Goal: Task Accomplishment & Management: Use online tool/utility

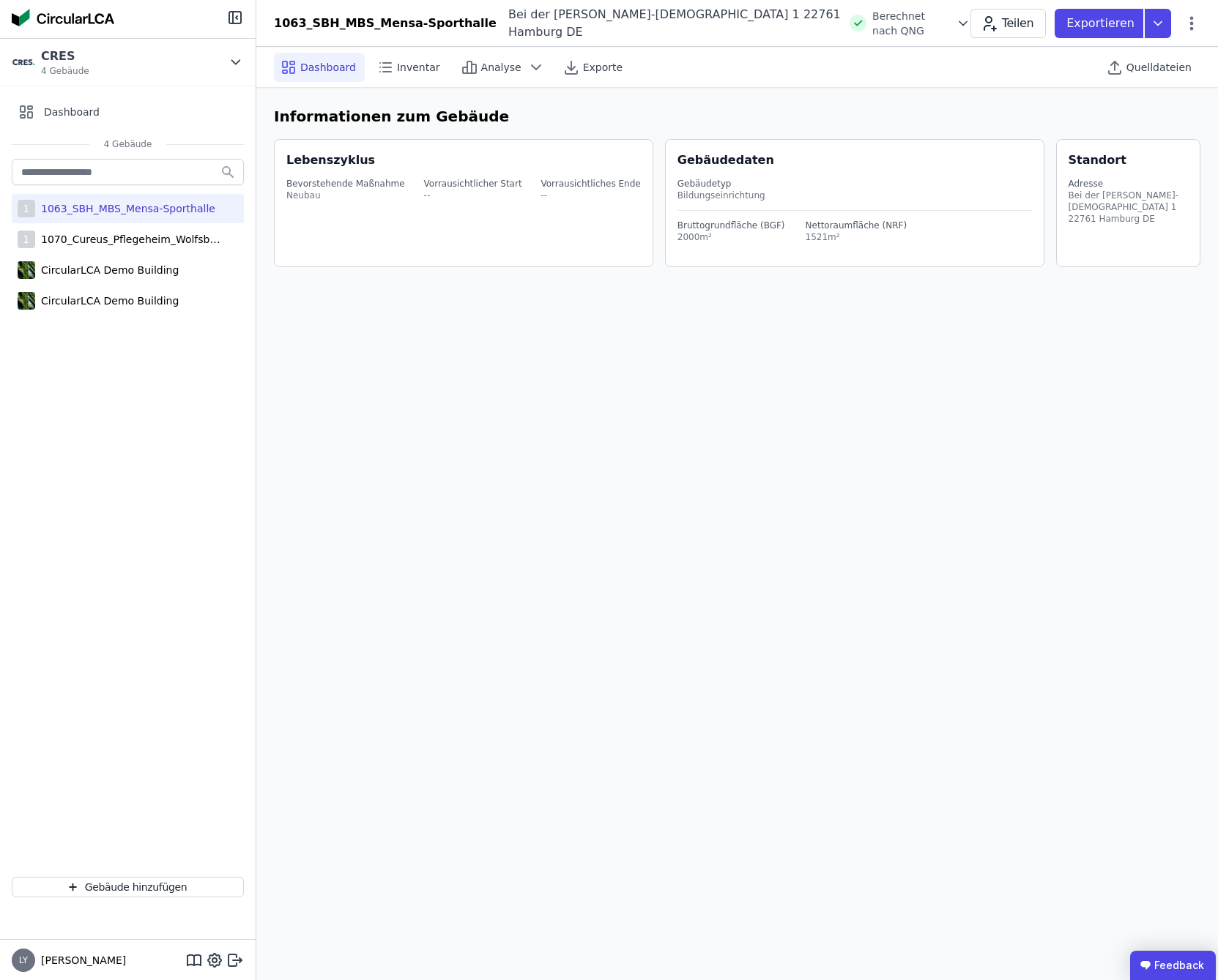
select select "*"
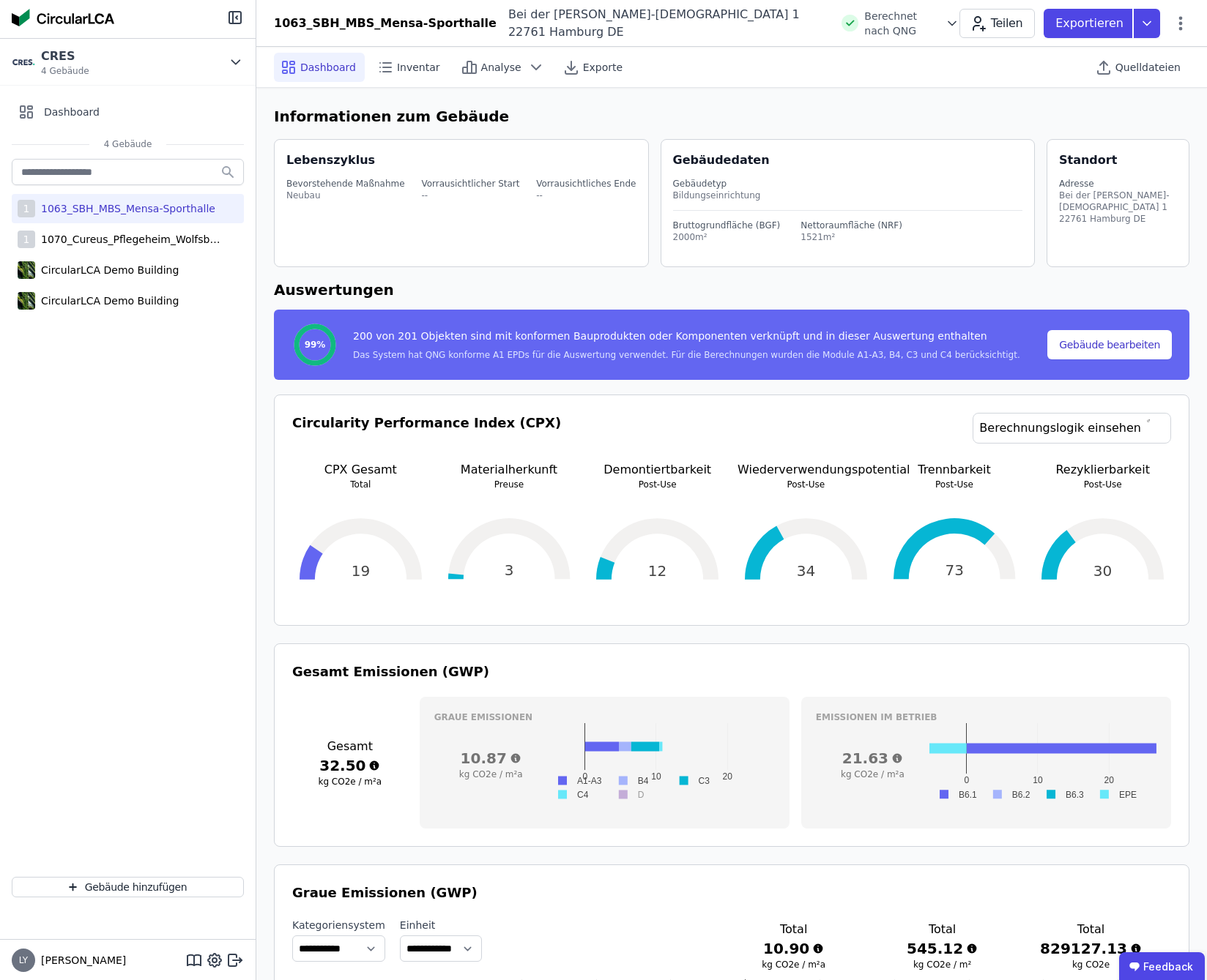
drag, startPoint x: 183, startPoint y: 211, endPoint x: 204, endPoint y: 216, distance: 21.6
click at [183, 211] on div "1063_SBH_MBS_Mensa-Sporthalle" at bounding box center [125, 209] width 180 height 15
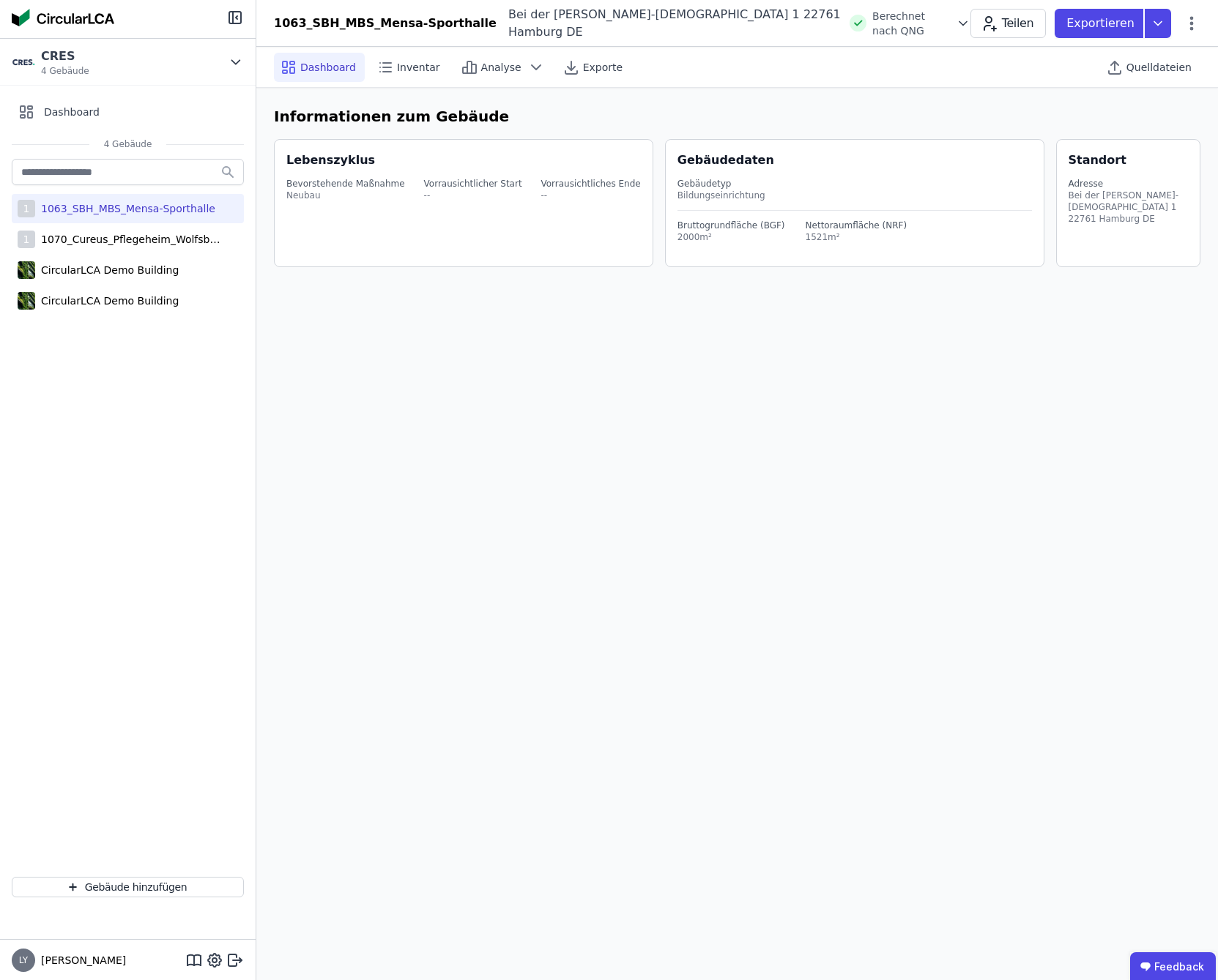
select select "*"
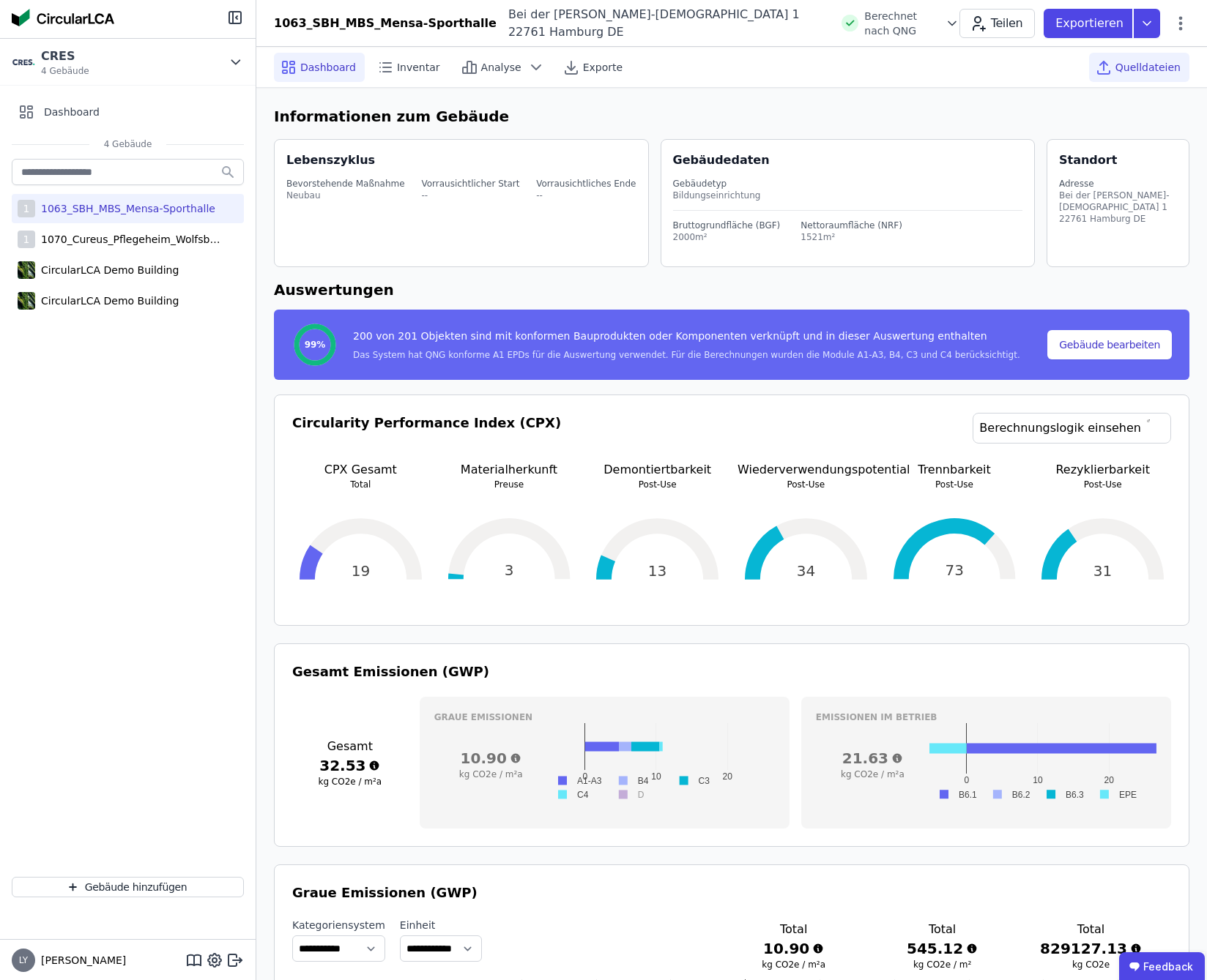
click at [1156, 70] on span "Quelldateien" at bounding box center [1148, 68] width 65 height 15
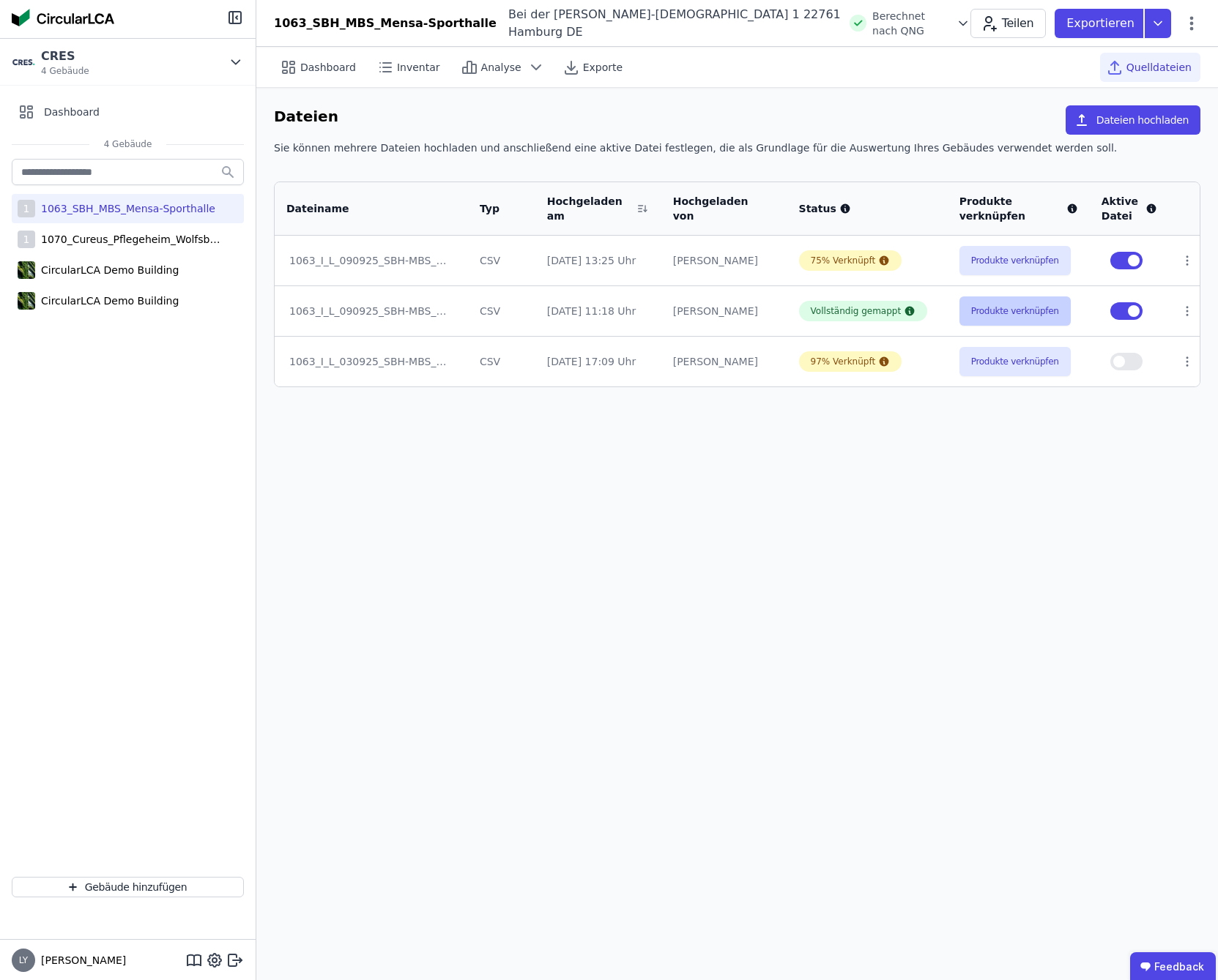
click at [1019, 316] on button "Produkte verknüpfen" at bounding box center [1015, 311] width 111 height 29
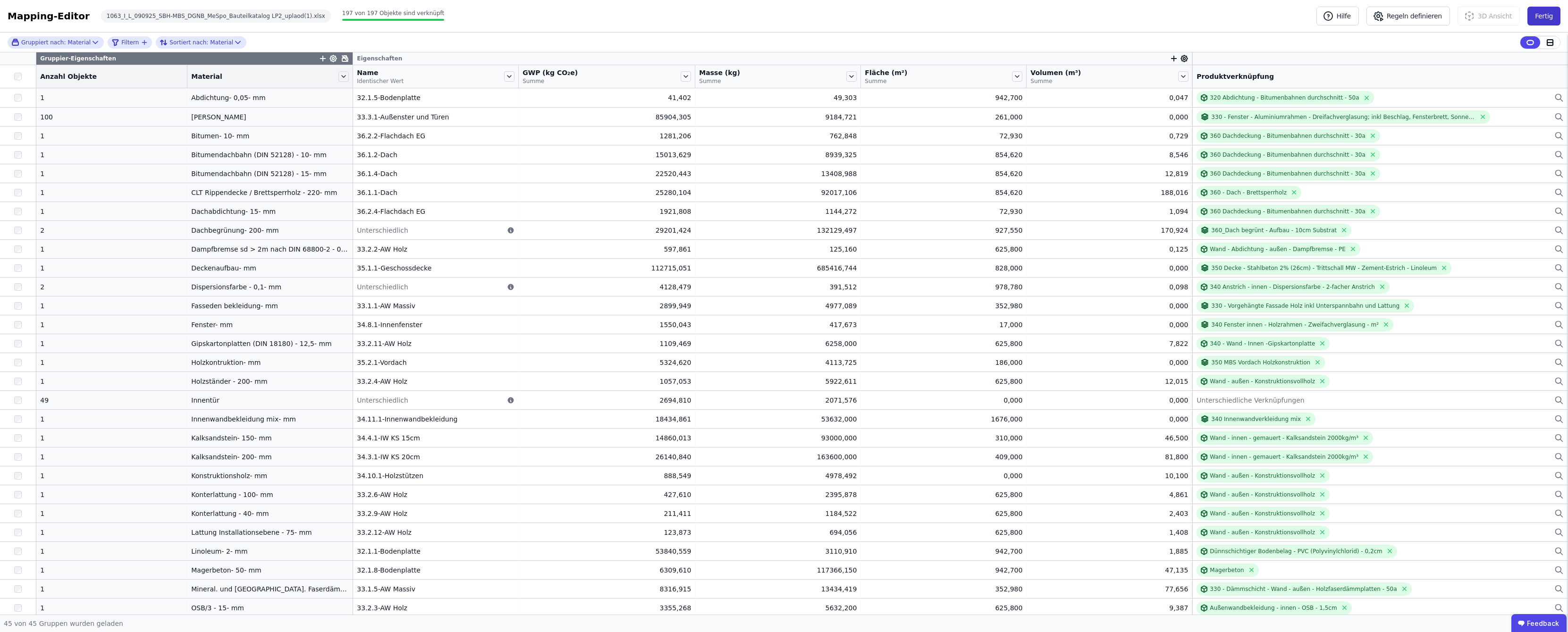
click at [785, 15] on button "Fertig" at bounding box center [1544, 16] width 33 height 19
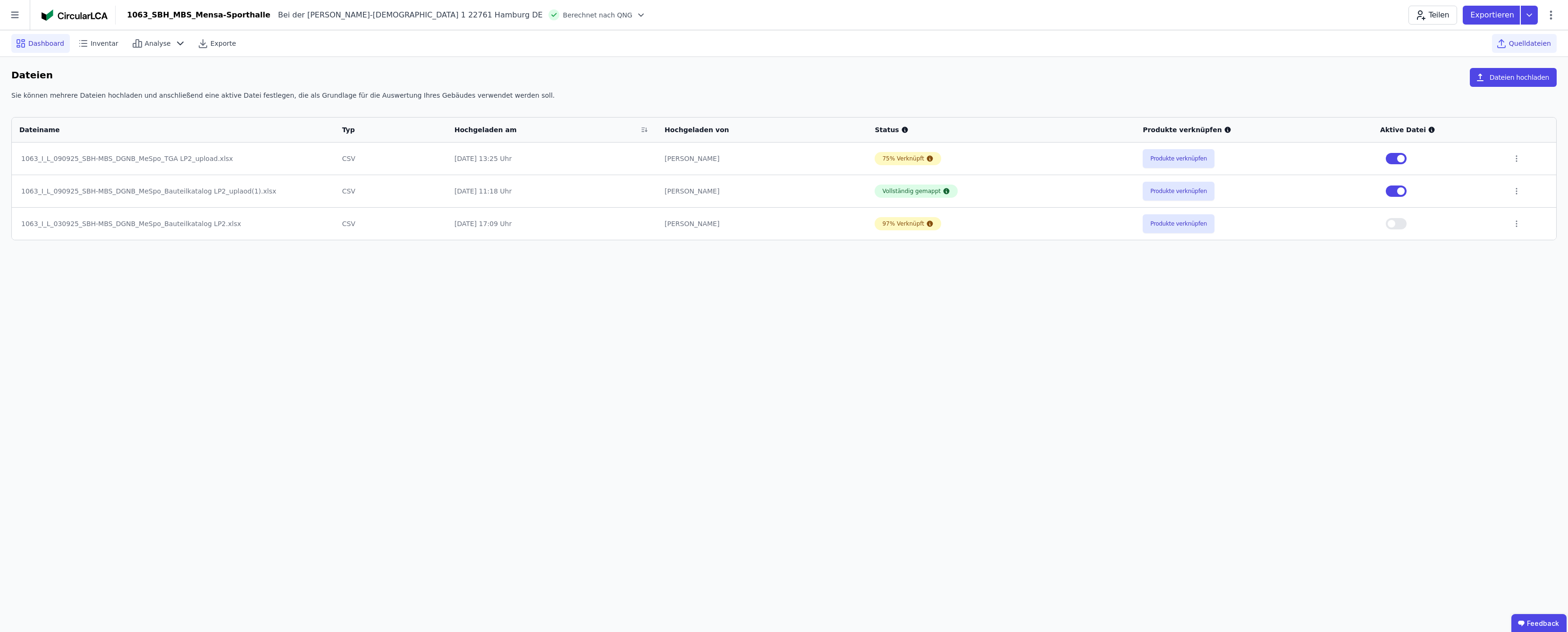
click at [48, 45] on span "Dashboard" at bounding box center [46, 44] width 36 height 10
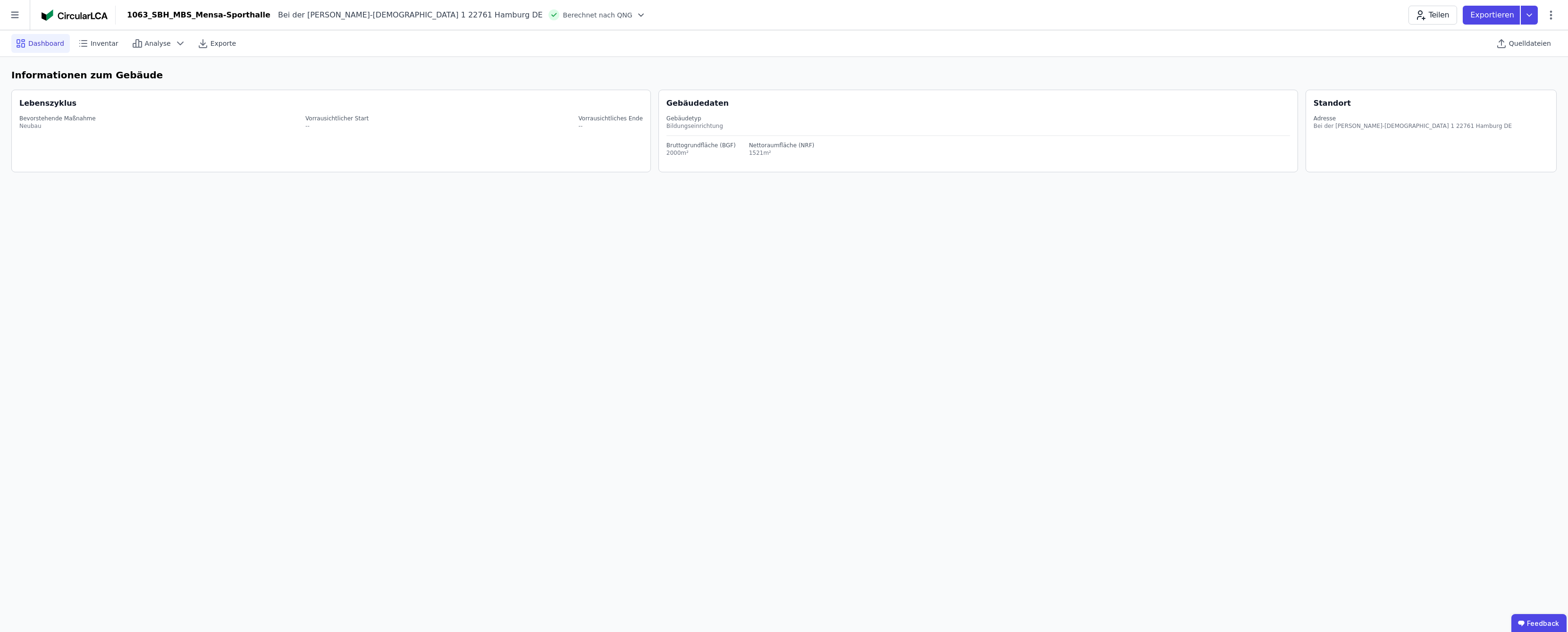
select select "*"
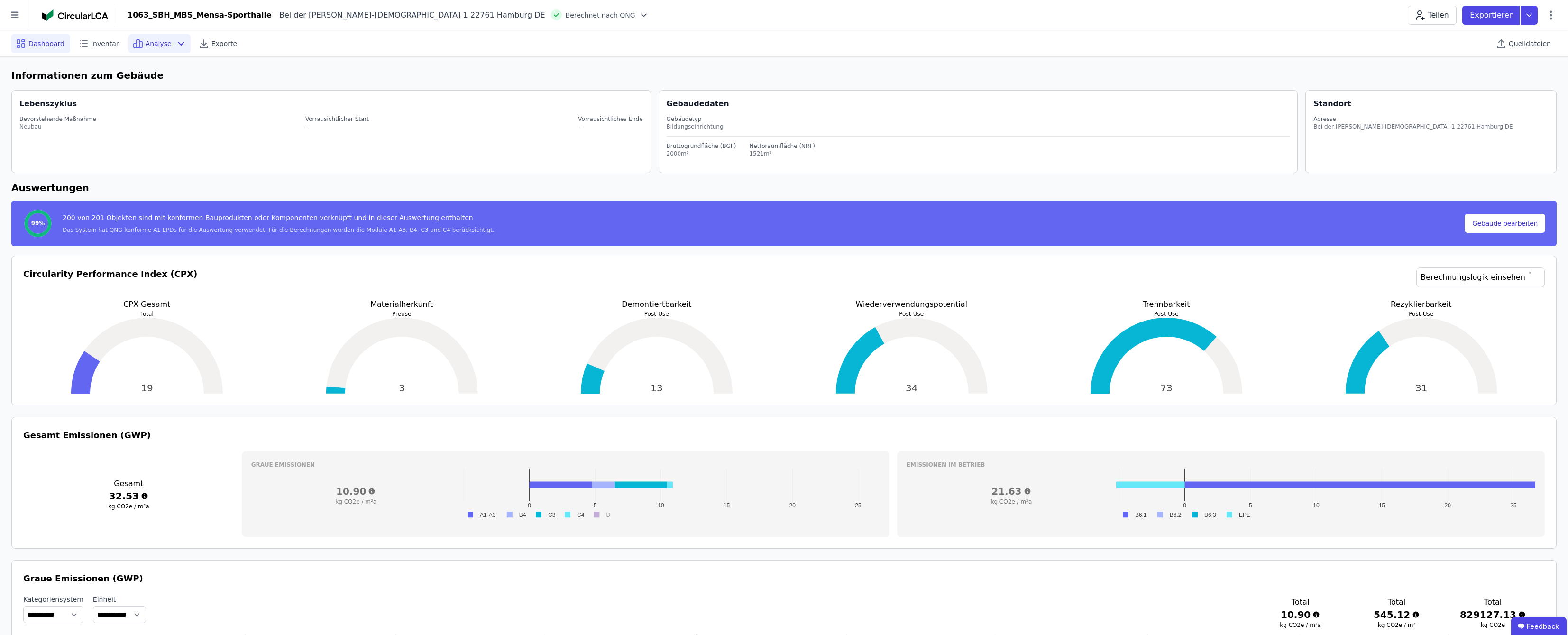
click at [157, 46] on span "Analyse" at bounding box center [158, 44] width 26 height 10
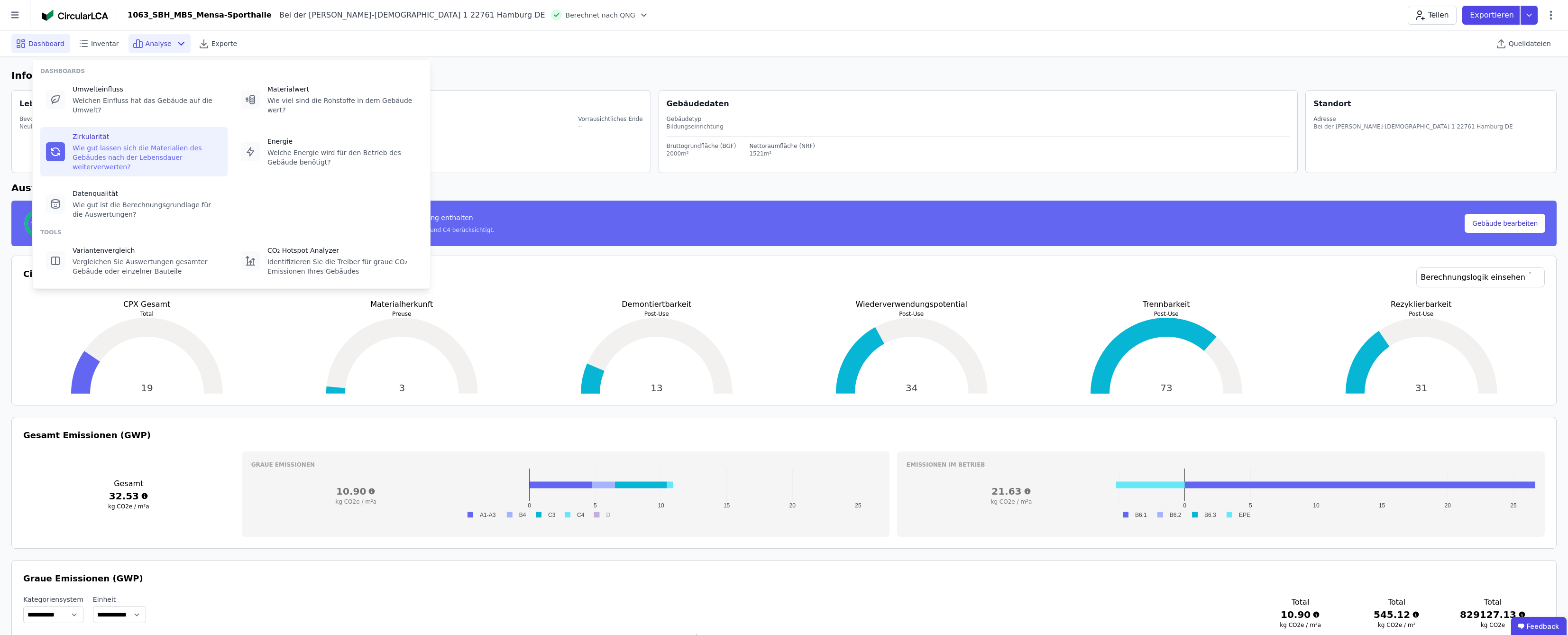
click at [106, 143] on div "Wie gut lassen sich die Materialien des Gebäudes nach der Lebensdauer weiterver…" at bounding box center [147, 157] width 149 height 29
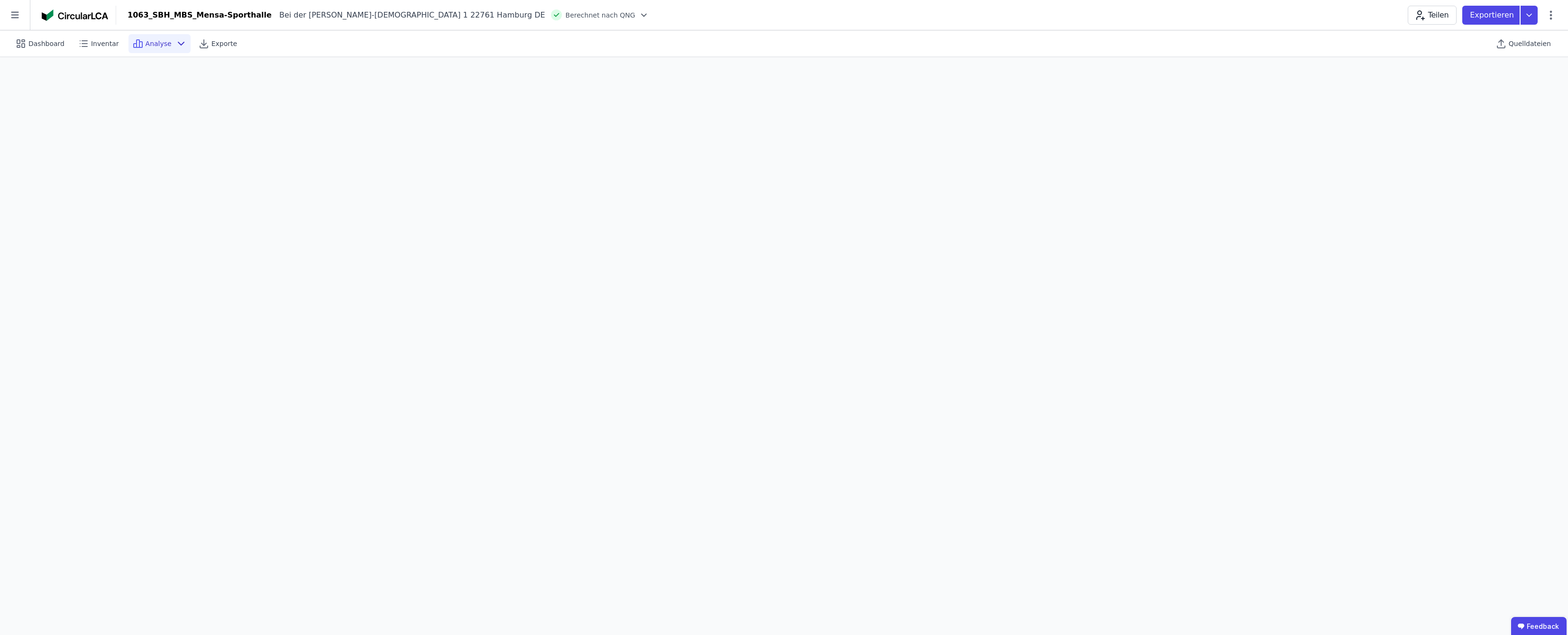
click at [179, 45] on icon at bounding box center [181, 43] width 6 height 3
click at [47, 40] on span "Dashboard" at bounding box center [46, 44] width 36 height 10
select select "*"
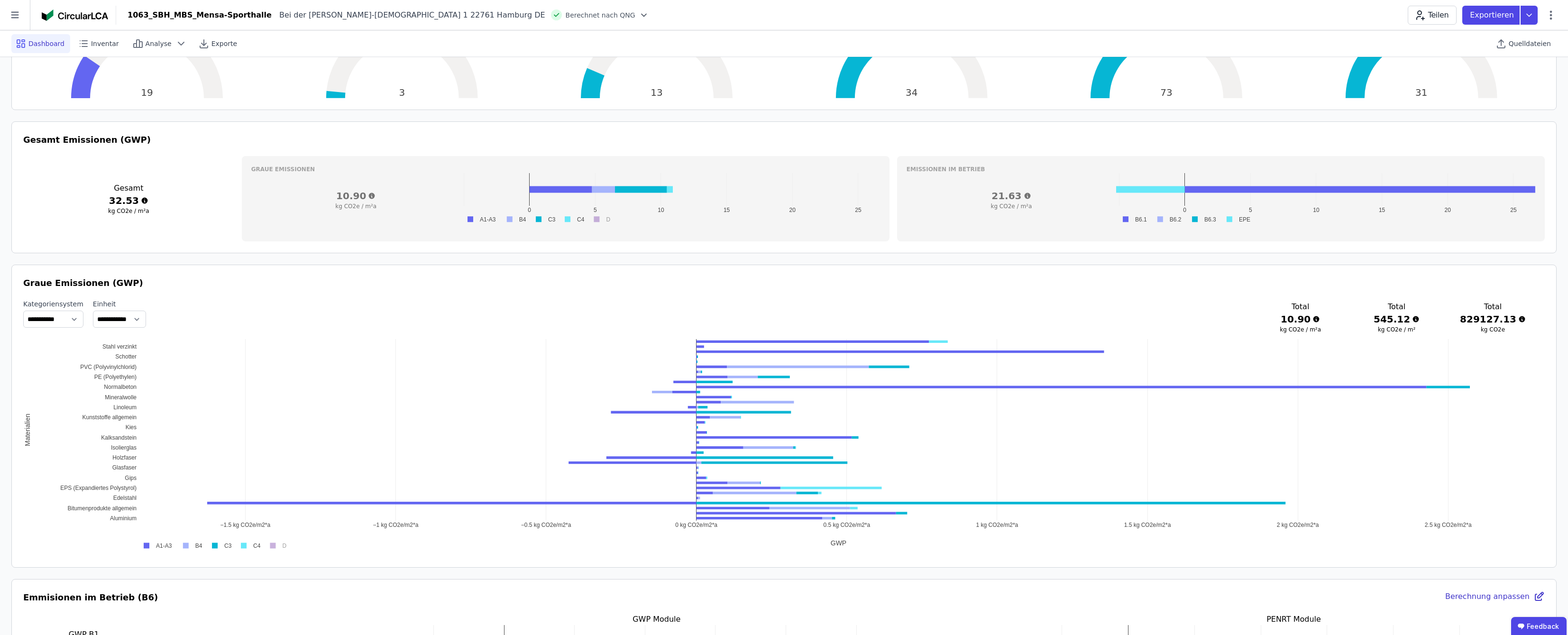
scroll to position [316, 0]
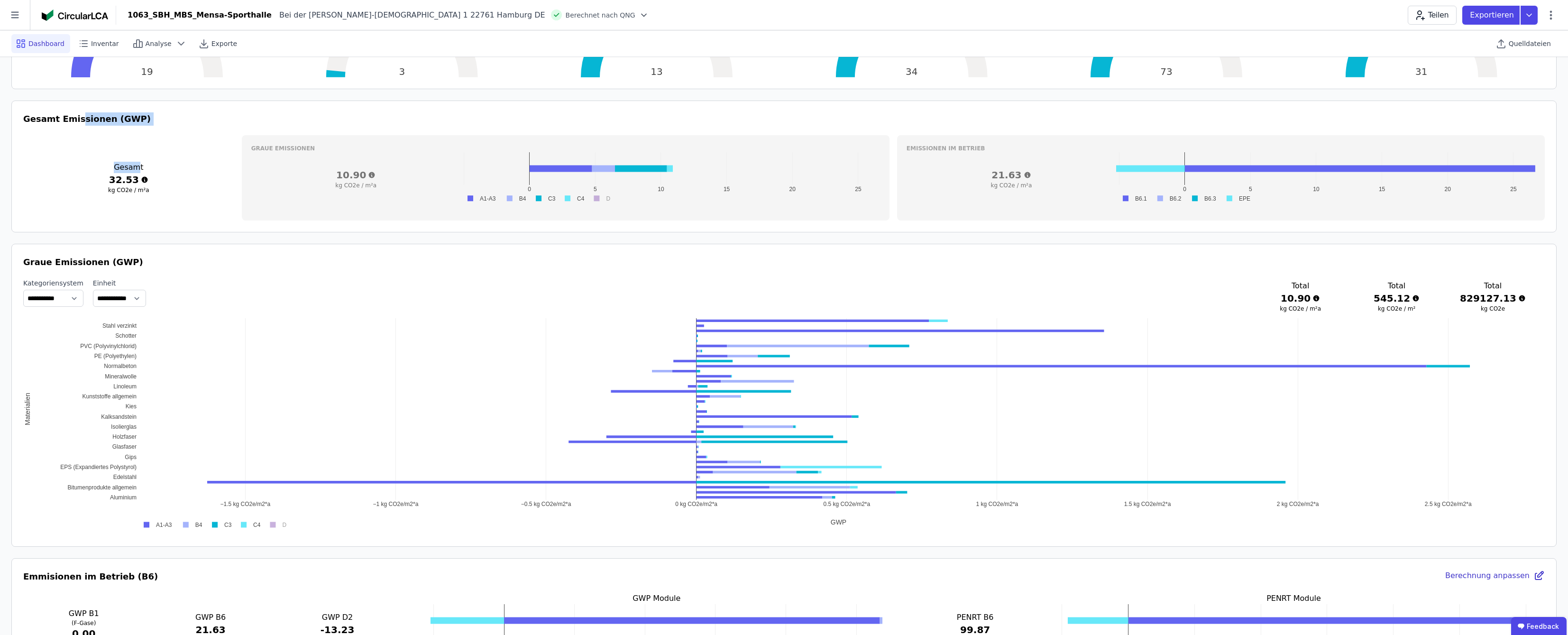
drag, startPoint x: 73, startPoint y: 120, endPoint x: 138, endPoint y: 127, distance: 65.4
click at [138, 127] on div "Gesamt Emissionen (GWP) Gesamt 32.53 kg CO2e / m²a Graue Emissionen 10.90 kg CO…" at bounding box center [784, 166] width 1522 height 108
drag, startPoint x: 138, startPoint y: 127, endPoint x: 130, endPoint y: 119, distance: 11.3
click at [131, 119] on h3 "Gesamt Emissionen (GWP)" at bounding box center [784, 119] width 1522 height 13
drag, startPoint x: 31, startPoint y: 262, endPoint x: 142, endPoint y: 258, distance: 111.1
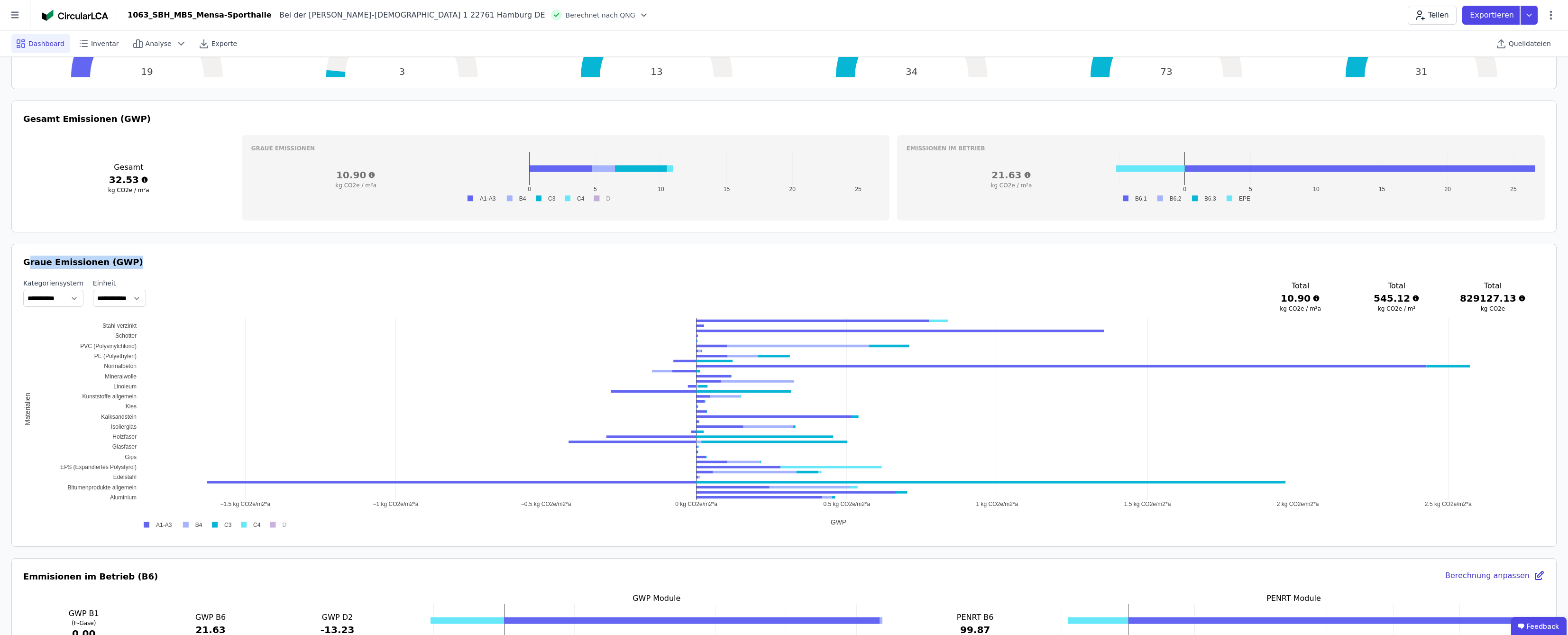
click at [142, 258] on h3 "Graue Emissionen (GWP)" at bounding box center [784, 262] width 1522 height 13
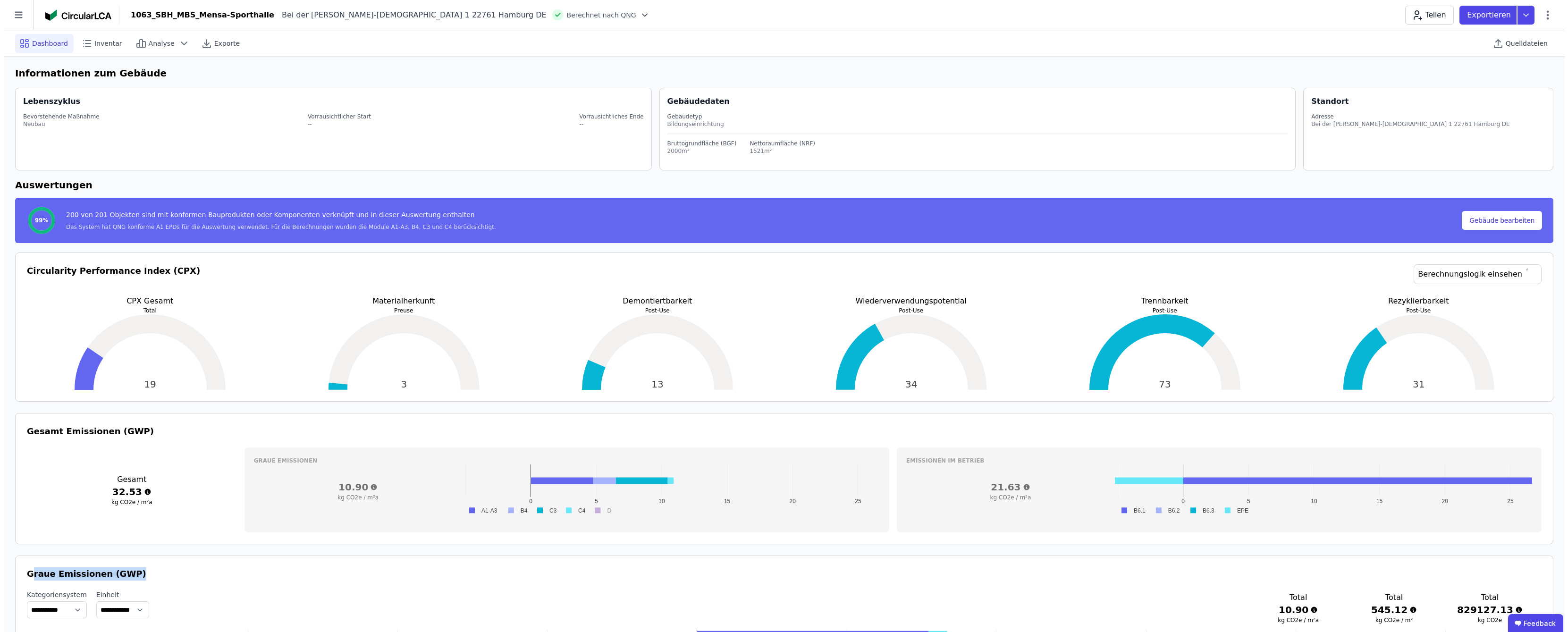
scroll to position [0, 0]
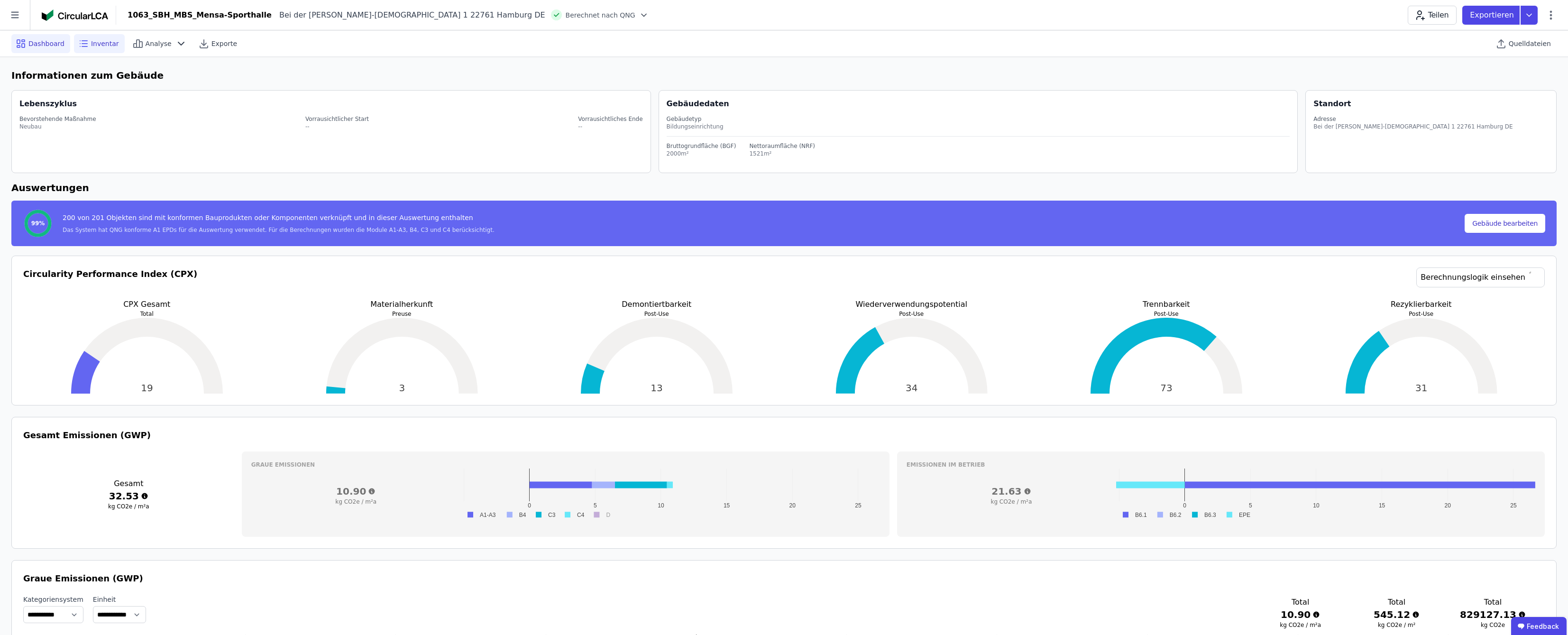
click at [97, 47] on span "Inventar" at bounding box center [105, 44] width 28 height 10
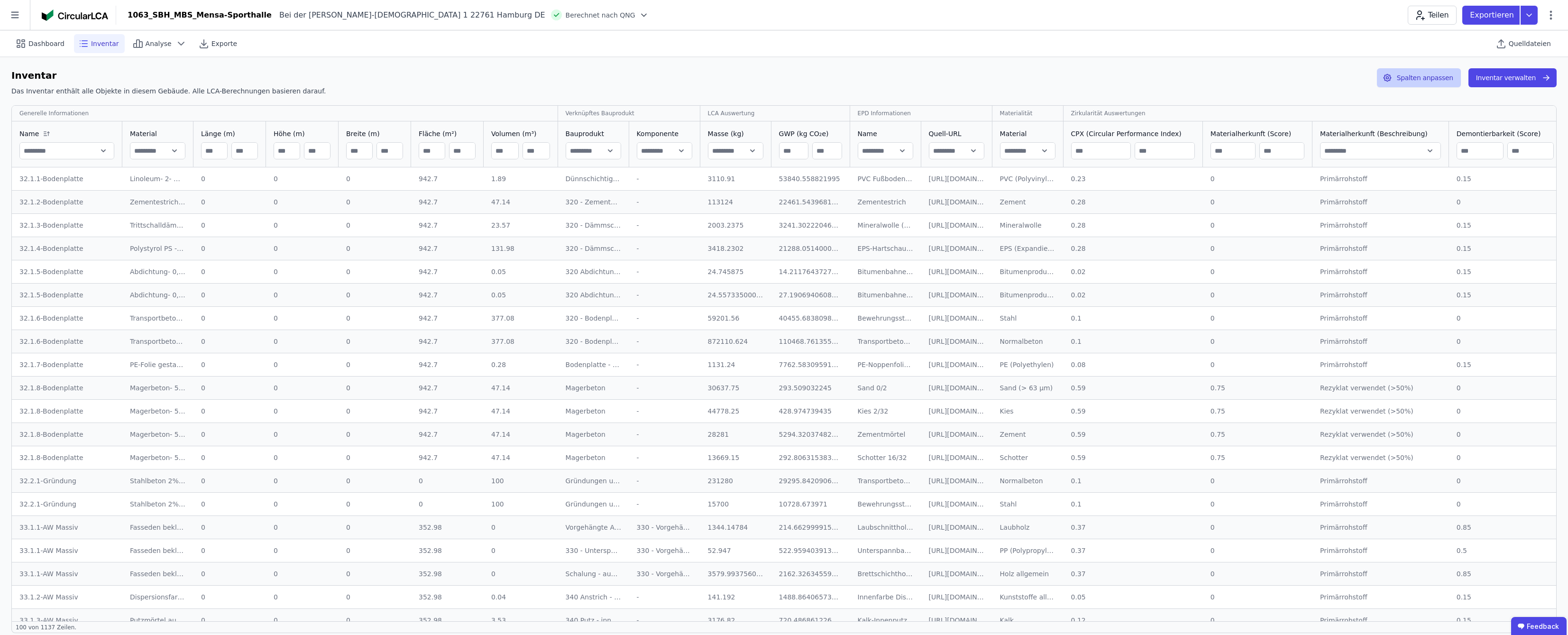
click at [788, 80] on button "Spalten anpassen" at bounding box center [1419, 78] width 84 height 19
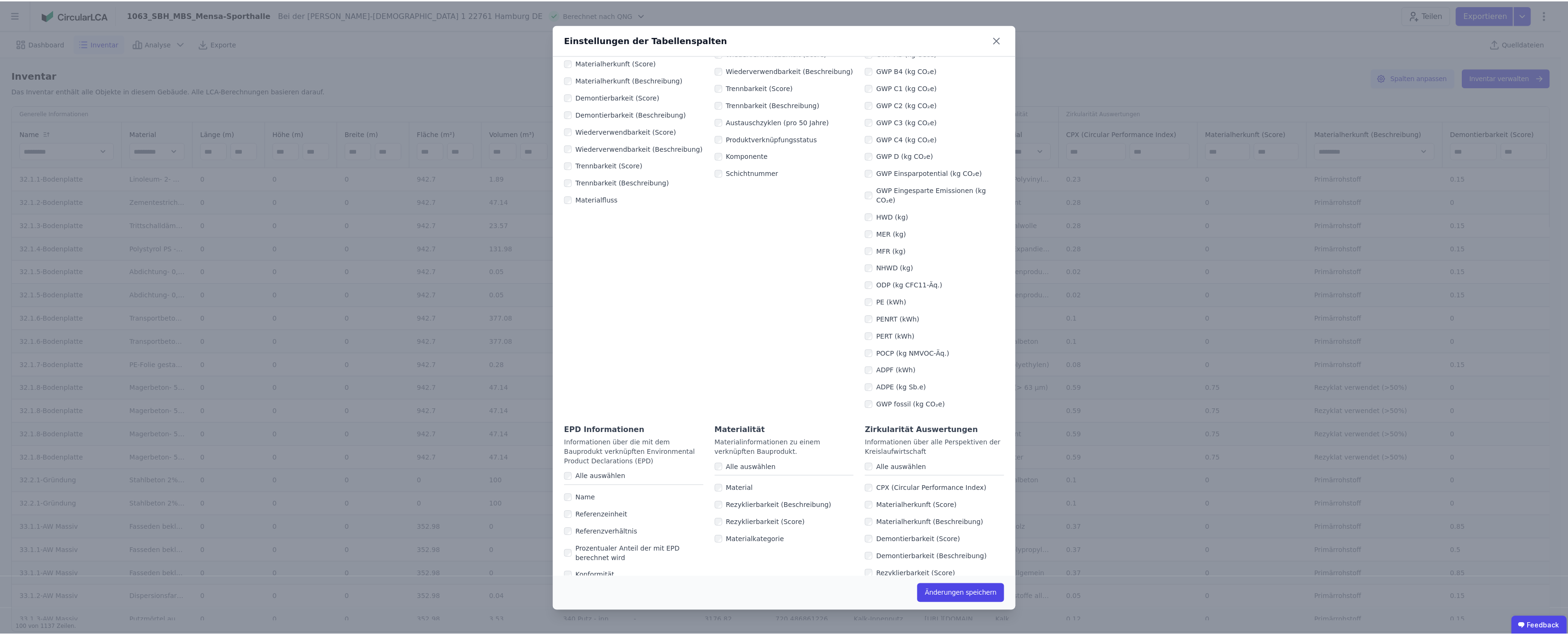
scroll to position [39, 0]
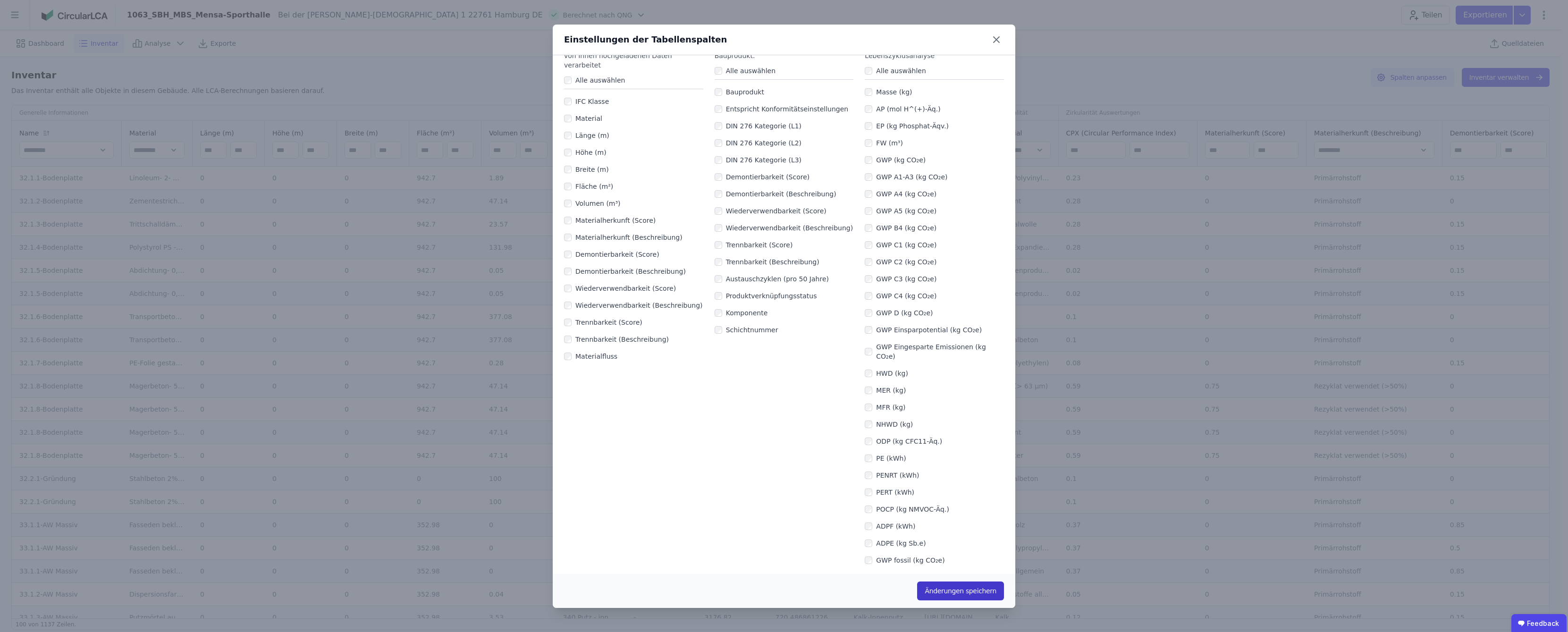
click at [785, 592] on button "Änderungen speichern" at bounding box center [961, 591] width 87 height 19
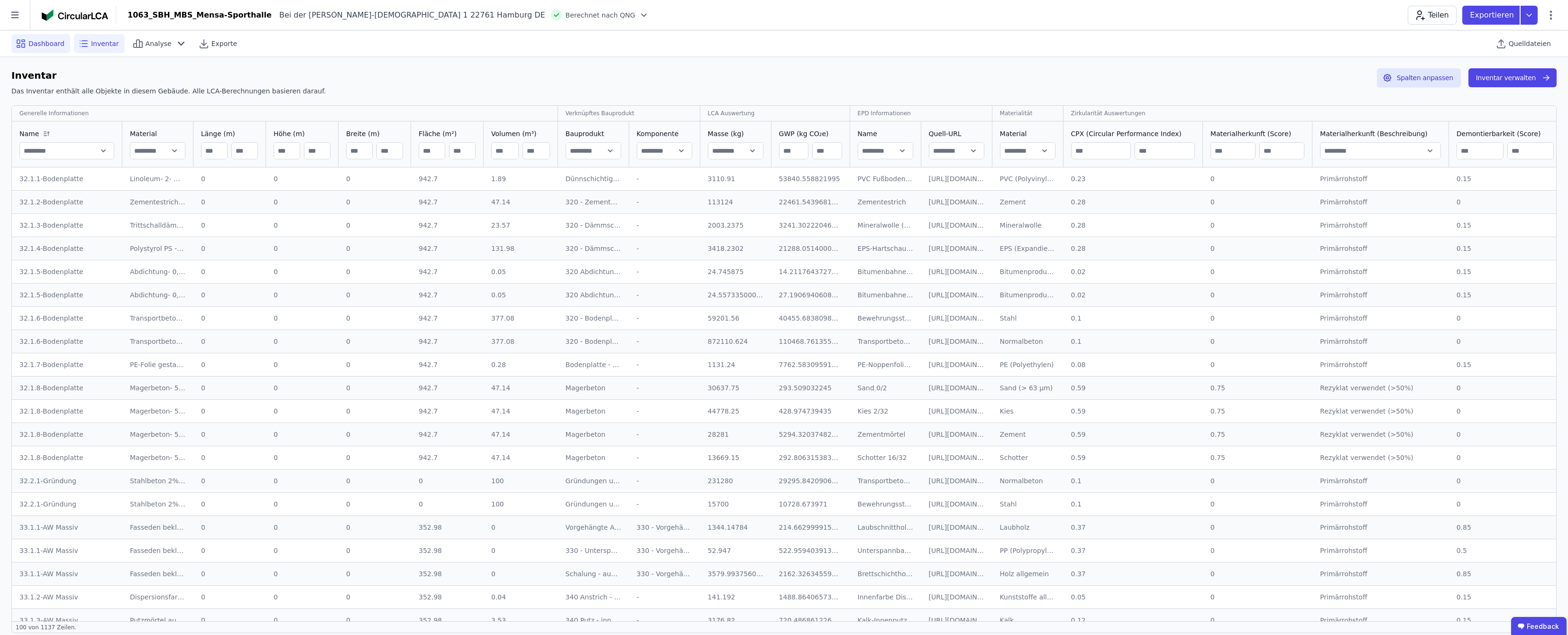
click at [43, 45] on span "Dashboard" at bounding box center [46, 44] width 36 height 10
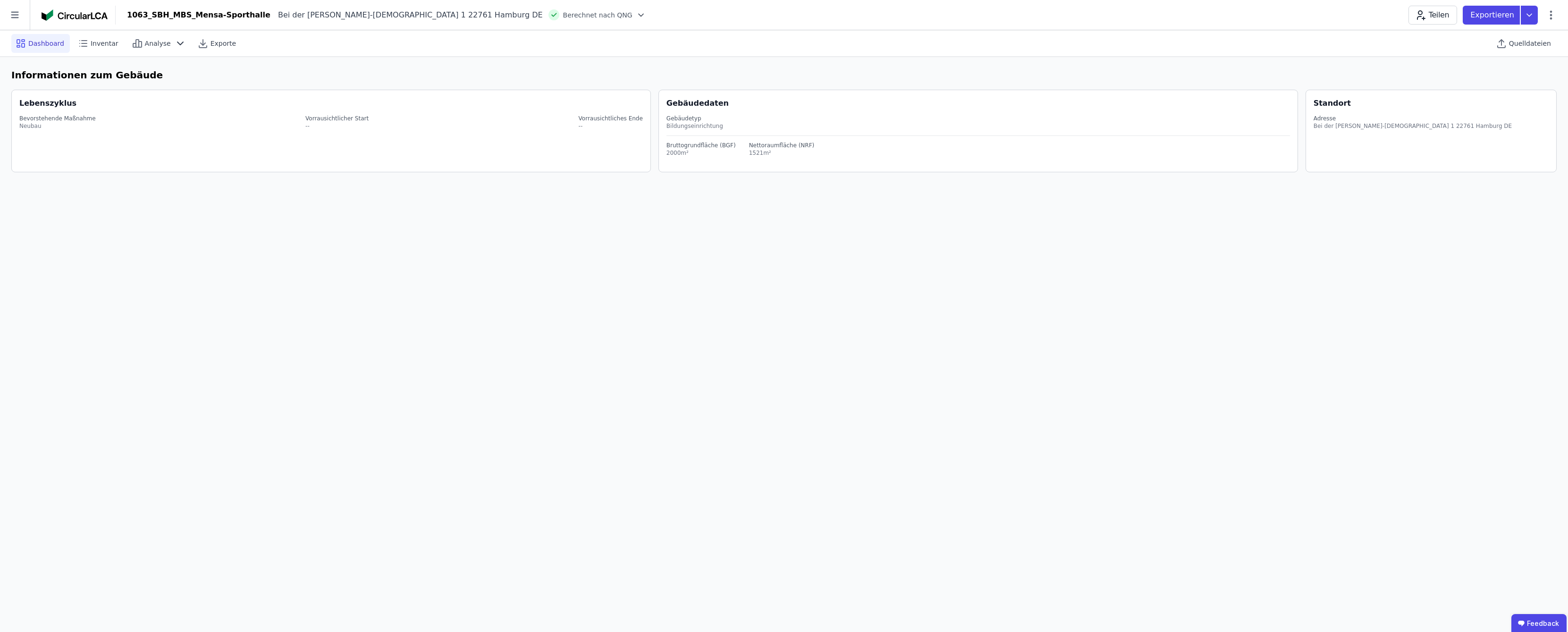
select select "*"
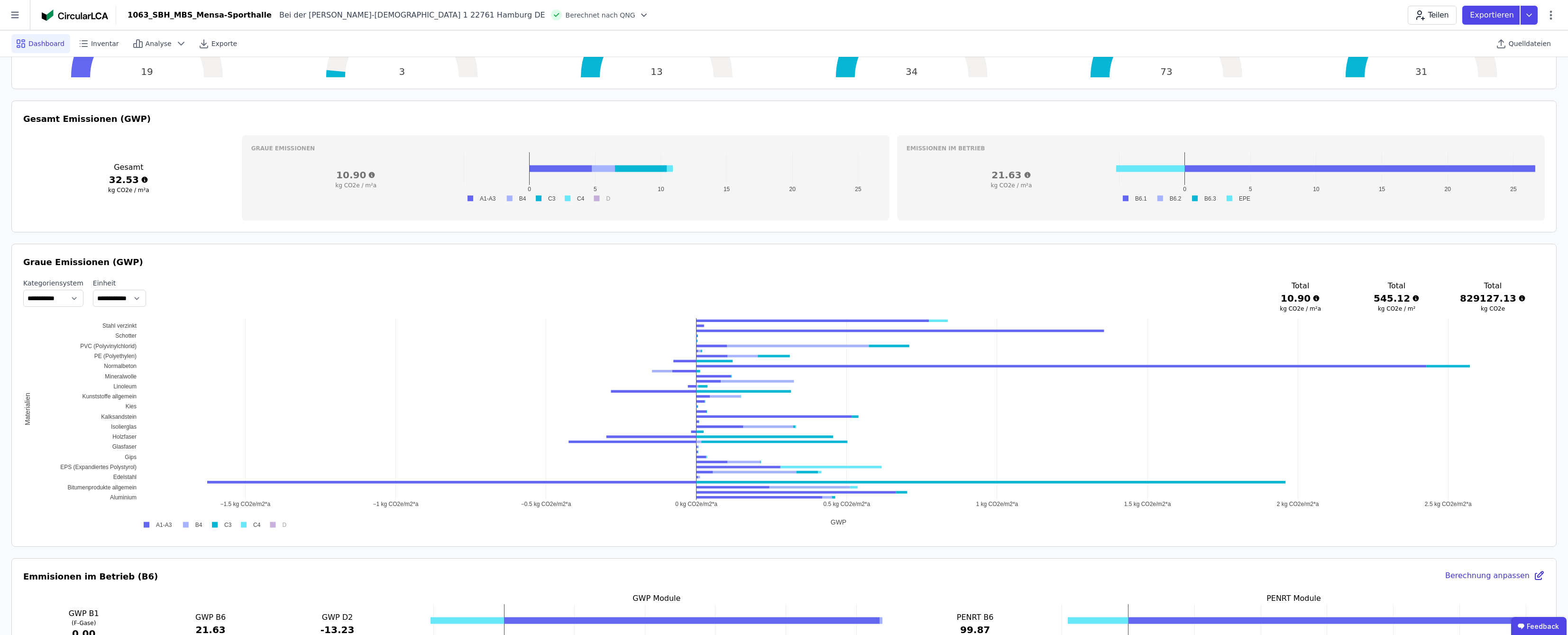
scroll to position [158, 0]
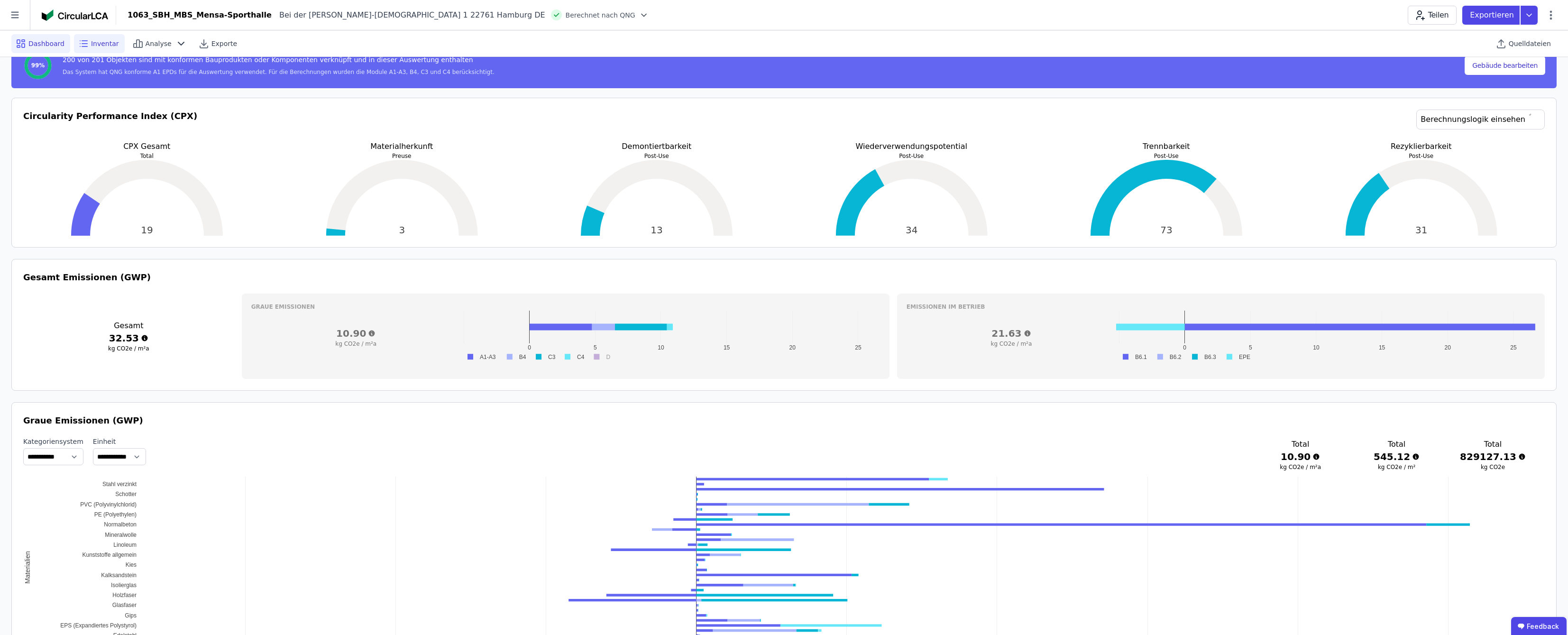
click at [105, 48] on span "Inventar" at bounding box center [105, 44] width 28 height 10
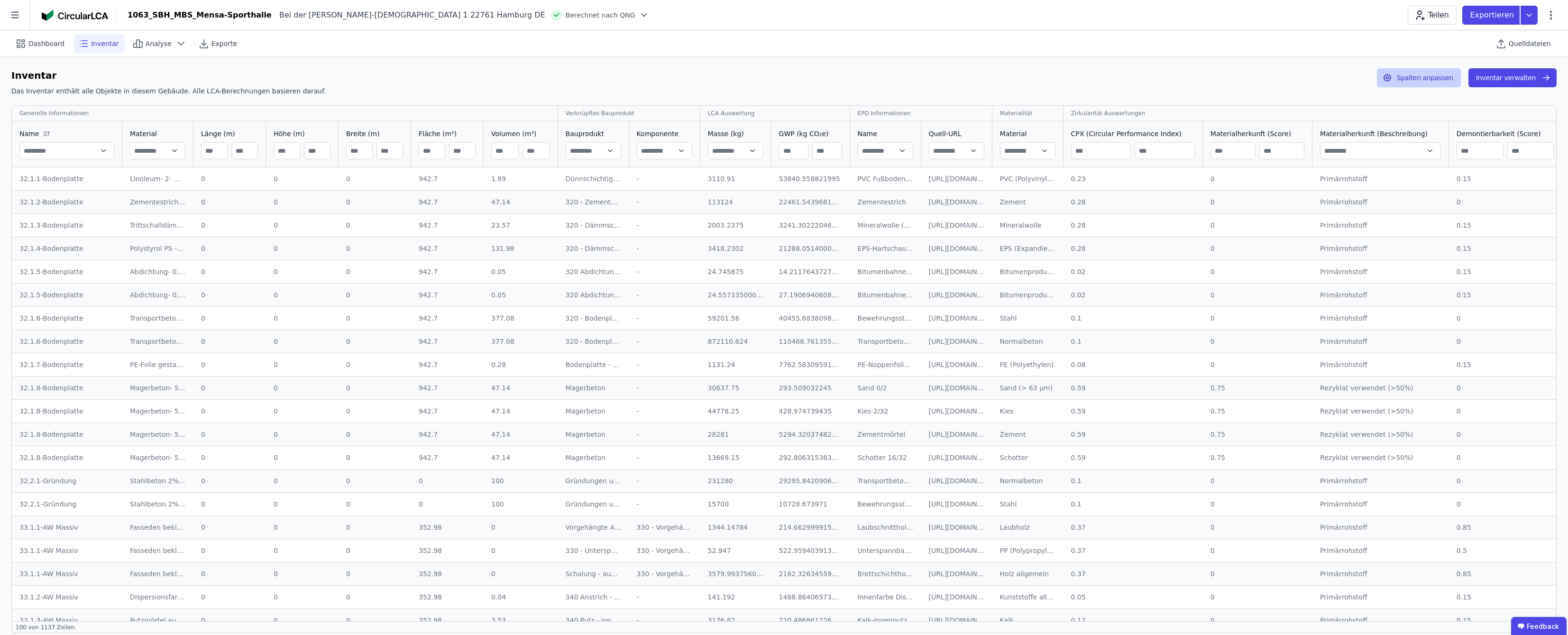
click at [788, 81] on button "Spalten anpassen" at bounding box center [1419, 78] width 84 height 19
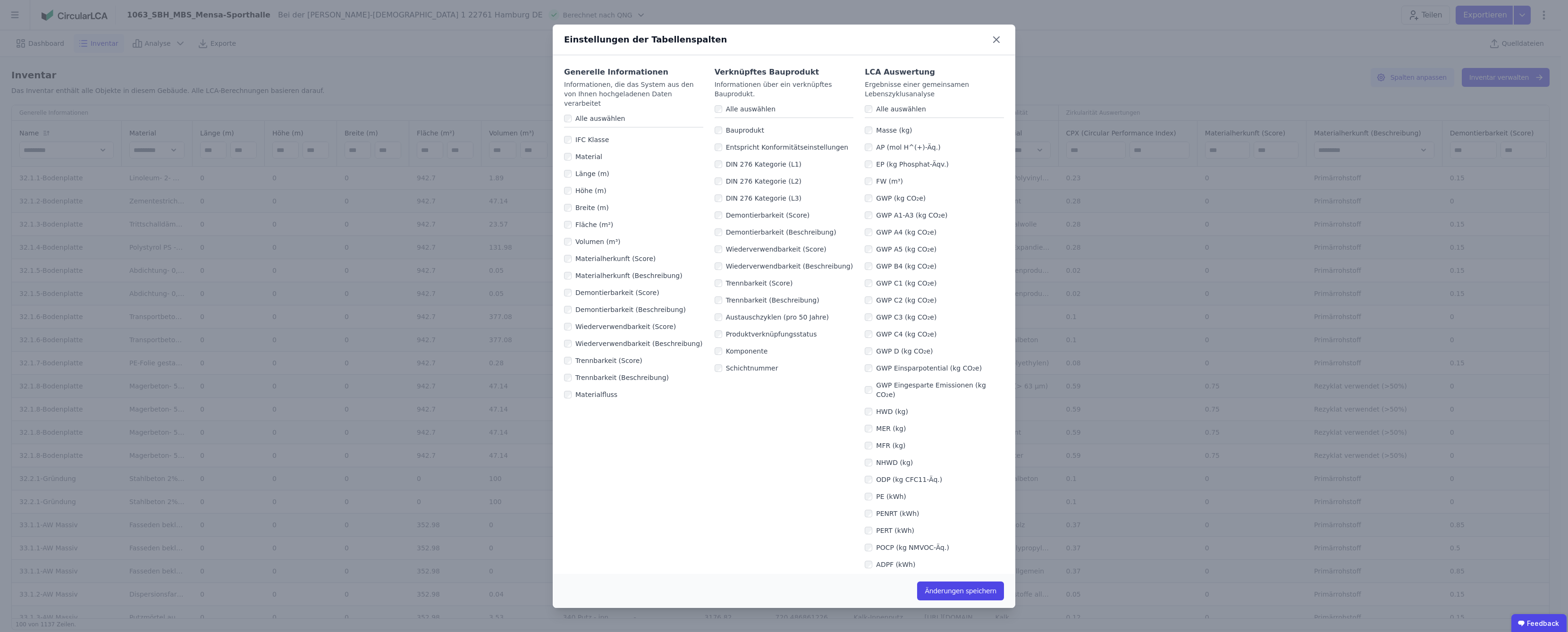
click at [785, 509] on label "PENRT (kWh)" at bounding box center [895, 514] width 47 height 10
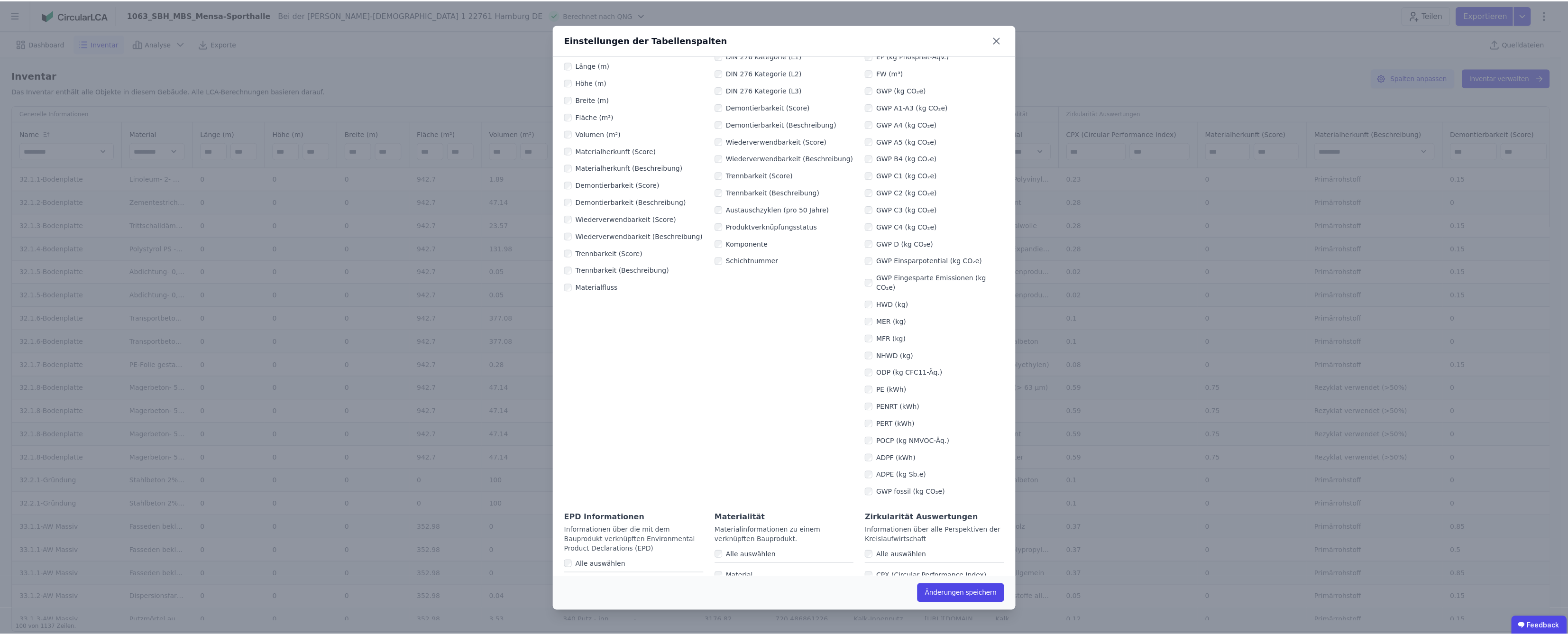
scroll to position [158, 0]
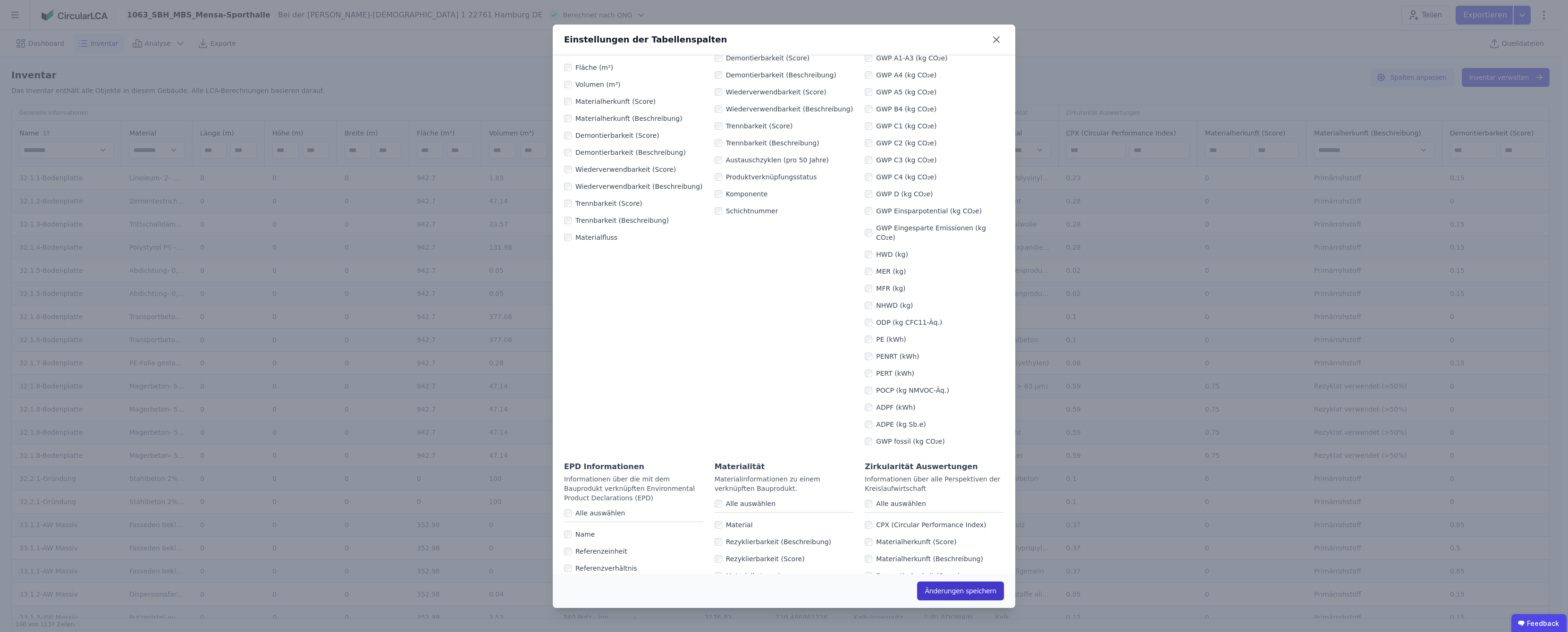
click at [785, 592] on button "Änderungen speichern" at bounding box center [961, 591] width 87 height 19
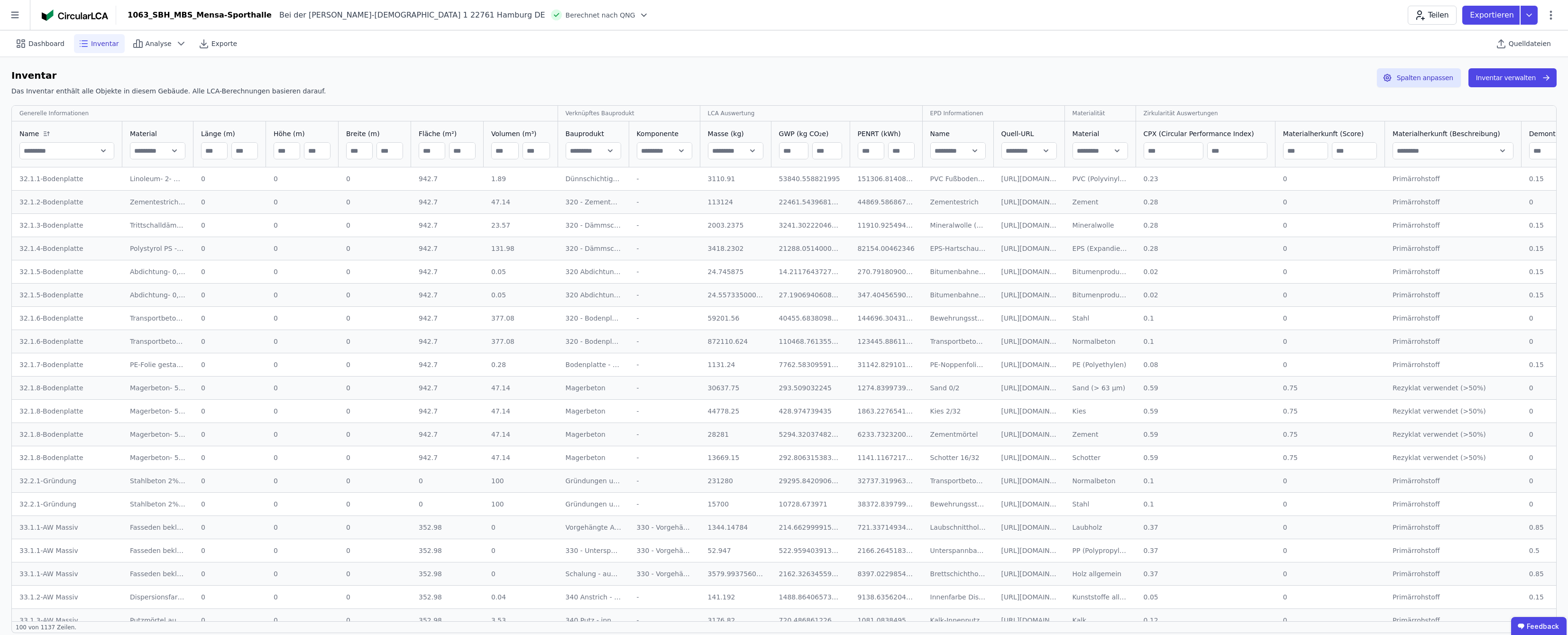
drag, startPoint x: 552, startPoint y: 617, endPoint x: 740, endPoint y: 626, distance: 188.2
click at [740, 626] on div "Inventar Das Inventar enthält alle Objekte in diesem Gebäude. Alle LCA-Berechnu…" at bounding box center [784, 351] width 1545 height 565
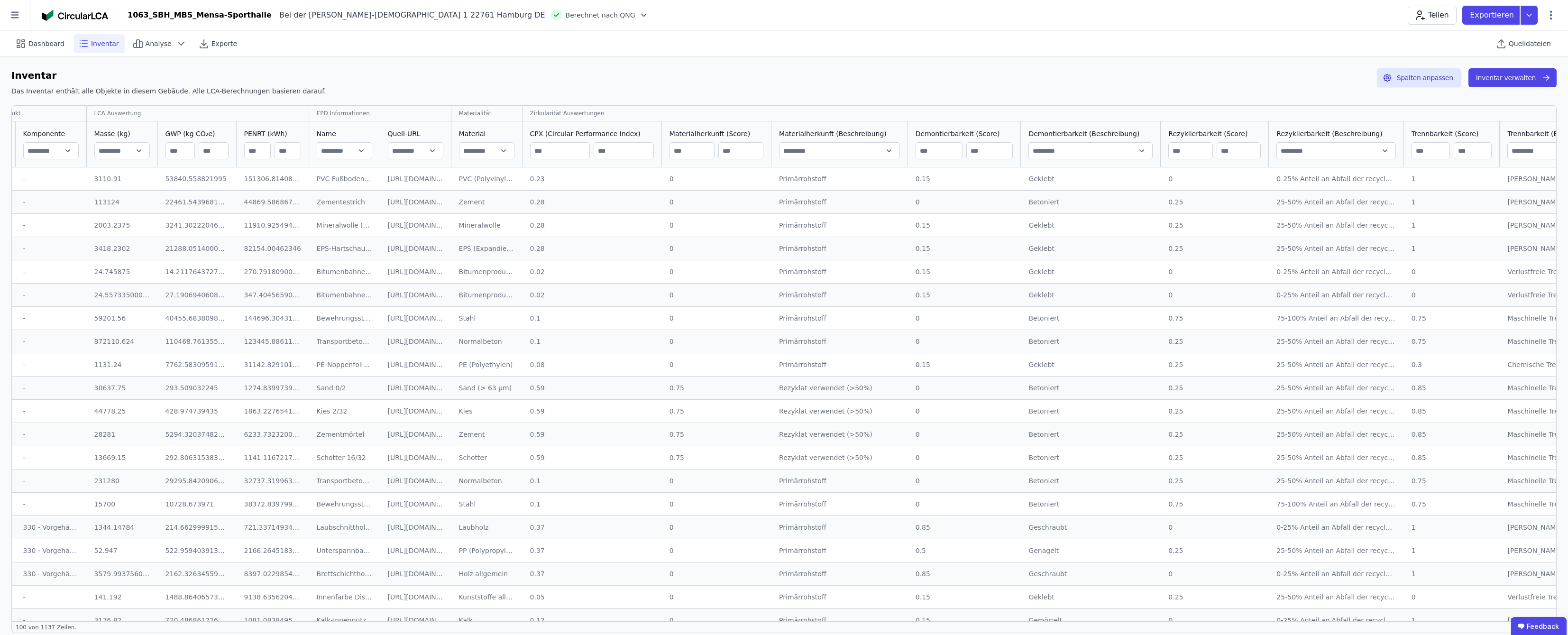
scroll to position [0, 388]
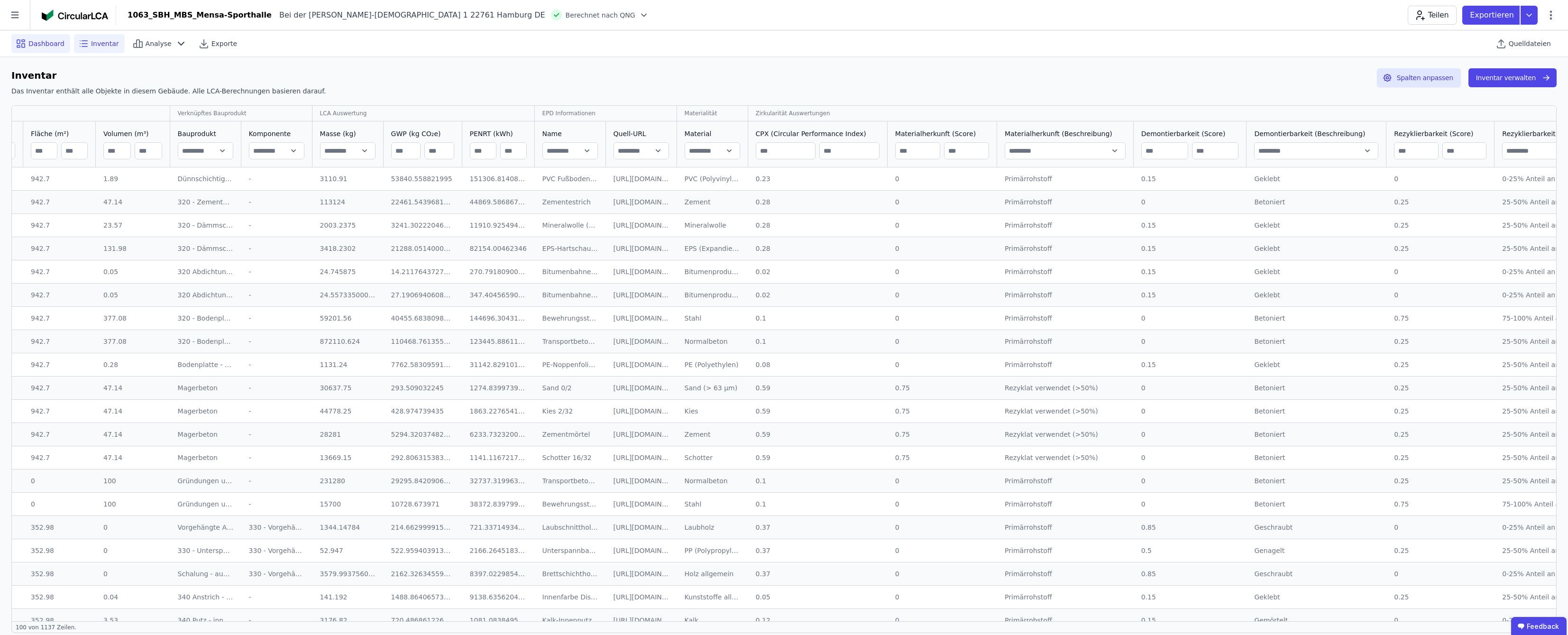
click at [38, 39] on span "Dashboard" at bounding box center [46, 44] width 36 height 10
select select "*"
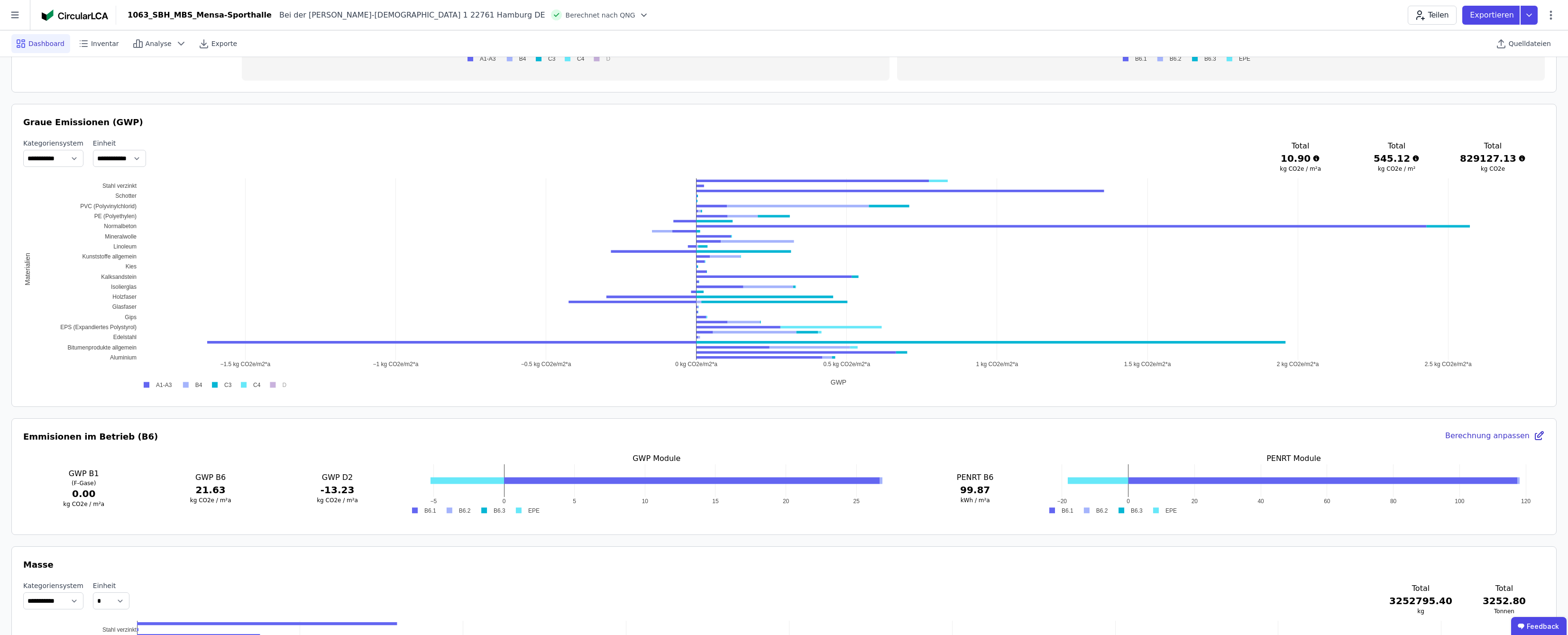
scroll to position [474, 0]
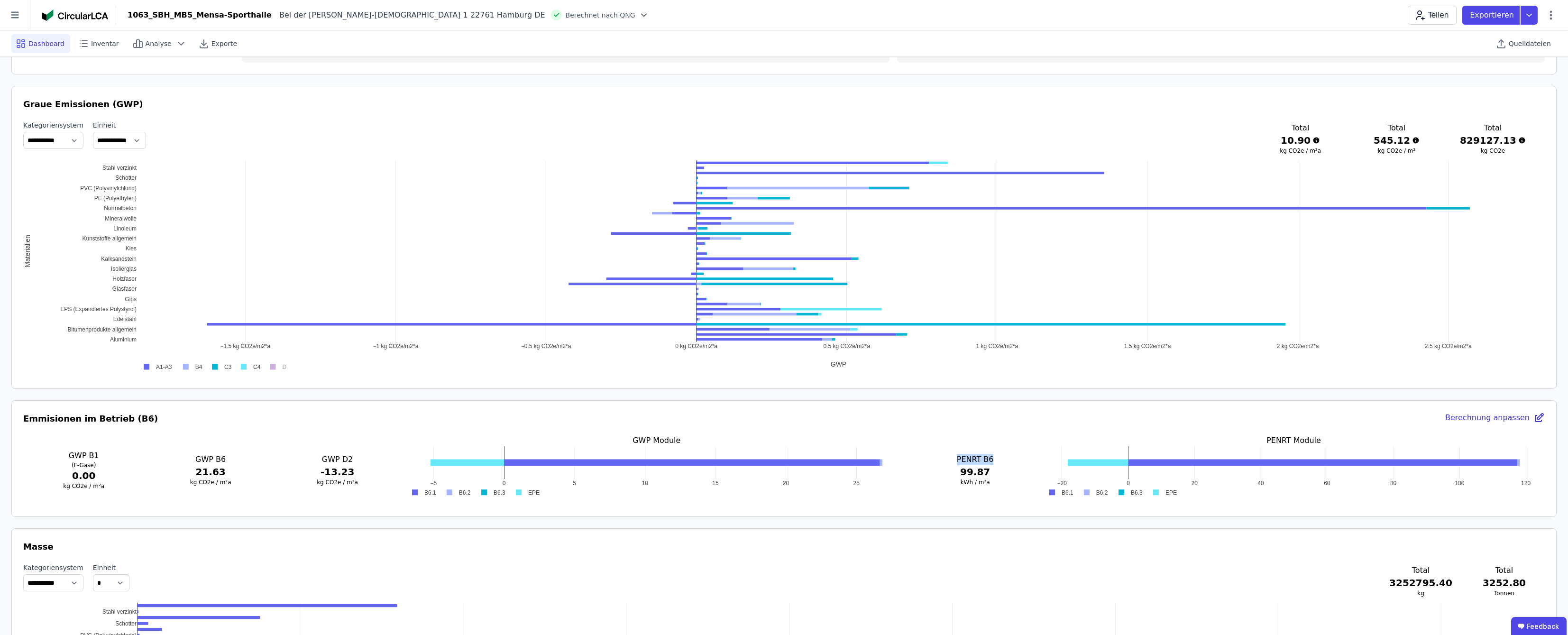
drag, startPoint x: 960, startPoint y: 458, endPoint x: 1037, endPoint y: 456, distance: 77.0
click at [788, 456] on div "GWP B1 (F-Gase) 0.00 kg CO2e / m²a GWP B6 21.63 kg CO2e / m²a GWP D2 -13.23 kg …" at bounding box center [784, 470] width 1522 height 70
drag, startPoint x: 1265, startPoint y: 439, endPoint x: 1353, endPoint y: 439, distance: 88.0
click at [788, 439] on h3 "PENRT Module" at bounding box center [1293, 440] width 502 height 12
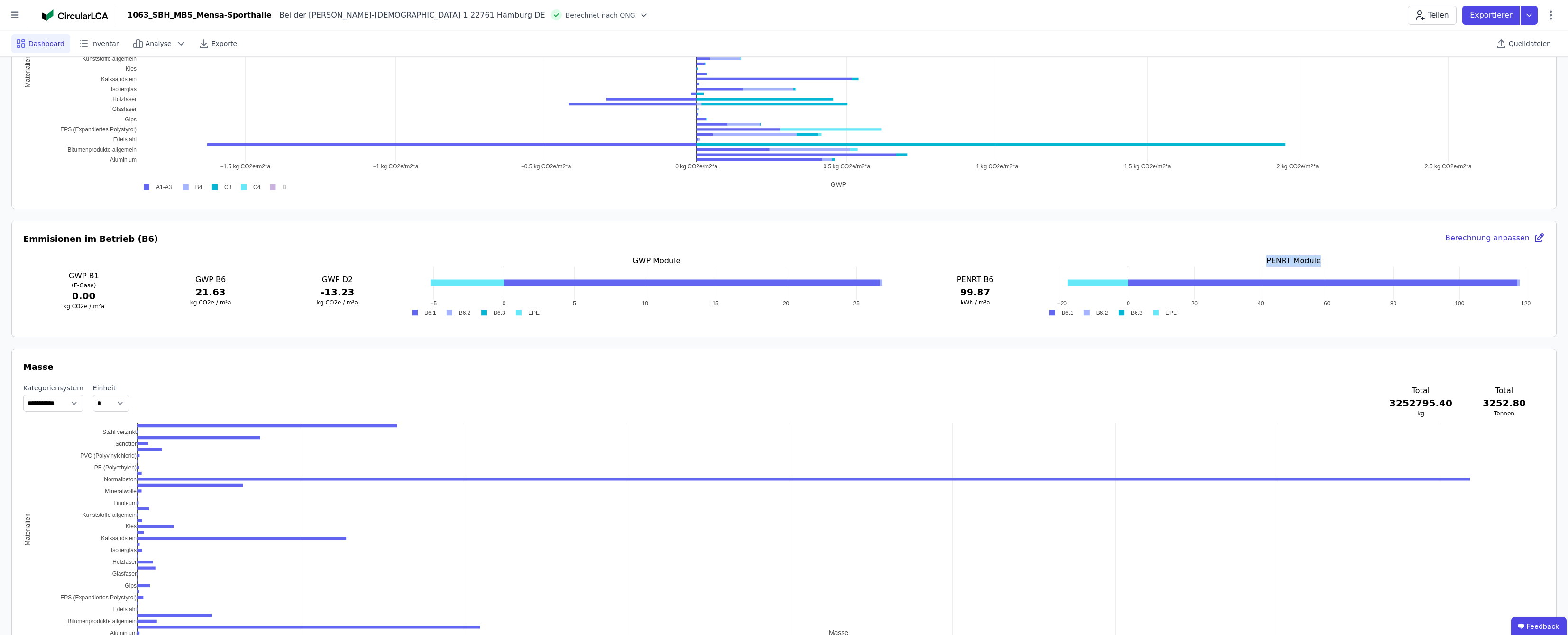
scroll to position [633, 0]
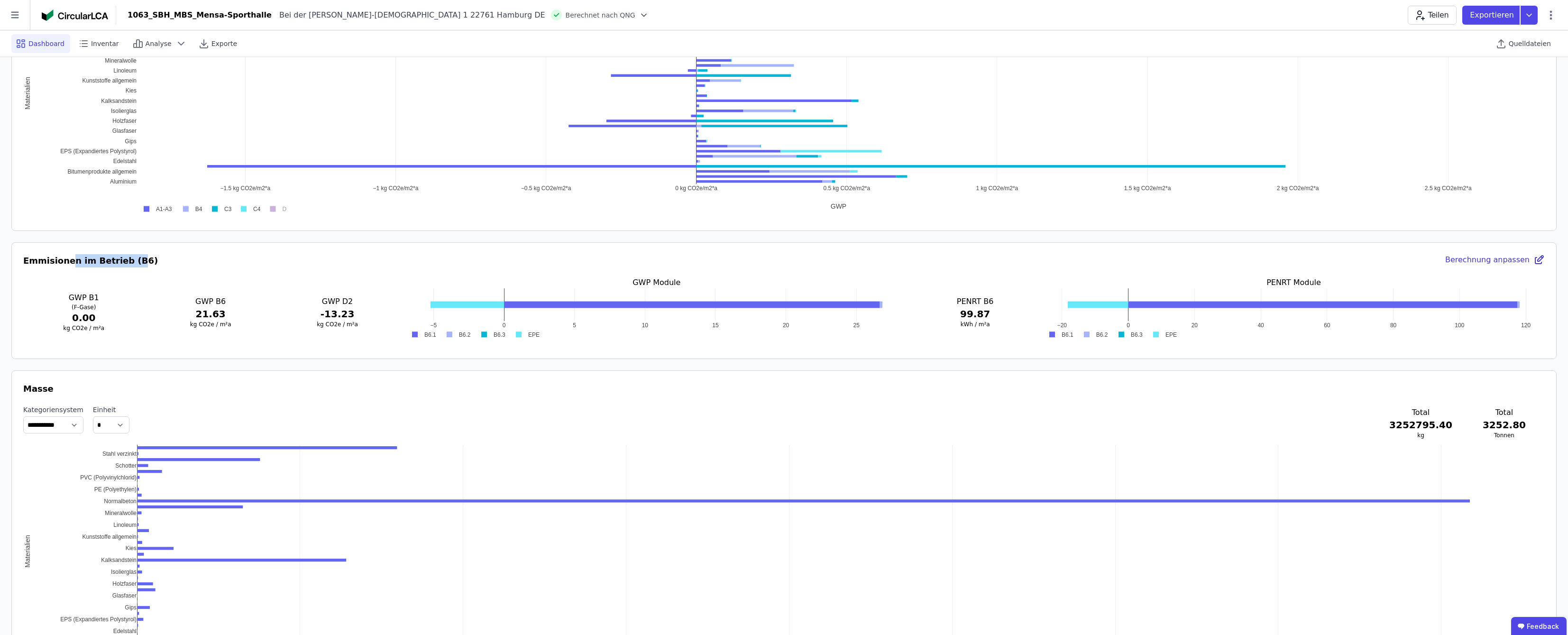
drag, startPoint x: 67, startPoint y: 258, endPoint x: 128, endPoint y: 259, distance: 61.0
click at [128, 259] on h3 "Emmisionen im Betrieb (B6)" at bounding box center [91, 261] width 135 height 13
click at [176, 48] on icon at bounding box center [181, 43] width 12 height 12
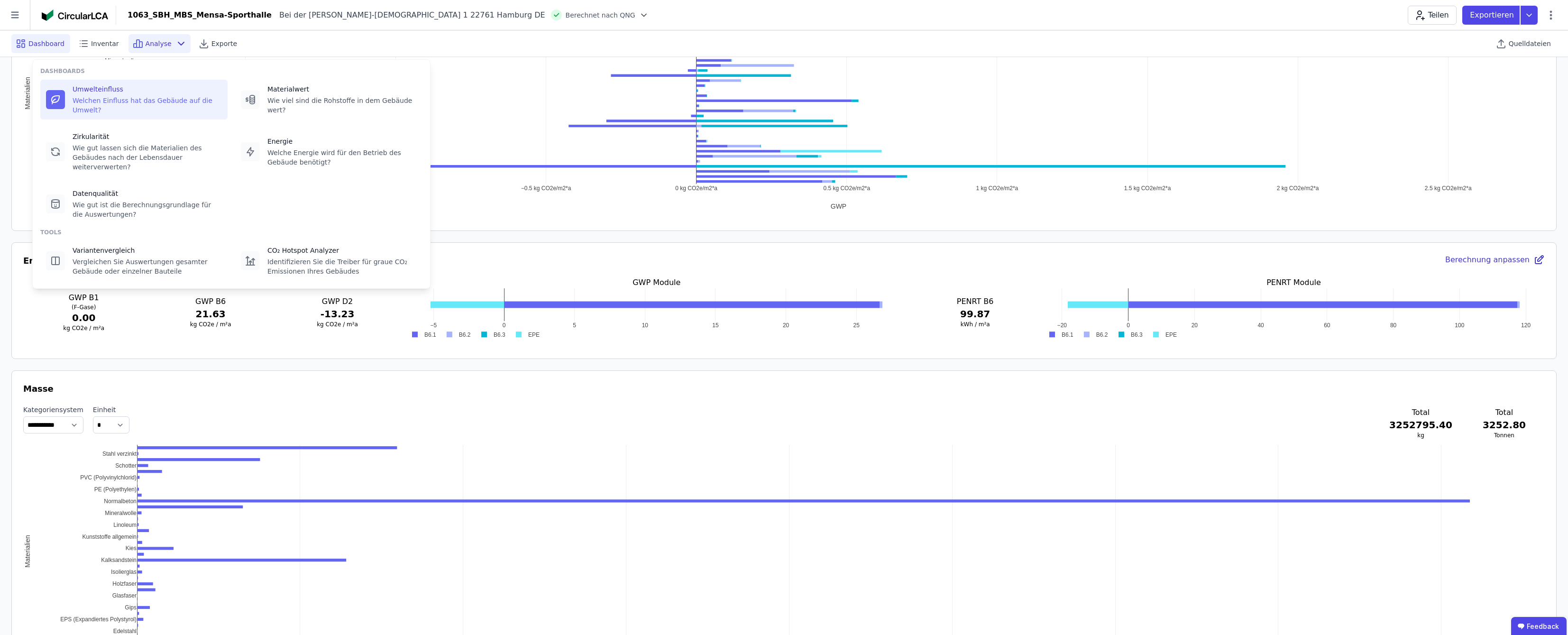
click at [138, 96] on div "Welchen Einfluss hat das Gebäude auf die Umwelt?" at bounding box center [147, 105] width 149 height 19
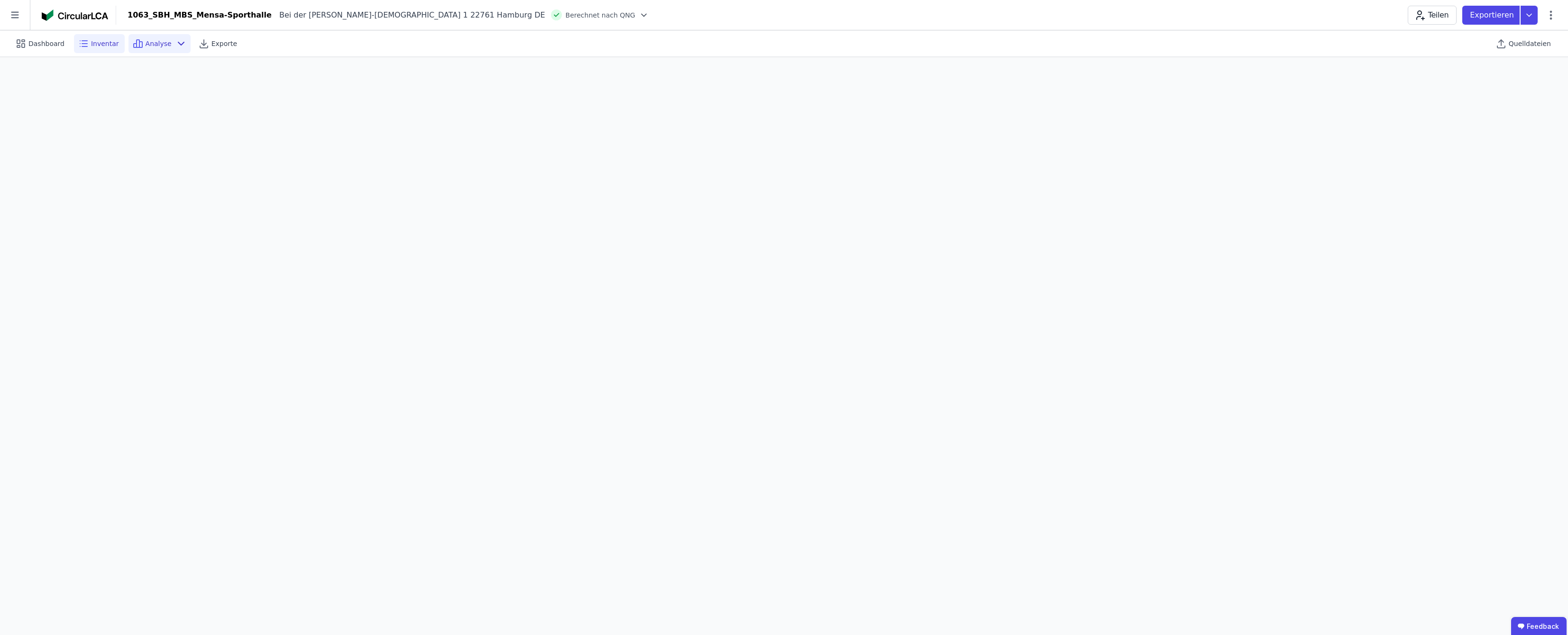
click at [97, 44] on span "Inventar" at bounding box center [105, 44] width 28 height 10
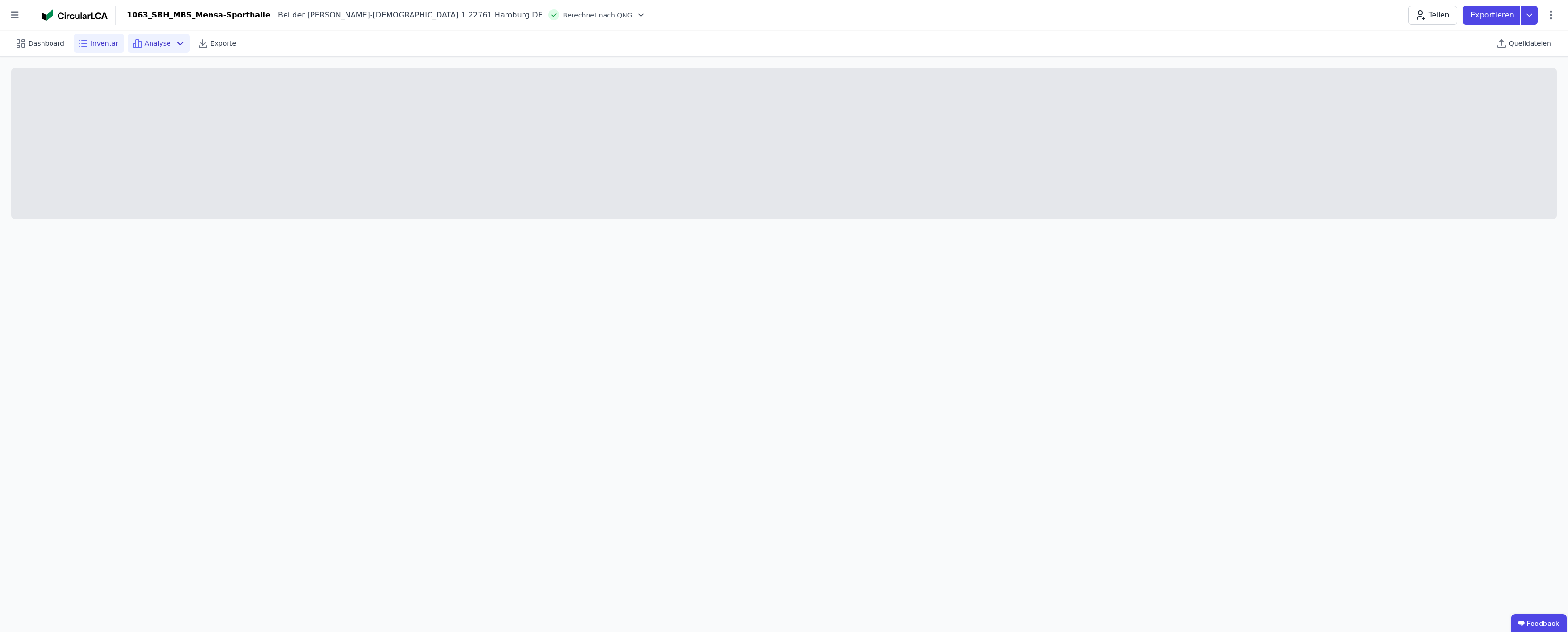
click at [151, 42] on span "Analyse" at bounding box center [158, 44] width 26 height 10
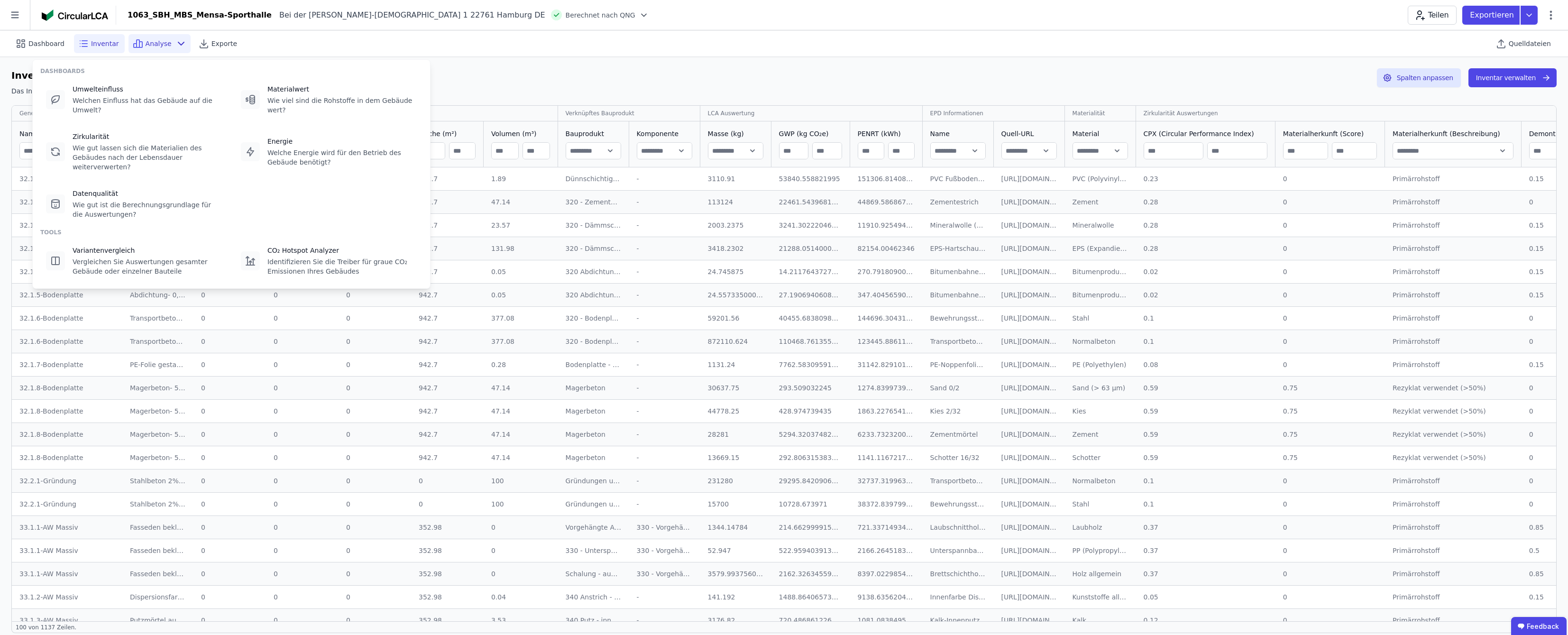
drag, startPoint x: 173, startPoint y: 38, endPoint x: 145, endPoint y: 47, distance: 29.4
click at [146, 47] on span "Analyse" at bounding box center [158, 44] width 26 height 10
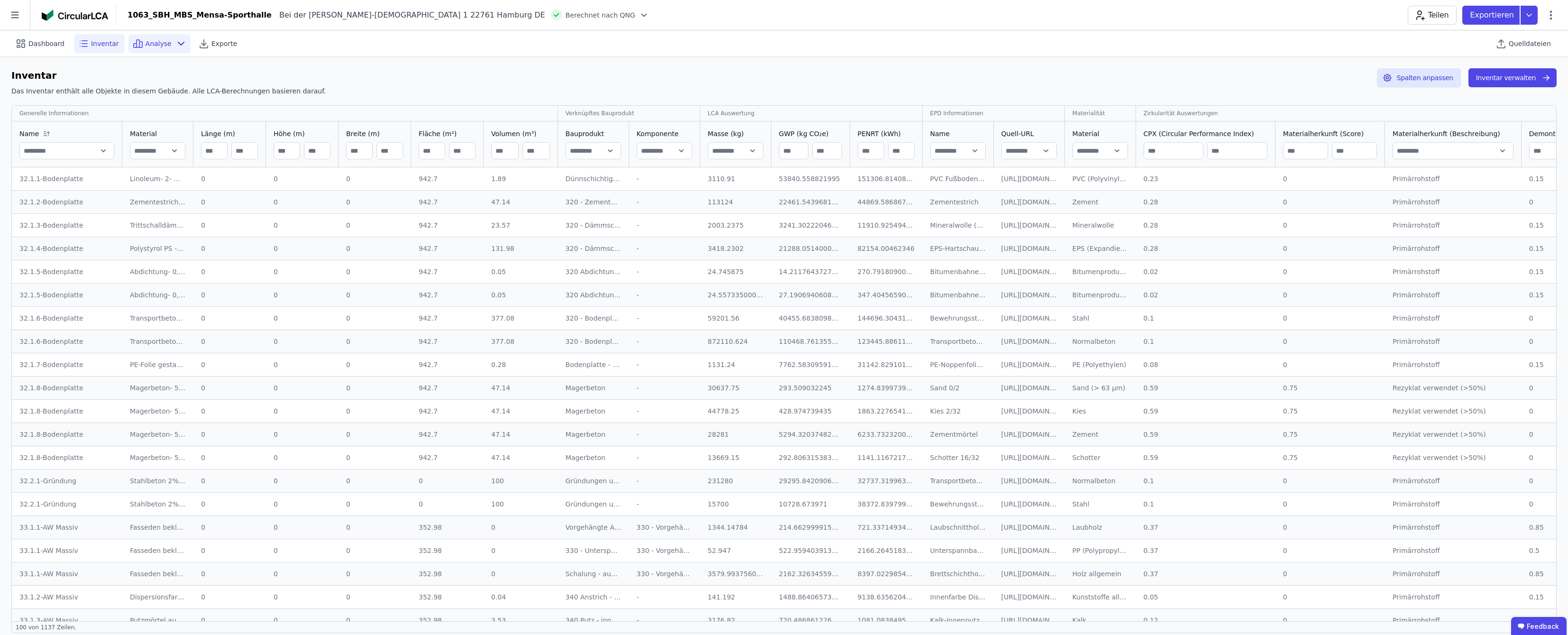
click at [179, 43] on icon at bounding box center [181, 43] width 6 height 3
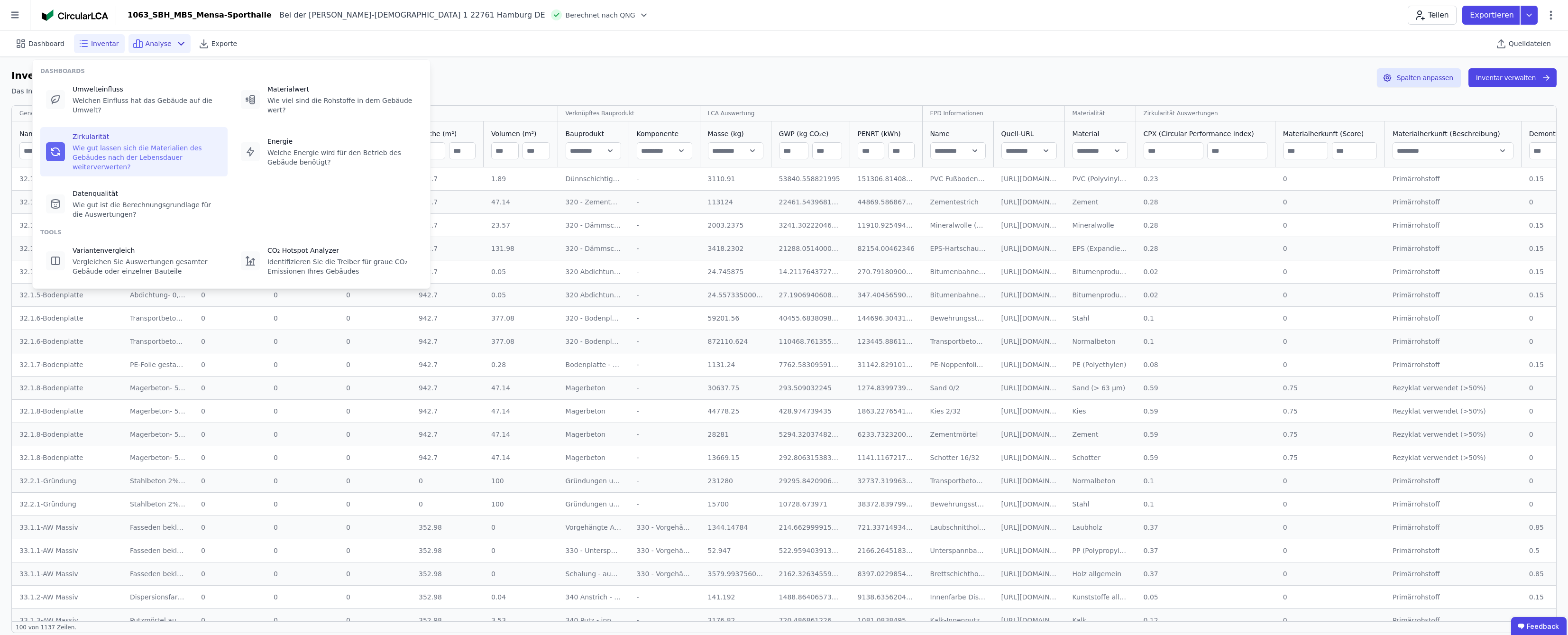
click at [116, 143] on div "Wie gut lassen sich die Materialien des Gebäudes nach der Lebensdauer weiterver…" at bounding box center [147, 157] width 149 height 29
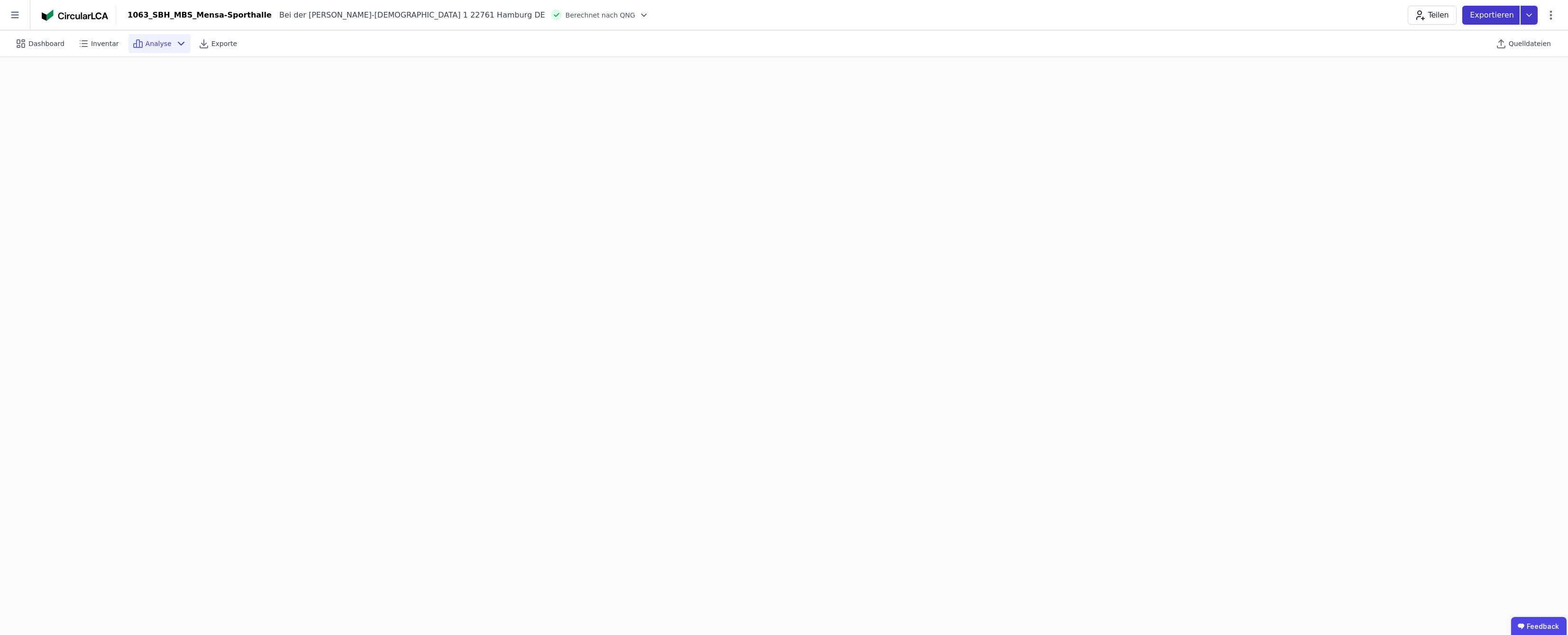
click at [788, 15] on icon at bounding box center [1529, 15] width 17 height 19
click at [788, 39] on div "DGNB Gebäuderessourcenpass exportieren" at bounding box center [1458, 38] width 144 height 10
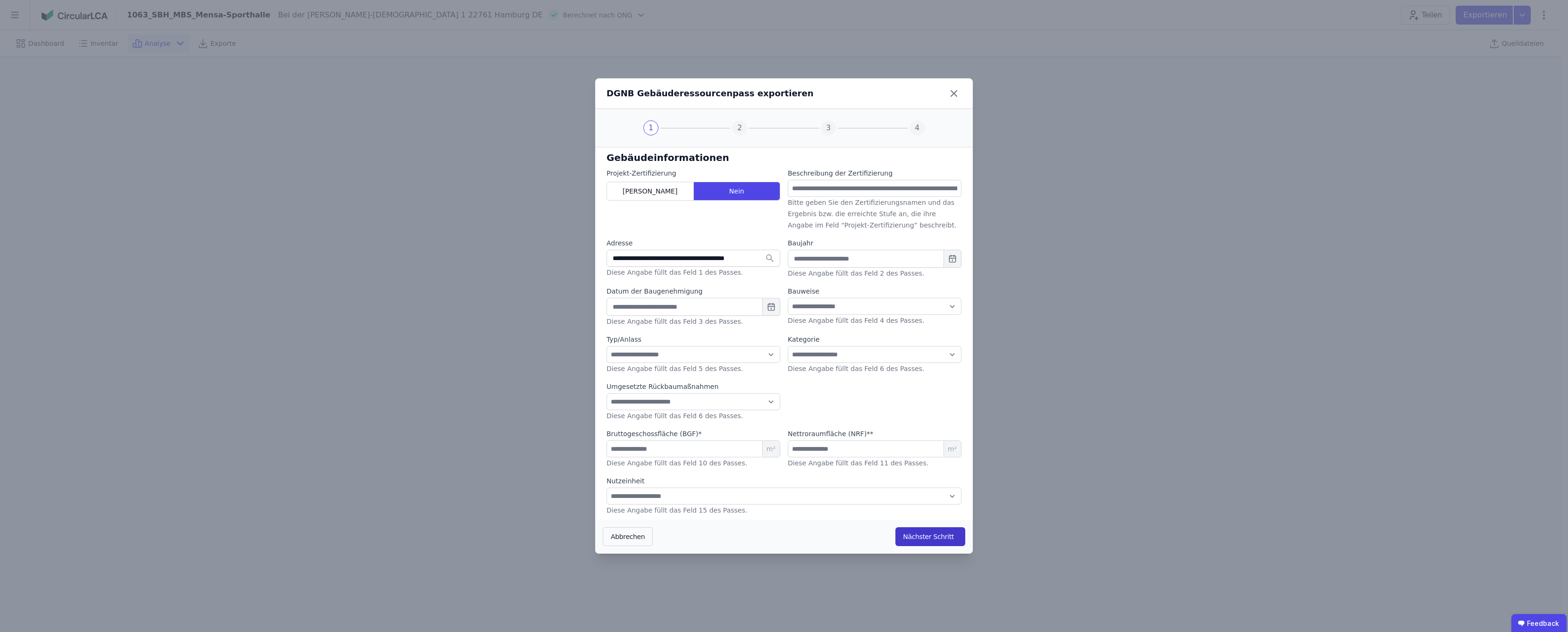
click at [785, 537] on button "Nächster Schritt" at bounding box center [930, 536] width 70 height 19
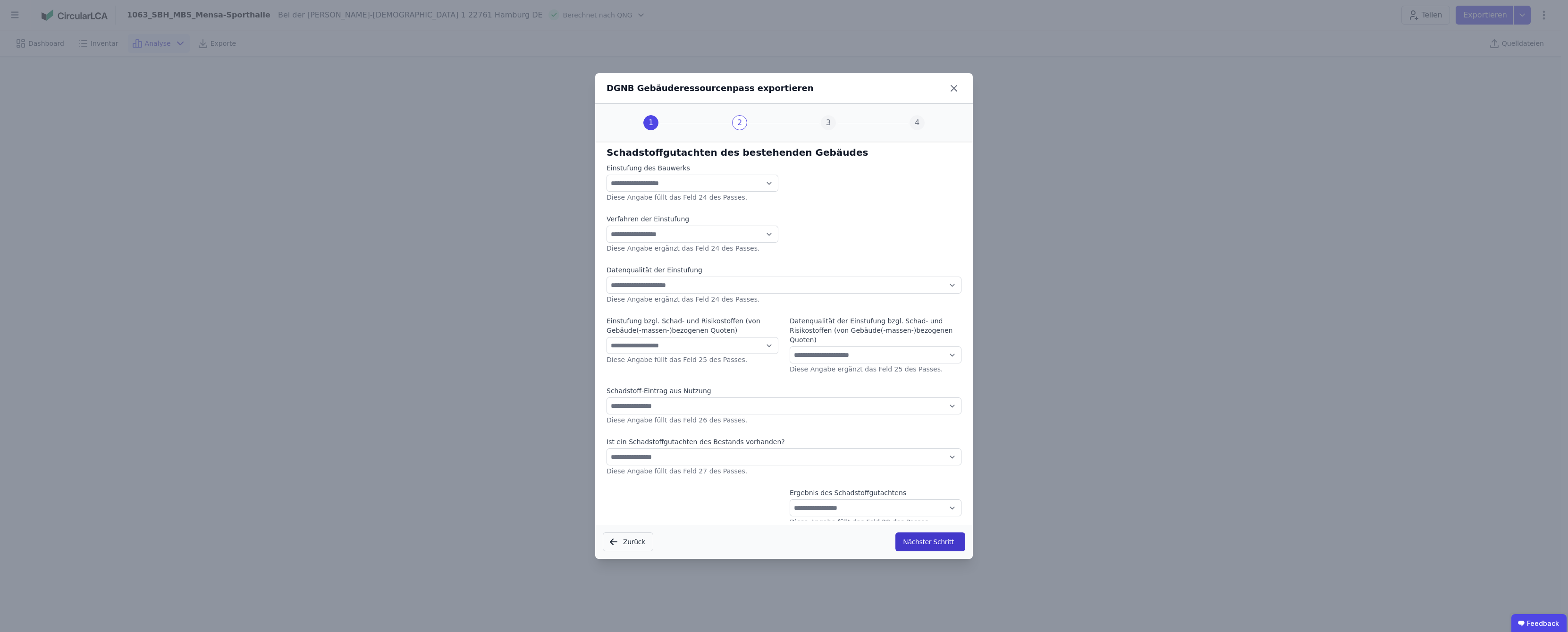
click at [785, 537] on button "Nächster Schritt" at bounding box center [930, 542] width 70 height 19
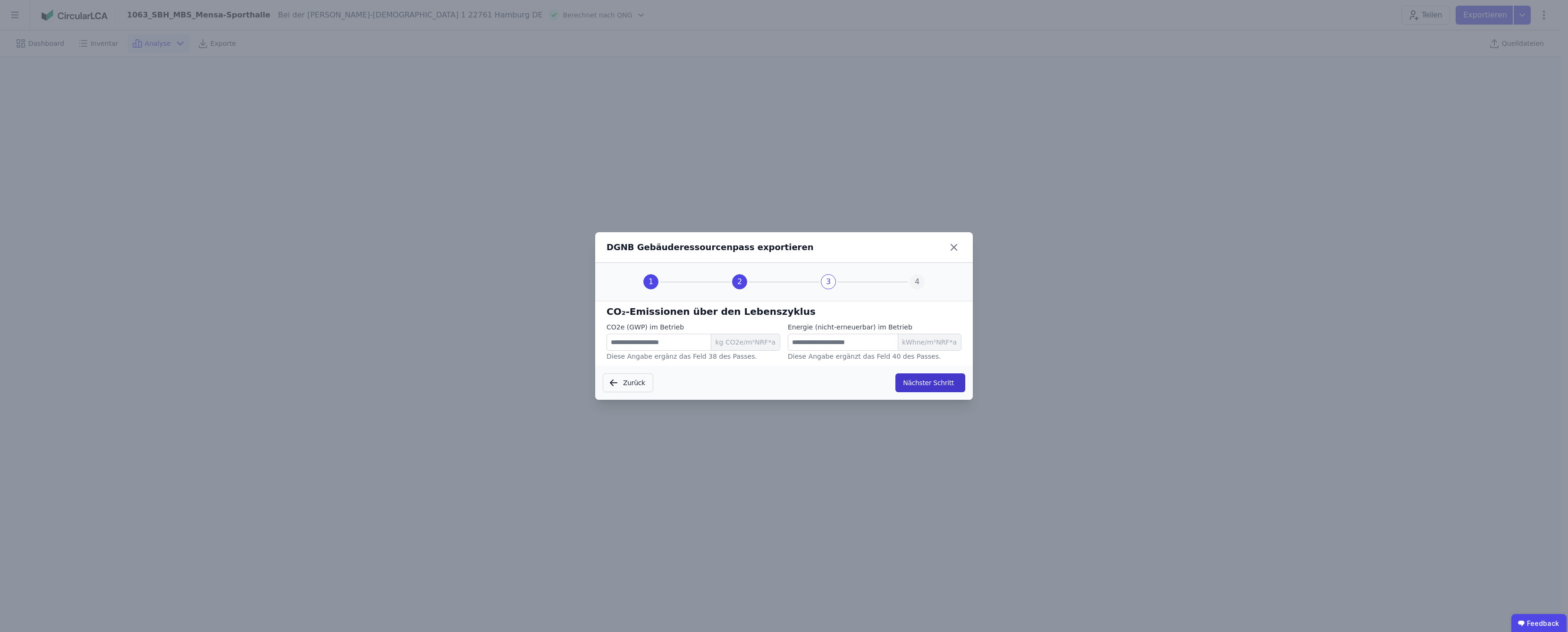
click at [785, 379] on button "Nächster Schritt" at bounding box center [930, 382] width 70 height 19
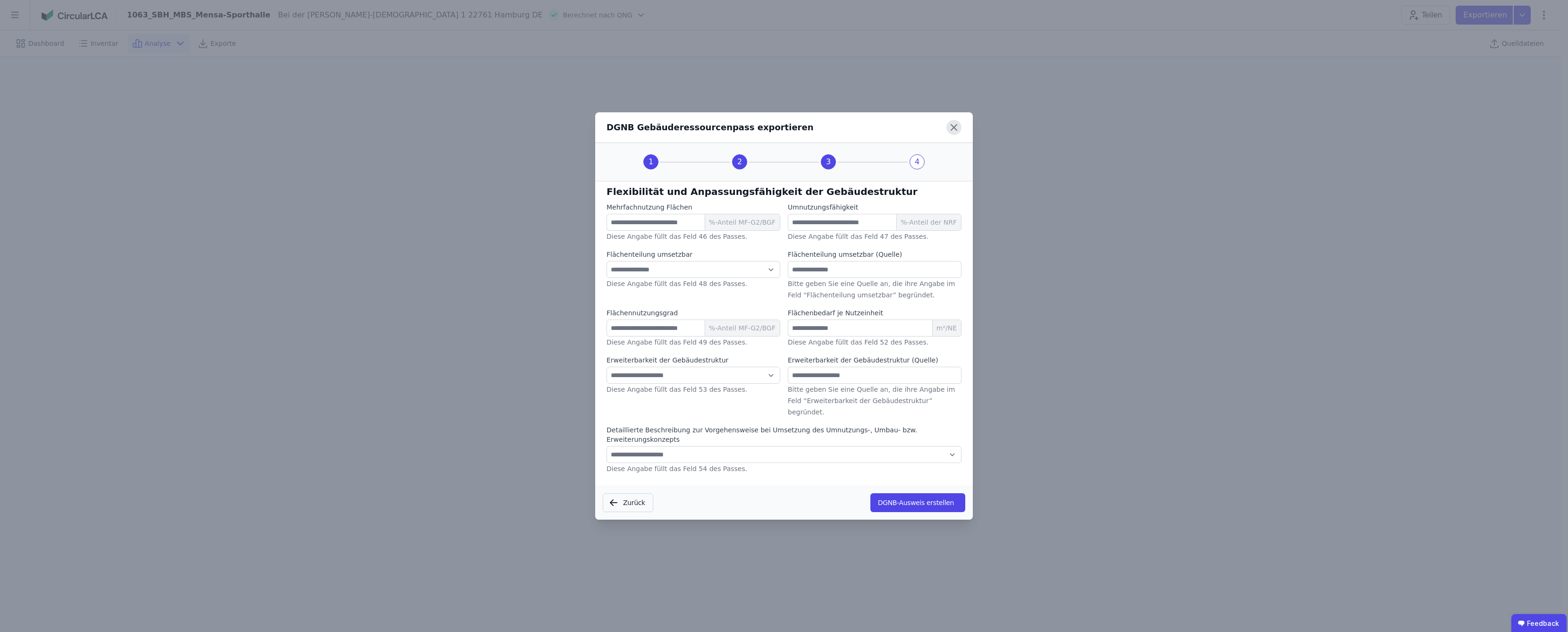
click at [785, 135] on icon at bounding box center [954, 127] width 15 height 15
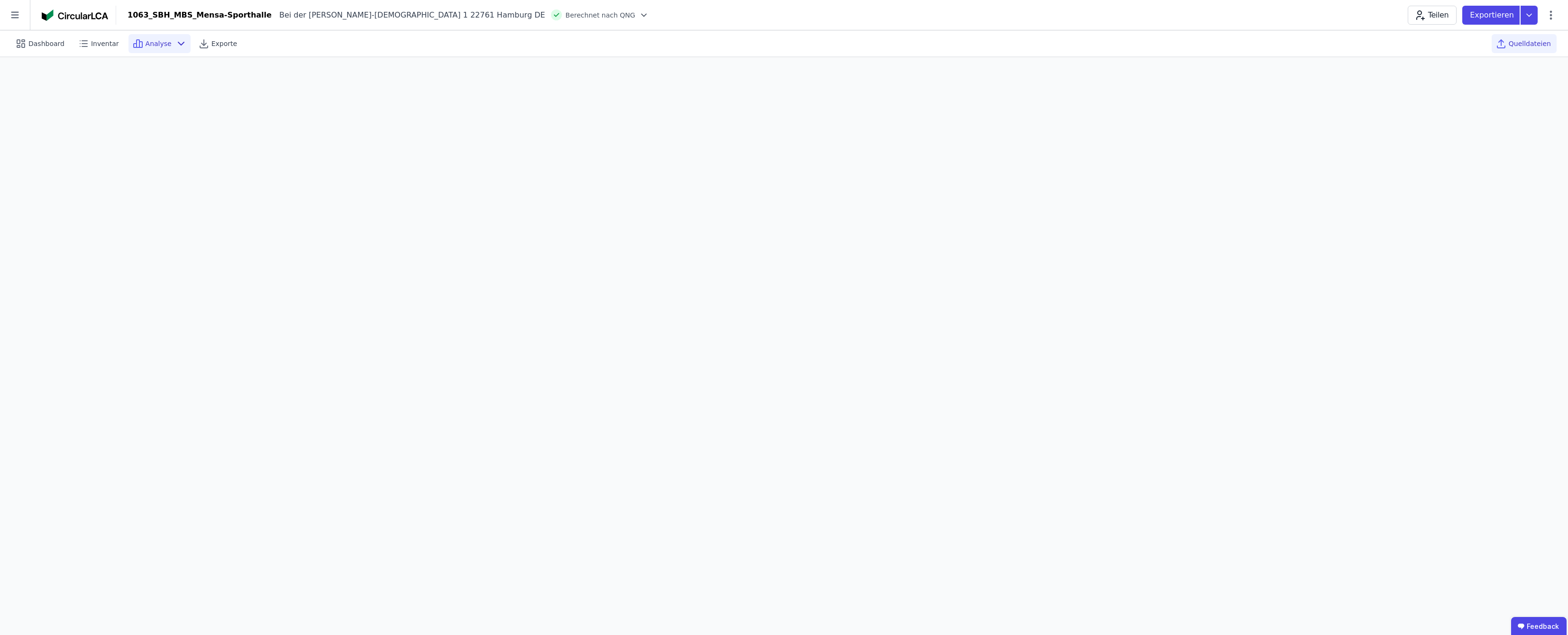
click at [788, 42] on span "Quelldateien" at bounding box center [1529, 44] width 42 height 10
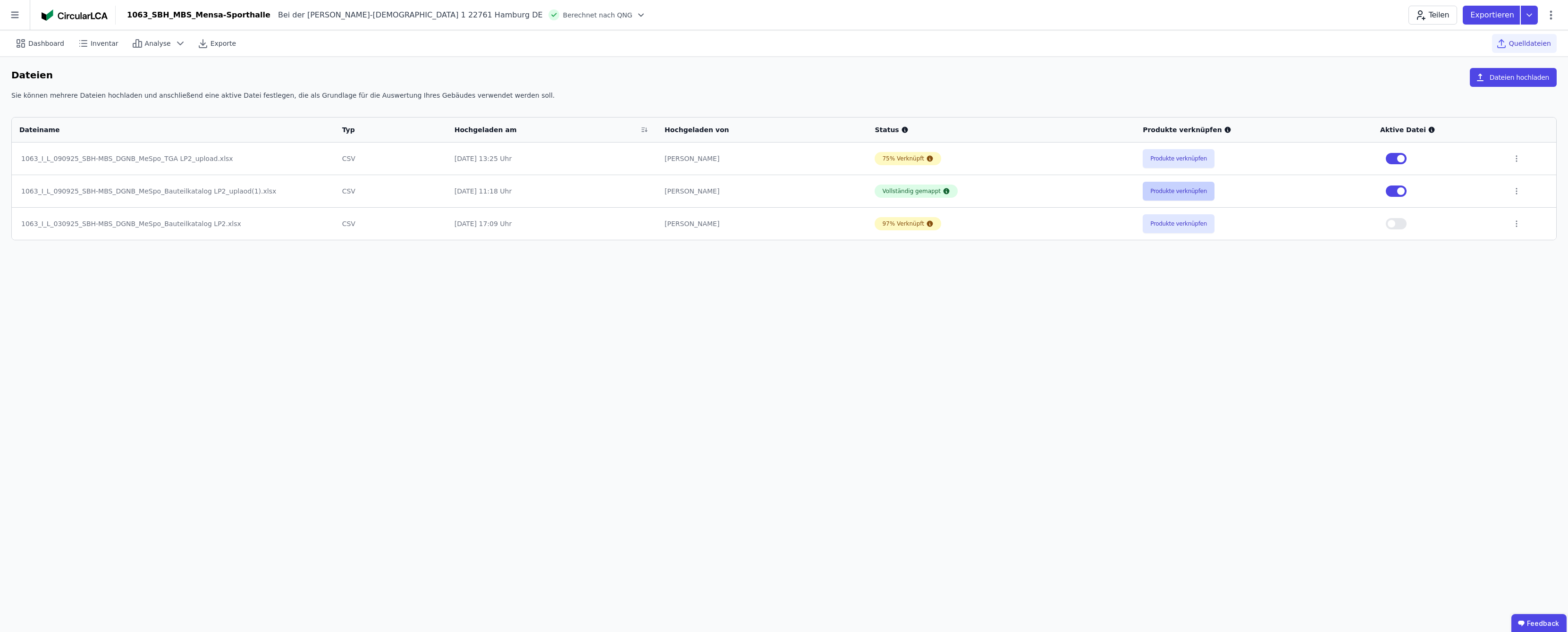
click at [785, 191] on button "Produkte verknüpfen" at bounding box center [1178, 191] width 72 height 19
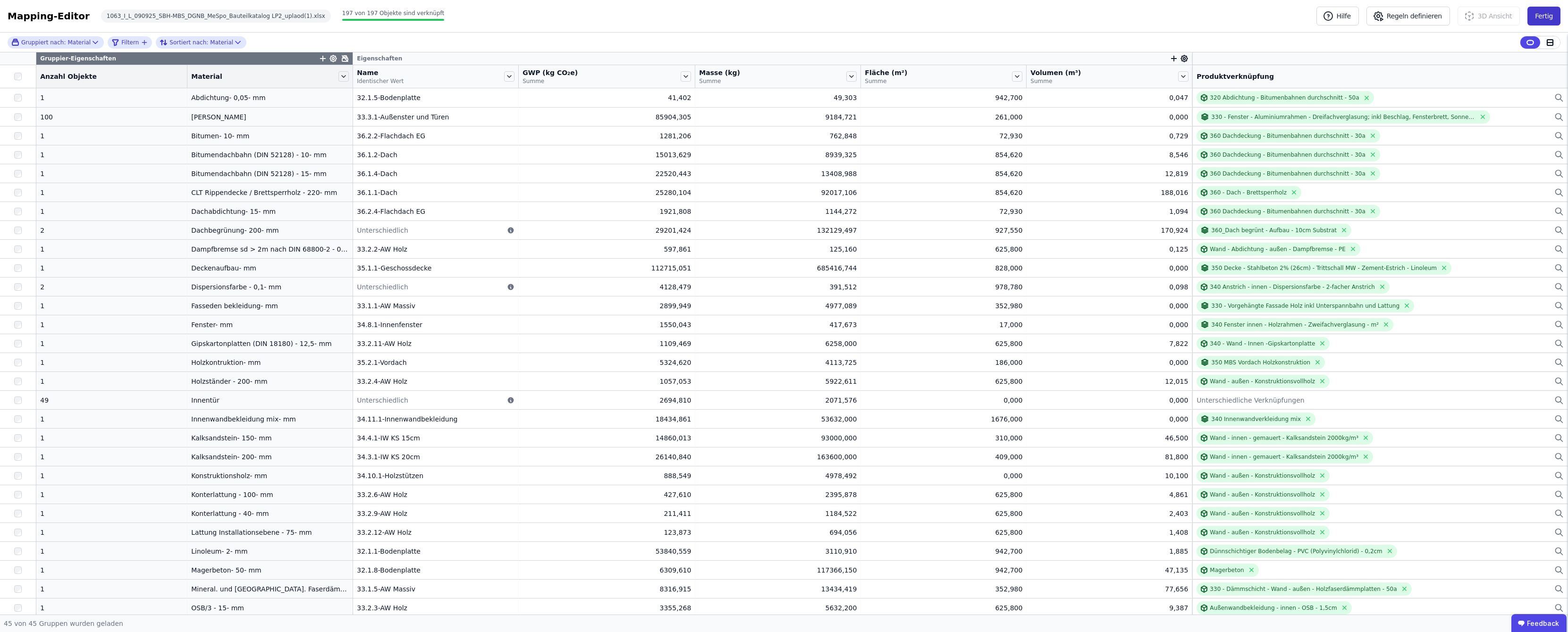
click at [785, 19] on button "Fertig" at bounding box center [1544, 16] width 33 height 19
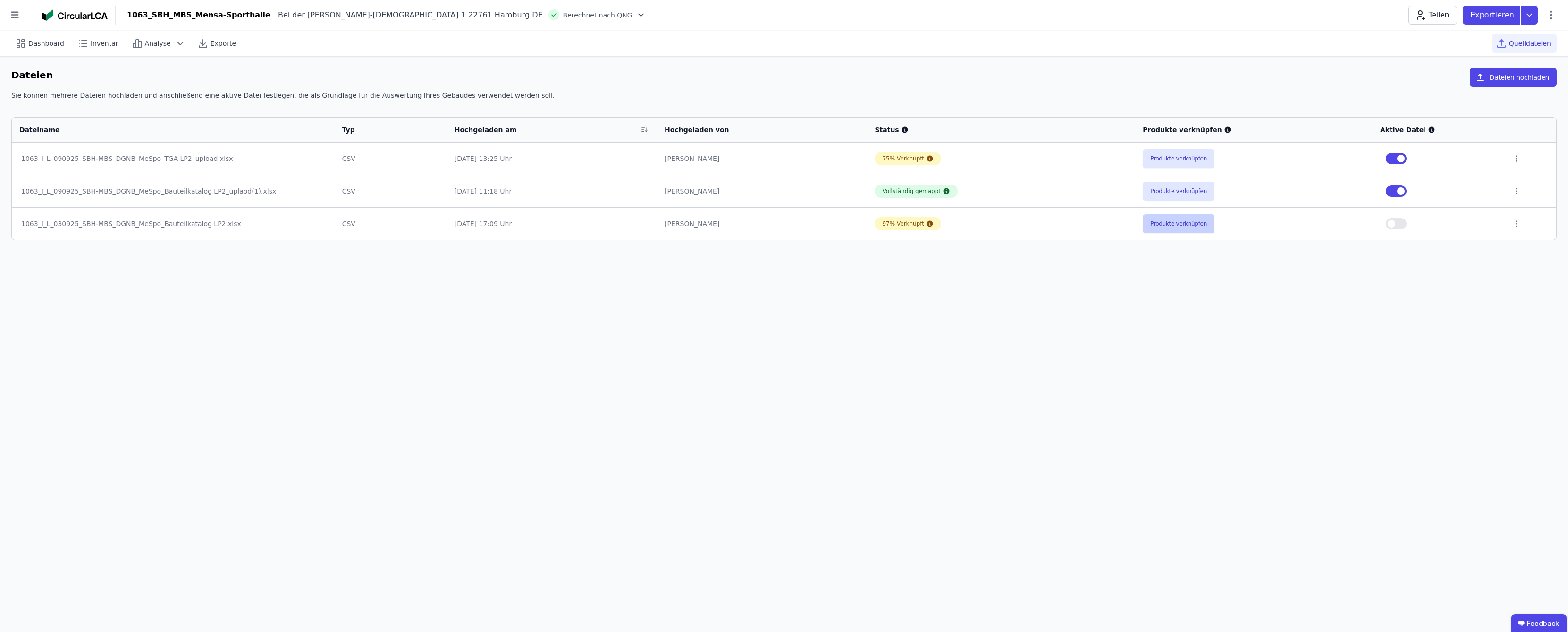
click at [785, 226] on button "Produkte verknüpfen" at bounding box center [1178, 223] width 72 height 19
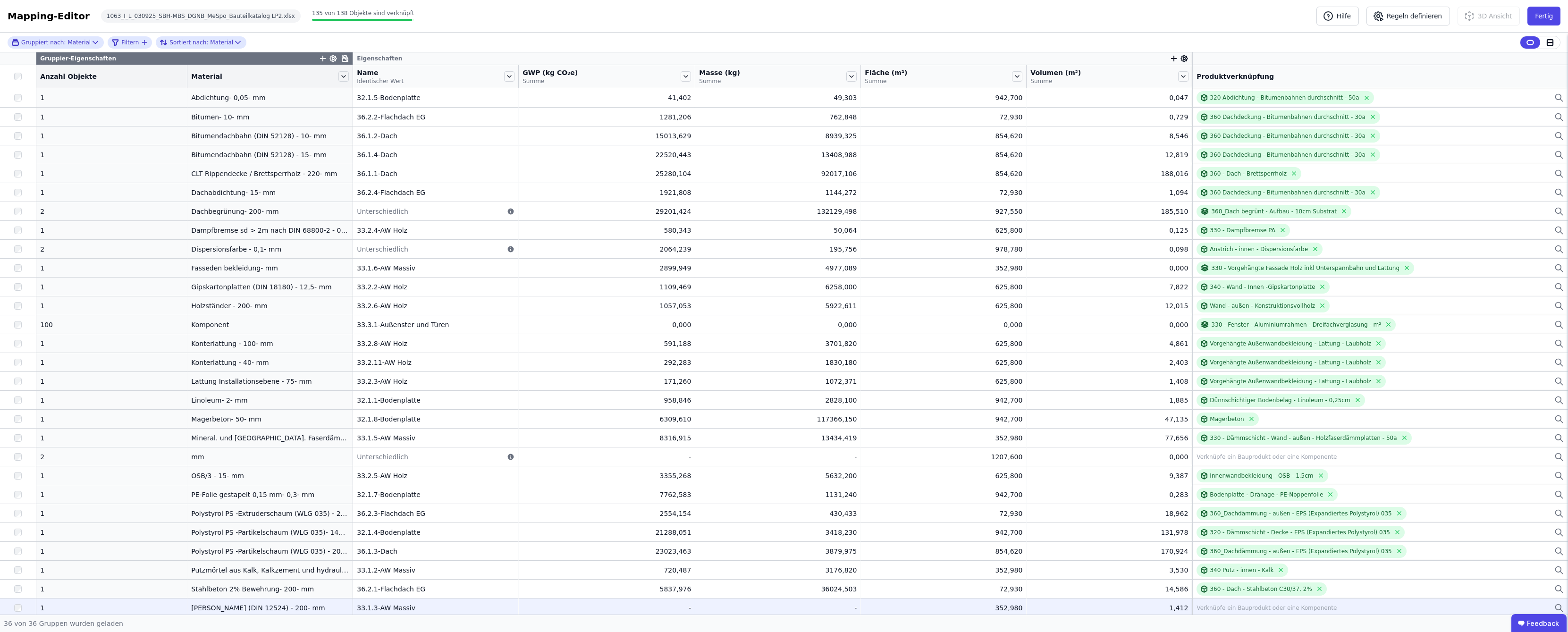
scroll to position [154, 0]
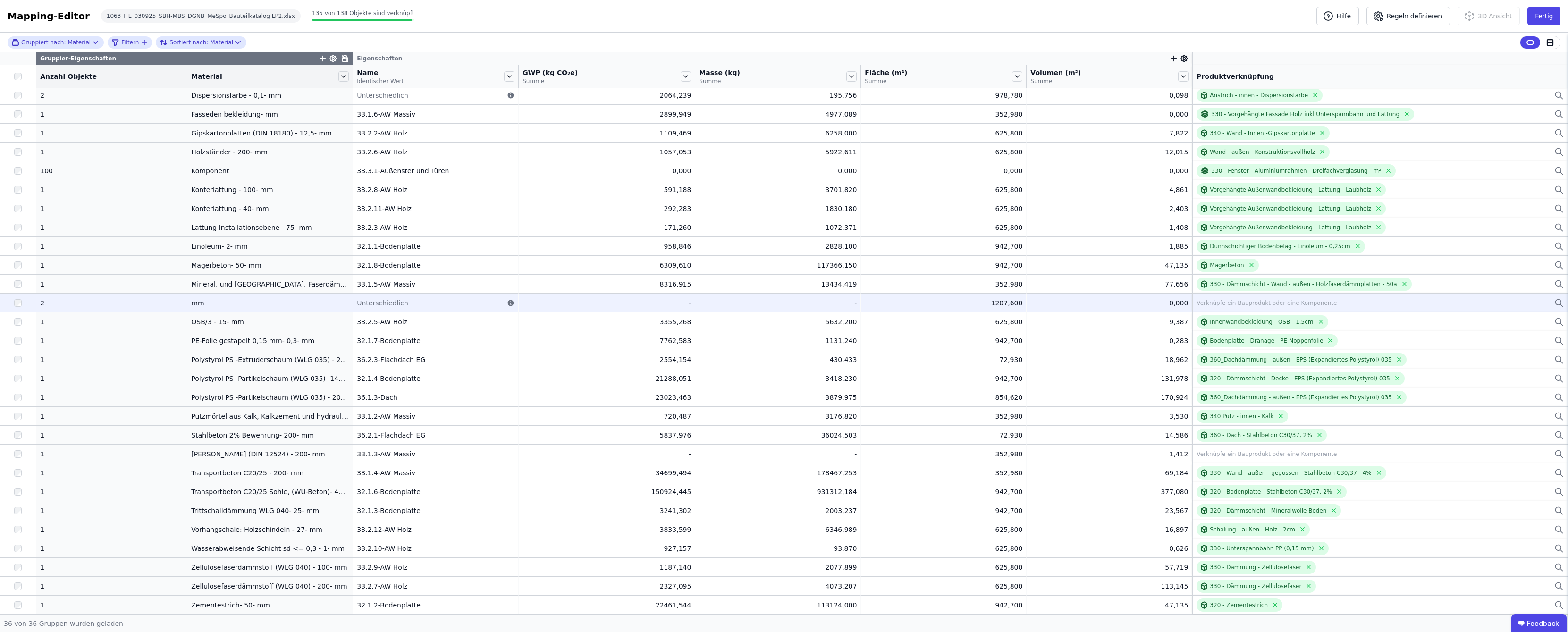
click at [785, 306] on div "Verknüpfe ein Bauprodukt oder eine Komponente" at bounding box center [1267, 303] width 140 height 7
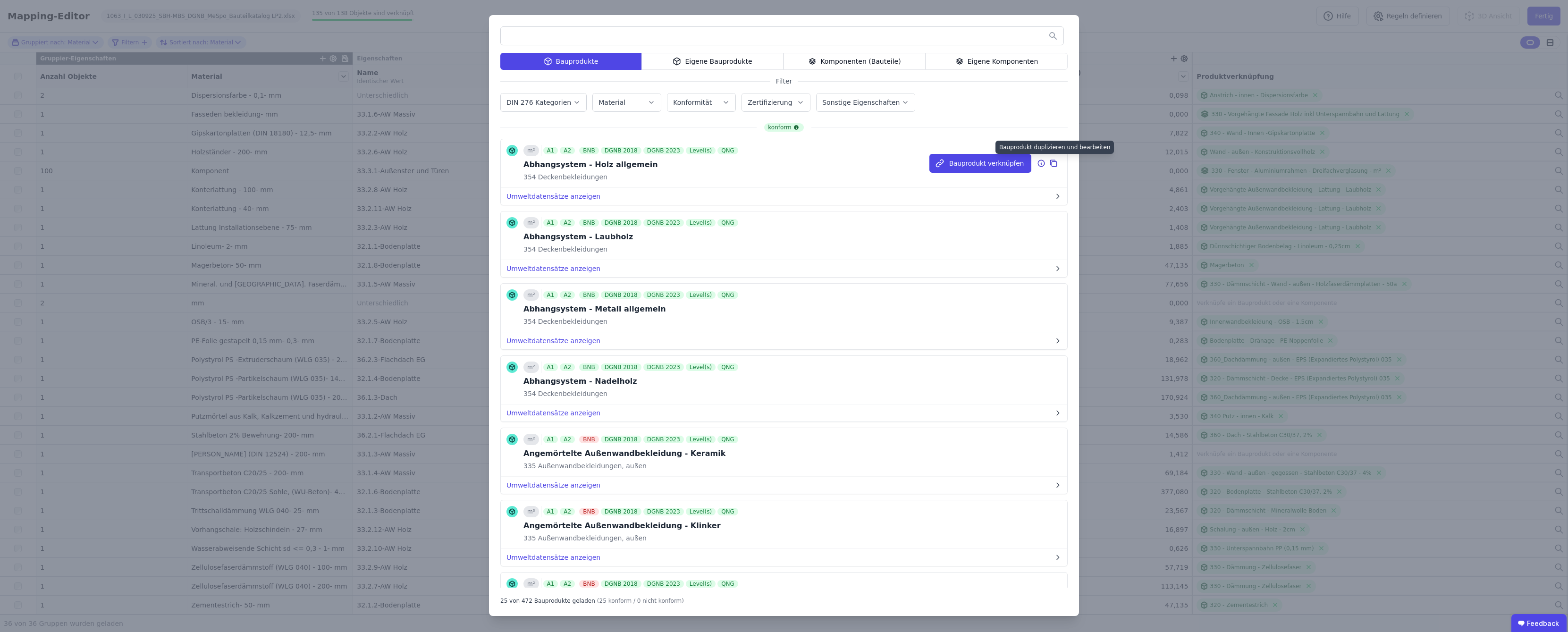
click at [785, 163] on icon at bounding box center [1054, 163] width 9 height 12
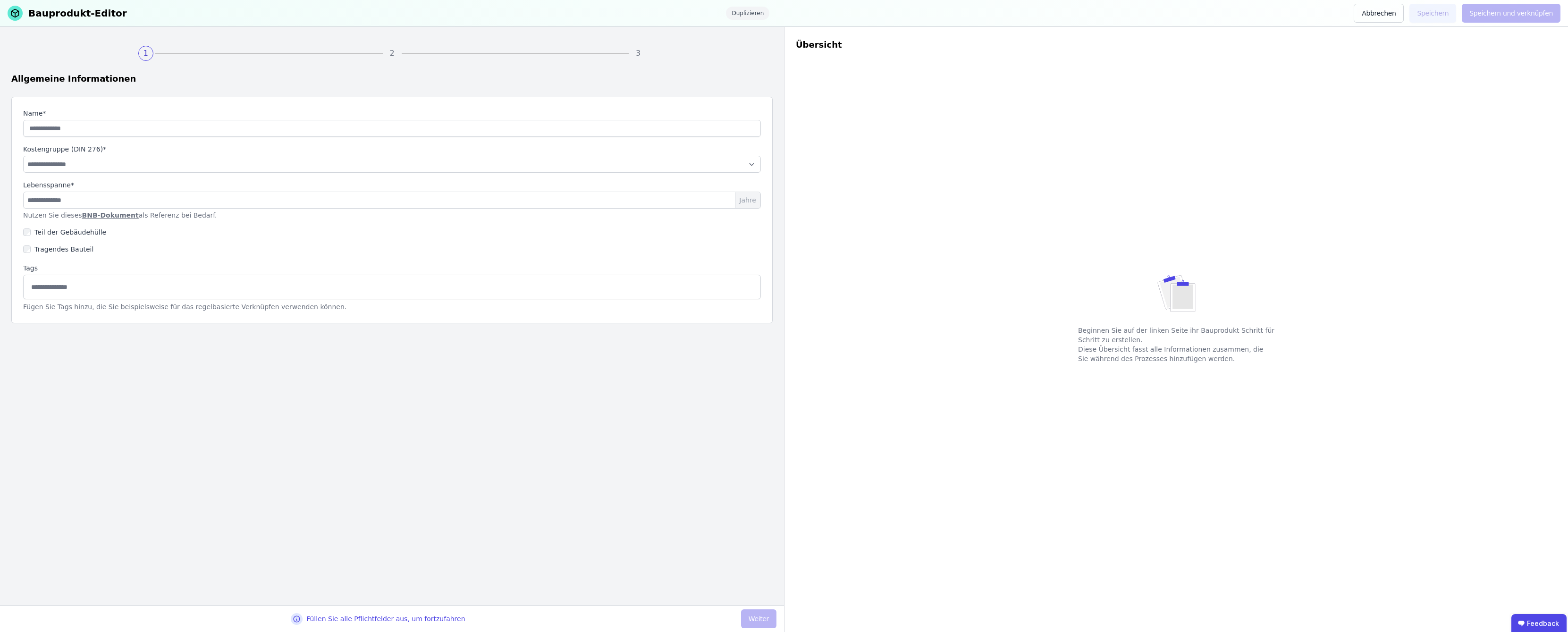
type input "**********"
select select "**********"
type input "**"
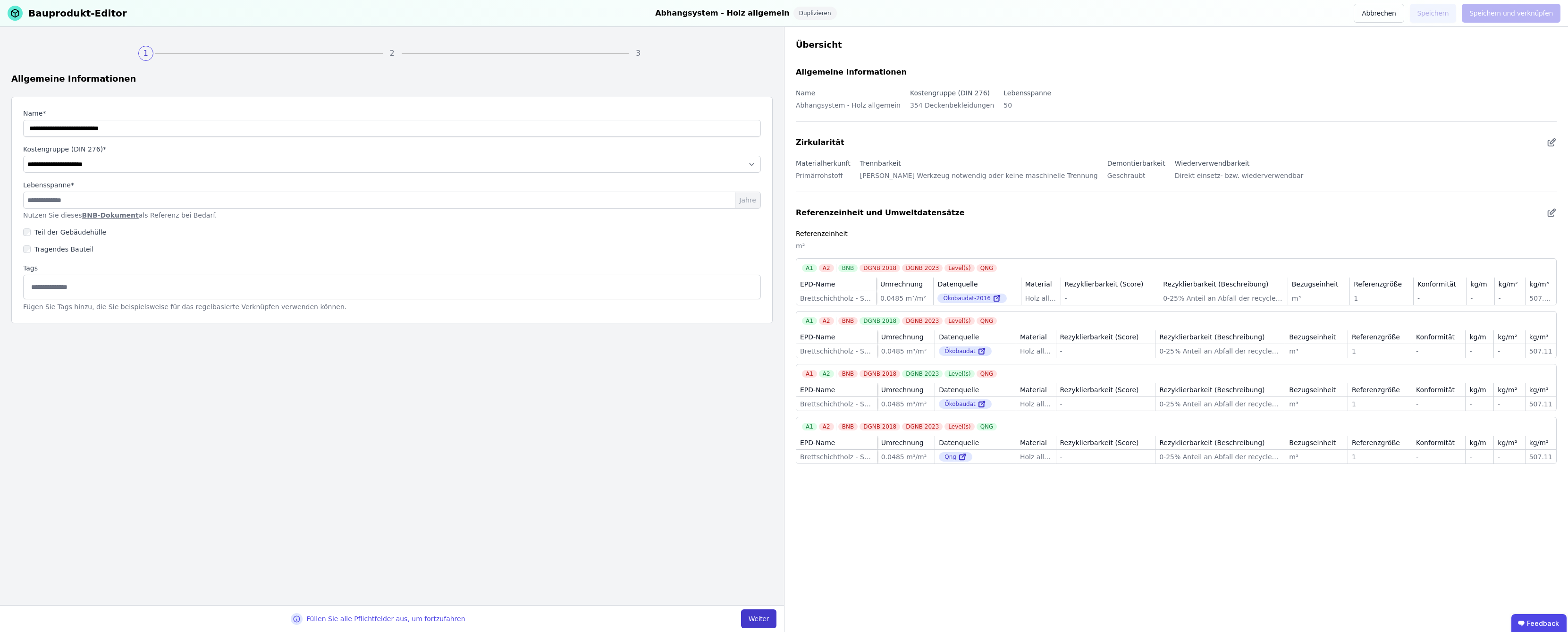
click at [755, 621] on button "Weiter" at bounding box center [758, 619] width 35 height 19
select select "**********"
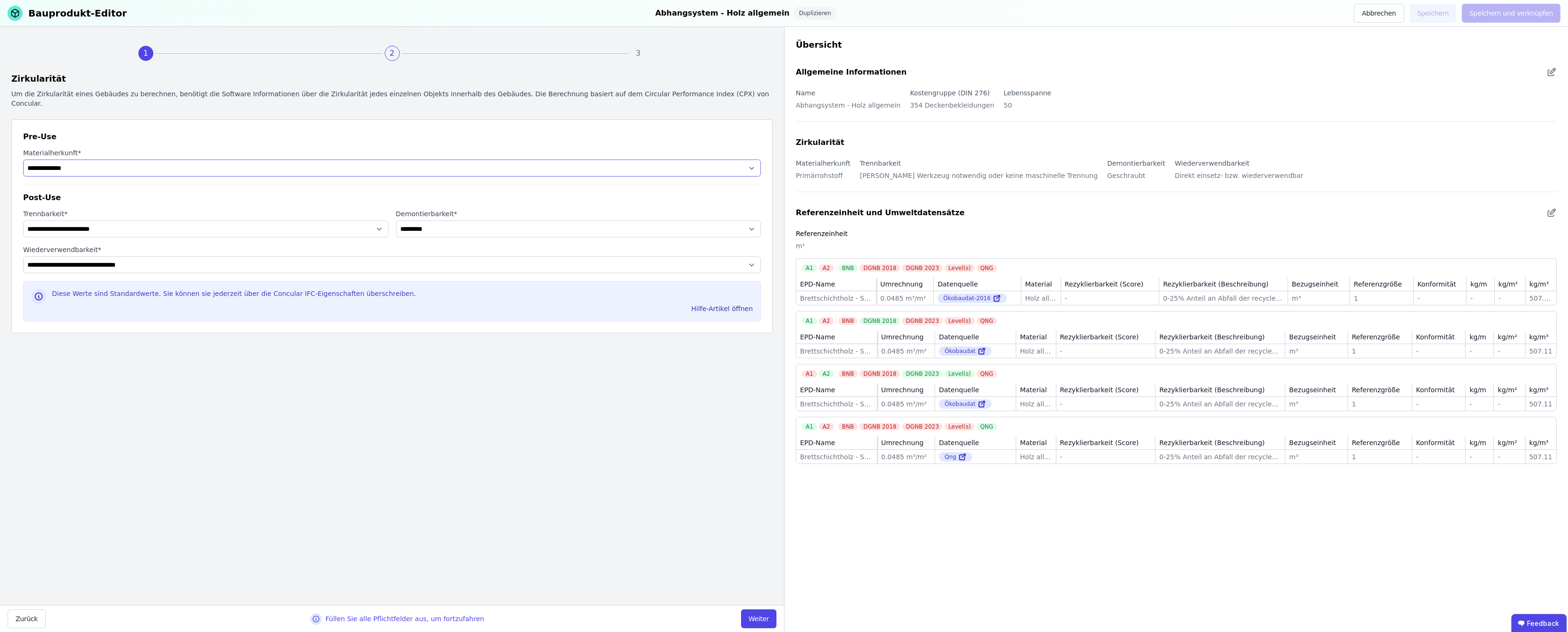
click at [78, 160] on select "**********" at bounding box center [392, 168] width 738 height 17
click at [93, 160] on select "**********" at bounding box center [392, 168] width 738 height 17
click at [221, 220] on select "**********" at bounding box center [206, 229] width 365 height 17
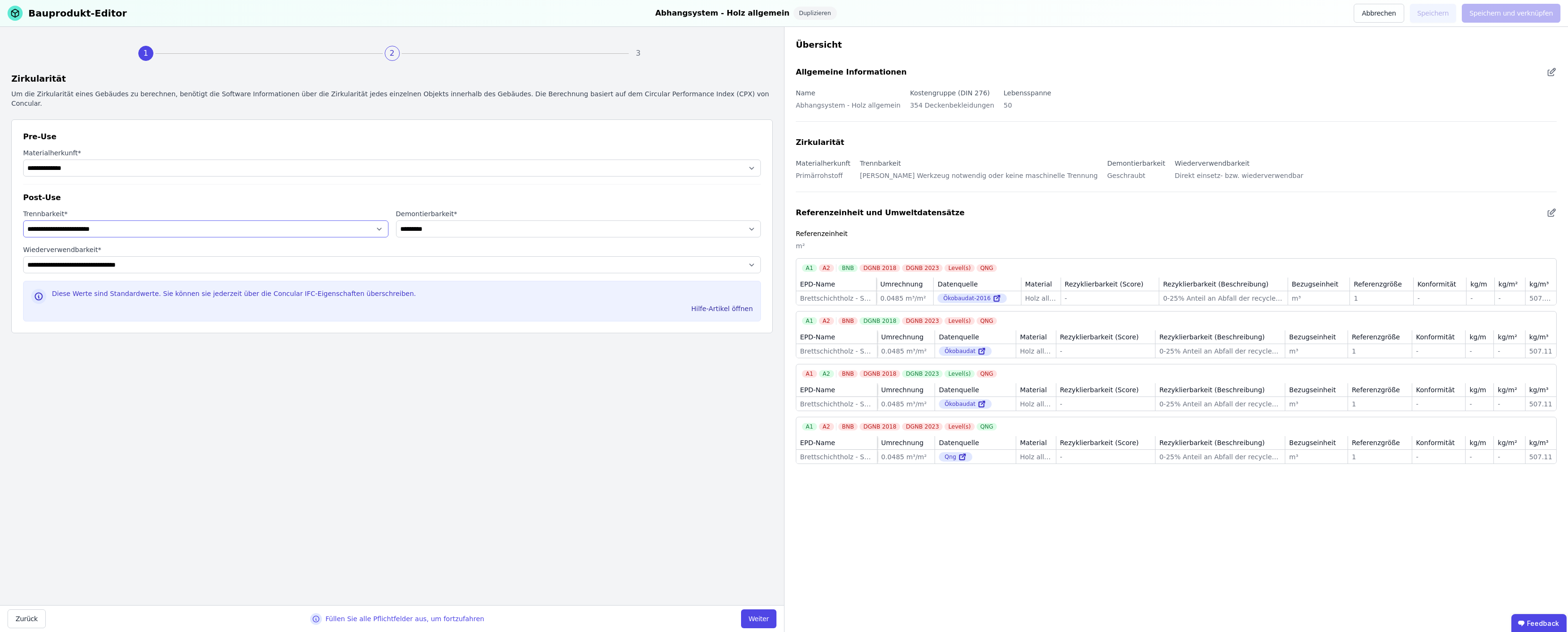
click at [227, 222] on select "**********" at bounding box center [206, 229] width 365 height 17
click at [141, 160] on select "**********" at bounding box center [392, 168] width 738 height 17
click at [107, 161] on select "**********" at bounding box center [392, 168] width 738 height 17
click at [760, 620] on button "Weiter" at bounding box center [758, 619] width 35 height 19
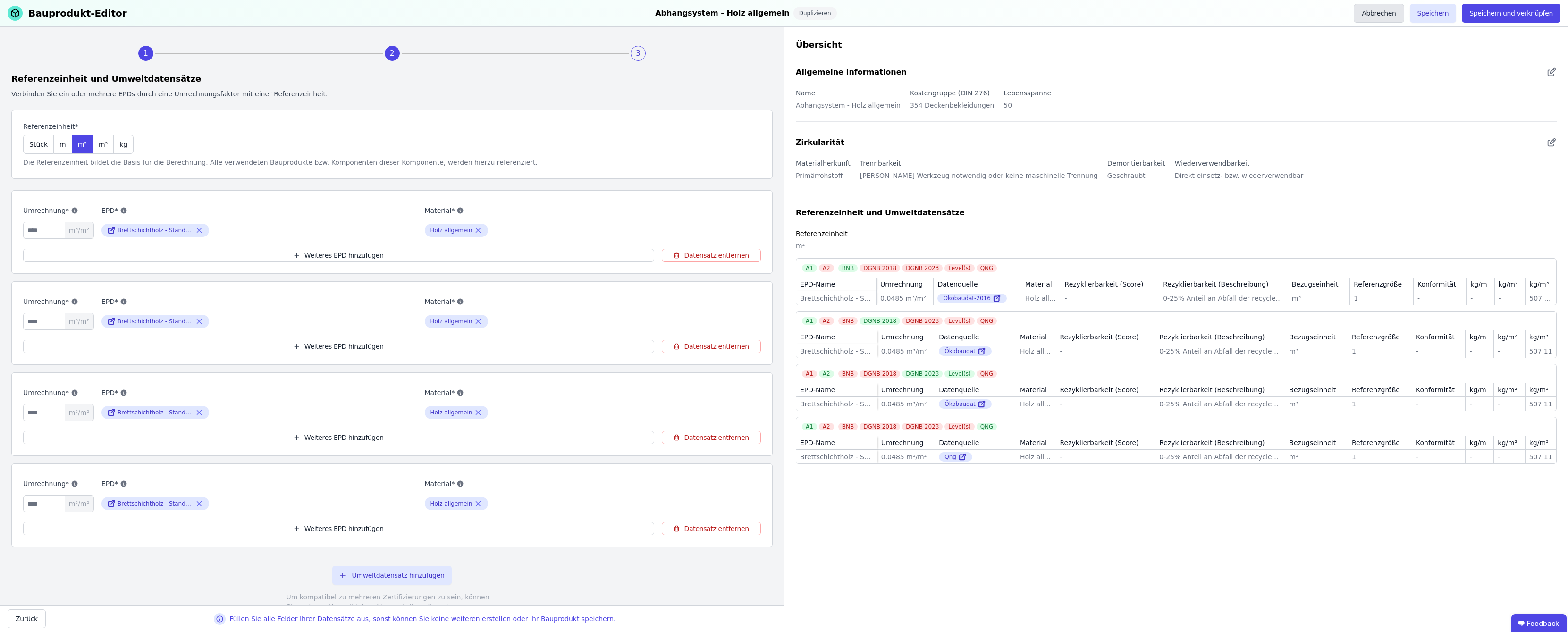
click at [785, 15] on button "Abbrechen" at bounding box center [1379, 13] width 50 height 19
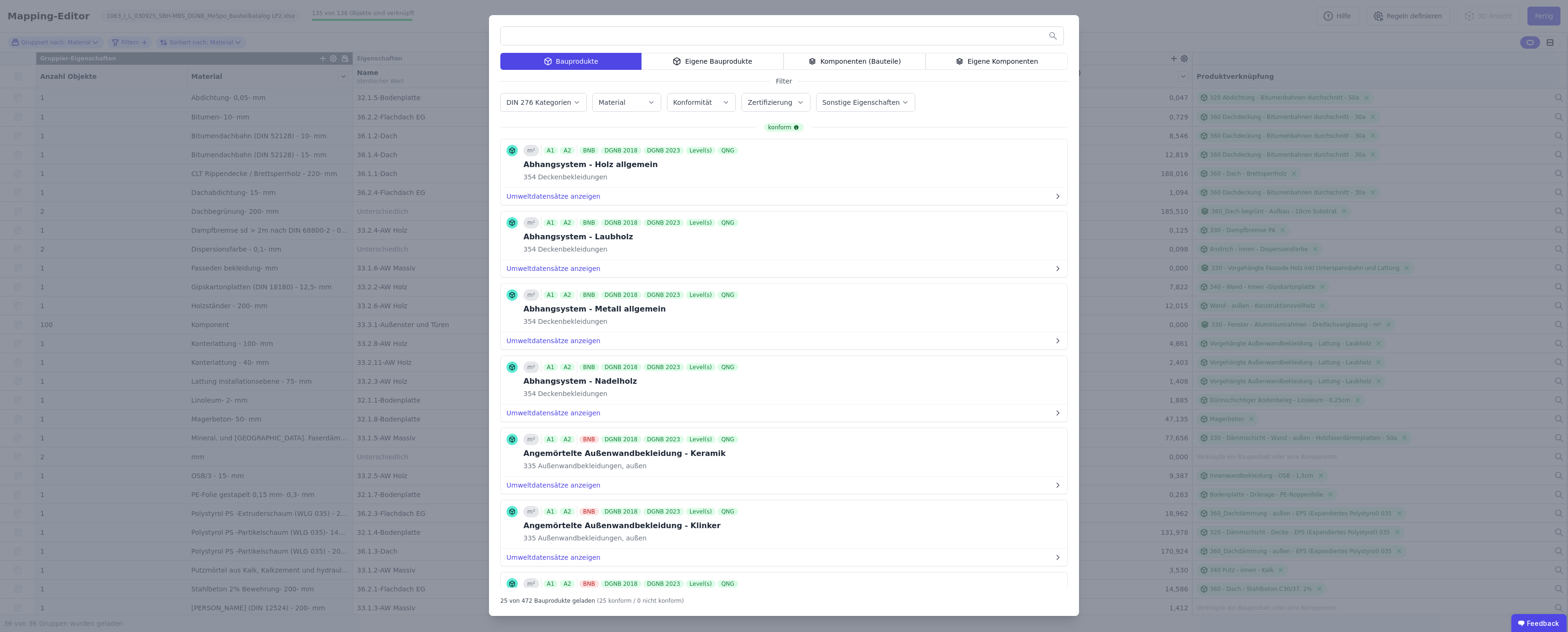
click at [785, 58] on div "Eigene Komponenten" at bounding box center [996, 61] width 142 height 17
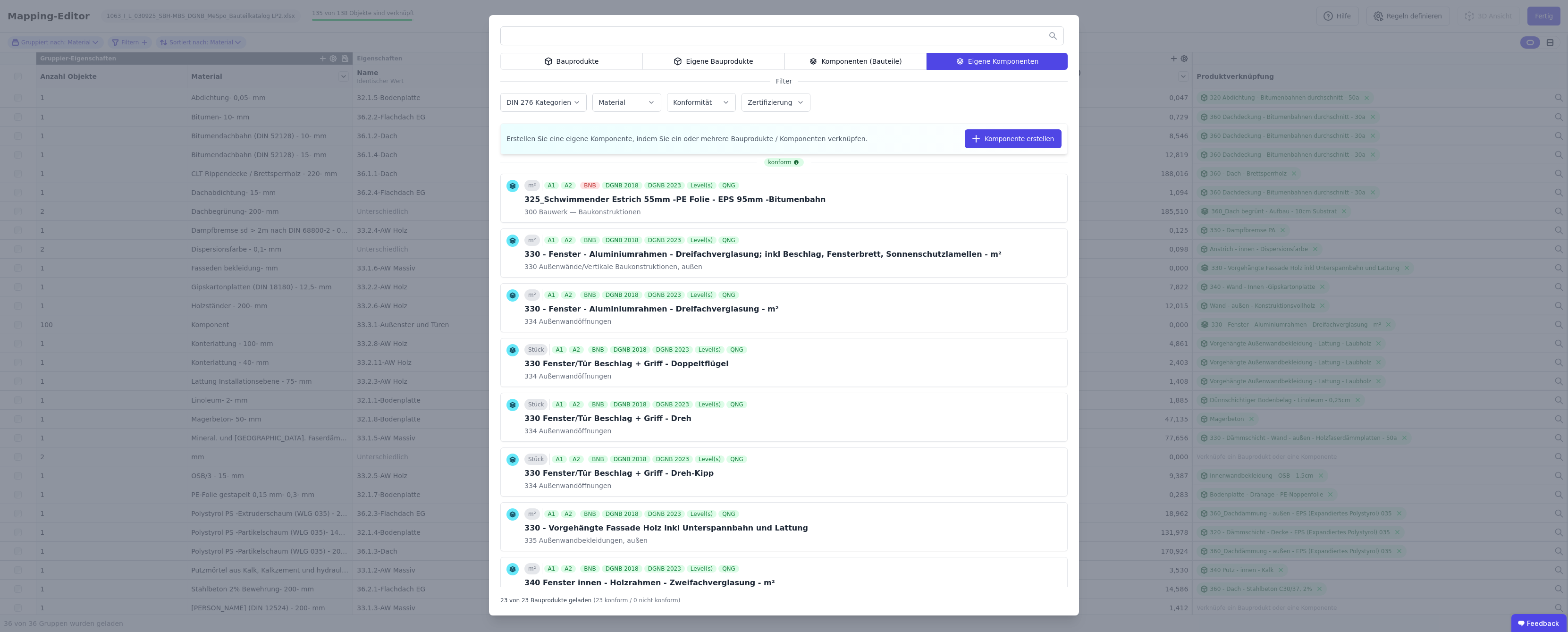
click at [581, 62] on div "Bauprodukte" at bounding box center [571, 61] width 142 height 17
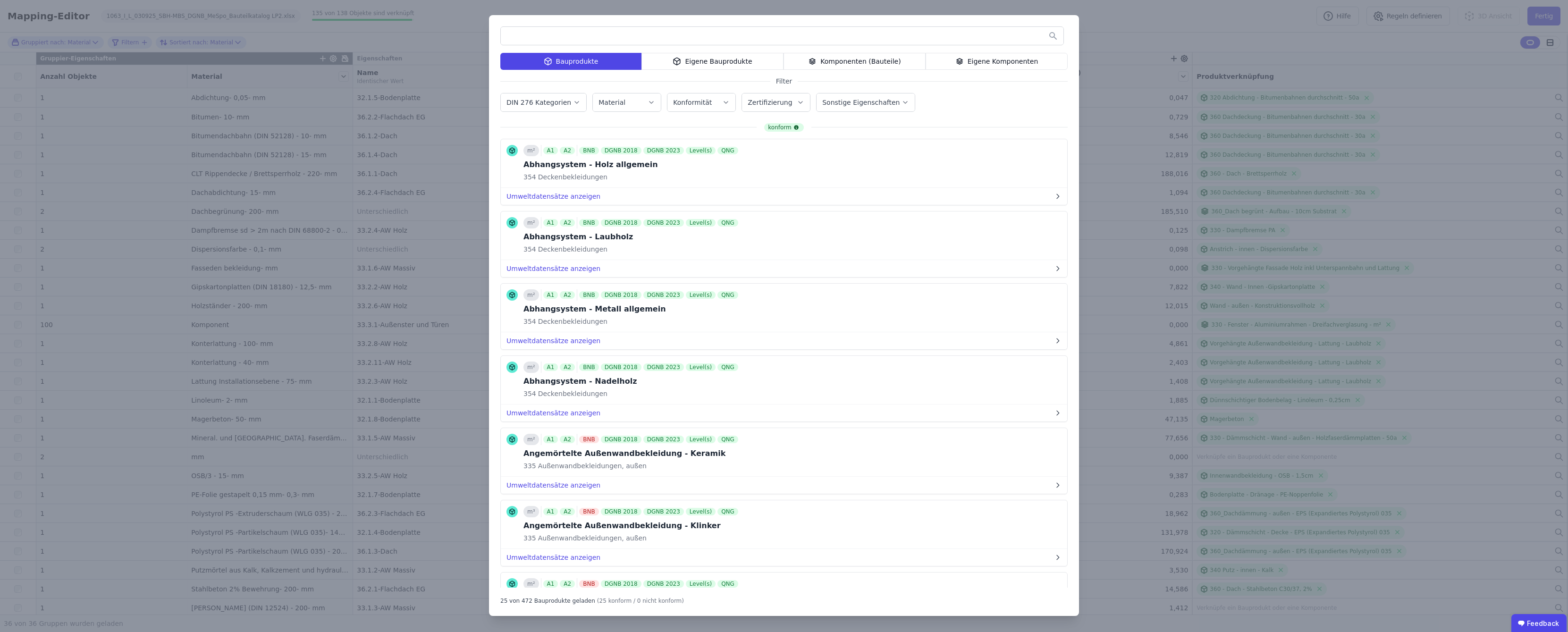
click at [785, 59] on div "Eigene Komponenten" at bounding box center [996, 61] width 142 height 17
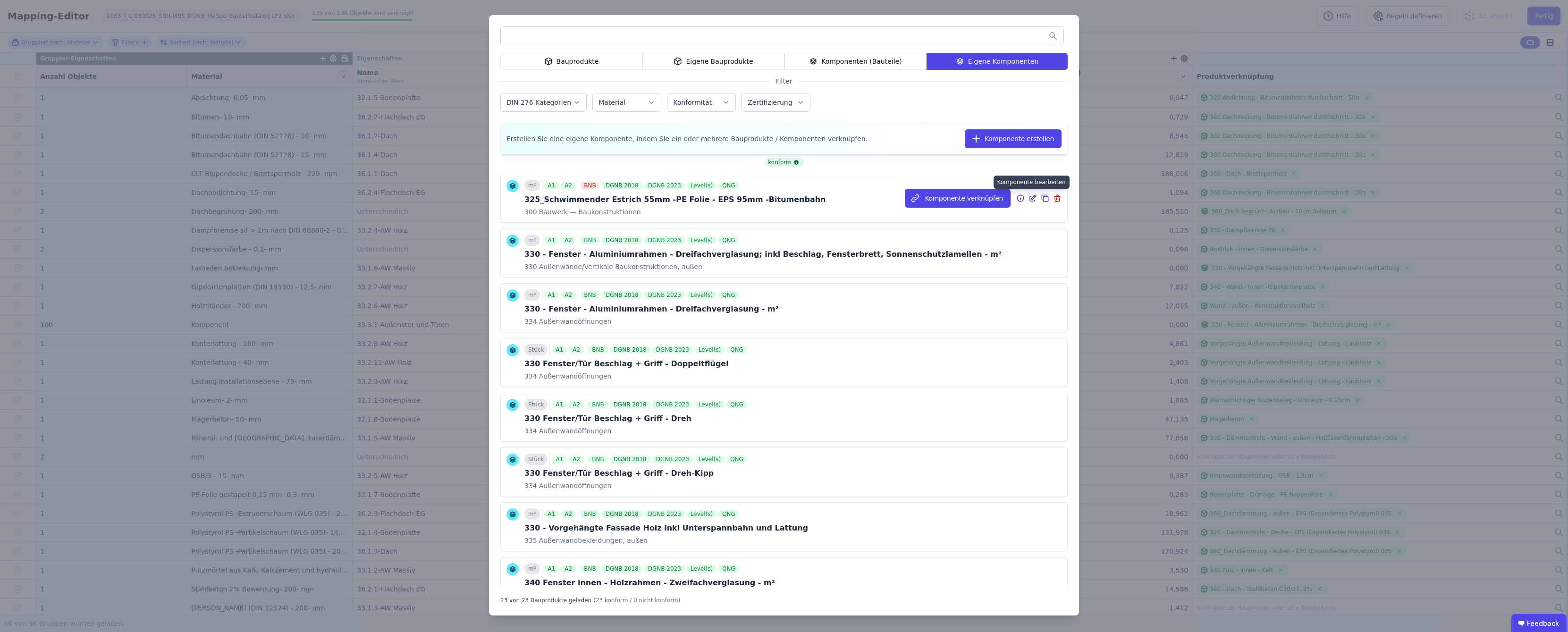
click at [785, 198] on icon at bounding box center [1033, 198] width 9 height 12
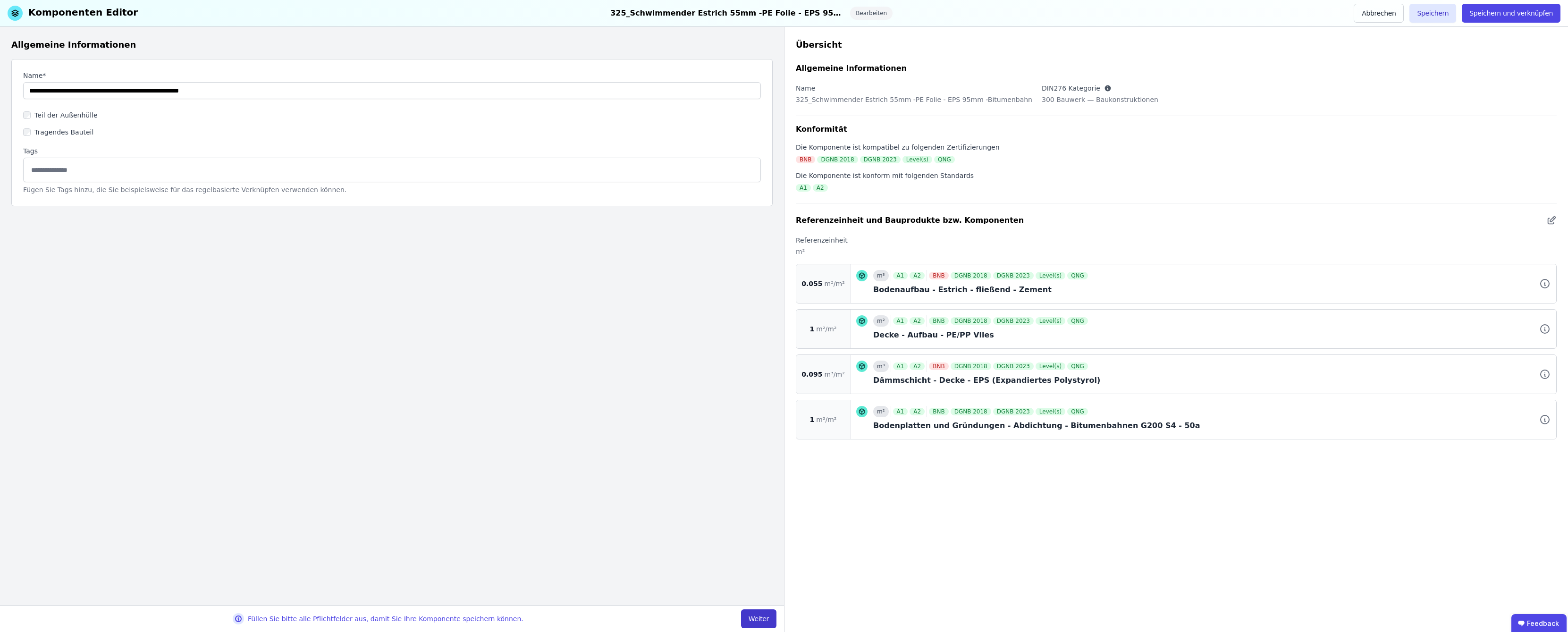
click at [757, 622] on button "Weiter" at bounding box center [758, 619] width 35 height 19
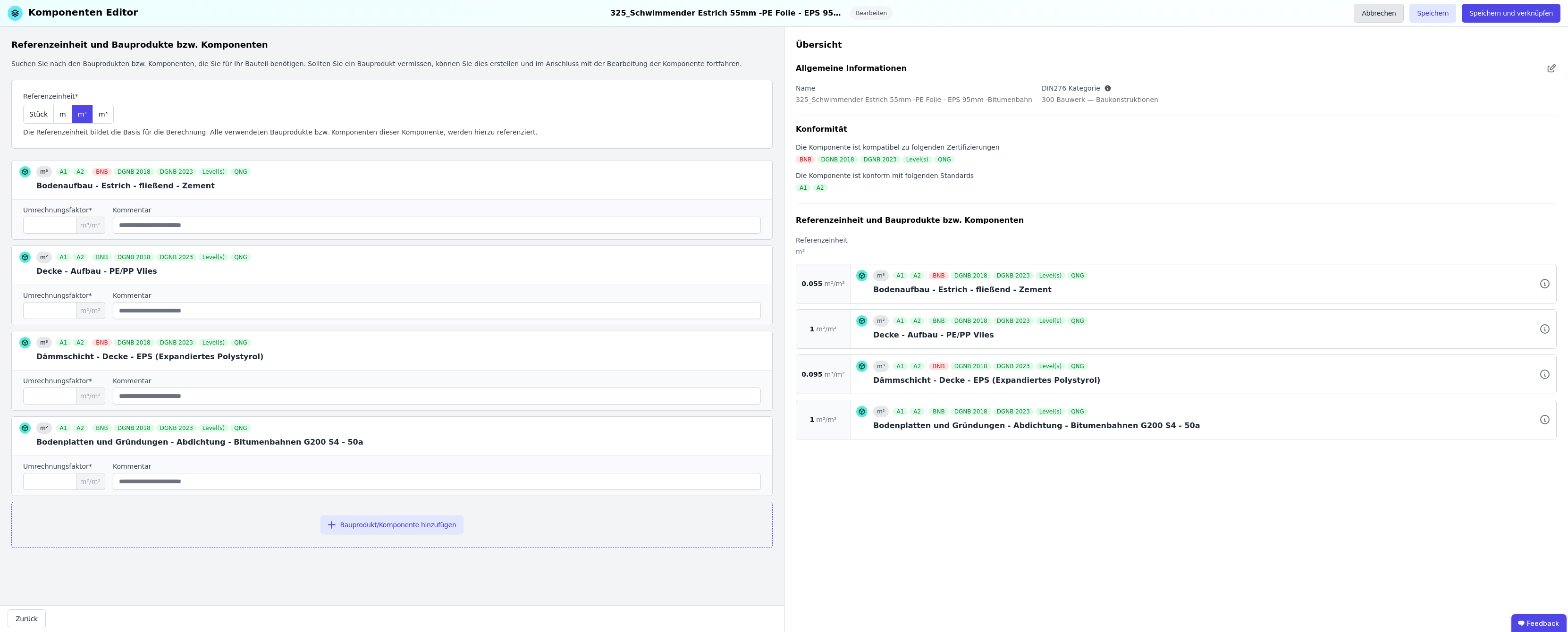
click at [785, 16] on button "Abbrechen" at bounding box center [1379, 13] width 50 height 19
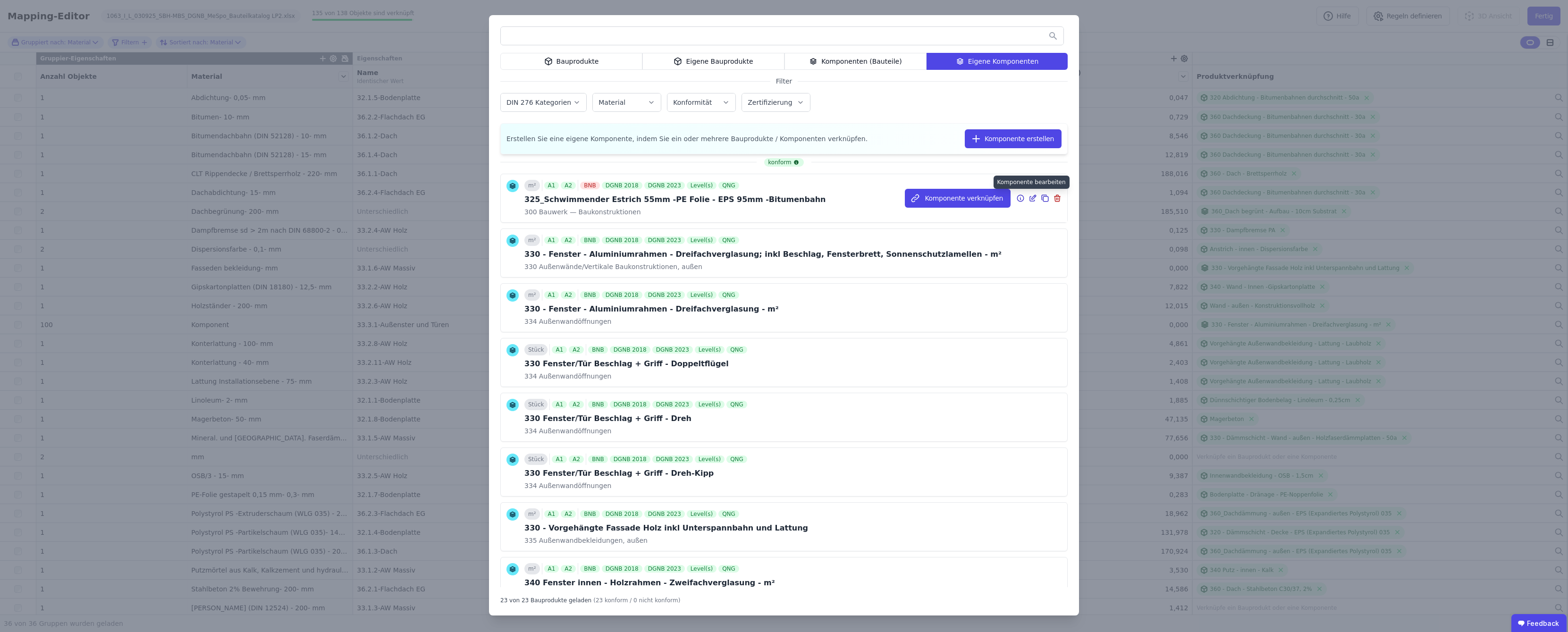
click at [785, 198] on icon at bounding box center [1034, 197] width 4 height 4
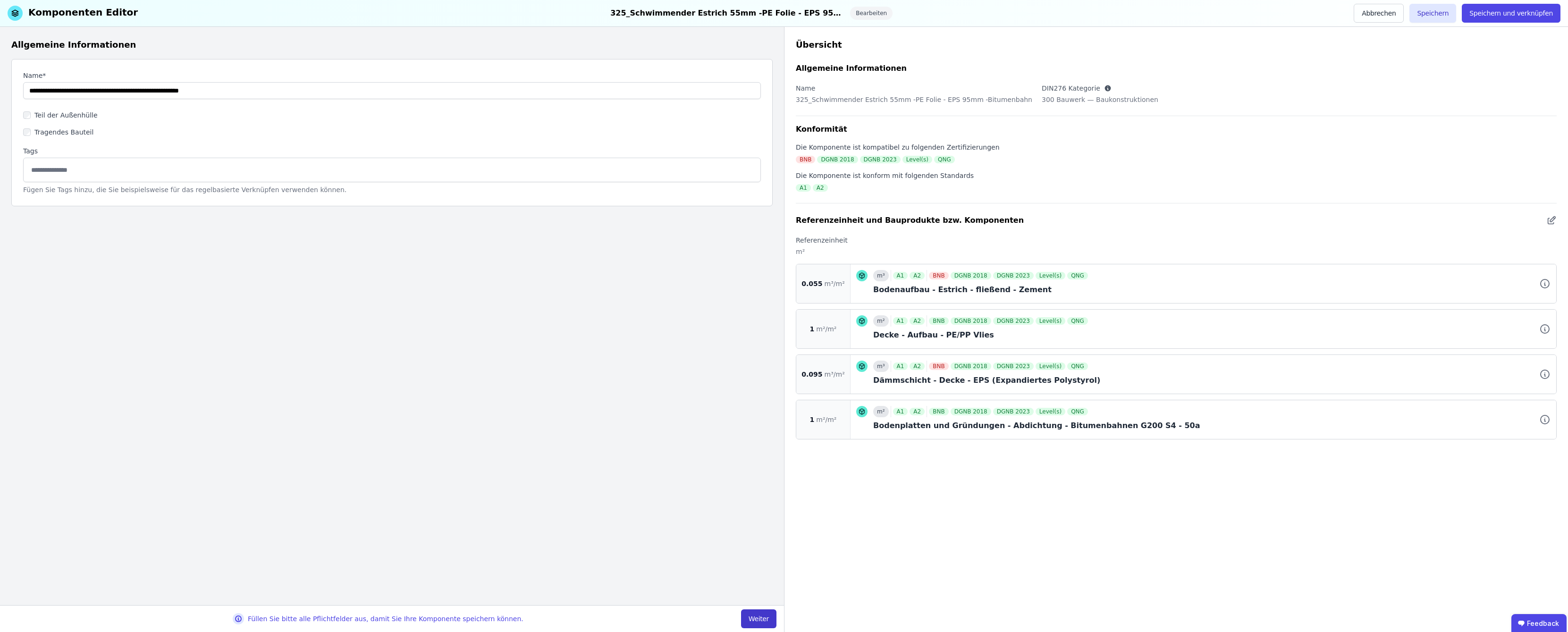
click at [758, 617] on button "Weiter" at bounding box center [758, 619] width 35 height 19
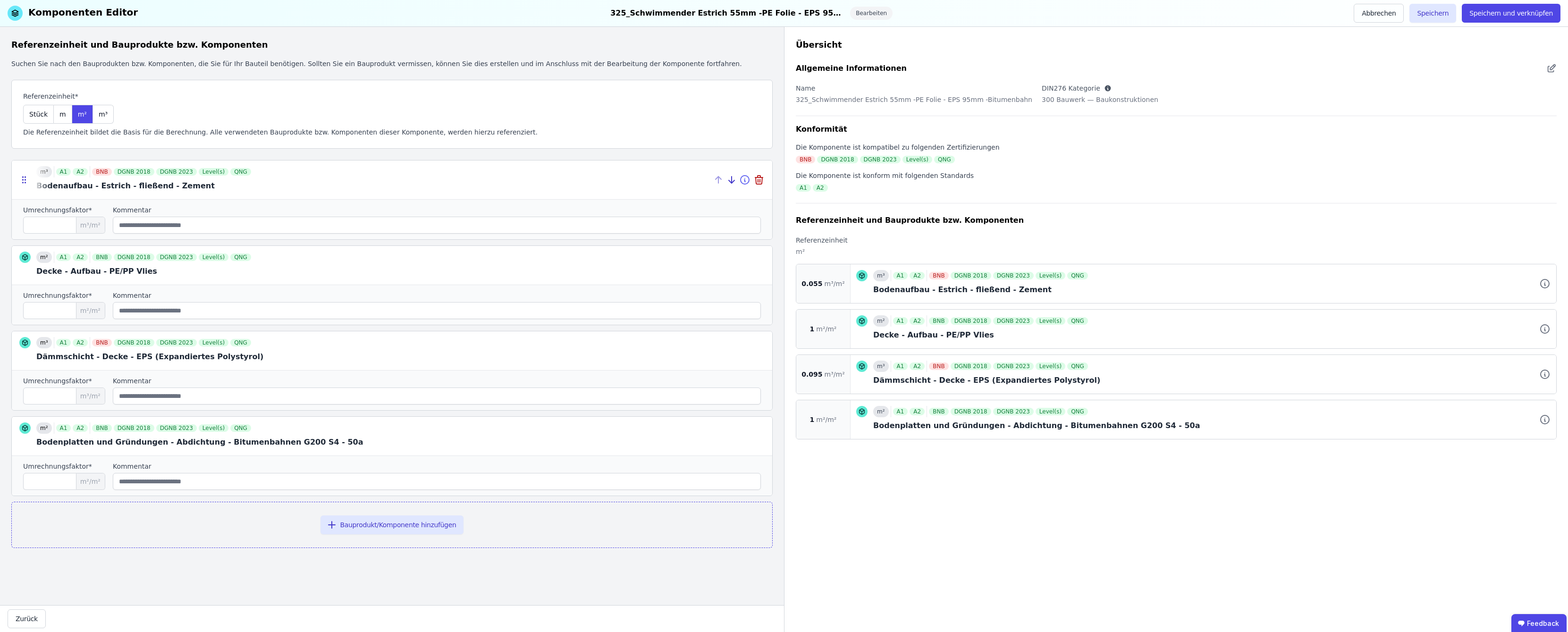
click at [745, 183] on icon at bounding box center [744, 180] width 12 height 12
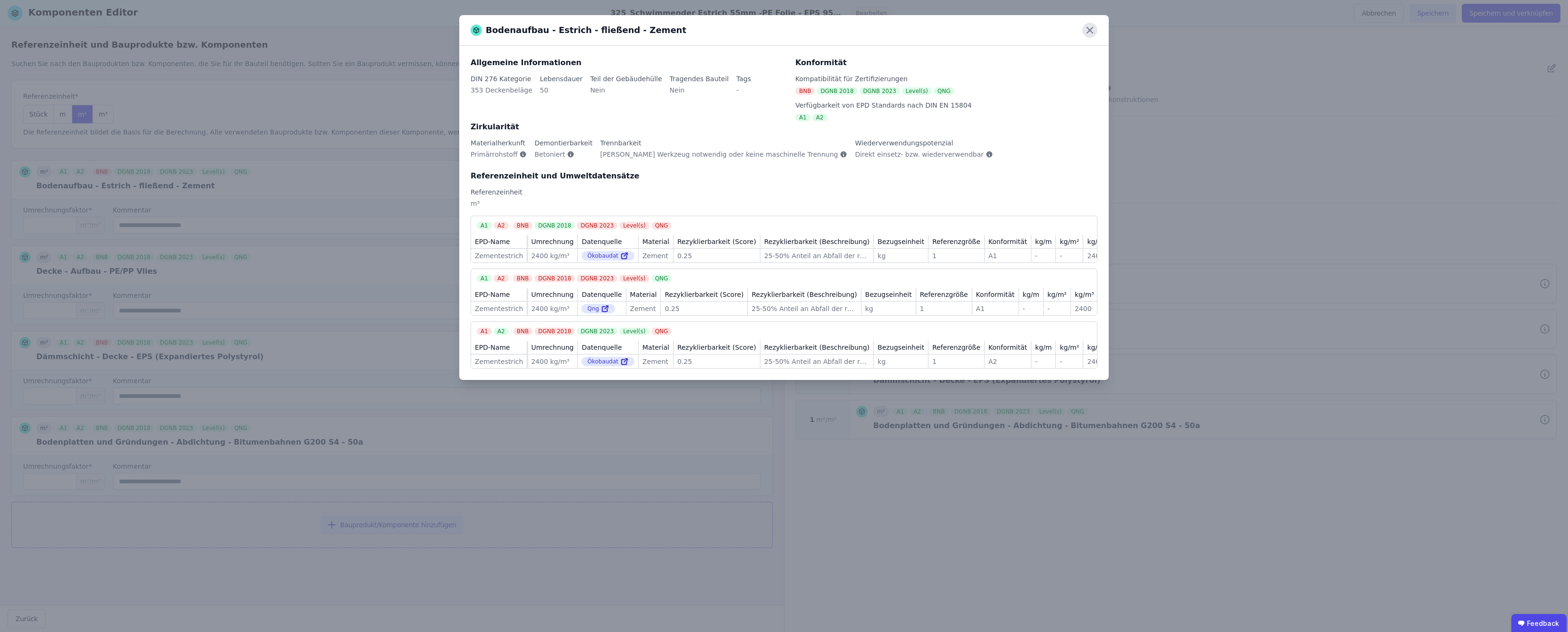
click at [785, 30] on icon at bounding box center [1090, 30] width 5 height 5
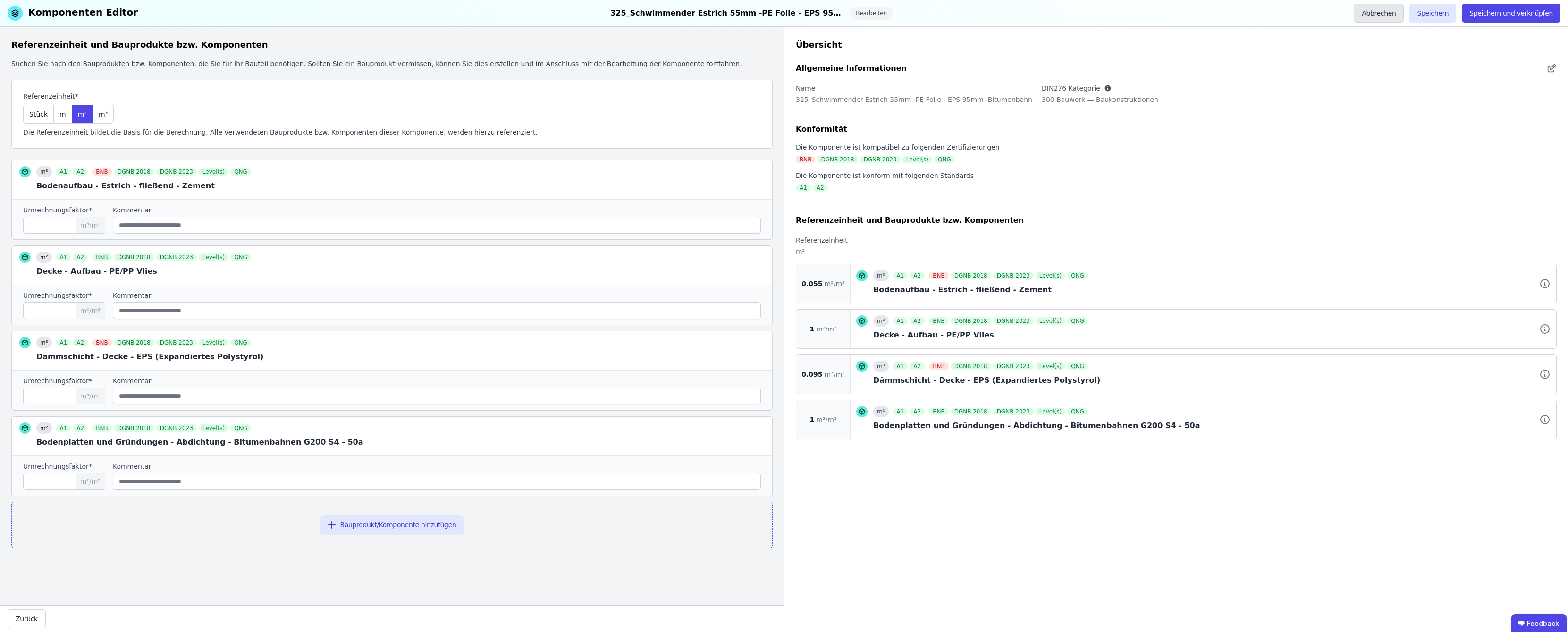
click at [785, 16] on button "Abbrechen" at bounding box center [1379, 13] width 50 height 19
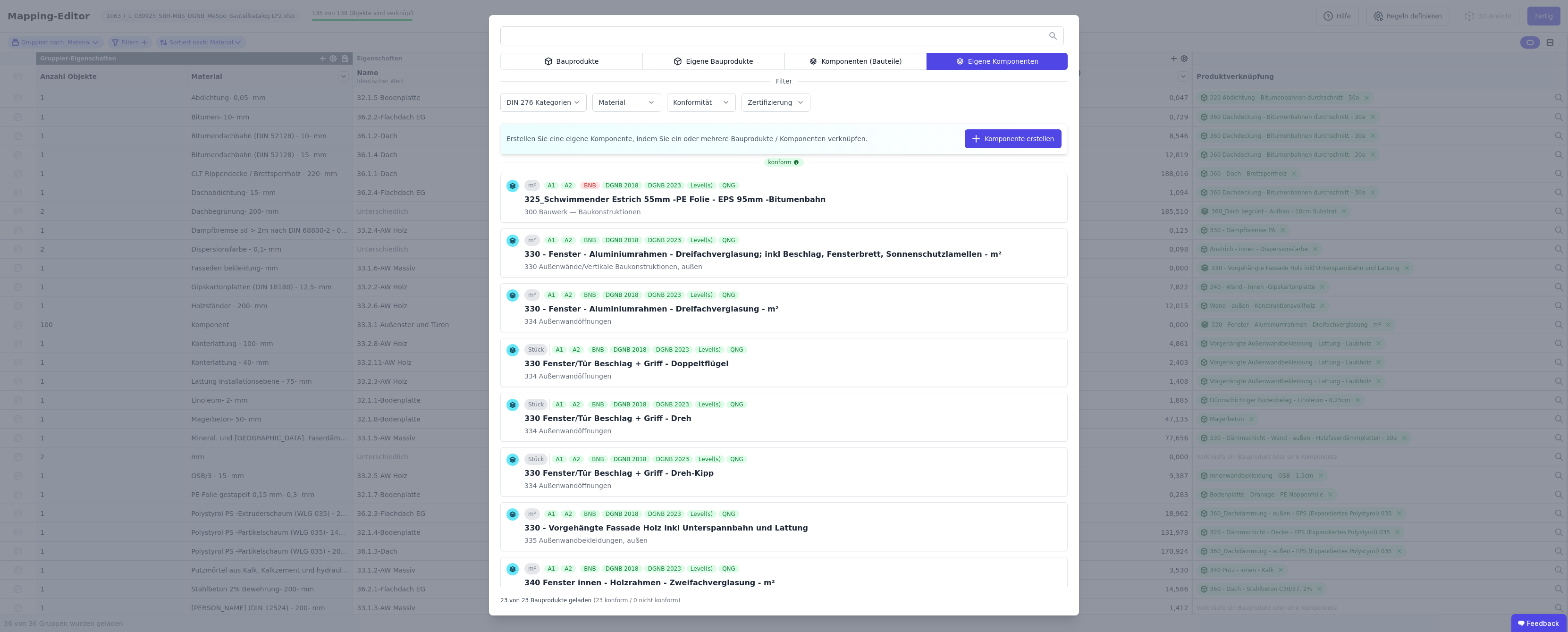
click at [590, 64] on div "Bauprodukte" at bounding box center [571, 61] width 142 height 17
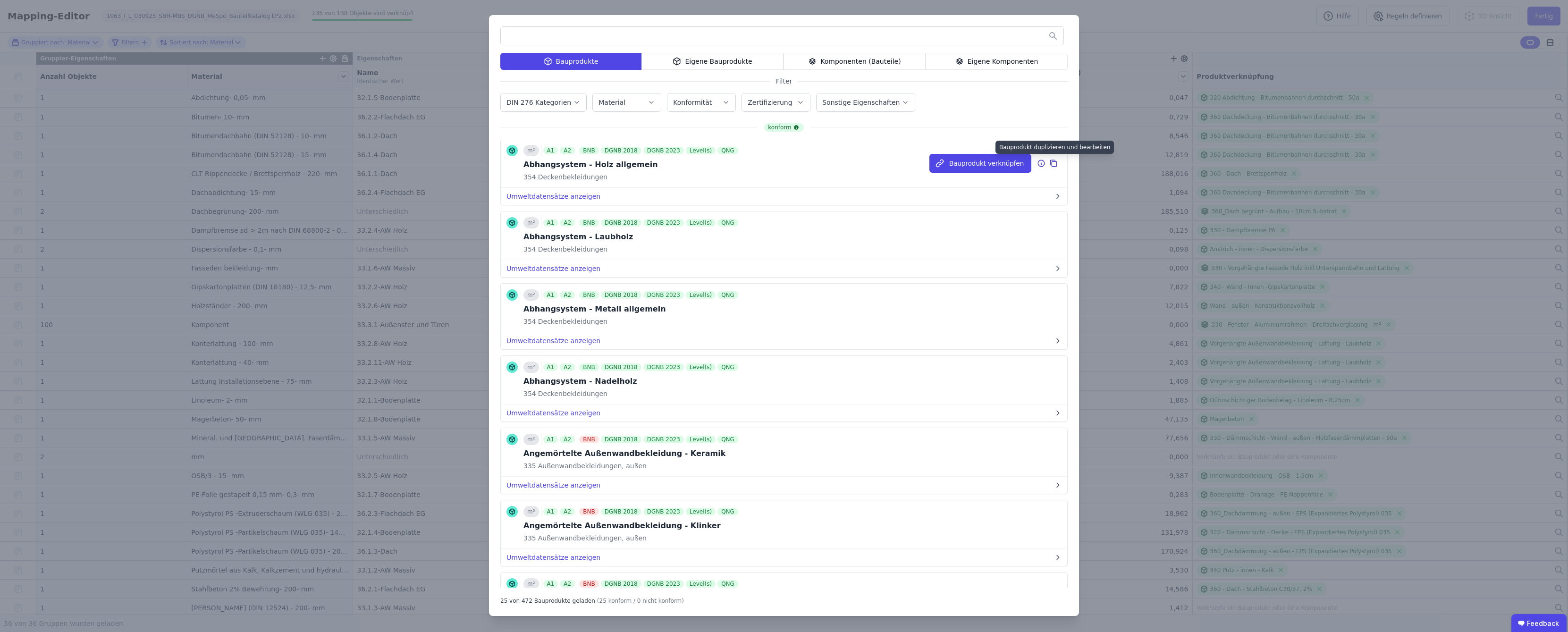
click at [785, 164] on icon at bounding box center [1054, 163] width 9 height 12
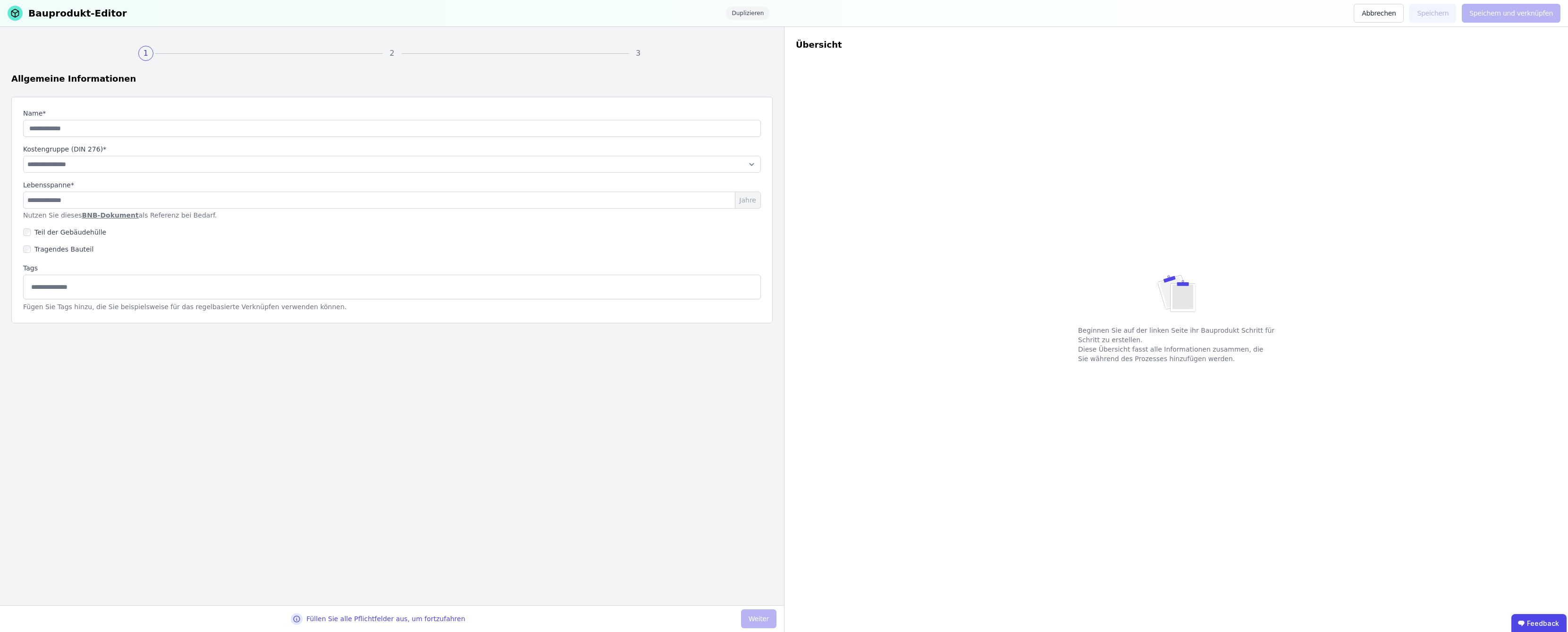
type input "**********"
select select "**********"
type input "**"
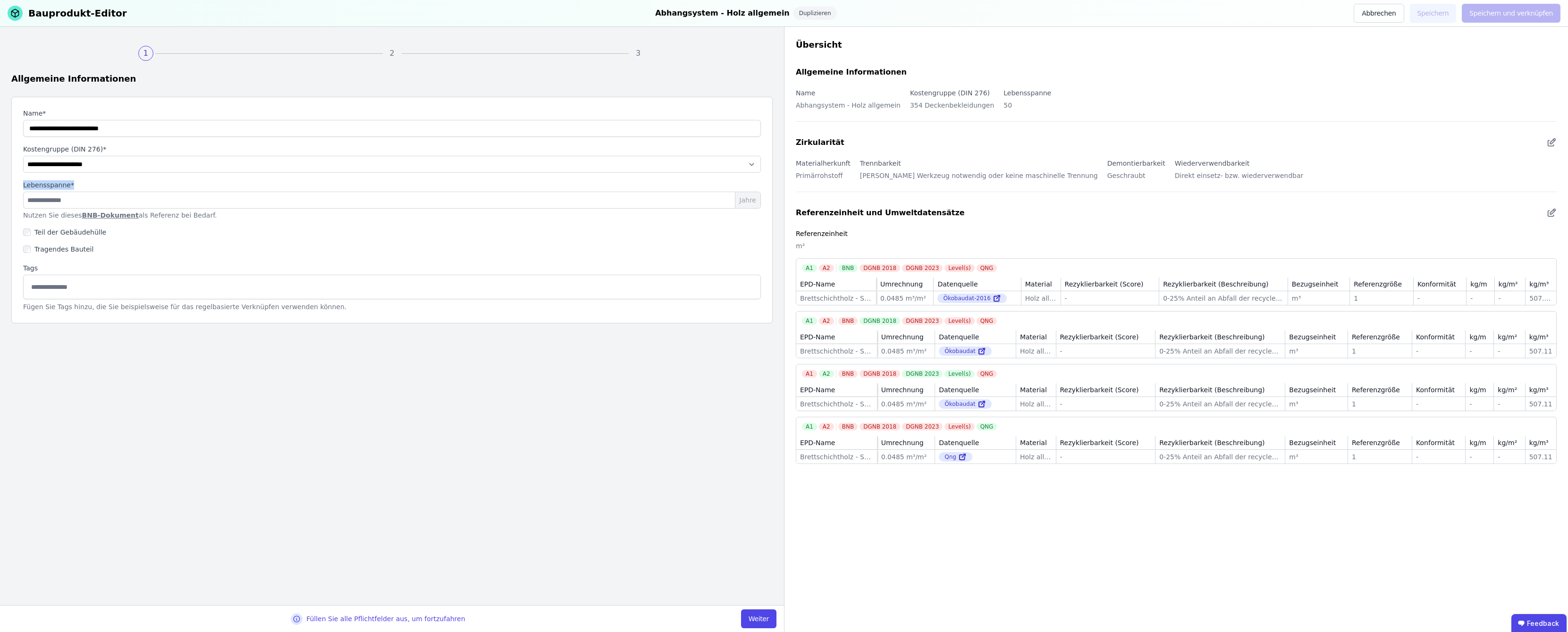
drag, startPoint x: 24, startPoint y: 186, endPoint x: 113, endPoint y: 188, distance: 89.0
click at [113, 188] on div "Lebensspanne*" at bounding box center [392, 186] width 738 height 12
click at [785, 14] on button "Abbrechen" at bounding box center [1379, 13] width 50 height 19
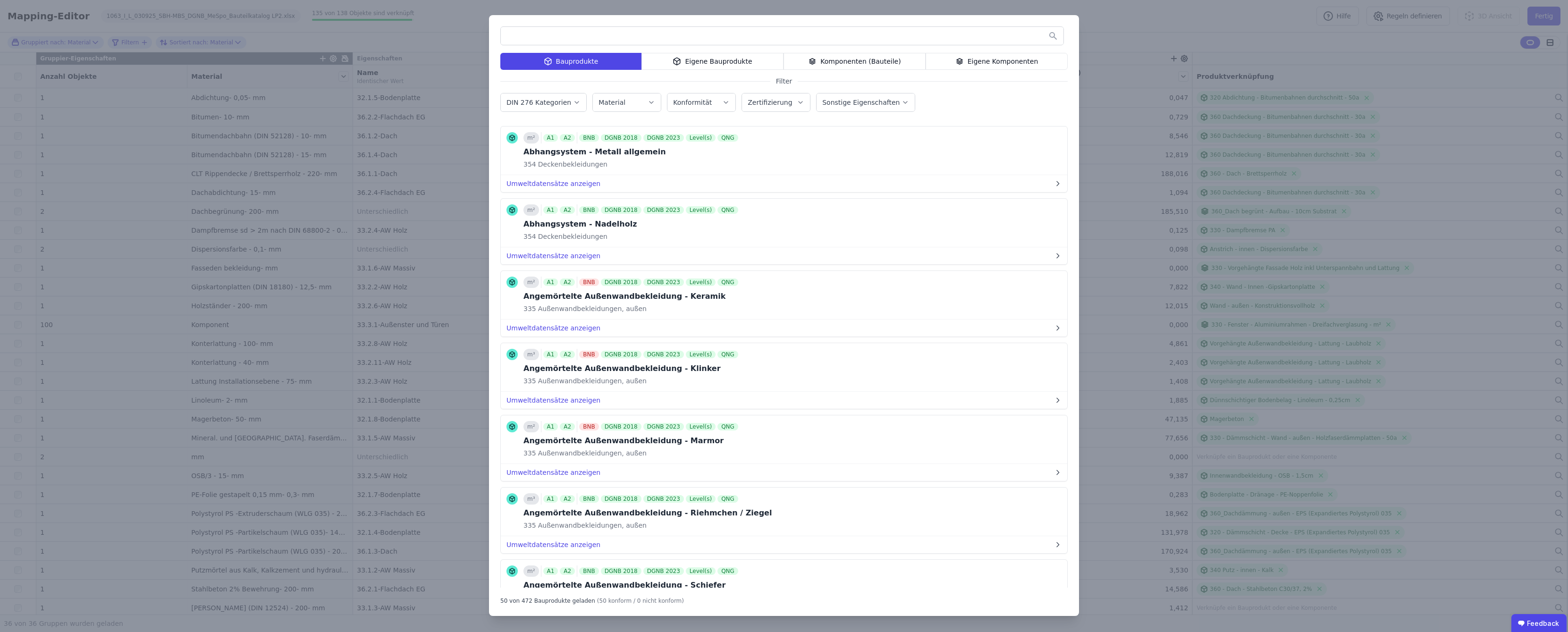
scroll to position [173, 0]
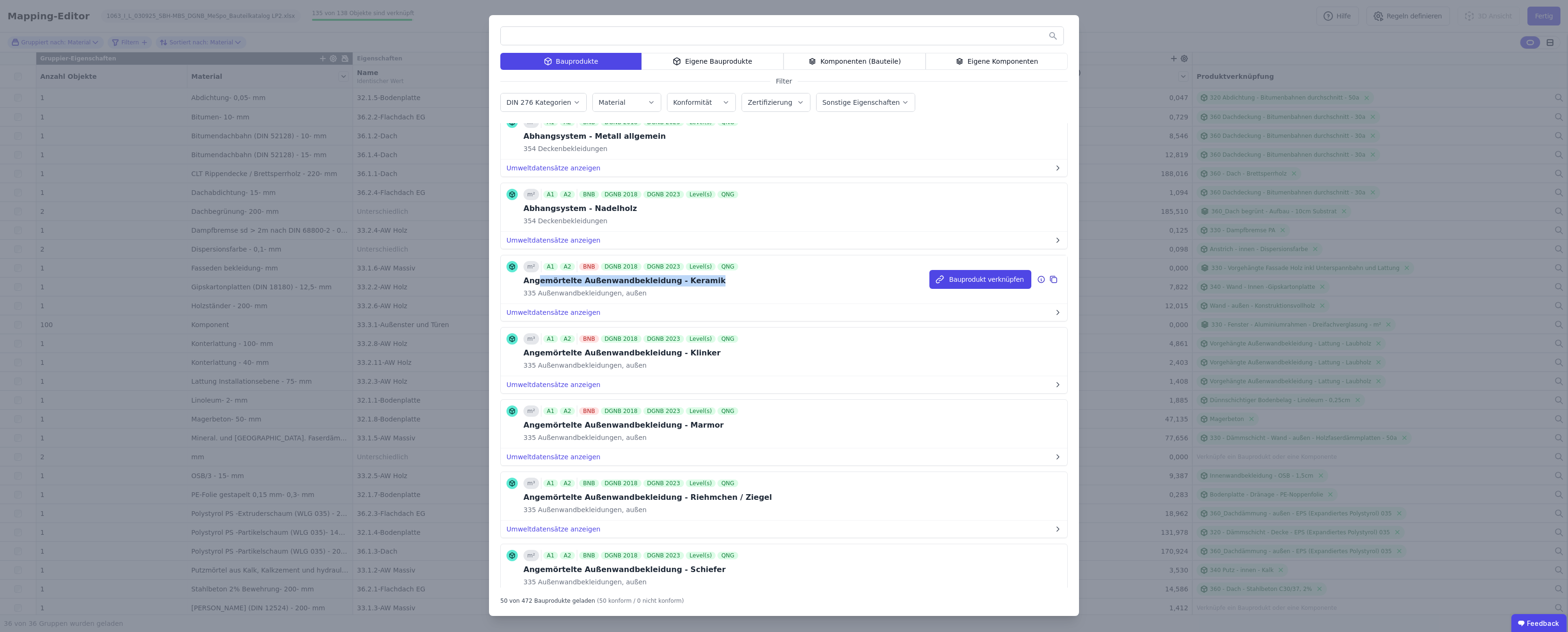
drag, startPoint x: 537, startPoint y: 280, endPoint x: 696, endPoint y: 283, distance: 159.0
click at [696, 279] on div "Angemörtelte Außenwandbekleidung - Keramik" at bounding box center [632, 281] width 217 height 12
click at [727, 54] on div "Eigene Bauprodukte" at bounding box center [712, 61] width 142 height 17
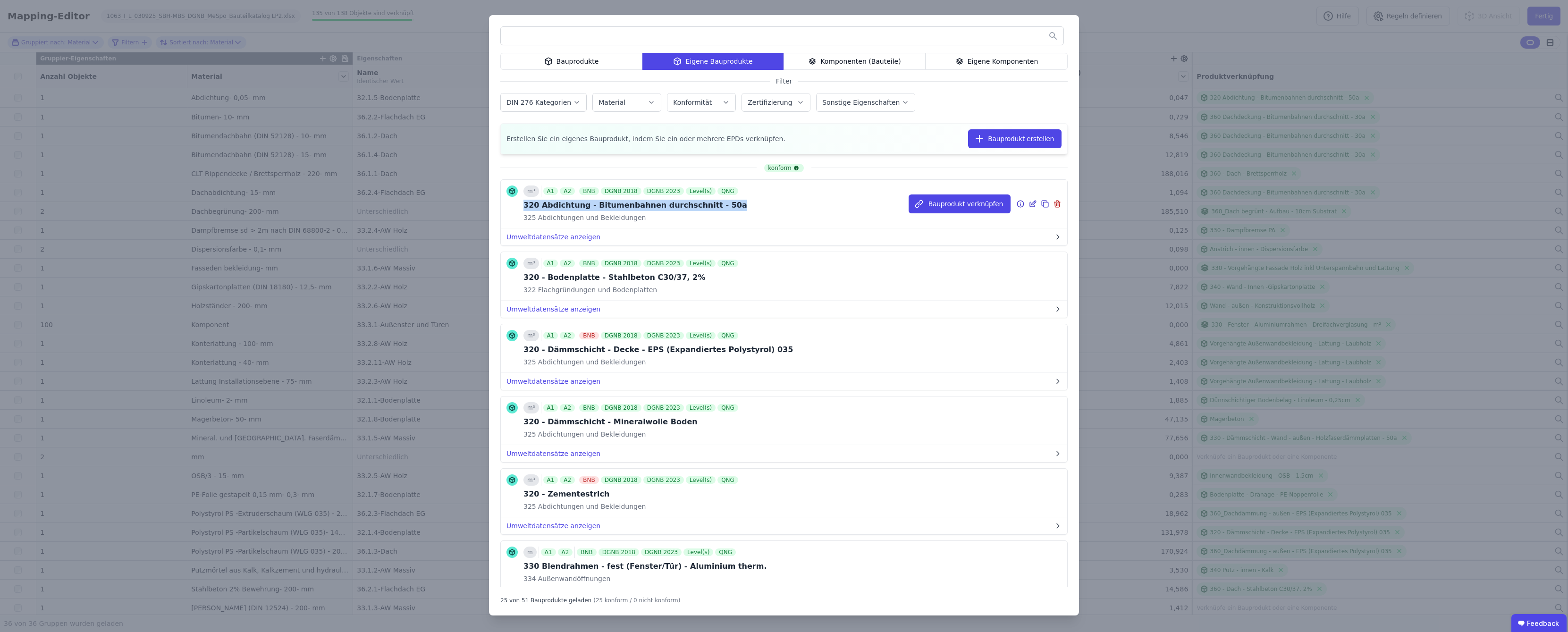
drag, startPoint x: 703, startPoint y: 208, endPoint x: 520, endPoint y: 210, distance: 183.0
click at [520, 210] on div "m³ A1 A2 BNB DGNB 2018 DGNB 2023 Level(s) QNG 320 Abdichtung - Bitumenbahnen du…" at bounding box center [626, 204] width 240 height 37
click at [696, 205] on div "320 Abdichtung - Bitumenbahnen durchschnitt - 50a" at bounding box center [635, 205] width 224 height 12
drag, startPoint x: 694, startPoint y: 204, endPoint x: 712, endPoint y: 205, distance: 18.0
click at [712, 205] on div "320 Abdichtung - Bitumenbahnen durchschnitt - 50a" at bounding box center [635, 205] width 224 height 12
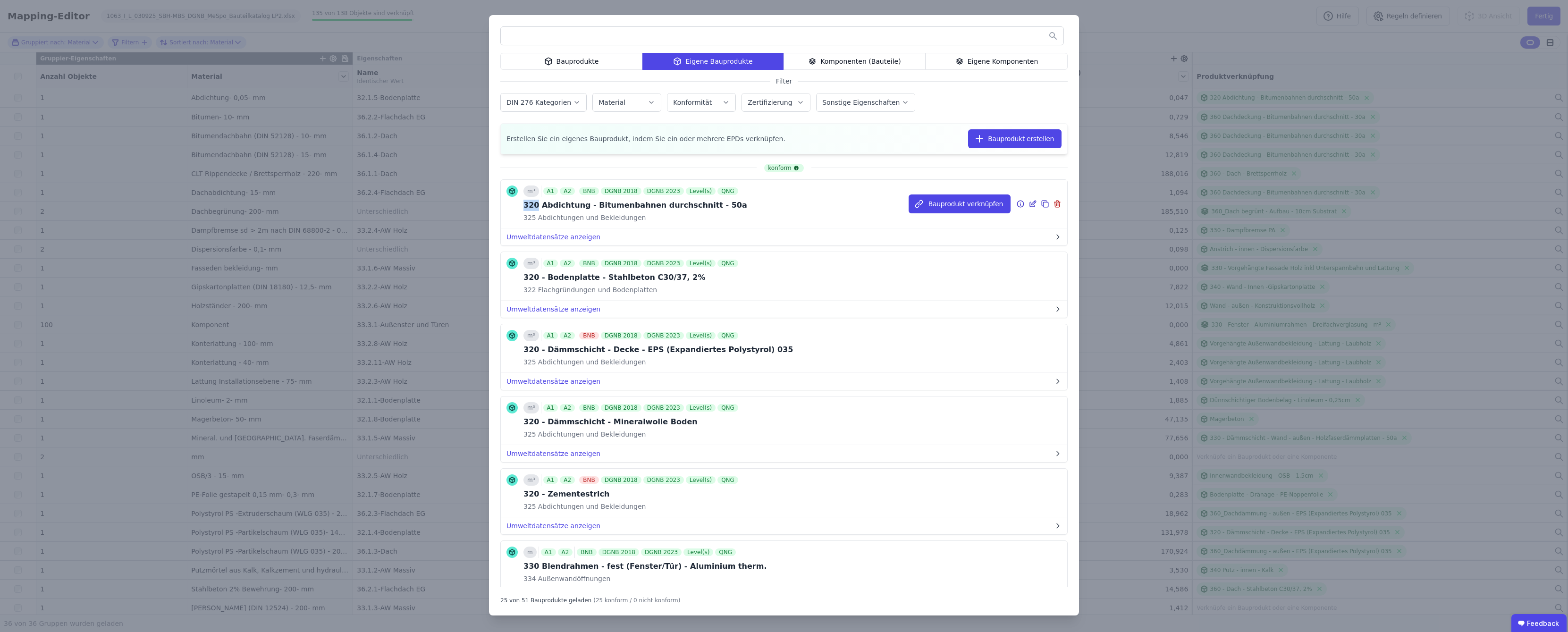
drag, startPoint x: 535, startPoint y: 205, endPoint x: 525, endPoint y: 205, distance: 10.0
click at [525, 205] on div "320 Abdichtung - Bitumenbahnen durchschnitt - 50a" at bounding box center [635, 205] width 224 height 12
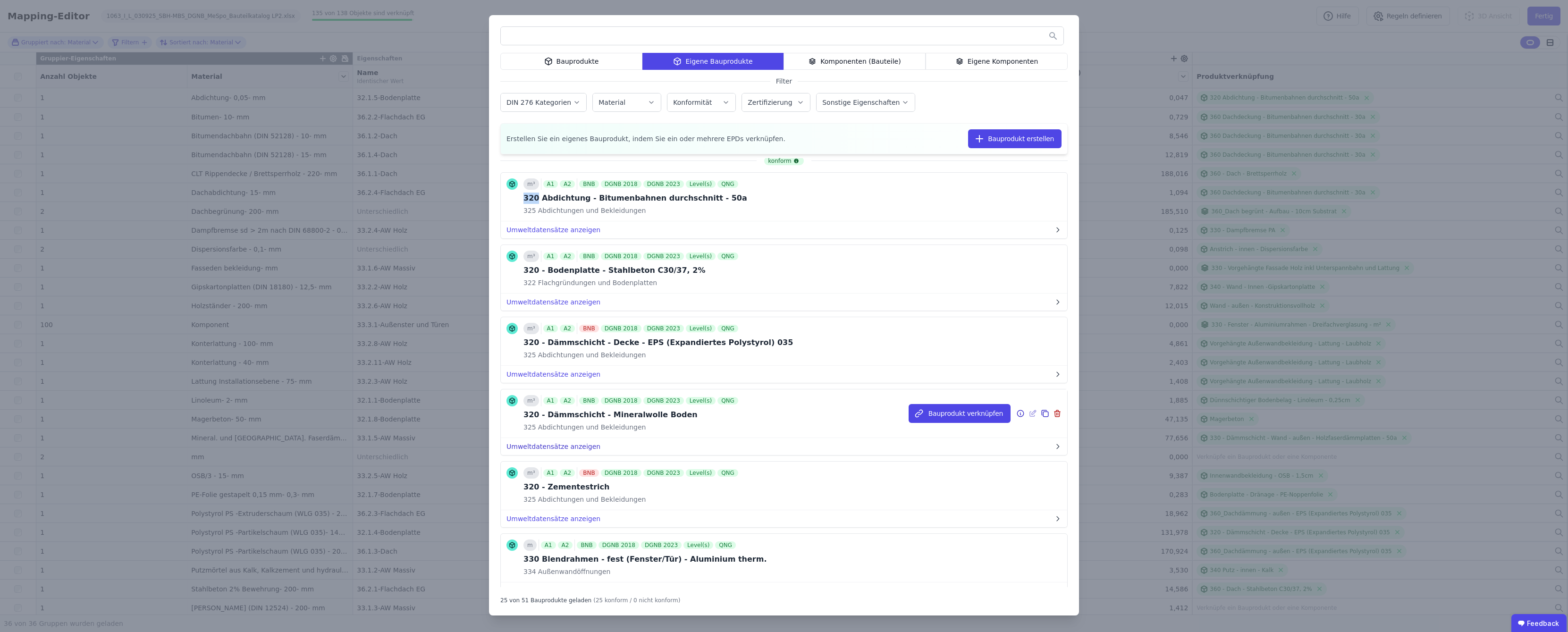
scroll to position [0, 0]
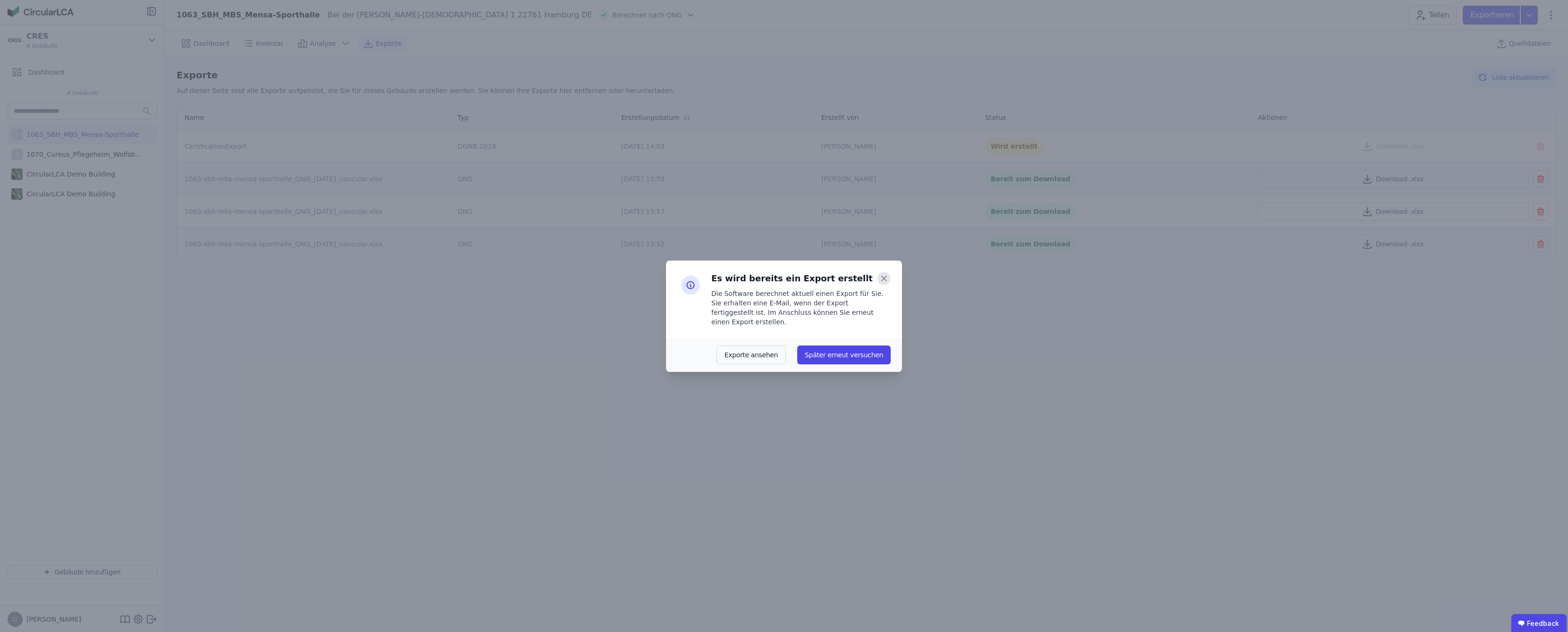
click at [886, 281] on icon at bounding box center [884, 279] width 5 height 5
click at [883, 285] on icon at bounding box center [884, 279] width 13 height 13
click at [883, 281] on icon at bounding box center [884, 279] width 5 height 5
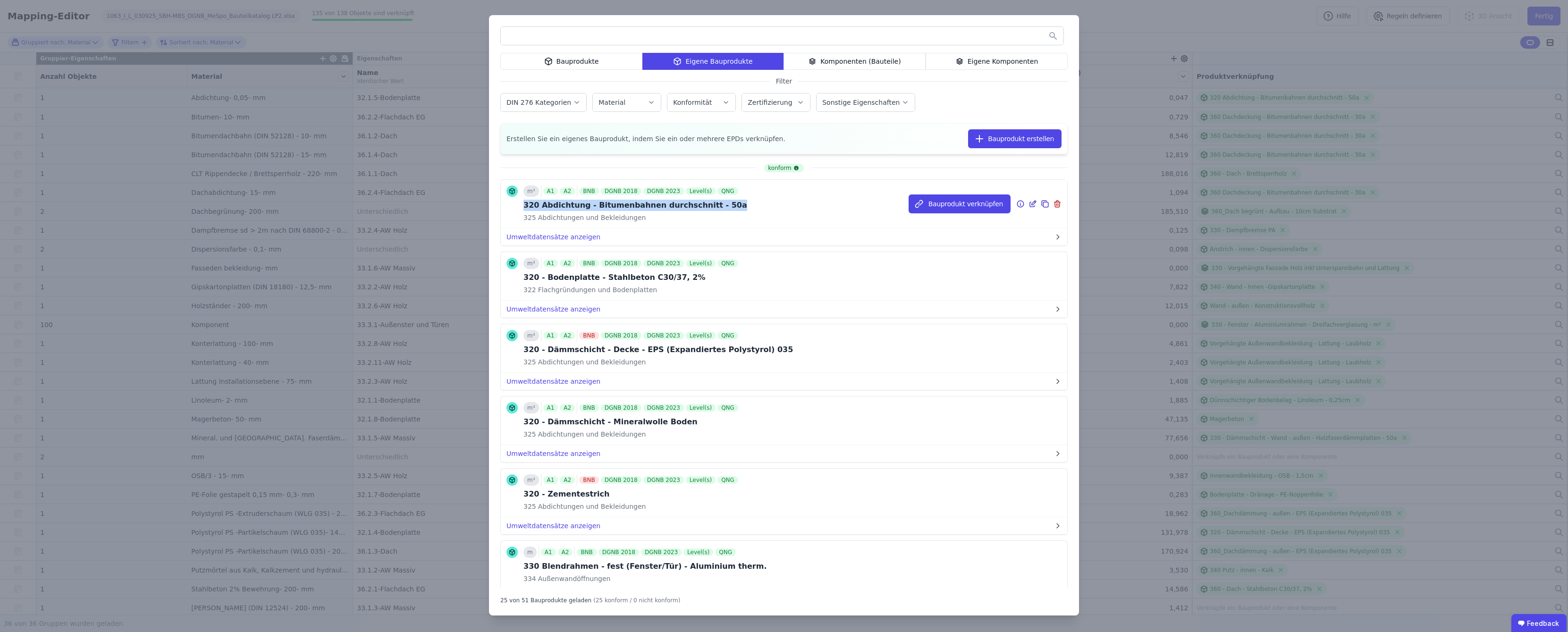
drag, startPoint x: 709, startPoint y: 206, endPoint x: 522, endPoint y: 207, distance: 187.0
click at [522, 207] on div "m³ A1 A2 BNB DGNB 2018 DGNB 2023 Level(s) QNG 320 Abdichtung - Bitumenbahnen du…" at bounding box center [626, 204] width 240 height 37
click at [698, 207] on div "320 Abdichtung - Bitumenbahnen durchschnitt - 50a" at bounding box center [635, 205] width 224 height 12
drag, startPoint x: 642, startPoint y: 207, endPoint x: 707, endPoint y: 208, distance: 65.0
click at [707, 208] on div "320 Abdichtung - Bitumenbahnen durchschnitt - 50a" at bounding box center [635, 205] width 224 height 12
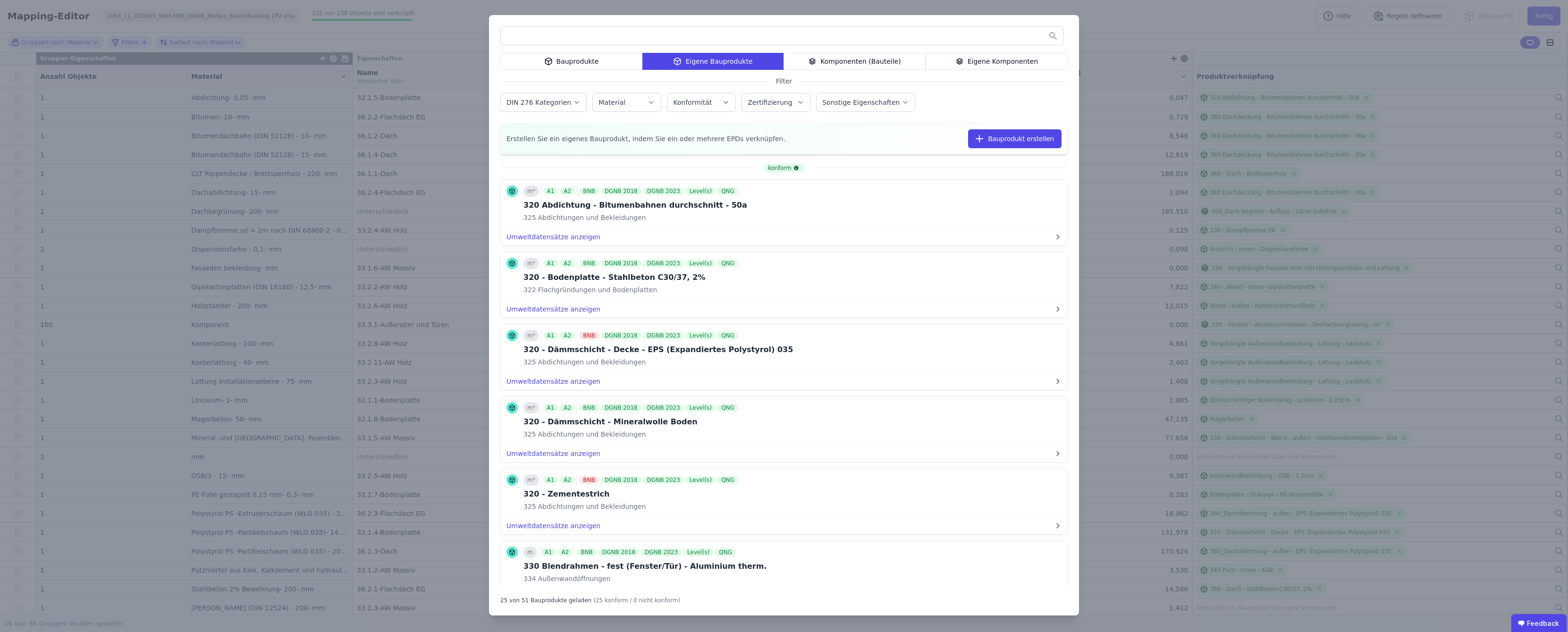
click at [1376, 46] on div "Bauprodukte Eigene Bauprodukte Komponenten (Bauteile) Eigene Komponenten Filter…" at bounding box center [784, 316] width 1568 height 632
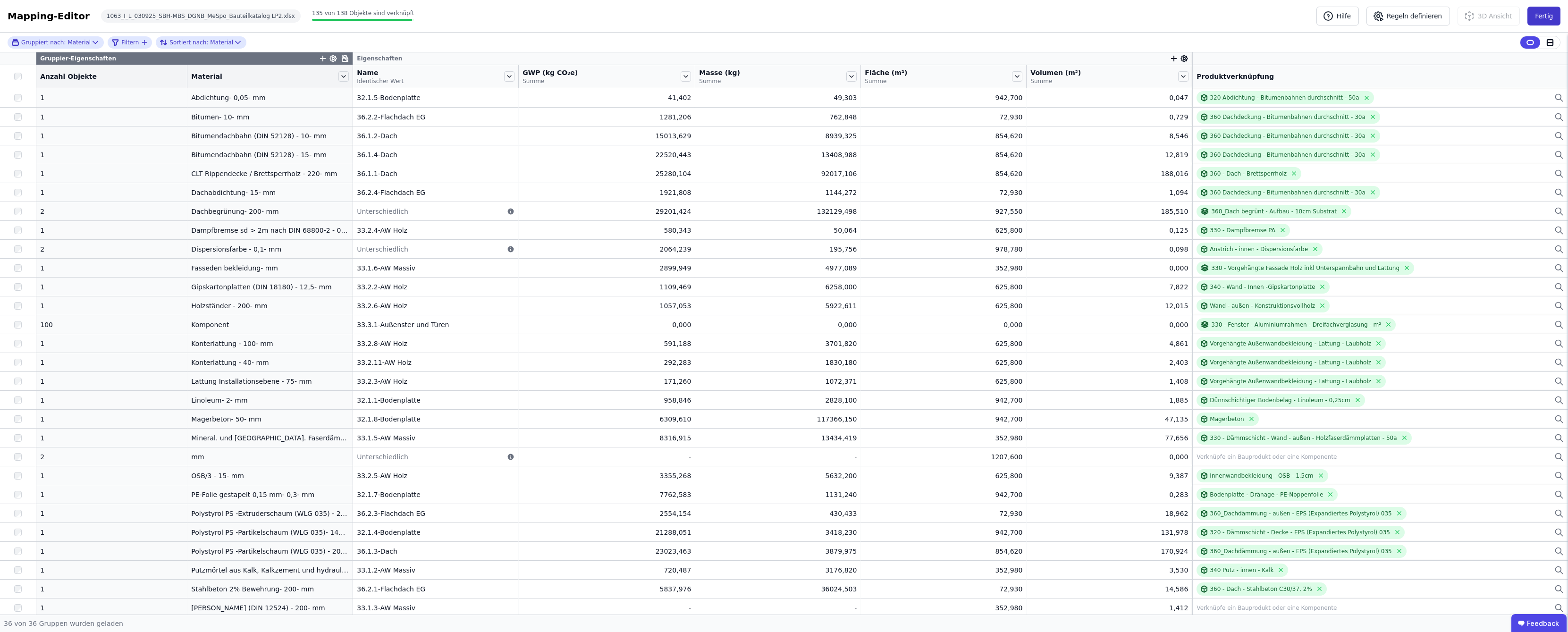
click at [1549, 18] on button "Fertig" at bounding box center [1544, 16] width 33 height 19
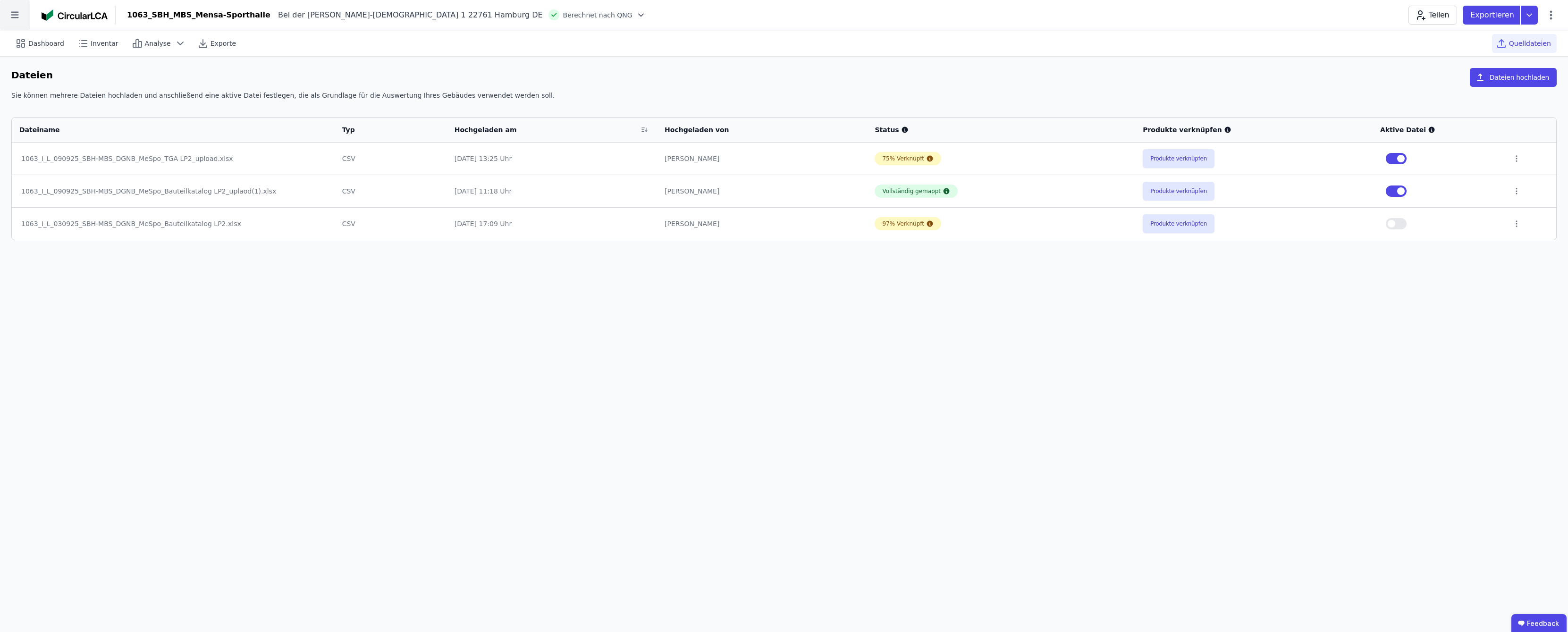
click at [12, 20] on icon at bounding box center [15, 15] width 30 height 30
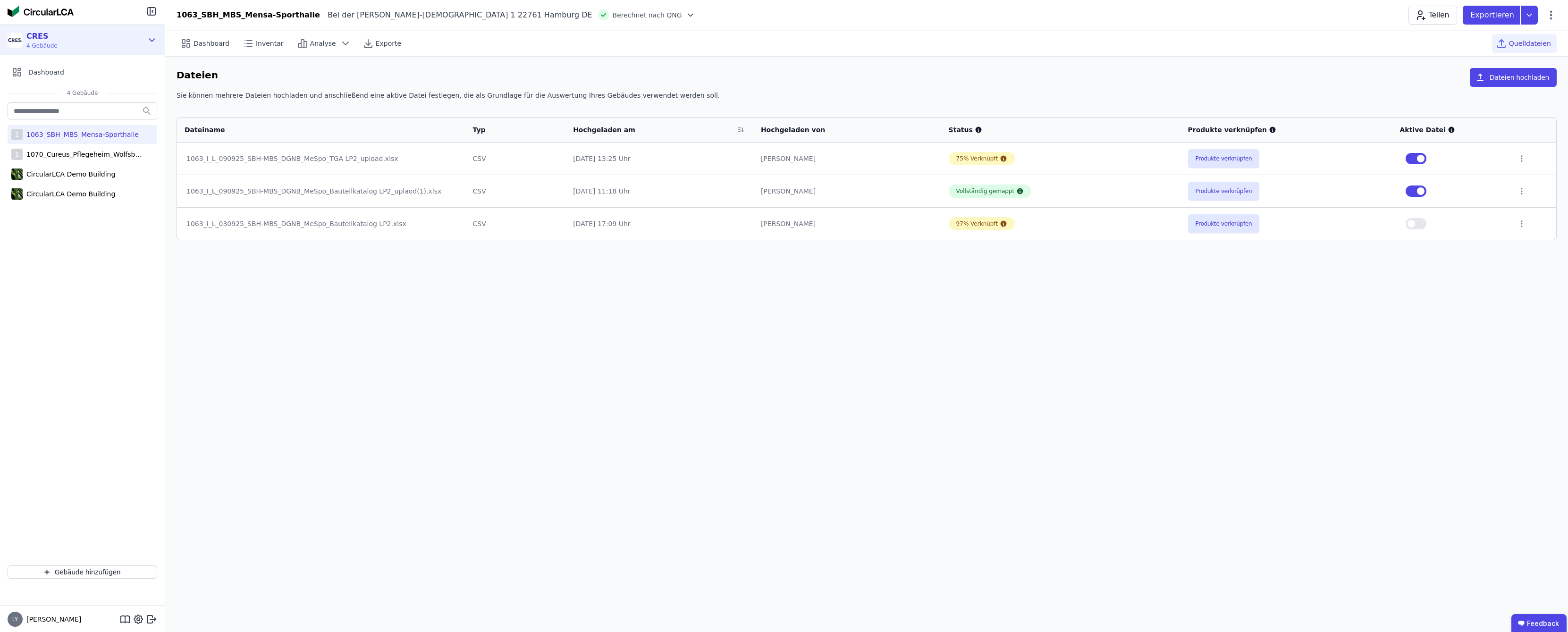
click at [145, 43] on div "CRES 4 Gebäude" at bounding box center [82, 40] width 165 height 30
drag, startPoint x: 94, startPoint y: 312, endPoint x: 14, endPoint y: 182, distance: 152.6
click at [94, 312] on div "1 1063_SBH_MBS_Mensa-Sporthalle 1 1070_Cureus_Pflegeheim_Wolfsbüttel CircularLC…" at bounding box center [82, 329] width 165 height 457
click at [71, 173] on div "CircularLCA Demo Building" at bounding box center [69, 174] width 93 height 10
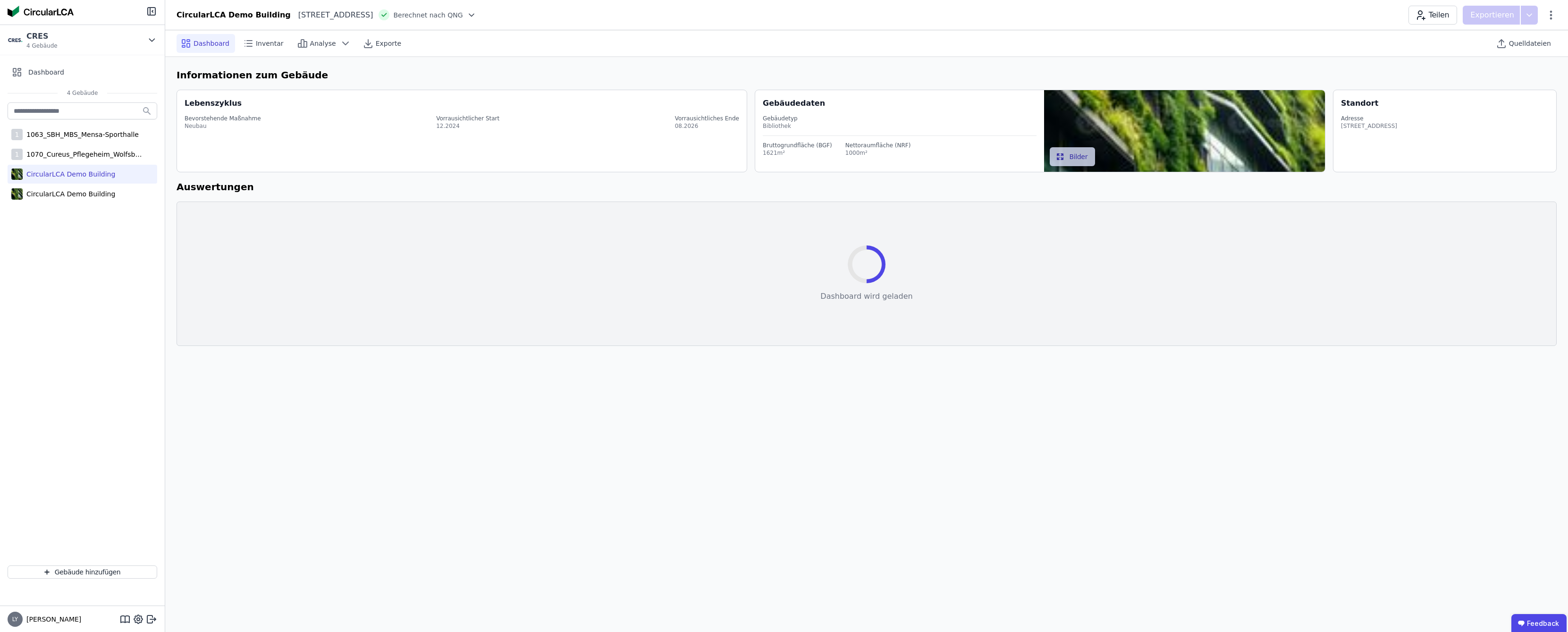
select select "*"
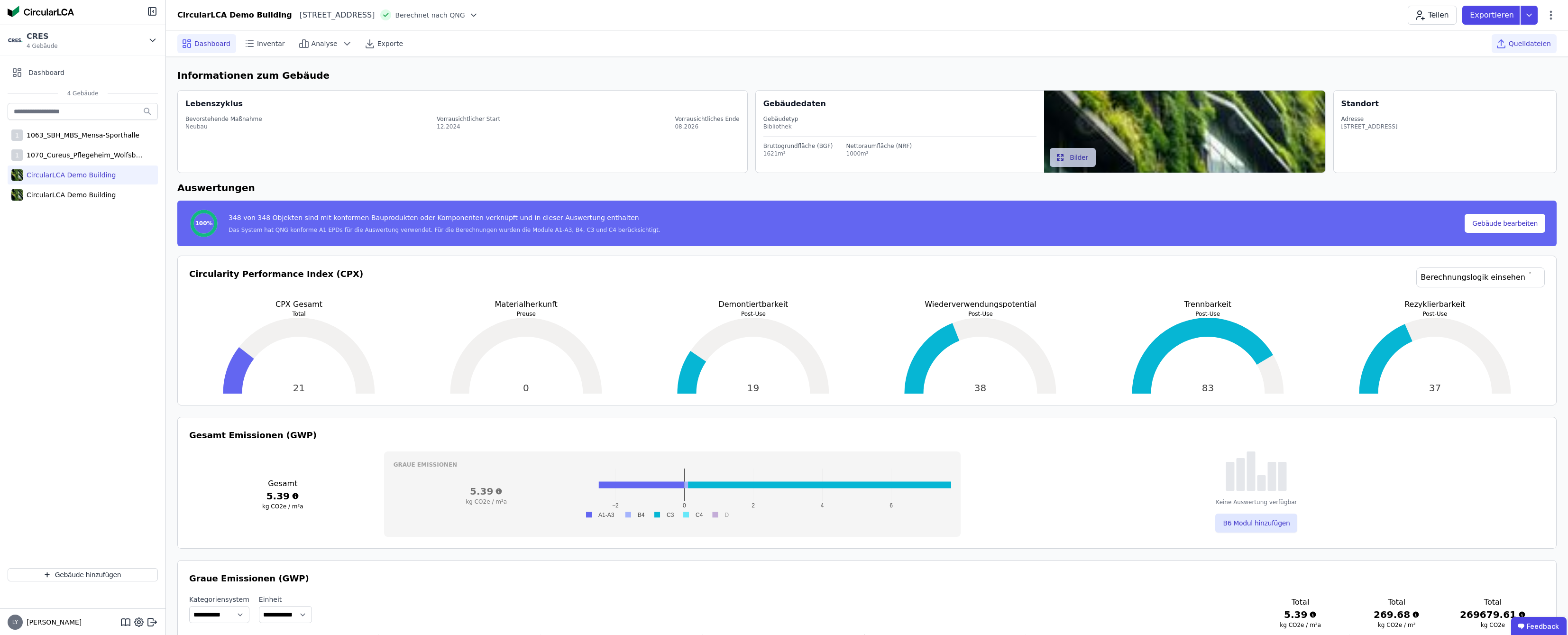
click at [1528, 41] on span "Quelldateien" at bounding box center [1529, 44] width 42 height 10
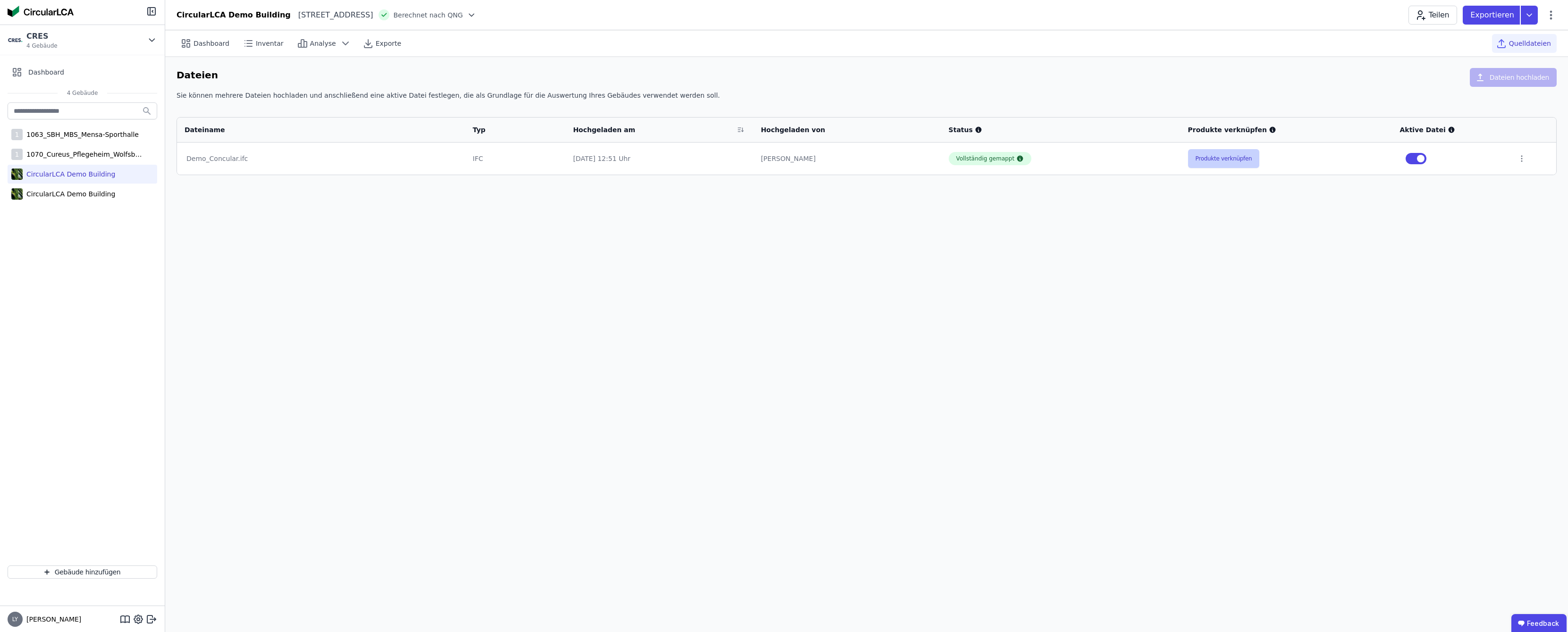
click at [1241, 155] on button "Produkte verknüpfen" at bounding box center [1224, 158] width 72 height 19
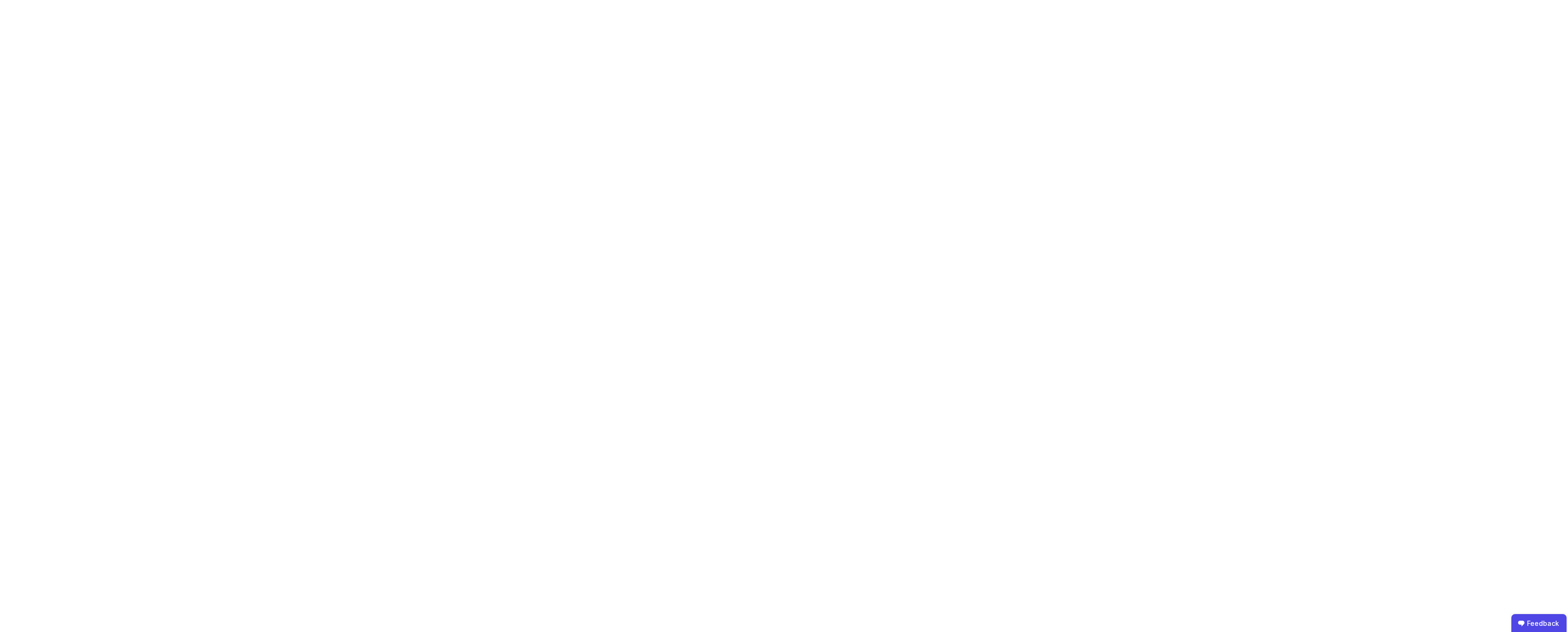
click at [236, 407] on body "Feedback" at bounding box center [784, 316] width 1568 height 632
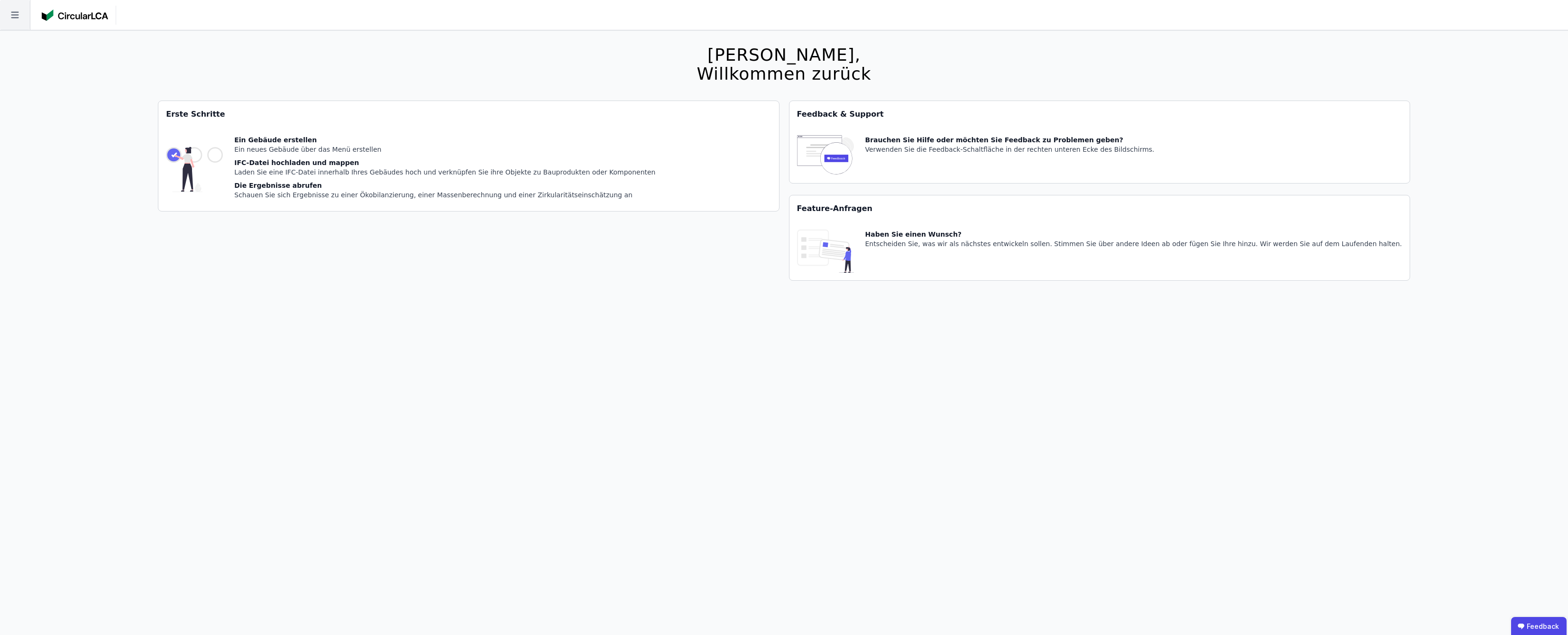
click at [18, 19] on icon at bounding box center [15, 15] width 30 height 30
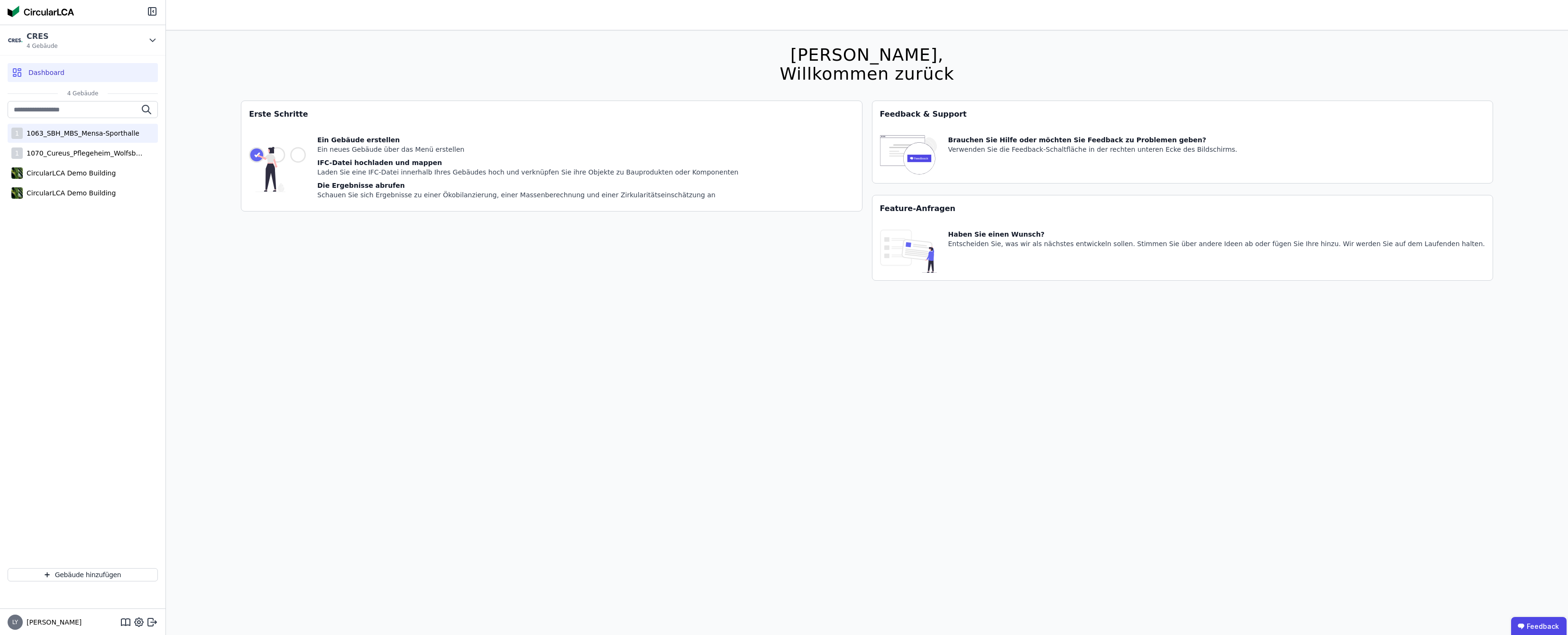
click at [116, 132] on div "1063_SBH_MBS_Mensa-Sporthalle" at bounding box center [81, 133] width 117 height 10
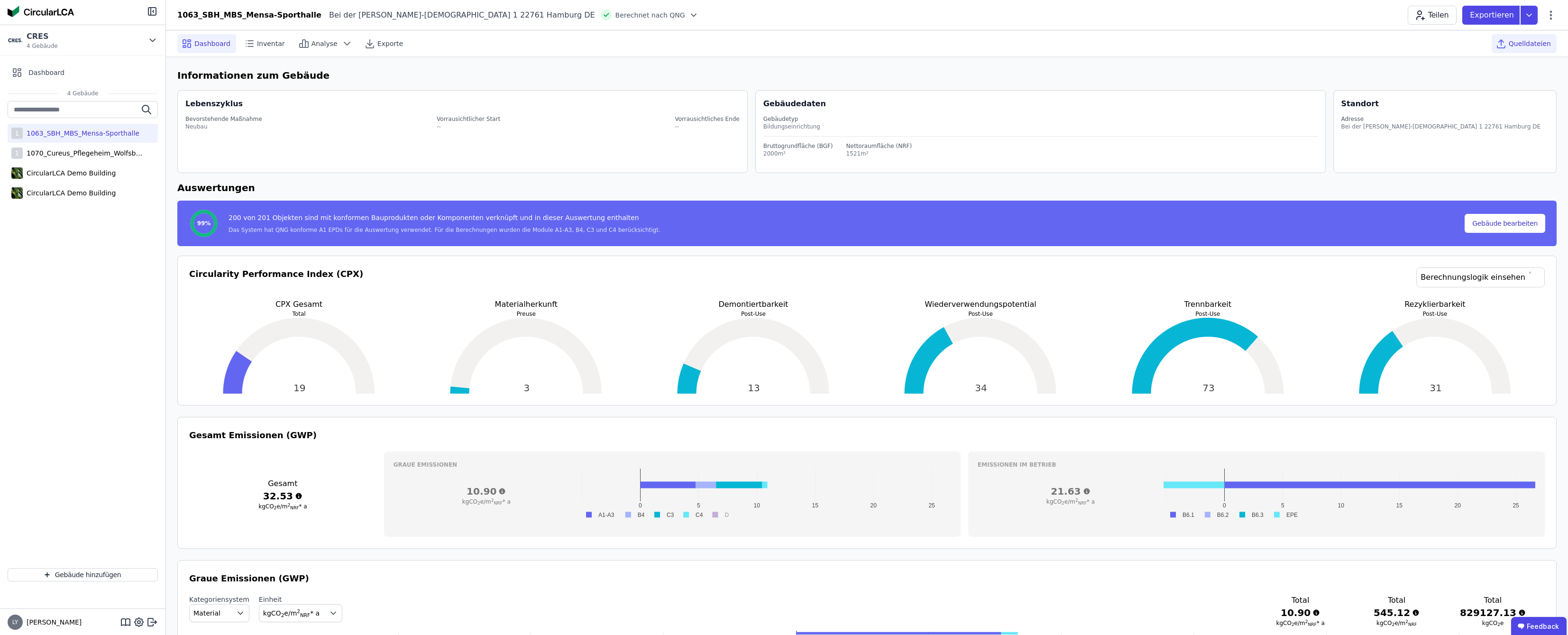
click at [1545, 42] on span "Quelldateien" at bounding box center [1529, 44] width 42 height 10
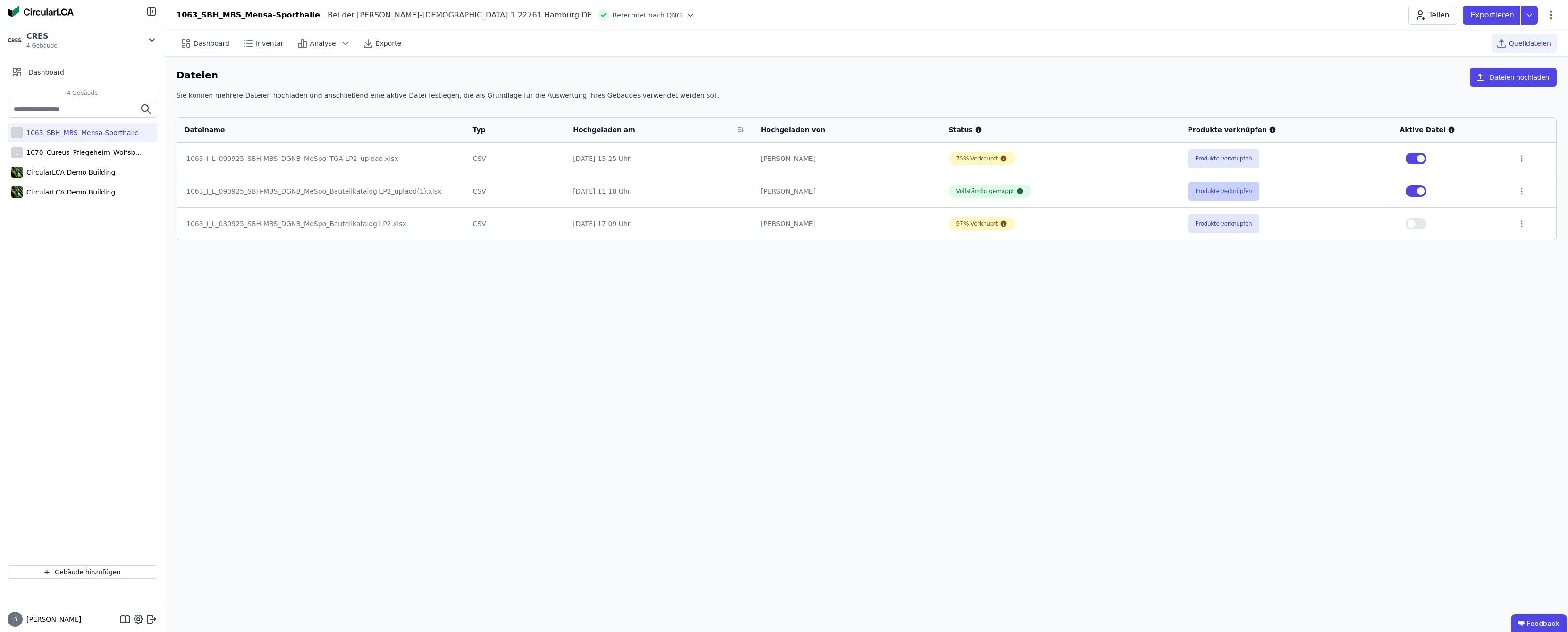
click at [1240, 191] on button "Produkte verknüpfen" at bounding box center [1224, 191] width 72 height 19
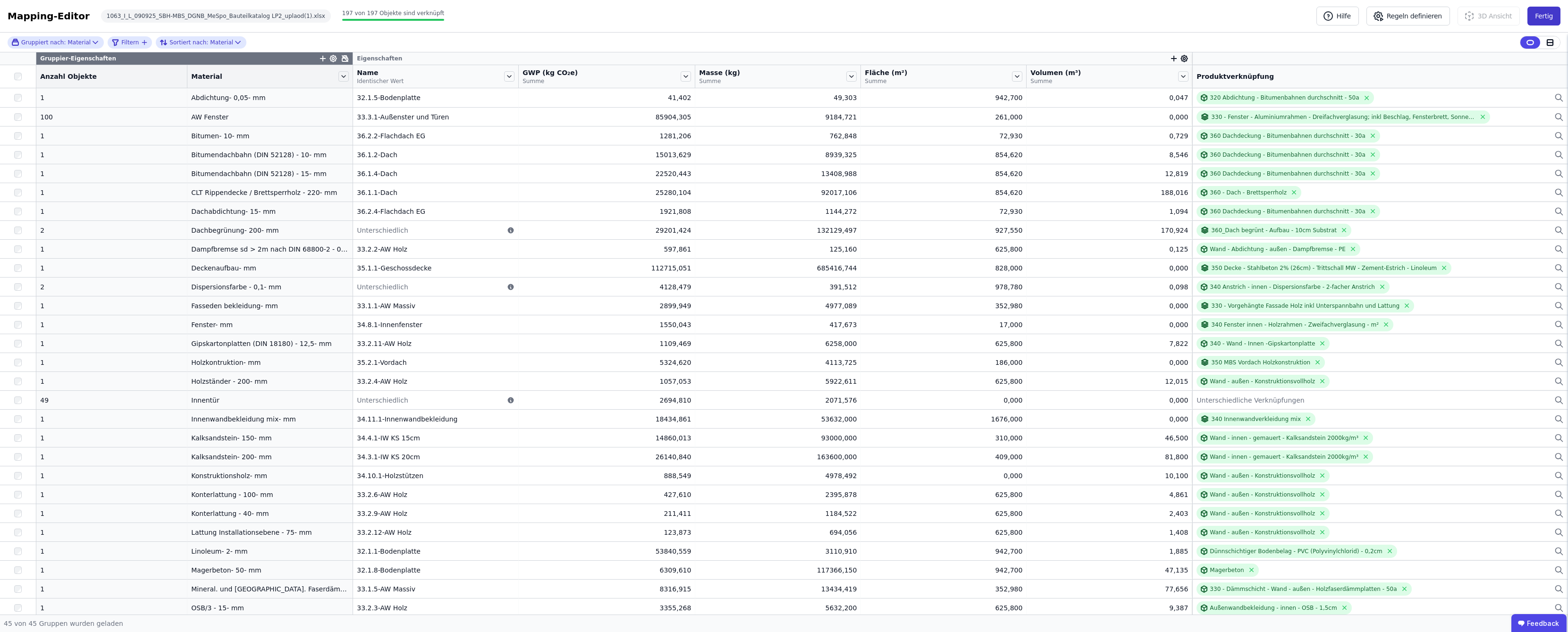
click at [1544, 16] on button "Fertig" at bounding box center [1544, 16] width 33 height 19
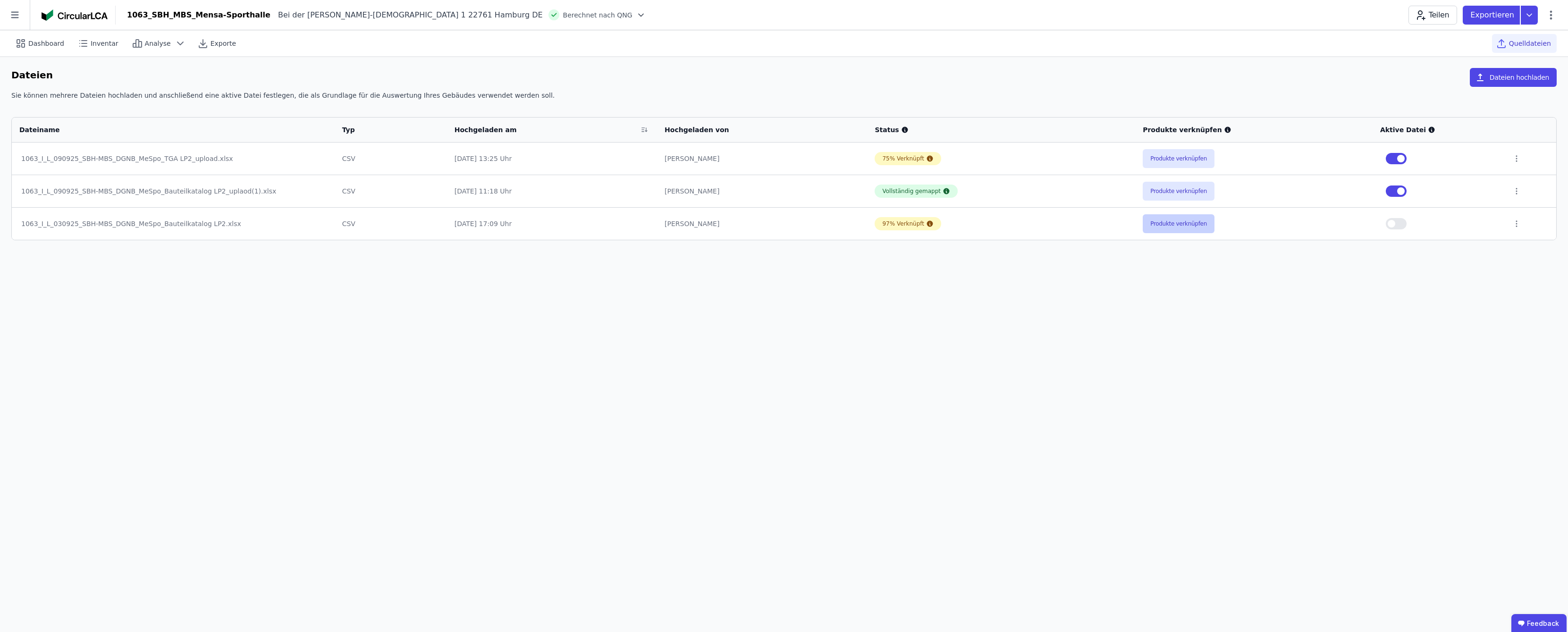
click at [1170, 226] on button "Produkte verknüpfen" at bounding box center [1178, 223] width 72 height 19
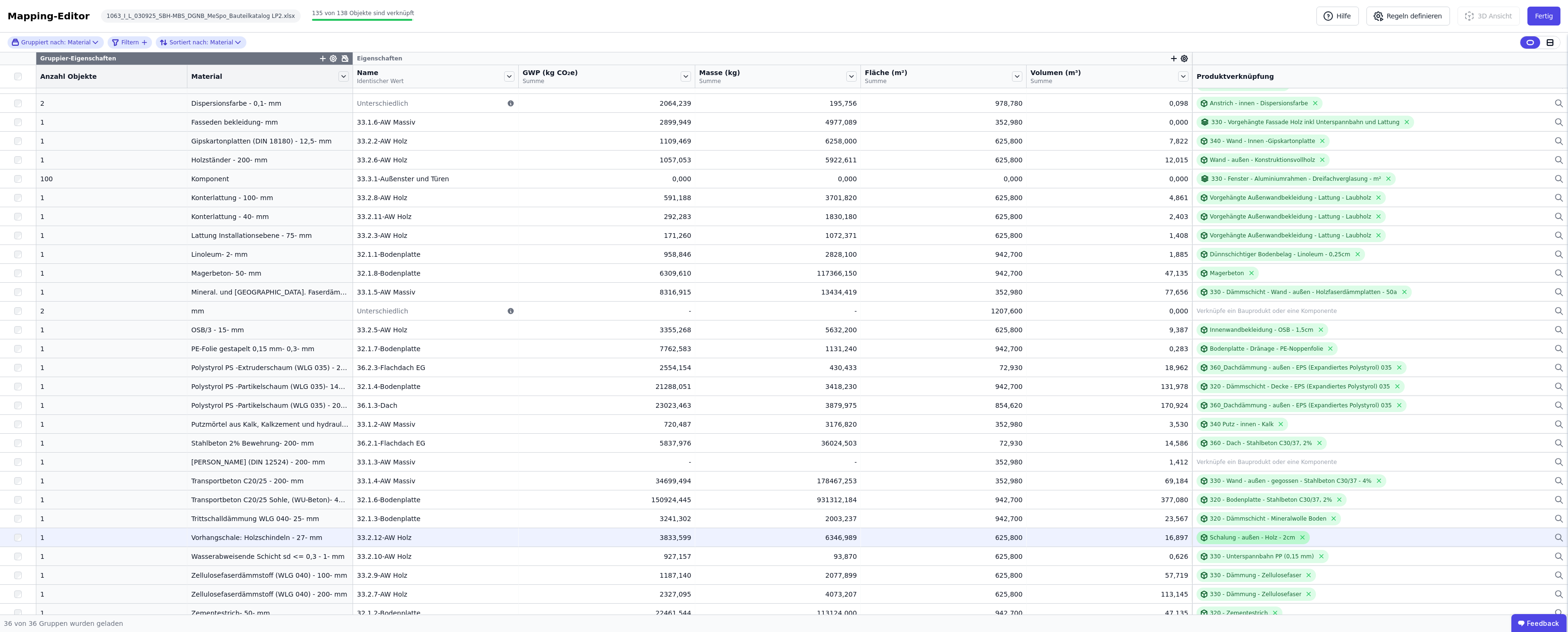
scroll to position [154, 0]
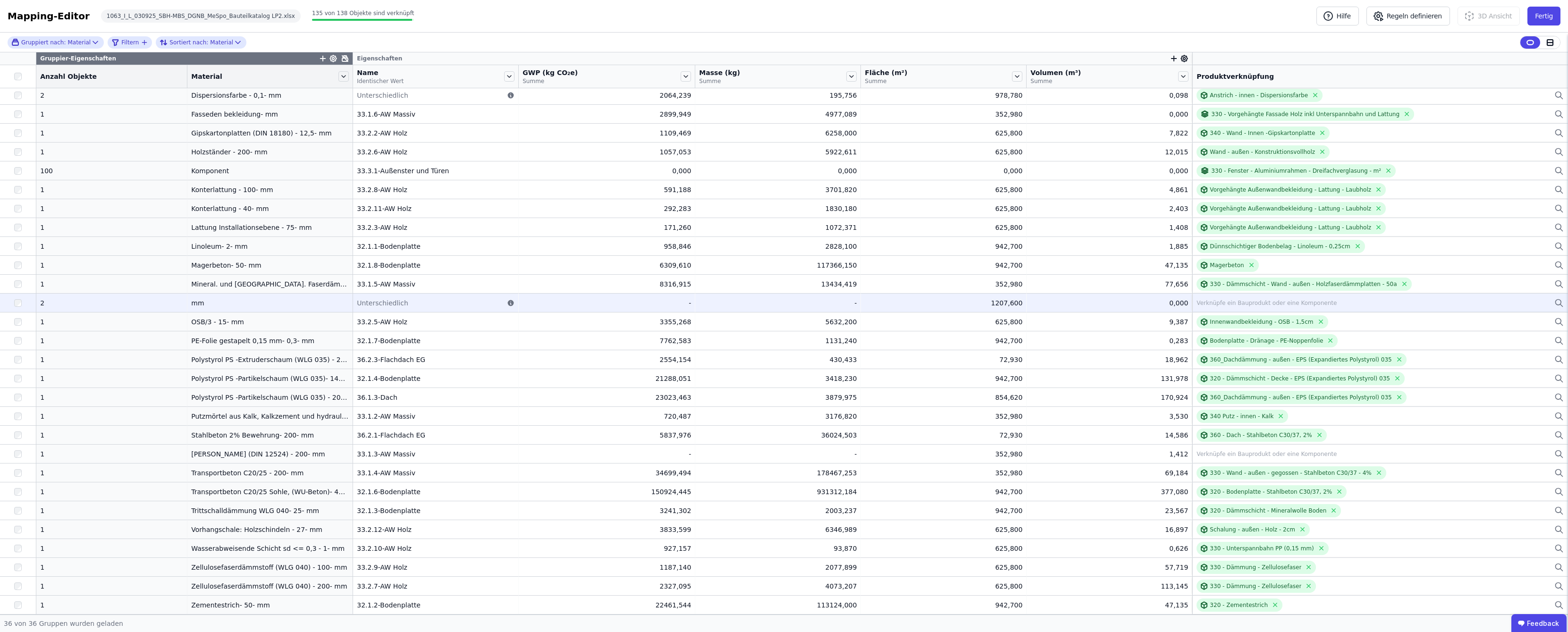
click at [1268, 302] on div "Verknüpfe ein Bauprodukt oder eine Komponente" at bounding box center [1267, 303] width 140 height 7
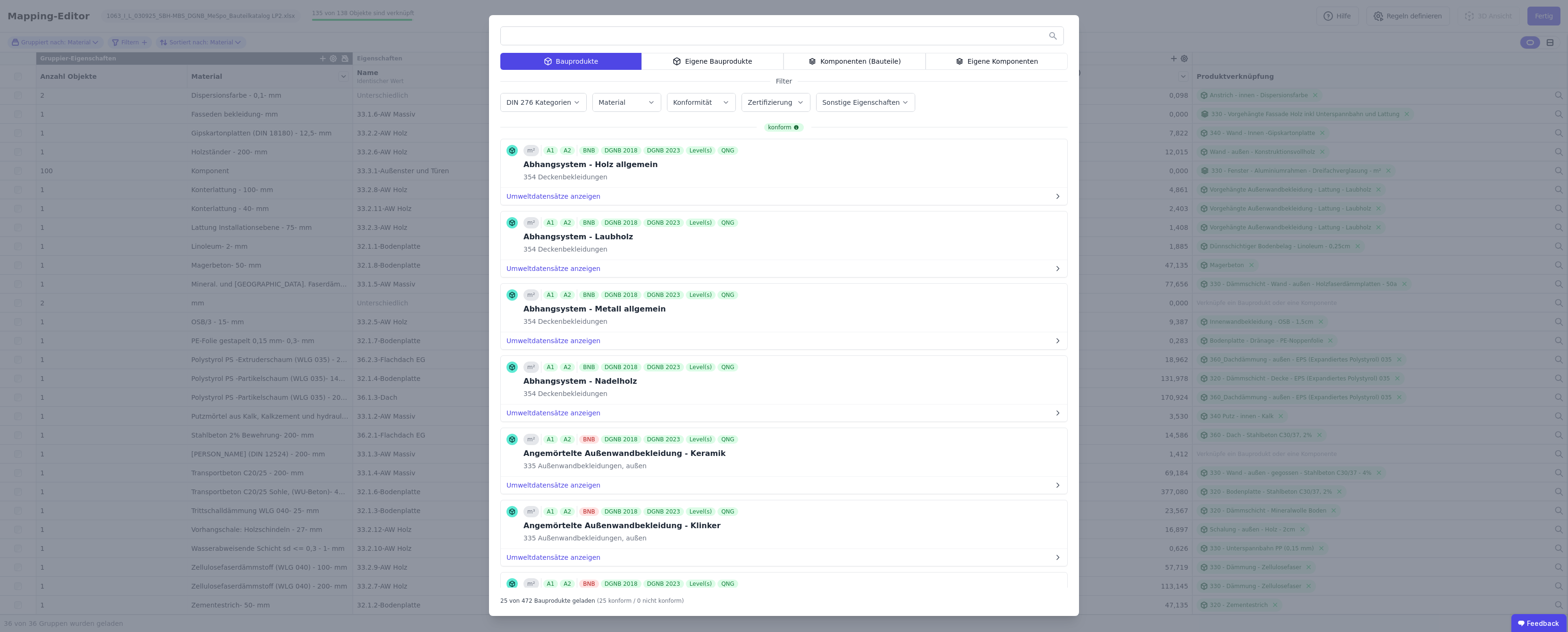
click at [722, 63] on div "Eigene Bauprodukte" at bounding box center [712, 61] width 142 height 17
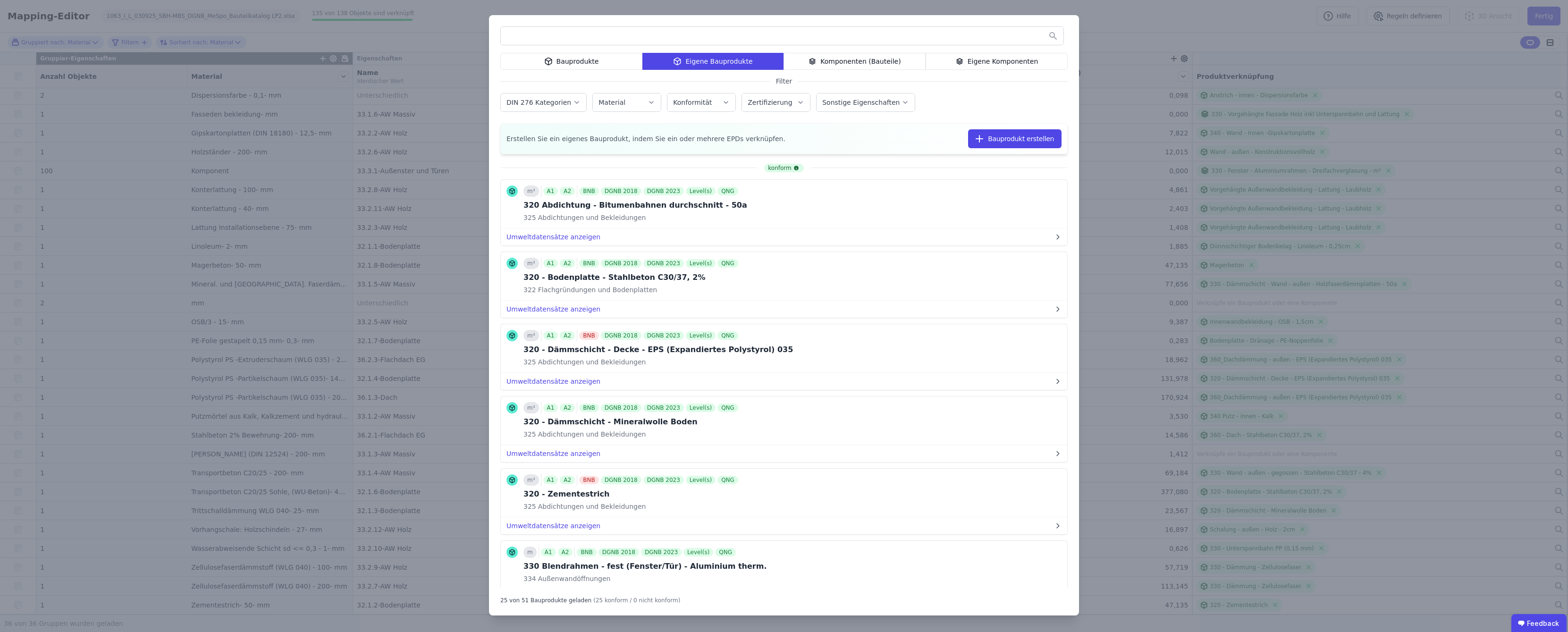
click at [1399, 41] on div "Bauprodukte Eigene Bauprodukte Komponenten (Bauteile) Eigene Komponenten Filter…" at bounding box center [784, 316] width 1568 height 632
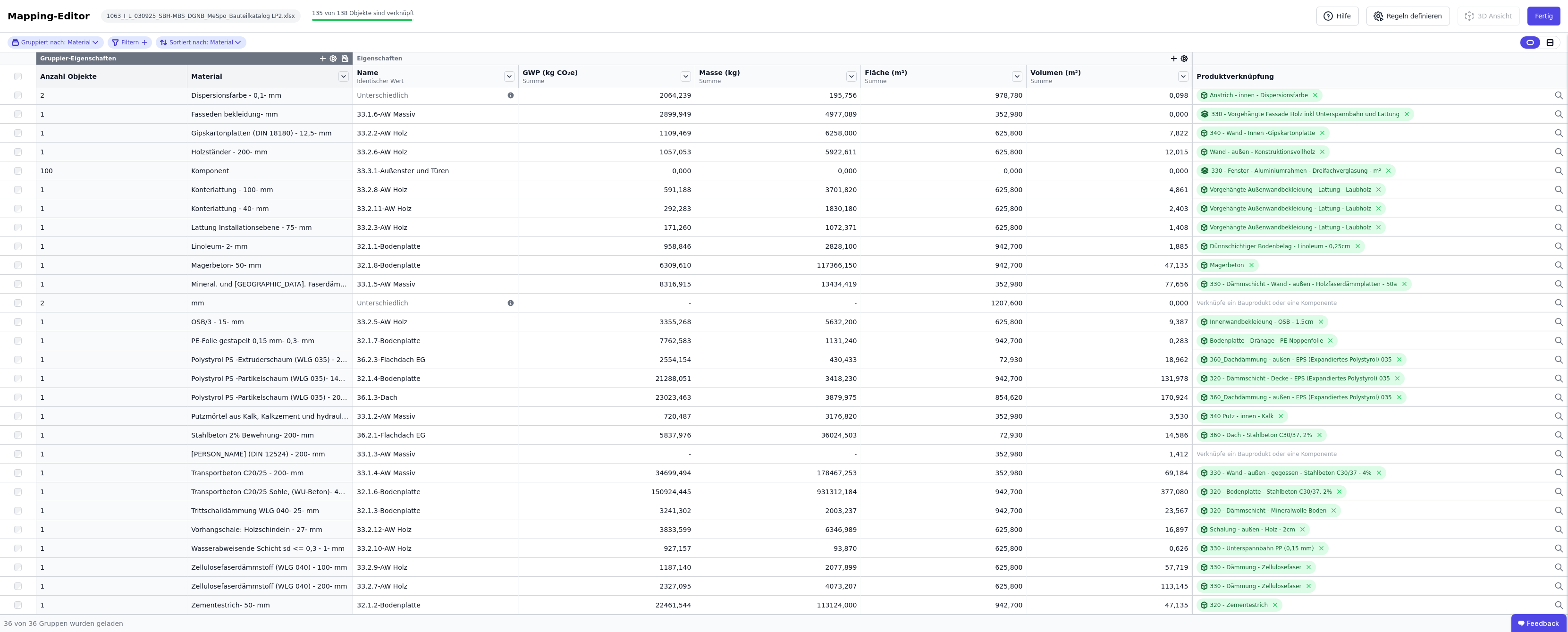
scroll to position [0, 0]
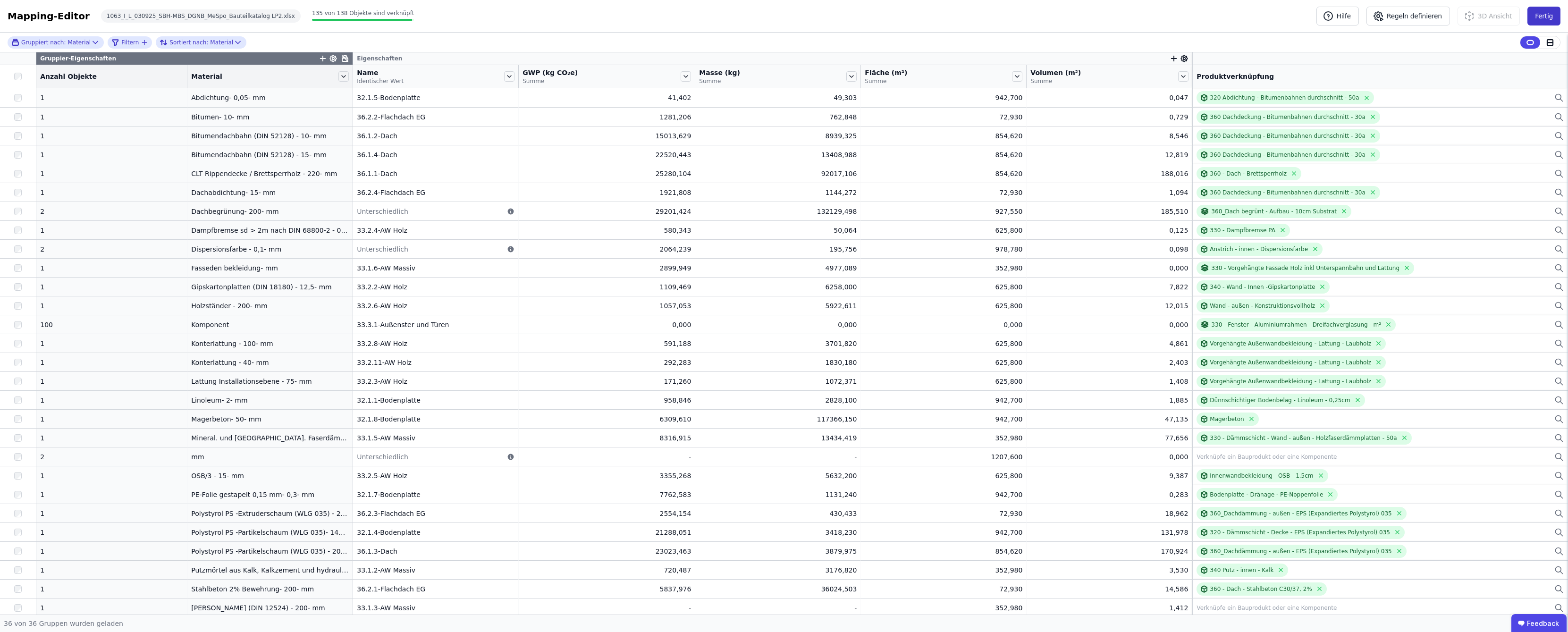
click at [1538, 18] on button "Fertig" at bounding box center [1544, 16] width 33 height 19
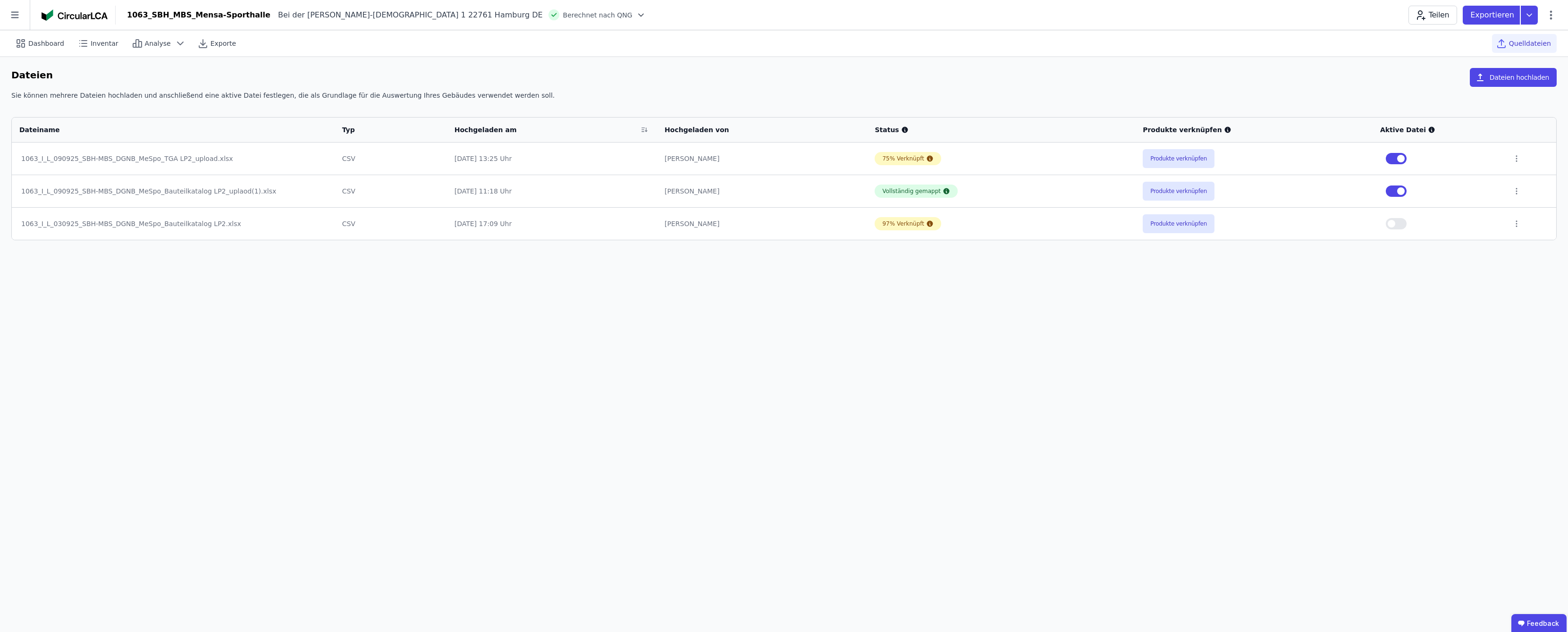
click at [1395, 224] on span "button" at bounding box center [1391, 223] width 7 height 7
click at [1402, 225] on span "button" at bounding box center [1401, 223] width 7 height 7
click at [1516, 224] on icon at bounding box center [1517, 223] width 1 height 5
click at [1438, 276] on div "Dashboard Inventar Analyse Exporte Quelldateien Dateien Dateien hochladen Sie k…" at bounding box center [784, 331] width 1568 height 602
click at [1180, 226] on button "Produkte verknüpfen" at bounding box center [1178, 223] width 72 height 19
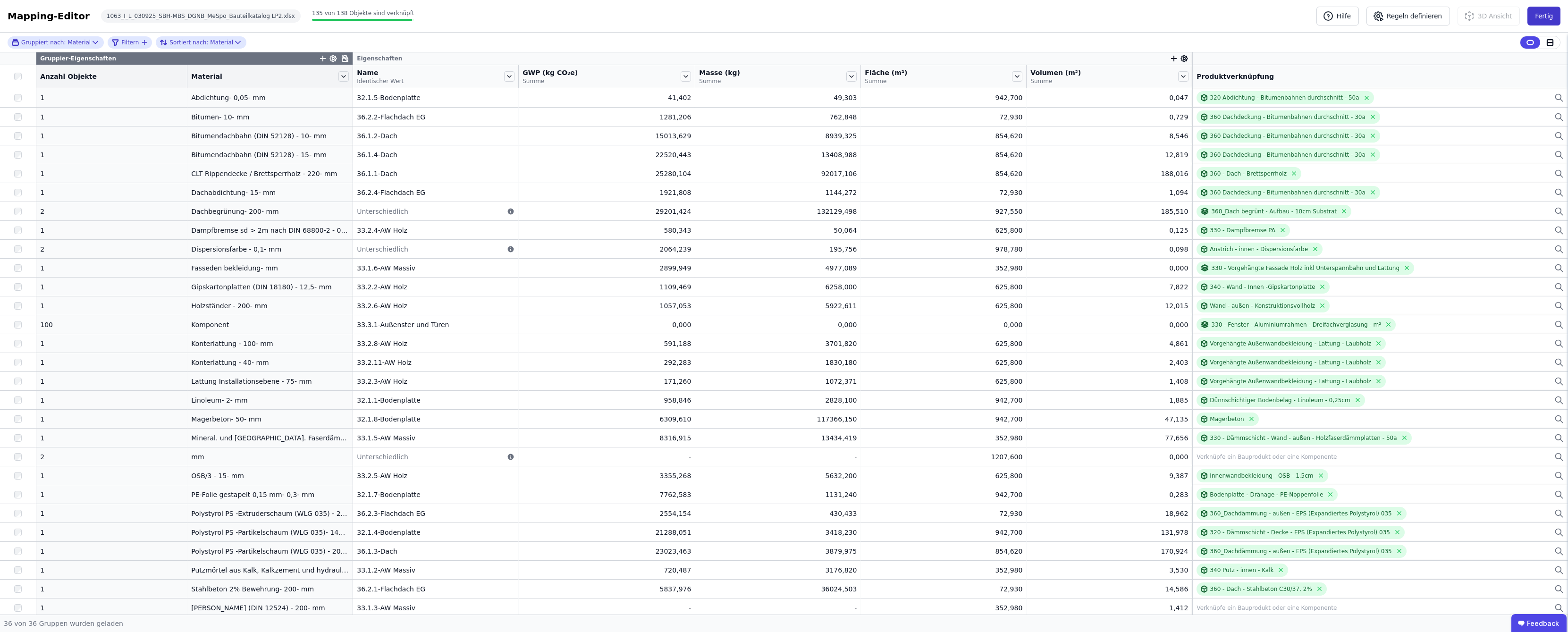
click at [1552, 16] on button "Fertig" at bounding box center [1544, 16] width 33 height 19
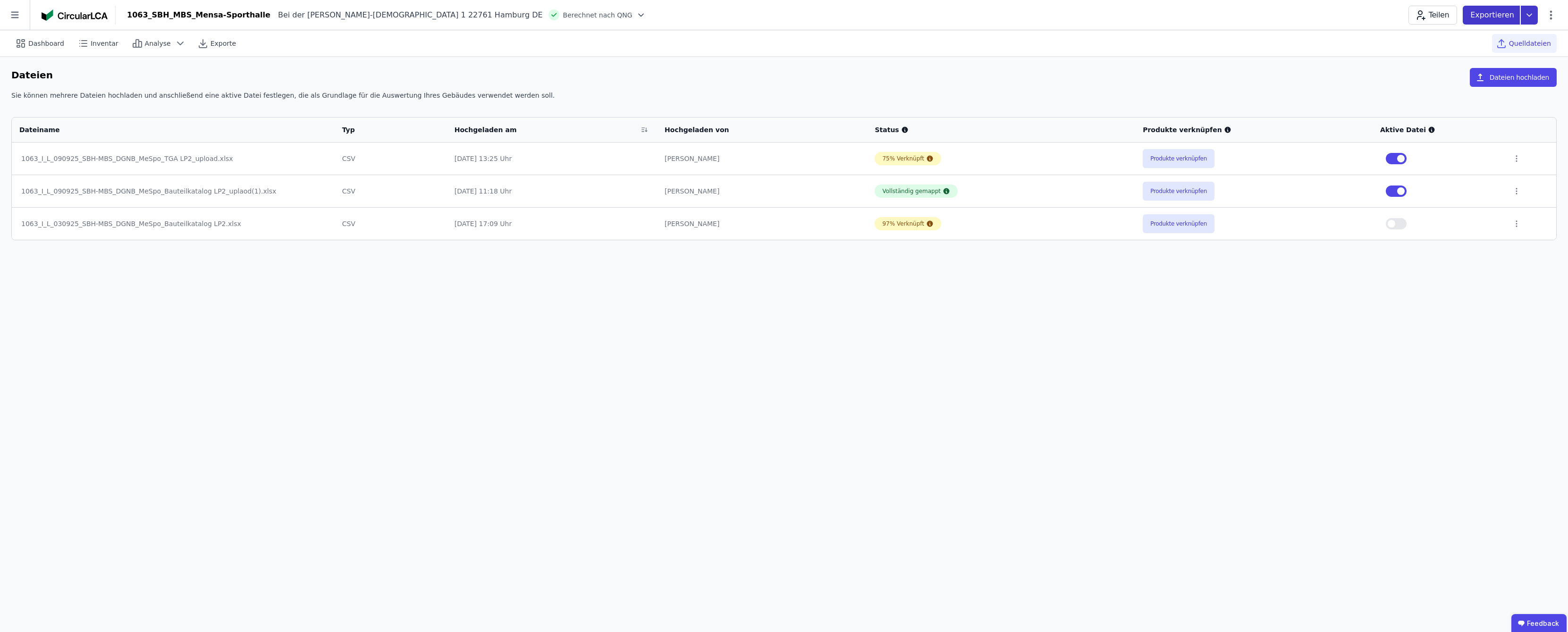
click at [1531, 19] on icon at bounding box center [1529, 15] width 17 height 19
click at [1157, 46] on div "Dashboard Inventar Analyse Exporte Quelldateien" at bounding box center [784, 43] width 1545 height 26
click at [33, 43] on span "Dashboard" at bounding box center [46, 44] width 36 height 10
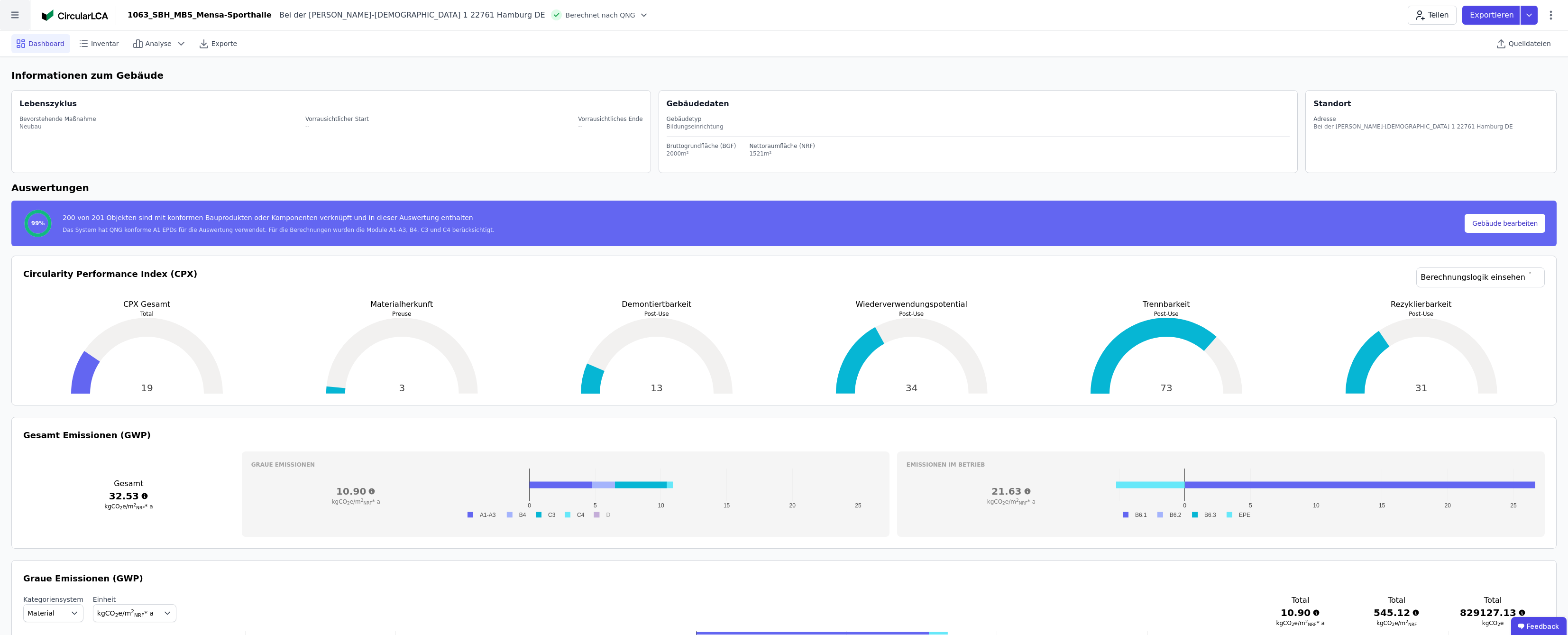
click at [17, 13] on icon at bounding box center [15, 15] width 30 height 30
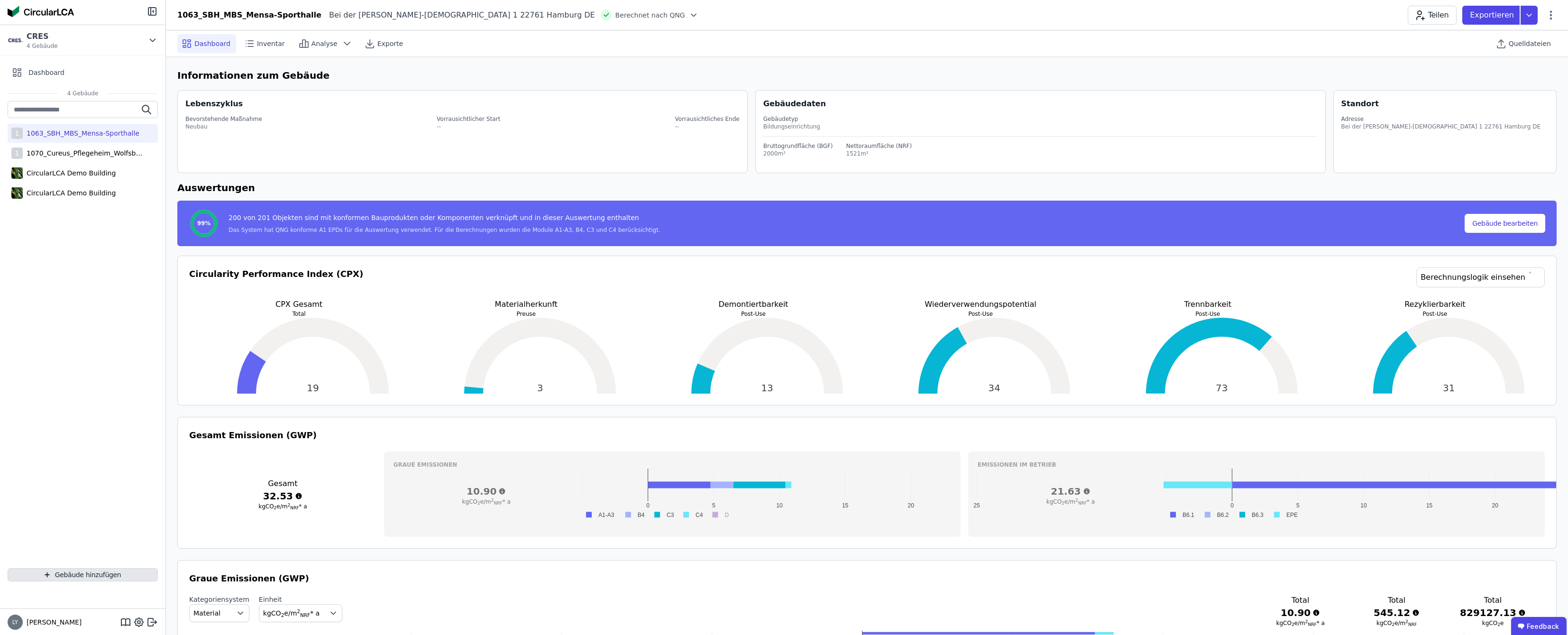
click at [91, 574] on button "Gebäude hinzufügen" at bounding box center [83, 575] width 150 height 13
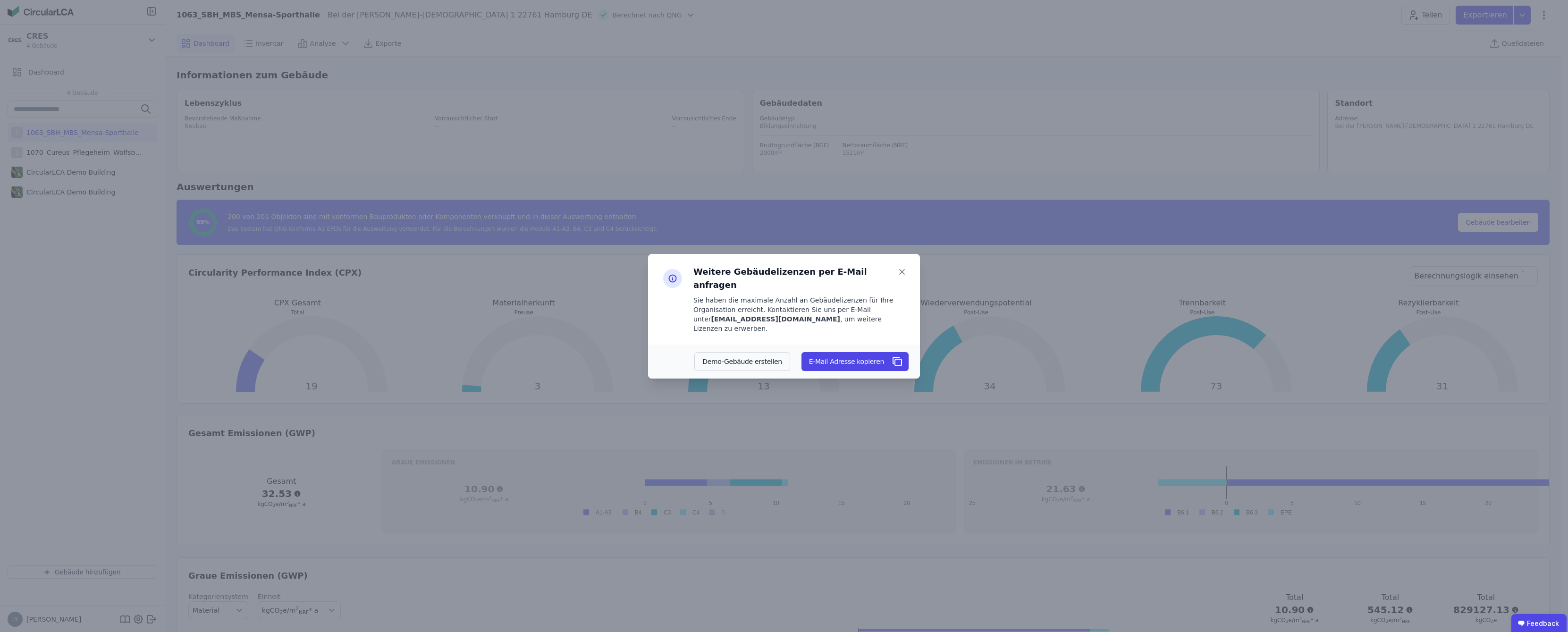
click at [46, 279] on div "Weitere Gebäudelizenzen per E-Mail anfragen Sie haben die maximale Anzahl an Ge…" at bounding box center [784, 316] width 1568 height 632
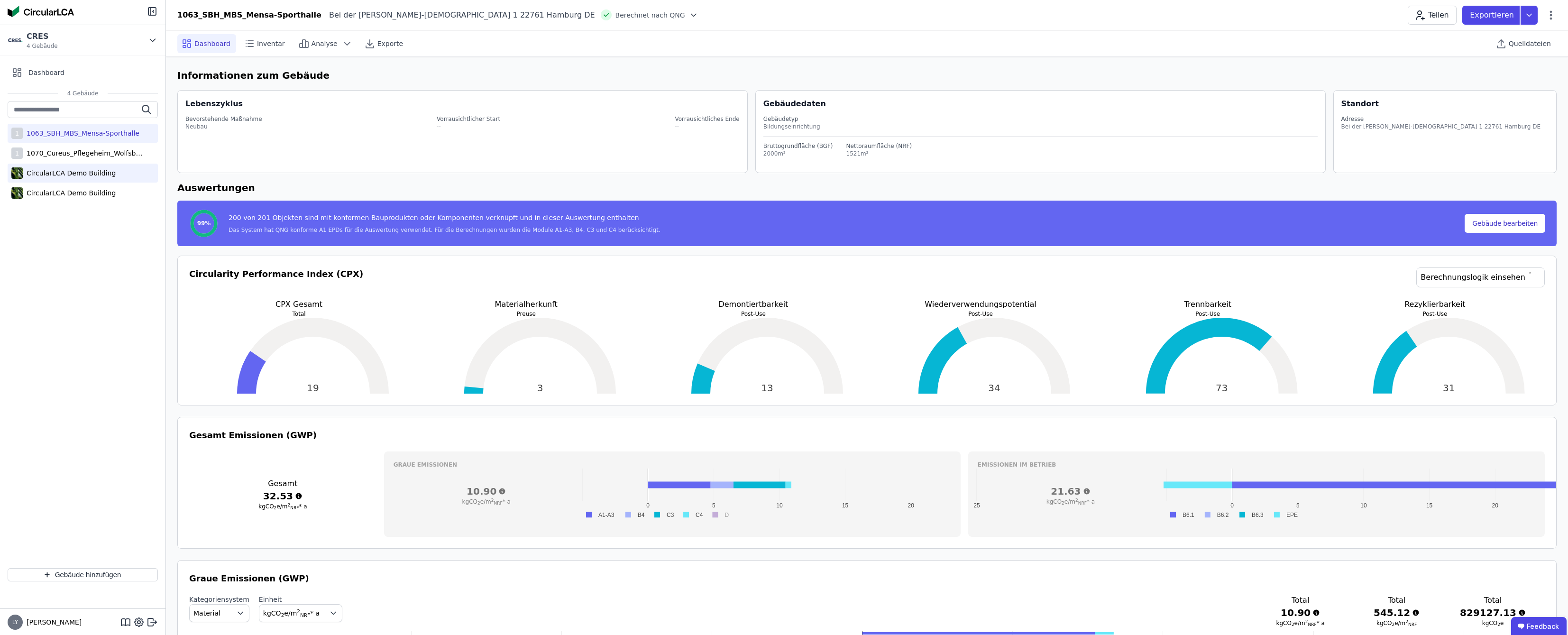
click at [96, 173] on div "CircularLCA Demo Building" at bounding box center [69, 173] width 93 height 10
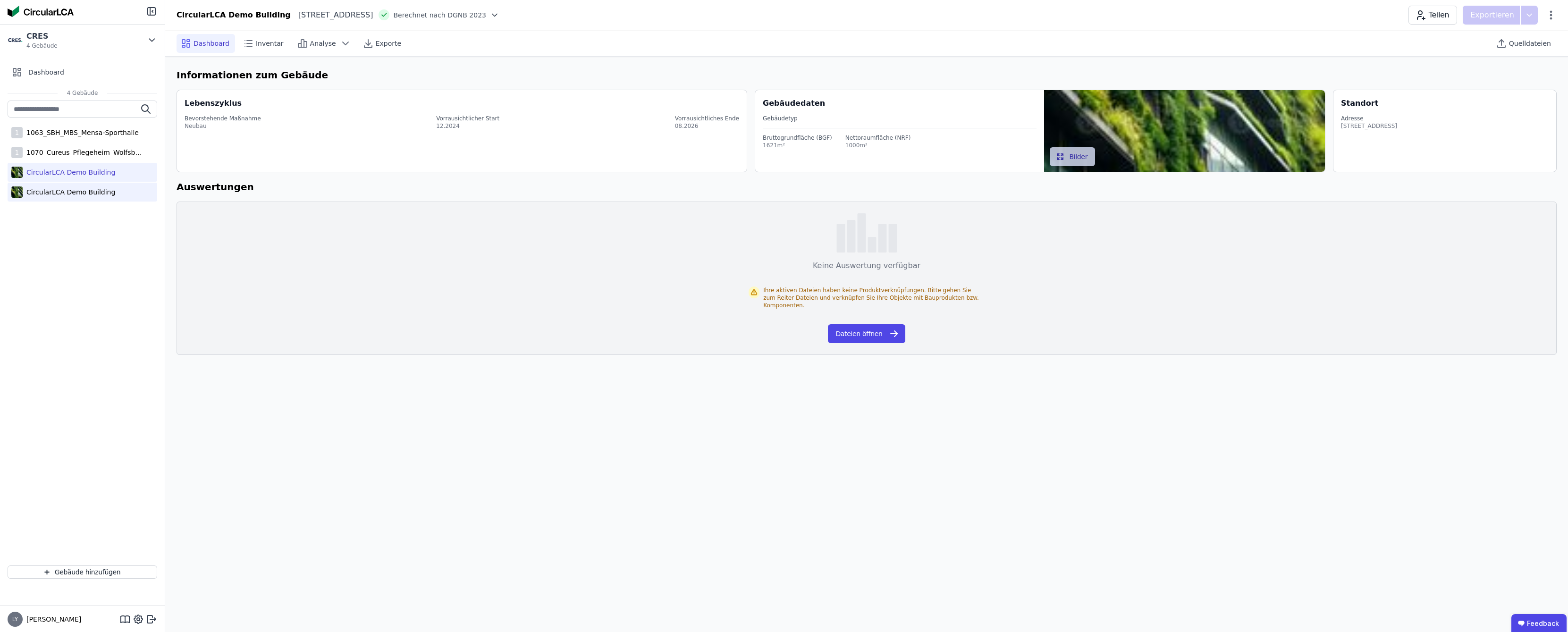
click at [66, 192] on div "CircularLCA Demo Building" at bounding box center [69, 192] width 93 height 10
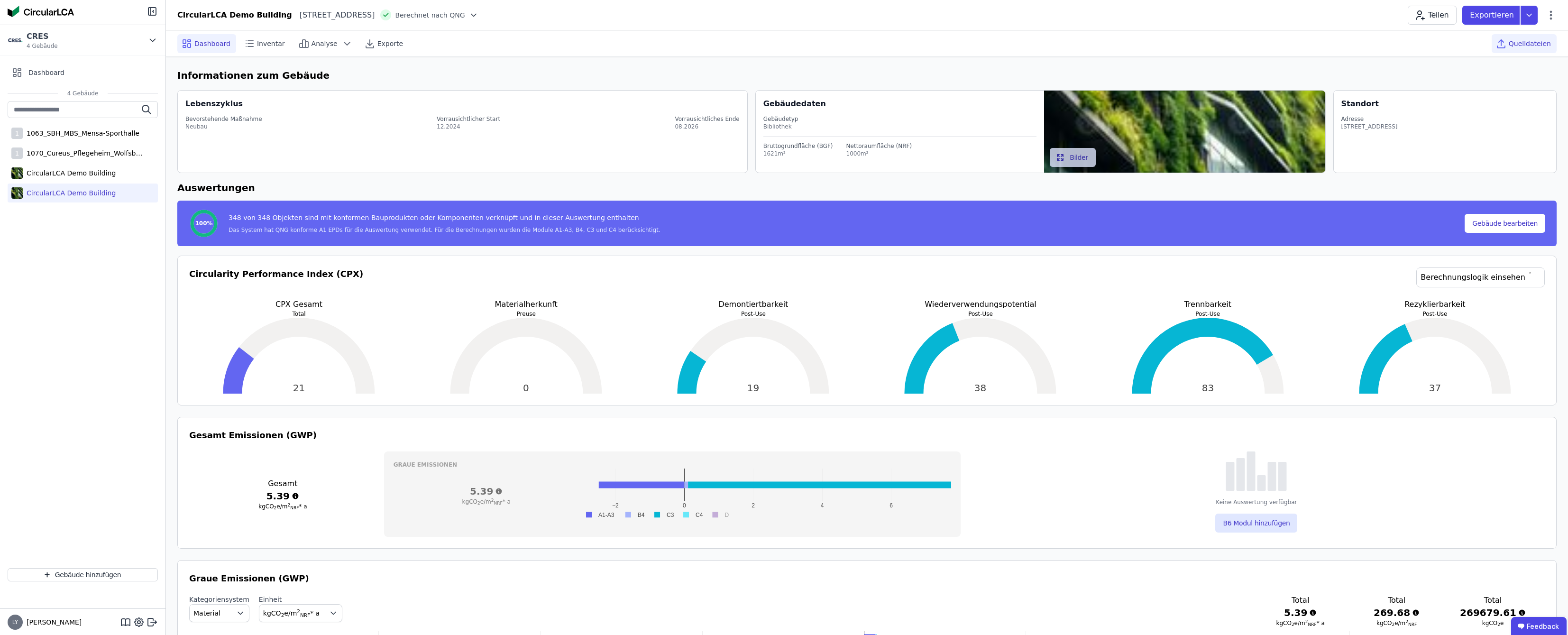
click at [1532, 37] on div "Quelldateien" at bounding box center [1525, 43] width 65 height 19
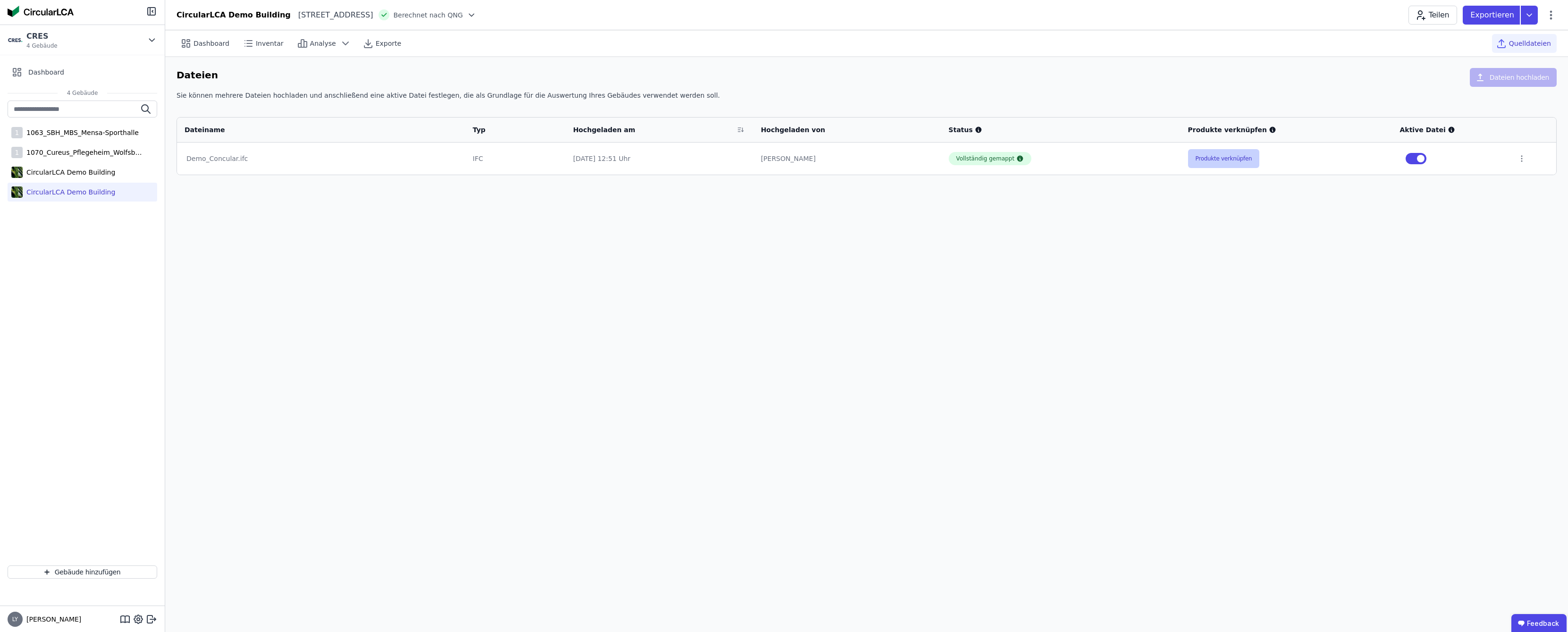
click at [1236, 162] on button "Produkte verknüpfen" at bounding box center [1224, 158] width 72 height 19
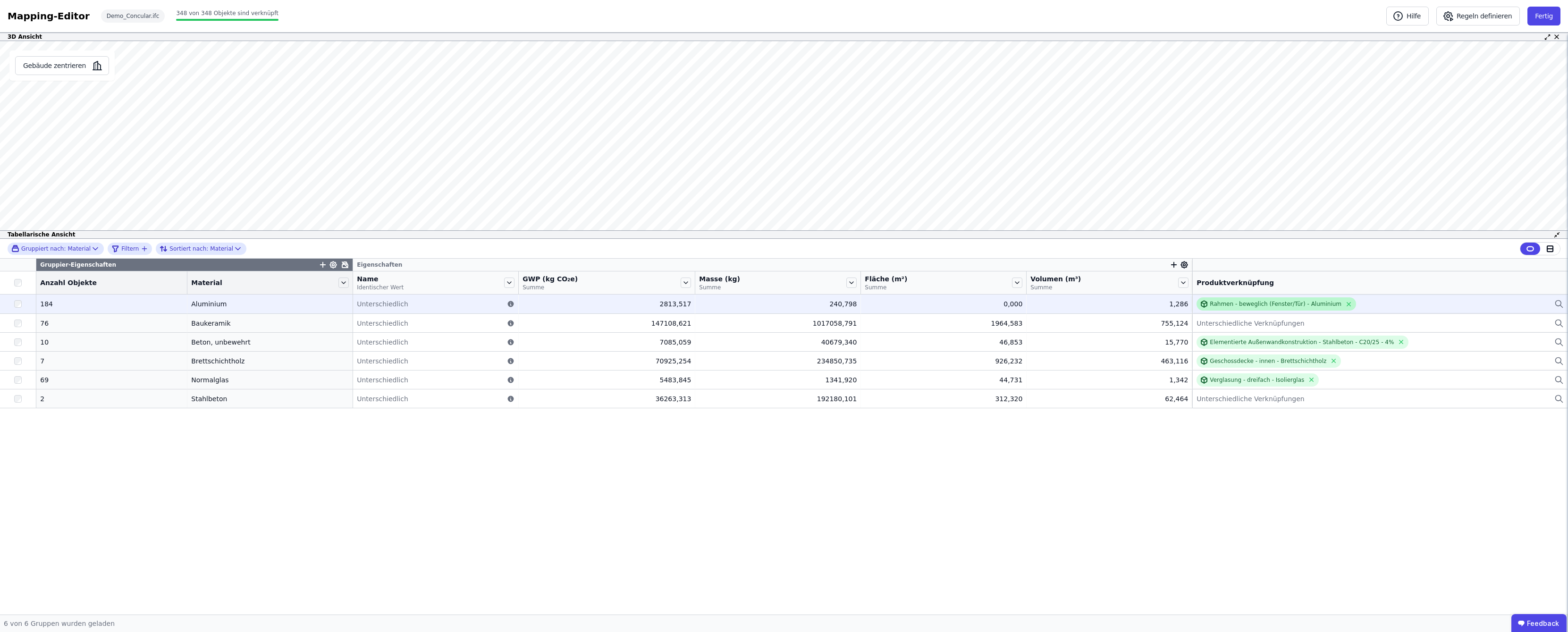
click at [1275, 307] on div "Rahmen - beweglich (Fenster/Tür) - Aluminium" at bounding box center [1275, 304] width 131 height 7
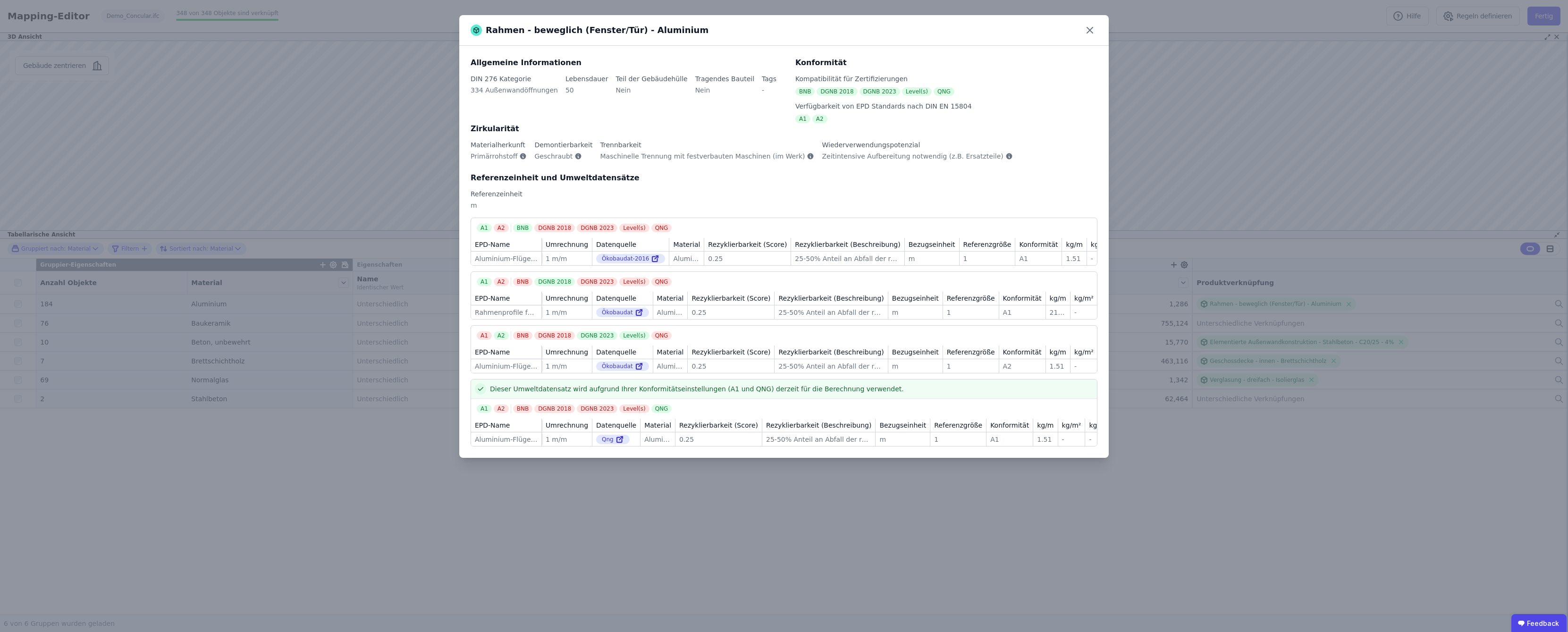
drag, startPoint x: 1091, startPoint y: 27, endPoint x: 1175, endPoint y: 90, distance: 105.0
click at [1092, 28] on icon at bounding box center [1090, 30] width 15 height 15
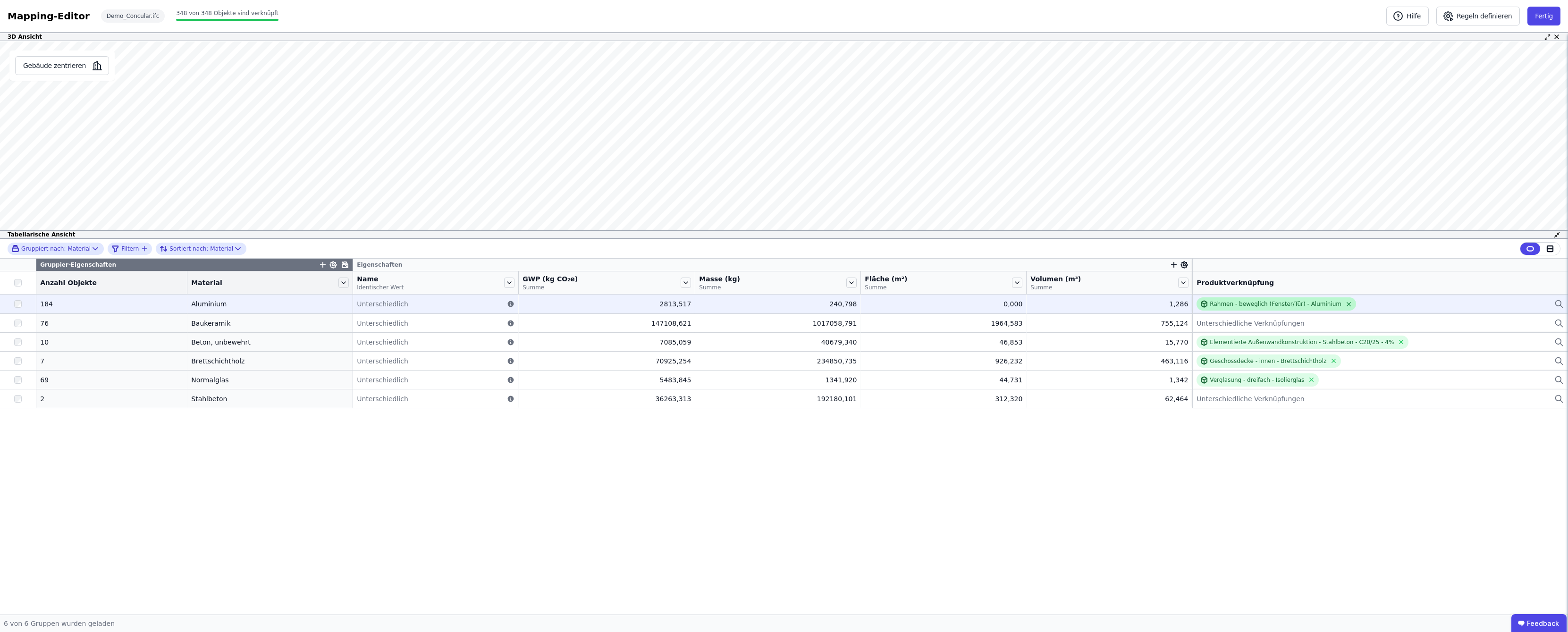
click at [1345, 304] on icon at bounding box center [1349, 304] width 7 height 7
click at [1265, 309] on div "Verknüpfe ein Bauprodukt oder eine Komponente" at bounding box center [1380, 304] width 367 height 12
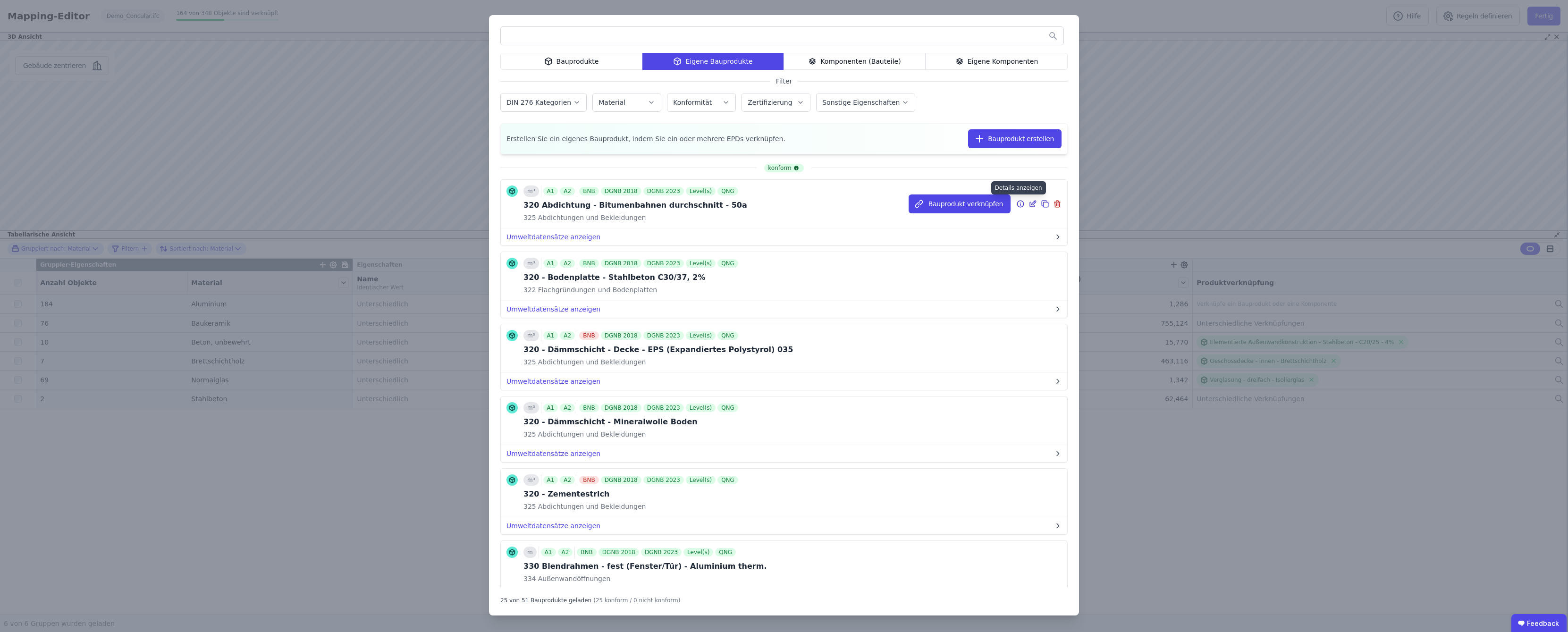
click at [1017, 205] on icon at bounding box center [1021, 204] width 9 height 12
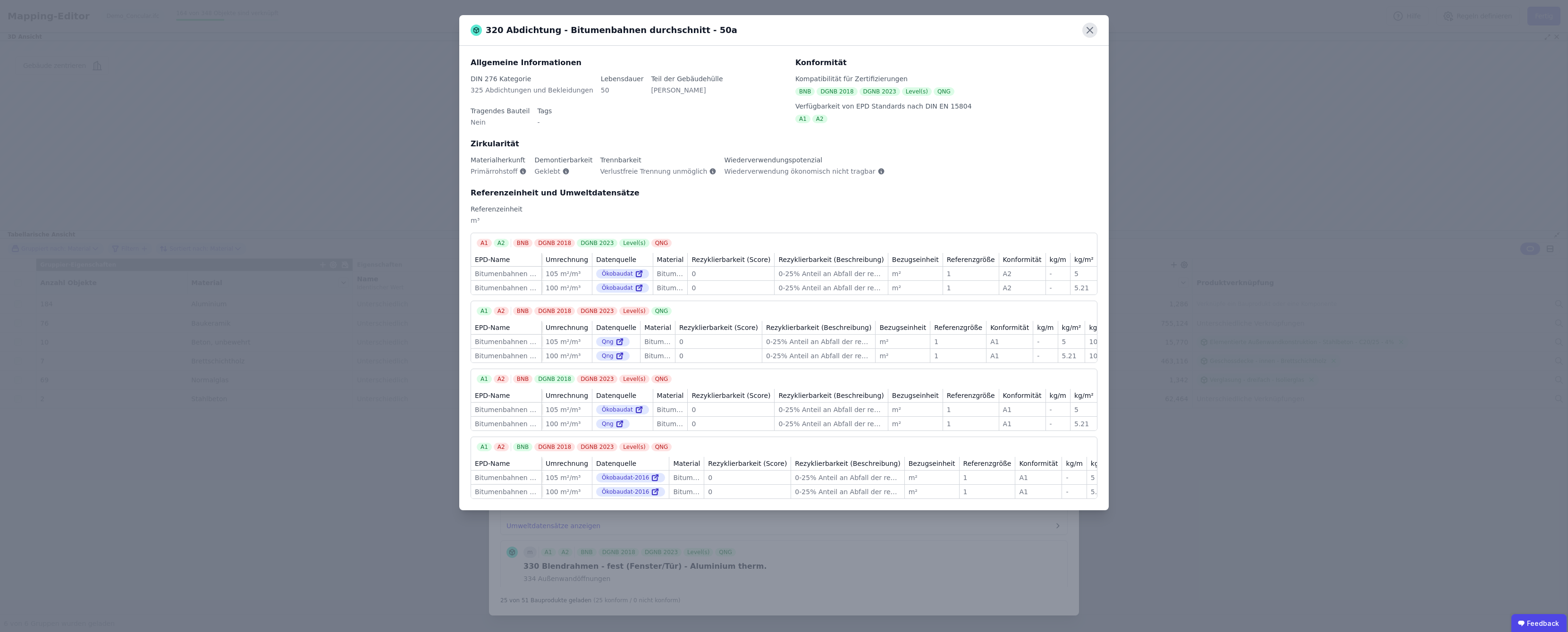
click at [1088, 30] on icon at bounding box center [1090, 30] width 15 height 15
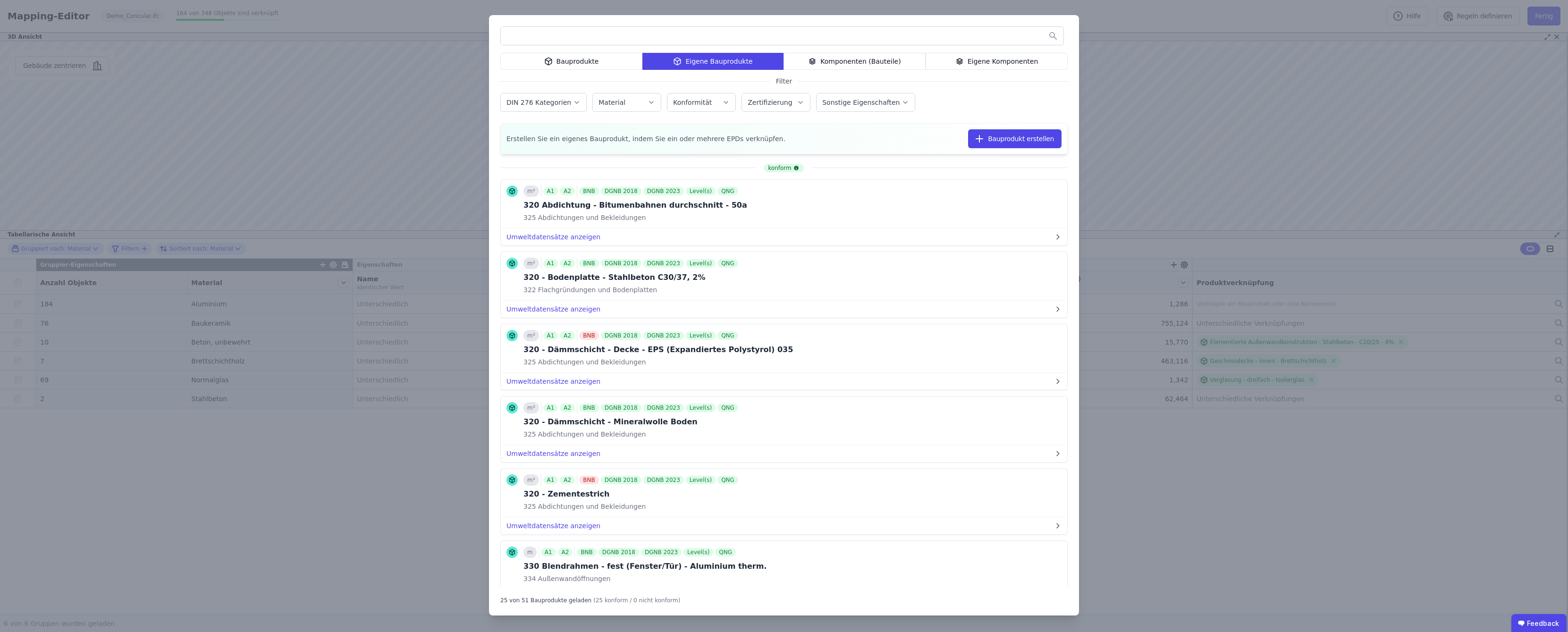
click at [1382, 159] on div "Bauprodukte Eigene Bauprodukte Komponenten (Bauteile) Eigene Komponenten Filter…" at bounding box center [784, 316] width 1568 height 632
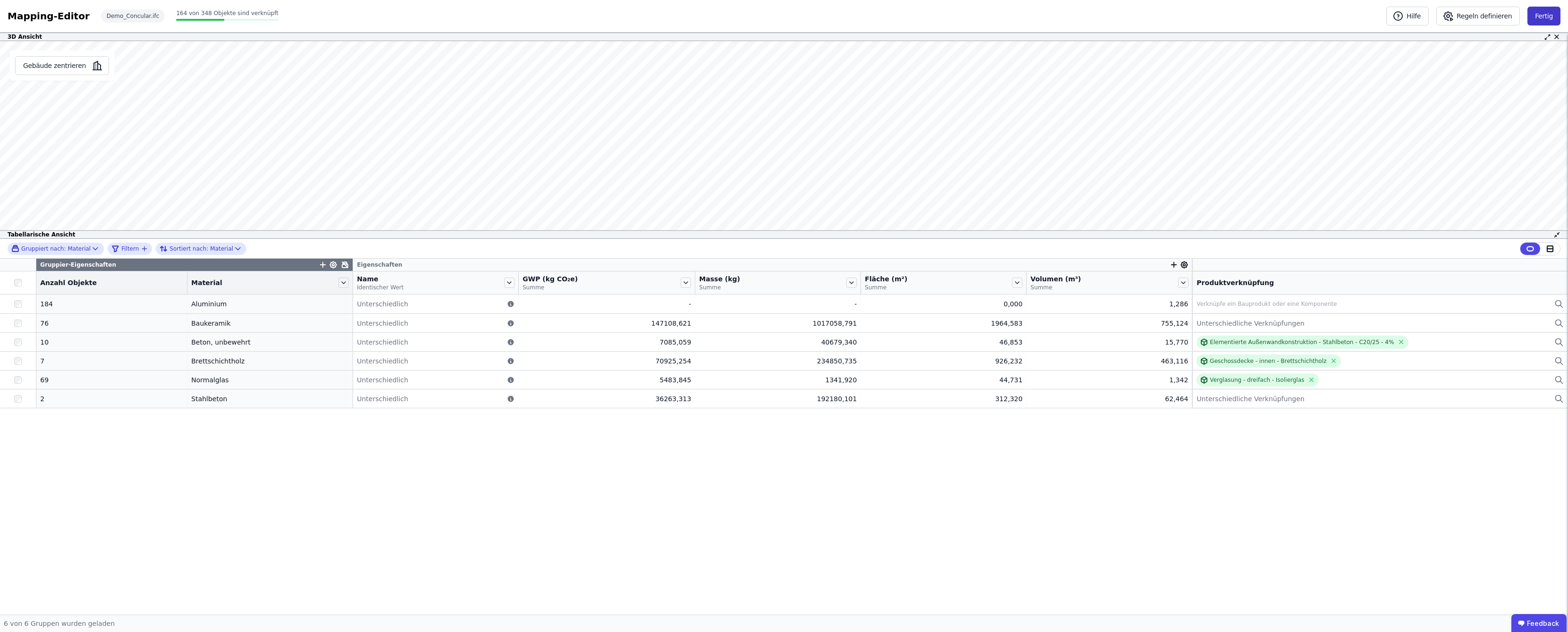
click at [1543, 16] on button "Fertig" at bounding box center [1544, 16] width 33 height 19
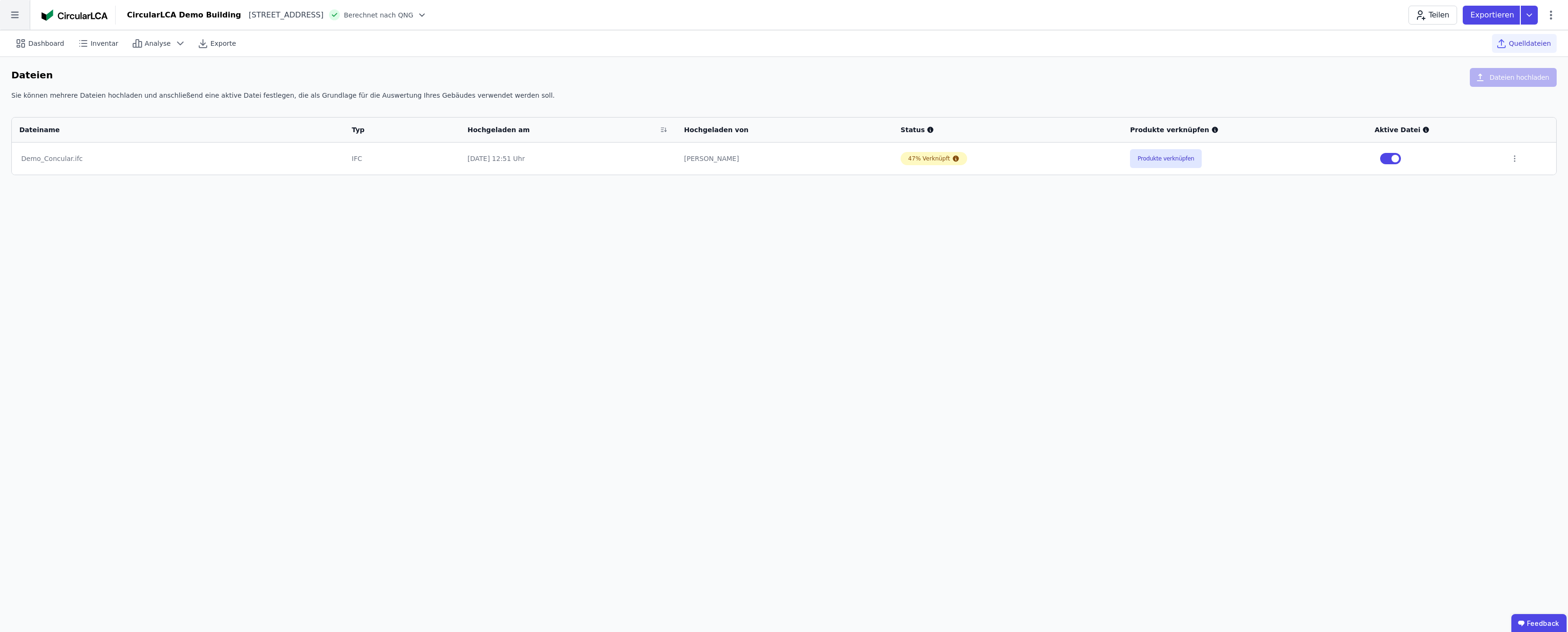
click at [23, 13] on icon at bounding box center [15, 15] width 30 height 30
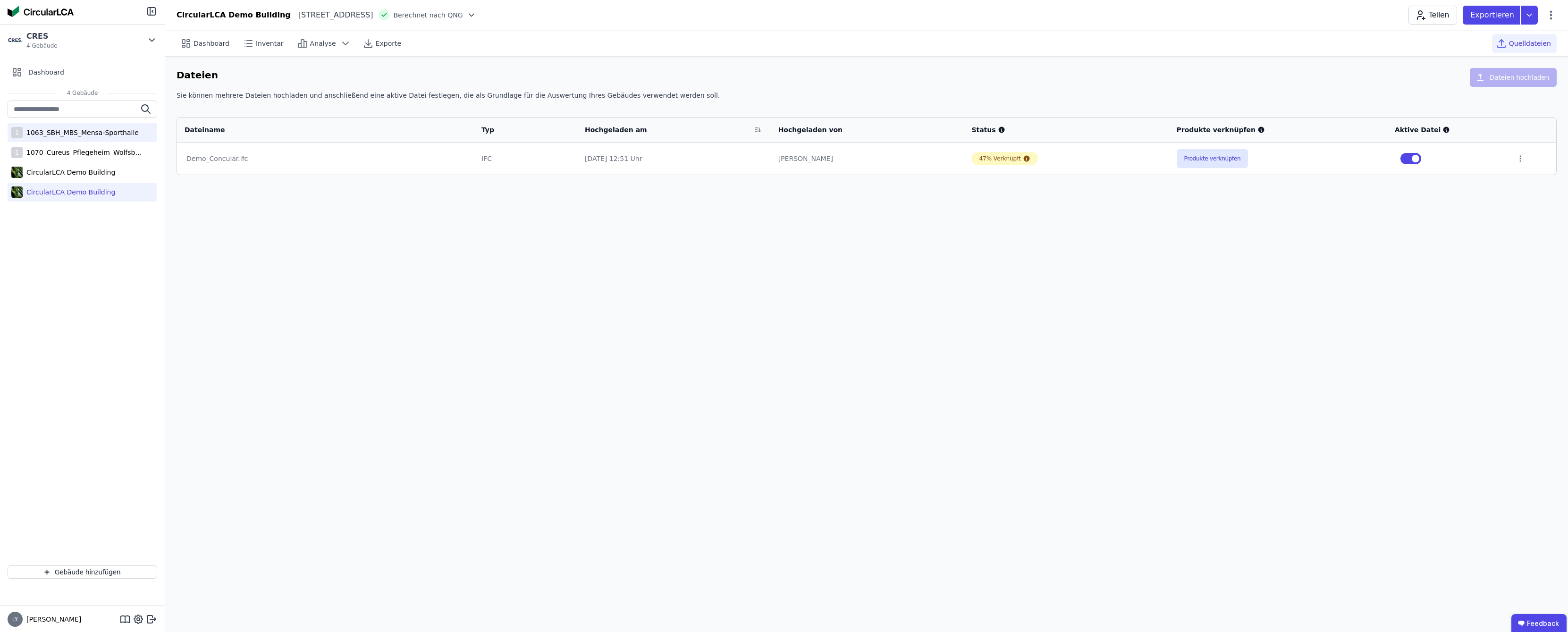
click at [44, 138] on div "1 1063_SBH_MBS_Mensa-Sporthalle" at bounding box center [82, 132] width 150 height 19
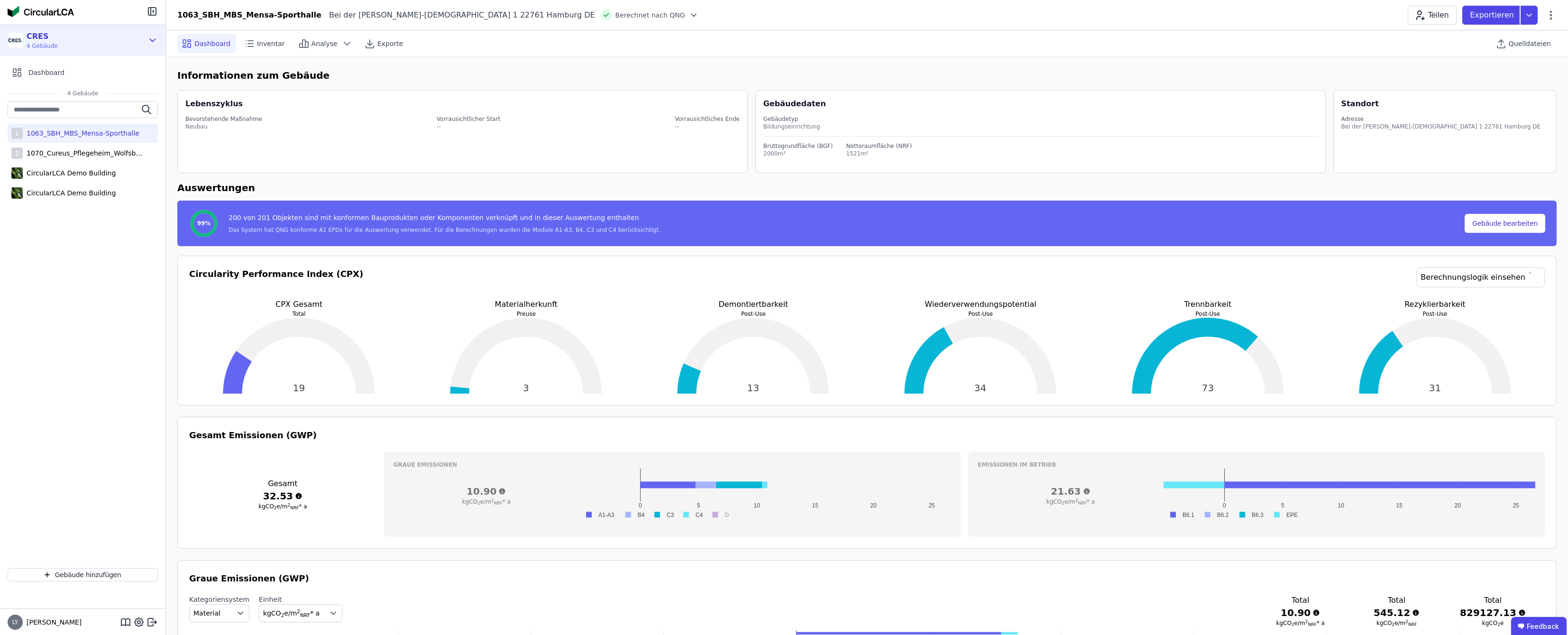
click at [149, 45] on icon at bounding box center [152, 40] width 10 height 12
click at [81, 127] on div "Mitglieder verwalten" at bounding box center [83, 127] width 141 height 19
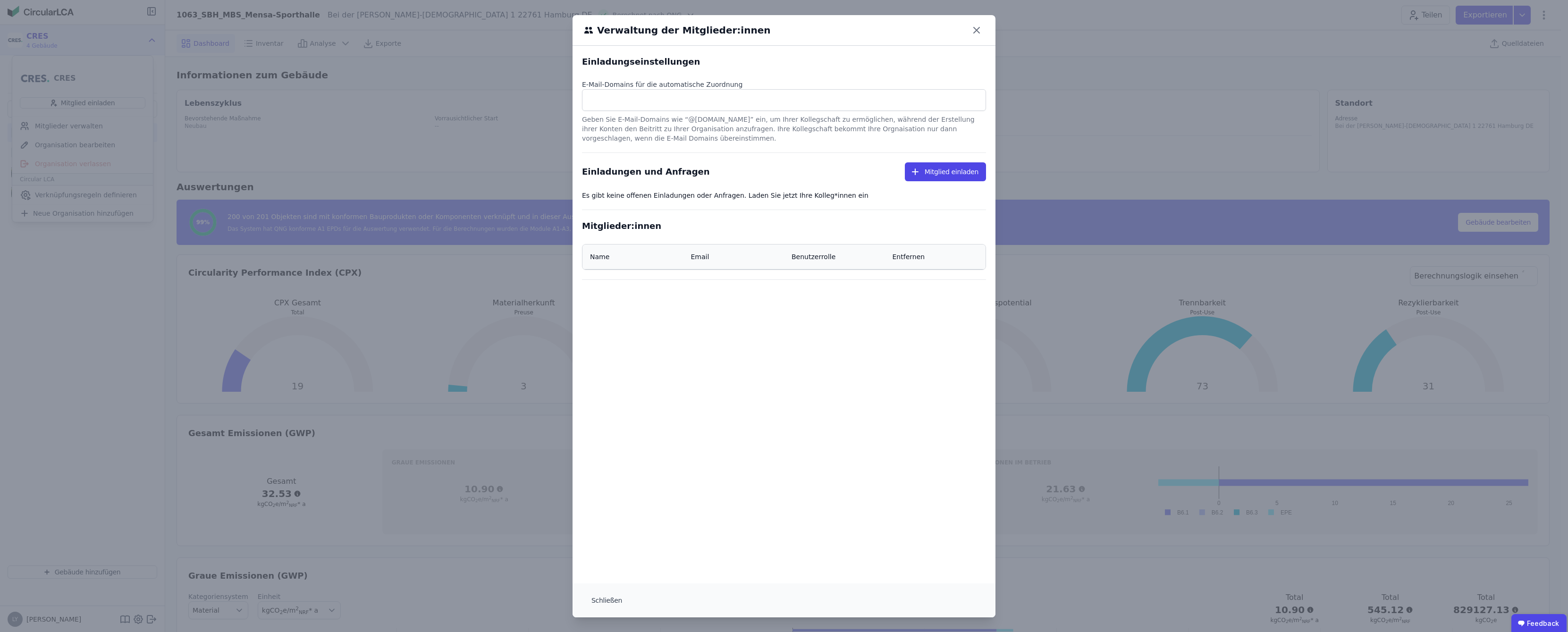
select select "*"
click at [970, 30] on icon at bounding box center [976, 30] width 15 height 15
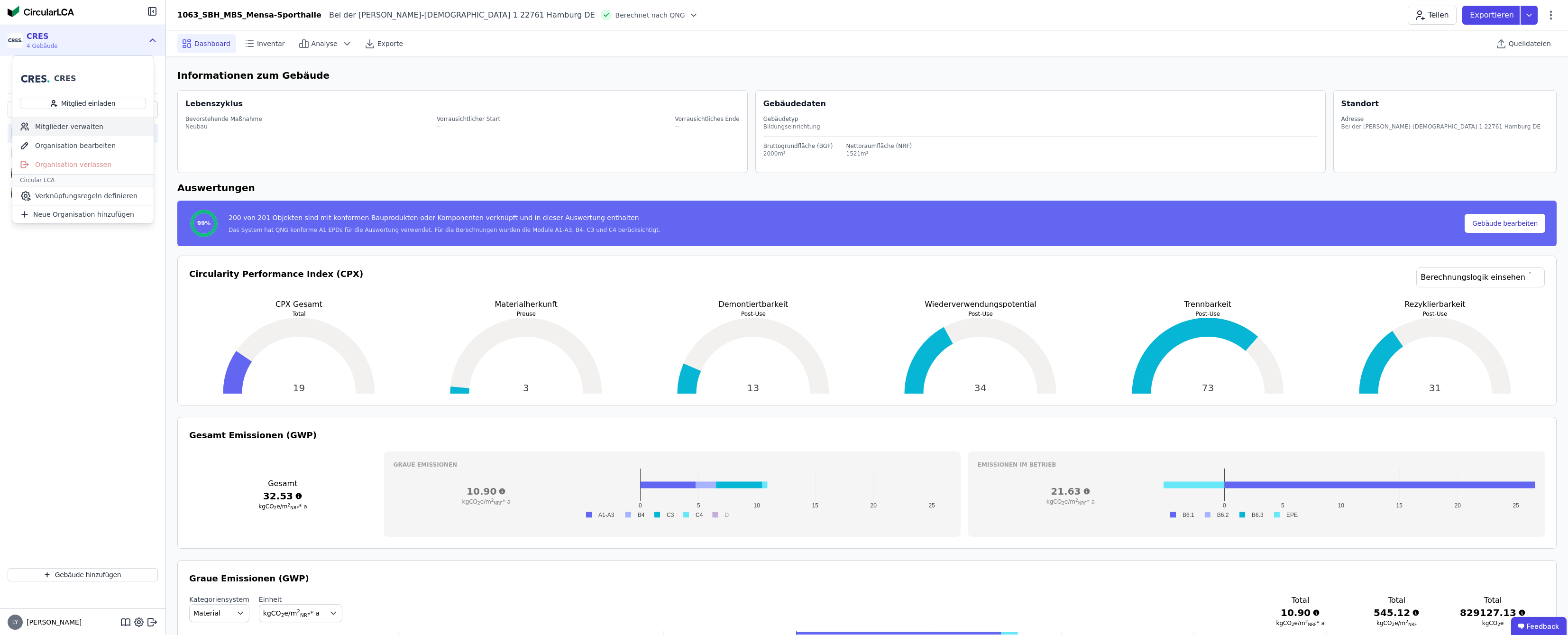
click at [92, 127] on div "Mitglieder verwalten" at bounding box center [83, 127] width 141 height 19
select select "*"
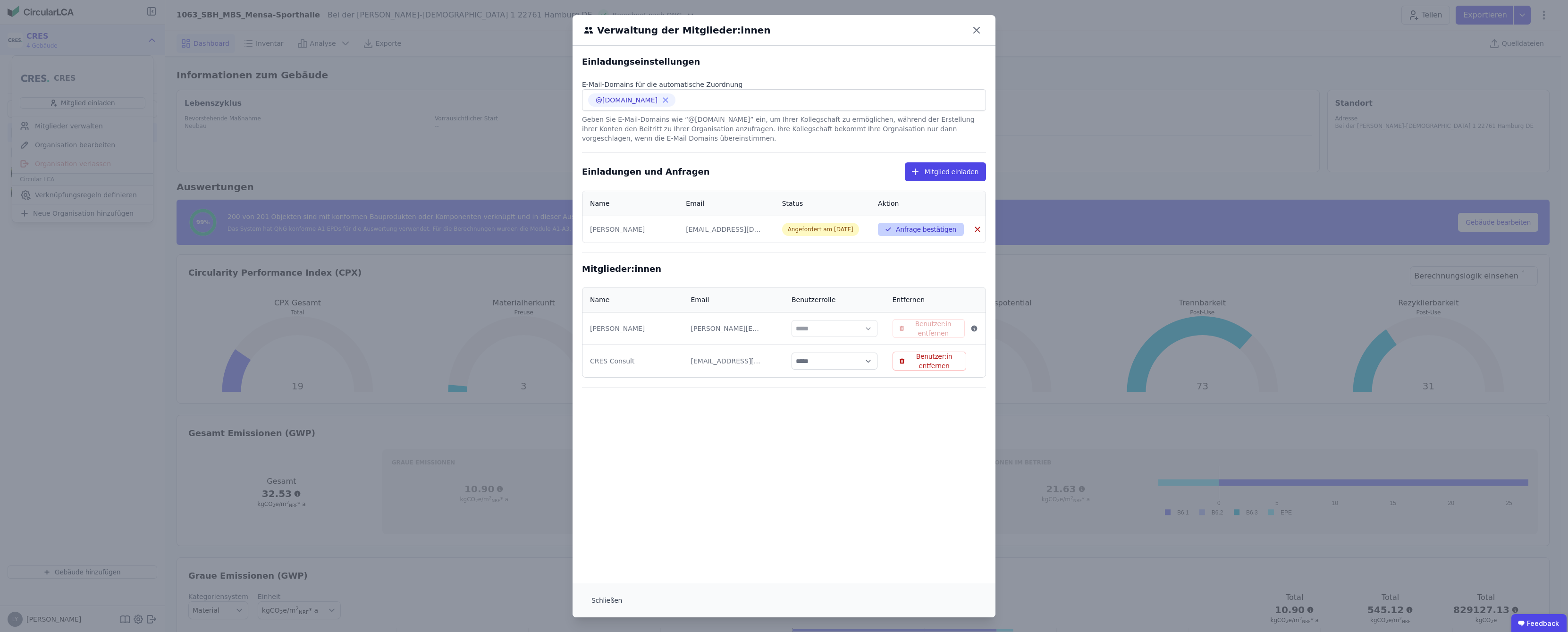
click at [915, 231] on button "Anfrage bestätigen" at bounding box center [920, 230] width 86 height 13
select select "*"
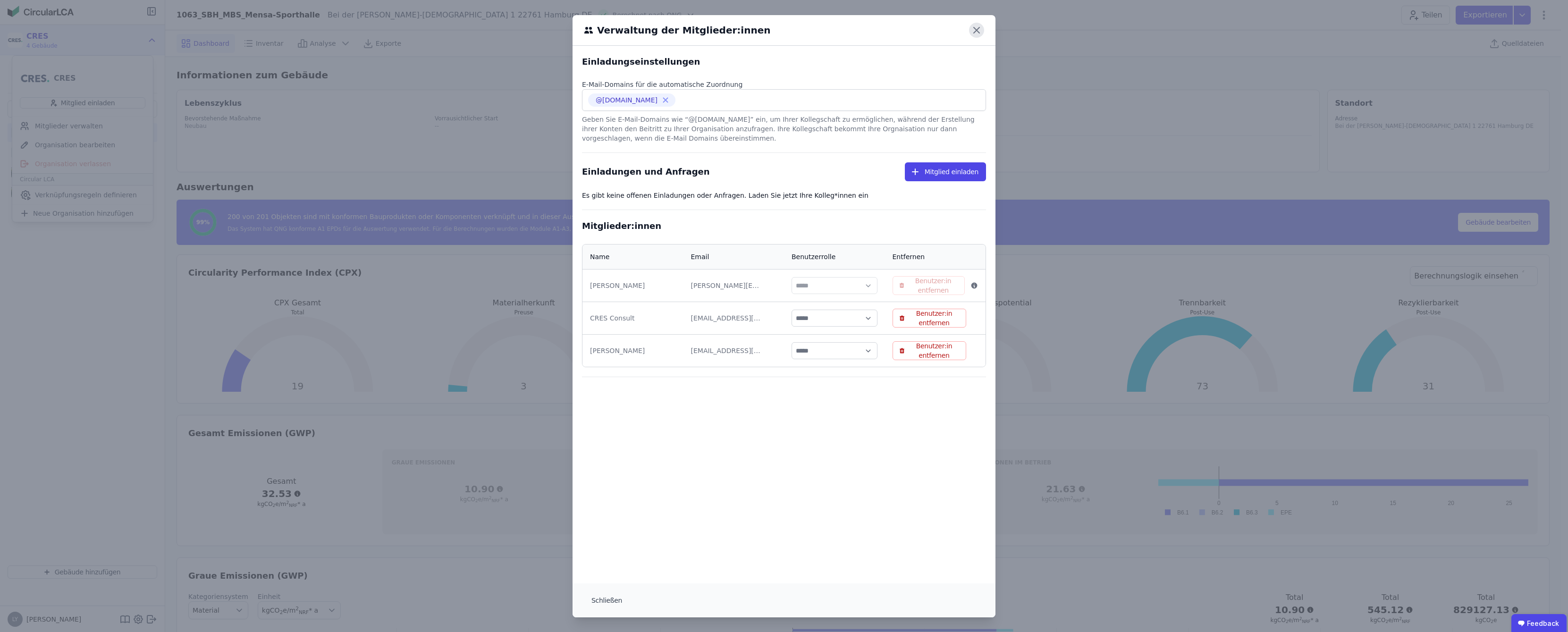
click at [976, 33] on icon at bounding box center [976, 30] width 5 height 5
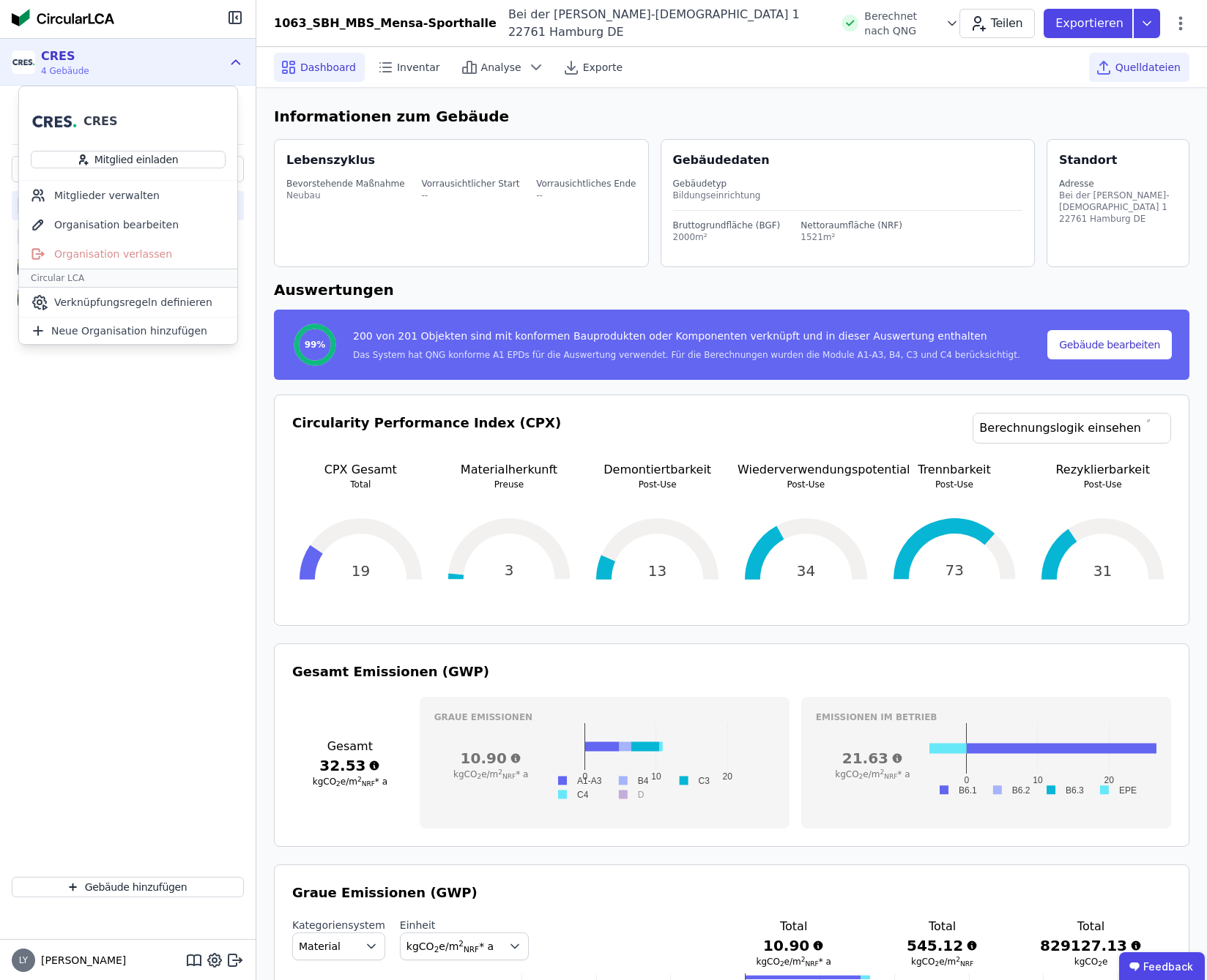
click at [1160, 74] on span "Quelldateien" at bounding box center [1148, 68] width 65 height 15
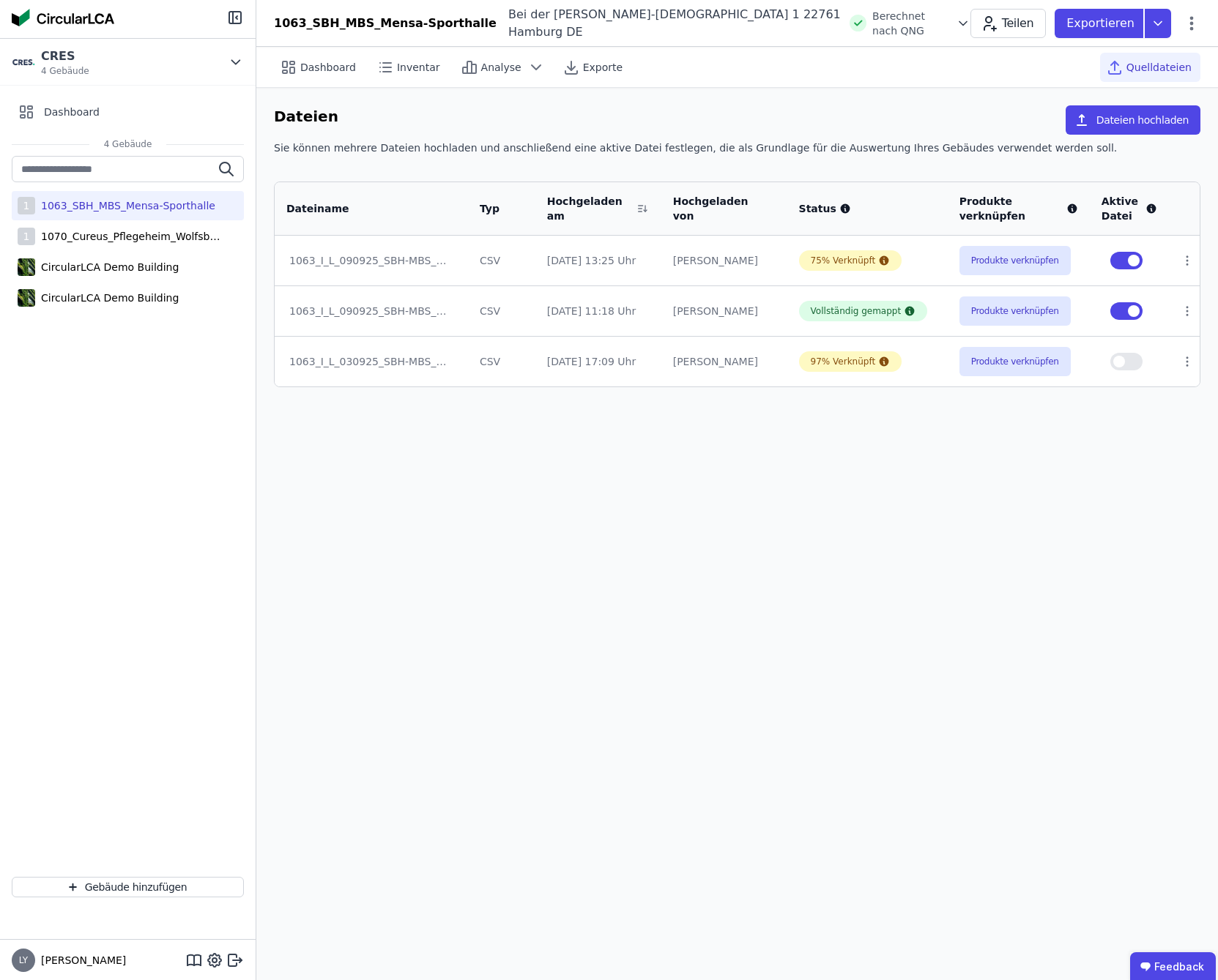
click at [1159, 70] on span "Quelldateien" at bounding box center [1159, 68] width 65 height 15
click at [1028, 311] on button "Produkte verknüpfen" at bounding box center [1015, 311] width 111 height 29
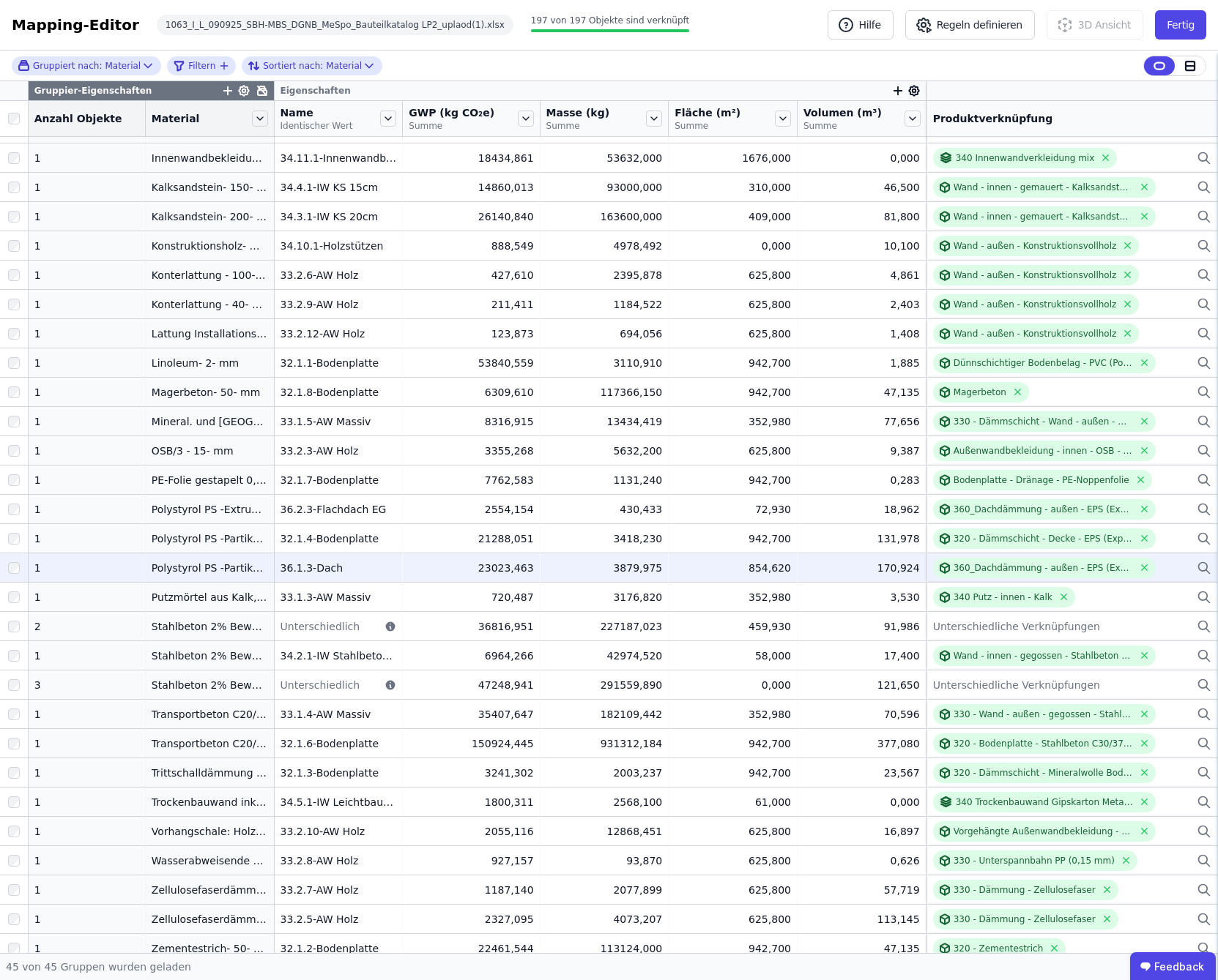
scroll to position [502, 0]
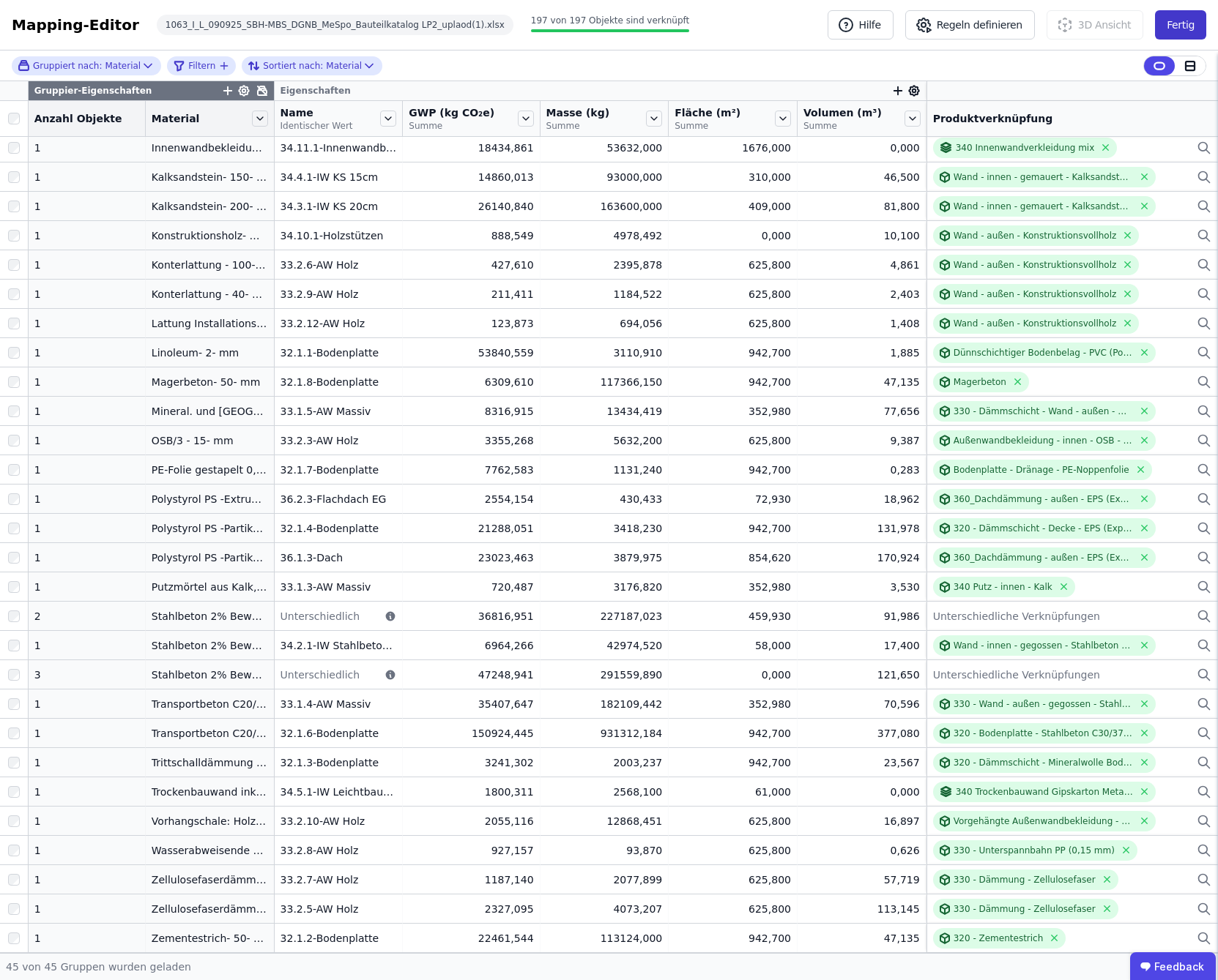
click at [1189, 21] on button "Fertig" at bounding box center [1180, 25] width 51 height 29
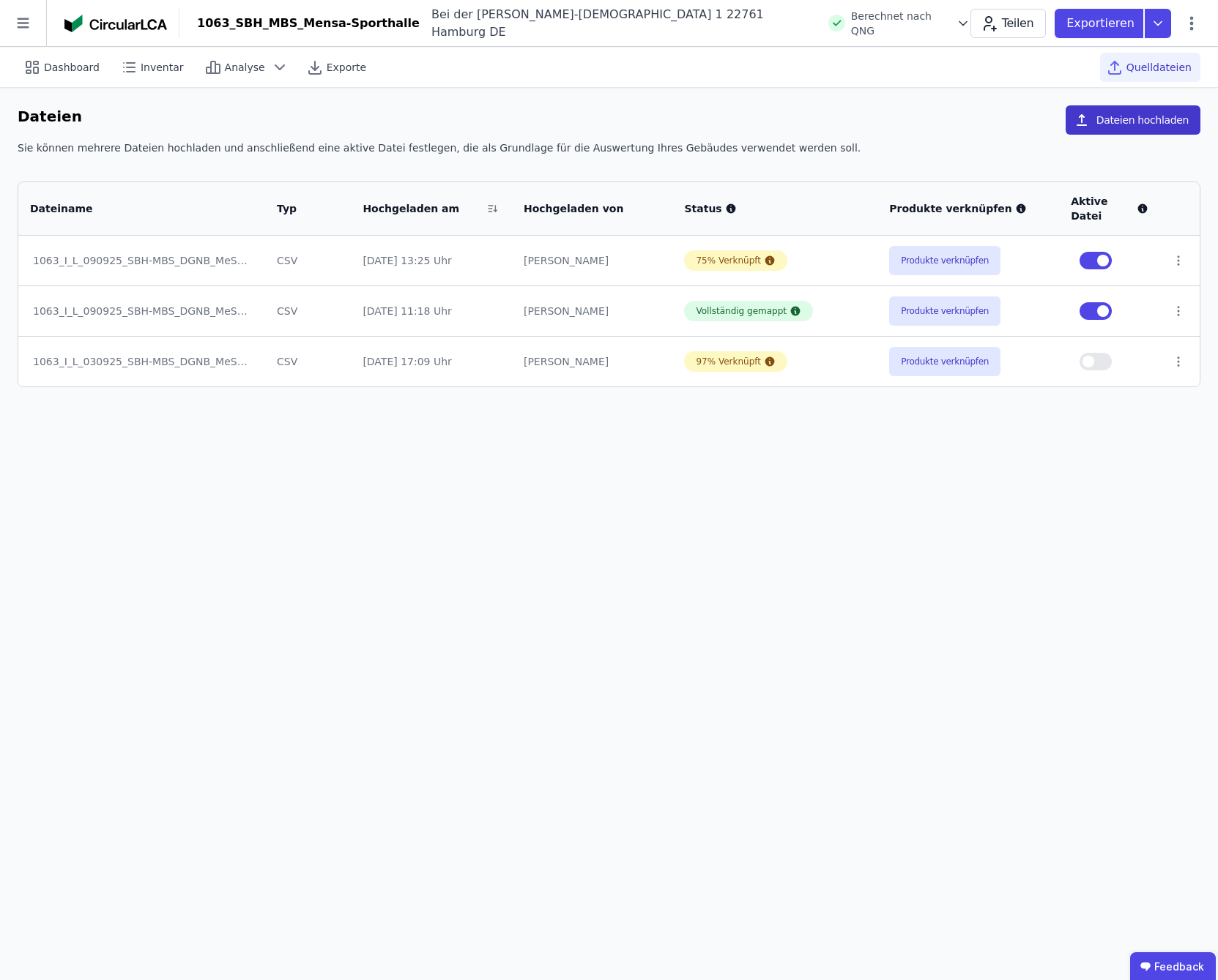
click at [1142, 125] on button "Dateien hochladen" at bounding box center [1132, 120] width 135 height 29
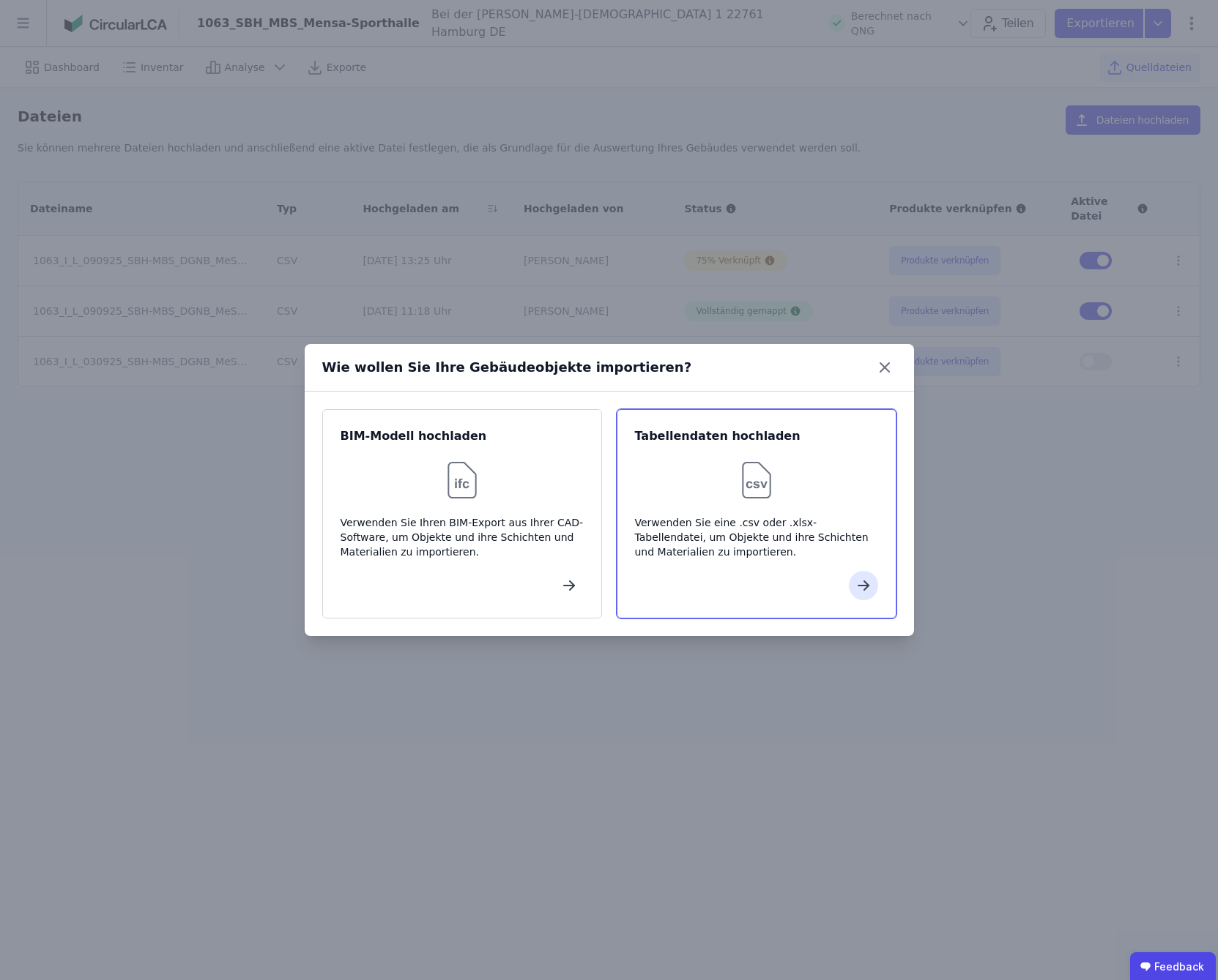
click at [816, 566] on div "Tabellendaten hochladen Verwenden Sie eine .csv oder .xlsx-Tabellendatei, um Ob…" at bounding box center [756, 514] width 279 height 210
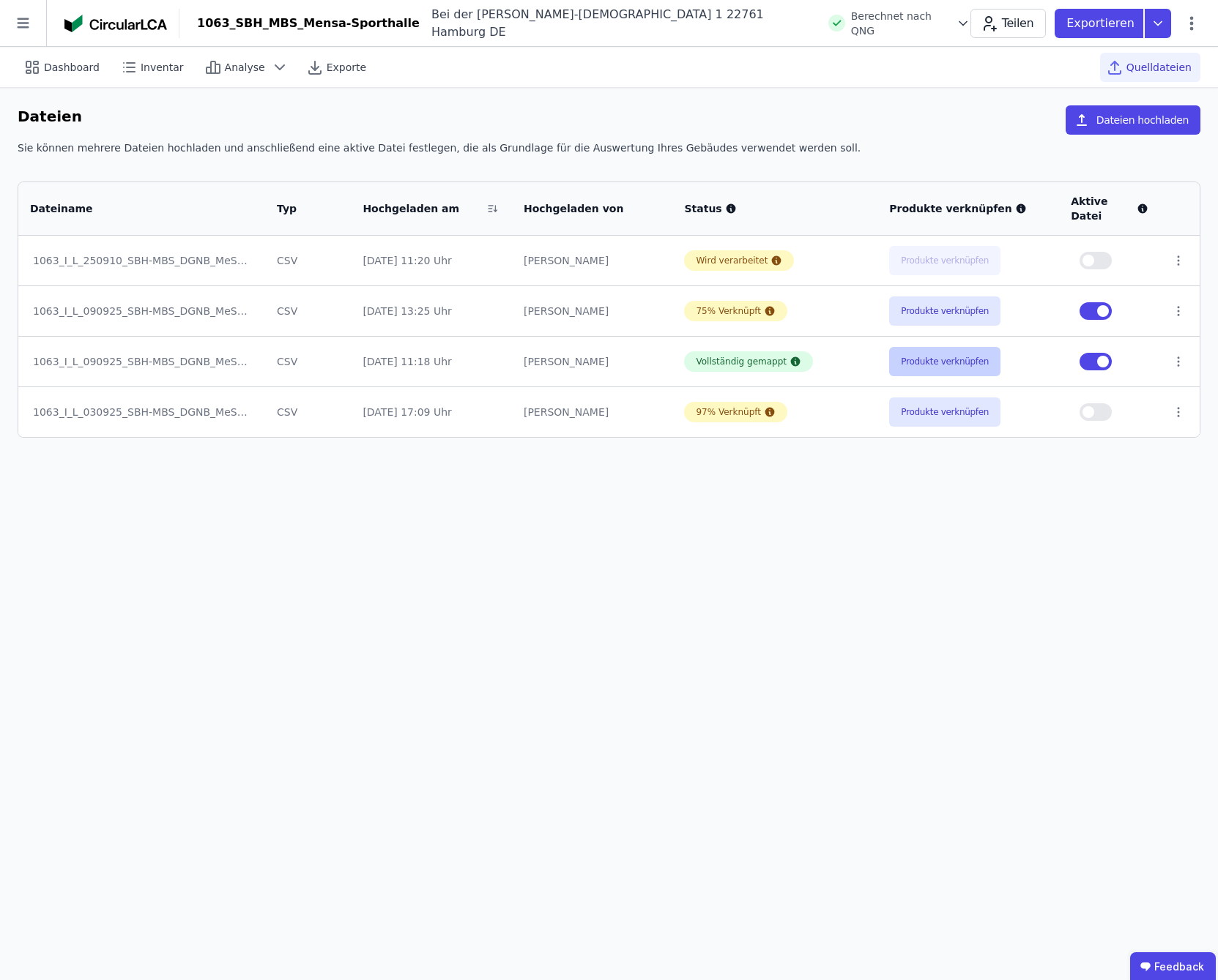
click at [931, 351] on button "Produkte verknüpfen" at bounding box center [944, 362] width 111 height 29
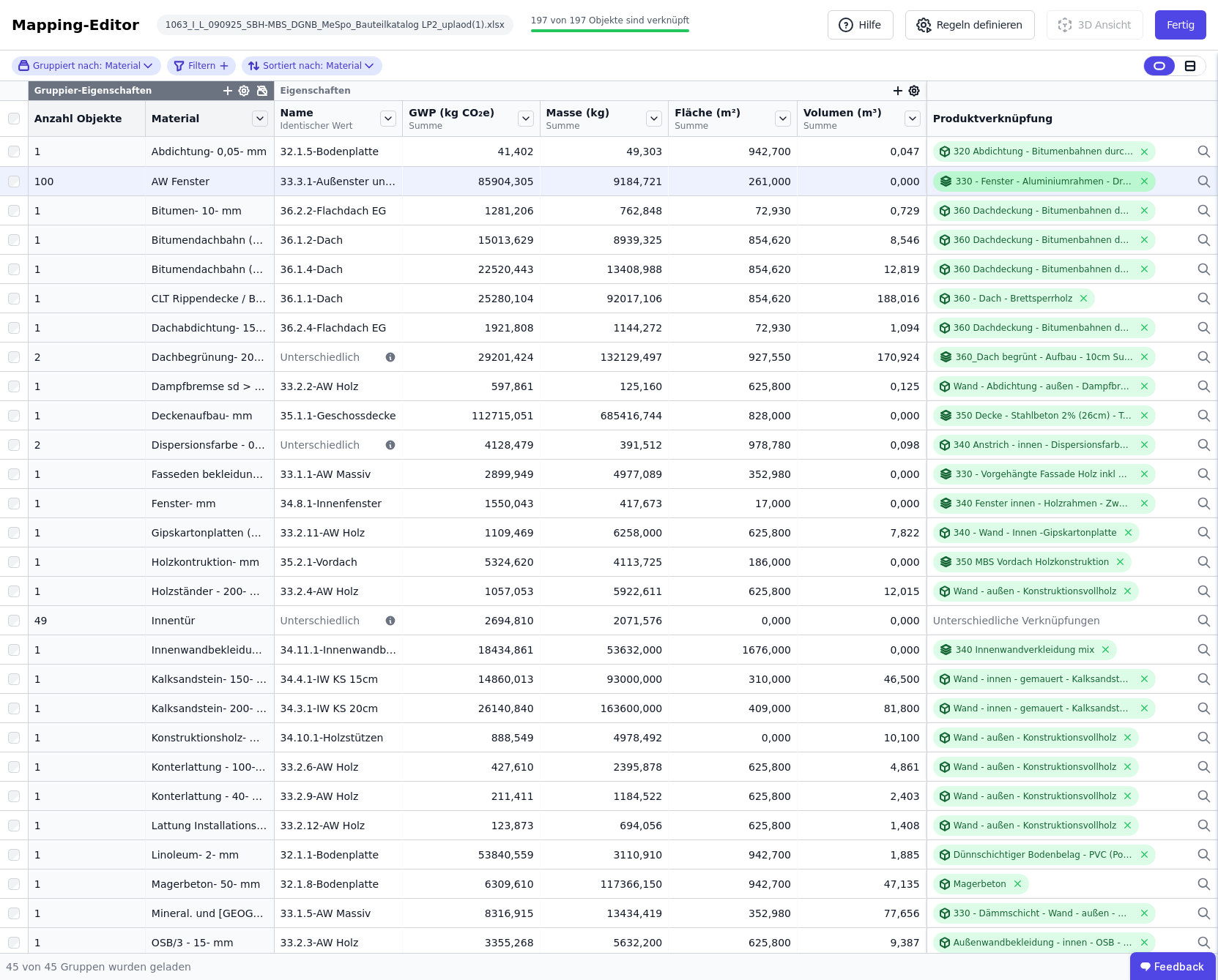
click at [1096, 183] on div "330 - Fenster - Aluminiumrahmen - Dreifachverglasung; inkl Beschlag, Fensterbre…" at bounding box center [1044, 181] width 178 height 11
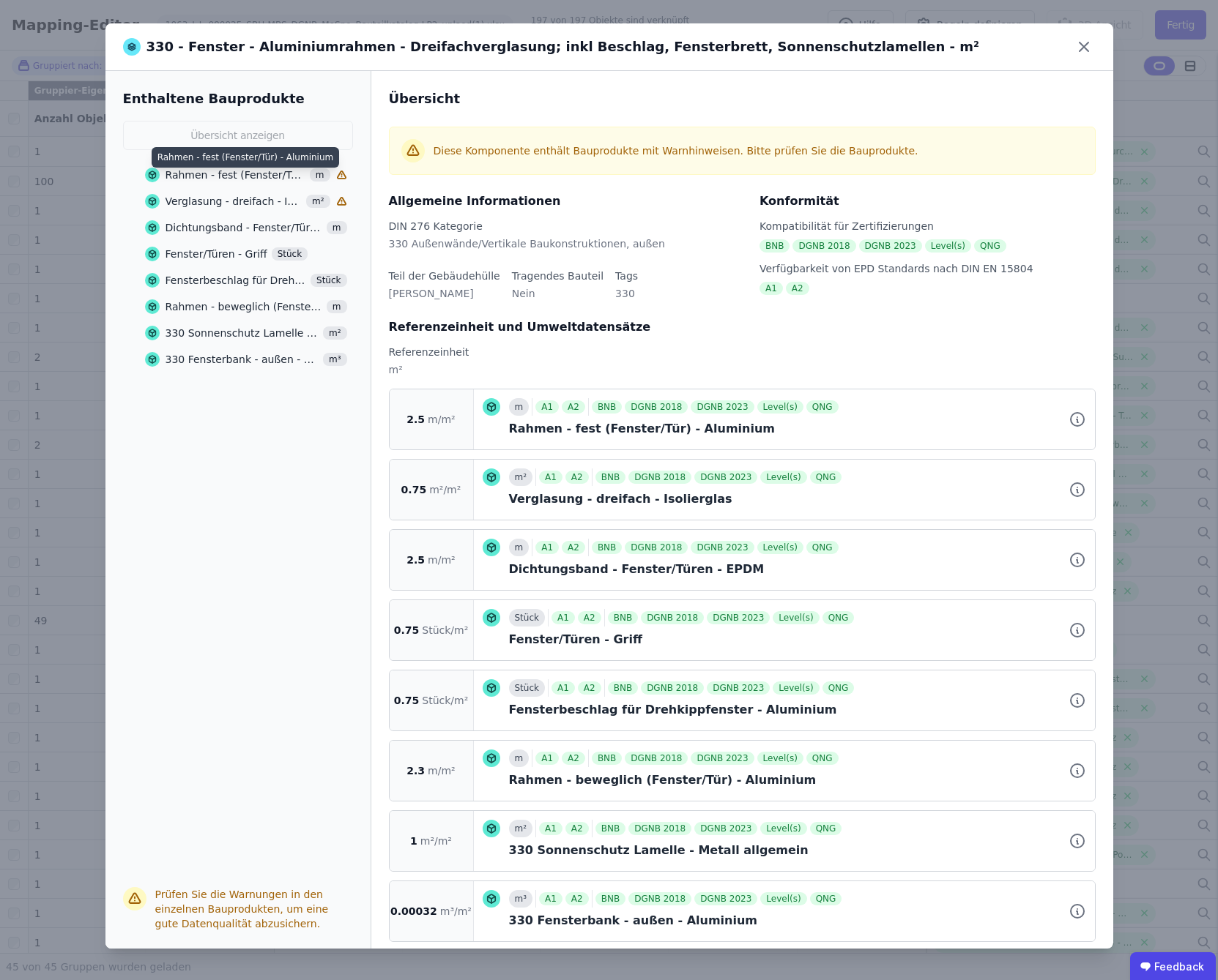
click at [236, 172] on div "Rahmen - fest (Fenster/Tür) - Aluminium" at bounding box center [235, 176] width 140 height 15
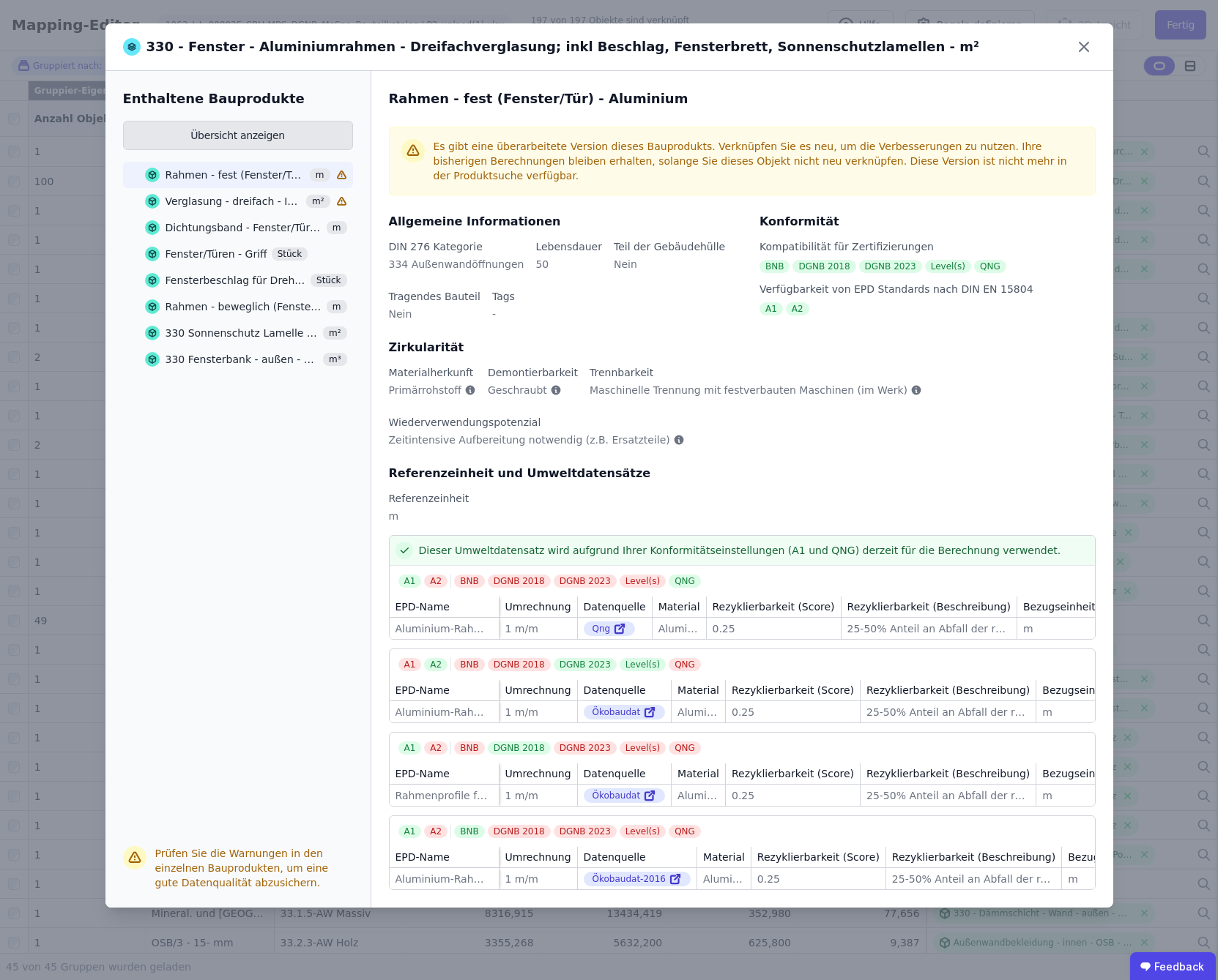
click at [263, 139] on button "Übersicht anzeigen" at bounding box center [237, 135] width 229 height 29
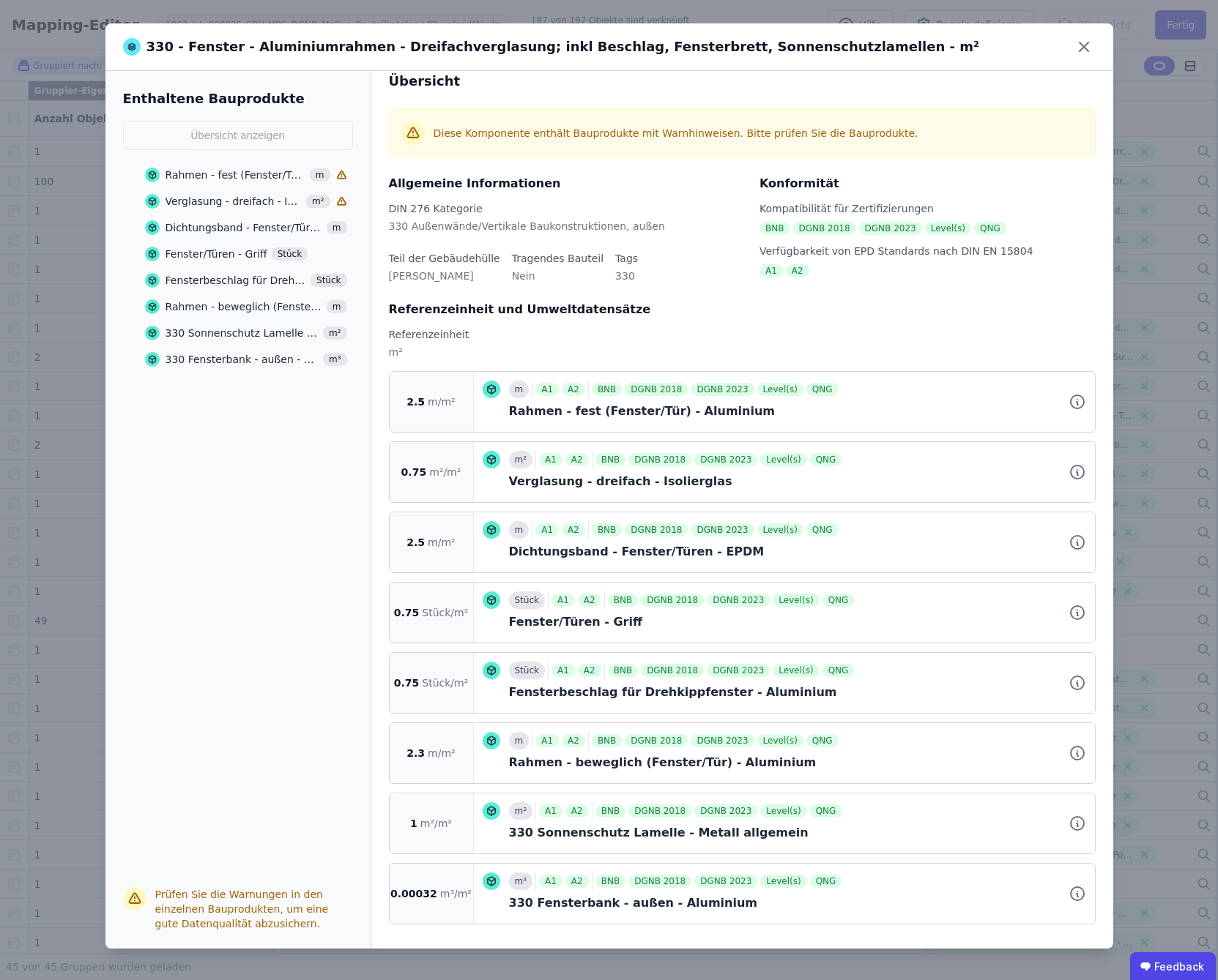
scroll to position [20, 0]
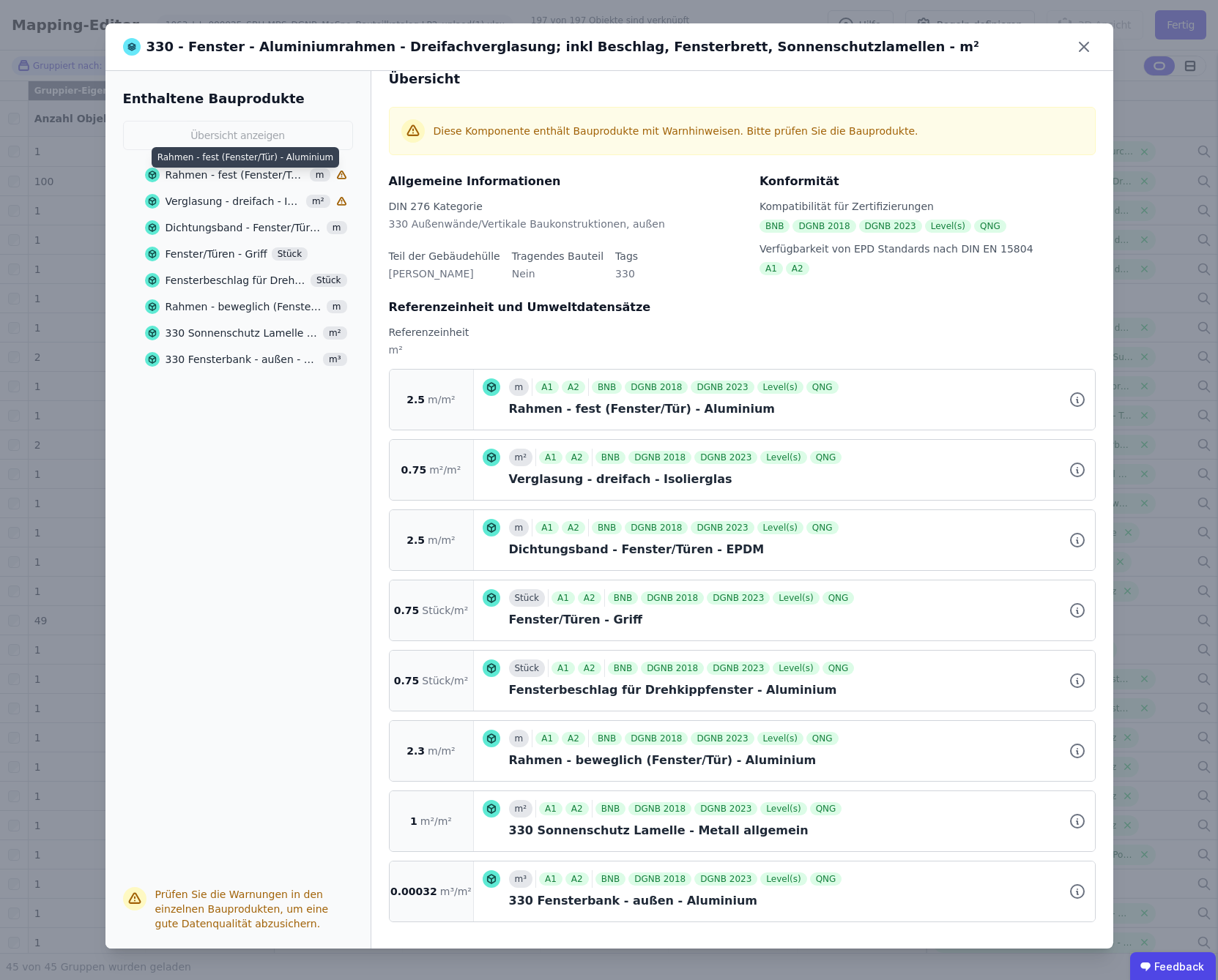
click at [211, 177] on div "Rahmen - fest (Fenster/Tür) - Aluminium" at bounding box center [235, 176] width 140 height 15
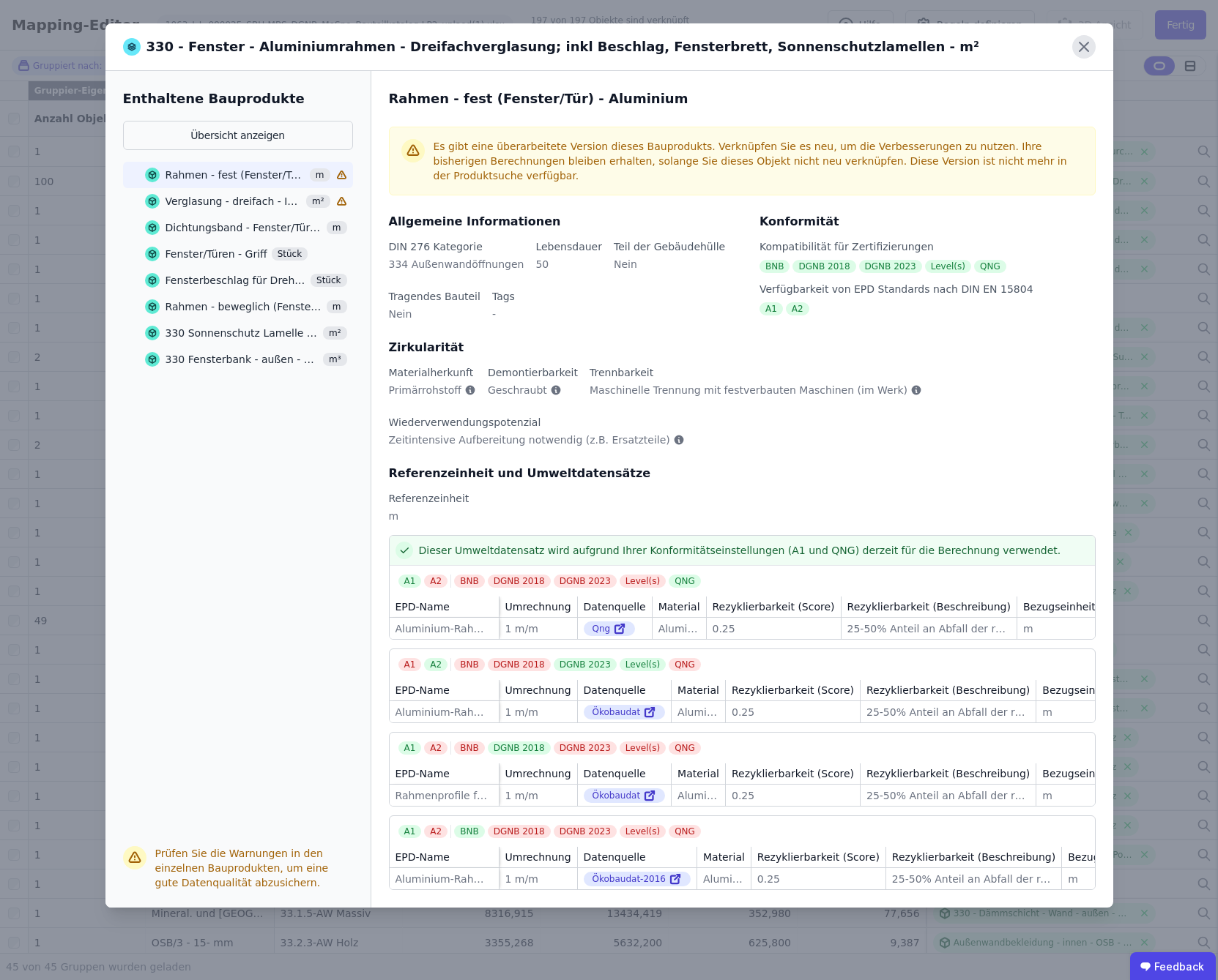
click at [1079, 54] on icon at bounding box center [1083, 46] width 24 height 24
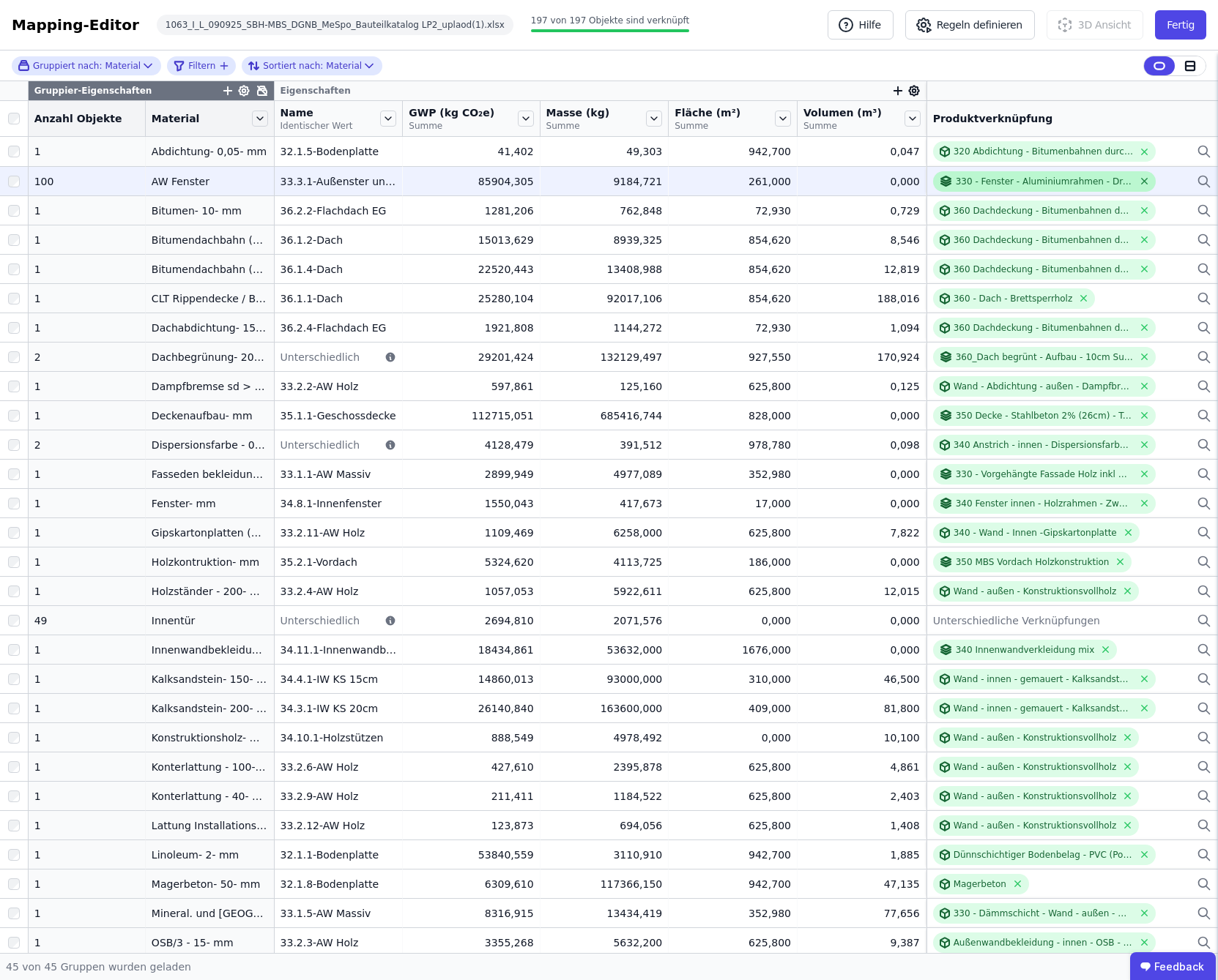
click at [1142, 181] on icon at bounding box center [1144, 181] width 6 height 6
click at [1090, 181] on div "Verknüpfe ein Bauprodukt oder eine Komponente" at bounding box center [1041, 181] width 217 height 11
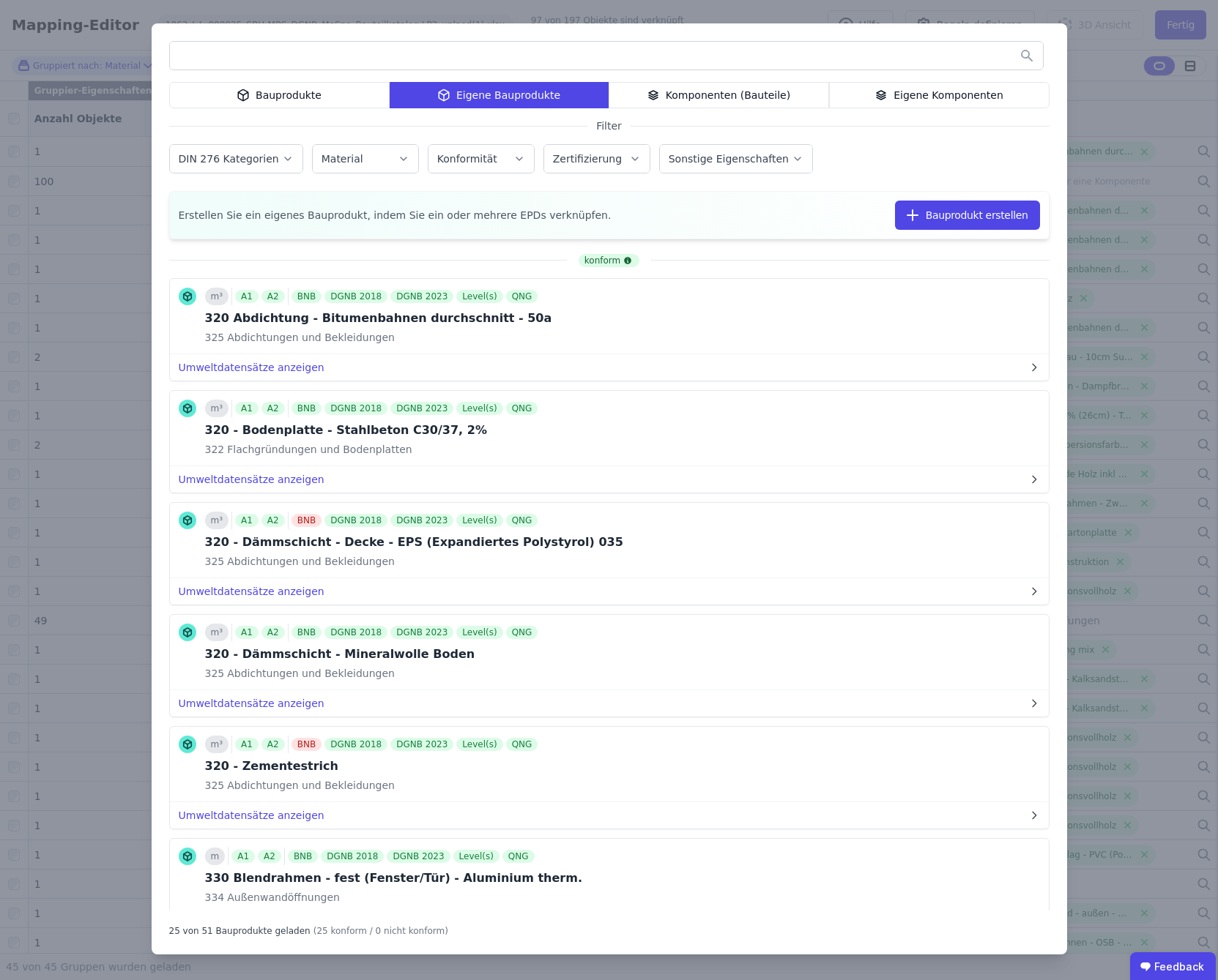
click at [973, 102] on div "Eigene Komponenten" at bounding box center [939, 95] width 220 height 26
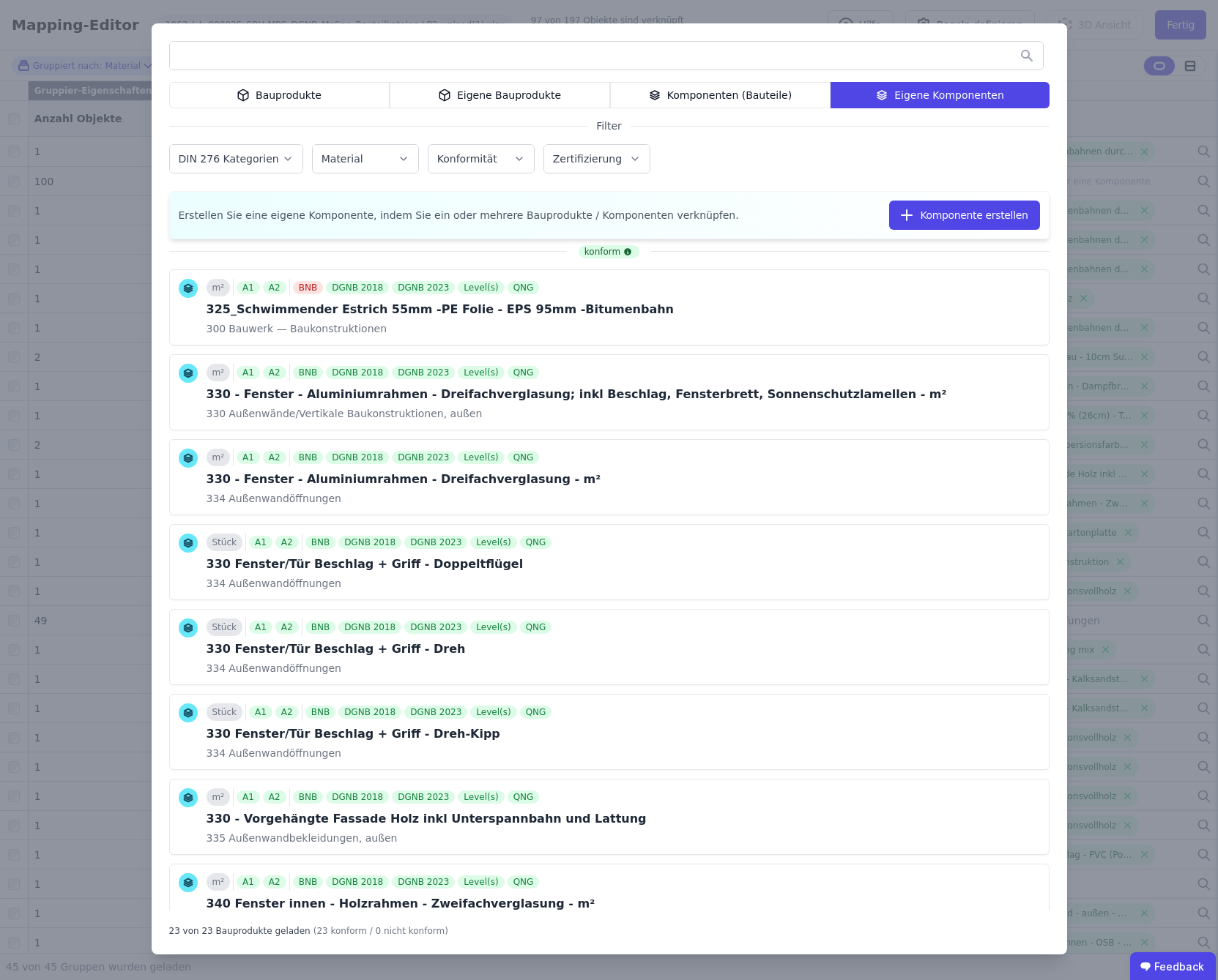
click at [347, 59] on input "text" at bounding box center [606, 56] width 872 height 26
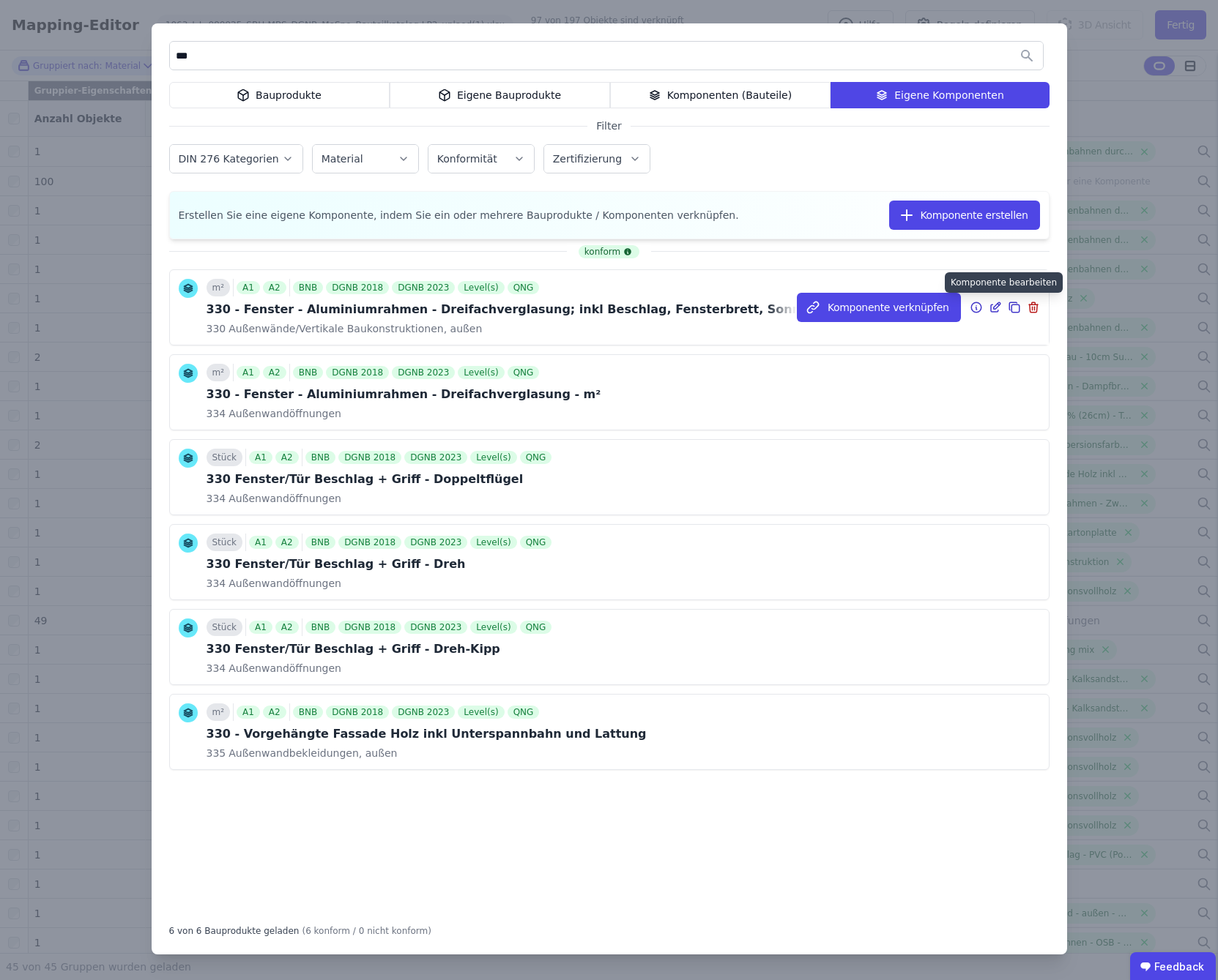
type input "***"
click at [995, 308] on icon at bounding box center [995, 305] width 7 height 7
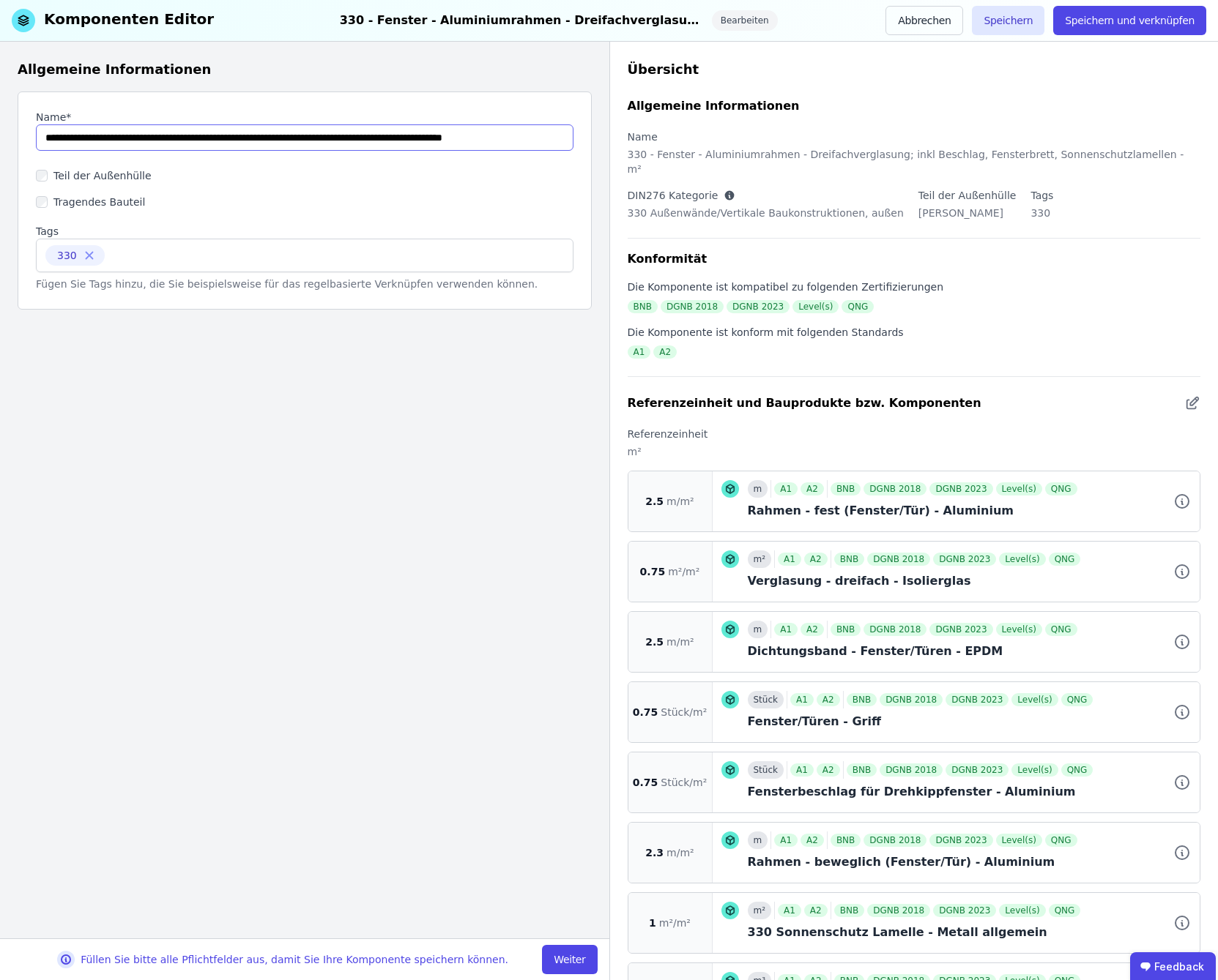
drag, startPoint x: 197, startPoint y: 142, endPoint x: 113, endPoint y: 136, distance: 84.2
click at [113, 136] on input "string" at bounding box center [304, 138] width 537 height 26
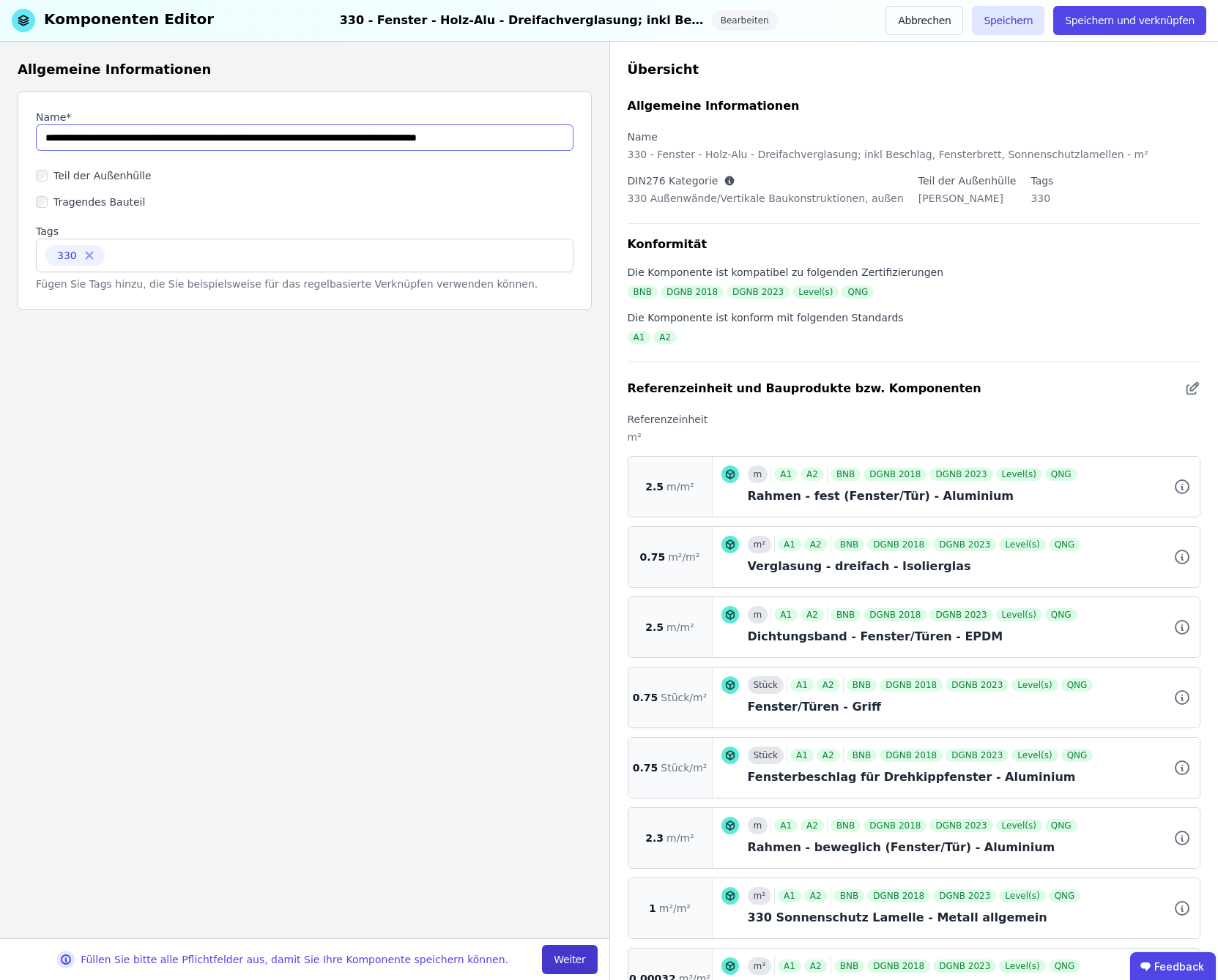
type input "**********"
click at [569, 956] on button "Weiter" at bounding box center [569, 959] width 55 height 29
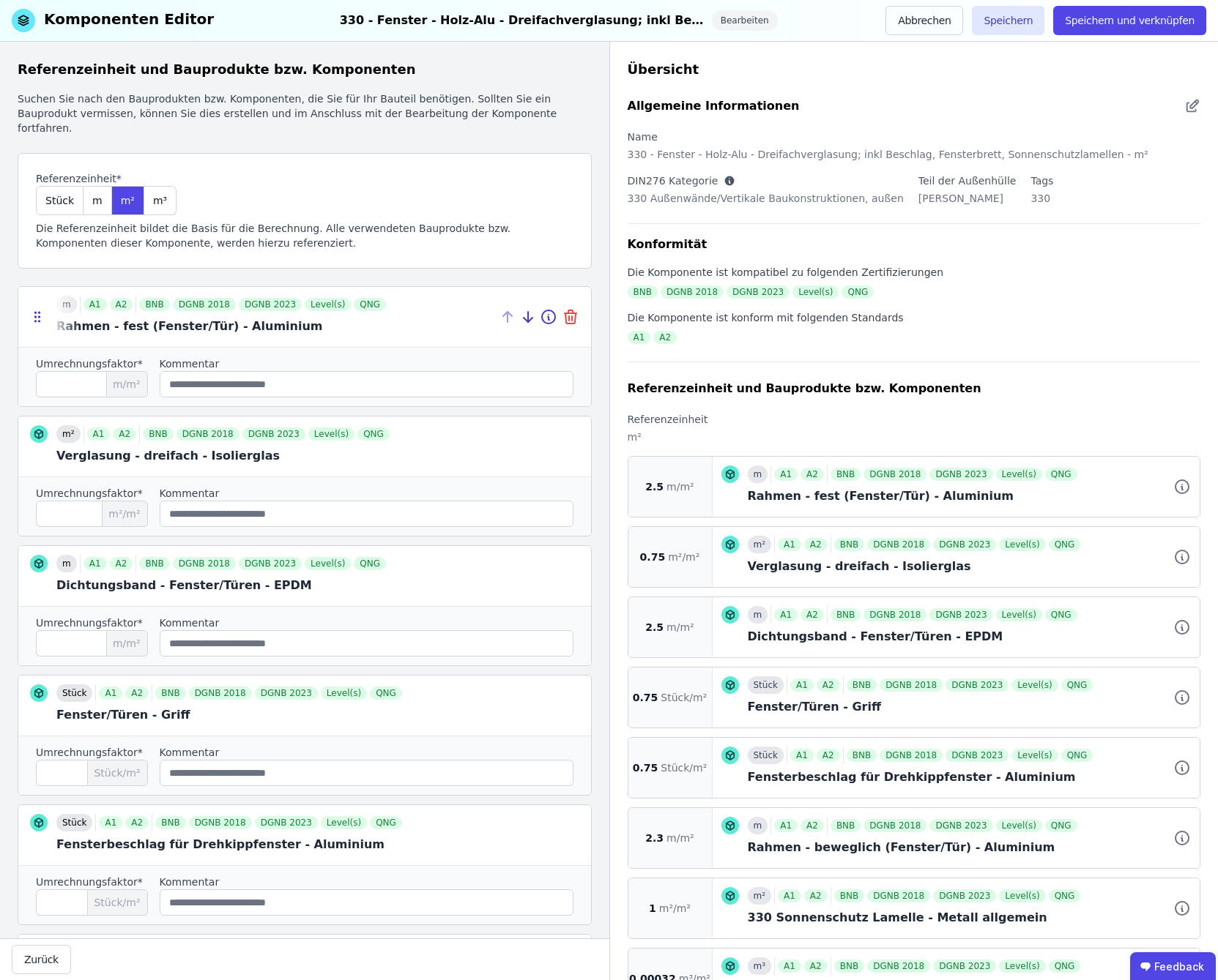
click at [572, 316] on icon at bounding box center [572, 318] width 0 height 5
type input "****"
type input "***"
type input "****"
type input "***"
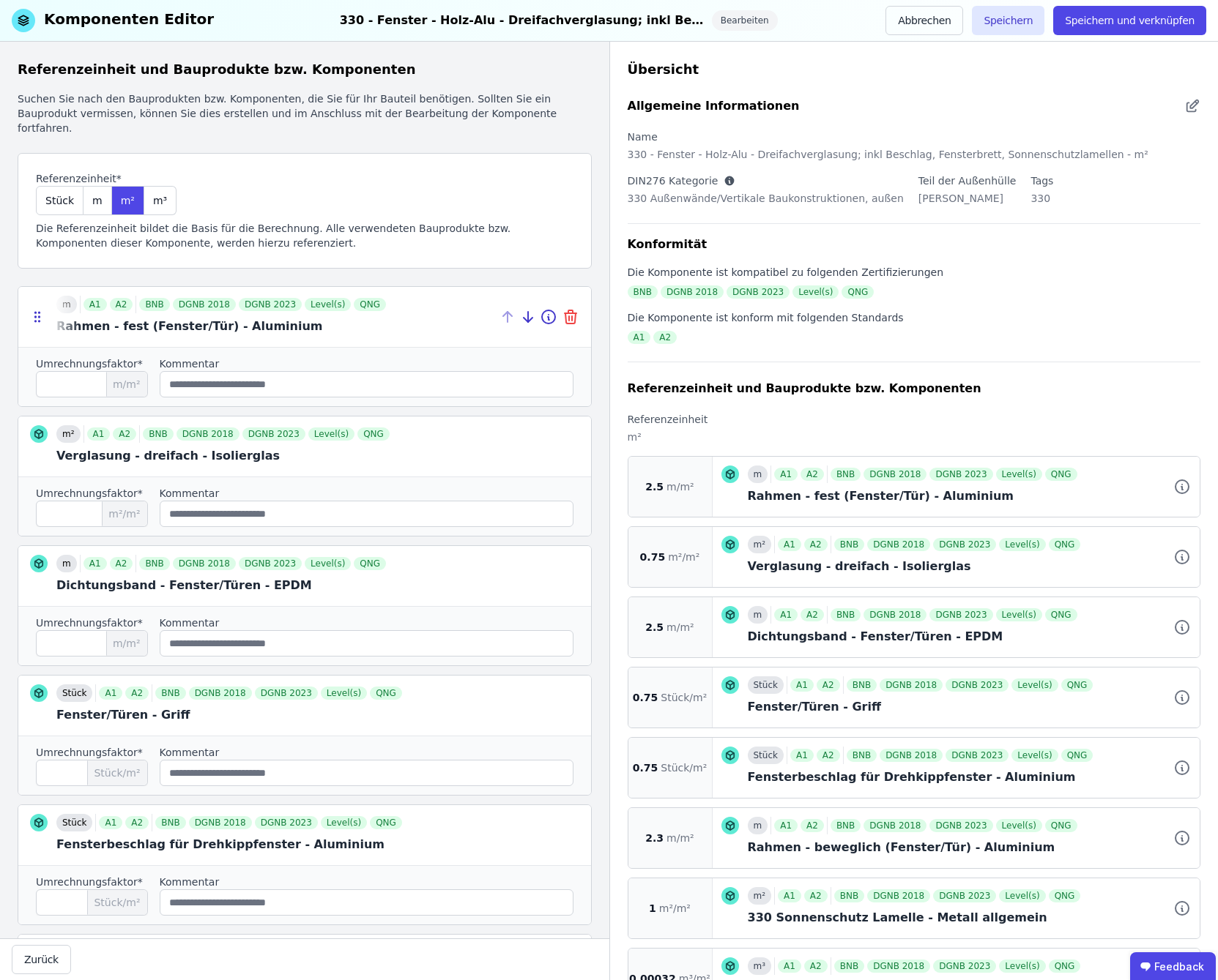
type input "*"
type input "*******"
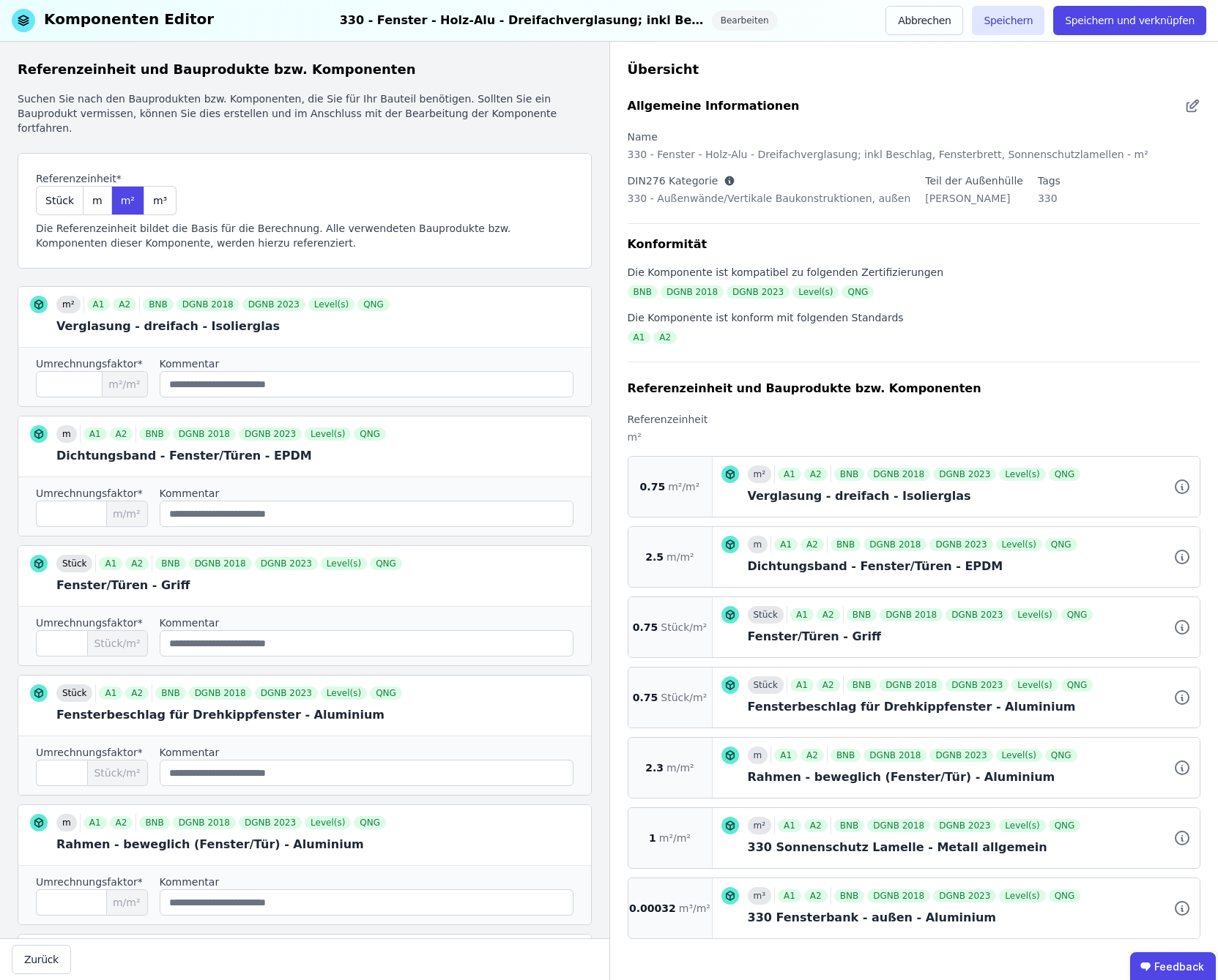
scroll to position [341, 0]
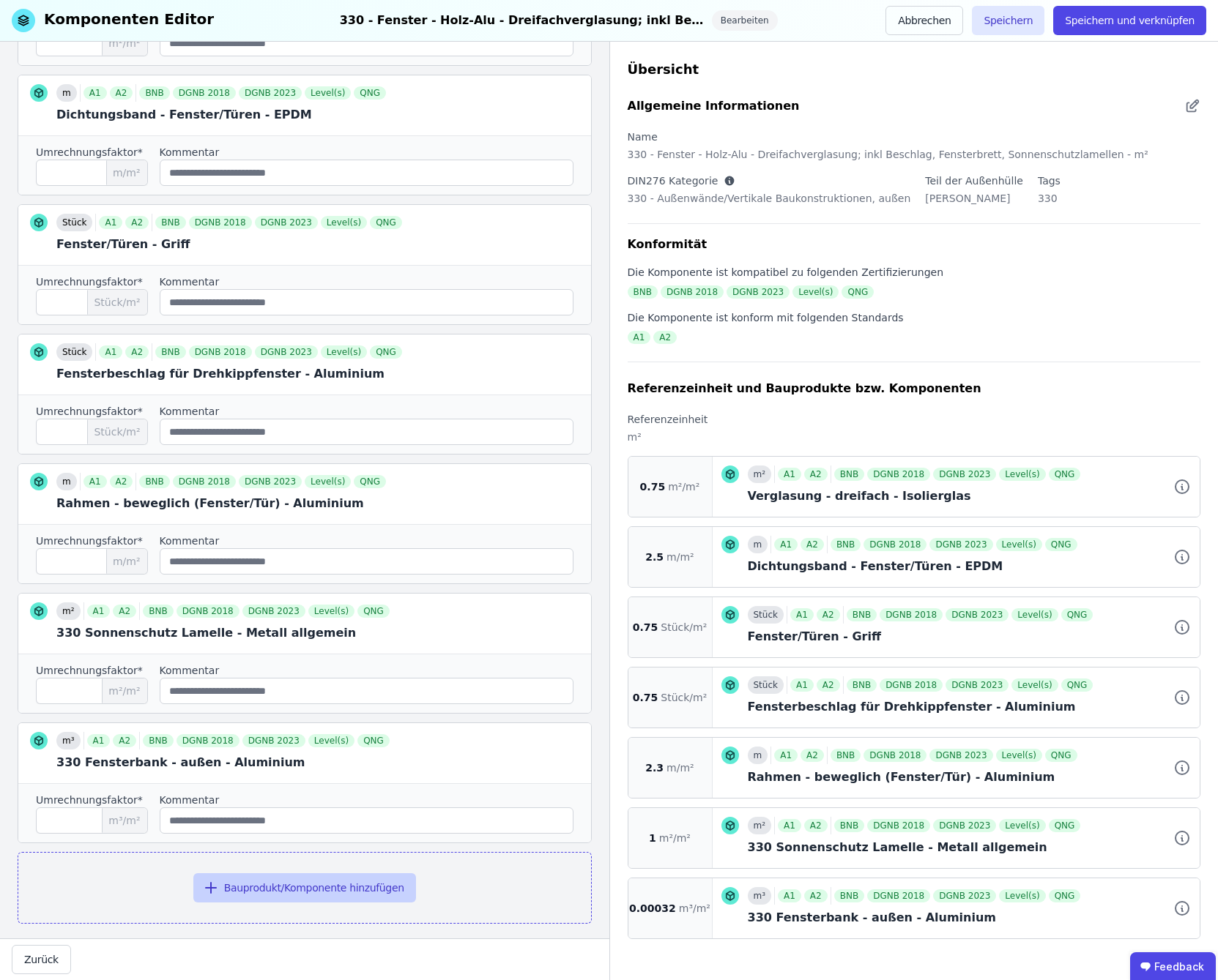
click at [228, 873] on button "Bauprodukt/Komponente hinzufügen" at bounding box center [305, 887] width 223 height 29
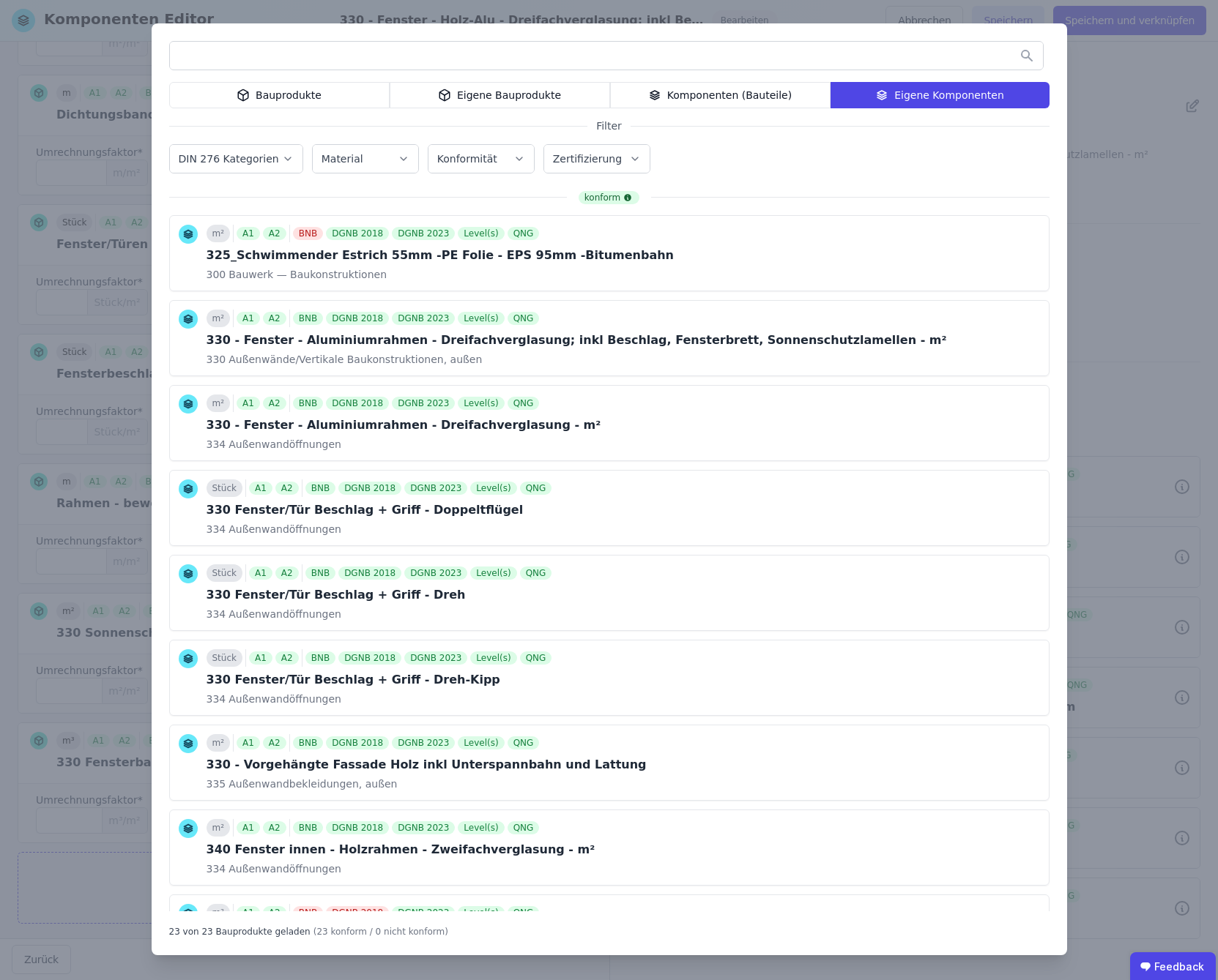
click at [486, 96] on div "Eigene Bauprodukte" at bounding box center [499, 95] width 220 height 26
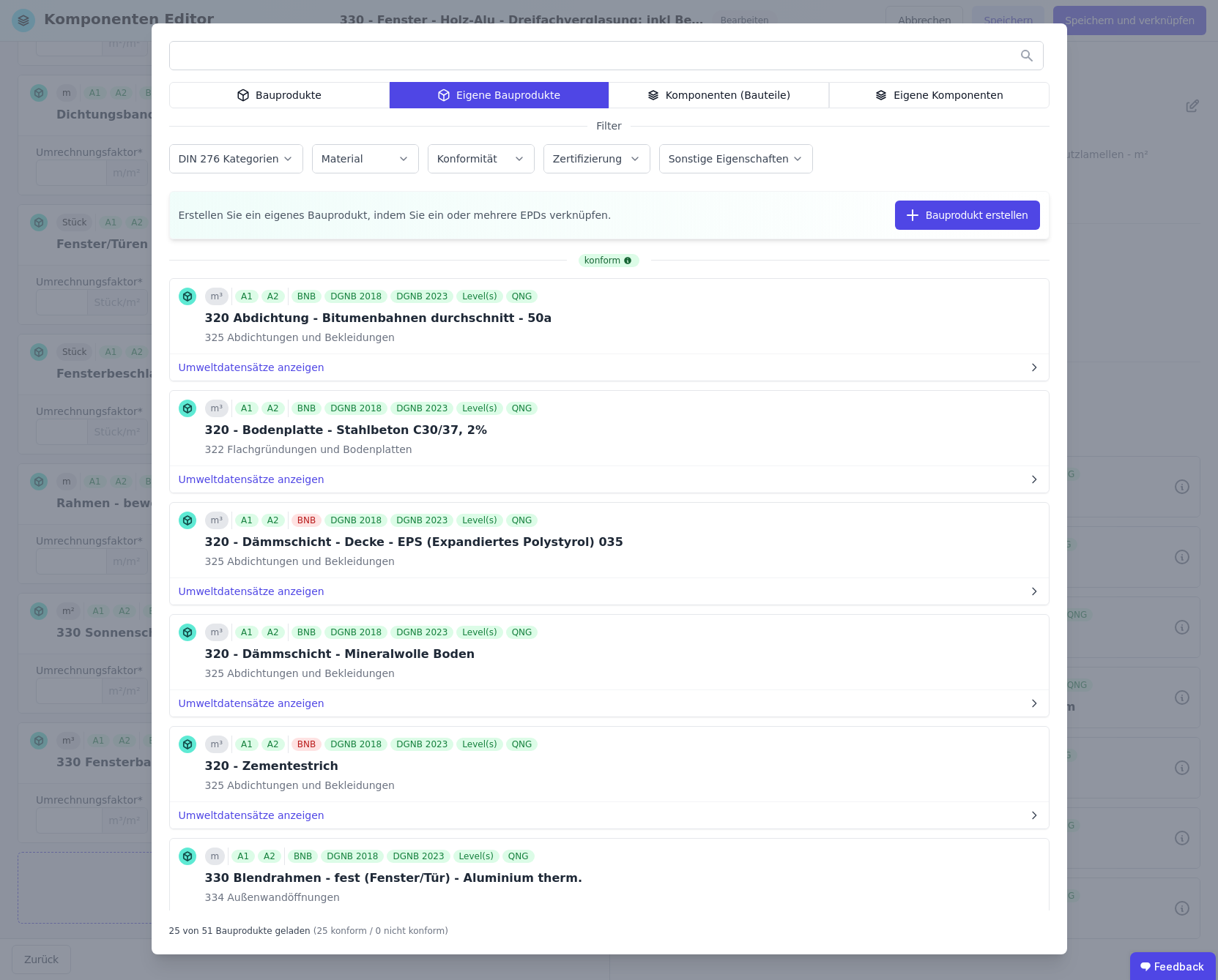
click at [463, 47] on input "text" at bounding box center [606, 56] width 872 height 26
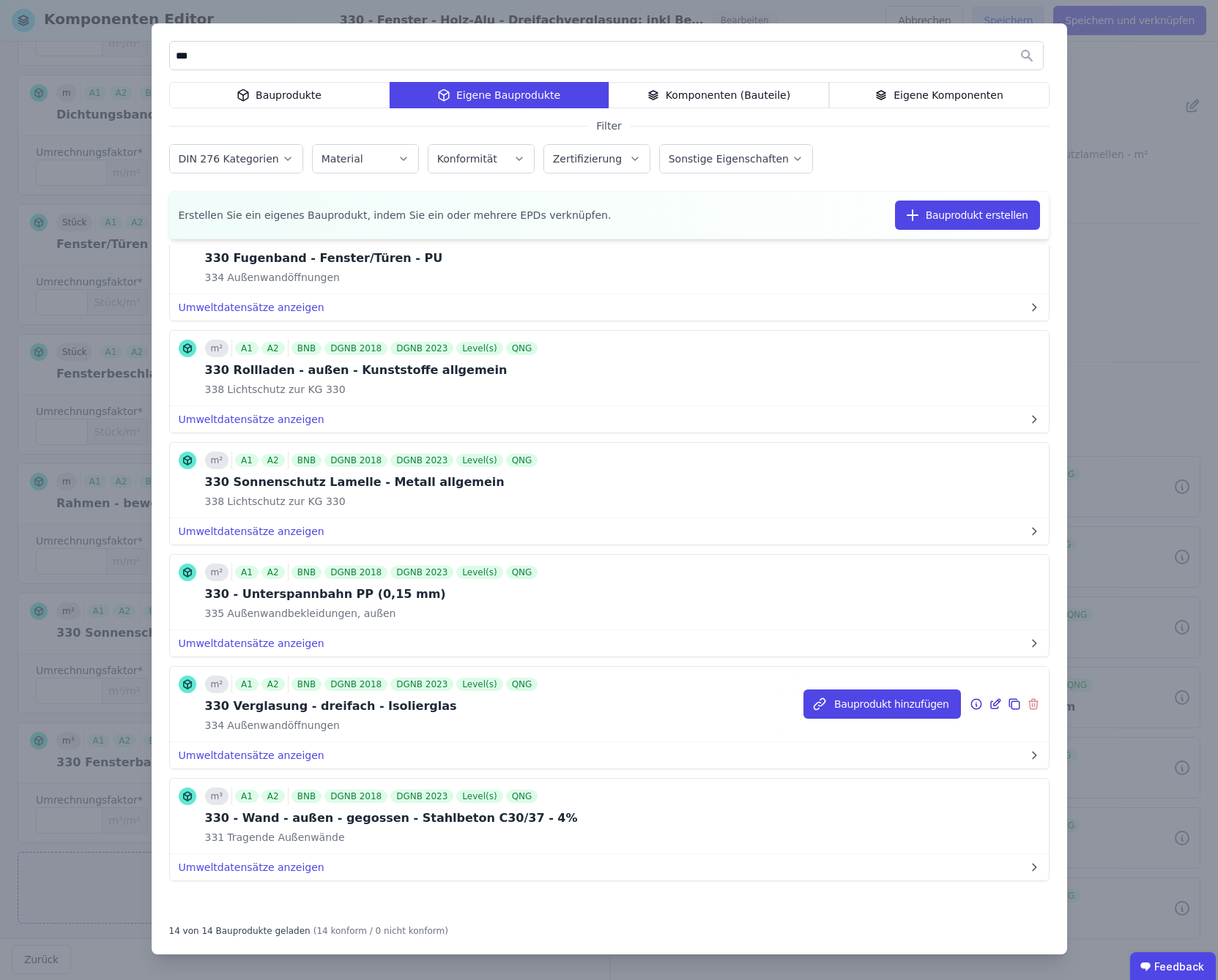
scroll to position [0, 0]
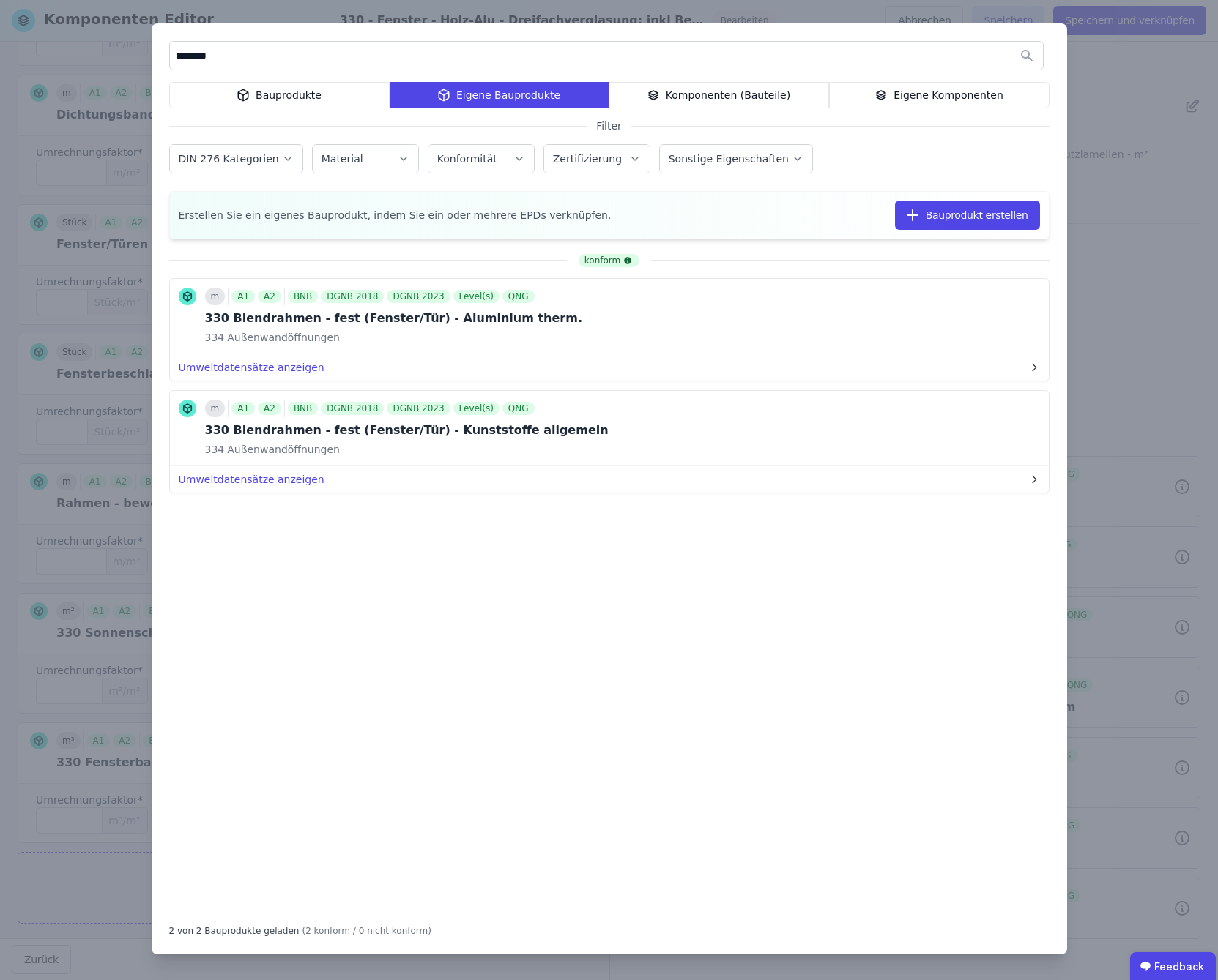
click at [260, 93] on div "Bauprodukte" at bounding box center [279, 95] width 220 height 26
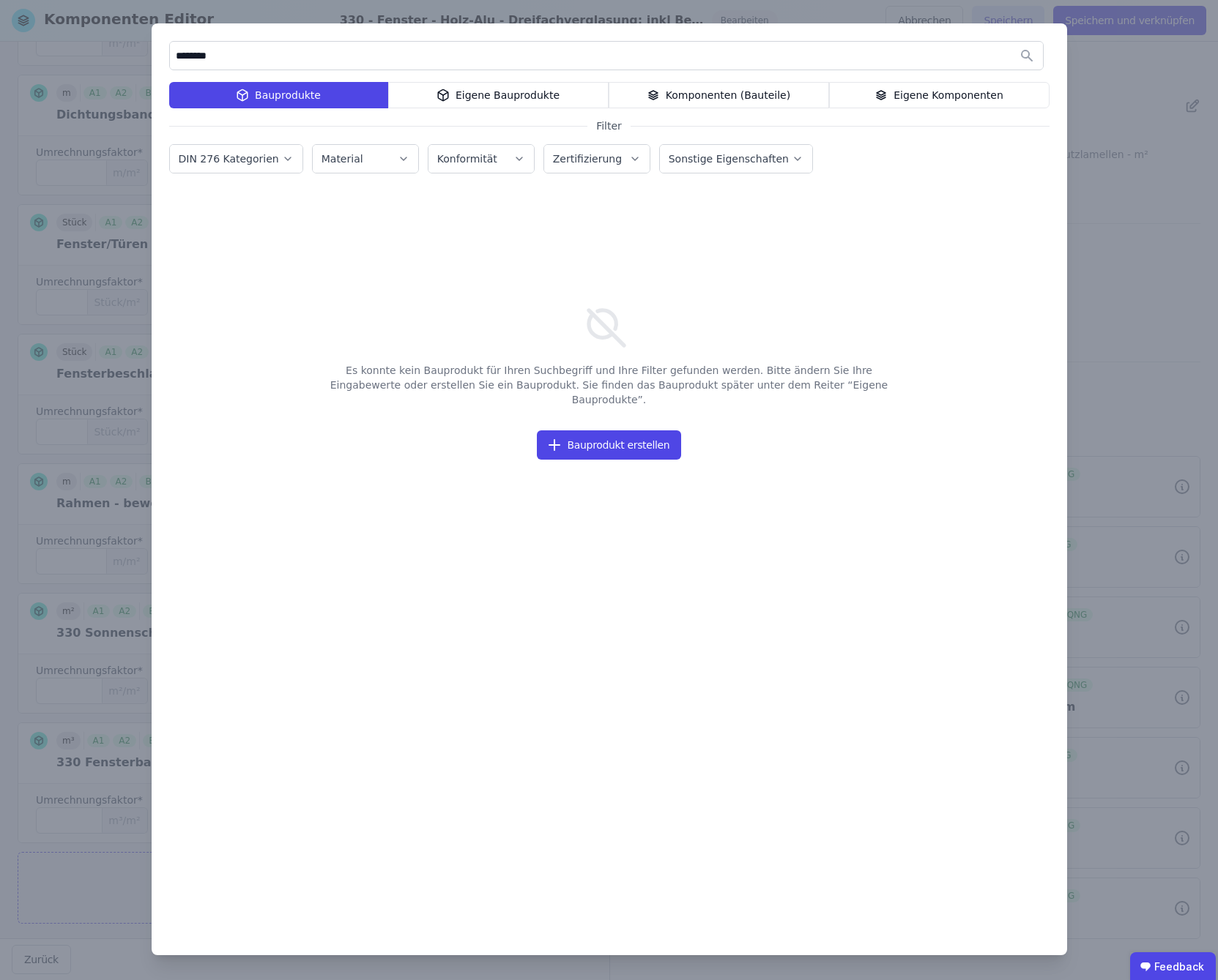
drag, startPoint x: 264, startPoint y: 58, endPoint x: 140, endPoint y: 58, distance: 124.0
click at [140, 58] on div "******** Bauprodukte Eigene Bauprodukte Komponenten (Bauteile) Eigene Komponent…" at bounding box center [609, 490] width 1218 height 980
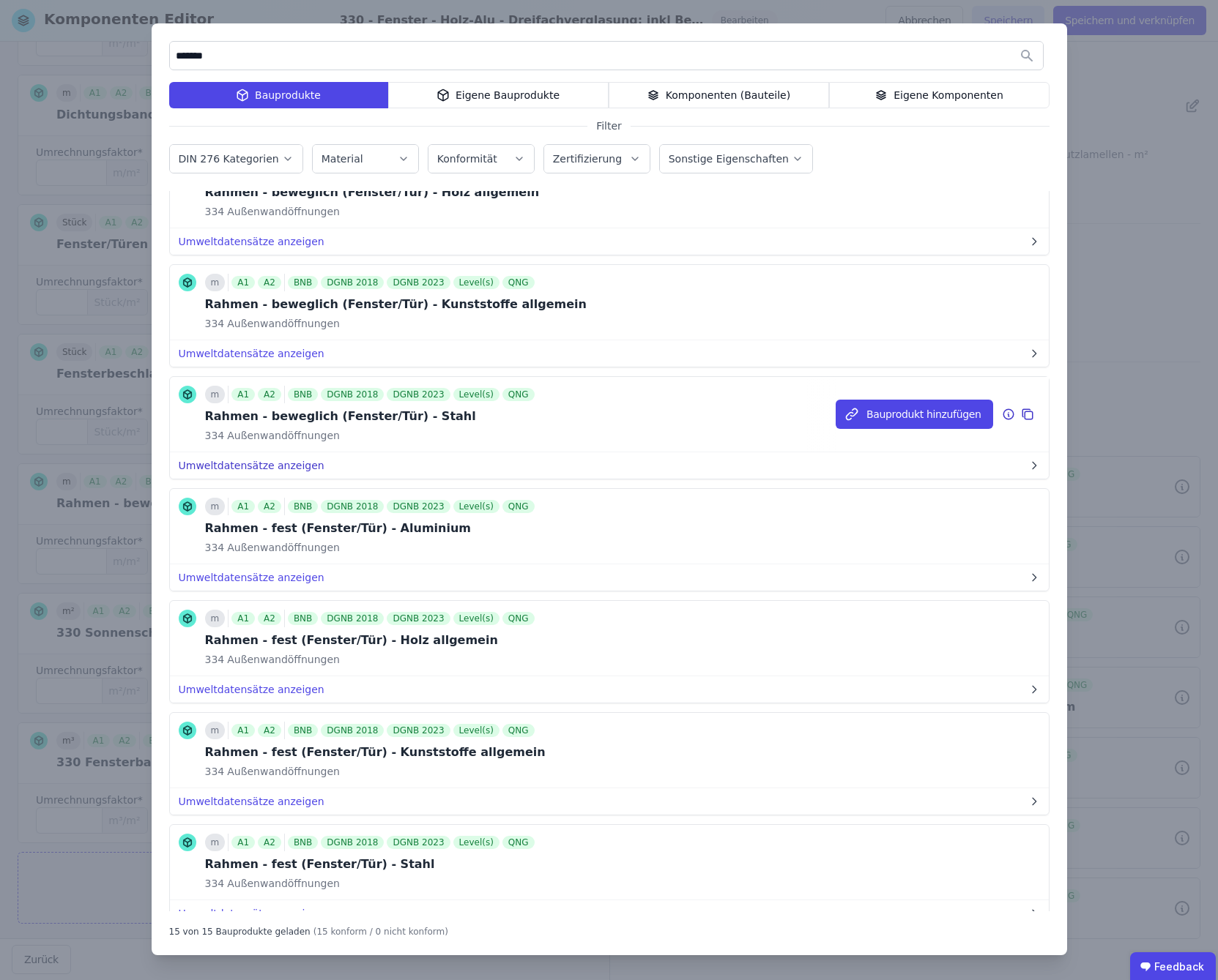
scroll to position [976, 0]
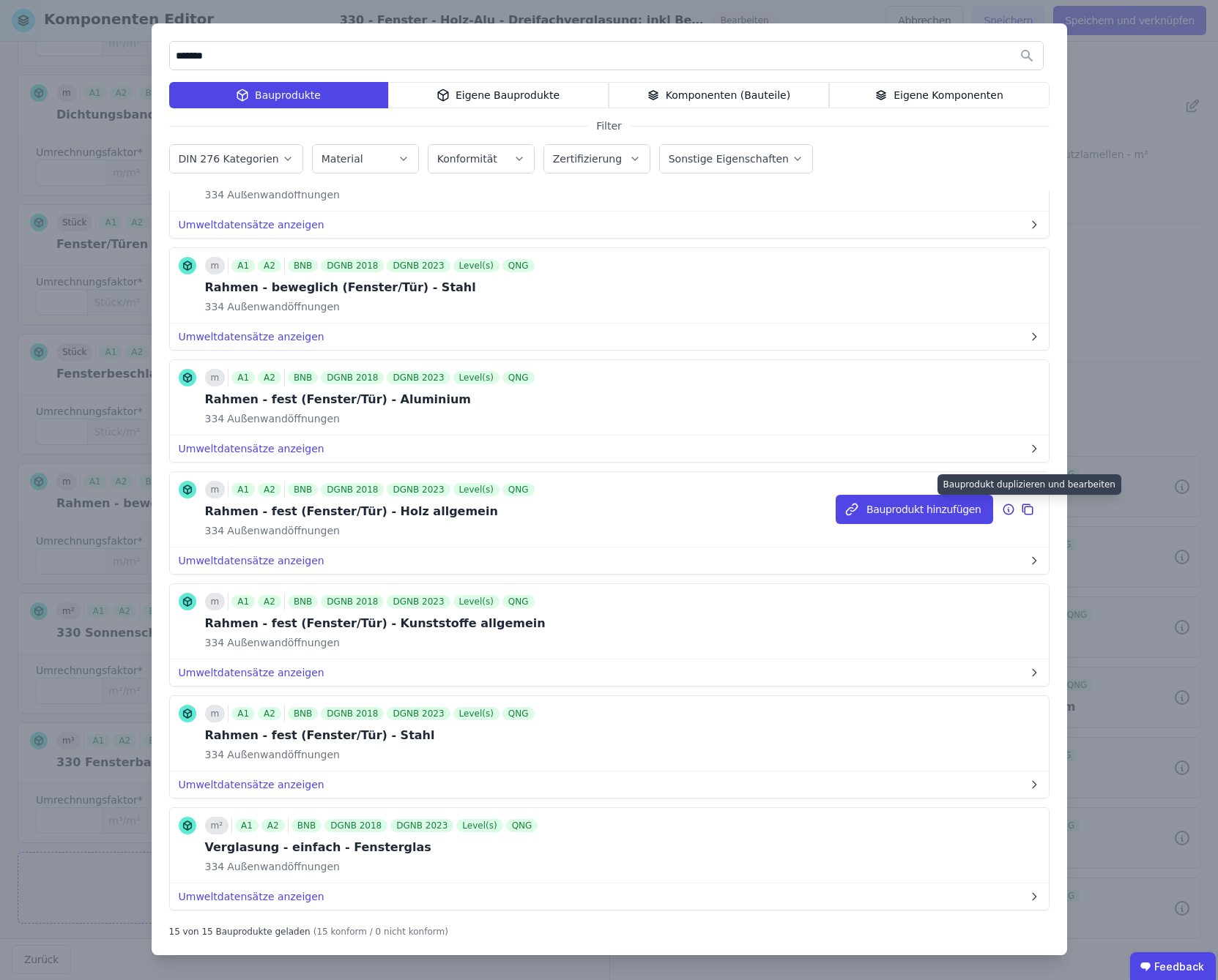
type input "*******"
click at [1021, 510] on icon at bounding box center [1027, 509] width 13 height 18
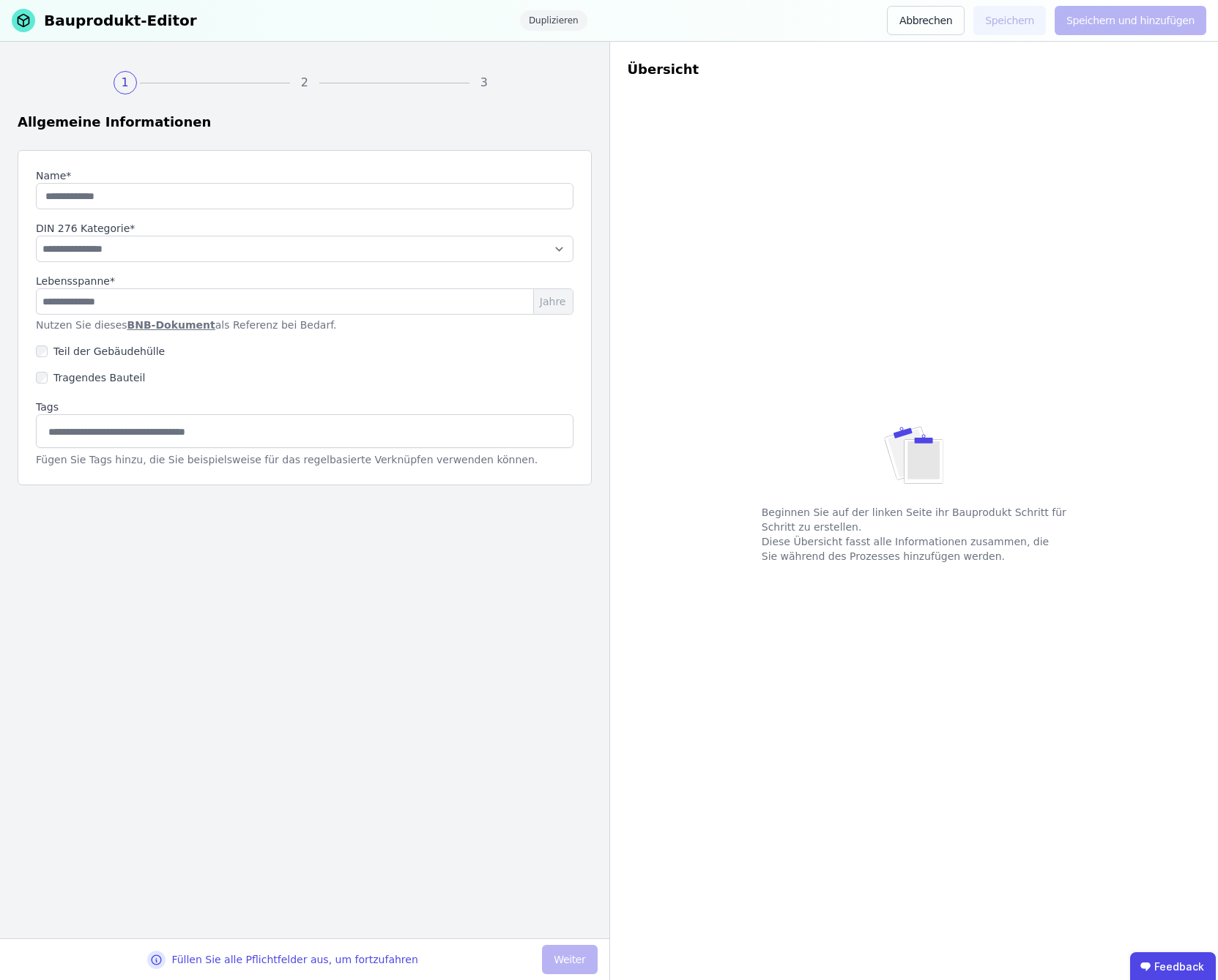
type input "**********"
select select "**********"
type input "**"
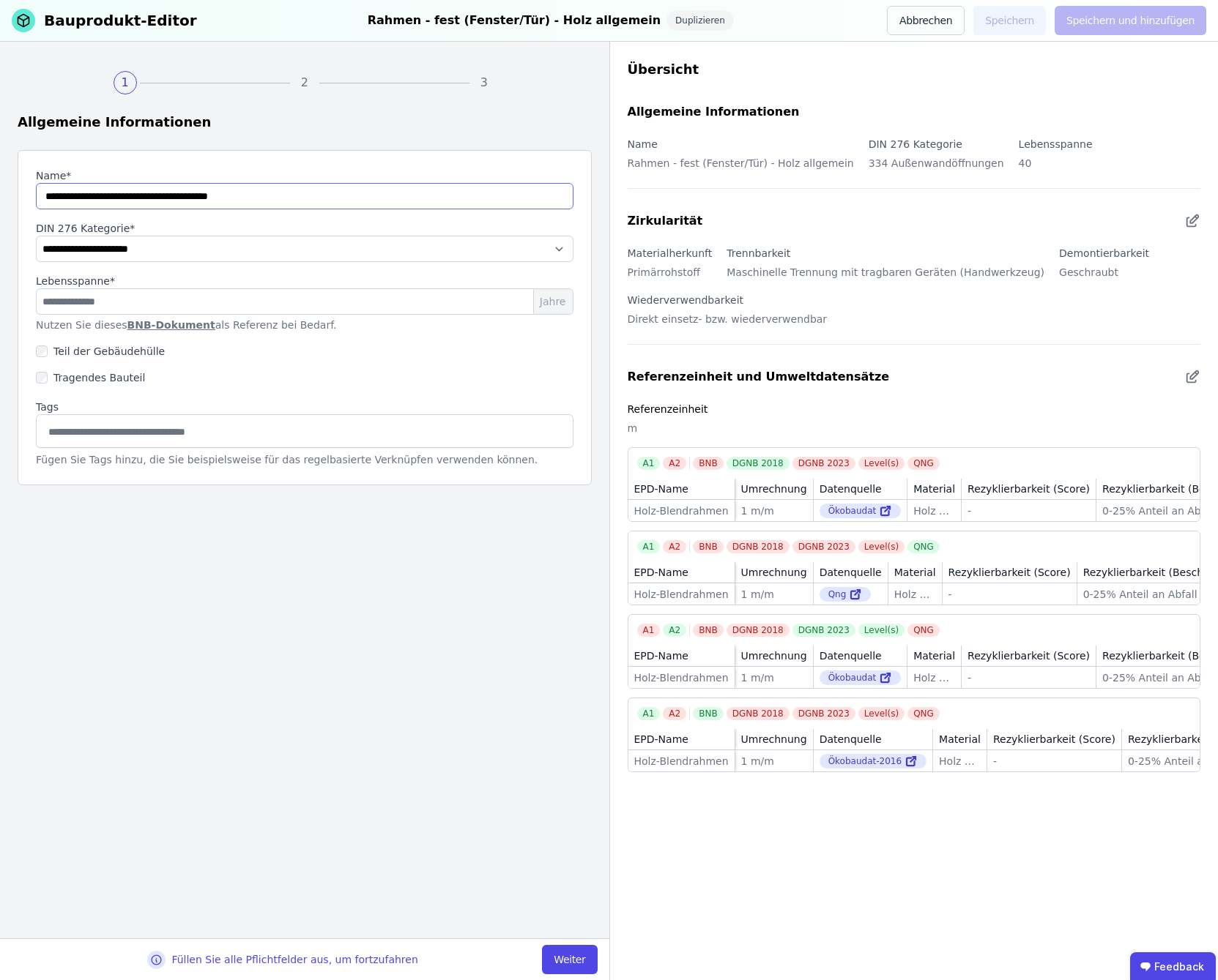
click at [39, 199] on input "string" at bounding box center [304, 196] width 537 height 26
click at [146, 320] on link "BNB-Dokument" at bounding box center [171, 325] width 88 height 11
click at [353, 200] on input "string" at bounding box center [304, 196] width 537 height 26
drag, startPoint x: 246, startPoint y: 194, endPoint x: 297, endPoint y: 198, distance: 51.2
click at [297, 198] on input "string" at bounding box center [304, 196] width 537 height 26
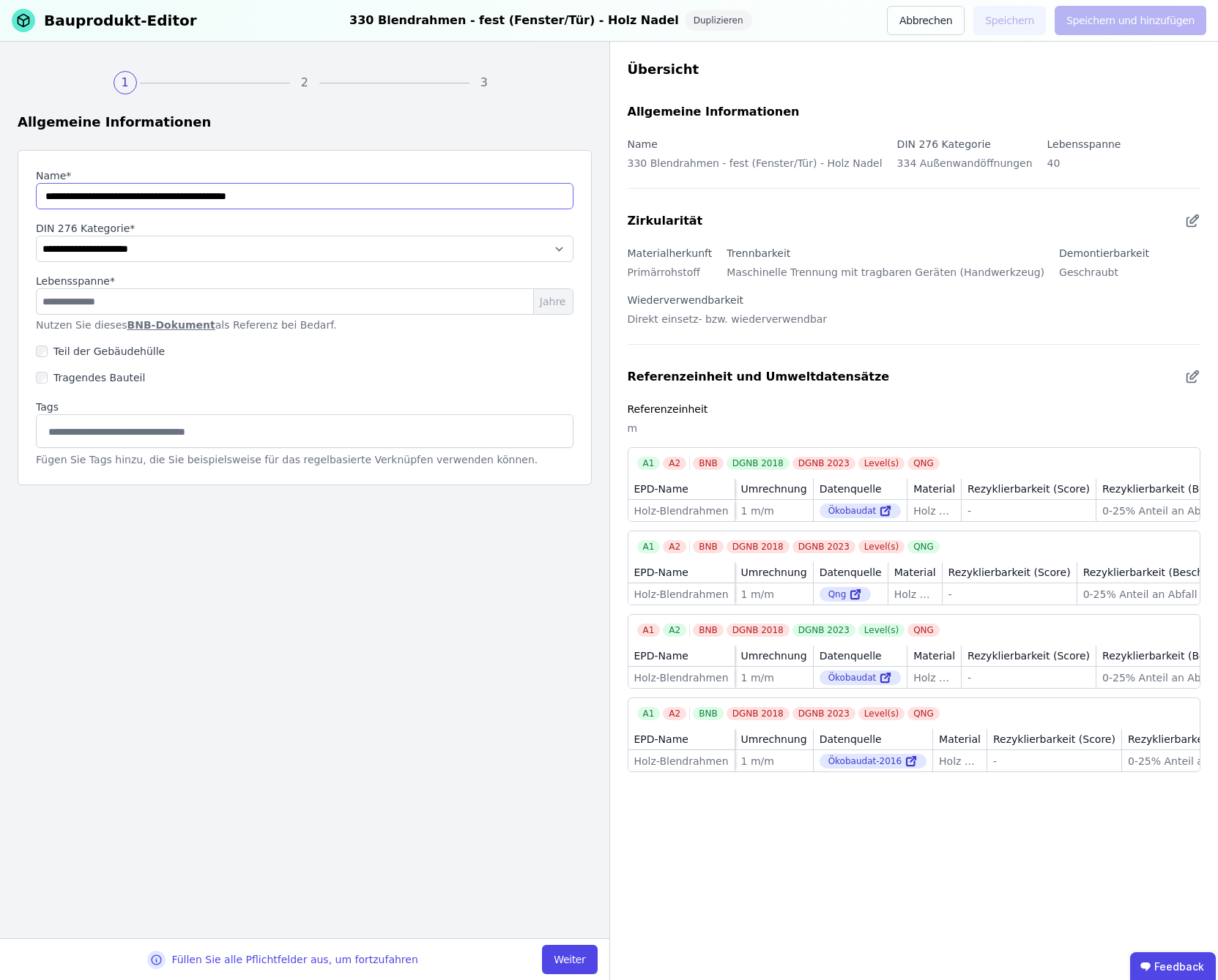
drag, startPoint x: 242, startPoint y: 191, endPoint x: 248, endPoint y: 197, distance: 8.5
click at [244, 193] on input "string" at bounding box center [304, 196] width 537 height 26
drag, startPoint x: 246, startPoint y: 196, endPoint x: 256, endPoint y: 208, distance: 15.6
click at [246, 198] on input "string" at bounding box center [304, 196] width 537 height 26
click at [292, 194] on input "string" at bounding box center [304, 196] width 537 height 26
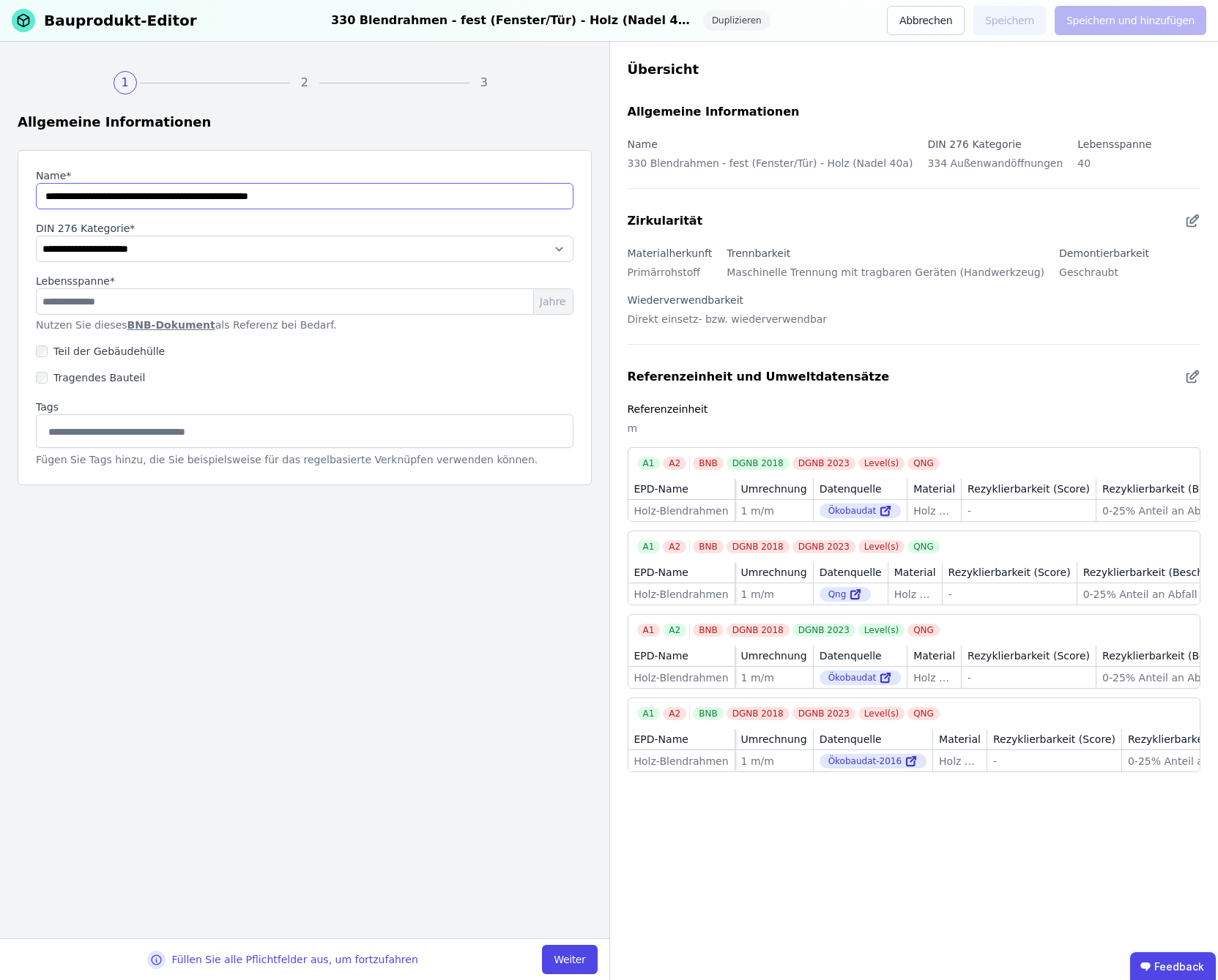
type input "**********"
click at [150, 419] on div at bounding box center [304, 431] width 537 height 34
click at [146, 429] on input at bounding box center [304, 431] width 518 height 24
type input "***"
click at [205, 473] on div "330" at bounding box center [305, 464] width 536 height 26
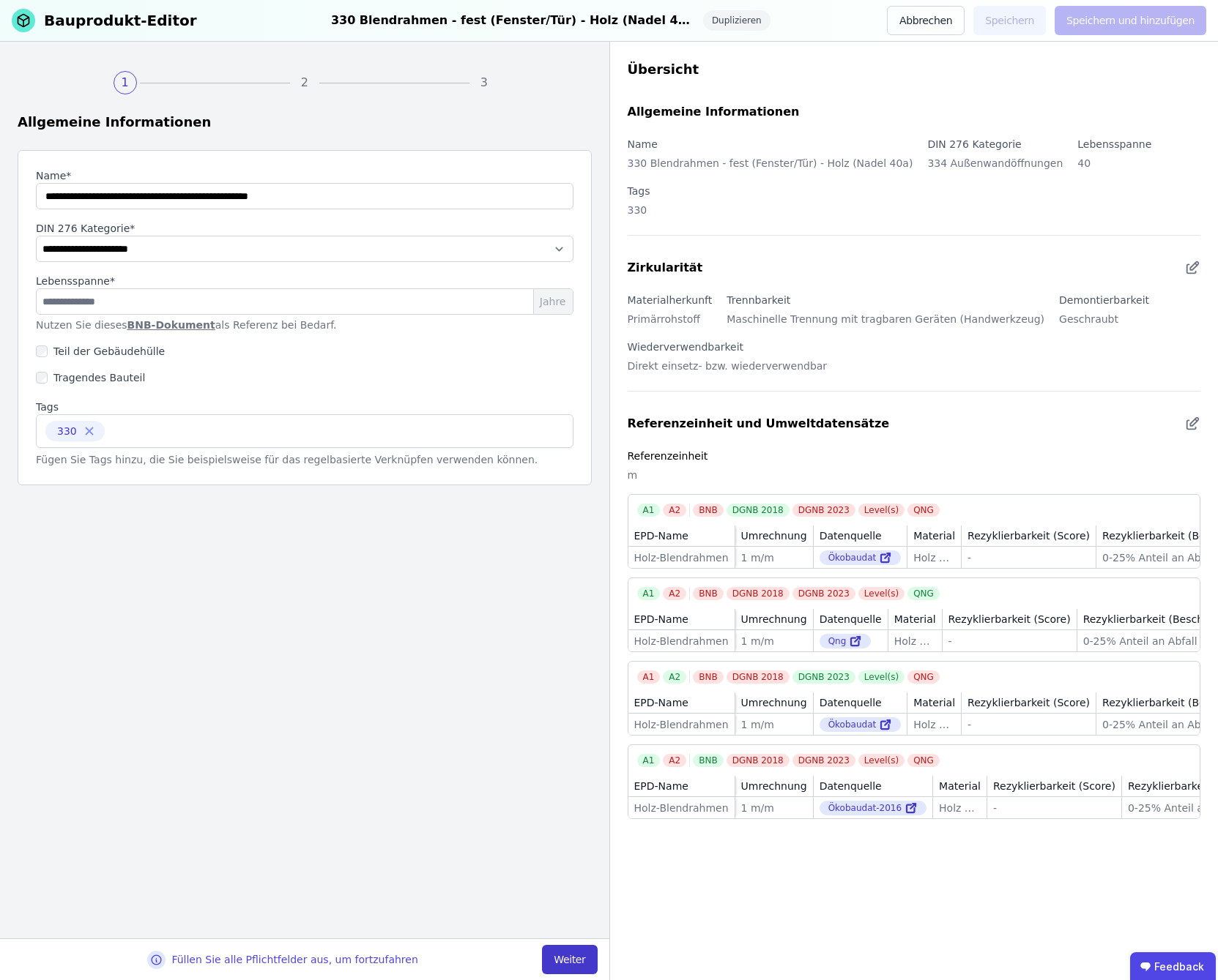
click at [570, 959] on button "Weiter" at bounding box center [569, 959] width 55 height 29
select select "**********"
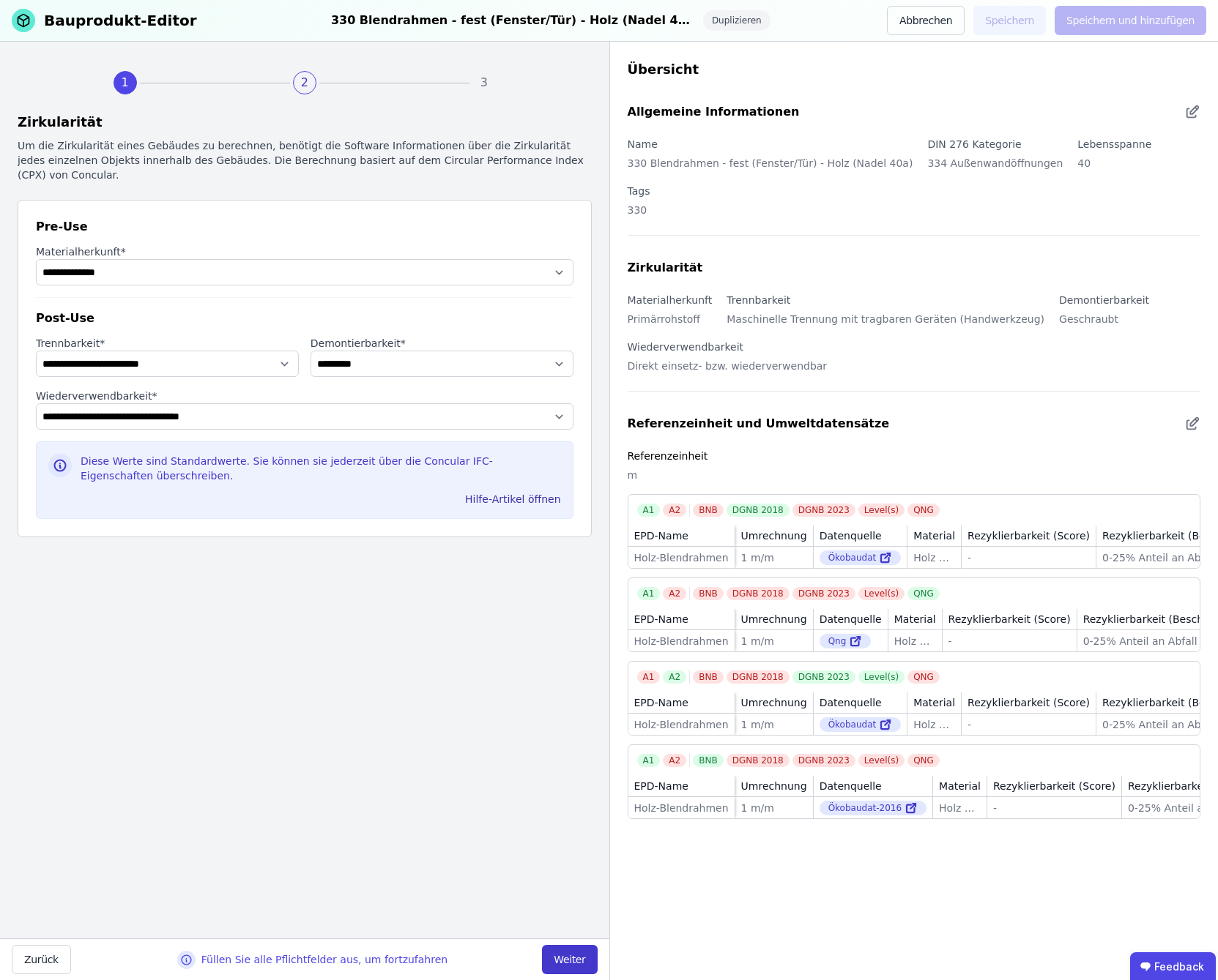
click at [579, 964] on button "Weiter" at bounding box center [569, 959] width 55 height 29
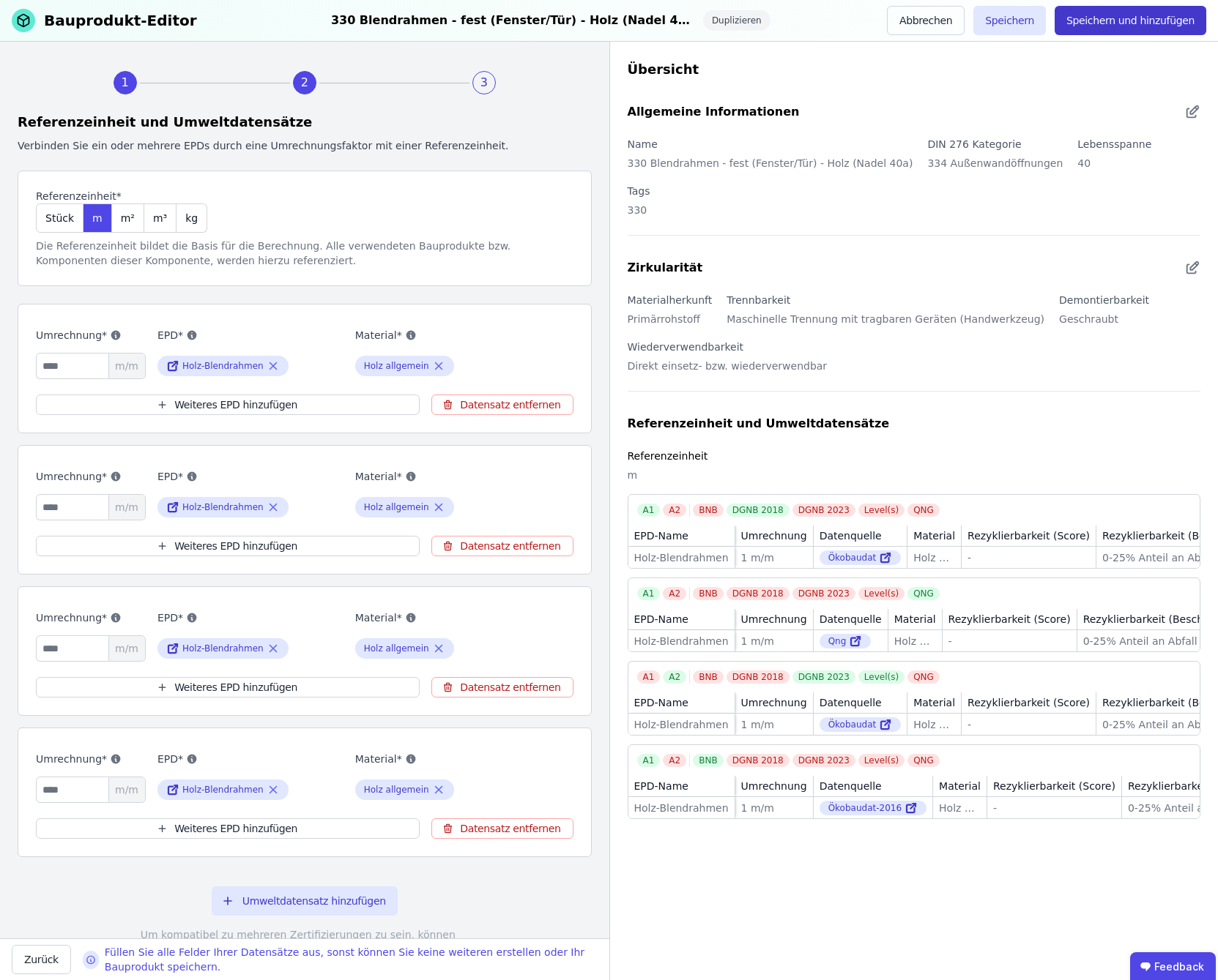
click at [1110, 18] on button "Speichern und hinzufügen" at bounding box center [1130, 20] width 152 height 29
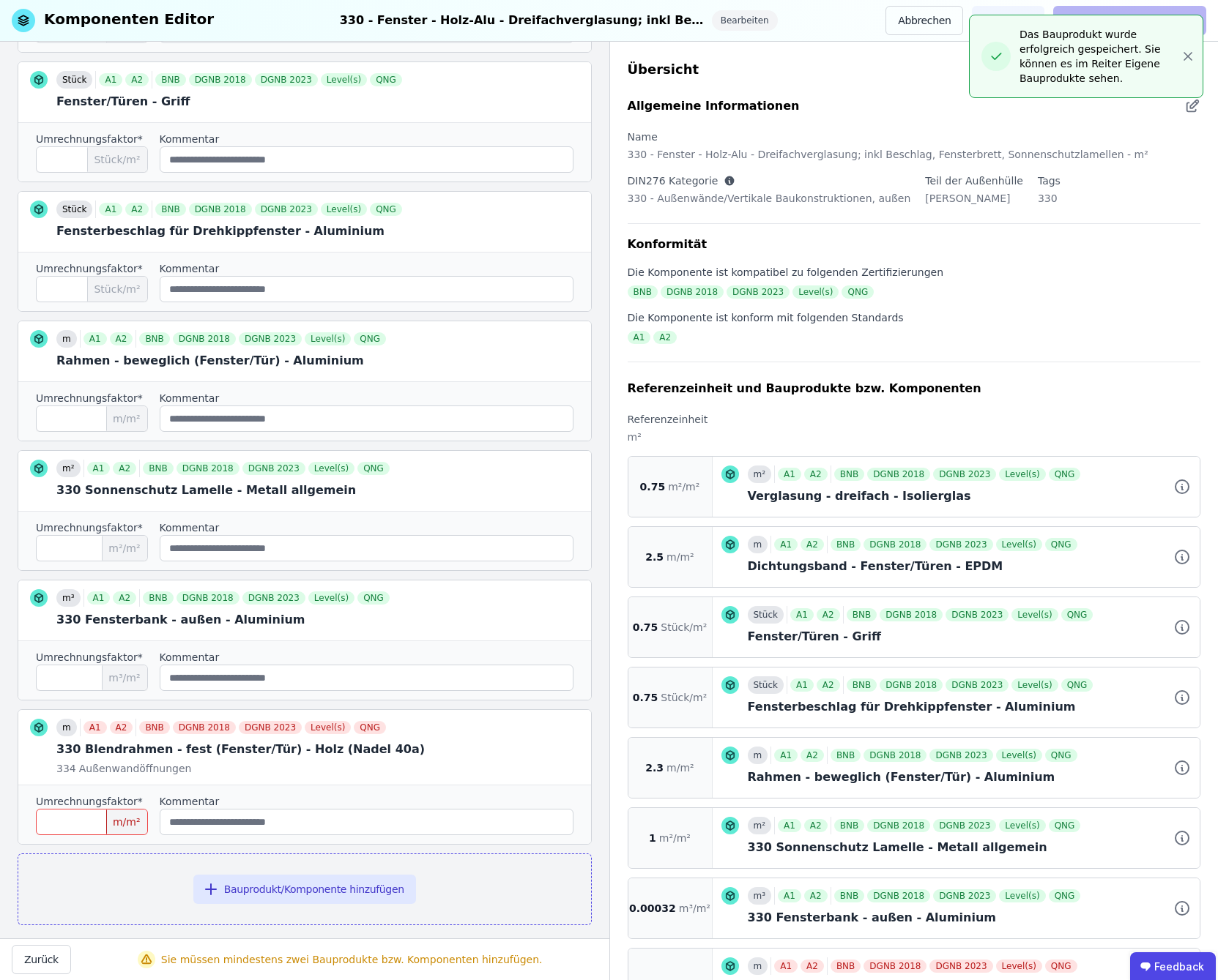
scroll to position [485, 0]
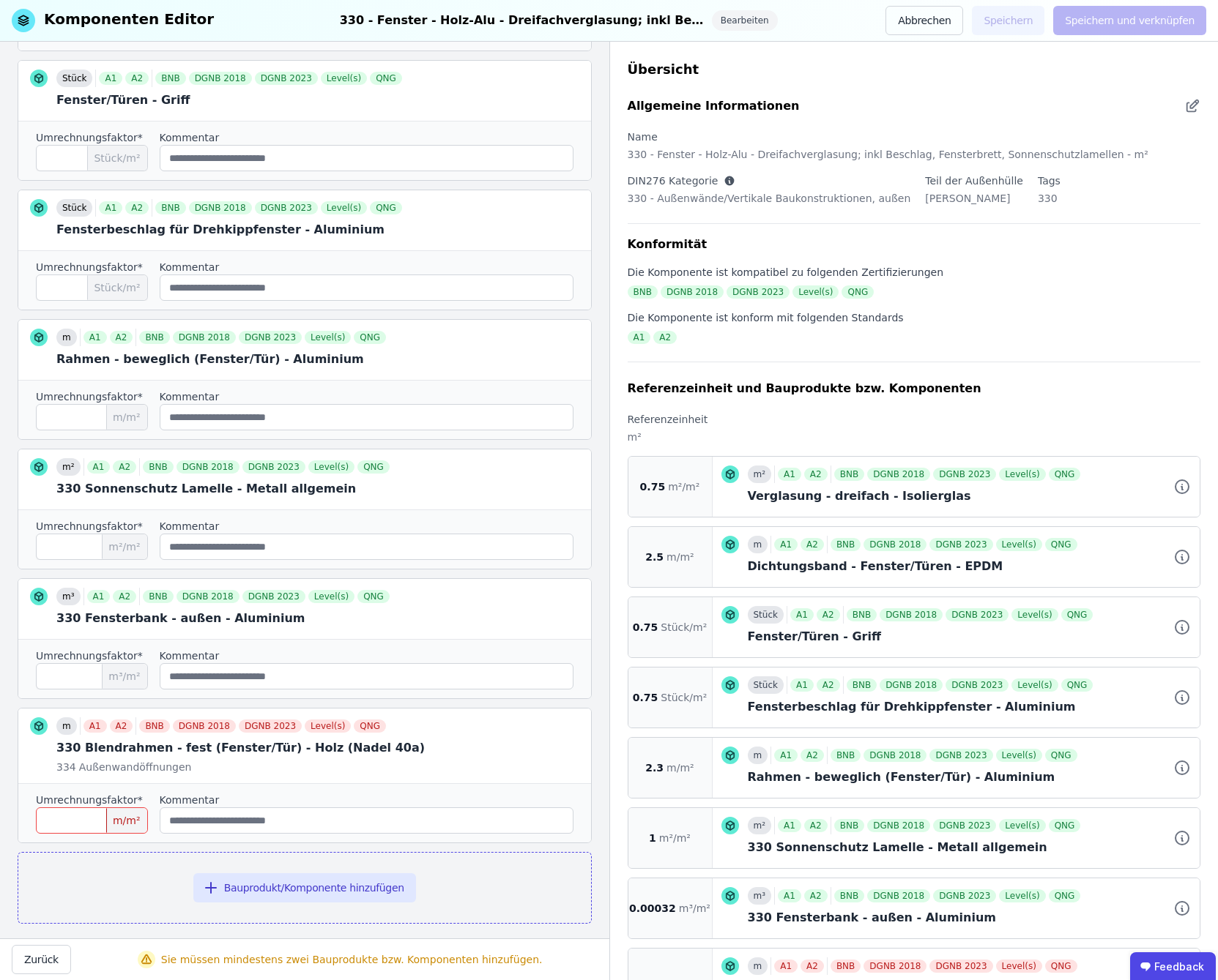
click at [99, 807] on input "number" at bounding box center [92, 820] width 112 height 26
type input "*"
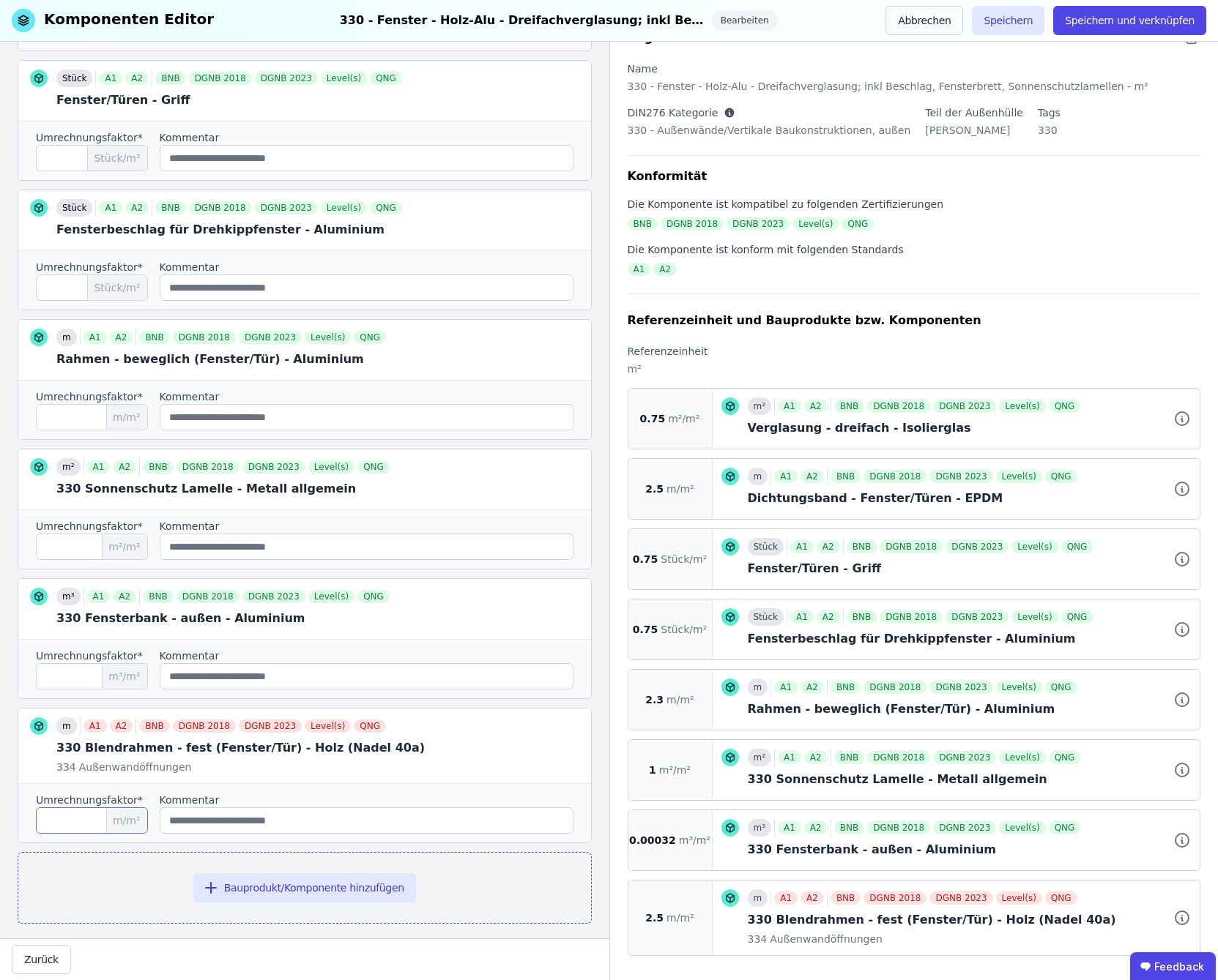
scroll to position [88, 0]
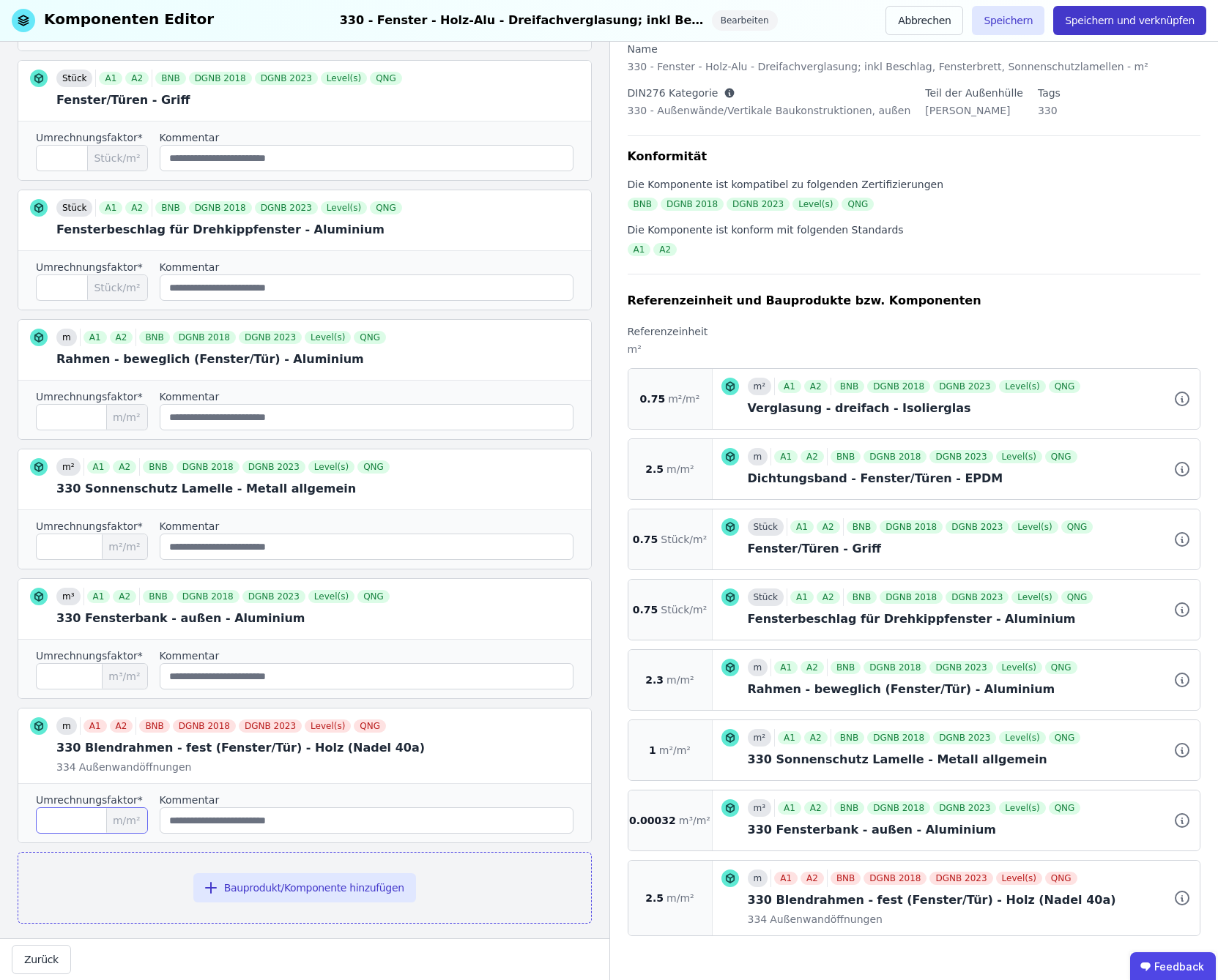
type input "***"
click at [1169, 22] on button "Speichern und verknüpfen" at bounding box center [1129, 20] width 153 height 29
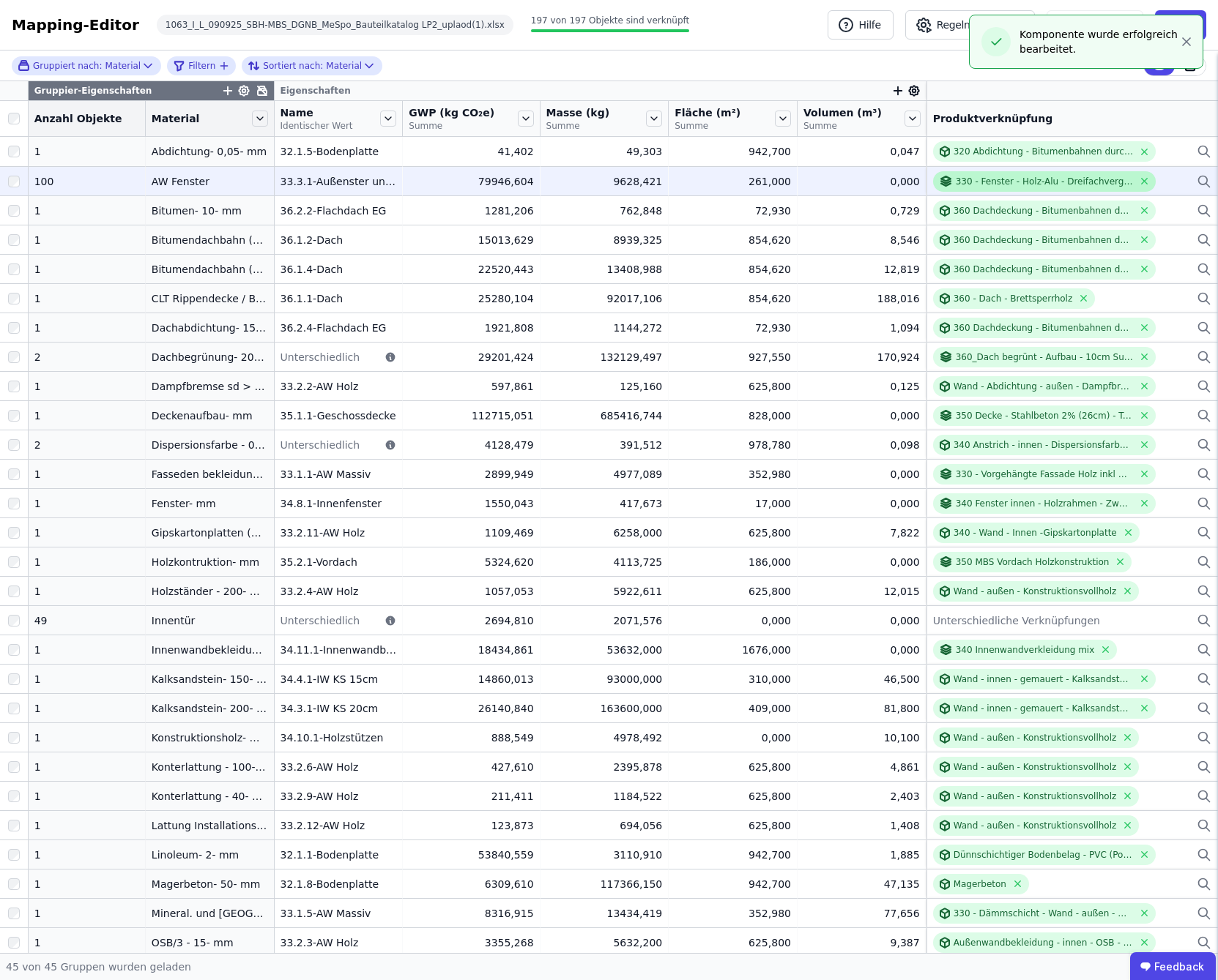
click at [1019, 183] on div "330 - Fenster - Holz-Alu - Dreifachverglasung; inkl Beschlag, Fensterbrett, Son…" at bounding box center [1044, 181] width 178 height 11
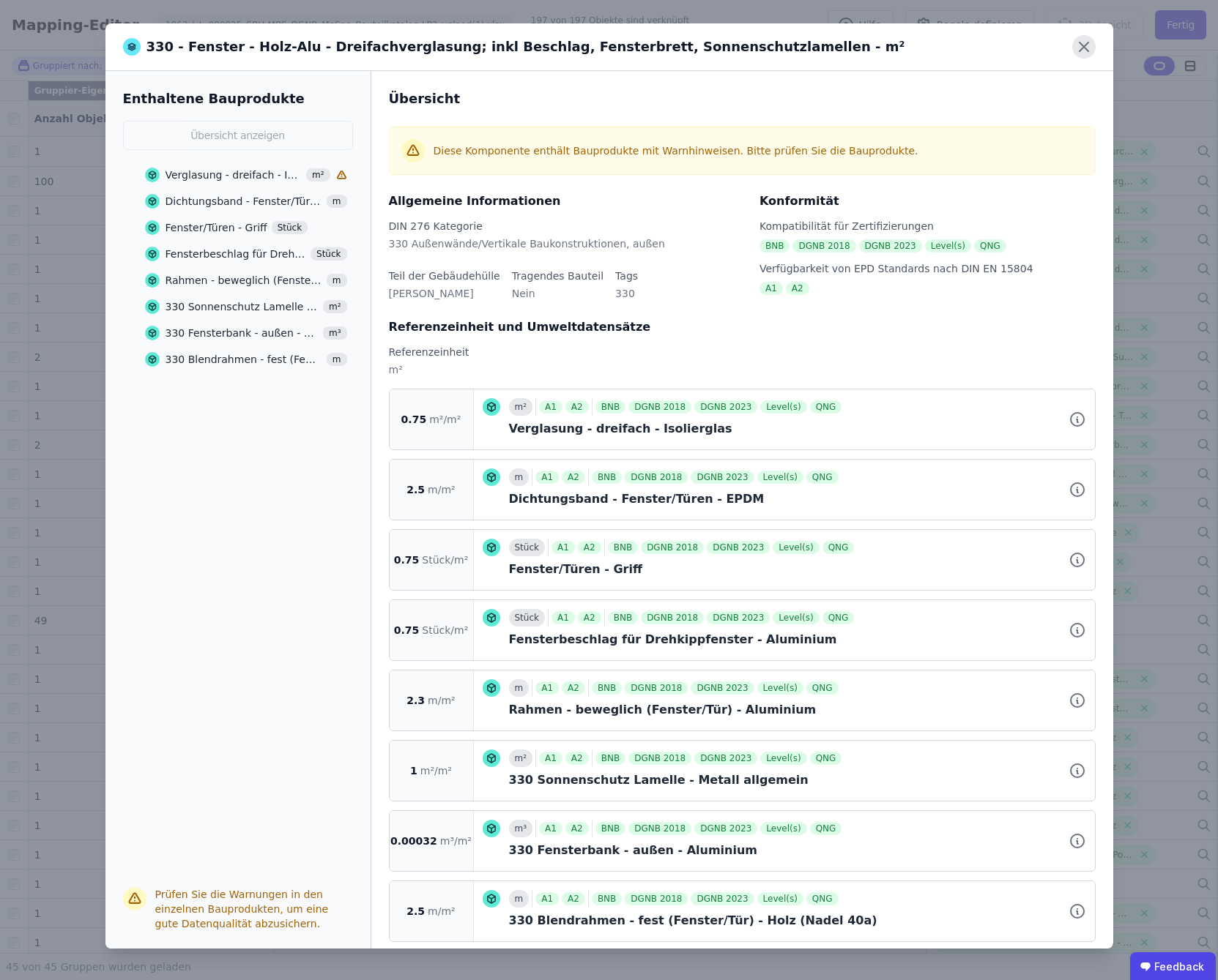
click at [1082, 47] on icon at bounding box center [1083, 46] width 8 height 8
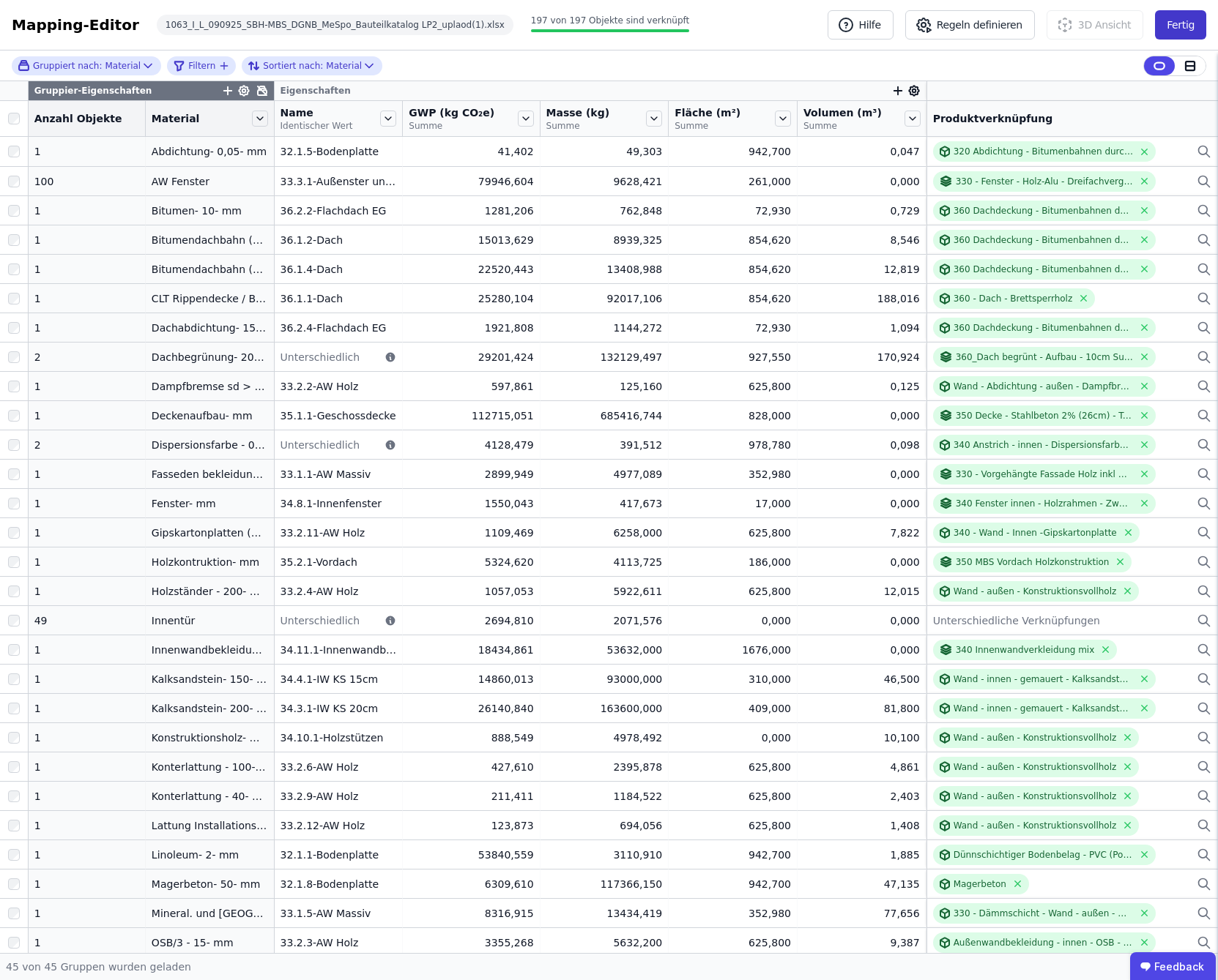
click at [1191, 25] on button "Fertig" at bounding box center [1180, 25] width 51 height 29
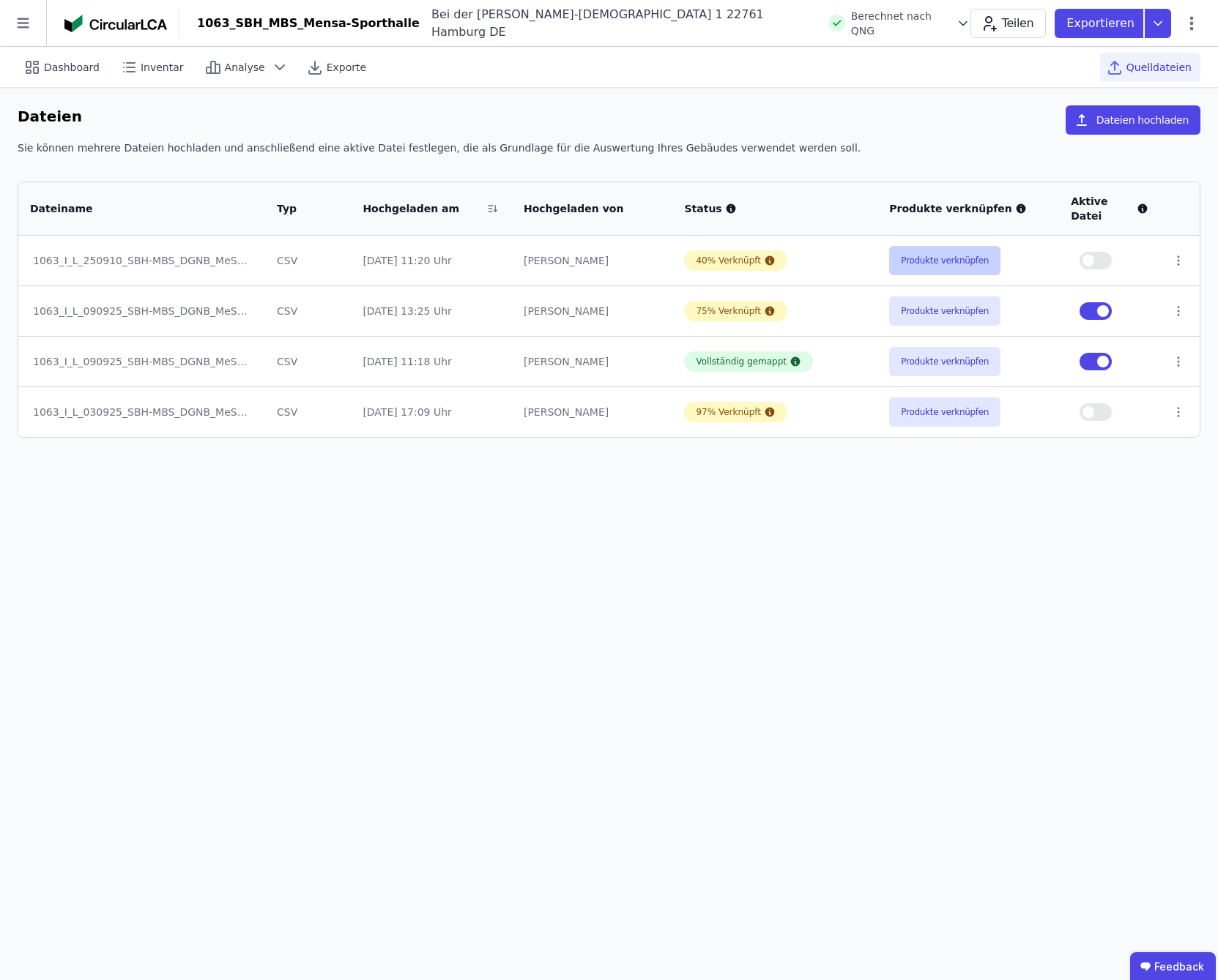
click at [955, 250] on button "Produkte verknüpfen" at bounding box center [944, 261] width 111 height 29
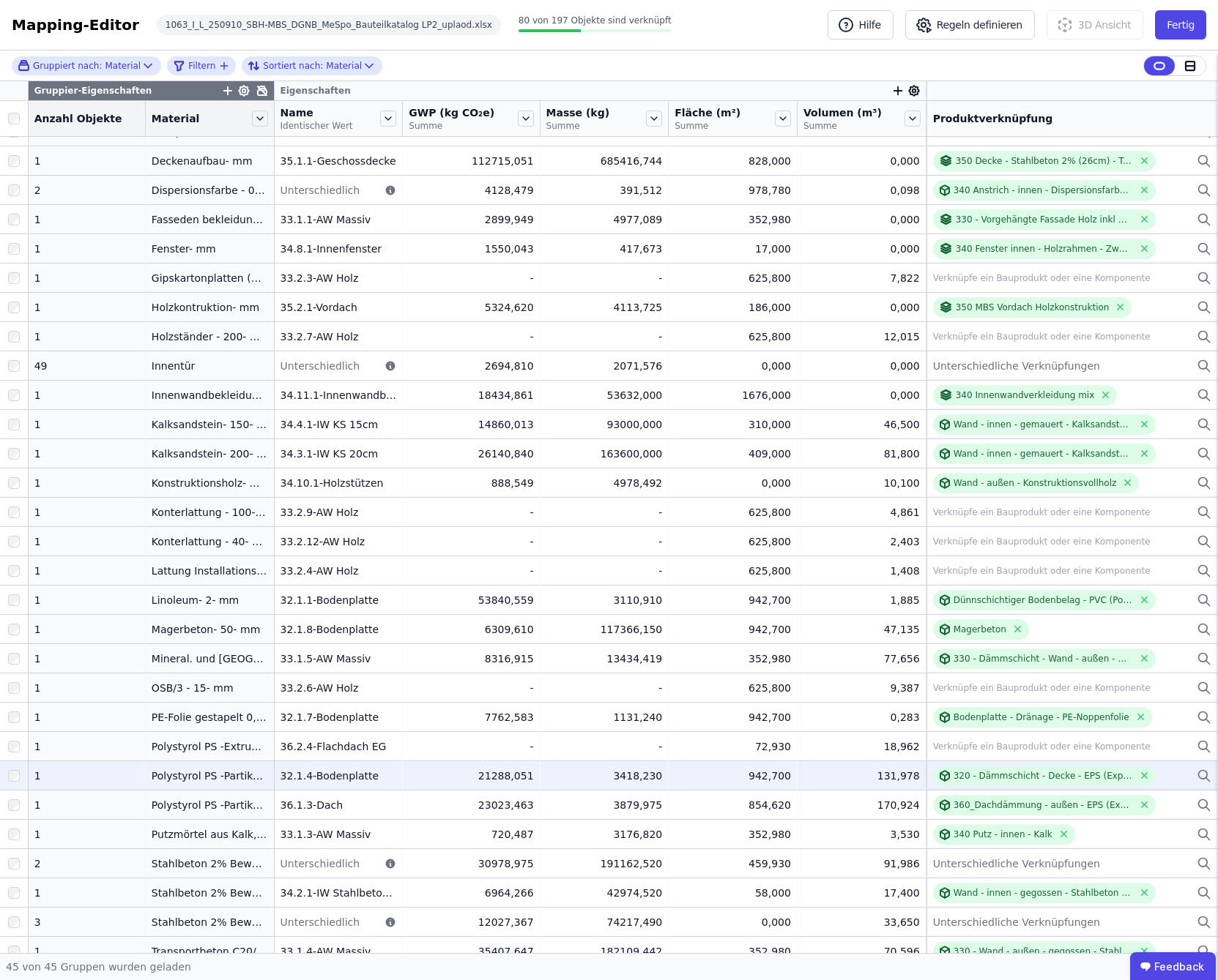
scroll to position [488, 0]
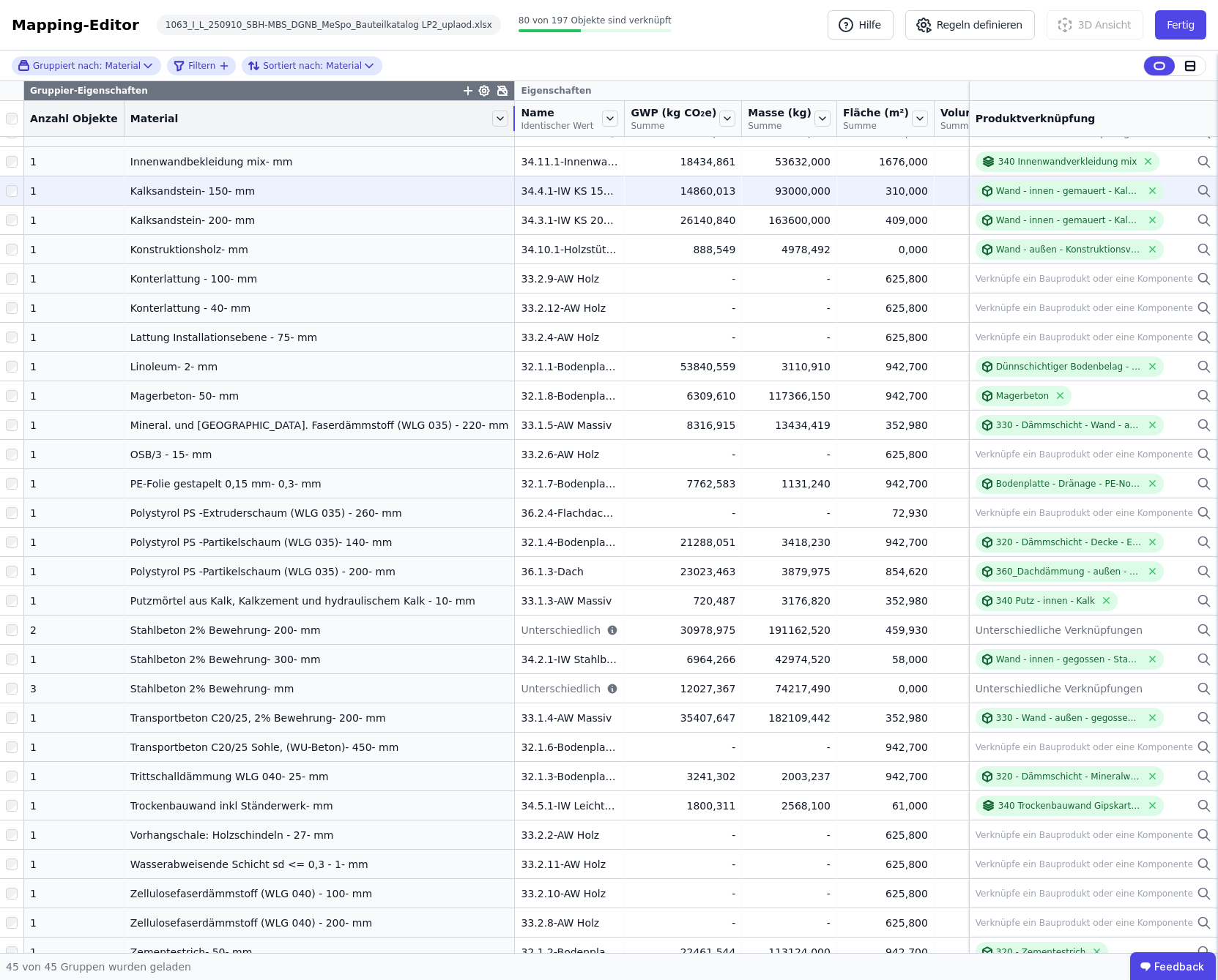
drag, startPoint x: 256, startPoint y: 127, endPoint x: 610, endPoint y: 177, distance: 357.5
click at [610, 177] on table "Gruppier-Eigenschaften Eigenschaften Anzahl Objekte Material Name Identischer W…" at bounding box center [646, 279] width 1293 height 1374
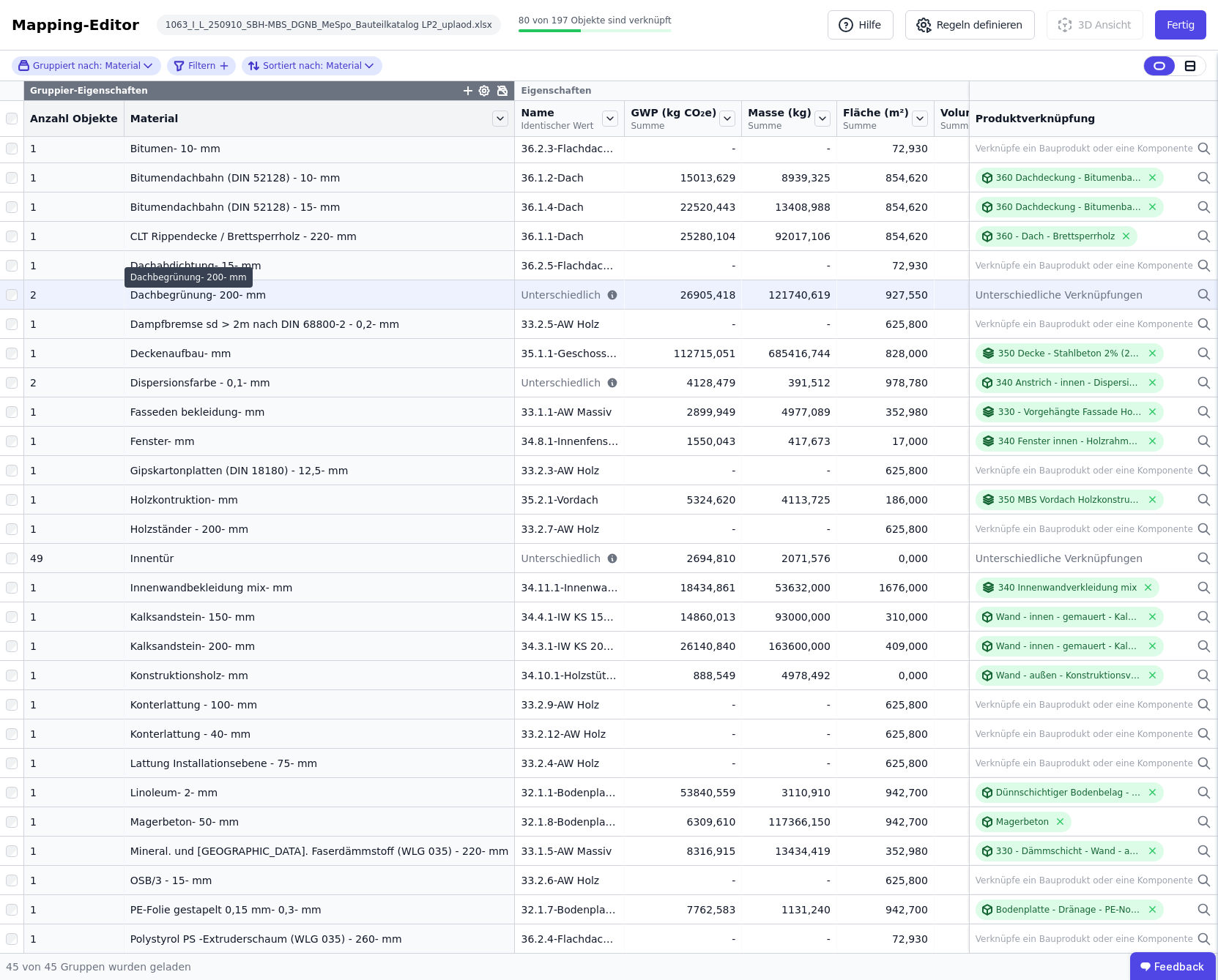
scroll to position [0, 0]
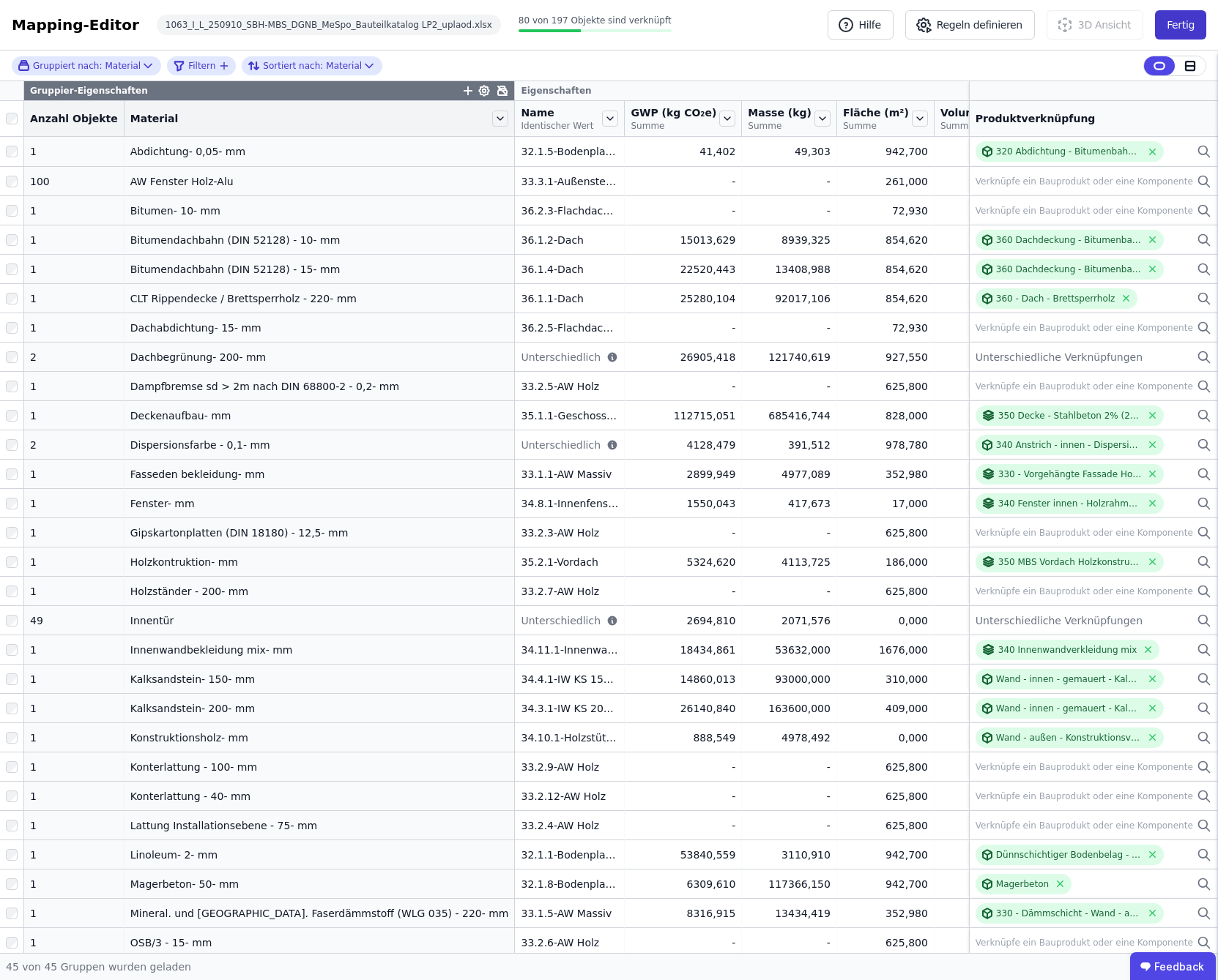
click at [1196, 29] on button "Fertig" at bounding box center [1180, 25] width 51 height 29
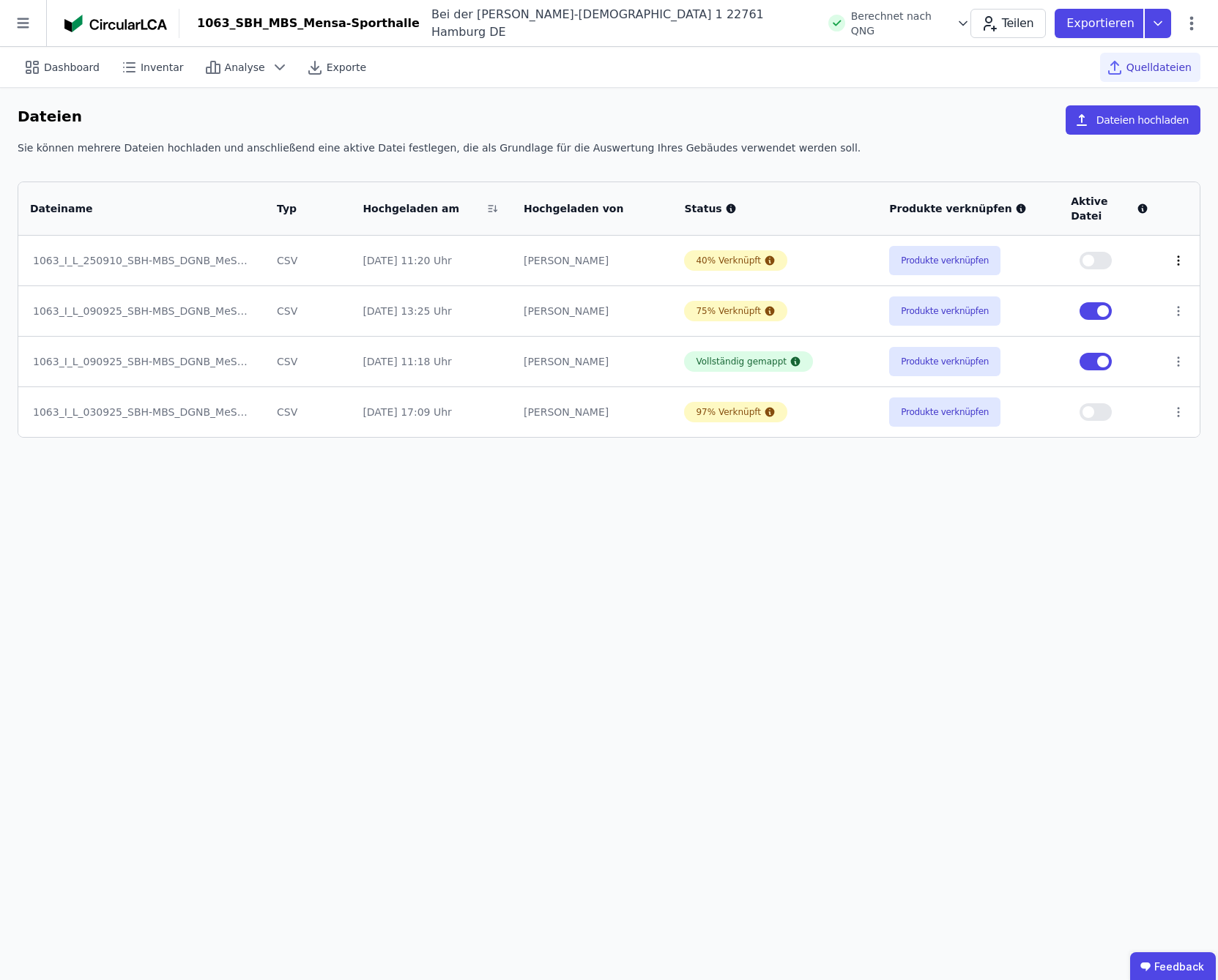
click at [1176, 254] on icon at bounding box center [1178, 261] width 13 height 13
click at [1098, 224] on link "Herunterladen" at bounding box center [1101, 234] width 146 height 24
click at [906, 350] on button "Produkte verknüpfen" at bounding box center [944, 362] width 111 height 29
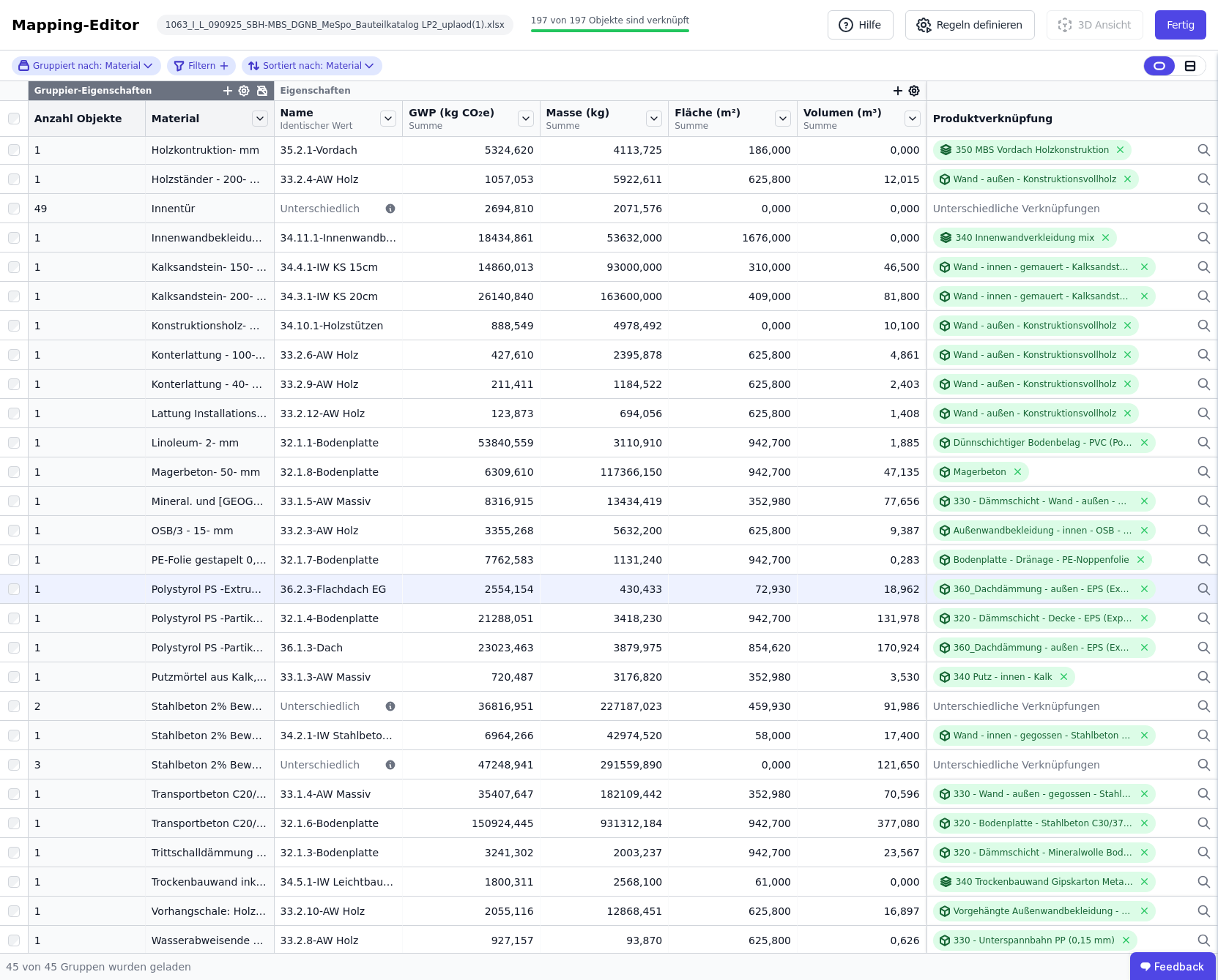
scroll to position [502, 0]
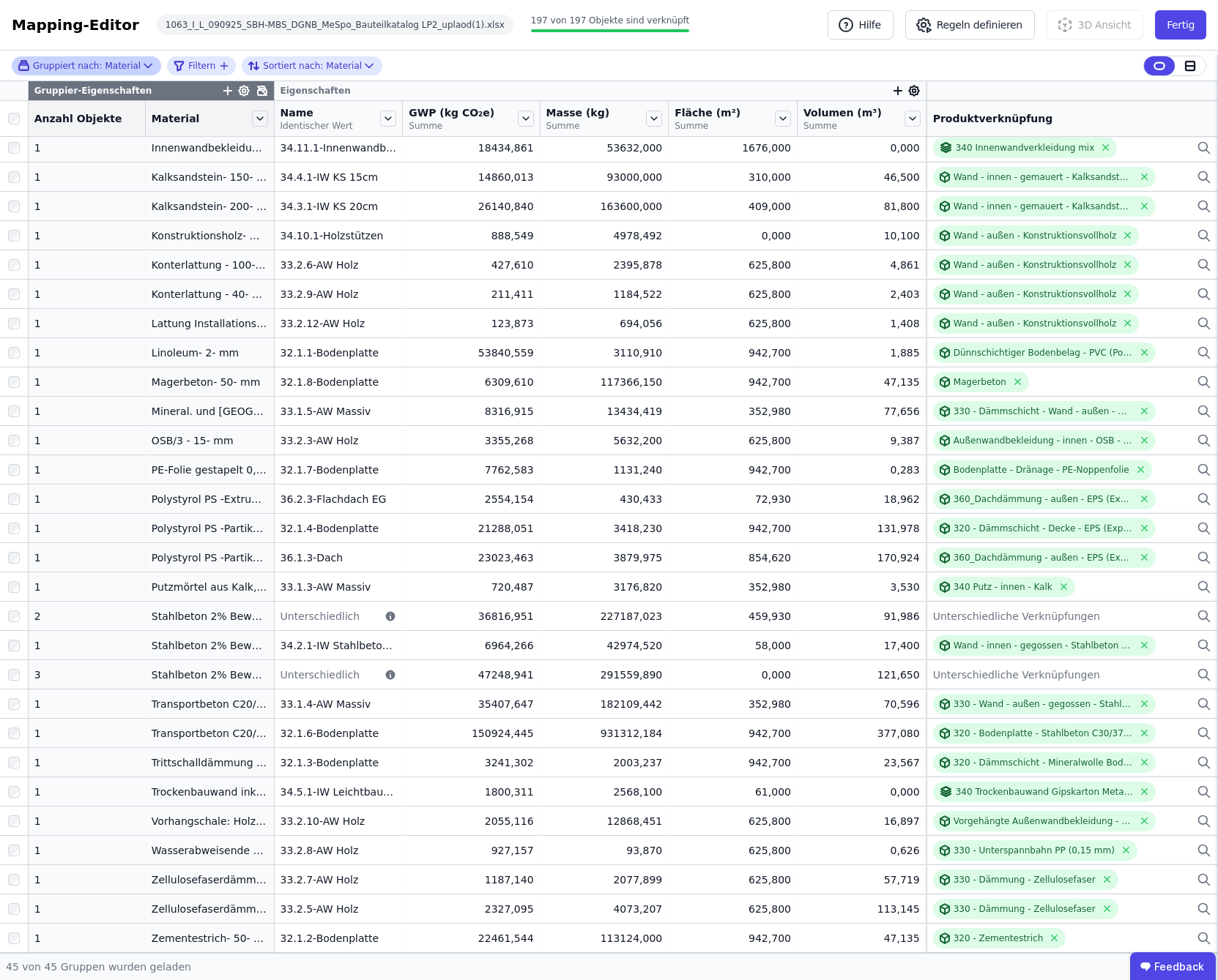
click at [141, 61] on icon at bounding box center [148, 66] width 15 height 15
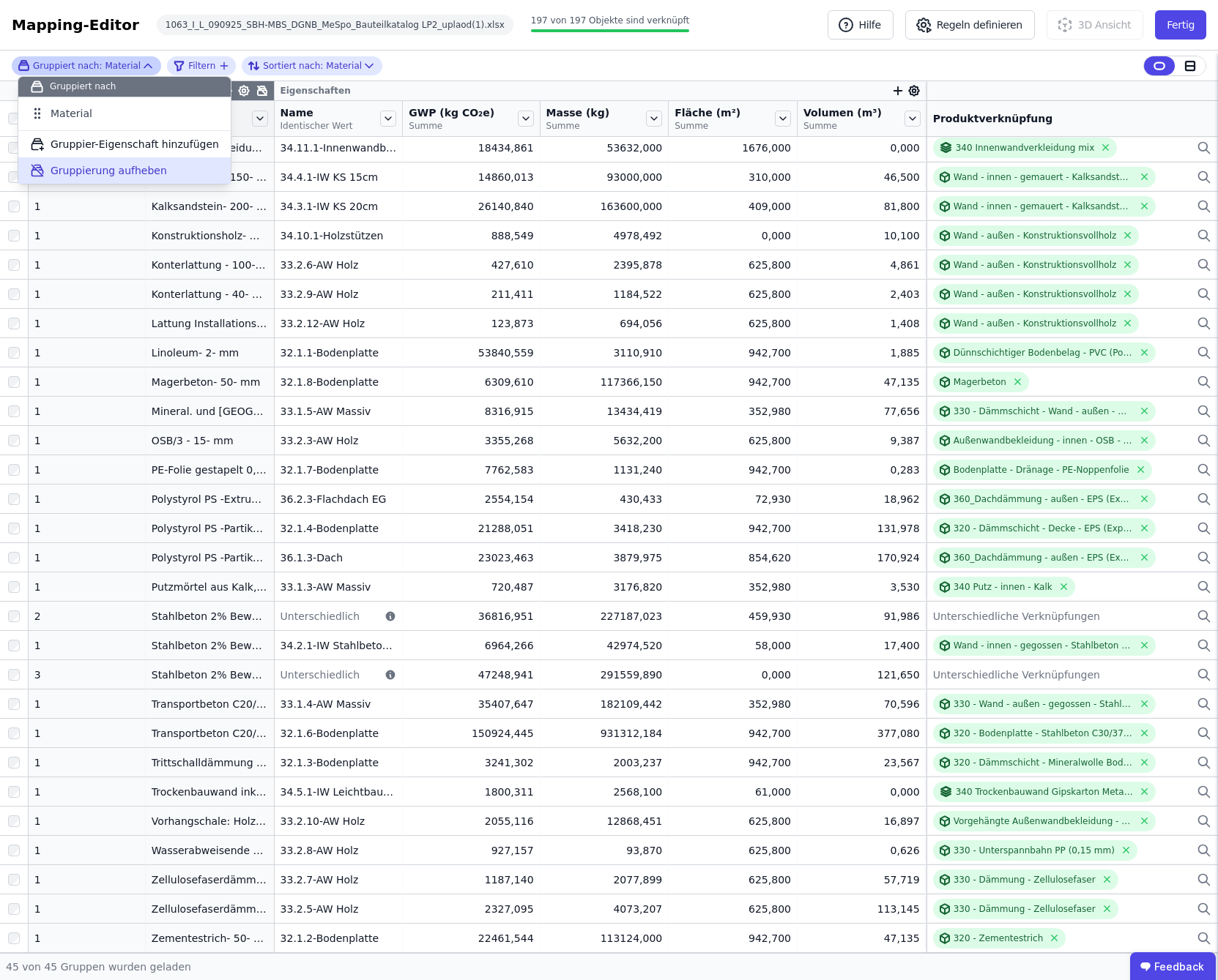
click at [133, 172] on span "Gruppierung aufheben" at bounding box center [109, 171] width 116 height 15
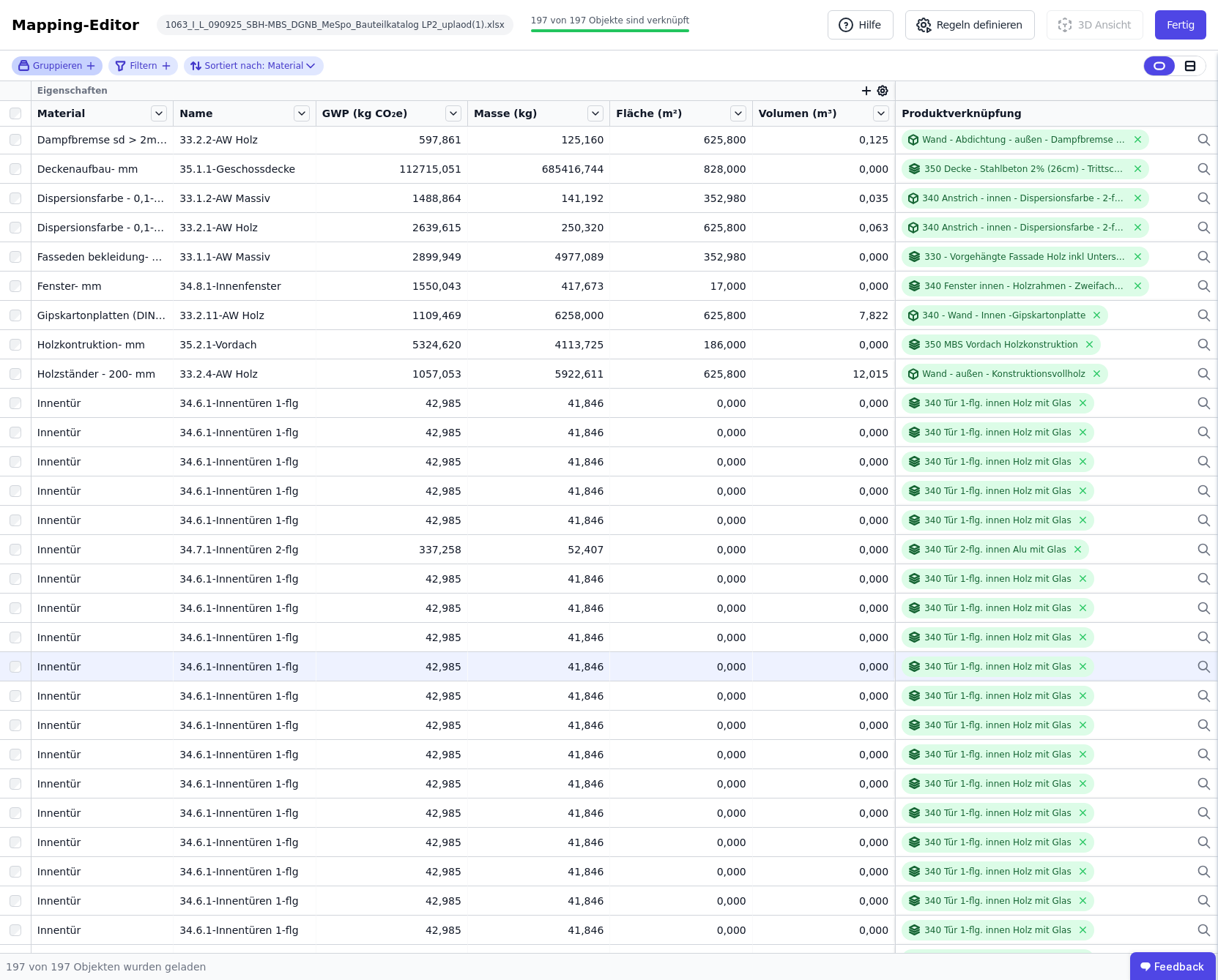
scroll to position [2921, 0]
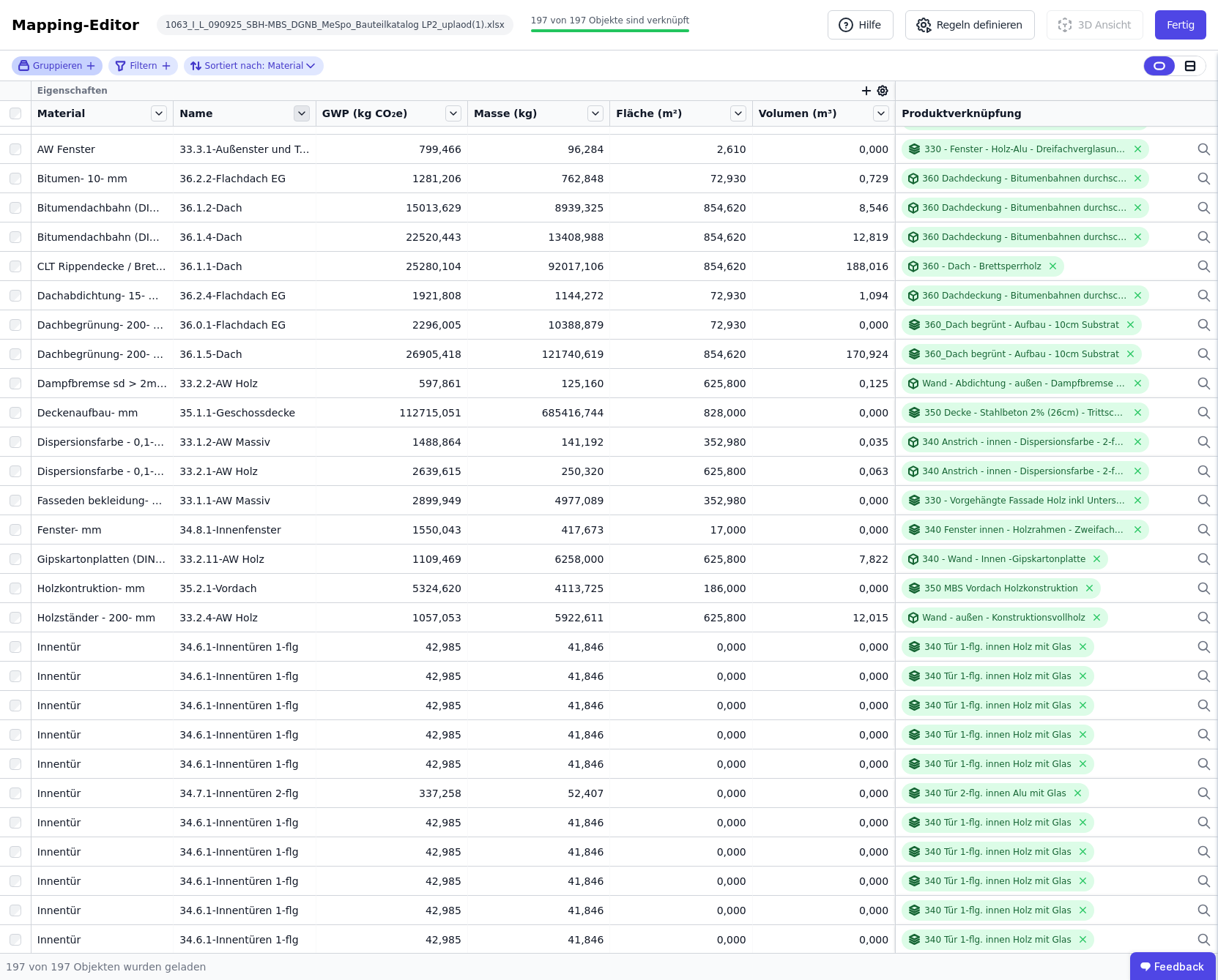
click at [300, 112] on icon at bounding box center [301, 113] width 16 height 16
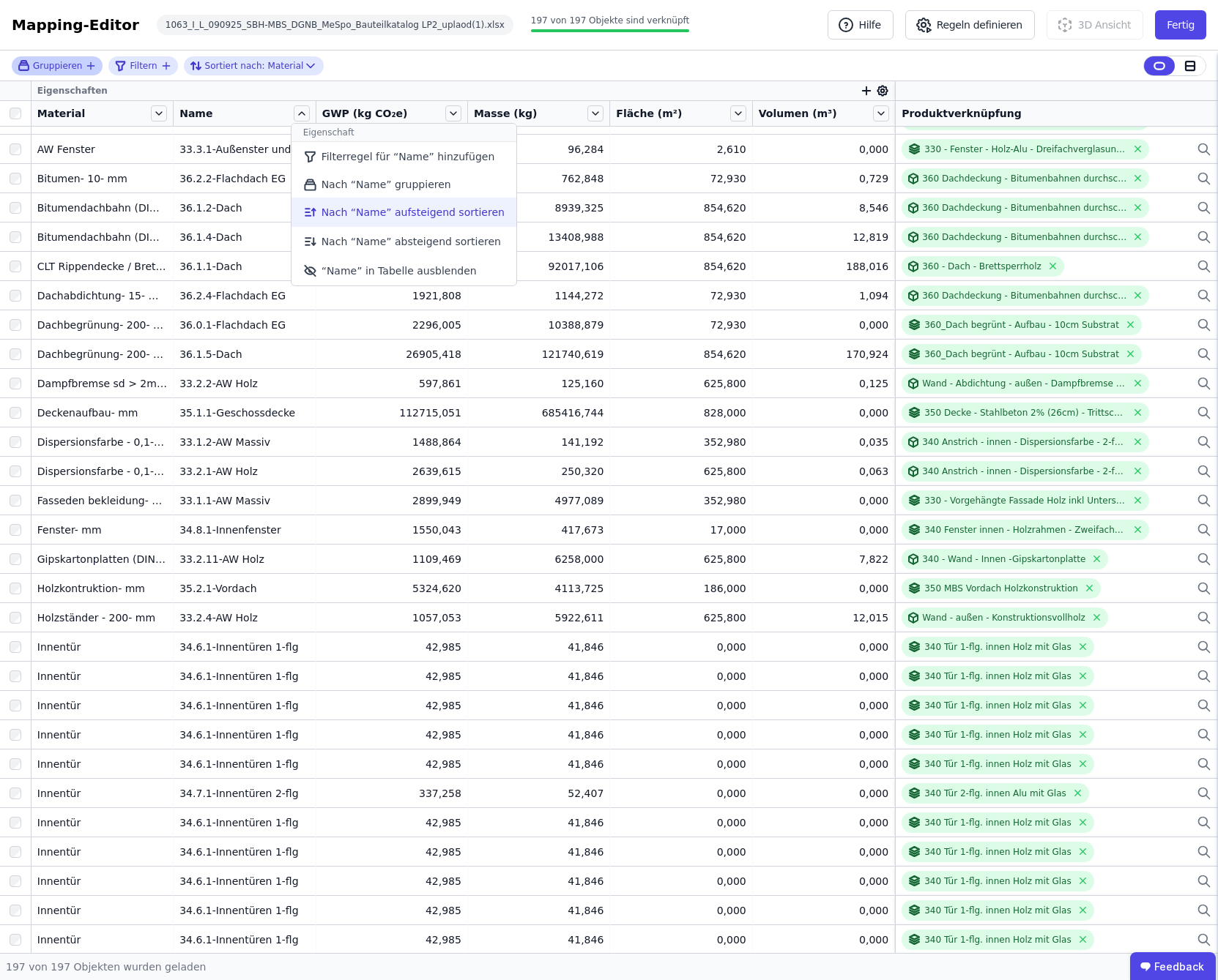
click at [402, 212] on li "Nach “Name” aufsteigend sortieren" at bounding box center [404, 211] width 225 height 29
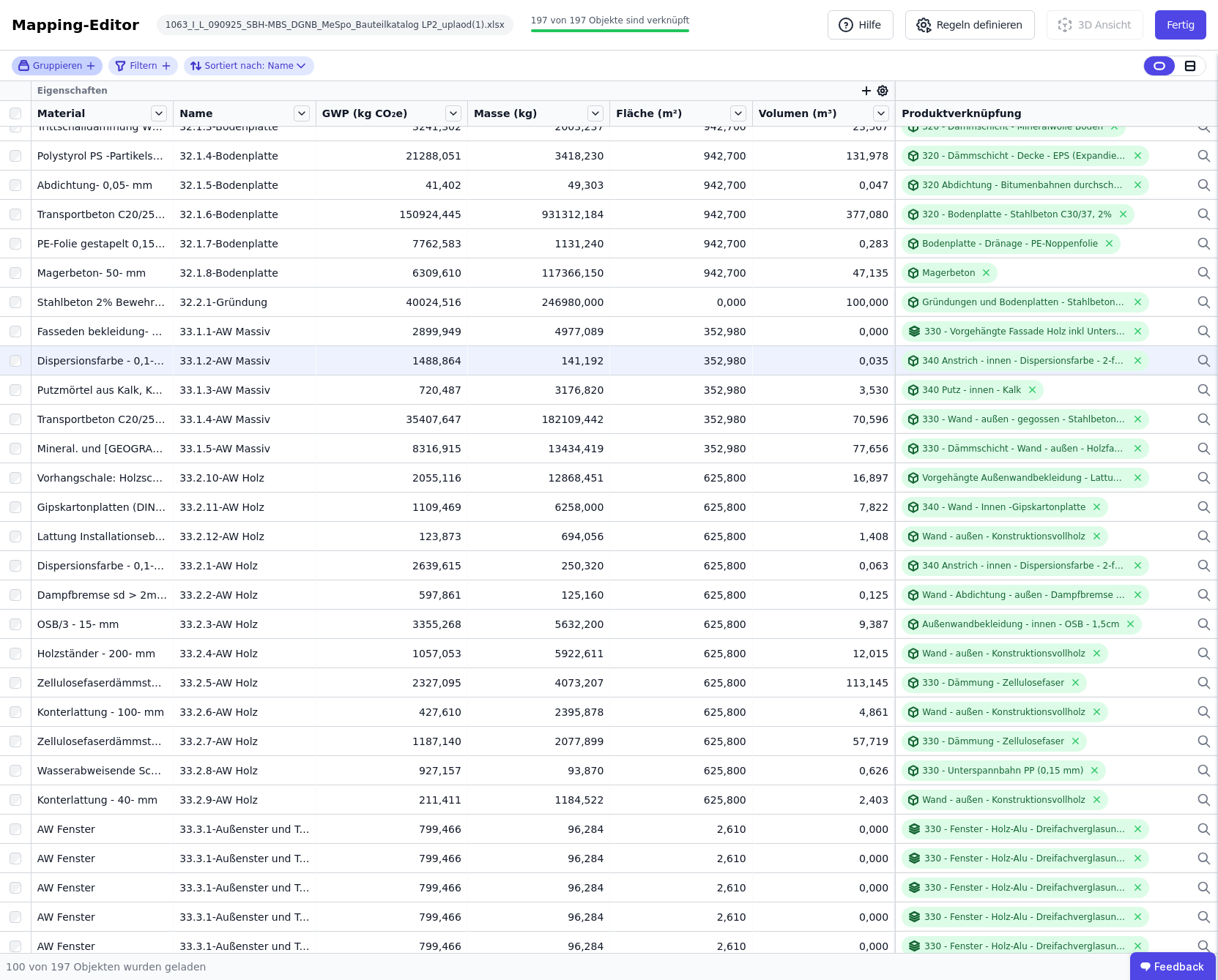
scroll to position [0, 0]
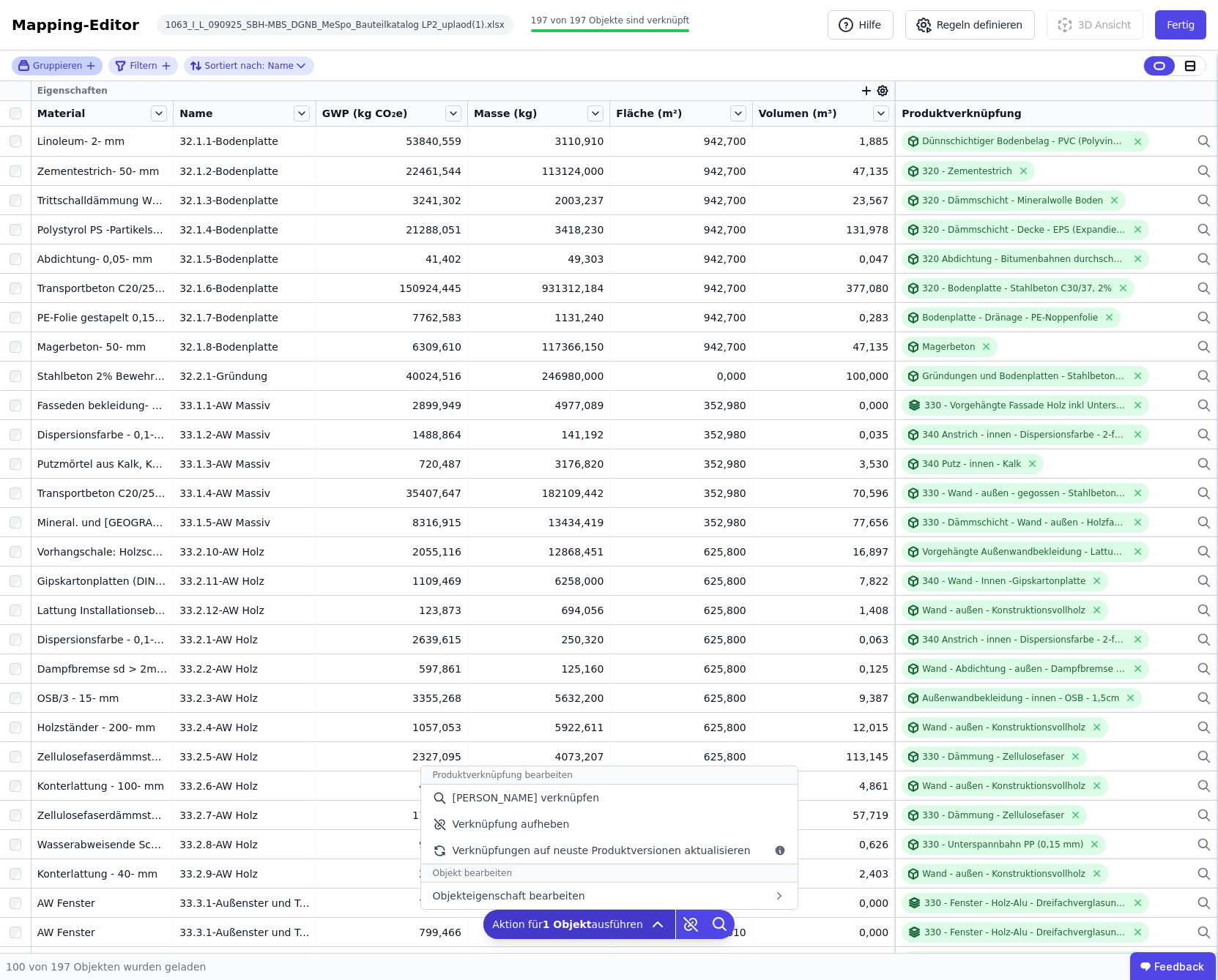
click at [649, 921] on icon at bounding box center [657, 924] width 18 height 18
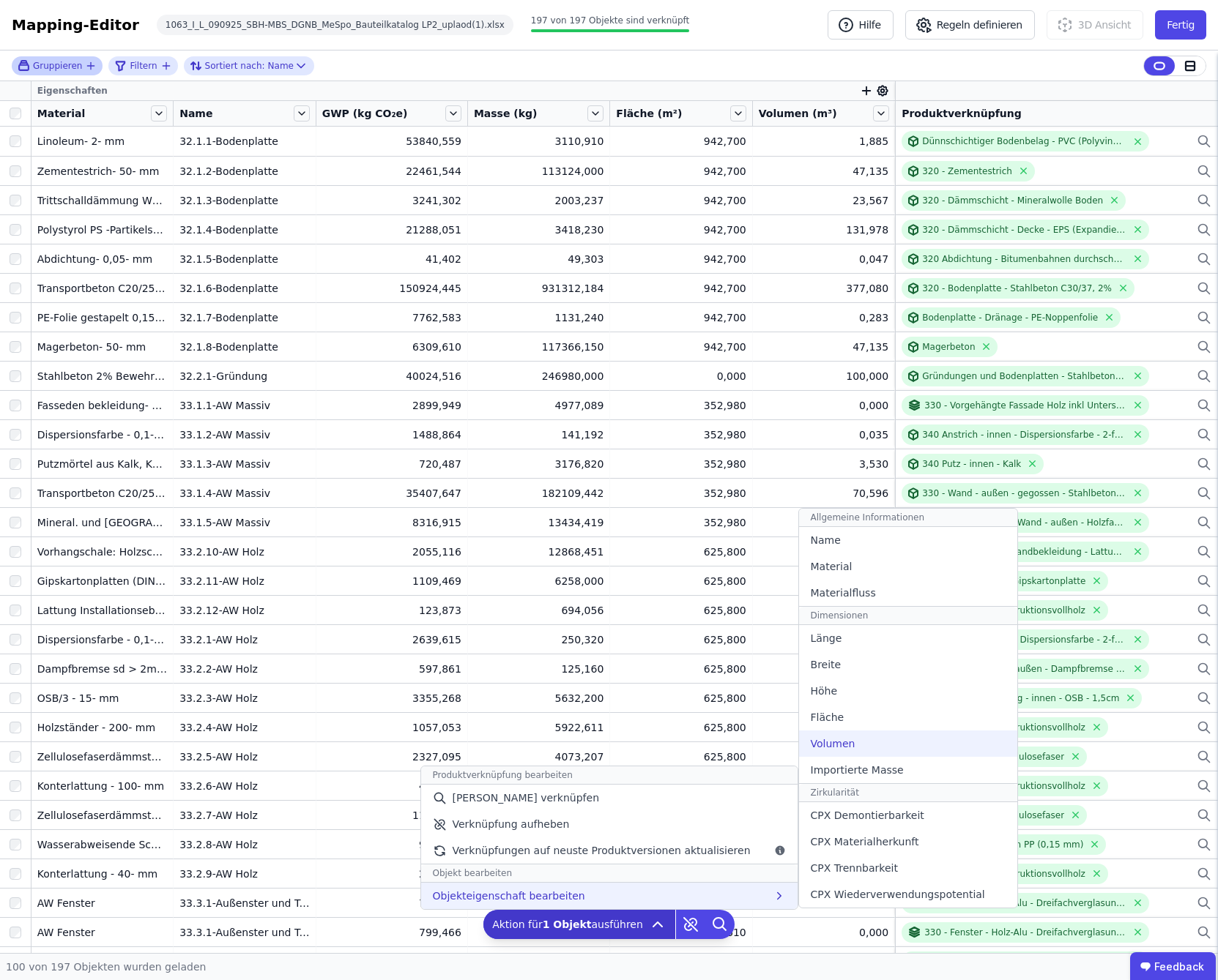
click at [816, 740] on span "Volumen" at bounding box center [832, 744] width 44 height 15
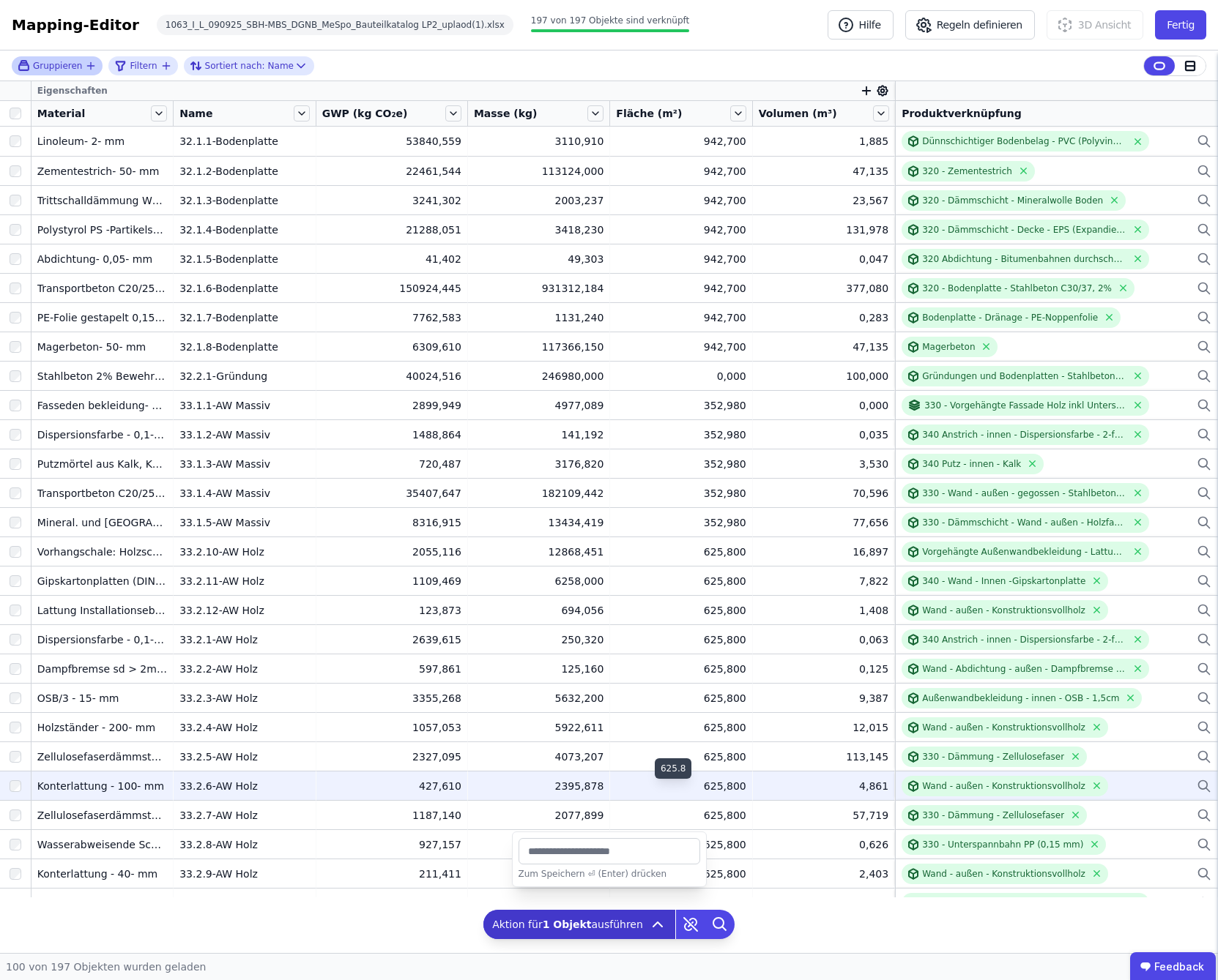
type input "**"
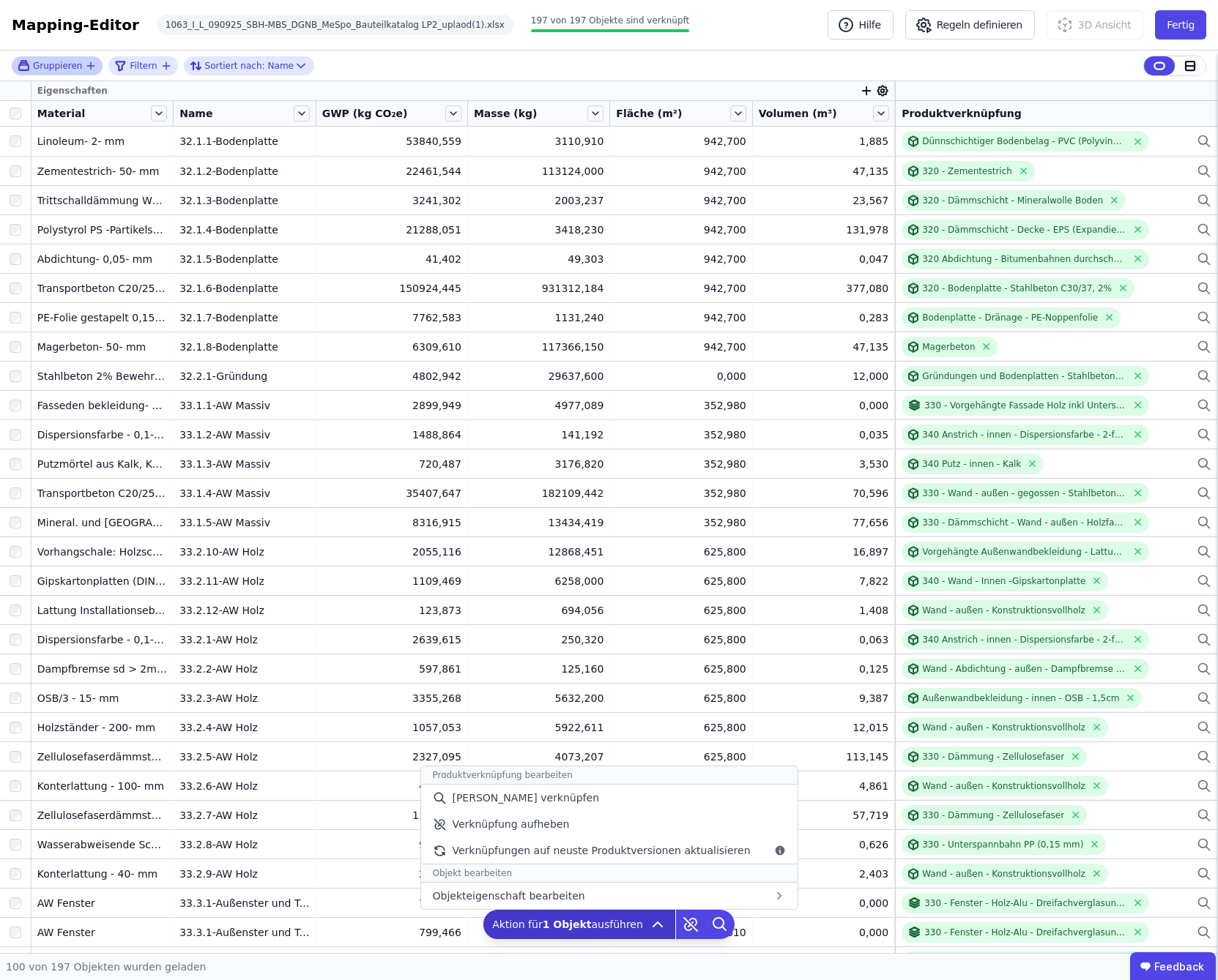
click at [653, 927] on icon at bounding box center [657, 924] width 18 height 18
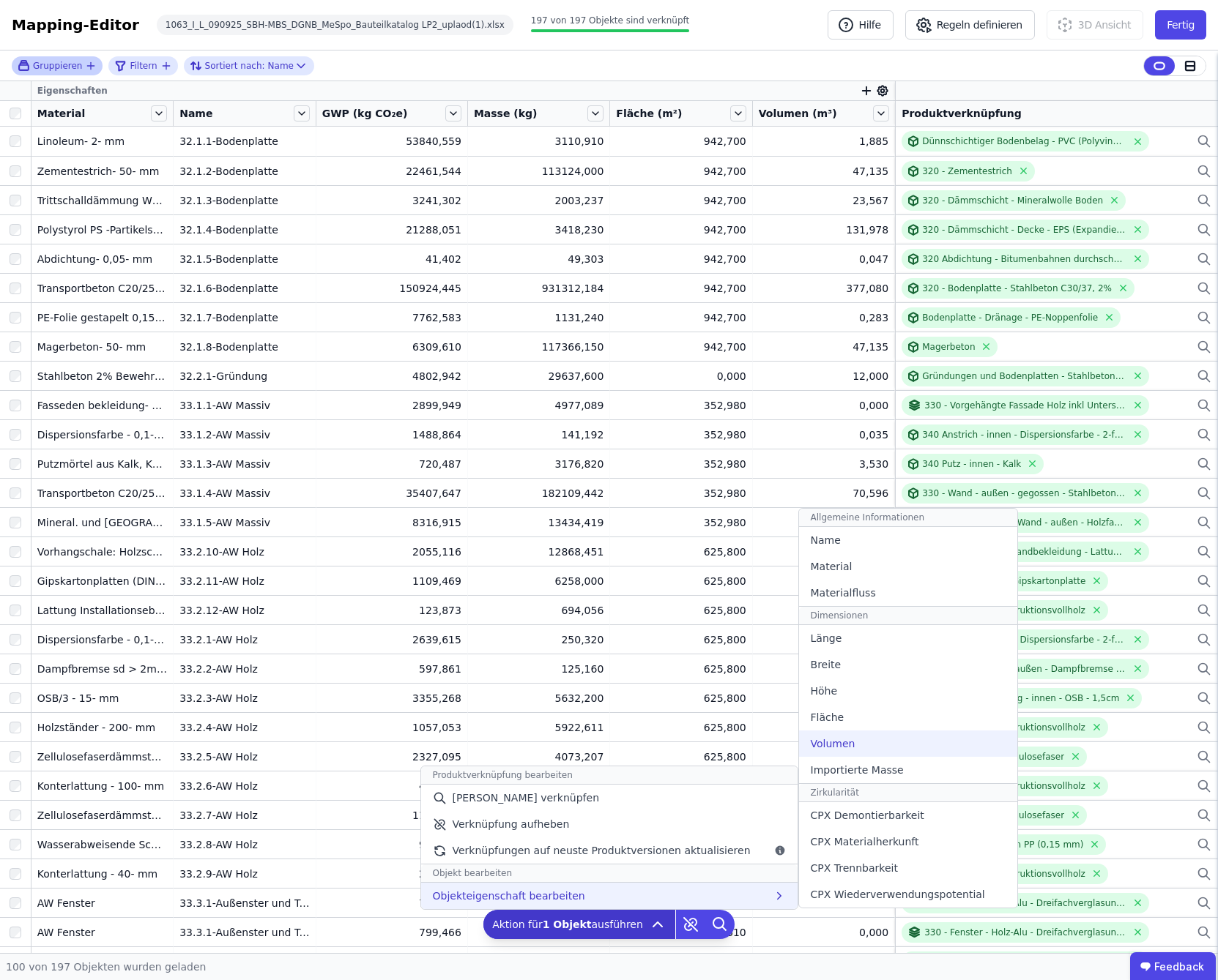
click at [877, 738] on div "Volumen" at bounding box center [907, 744] width 218 height 26
click at [853, 748] on div "Volumen" at bounding box center [907, 744] width 218 height 26
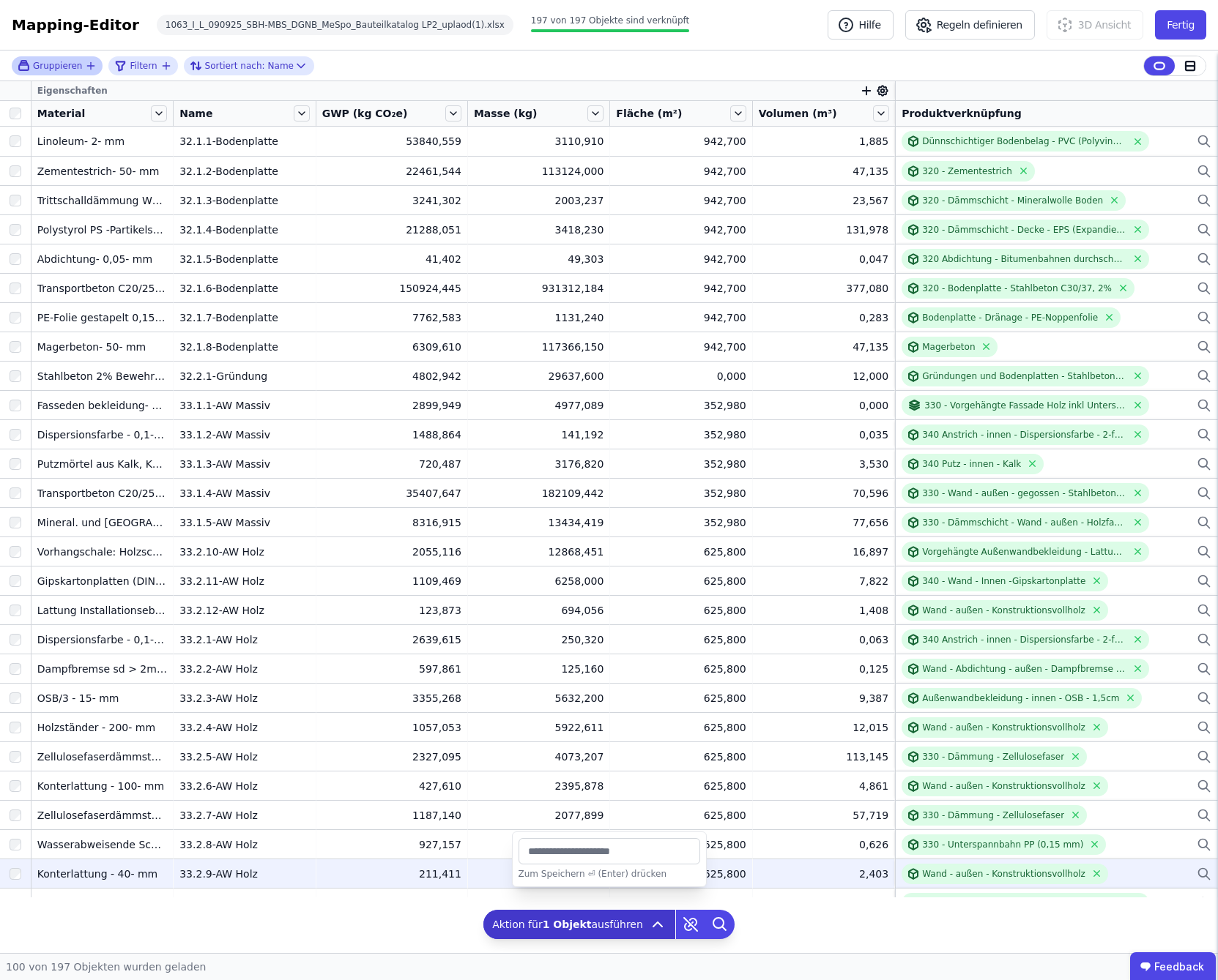
drag, startPoint x: 584, startPoint y: 853, endPoint x: 508, endPoint y: 859, distance: 76.2
click at [508, 859] on div "Gruppieren Filtern Sortiert nach: Name Eigenschaften Material Name GWP (kg CO₂e…" at bounding box center [609, 502] width 1218 height 903
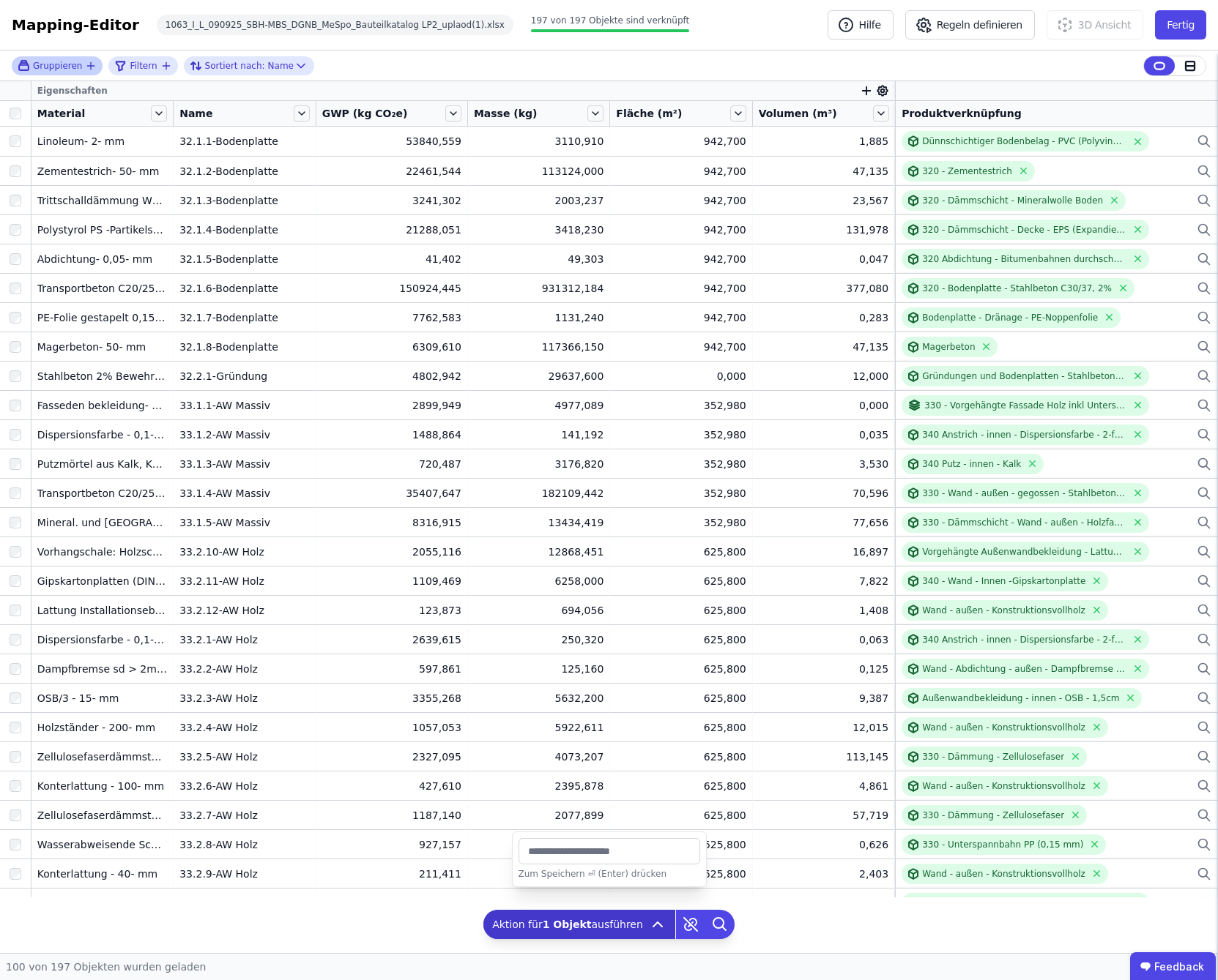
type input "***"
type input "*******"
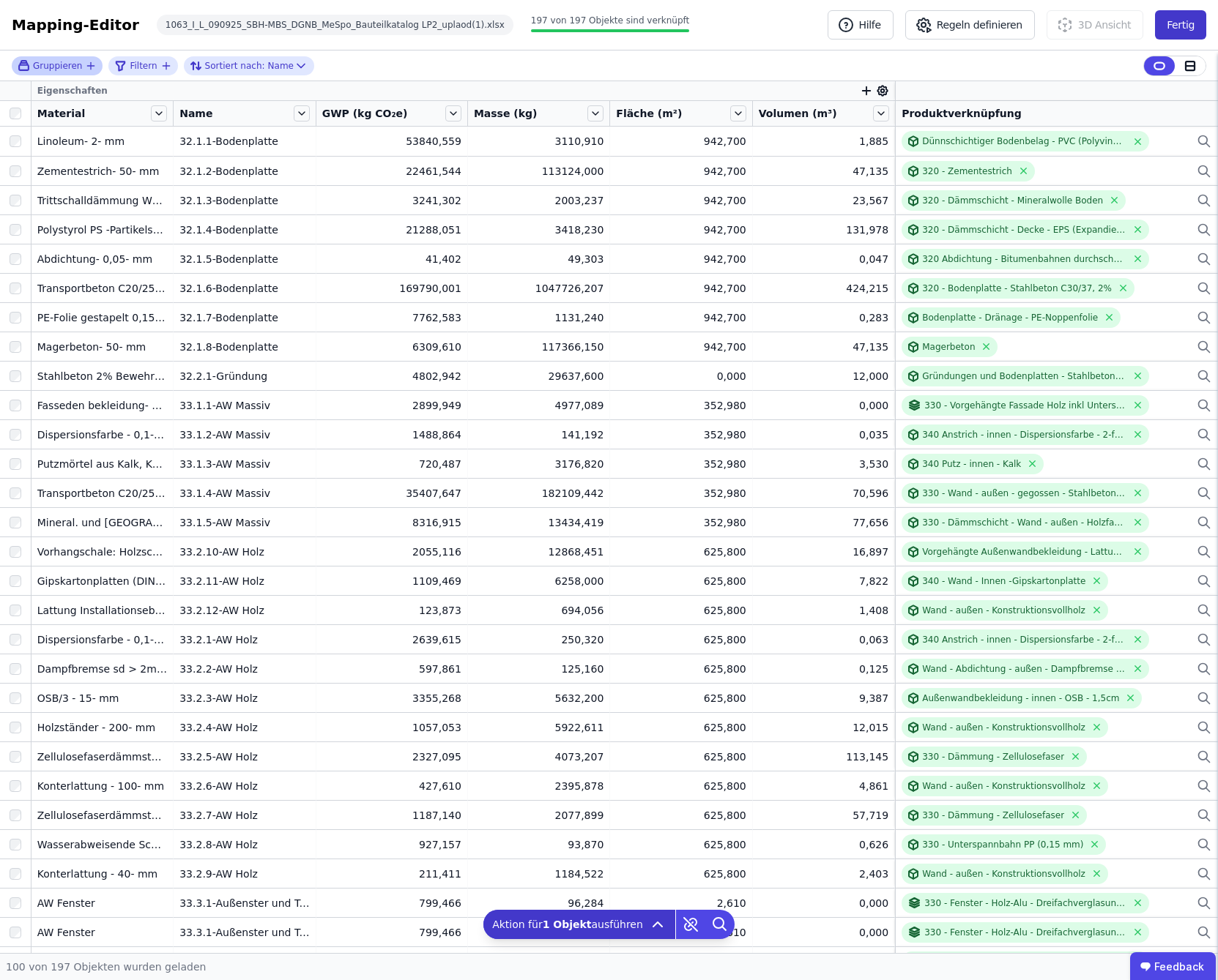
click at [1197, 21] on button "Fertig" at bounding box center [1180, 25] width 51 height 29
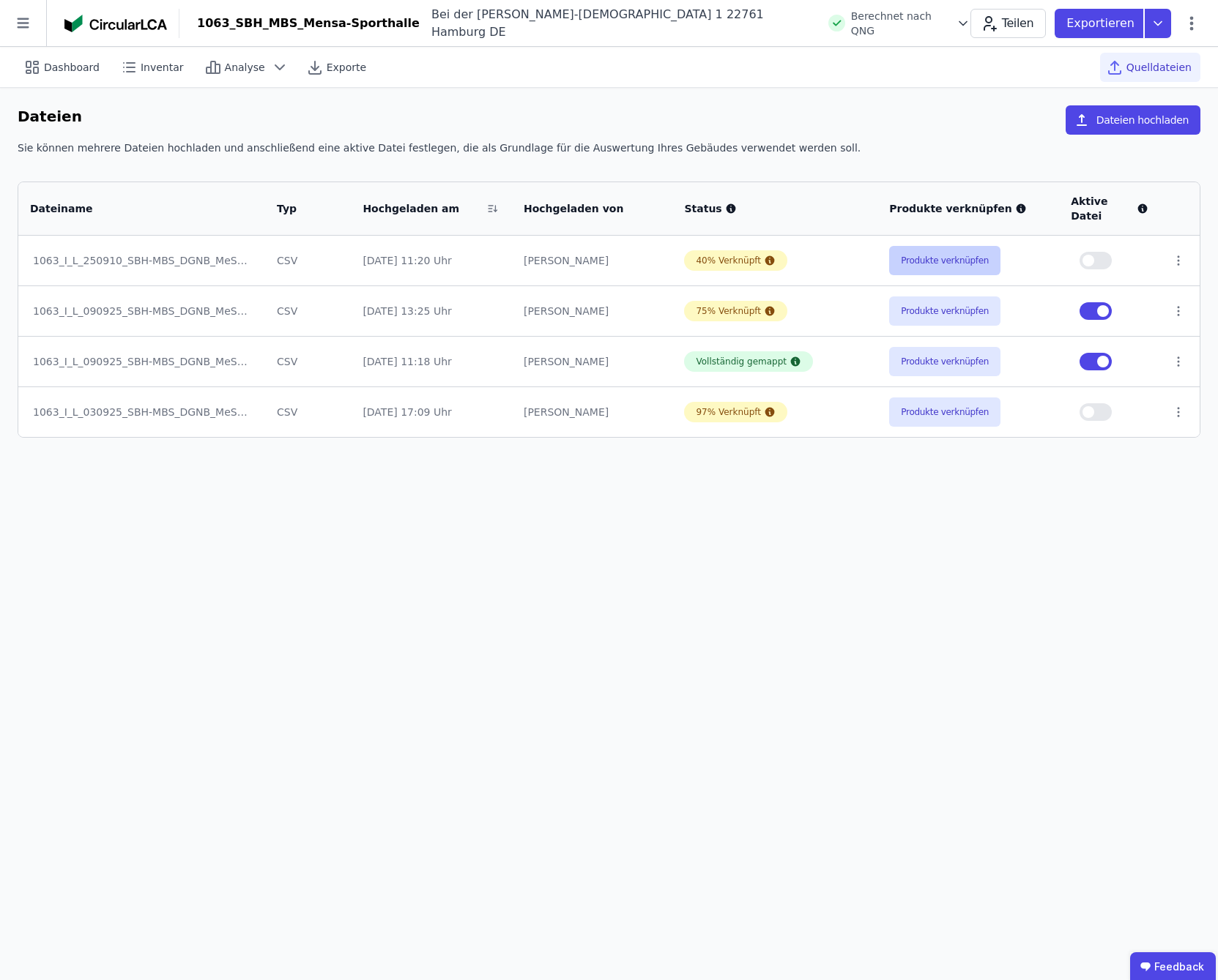
click at [942, 246] on button "Produkte verknüpfen" at bounding box center [944, 261] width 111 height 29
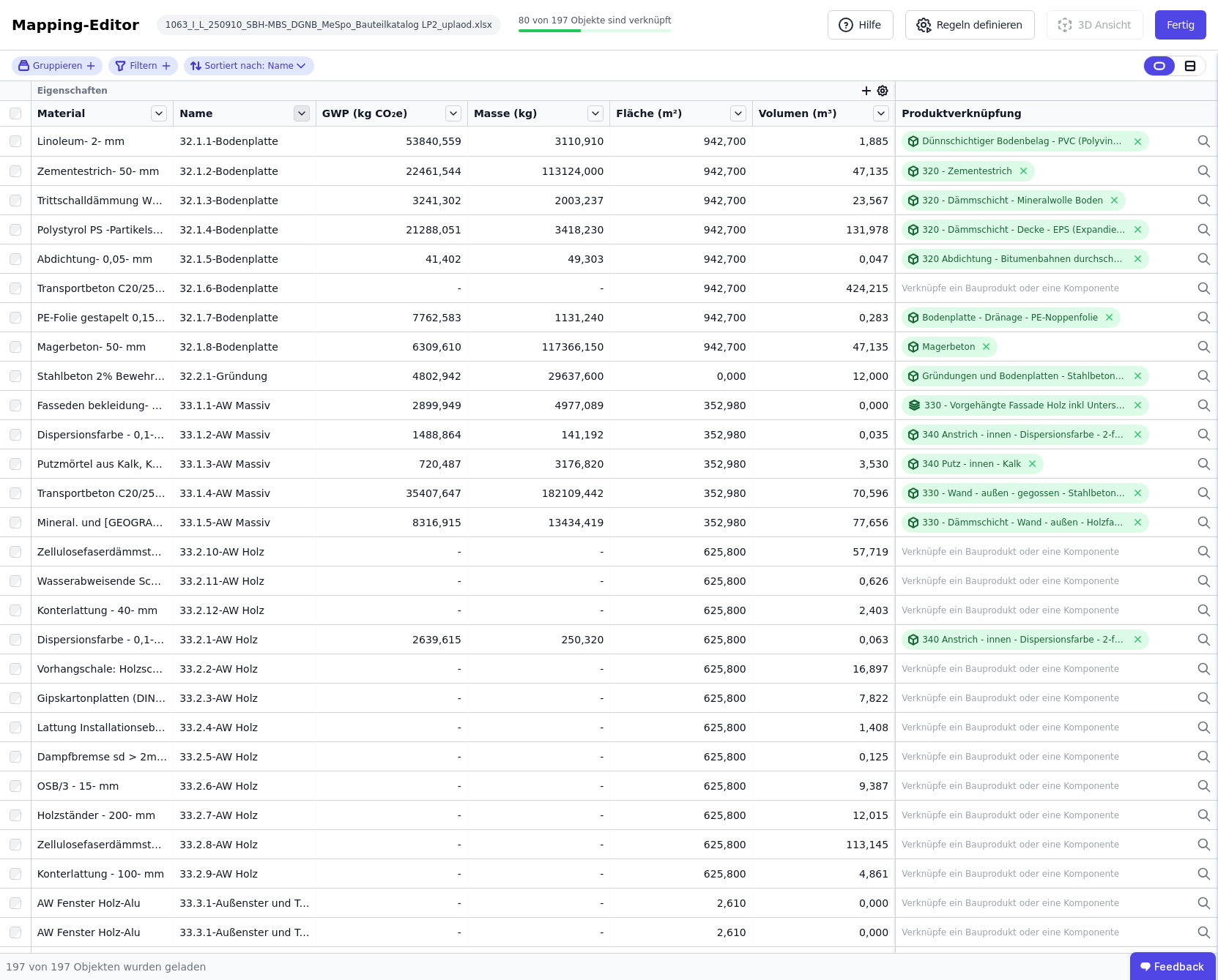
click at [304, 116] on icon at bounding box center [301, 113] width 16 height 16
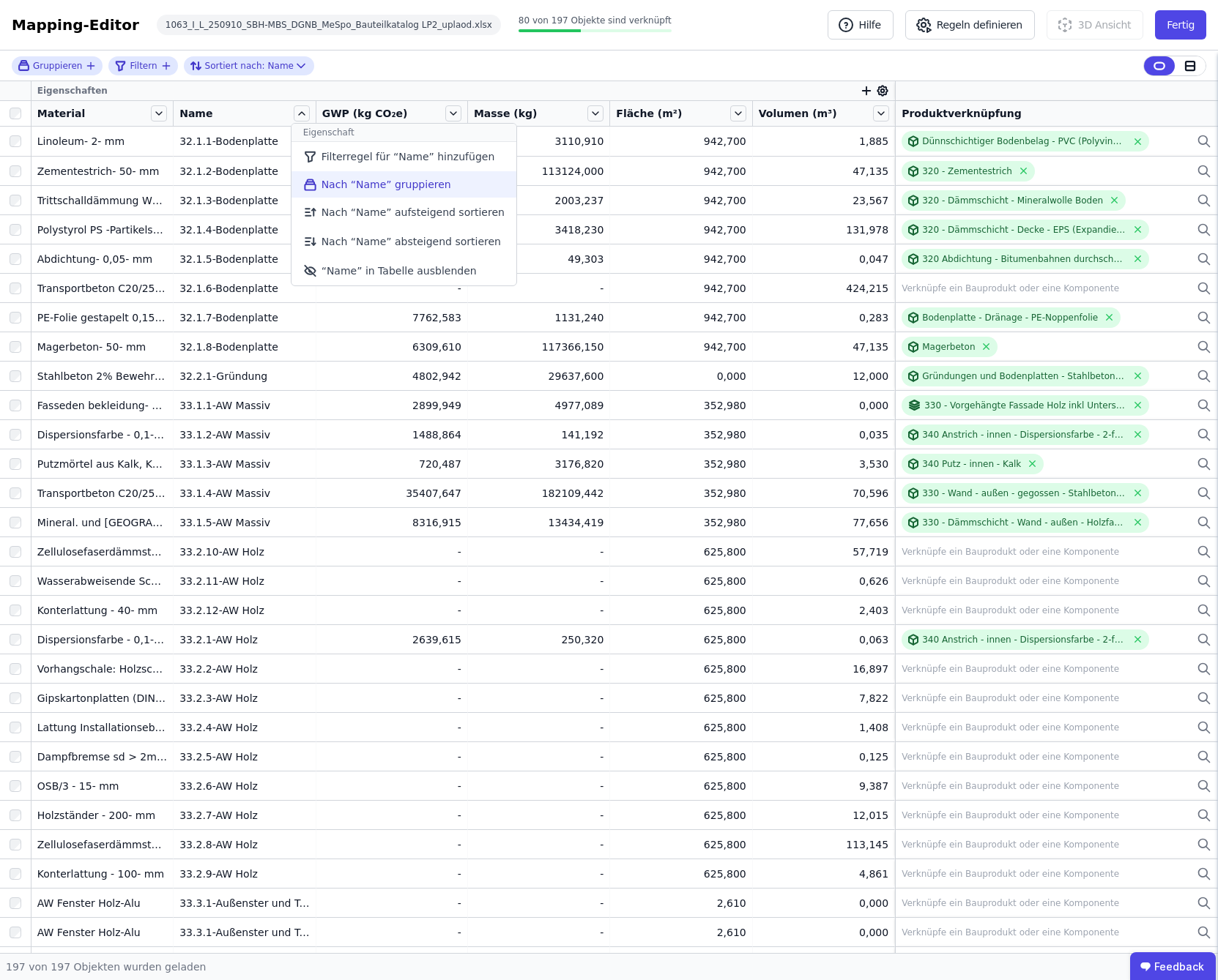
click at [429, 180] on li "Nach “Name” gruppieren" at bounding box center [404, 184] width 225 height 26
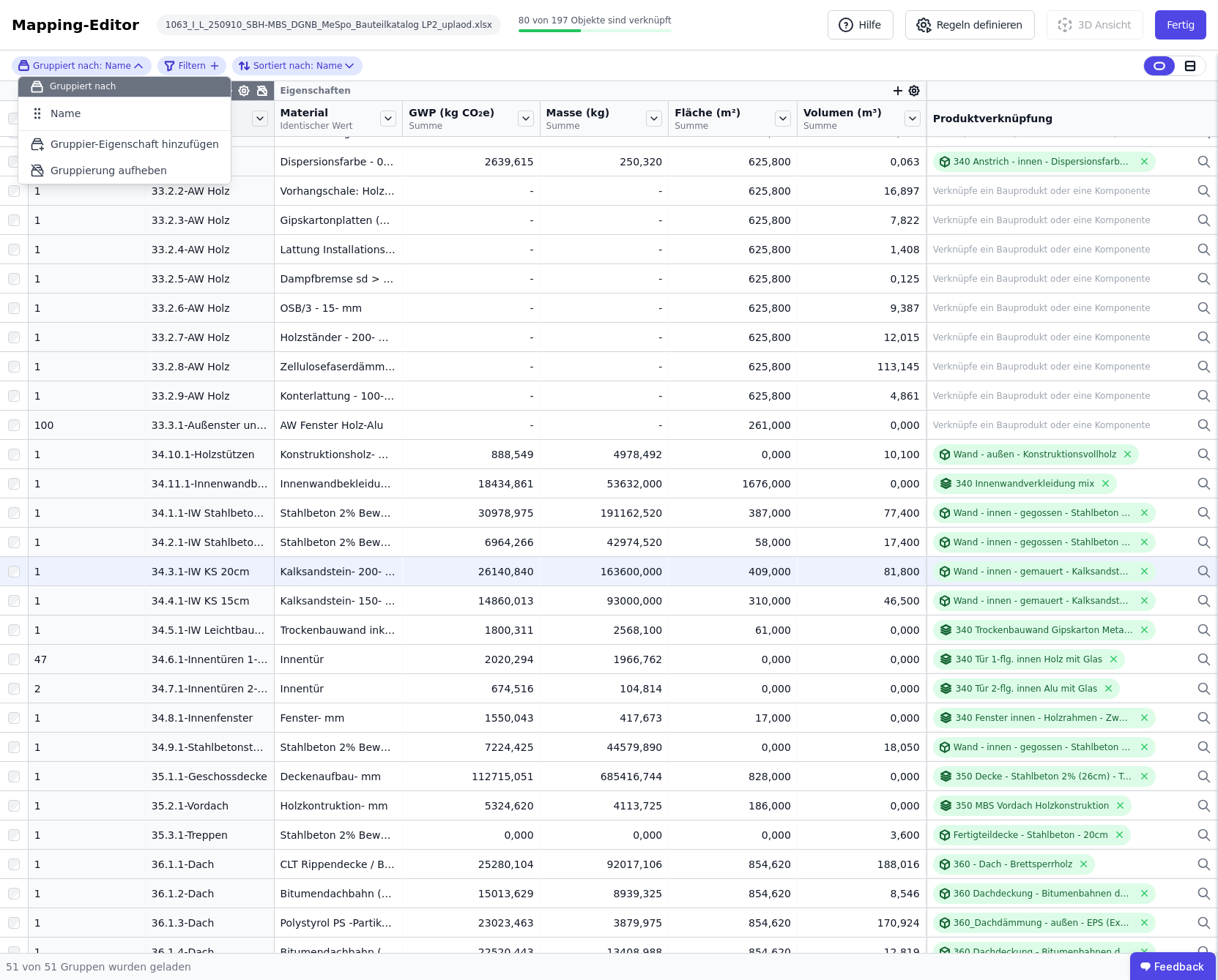
scroll to position [678, 0]
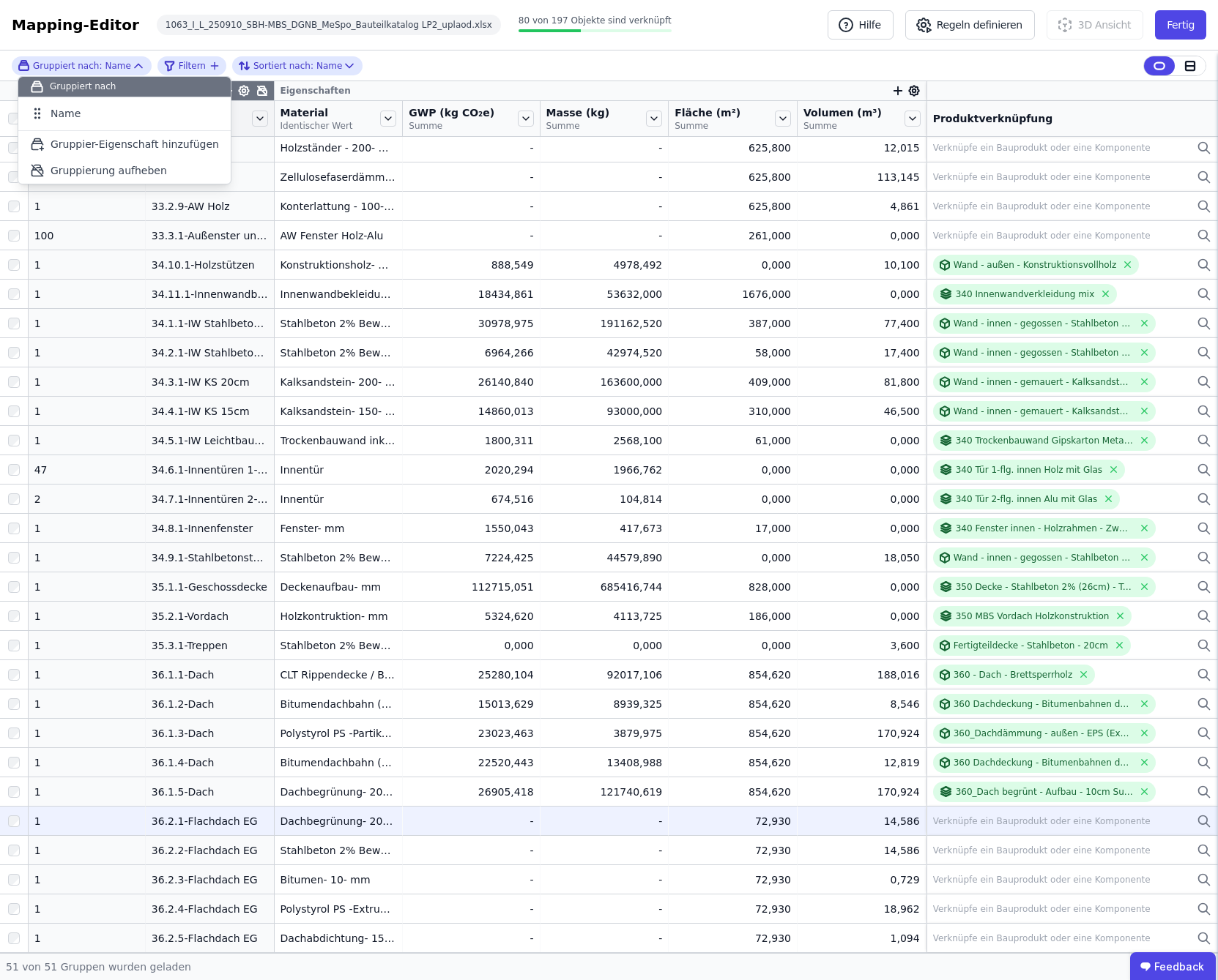
click at [1050, 824] on div "Verknüpfe ein Bauprodukt oder eine Komponente" at bounding box center [1041, 821] width 217 height 11
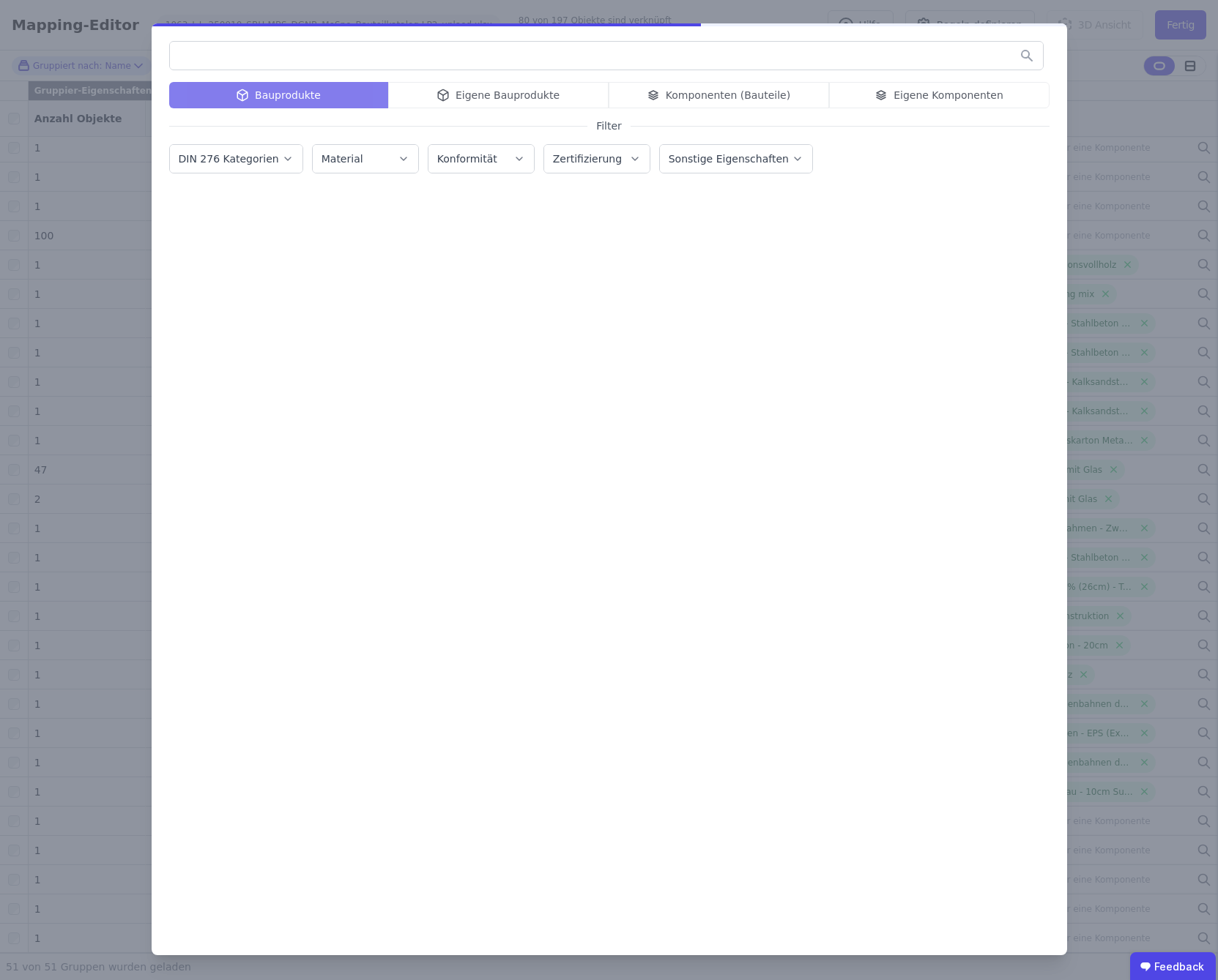
click at [515, 55] on input "text" at bounding box center [606, 56] width 872 height 26
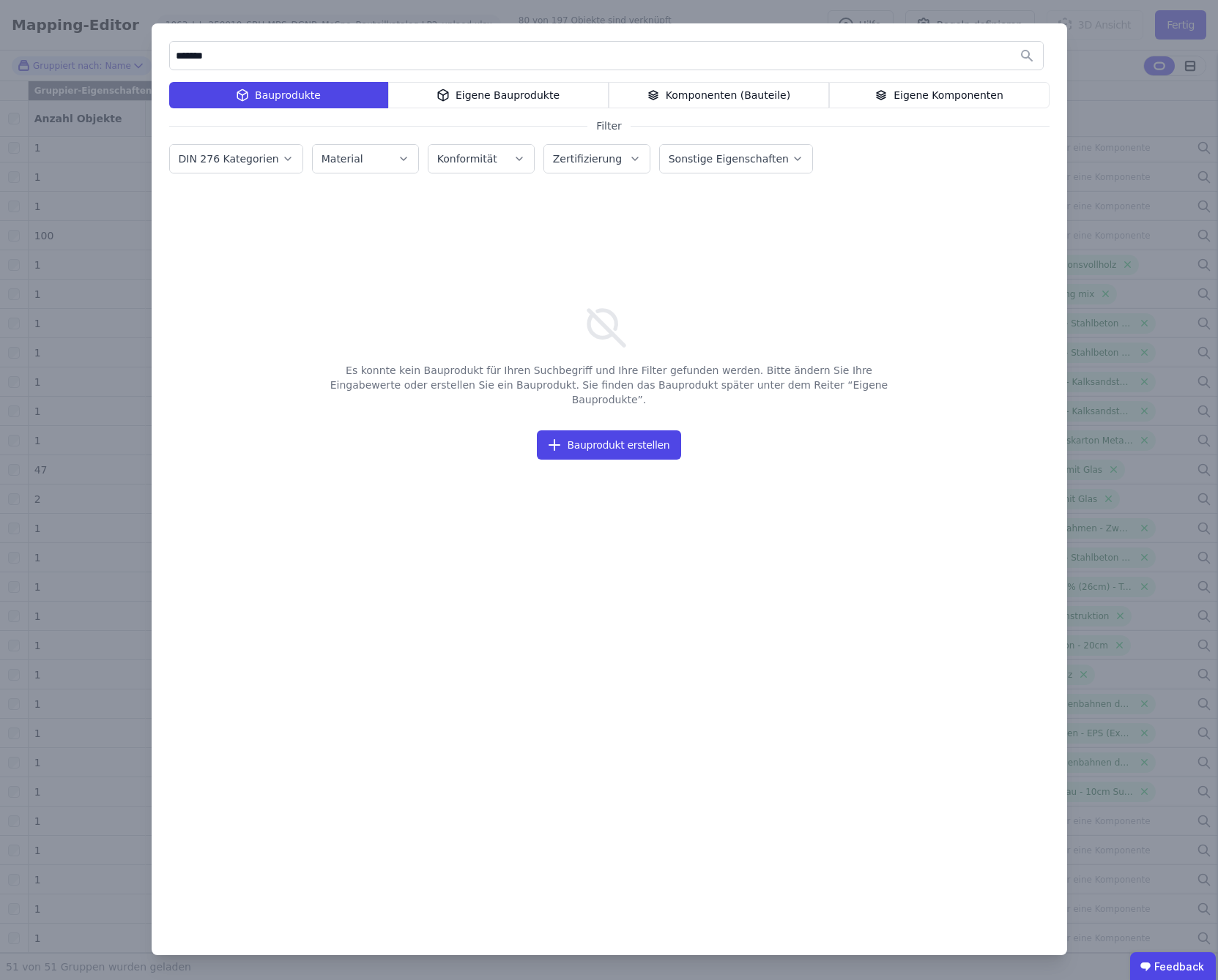
click at [282, 162] on icon "button" at bounding box center [288, 160] width 11 height 15
drag, startPoint x: 173, startPoint y: 36, endPoint x: 164, endPoint y: 37, distance: 9.1
click at [164, 37] on div "******* Bauprodukte Eigene Bauprodukte Komponenten (Bauteile) Eigene Komponente…" at bounding box center [609, 489] width 915 height 932
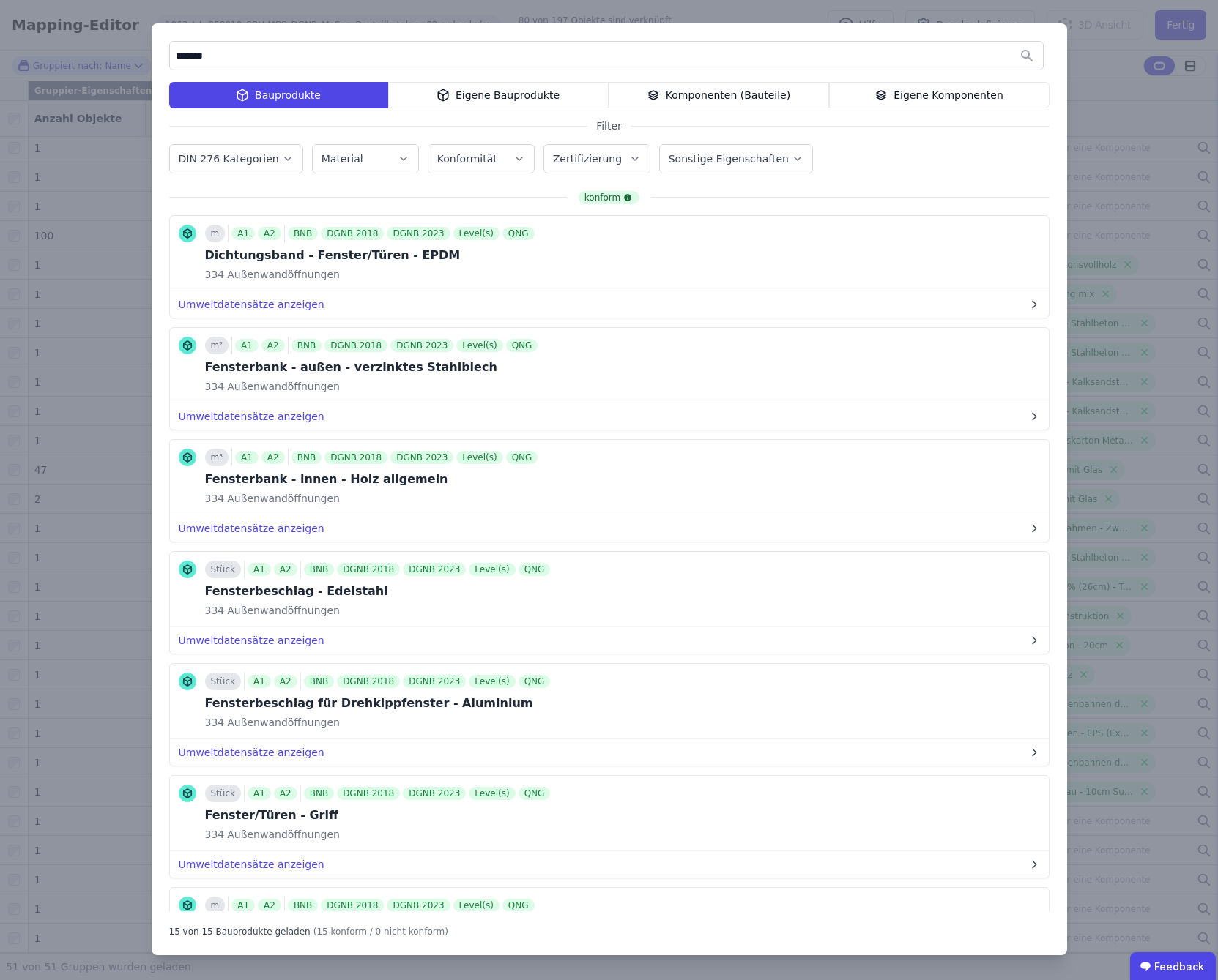
click at [285, 158] on icon "button" at bounding box center [288, 159] width 6 height 3
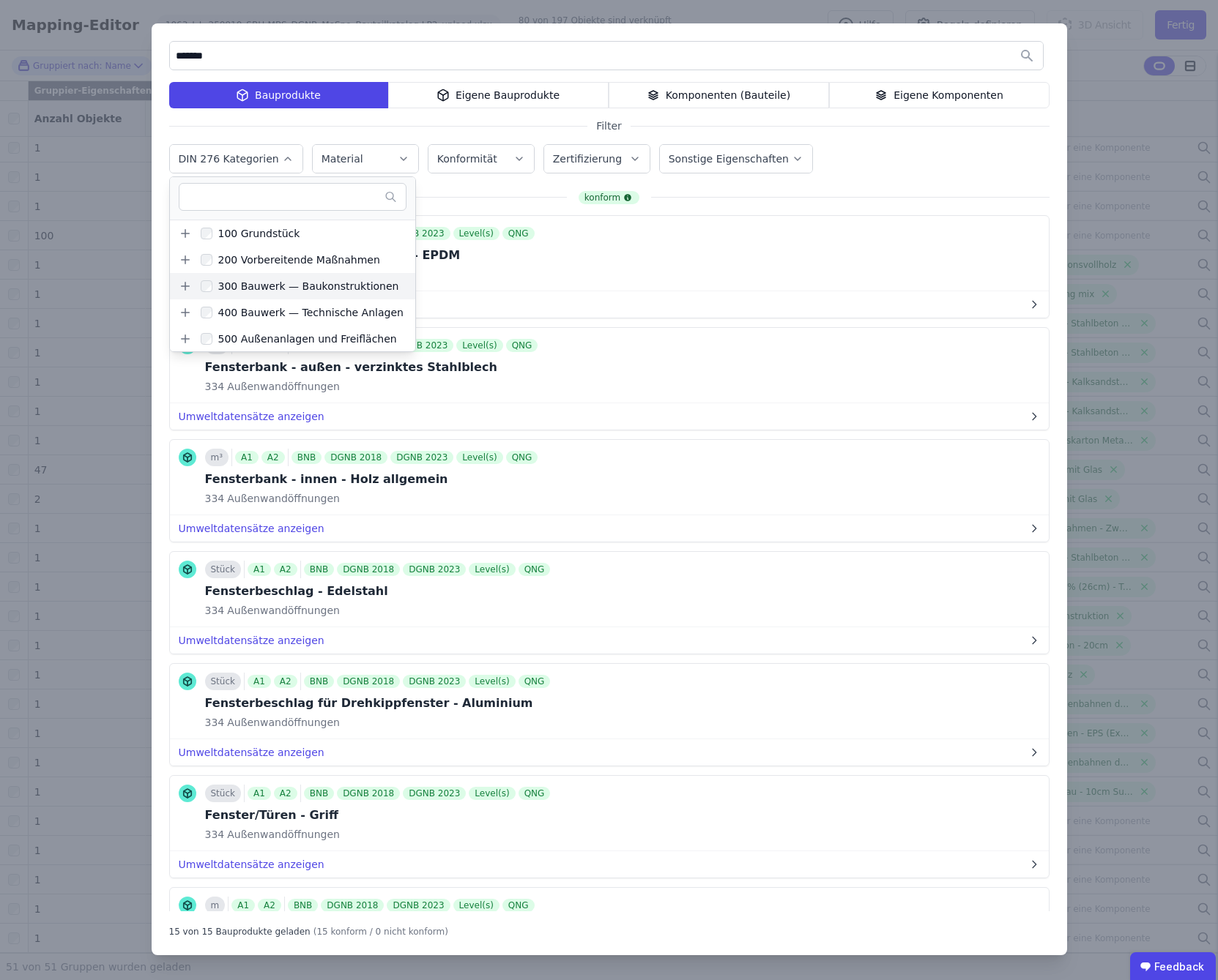
click at [188, 285] on icon at bounding box center [185, 286] width 13 height 13
click at [341, 291] on div "300 Bauwerk — Baukonstruktionen" at bounding box center [306, 286] width 187 height 15
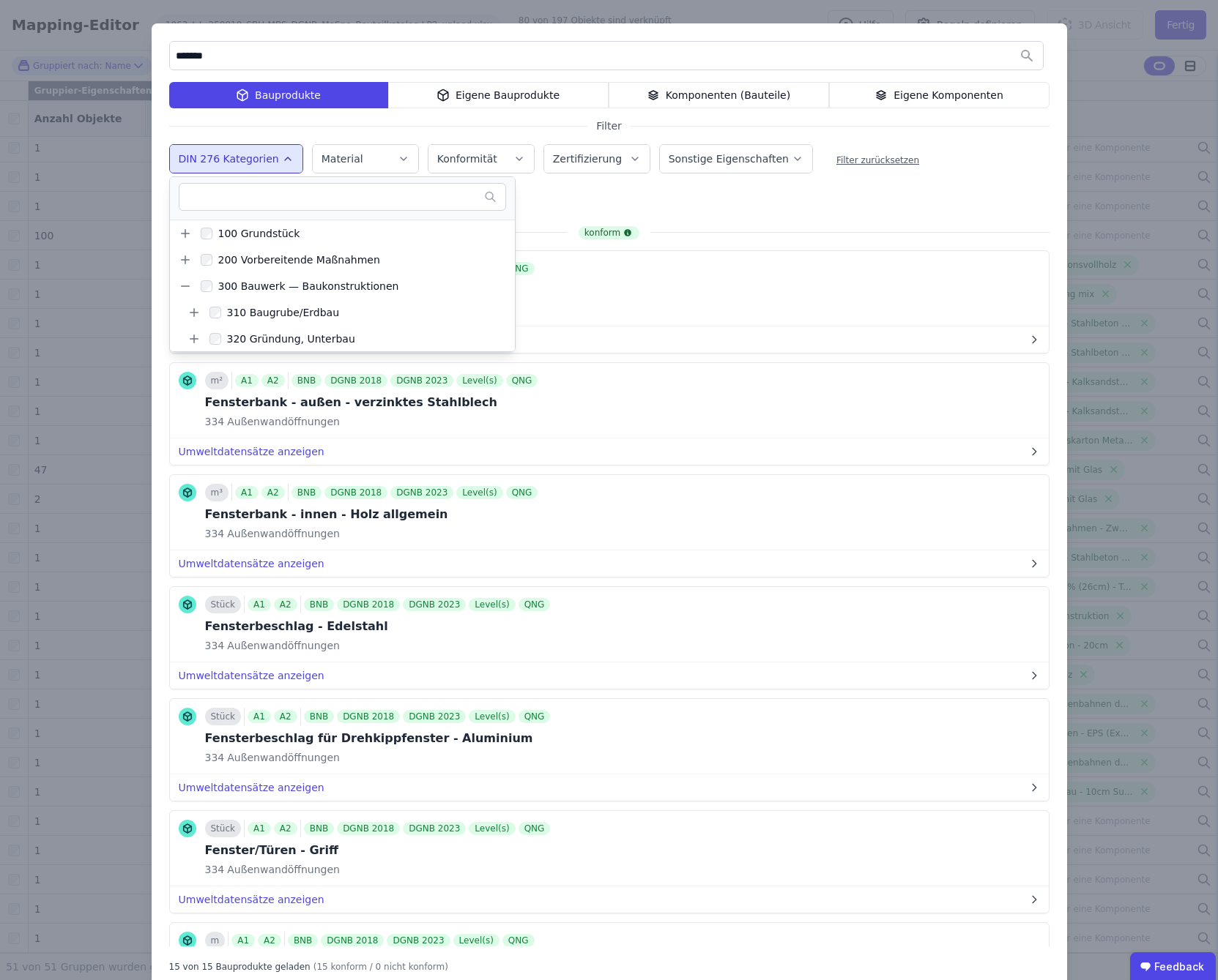
click at [994, 164] on div "DIN 276 Kategorien 100 Grundstück 200 Vorbereitende Maßnahmen 300 Bauwerk — Bau…" at bounding box center [609, 161] width 880 height 38
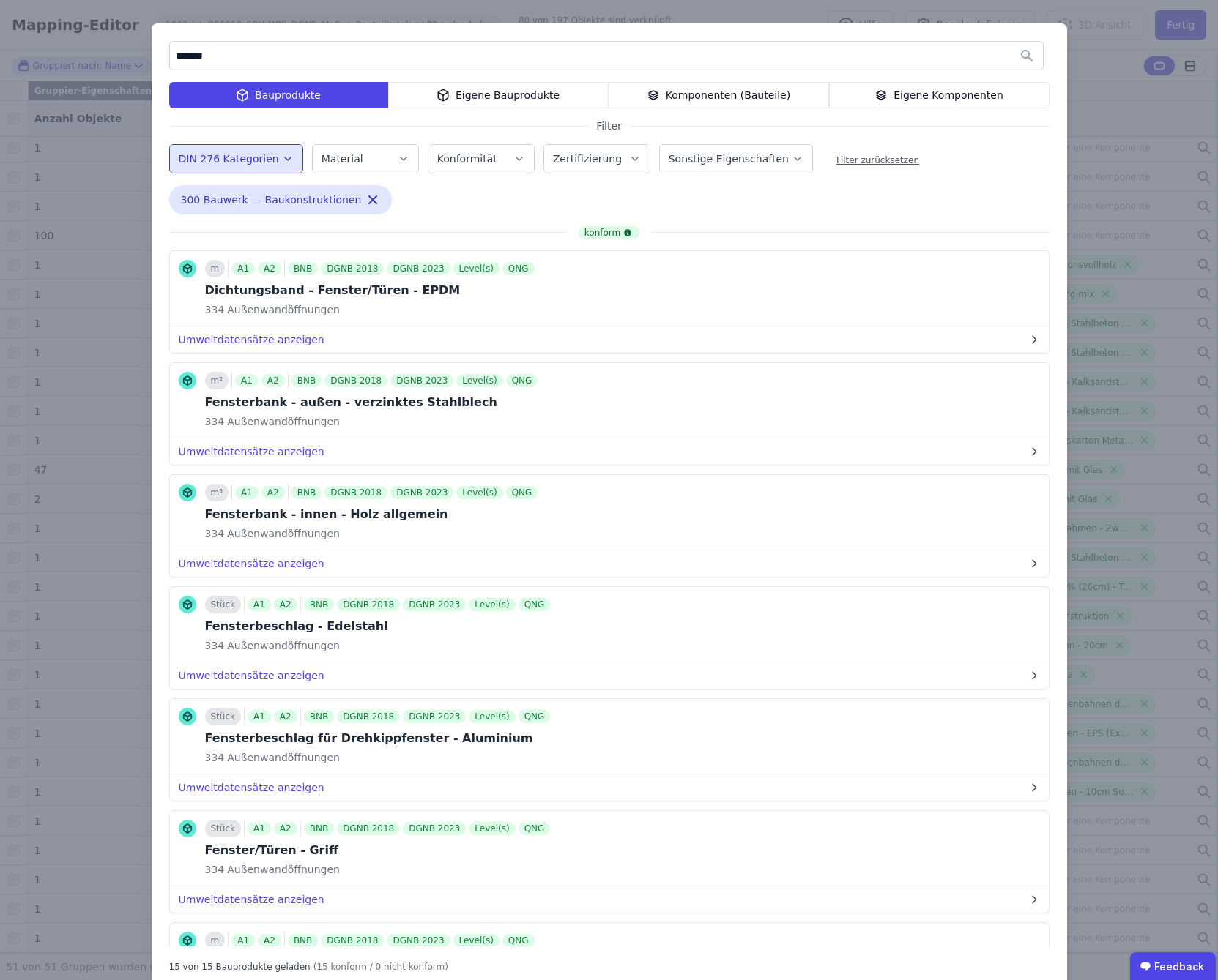
click at [221, 60] on input "*******" at bounding box center [606, 56] width 872 height 26
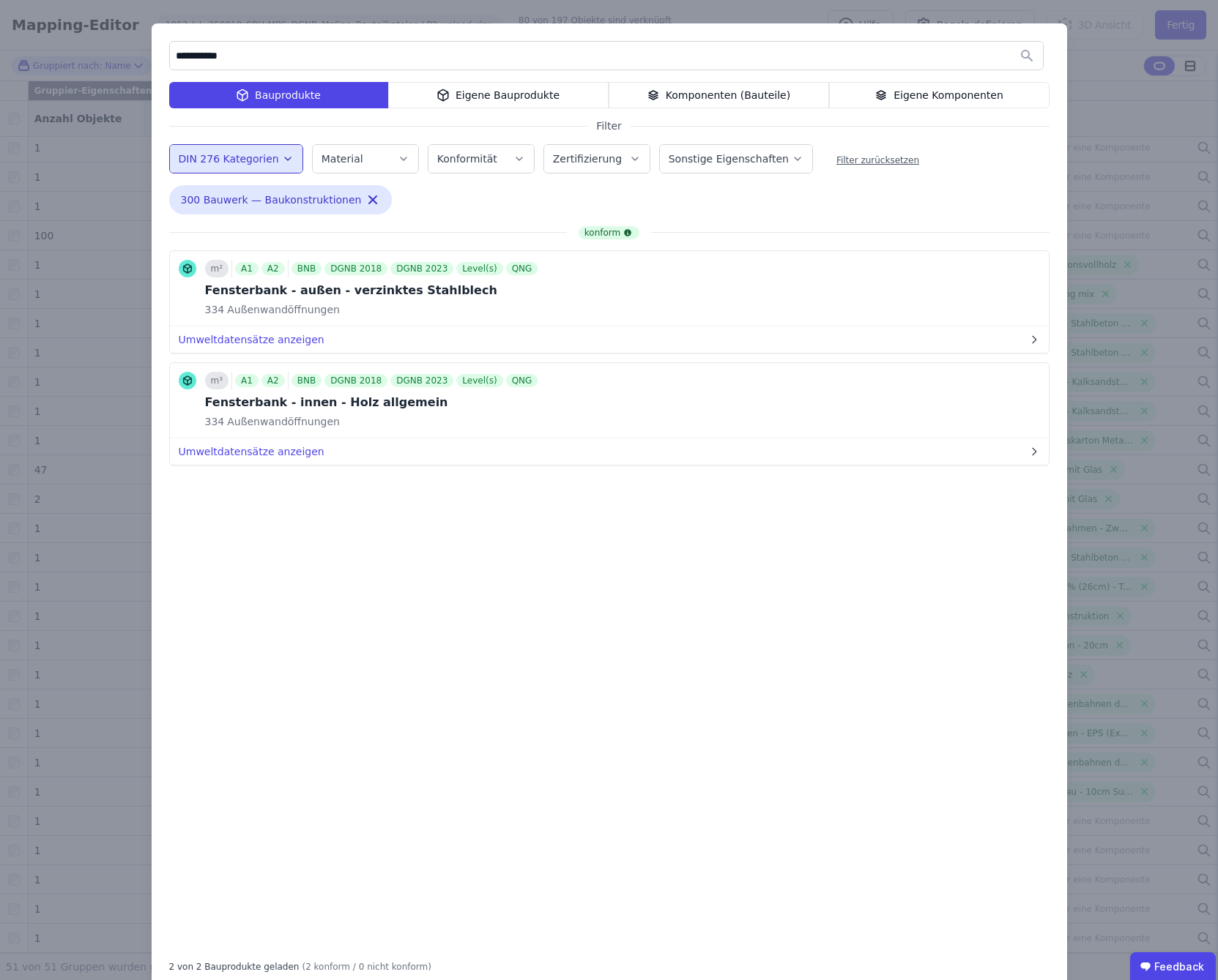
drag, startPoint x: 253, startPoint y: 59, endPoint x: 111, endPoint y: 71, distance: 142.5
click at [111, 71] on div "**********" at bounding box center [609, 507] width 1218 height 1014
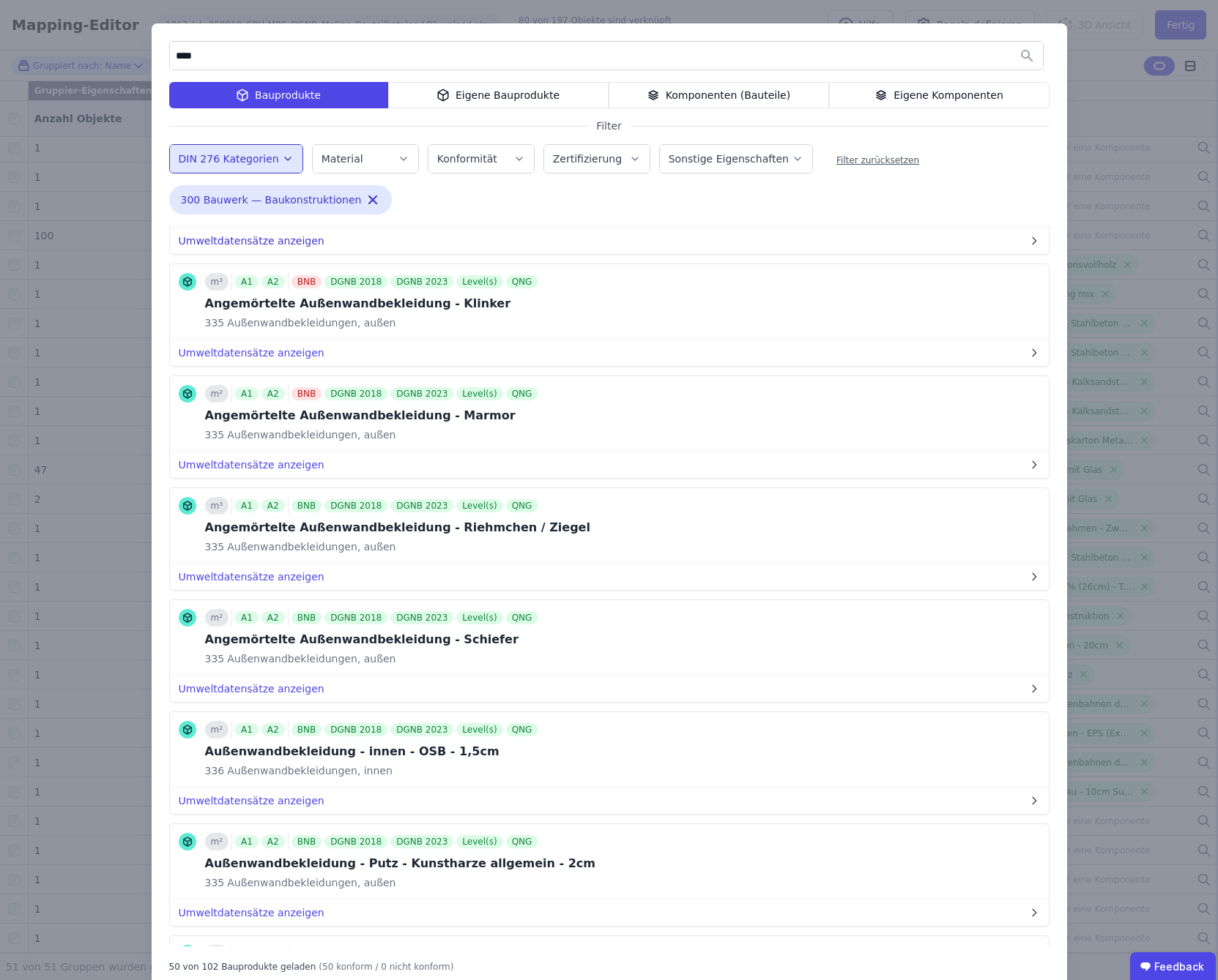
scroll to position [0, 0]
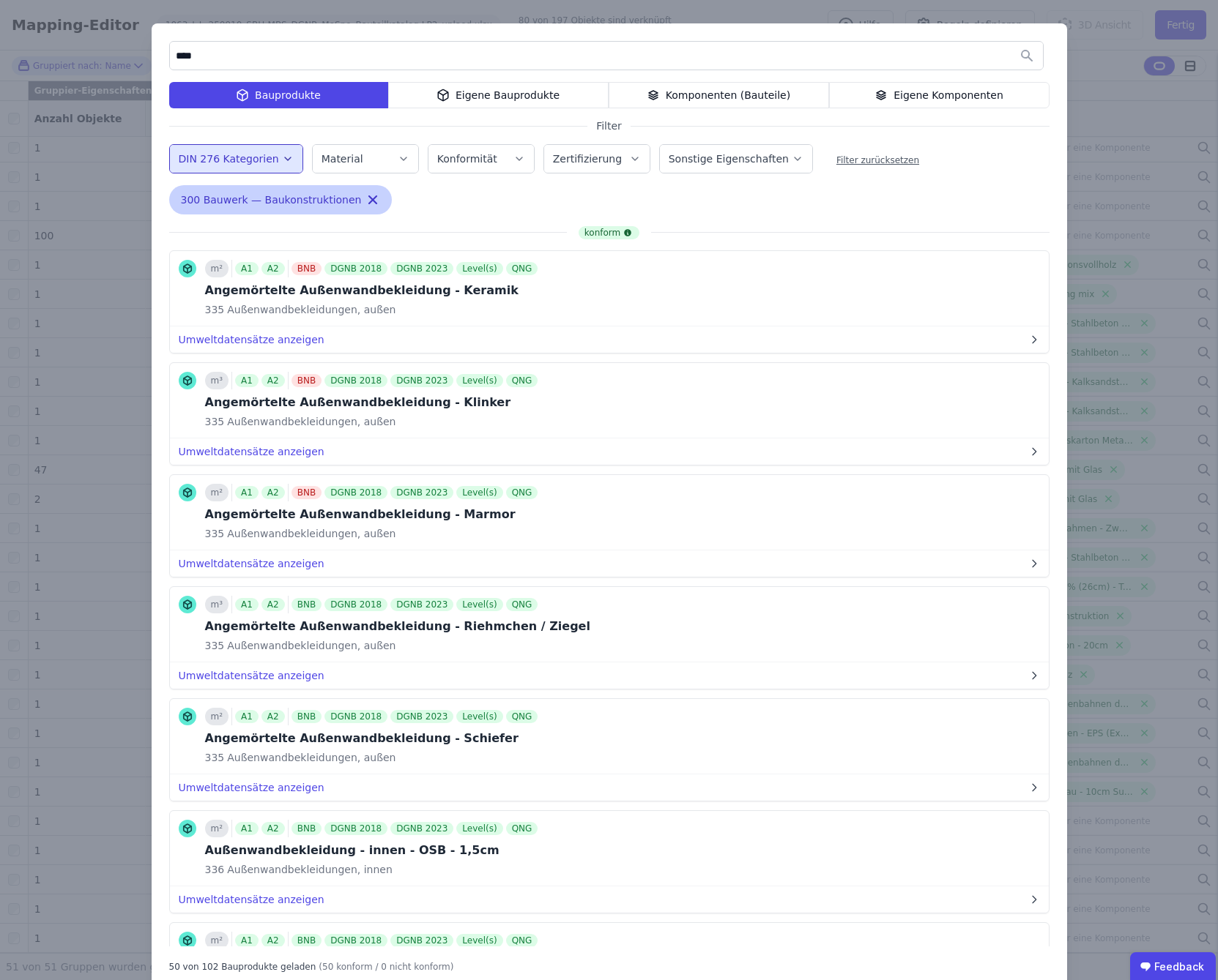
type input "****"
click at [365, 198] on icon "button" at bounding box center [373, 200] width 15 height 15
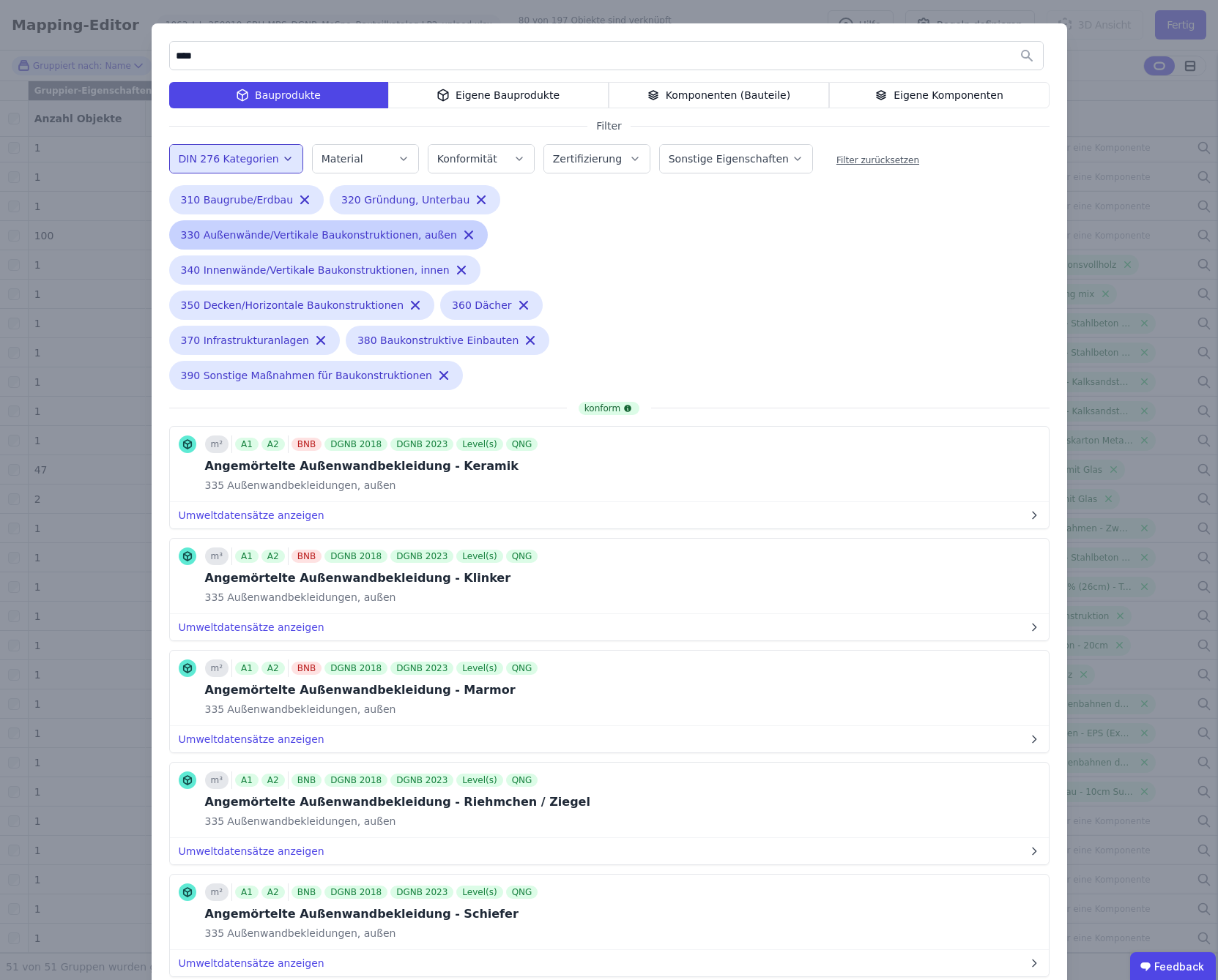
click at [465, 234] on icon "button" at bounding box center [468, 235] width 8 height 8
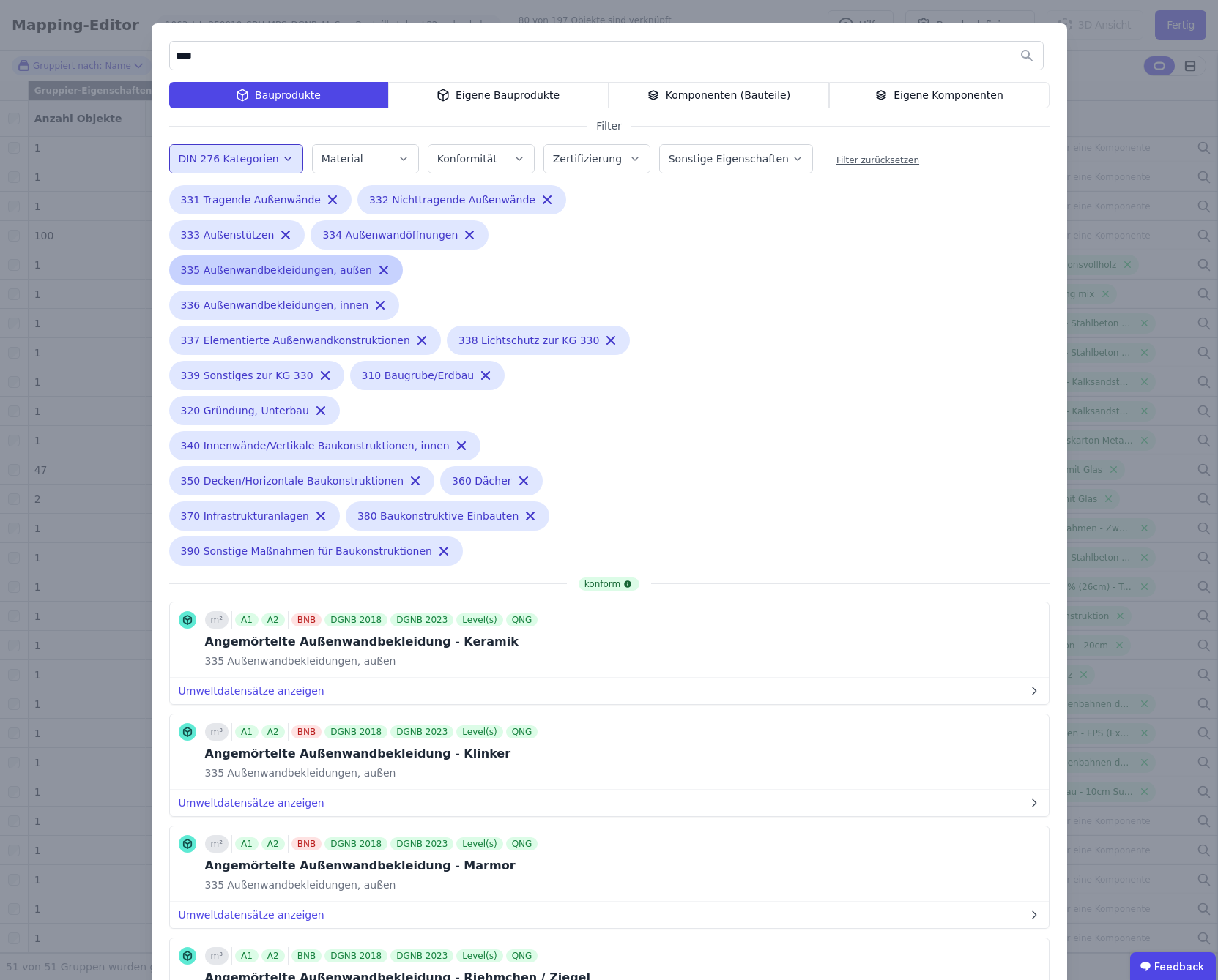
click at [377, 269] on icon "button" at bounding box center [384, 270] width 15 height 15
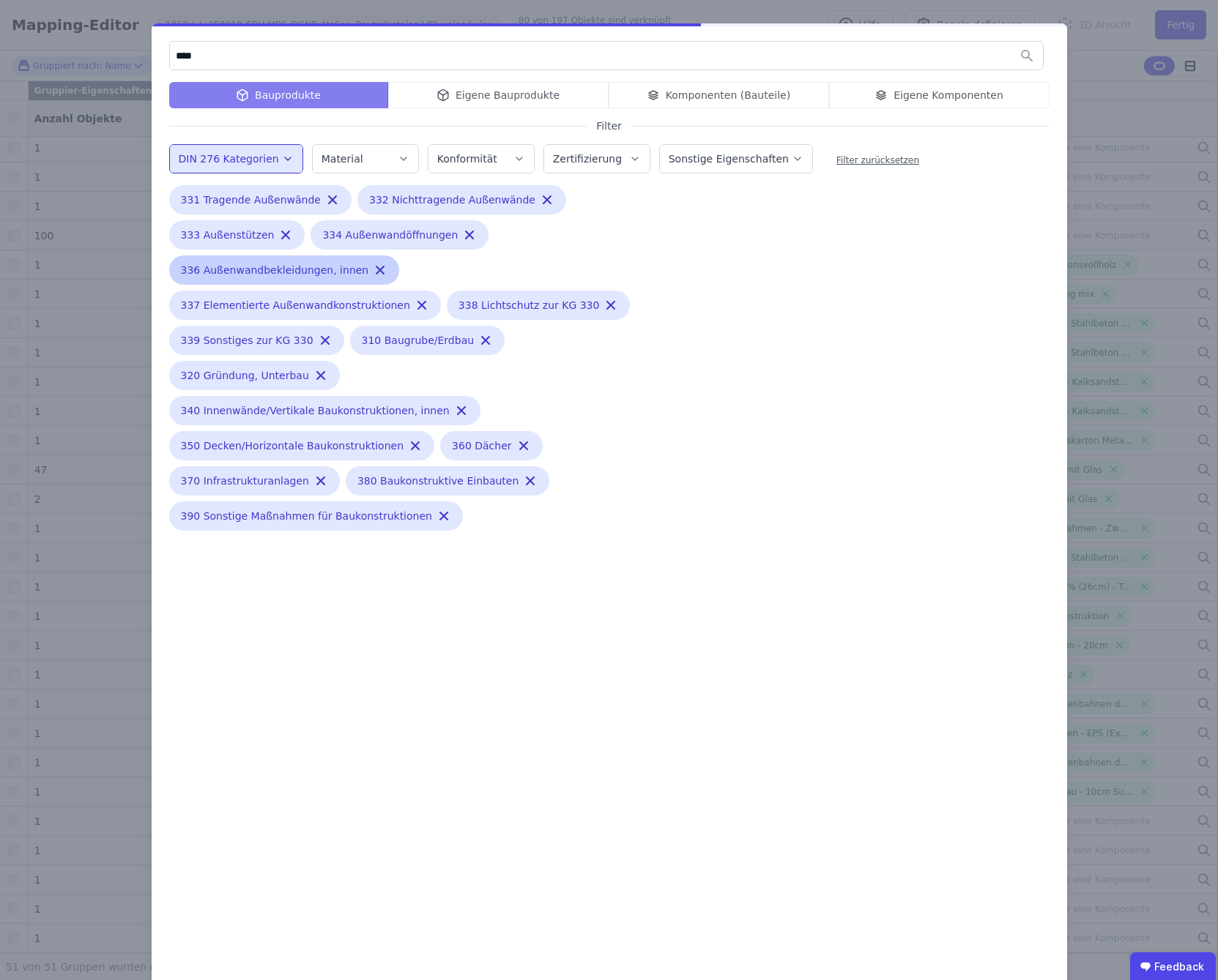
click at [377, 270] on icon "button" at bounding box center [381, 270] width 8 height 8
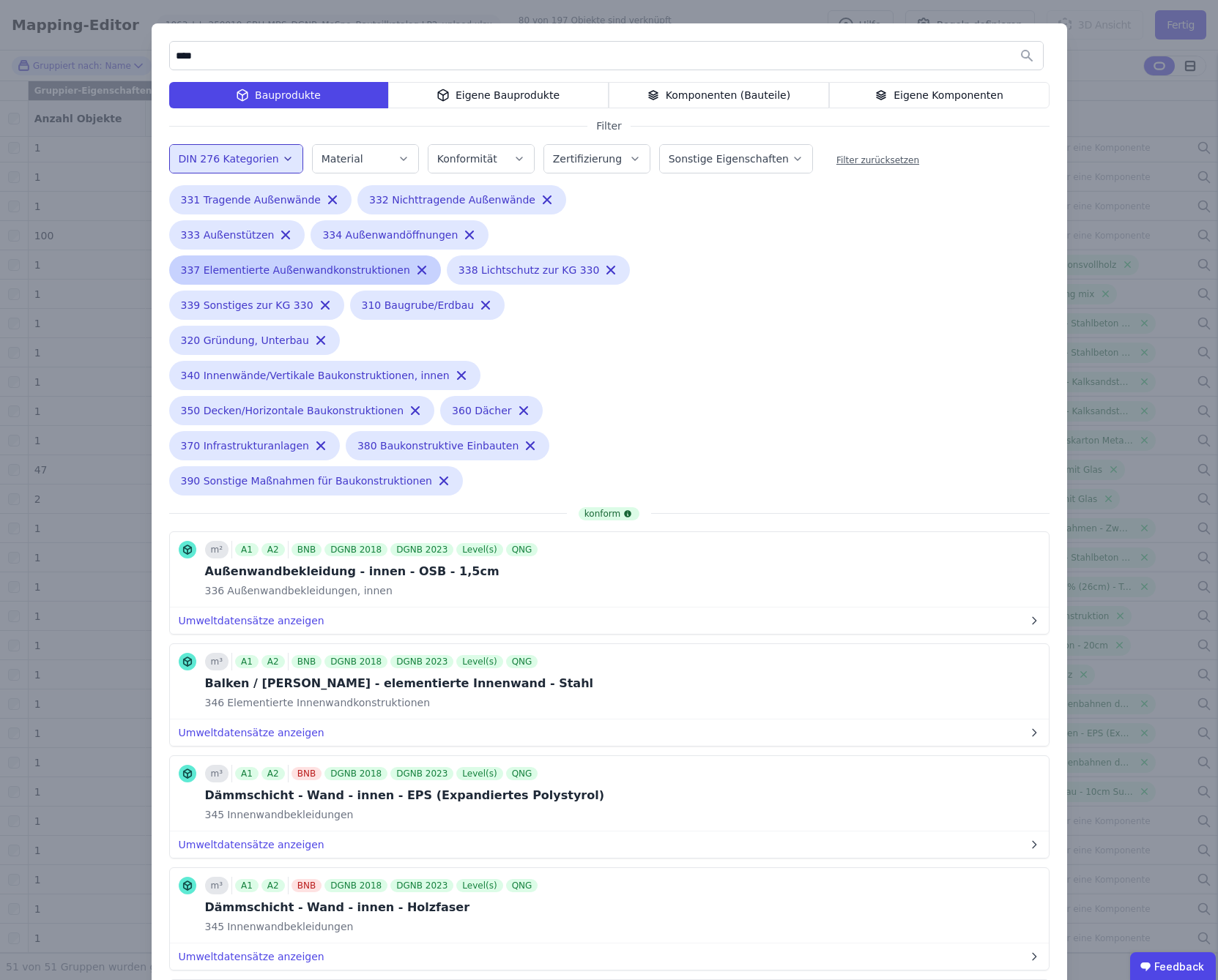
click at [402, 265] on div "337 Elementierte Außenwandkonstruktionen Remove small option" at bounding box center [305, 270] width 272 height 29
click at [414, 274] on icon "button" at bounding box center [422, 270] width 15 height 15
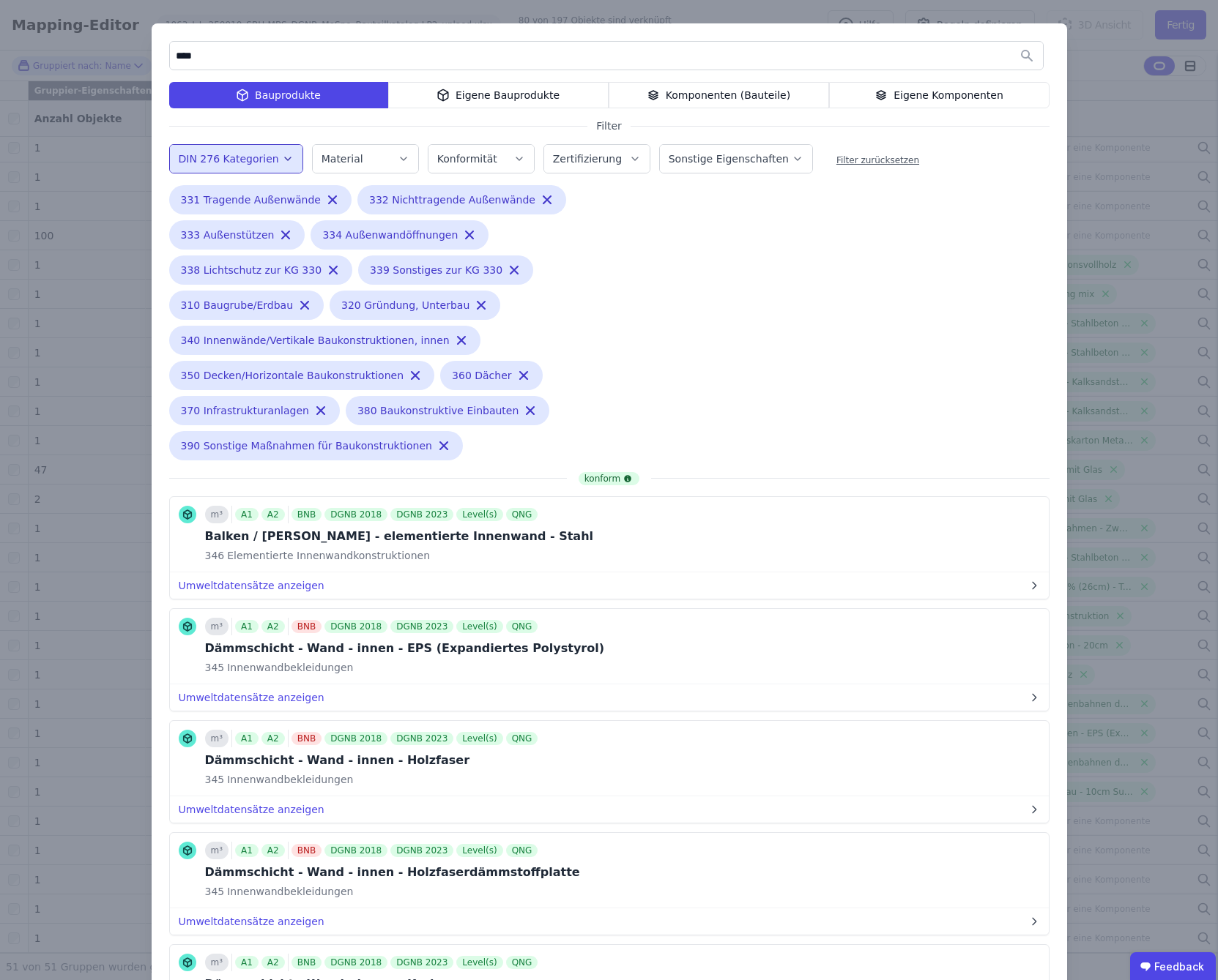
click at [566, 100] on div "Eigene Bauprodukte" at bounding box center [498, 95] width 220 height 26
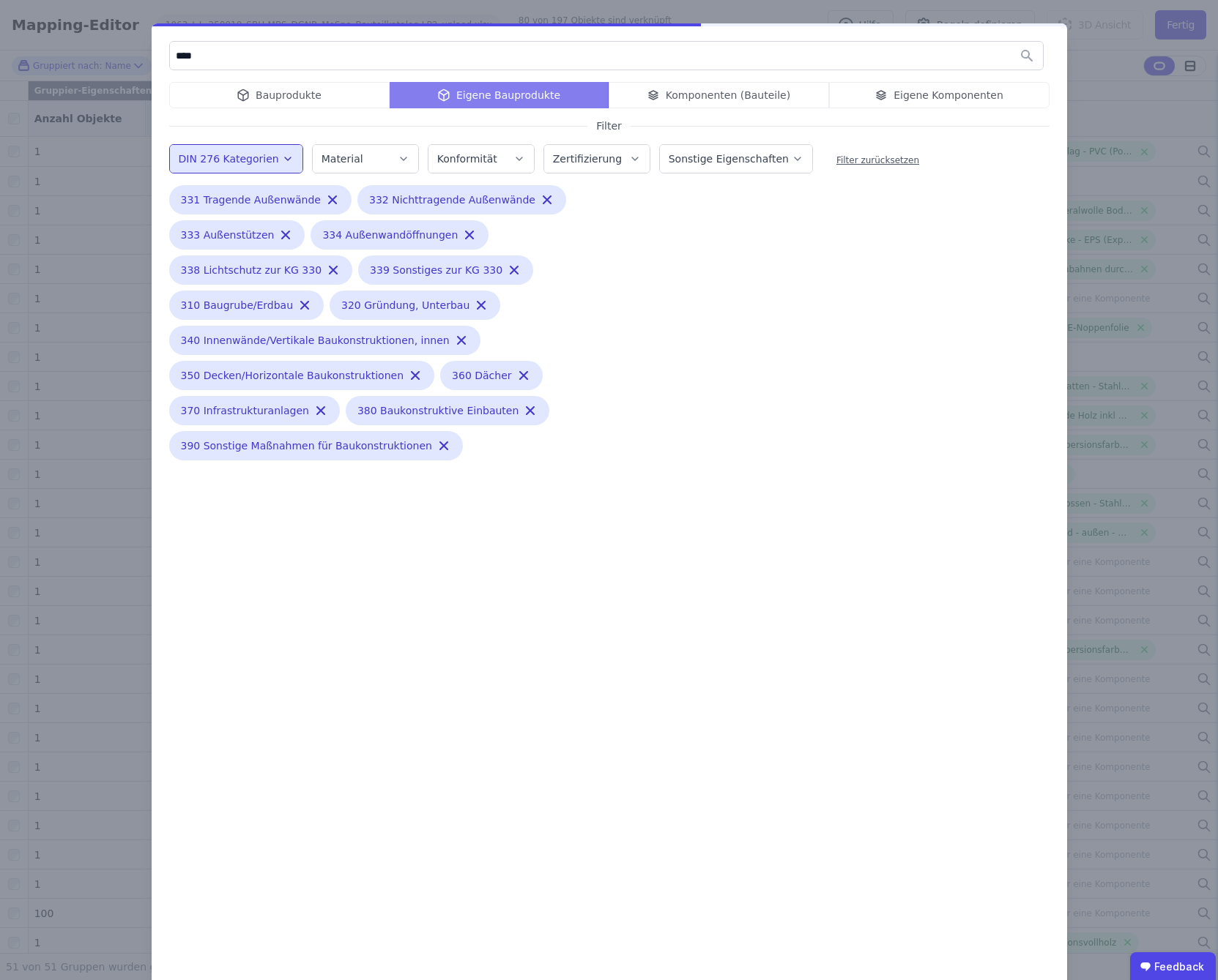
scroll to position [678, 0]
click at [354, 96] on div "Bauprodukte Eigene Bauprodukte Komponenten (Bauteile) Eigene Komponenten" at bounding box center [609, 95] width 880 height 26
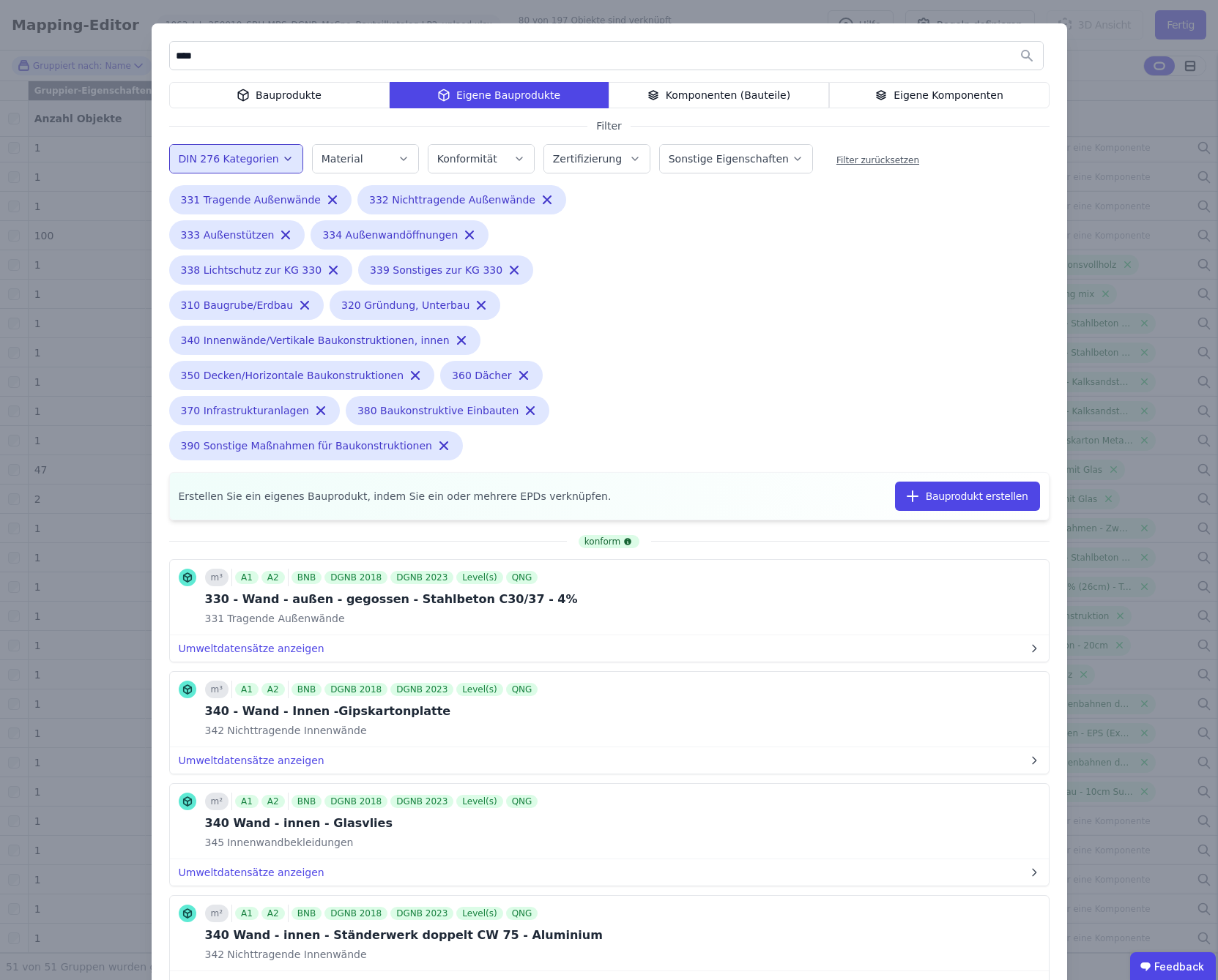
click at [1144, 112] on div "**** Bauprodukte Eigene Bauprodukte Komponenten (Bauteile) Eigene Komponenten F…" at bounding box center [609, 630] width 1218 height 1259
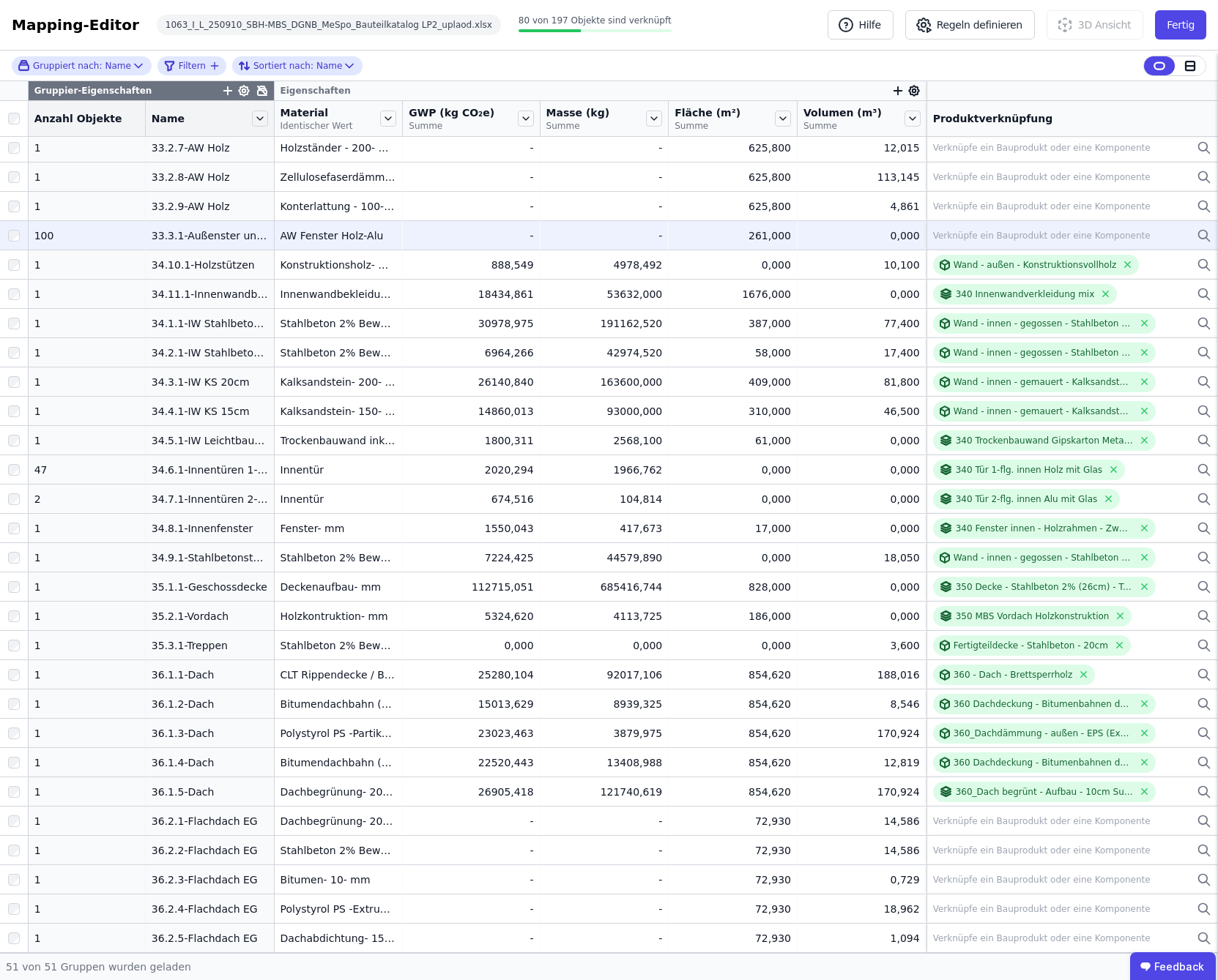
click at [970, 239] on div "Verknüpfe ein Bauprodukt oder eine Komponente" at bounding box center [1041, 235] width 217 height 11
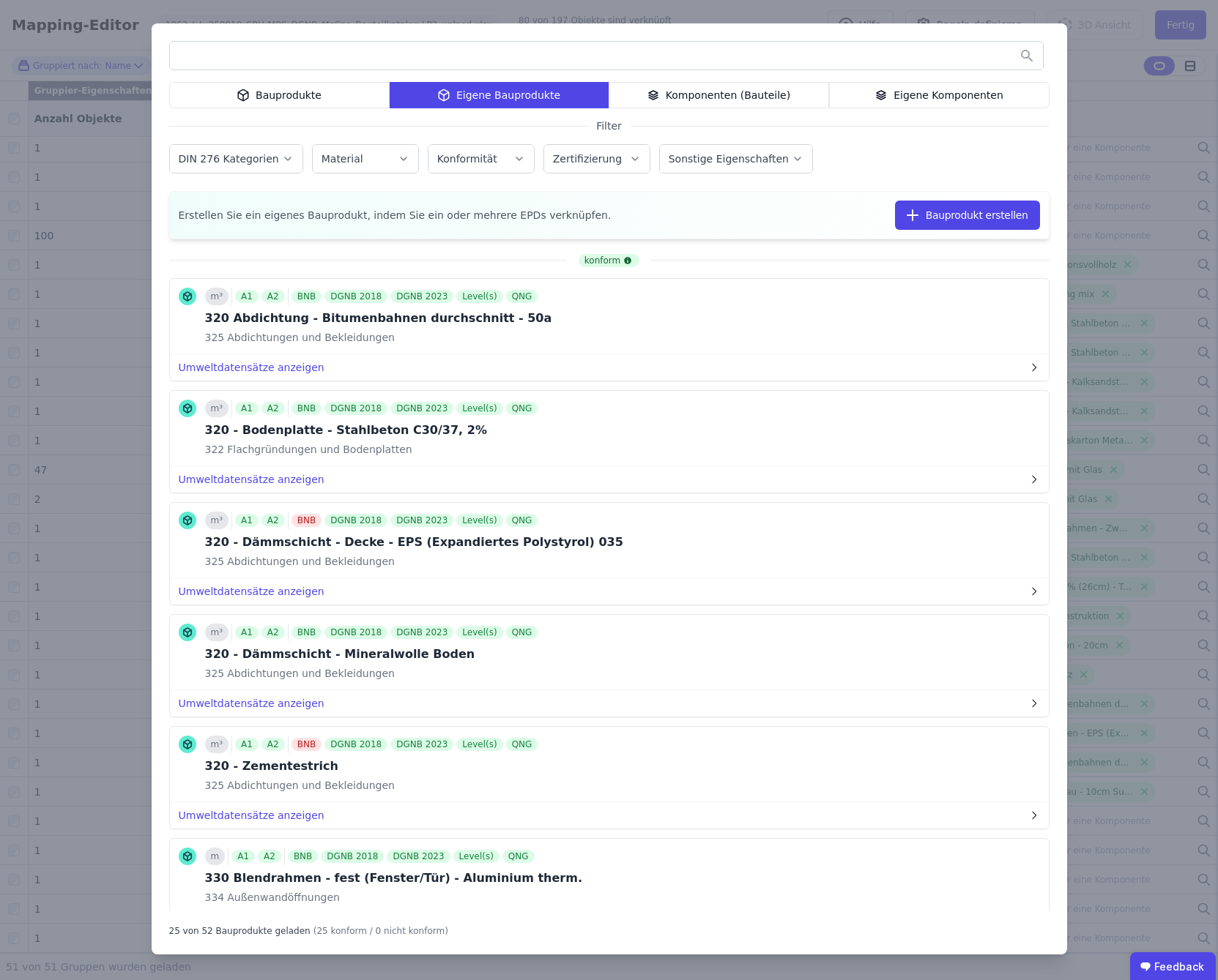
click at [914, 93] on div "Eigene Komponenten" at bounding box center [939, 95] width 220 height 26
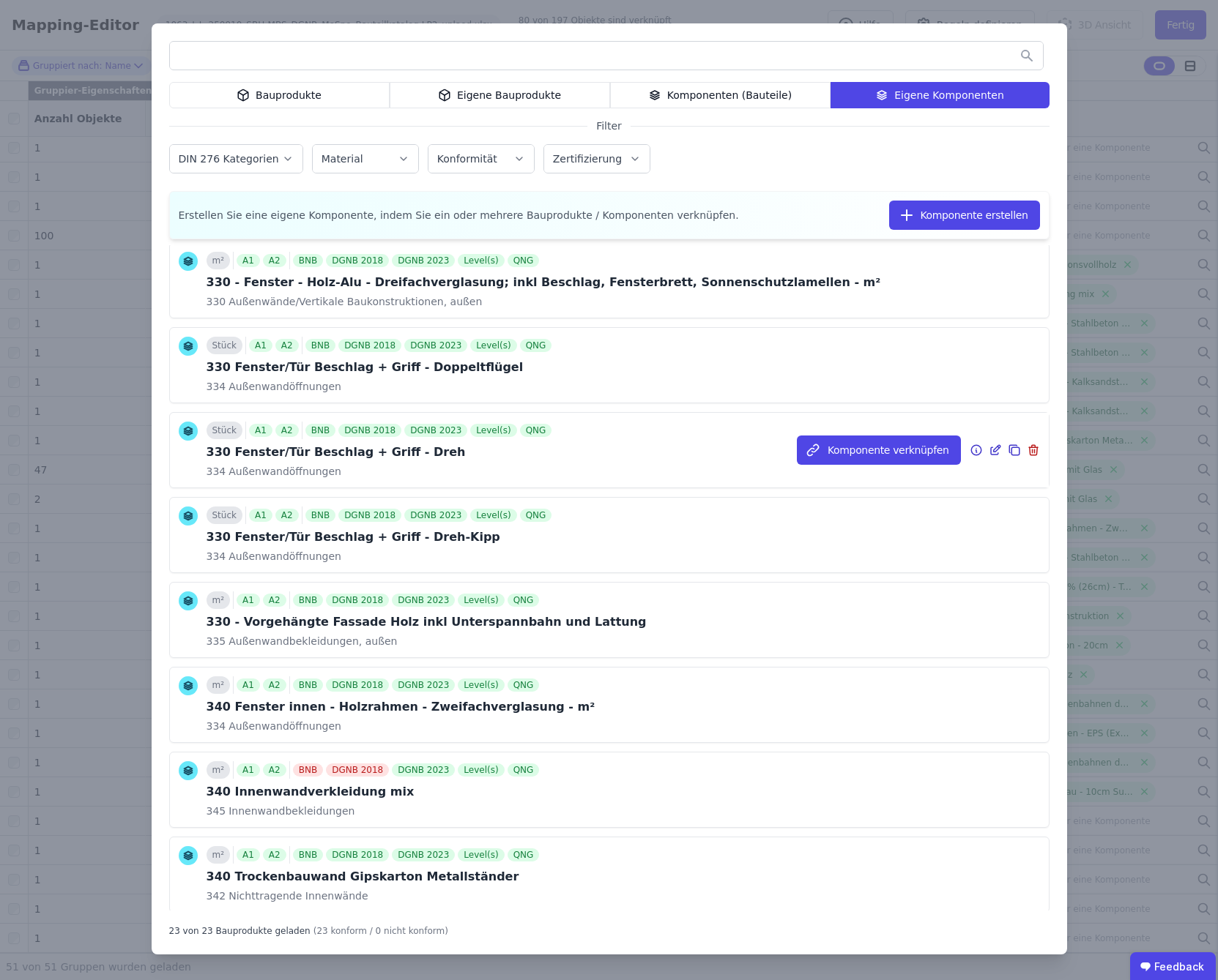
scroll to position [0, 0]
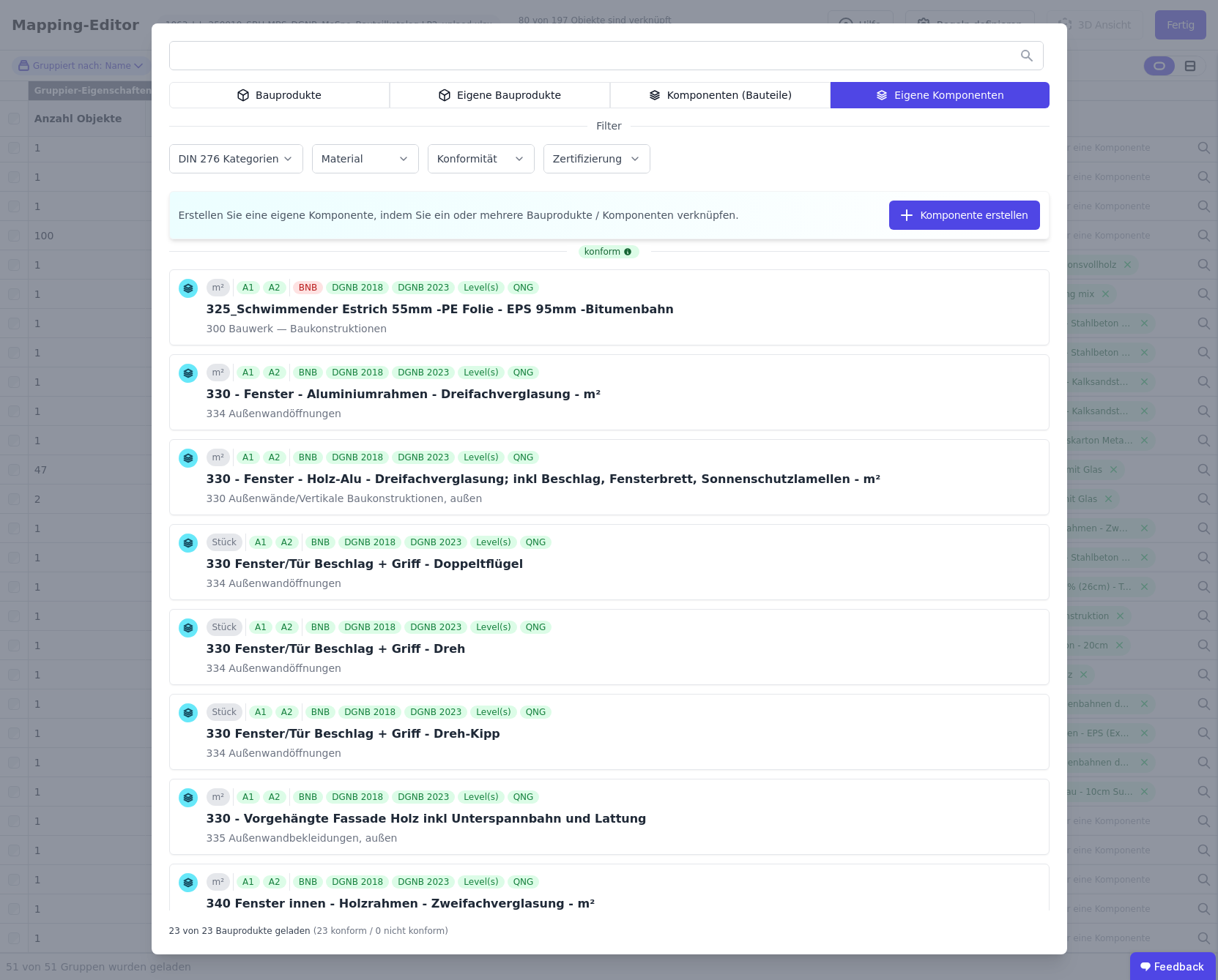
click at [369, 58] on input "text" at bounding box center [606, 56] width 872 height 26
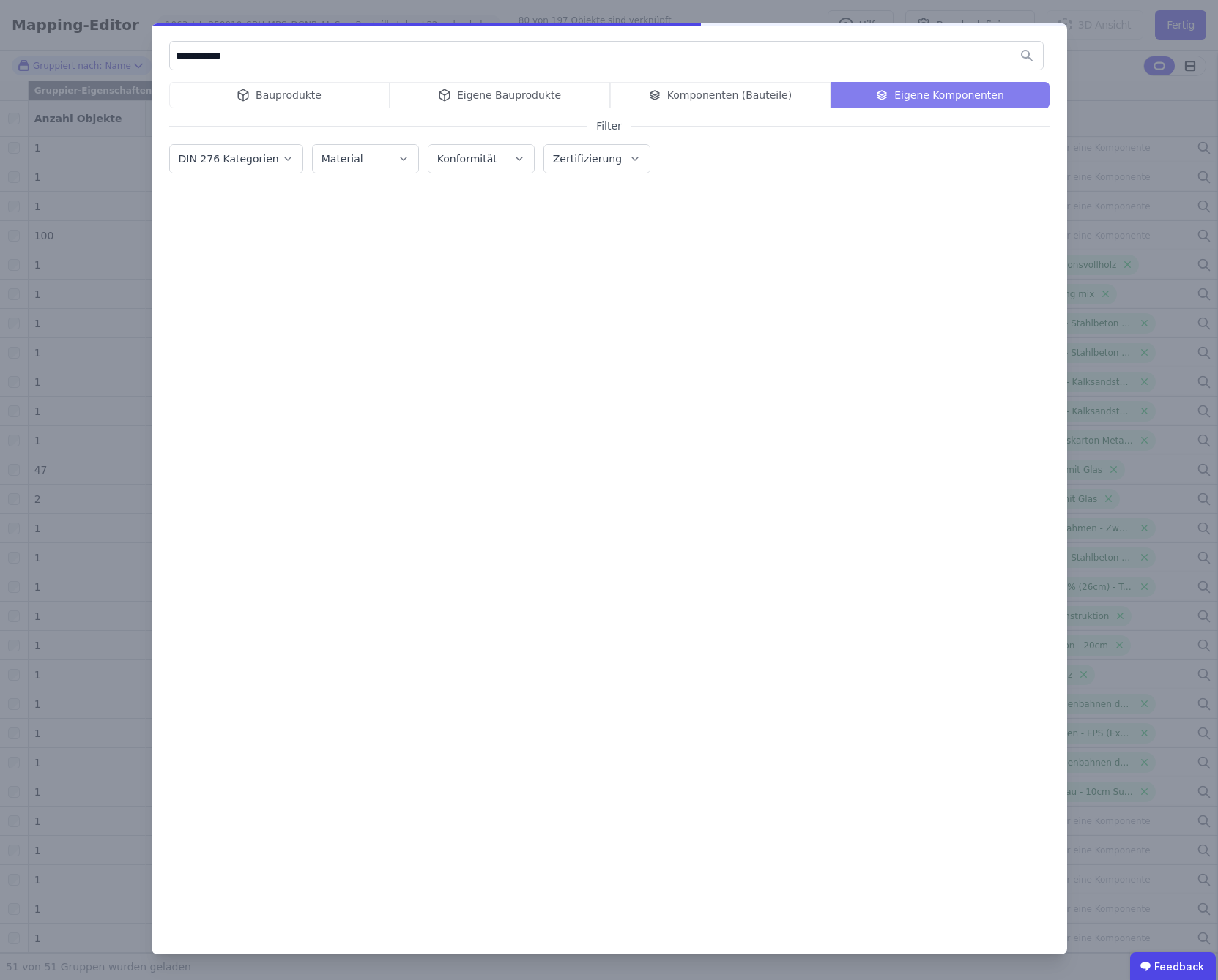
drag, startPoint x: 207, startPoint y: 58, endPoint x: 165, endPoint y: 59, distance: 42.0
click at [165, 59] on div "**********" at bounding box center [609, 489] width 915 height 931
click at [292, 59] on input "**********" at bounding box center [606, 56] width 872 height 26
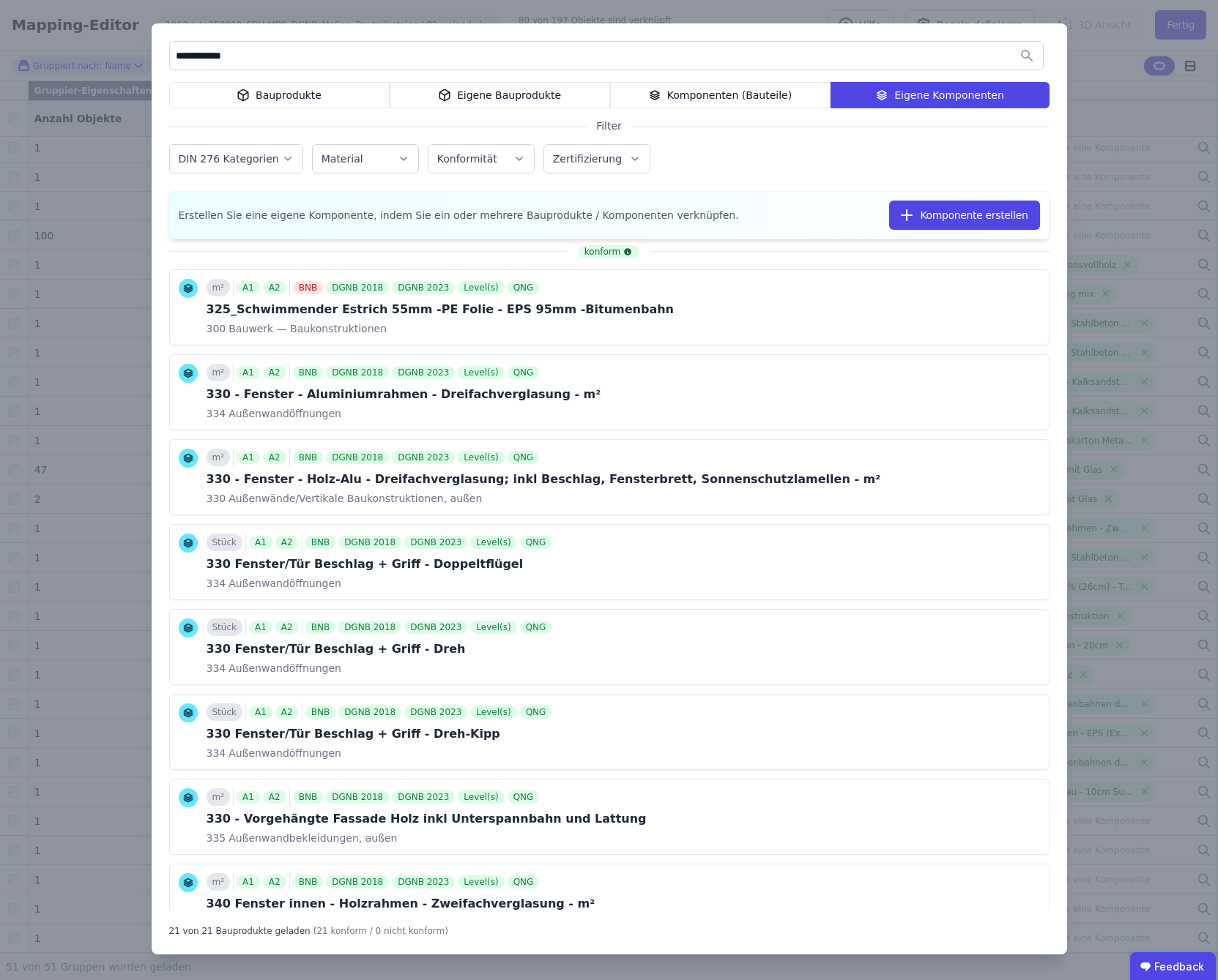
click at [285, 57] on input "**********" at bounding box center [606, 56] width 872 height 26
click at [311, 63] on input "**********" at bounding box center [606, 56] width 872 height 26
drag, startPoint x: 278, startPoint y: 58, endPoint x: 151, endPoint y: 60, distance: 127.0
click at [152, 60] on div "**********" at bounding box center [609, 489] width 915 height 931
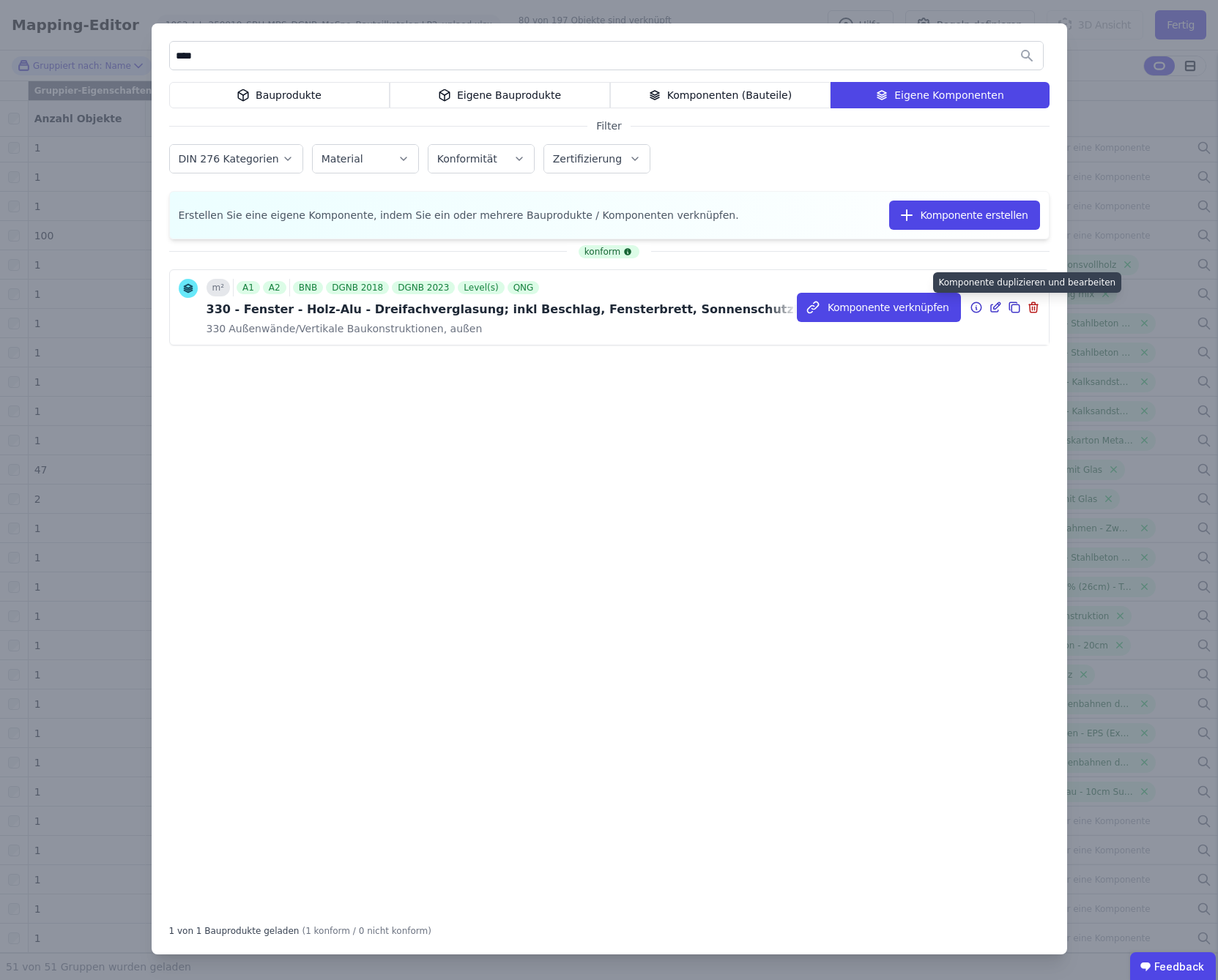
type input "****"
click at [1016, 307] on icon at bounding box center [1014, 307] width 13 height 18
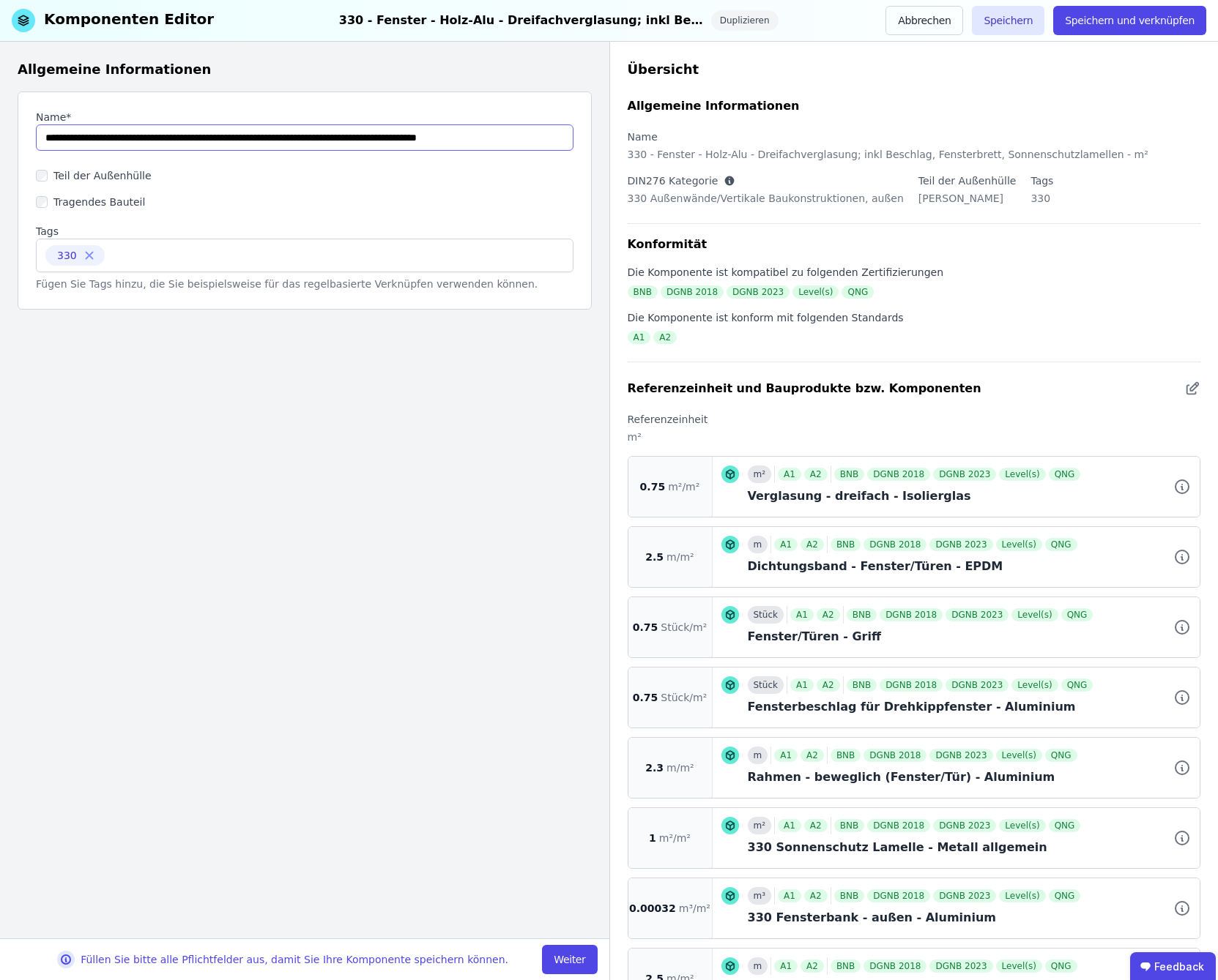
click at [153, 137] on input "string" at bounding box center [304, 138] width 537 height 26
drag, startPoint x: 142, startPoint y: 135, endPoint x: 116, endPoint y: 130, distance: 26.5
click at [116, 130] on input "string" at bounding box center [304, 138] width 537 height 26
click at [129, 142] on input "string" at bounding box center [304, 138] width 537 height 26
type input "**********"
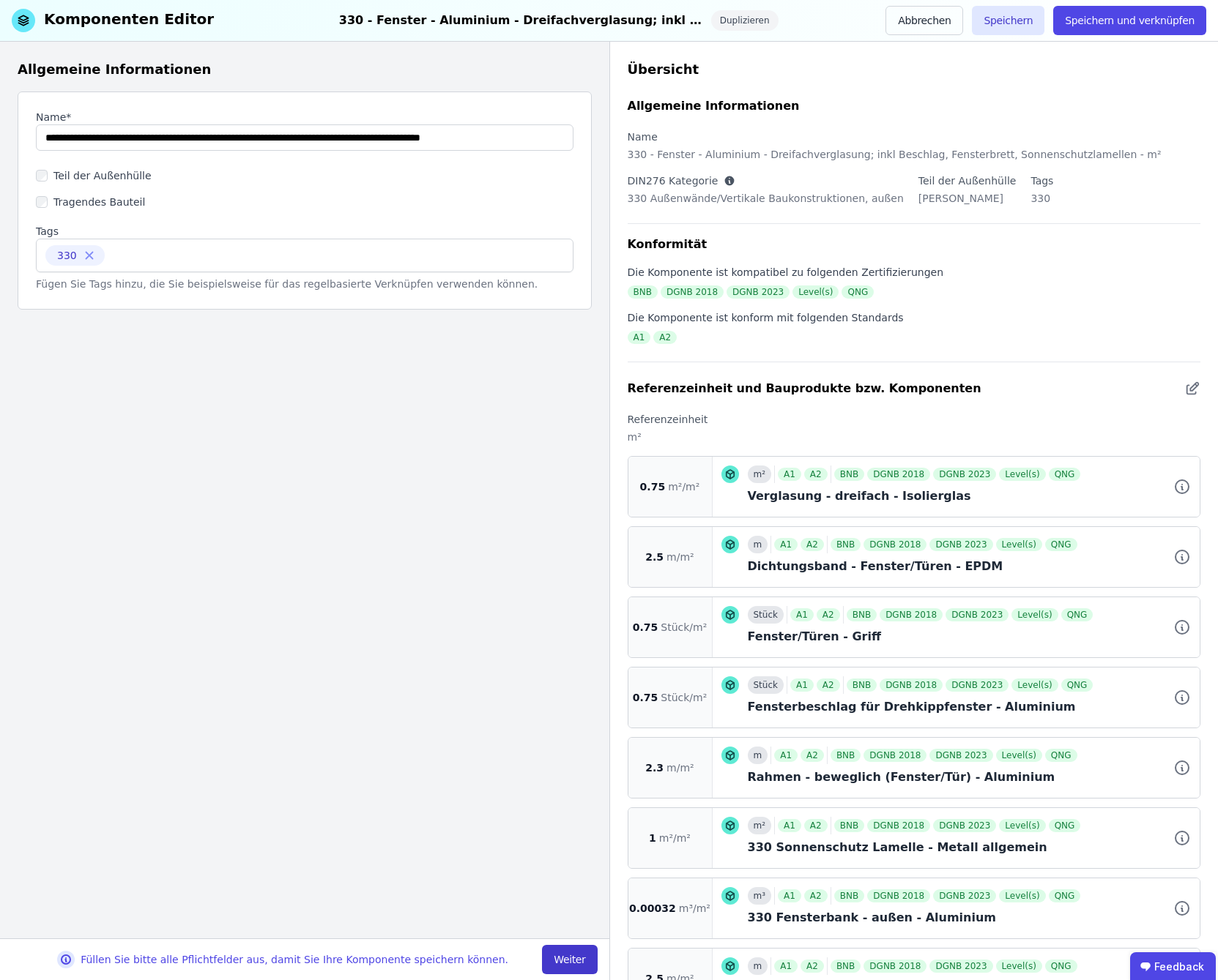
click at [554, 958] on button "Weiter" at bounding box center [569, 959] width 55 height 29
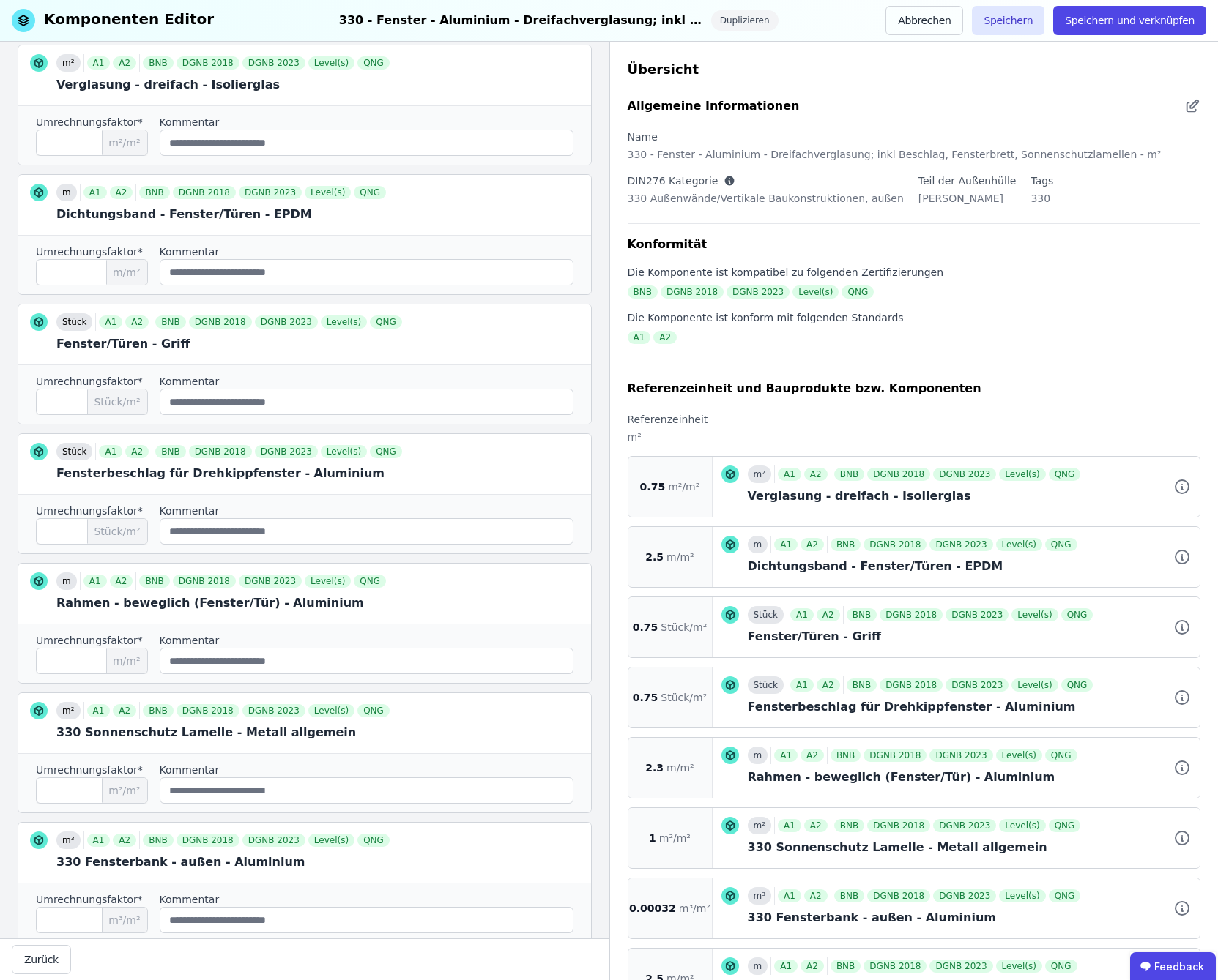
scroll to position [471, 0]
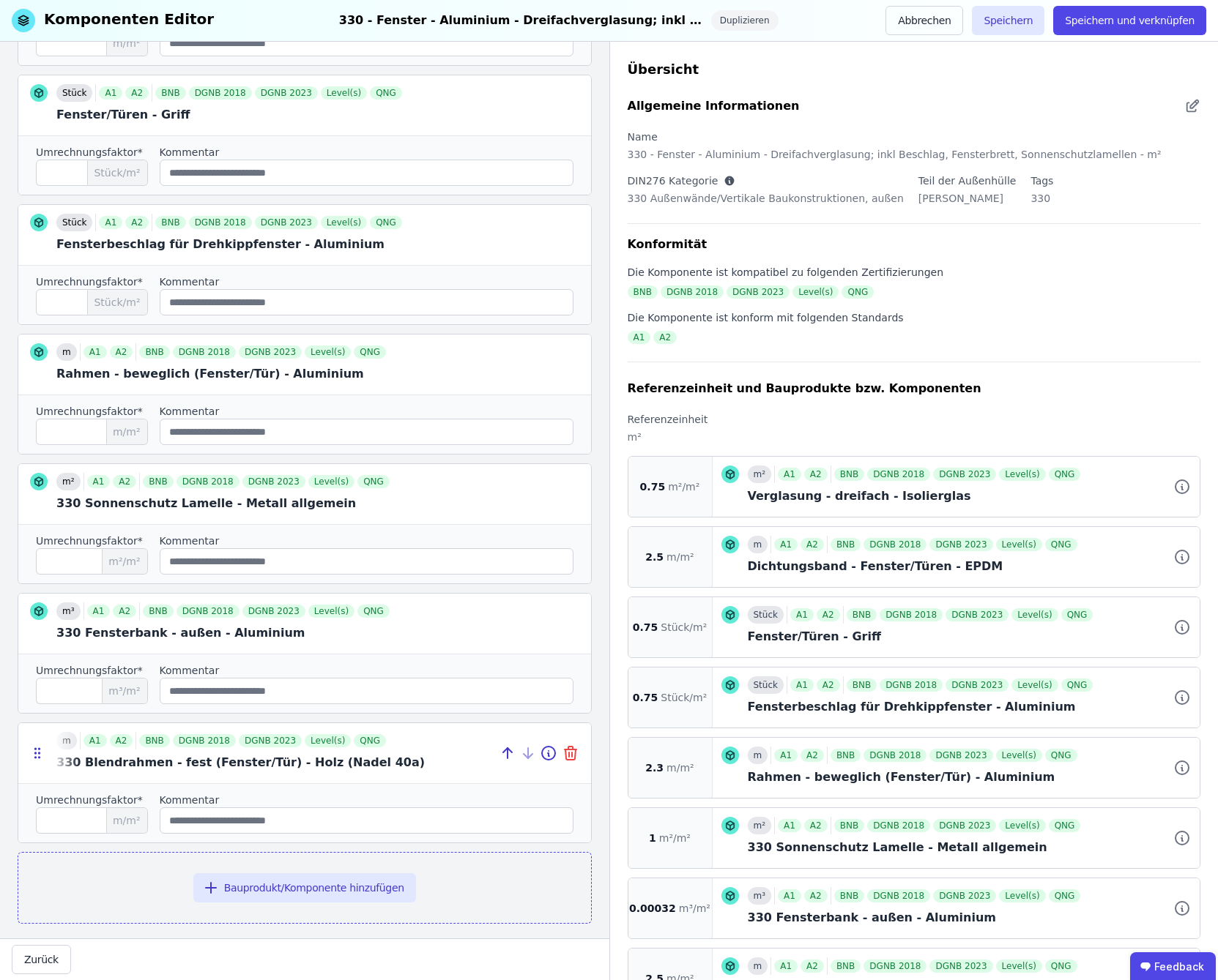
click at [562, 745] on icon at bounding box center [570, 753] width 18 height 18
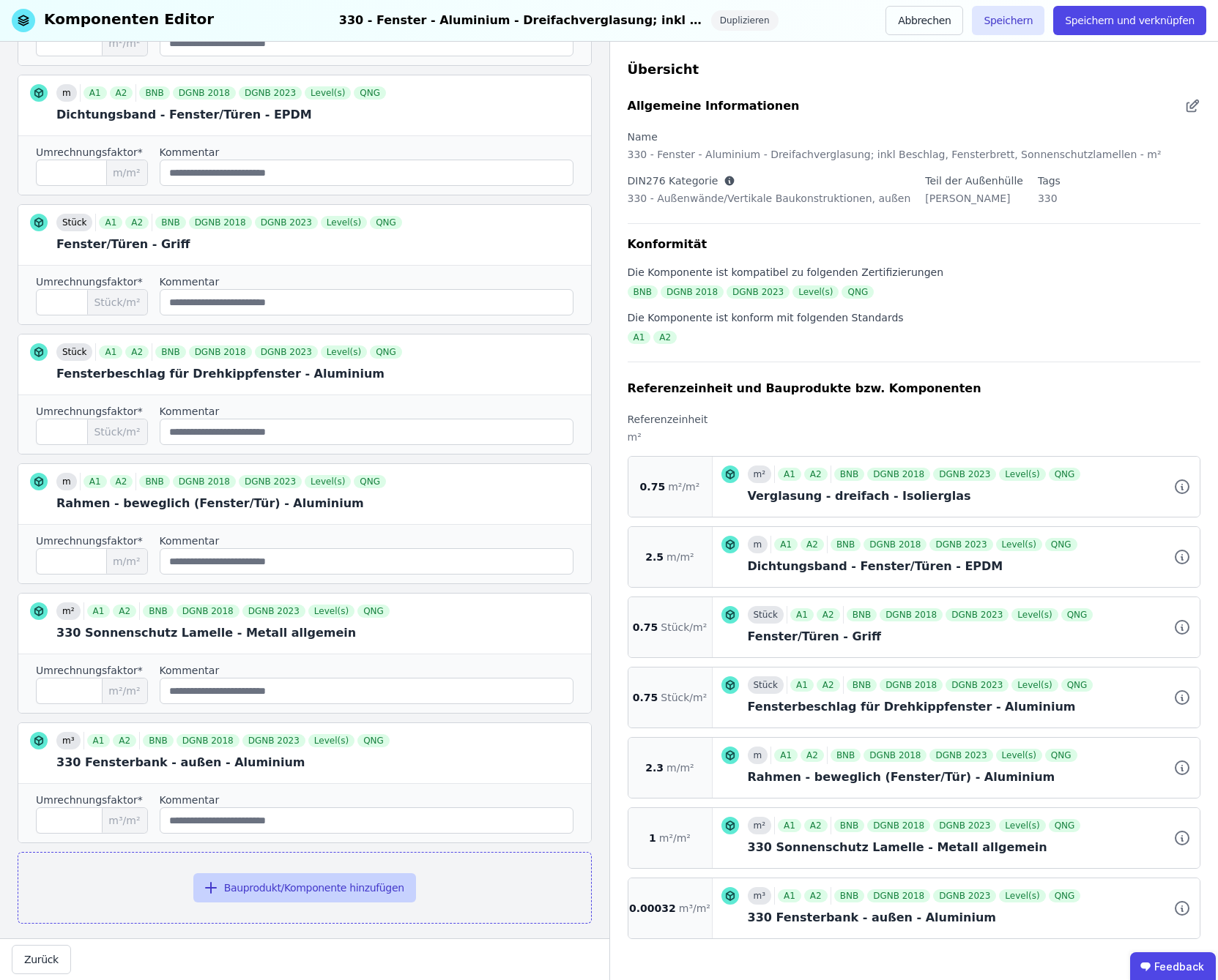
click at [334, 880] on button "Bauprodukt/Komponente hinzufügen" at bounding box center [305, 887] width 223 height 29
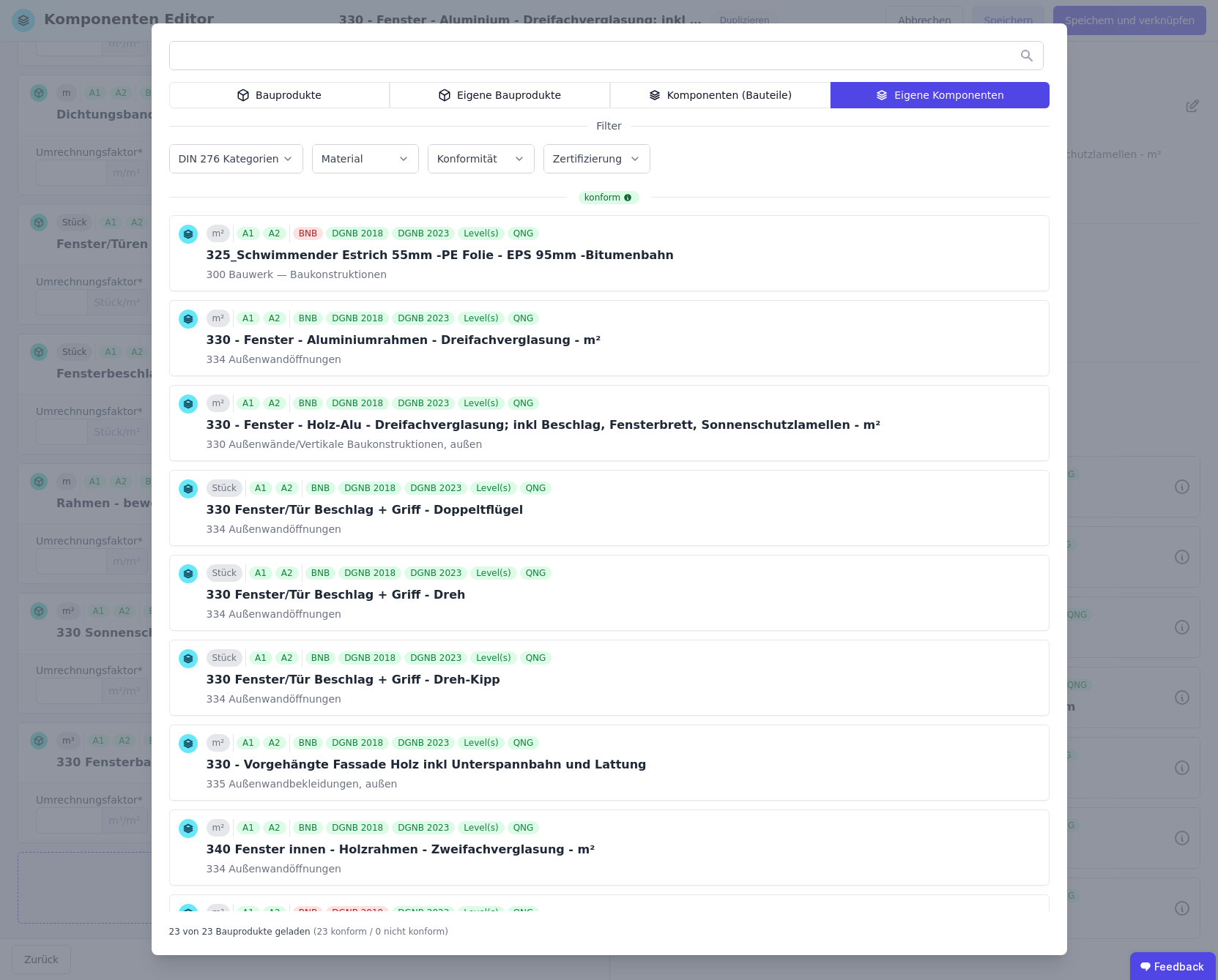
click at [290, 105] on div "Bauprodukte" at bounding box center [279, 95] width 220 height 26
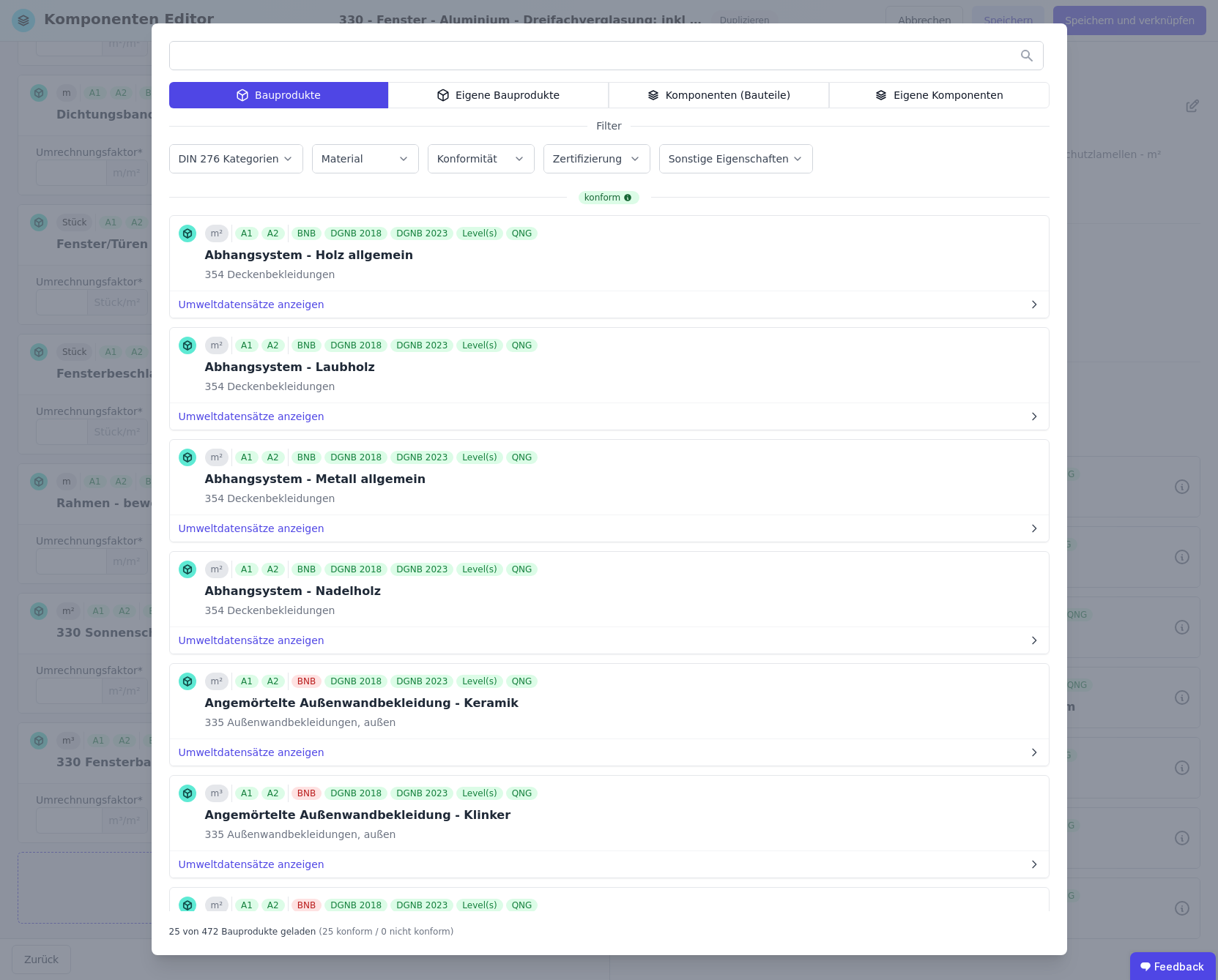
click at [520, 95] on div "Eigene Bauprodukte" at bounding box center [498, 95] width 220 height 26
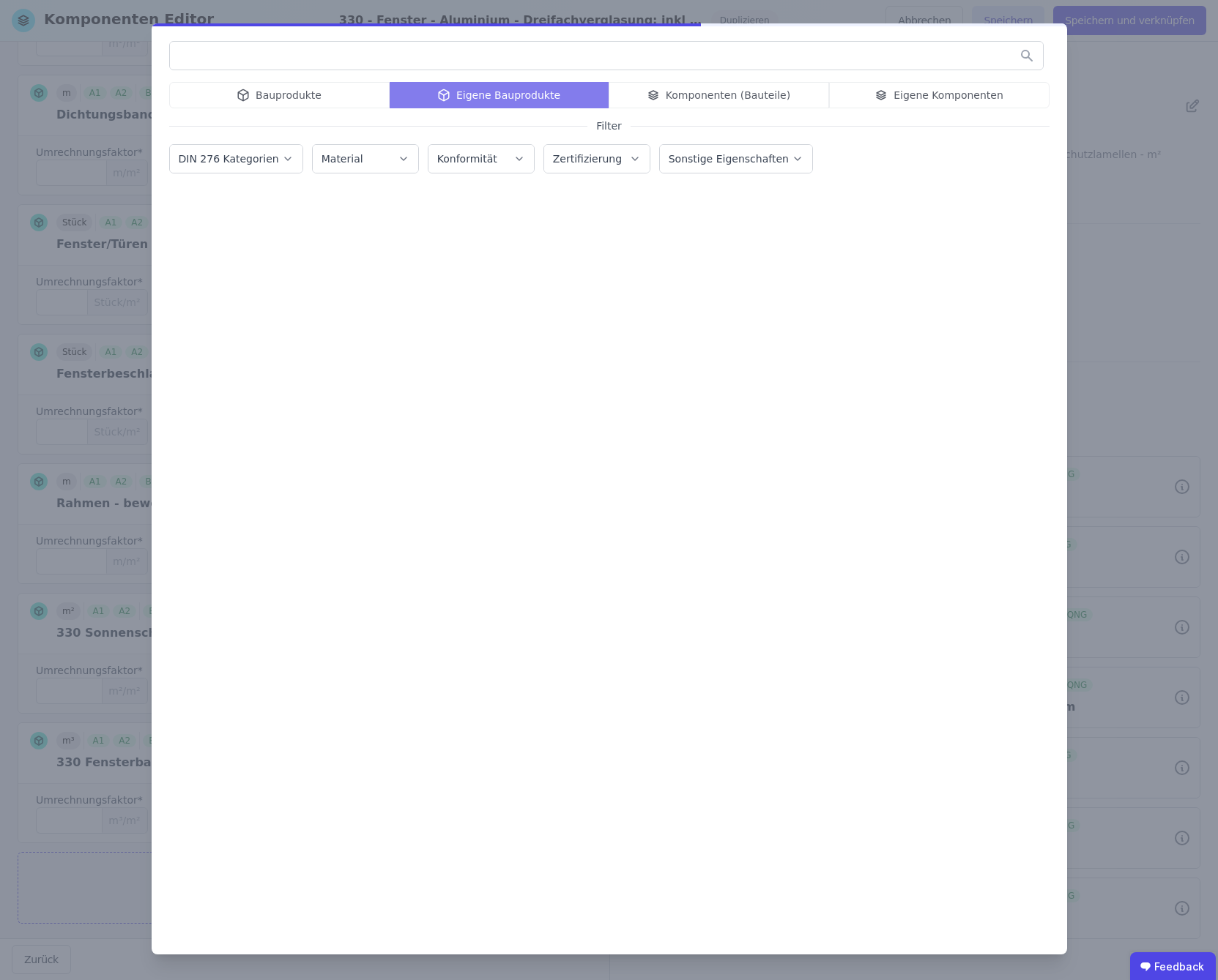
click at [272, 57] on input "text" at bounding box center [606, 56] width 872 height 26
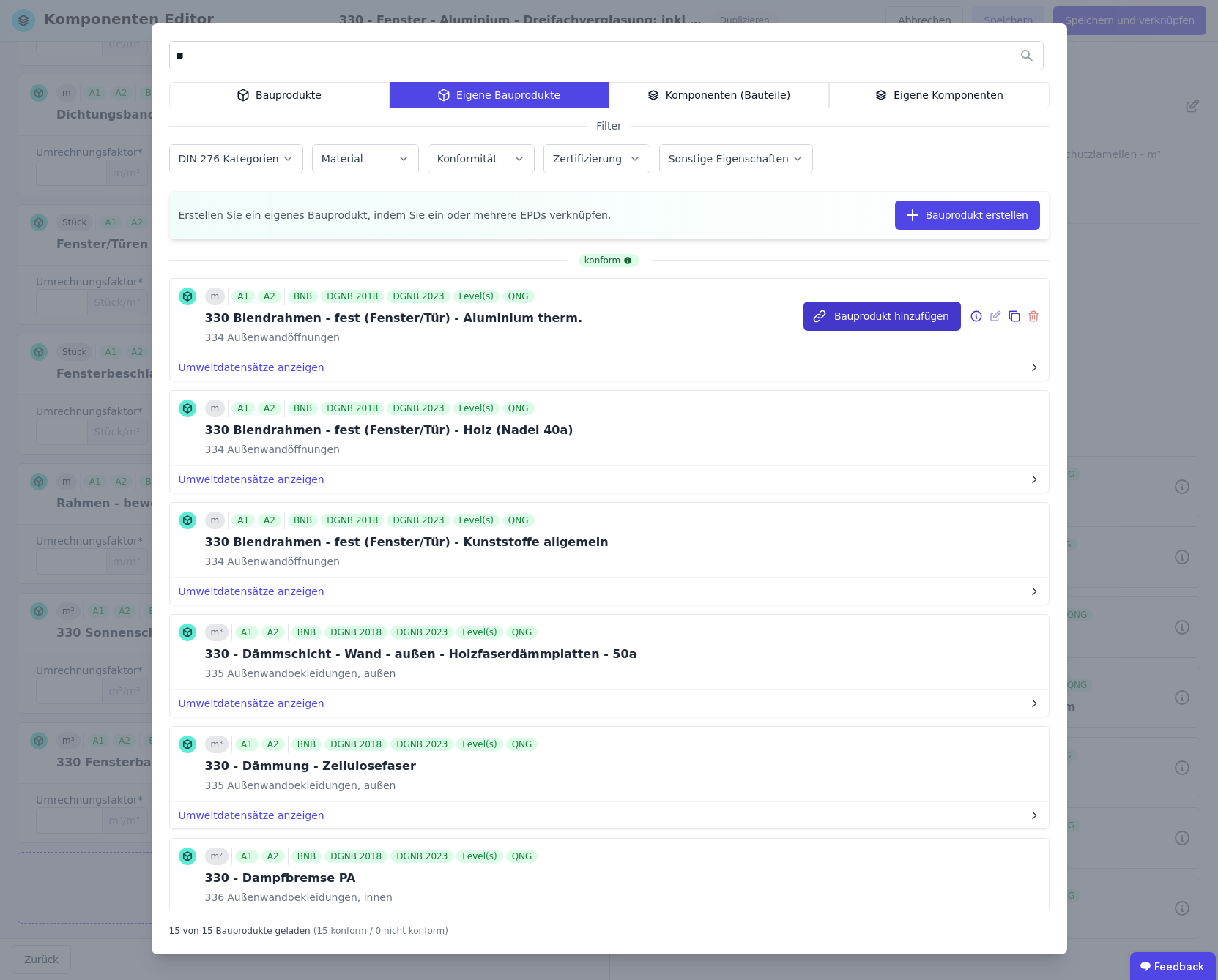
type input "**"
click at [875, 314] on button "Bauprodukt hinzufügen" at bounding box center [882, 315] width 157 height 29
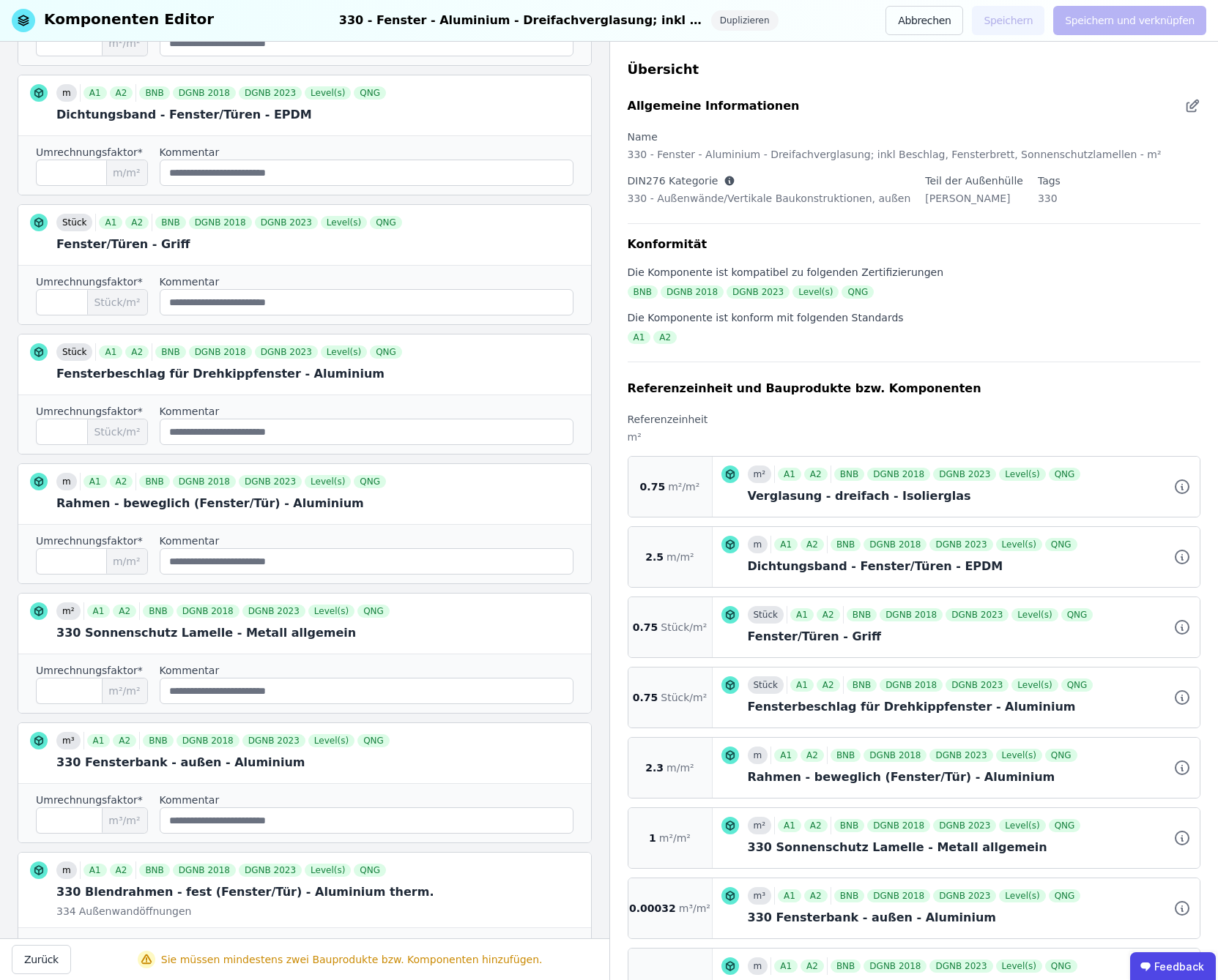
scroll to position [485, 0]
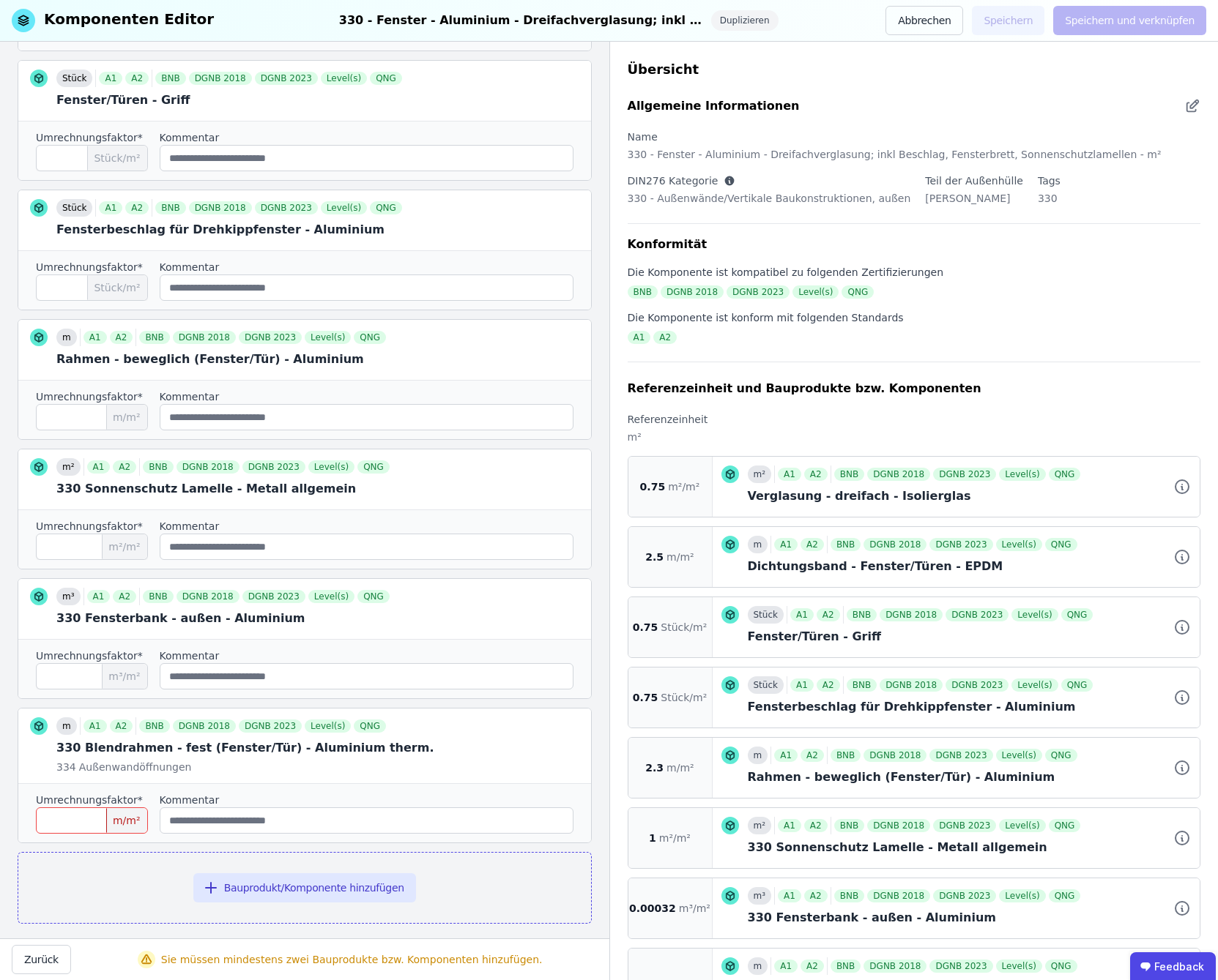
click at [83, 807] on input "number" at bounding box center [92, 820] width 112 height 26
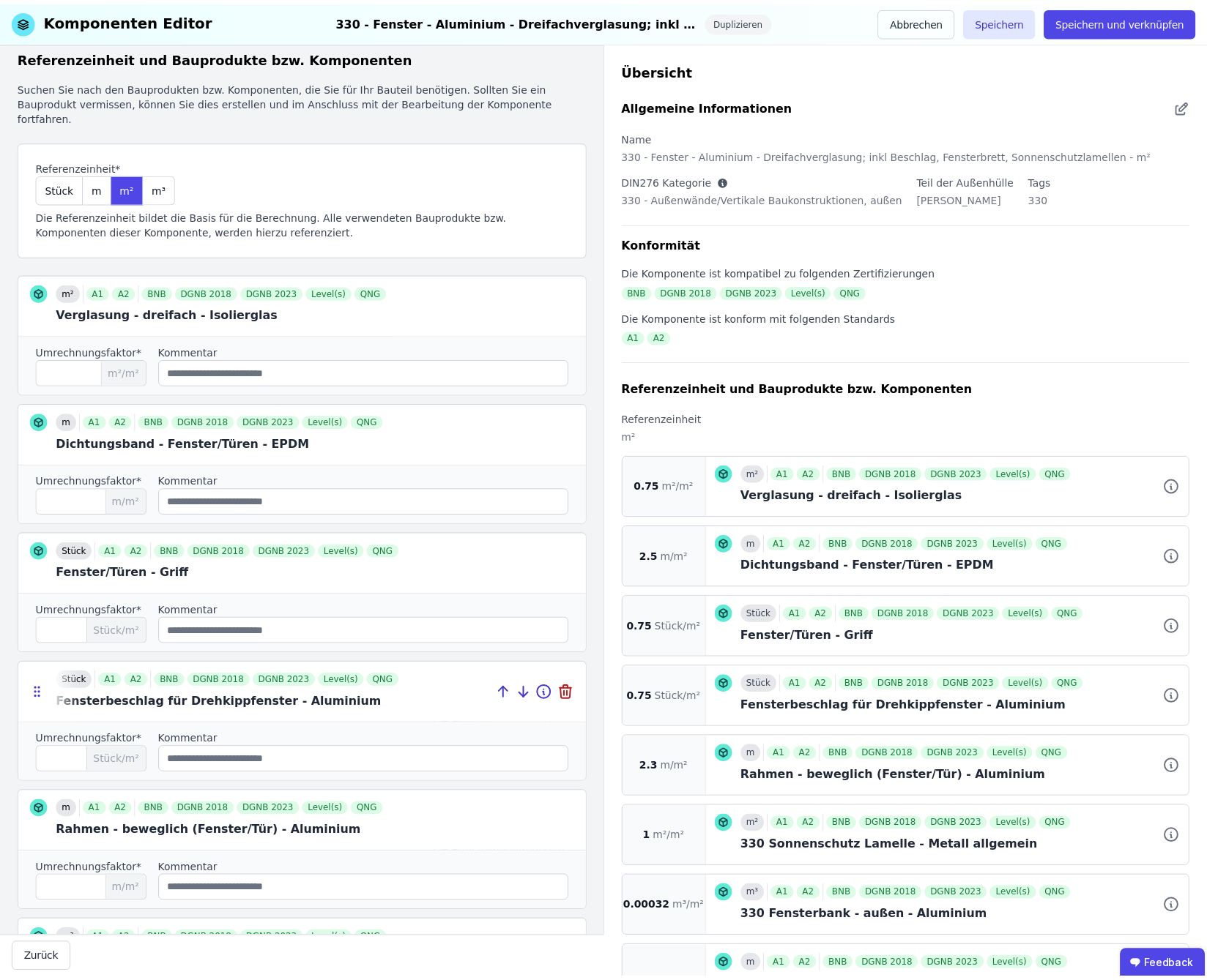
scroll to position [0, 0]
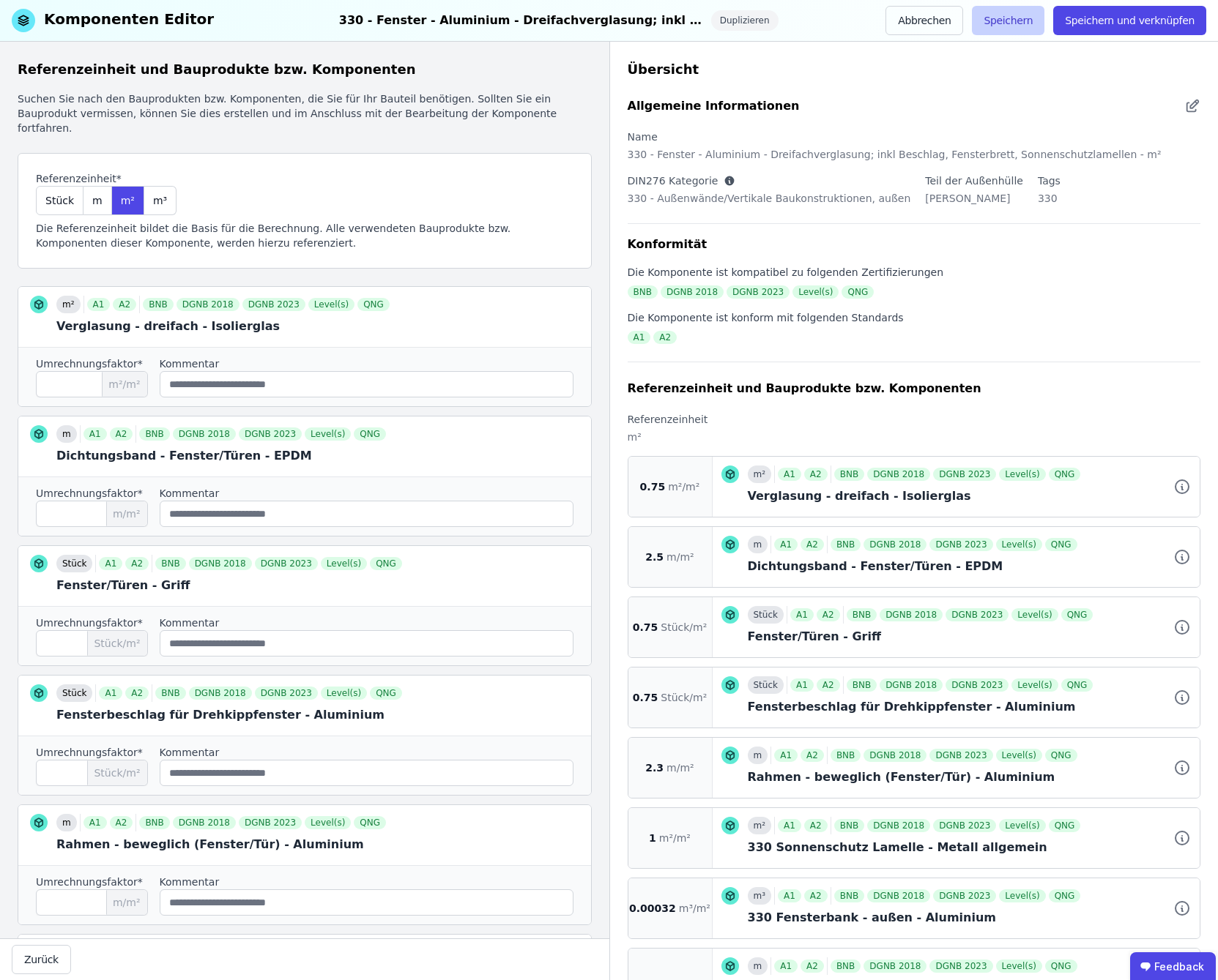
type input "***"
click at [1035, 24] on button "Speichern" at bounding box center [1007, 20] width 73 height 29
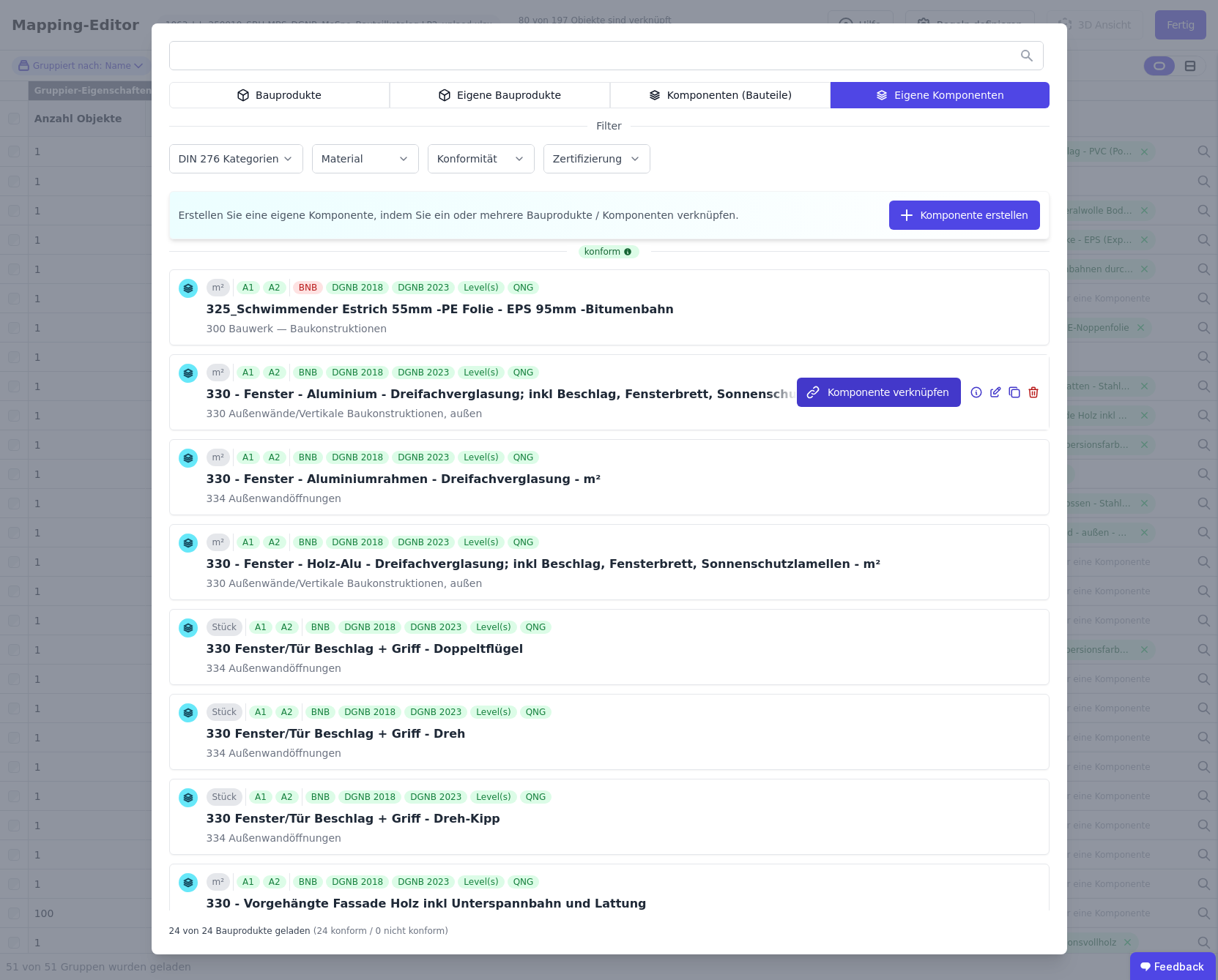
click at [870, 392] on button "Komponente verknüpfen" at bounding box center [879, 392] width 164 height 29
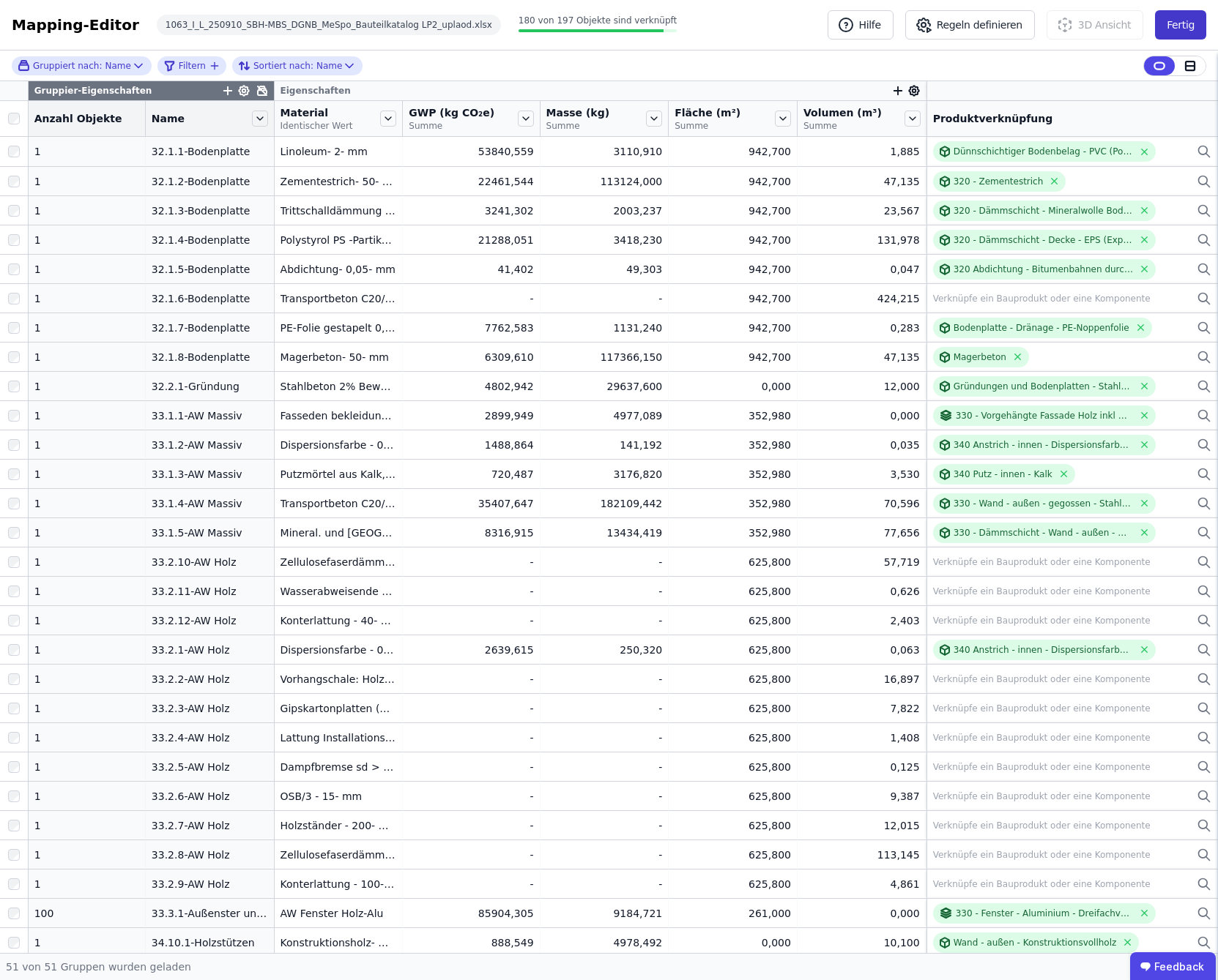
click at [1177, 20] on button "Fertig" at bounding box center [1180, 25] width 51 height 29
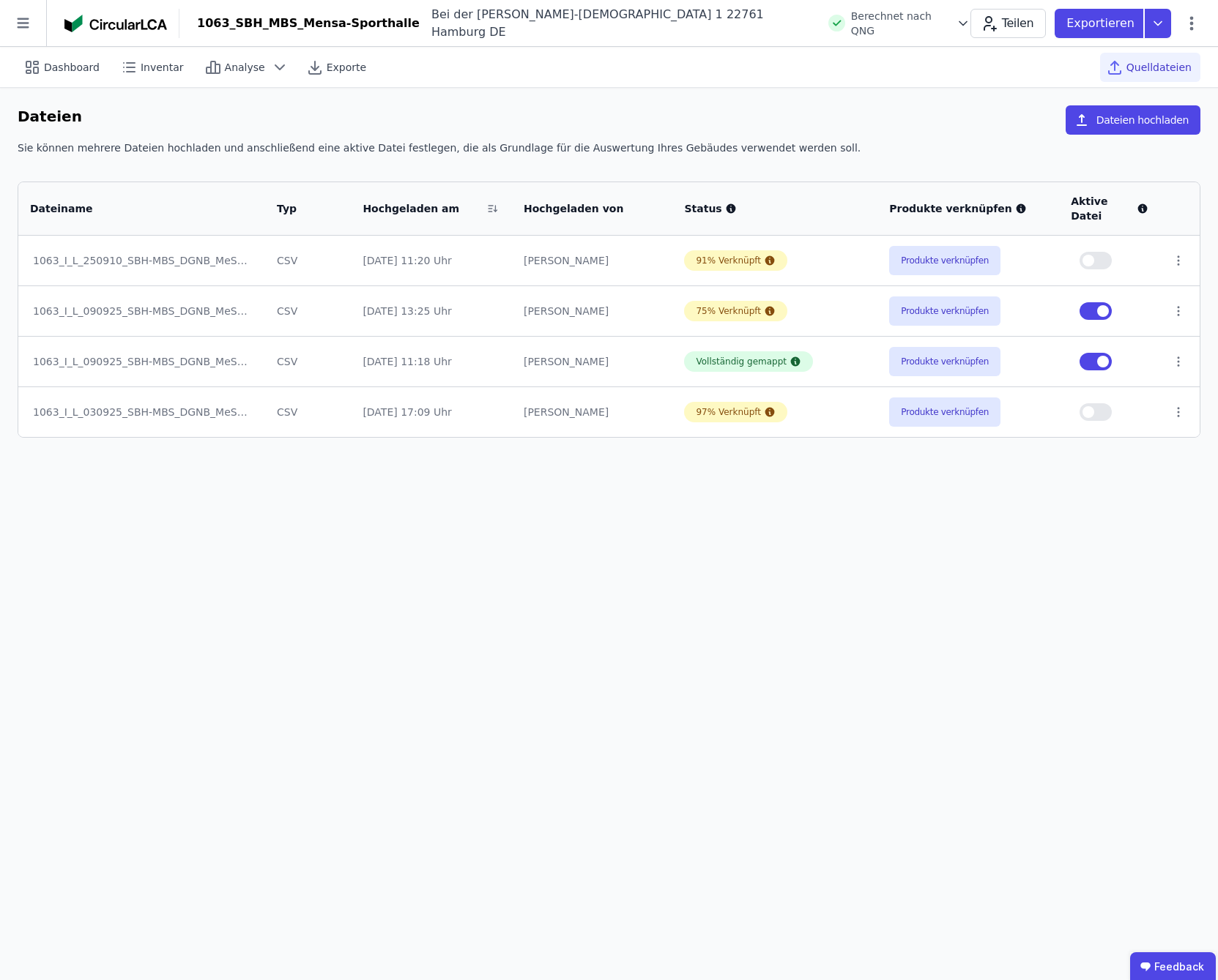
click at [1158, 67] on span "Quelldateien" at bounding box center [1159, 68] width 65 height 15
click at [50, 63] on span "Dashboard" at bounding box center [72, 68] width 56 height 15
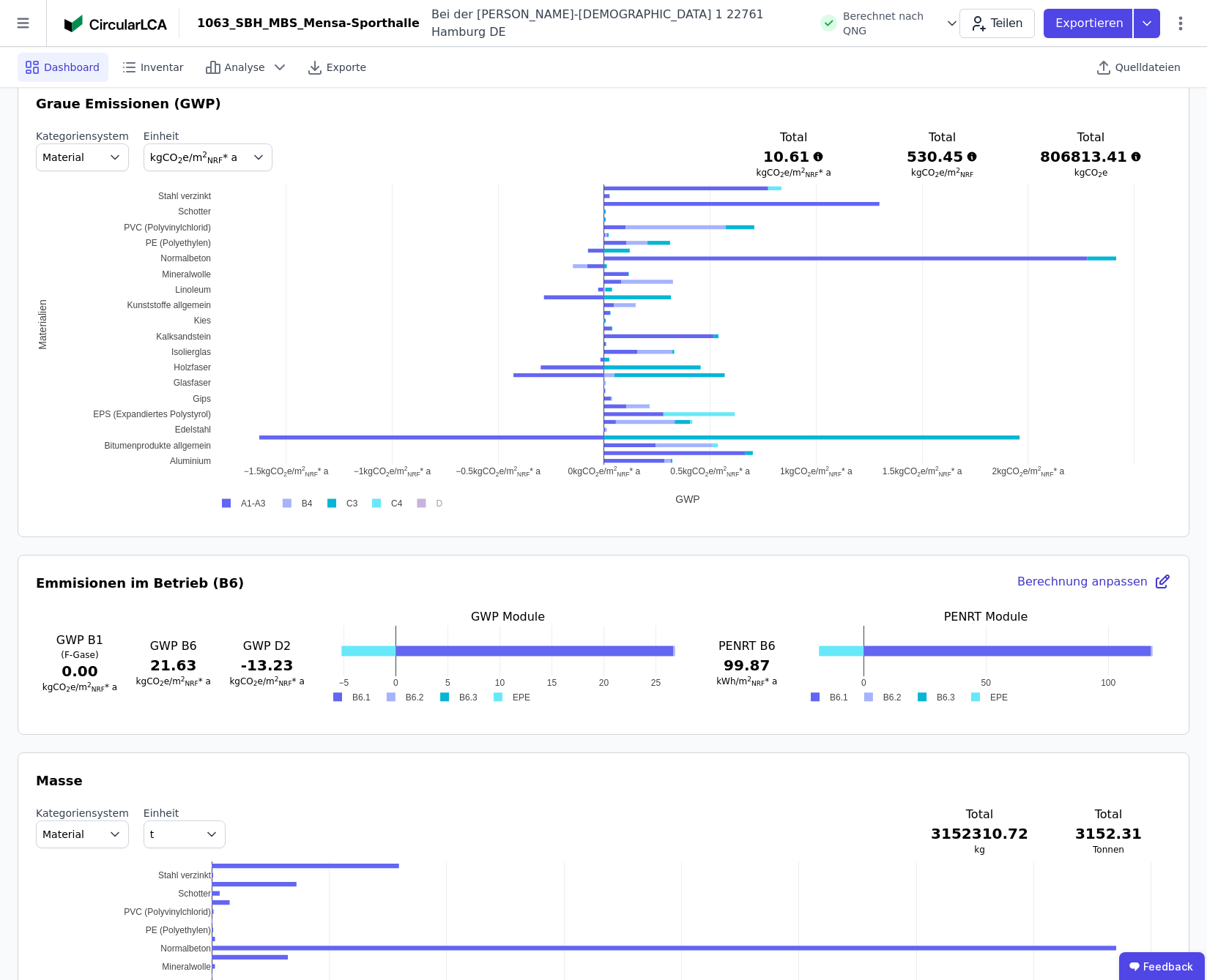
scroll to position [798, 0]
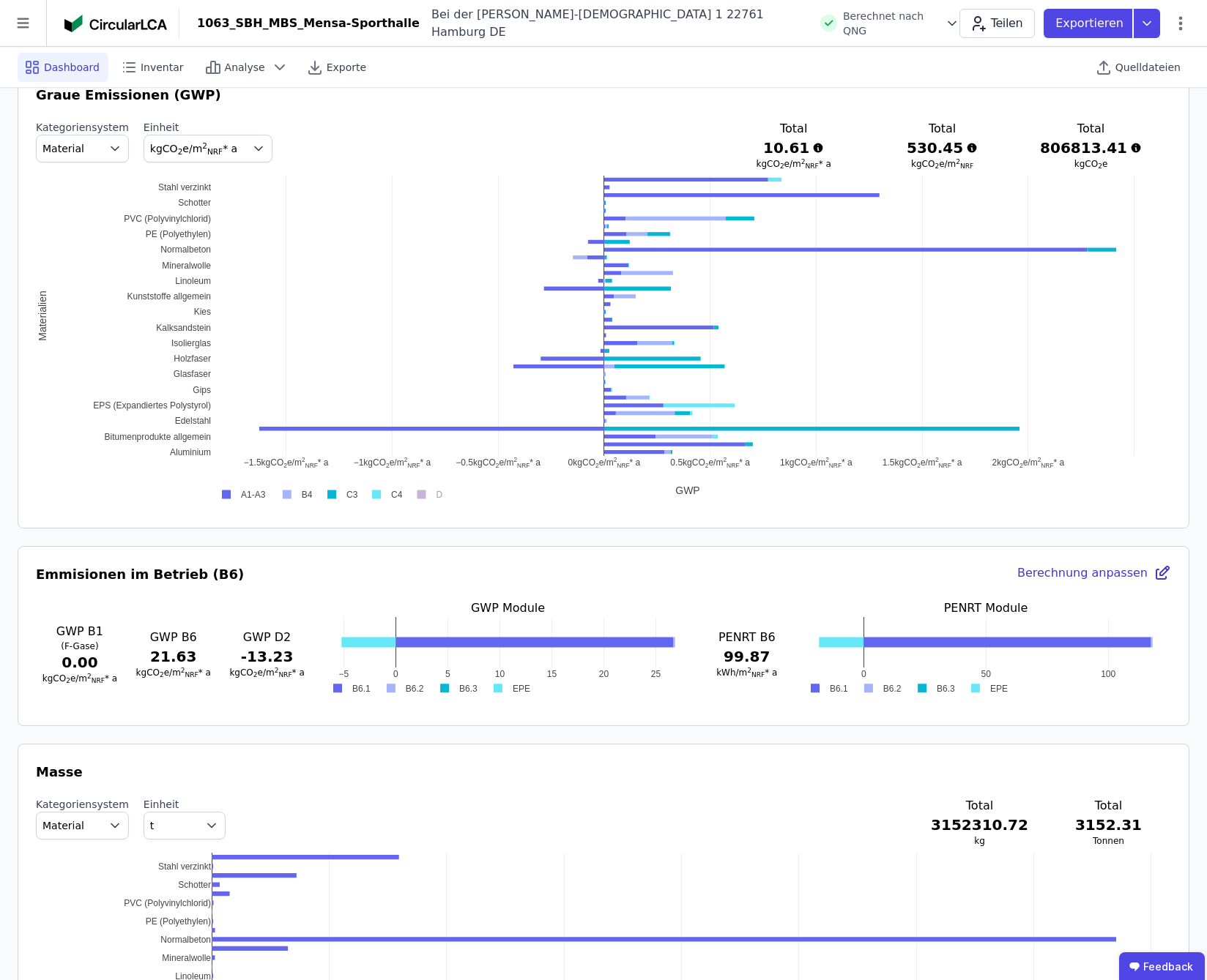
click at [1126, 575] on div "Berechnung anpassen" at bounding box center [1094, 575] width 154 height 21
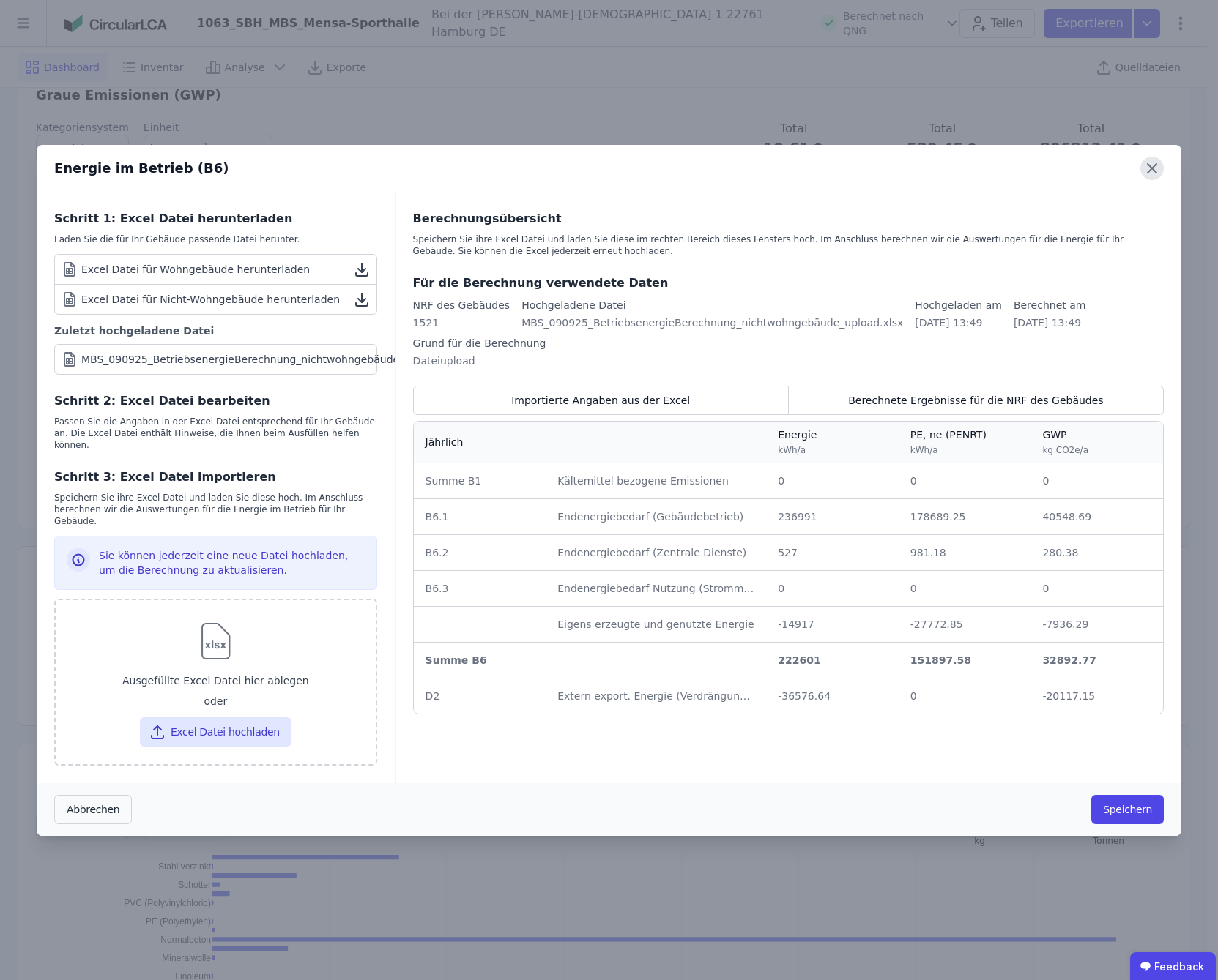
click at [1156, 174] on icon at bounding box center [1151, 168] width 24 height 24
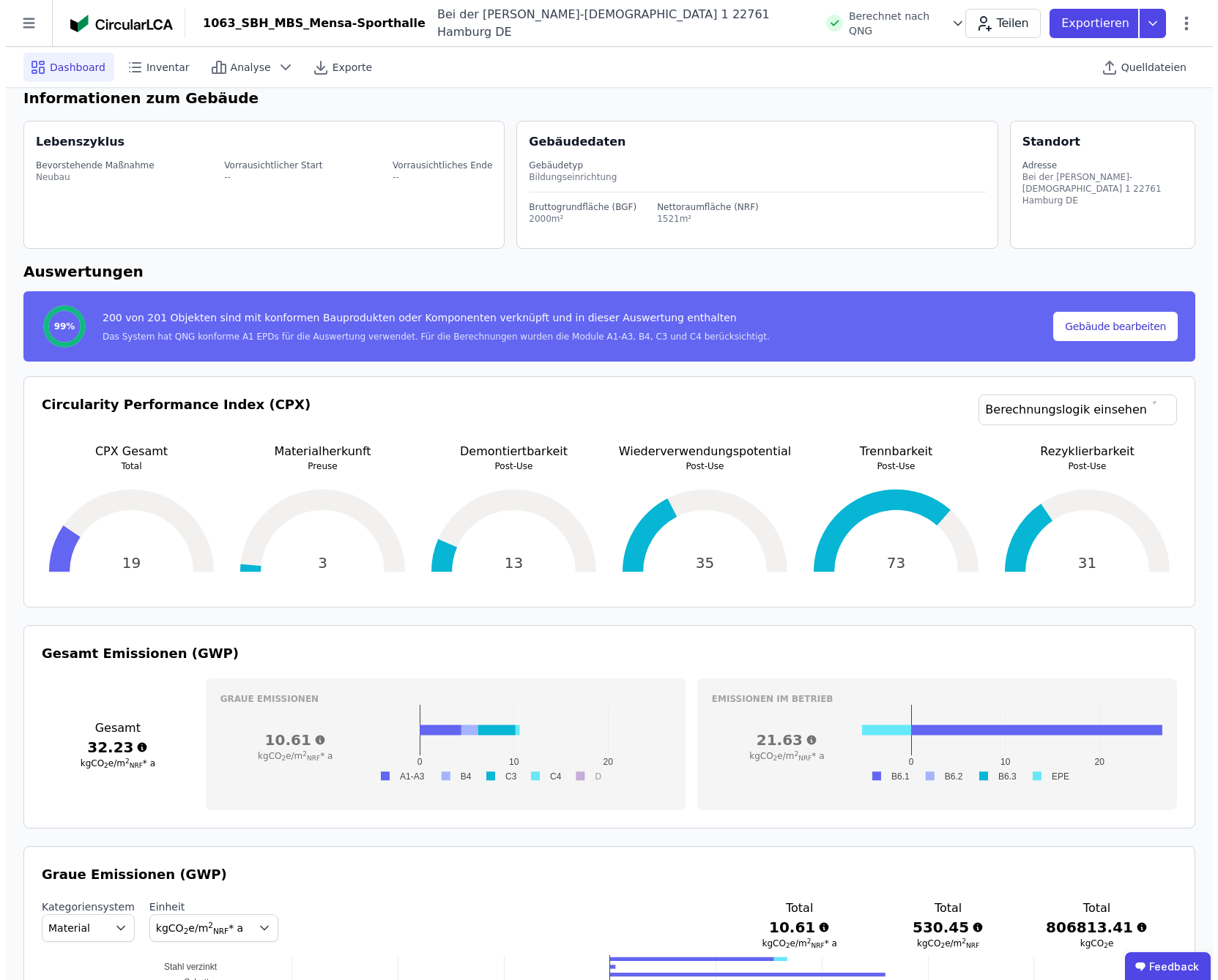
scroll to position [0, 0]
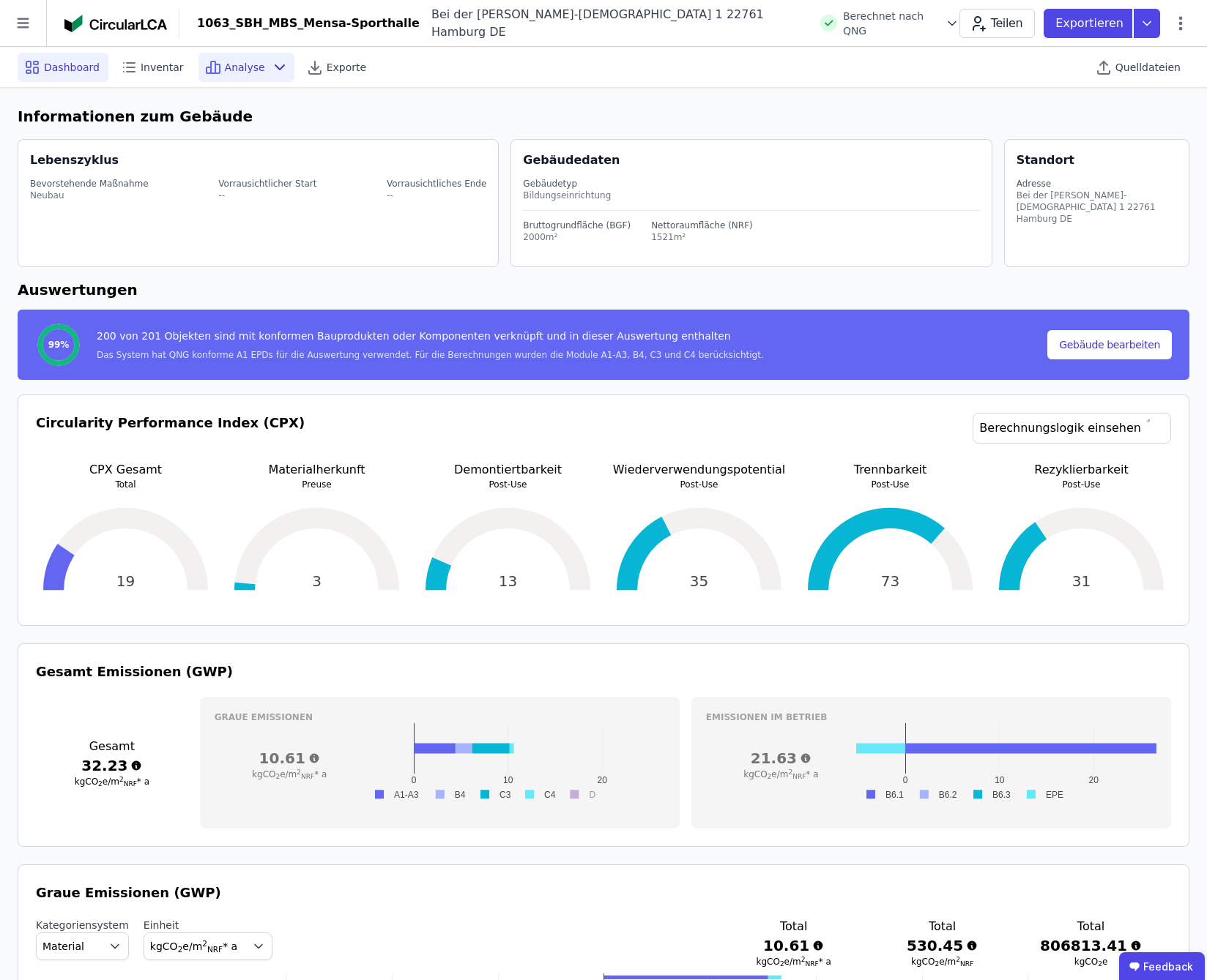
click at [247, 69] on span "Analyse" at bounding box center [245, 68] width 41 height 15
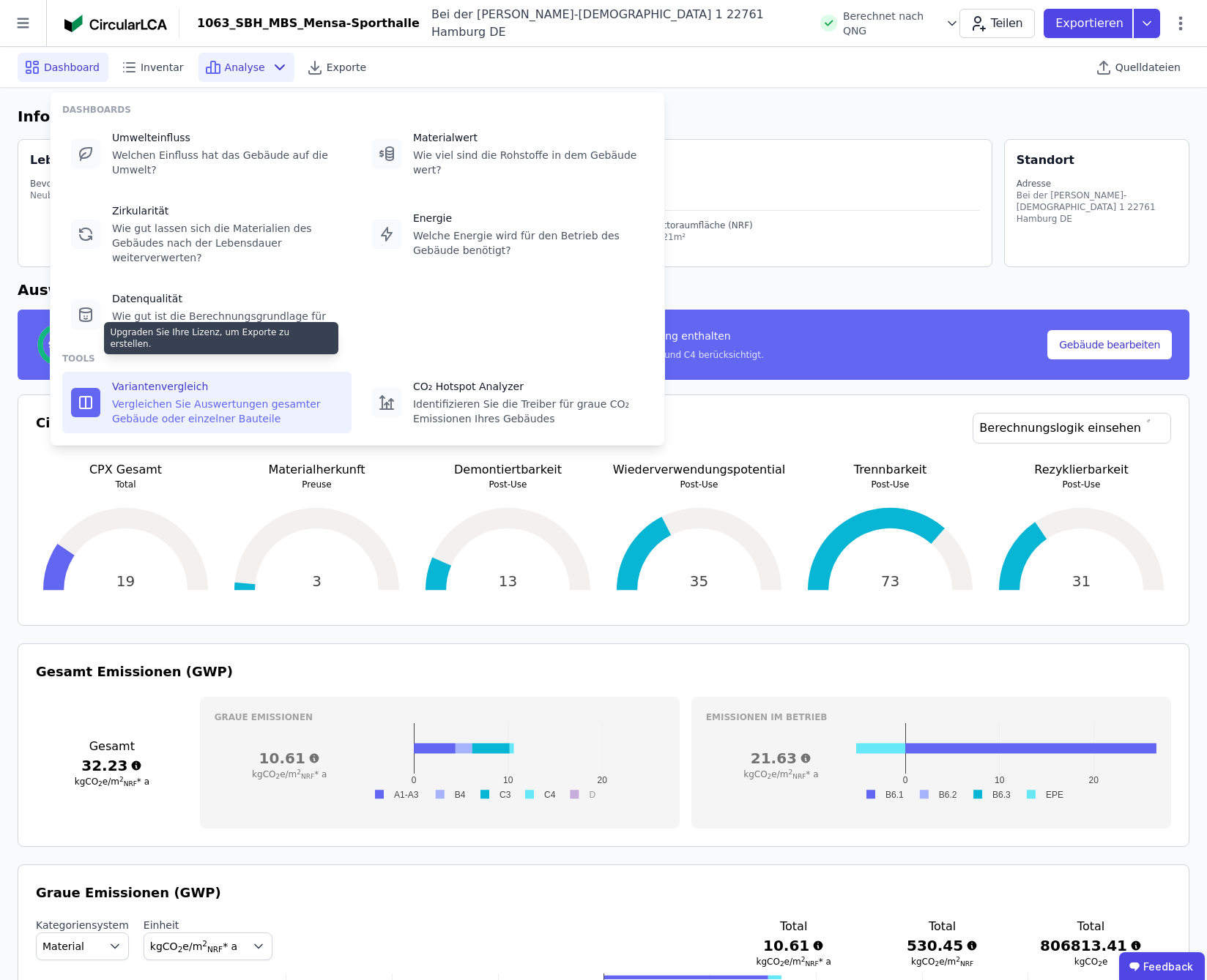
click at [169, 397] on div "Vergleichen Sie Auswertungen gesamter Gebäude oder einzelner Bauteile" at bounding box center [228, 411] width 230 height 29
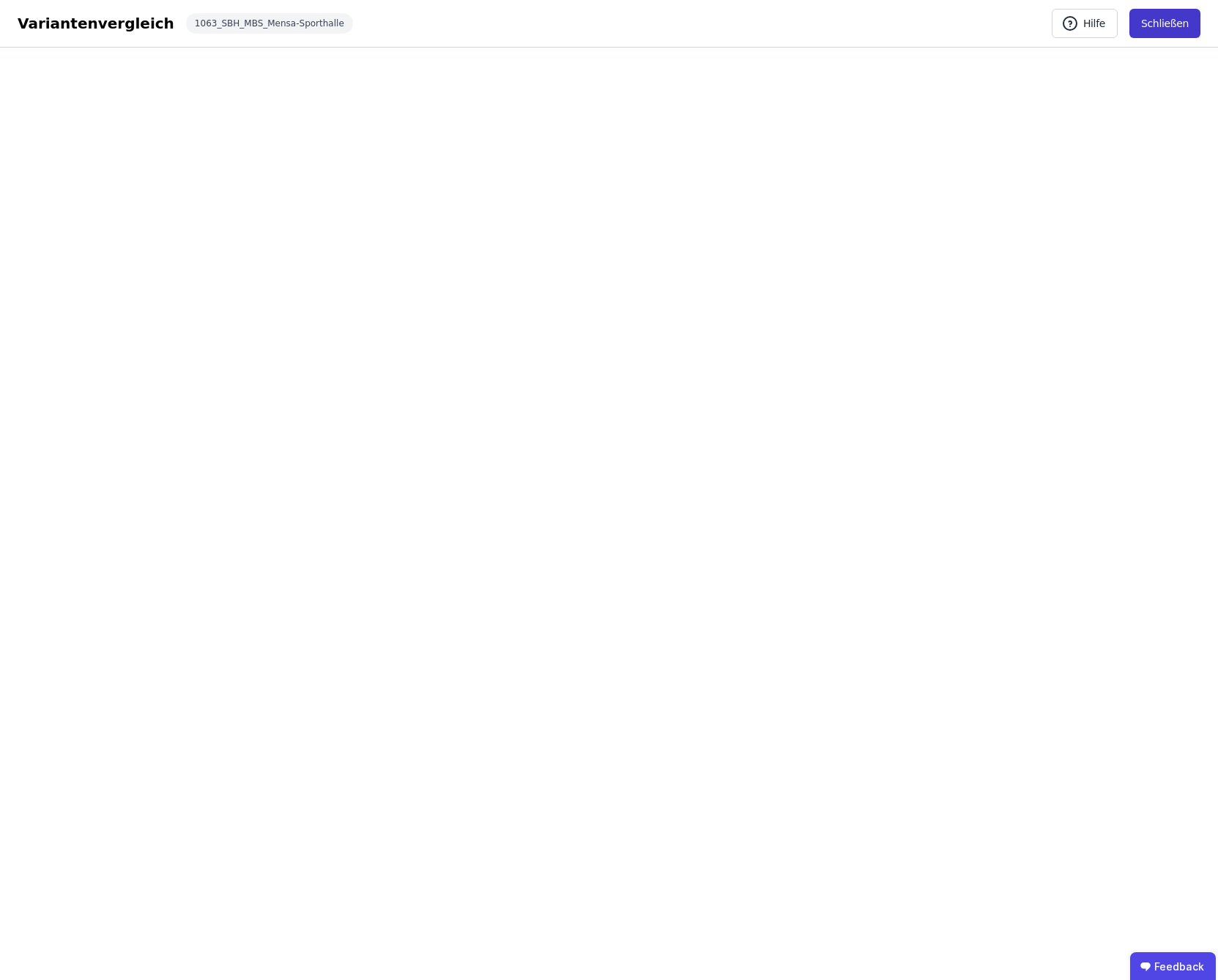
click at [1177, 21] on button "Schließen" at bounding box center [1164, 23] width 71 height 29
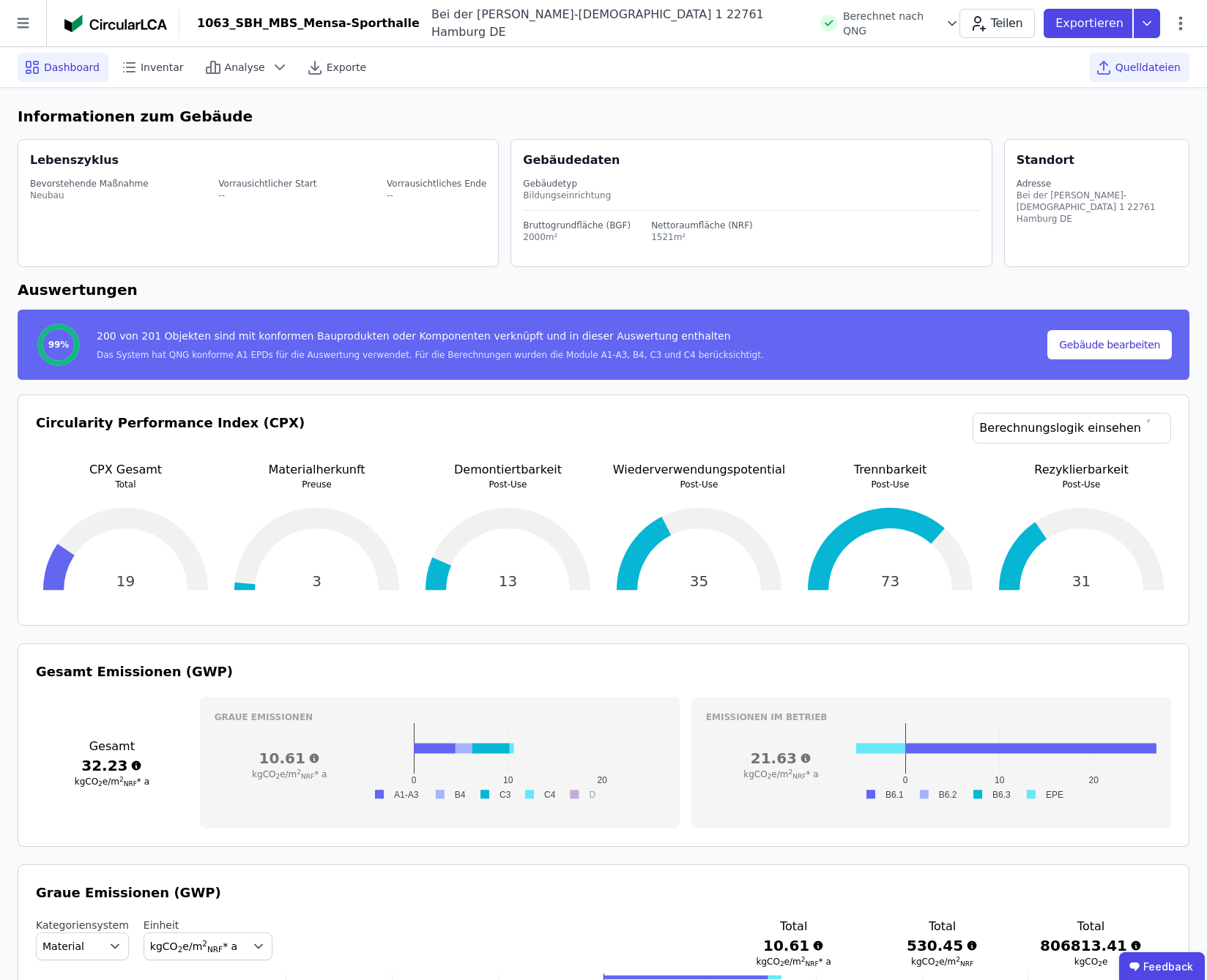
click at [1160, 66] on span "Quelldateien" at bounding box center [1148, 68] width 65 height 15
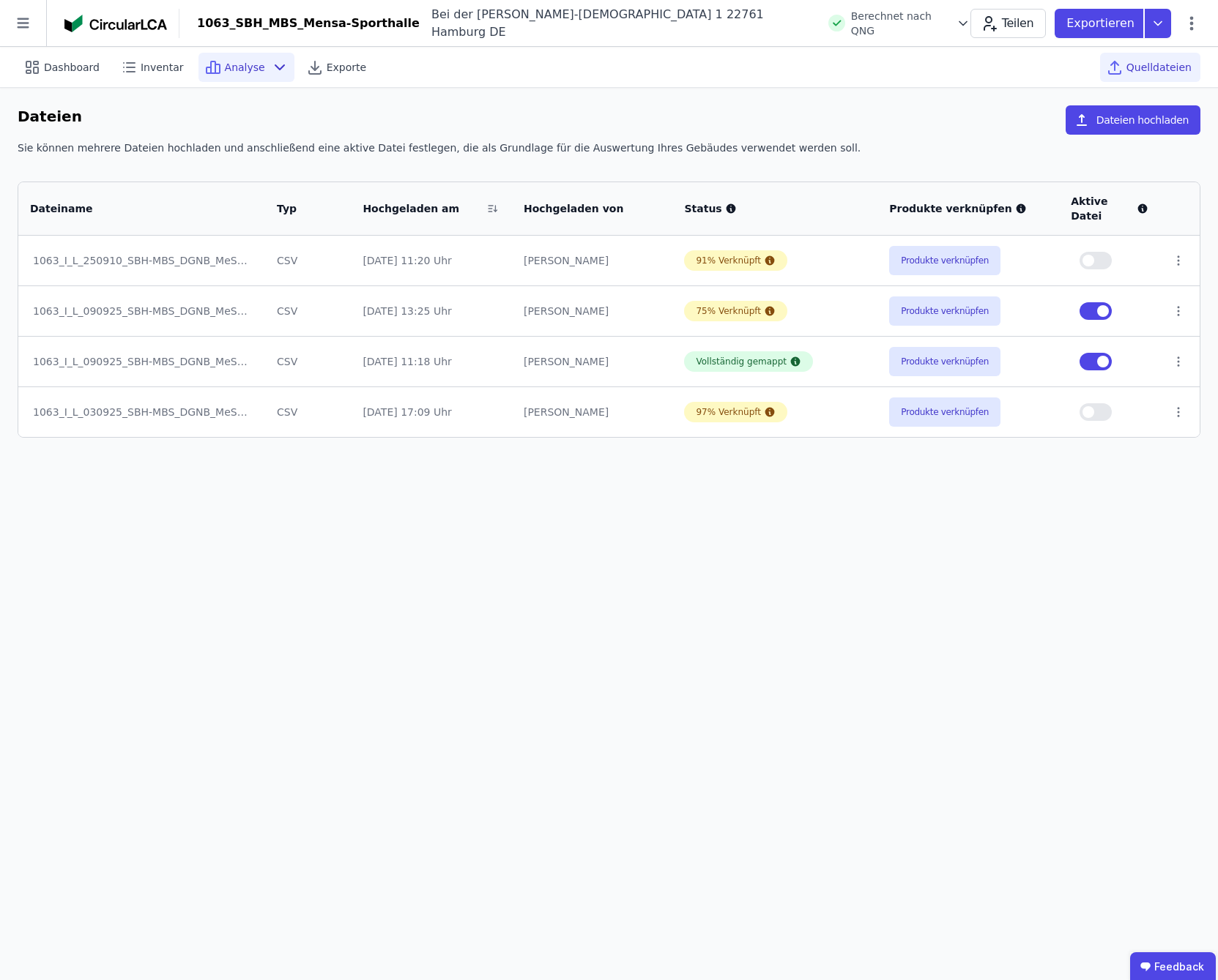
click at [272, 68] on icon at bounding box center [279, 67] width 18 height 18
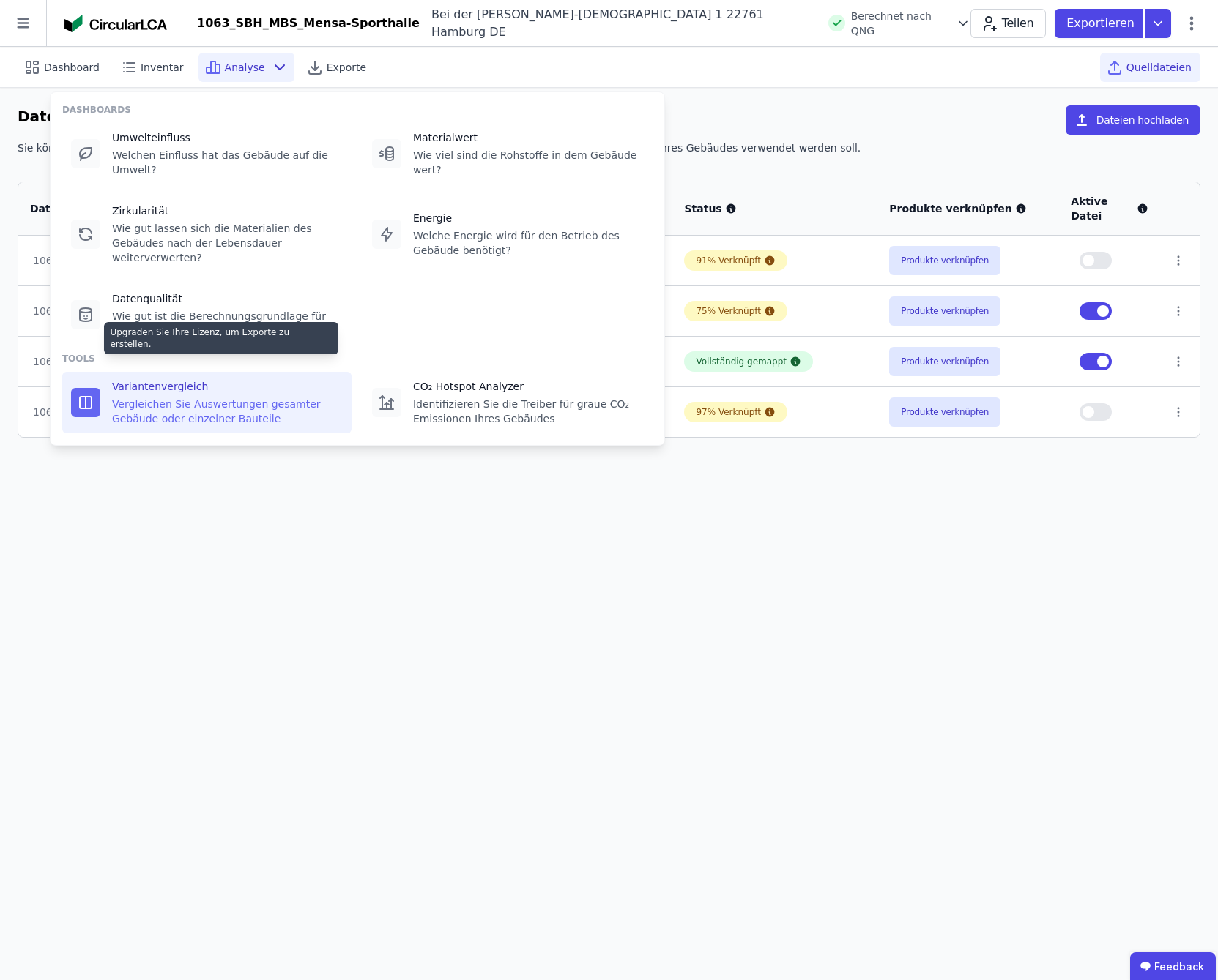
click at [148, 397] on div "Vergleichen Sie Auswertungen gesamter Gebäude oder einzelner Bauteile" at bounding box center [228, 411] width 230 height 29
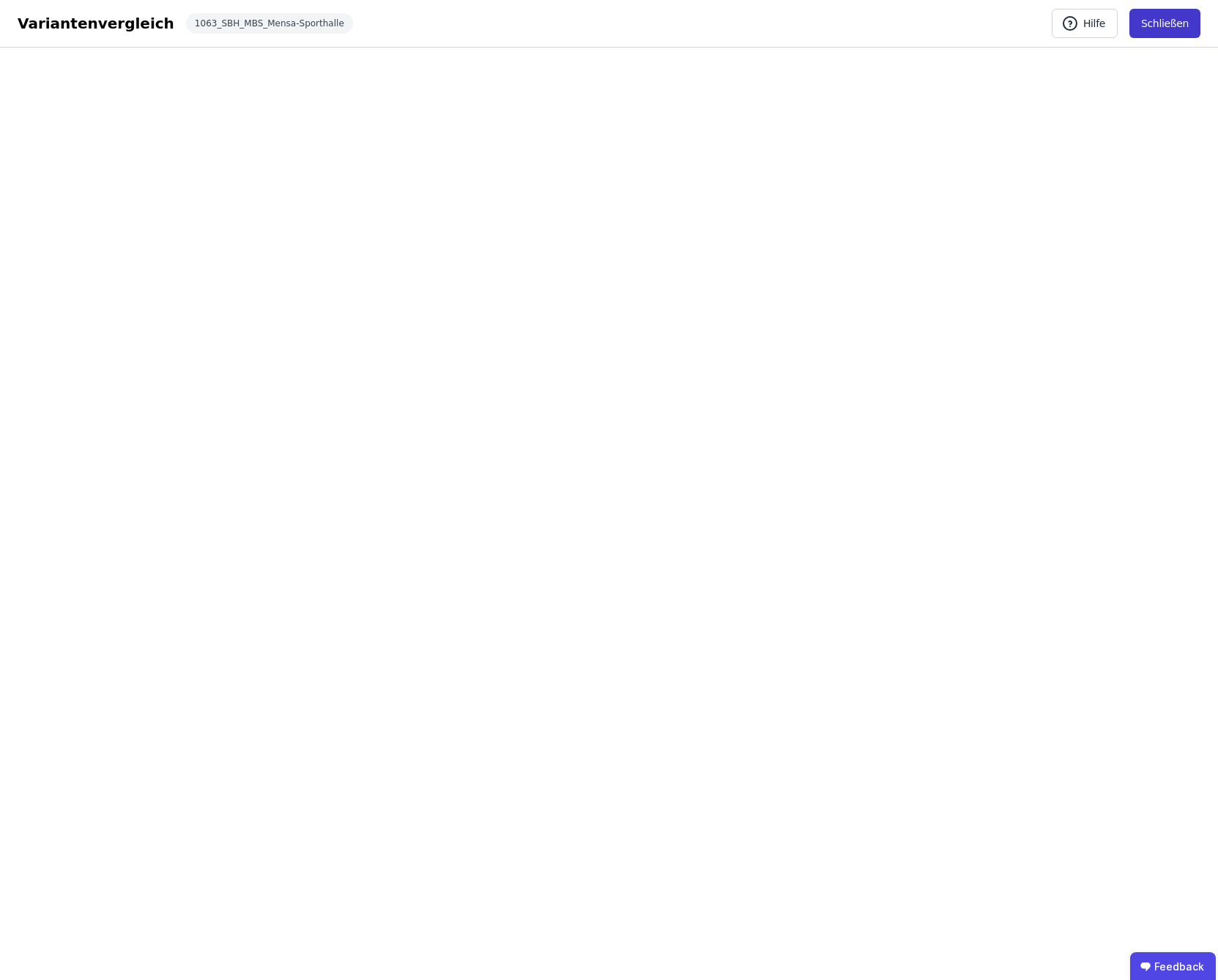
click at [1176, 25] on button "Schließen" at bounding box center [1164, 23] width 71 height 29
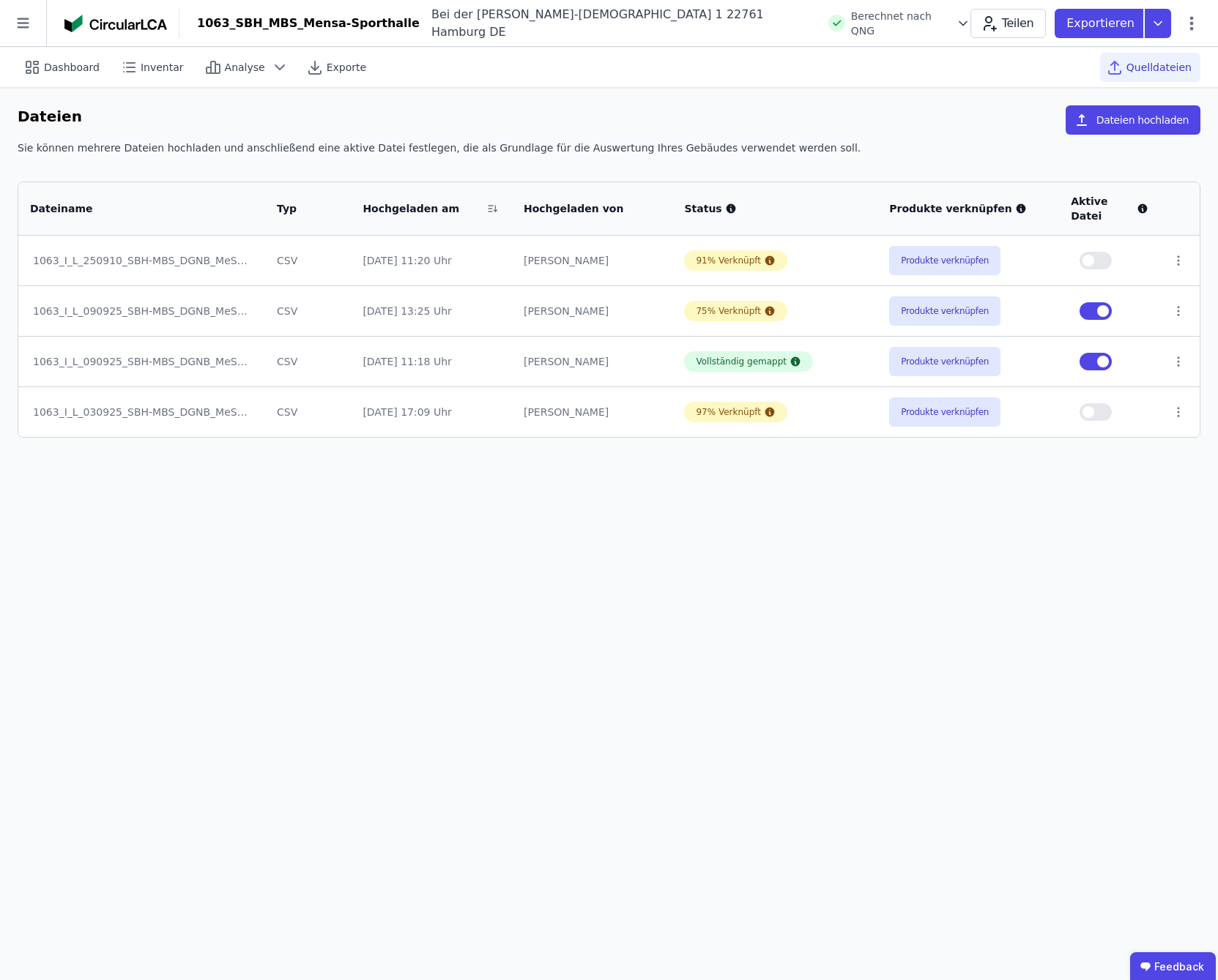
drag, startPoint x: 37, startPoint y: 72, endPoint x: 1217, endPoint y: 90, distance: 1180.1
click at [37, 73] on icon at bounding box center [32, 67] width 18 height 18
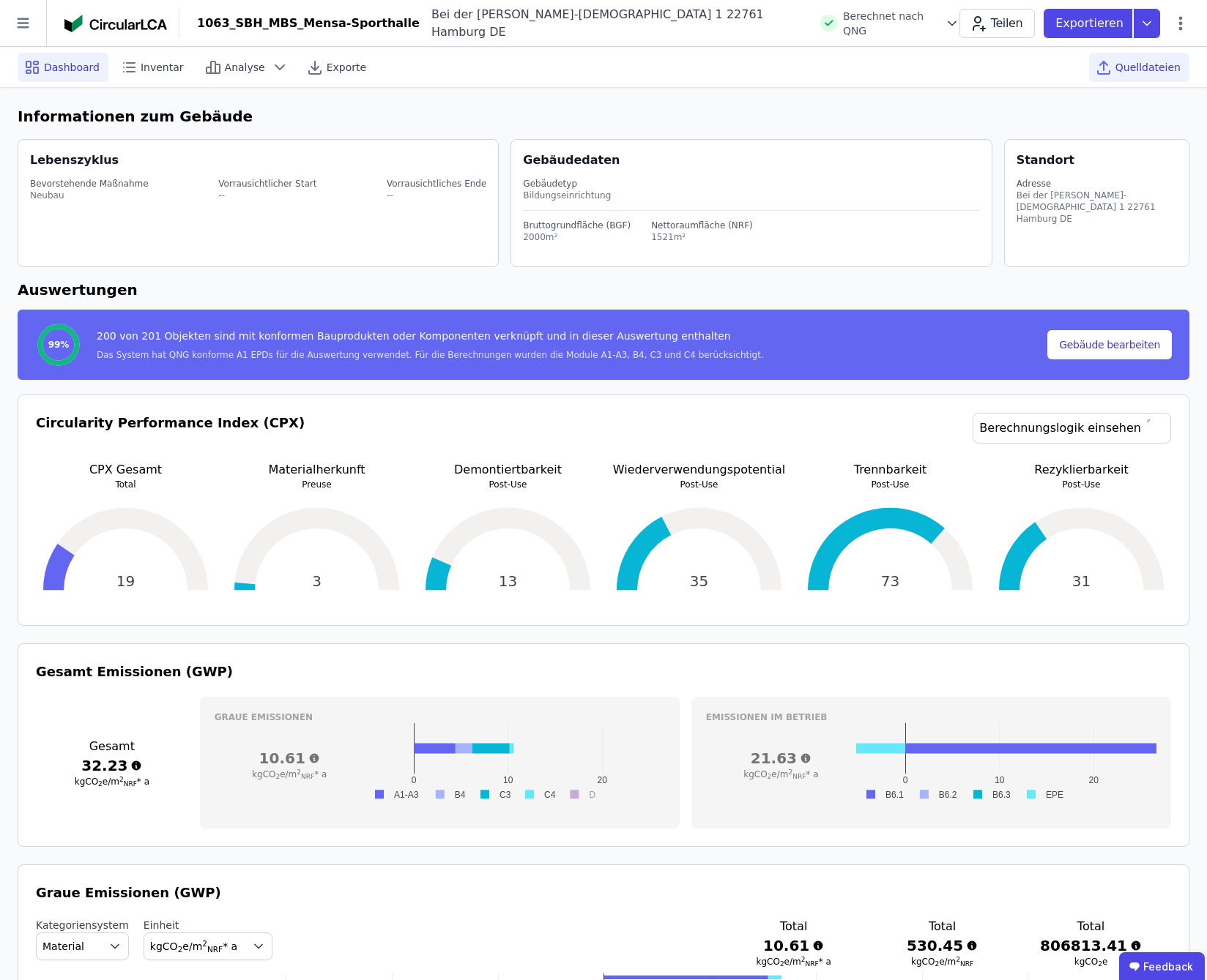
click at [1147, 76] on div "Quelldateien" at bounding box center [1139, 67] width 100 height 29
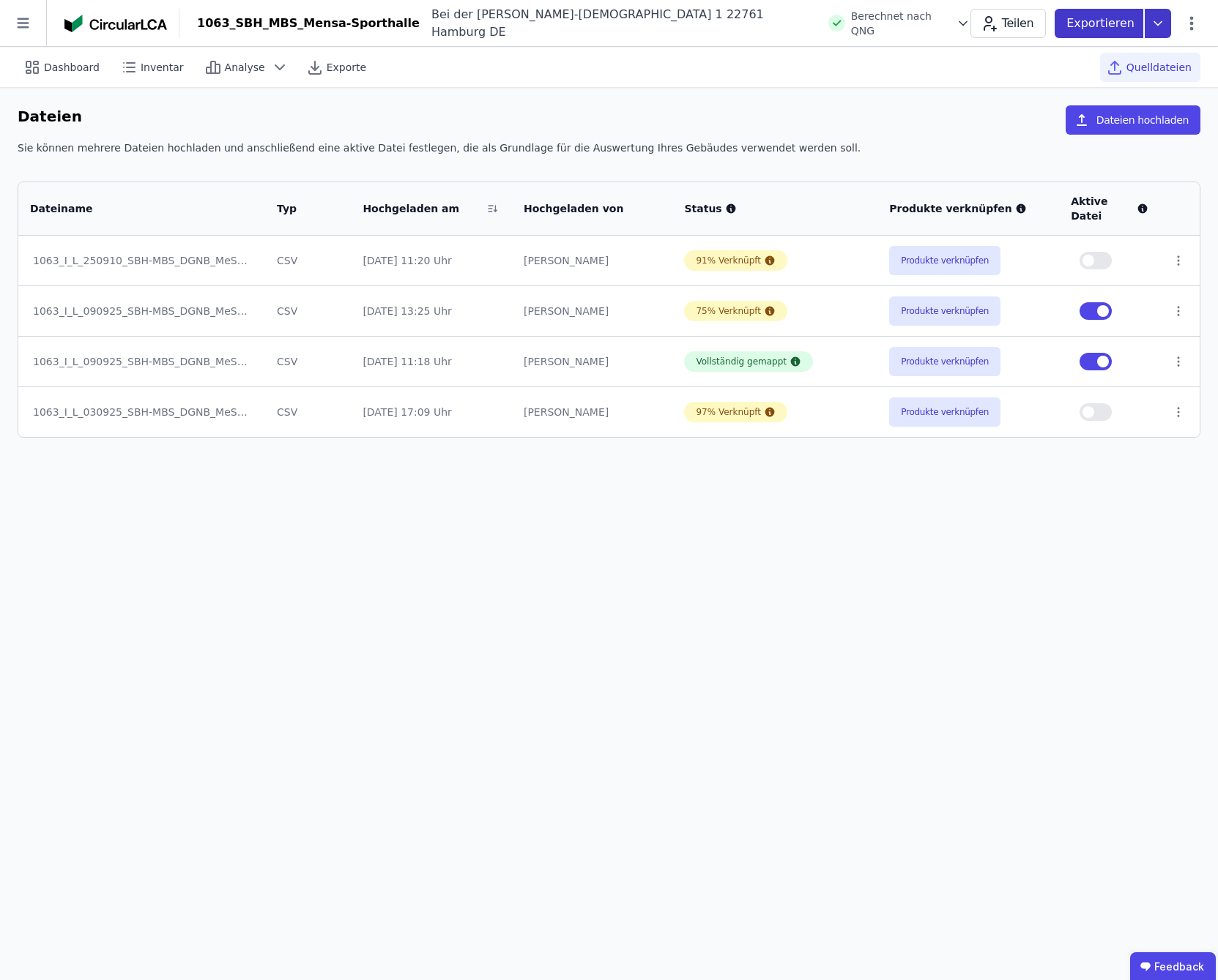
click at [1159, 24] on icon at bounding box center [1158, 23] width 8 height 4
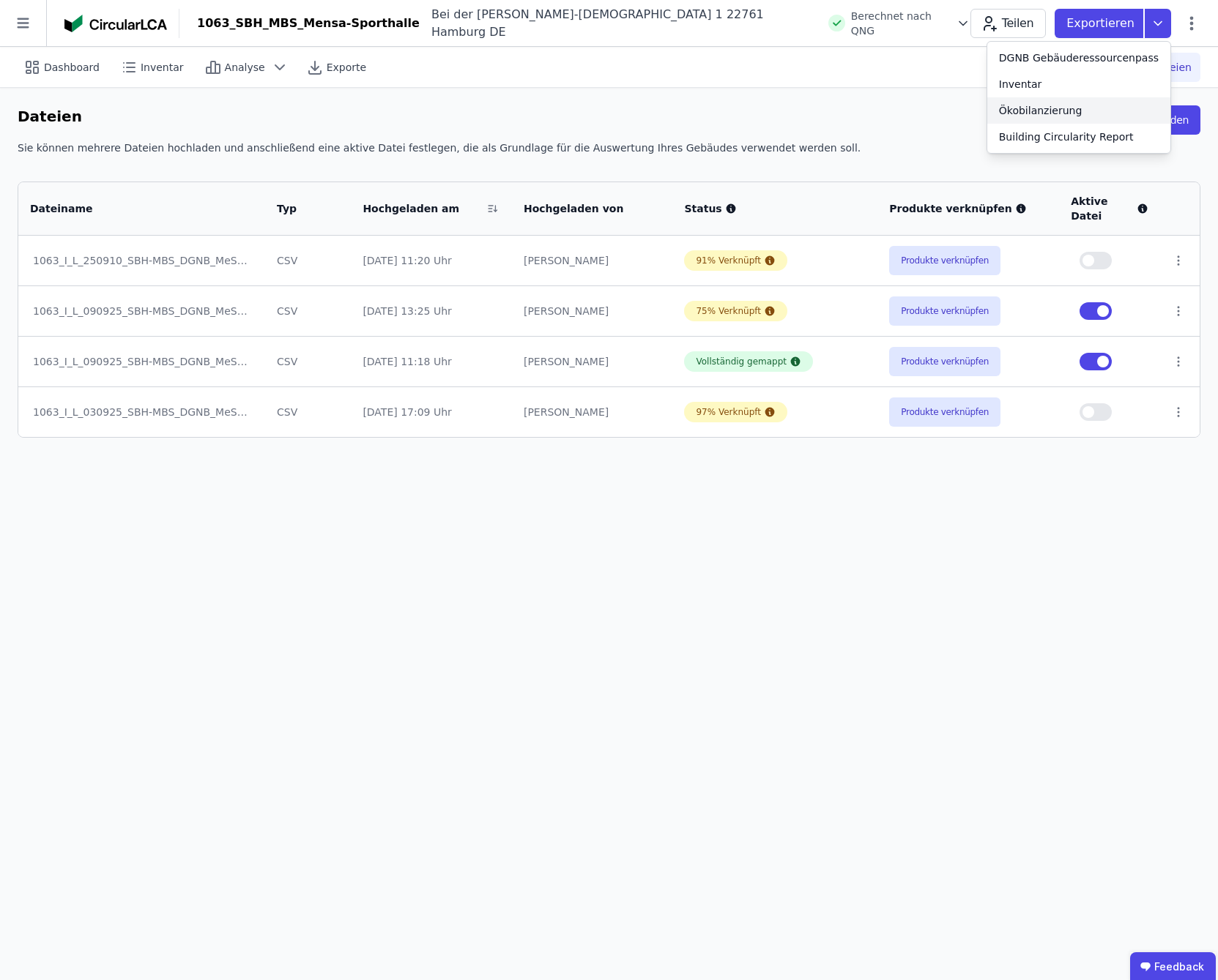
click at [1059, 109] on div "Ökobilanzierung" at bounding box center [1040, 110] width 83 height 15
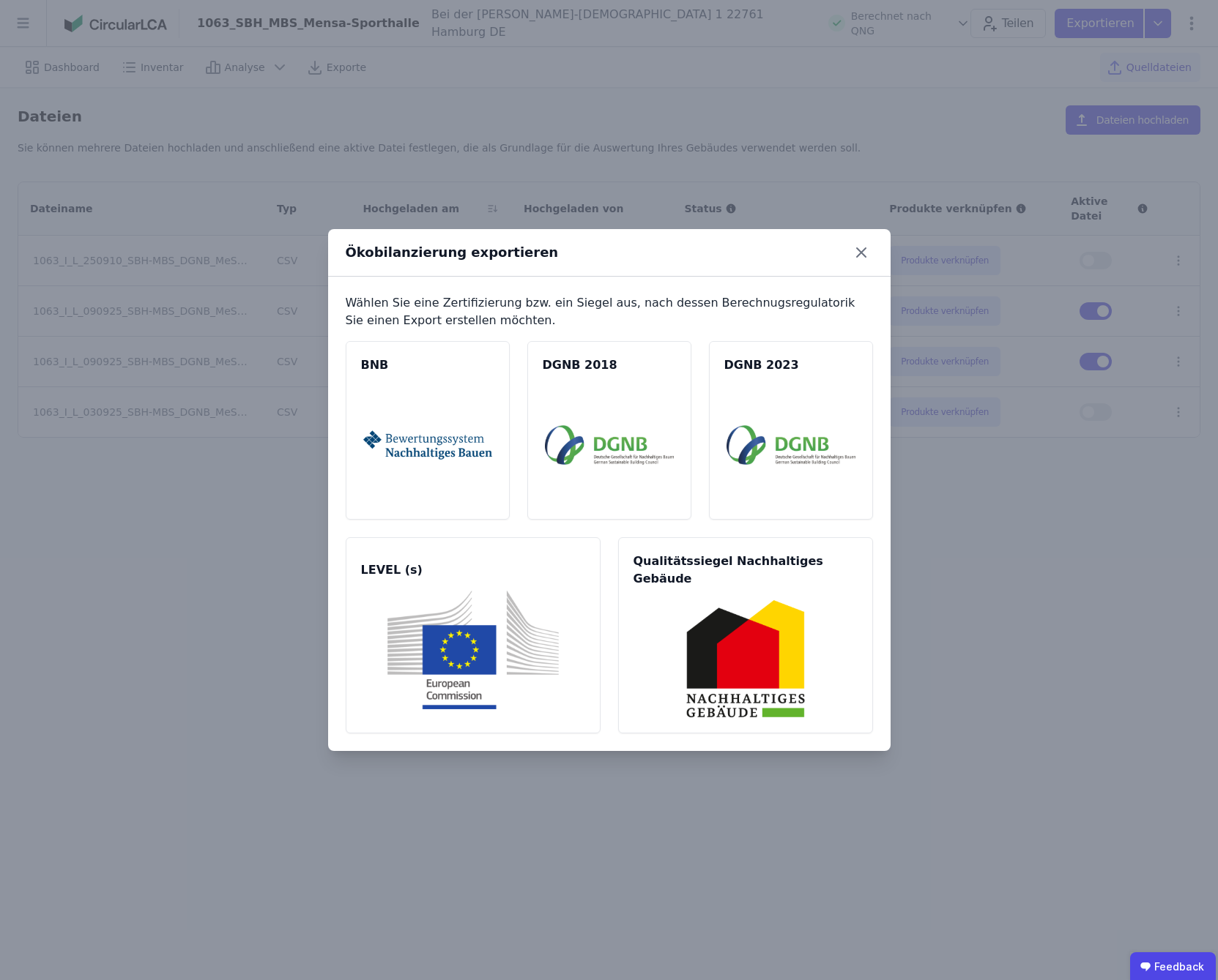
click at [1164, 22] on div "Ökobilanzierung exportieren Wählen Sie eine Zertifizierung bzw. ein Siegel aus,…" at bounding box center [609, 490] width 1218 height 980
click at [854, 264] on icon at bounding box center [861, 252] width 24 height 24
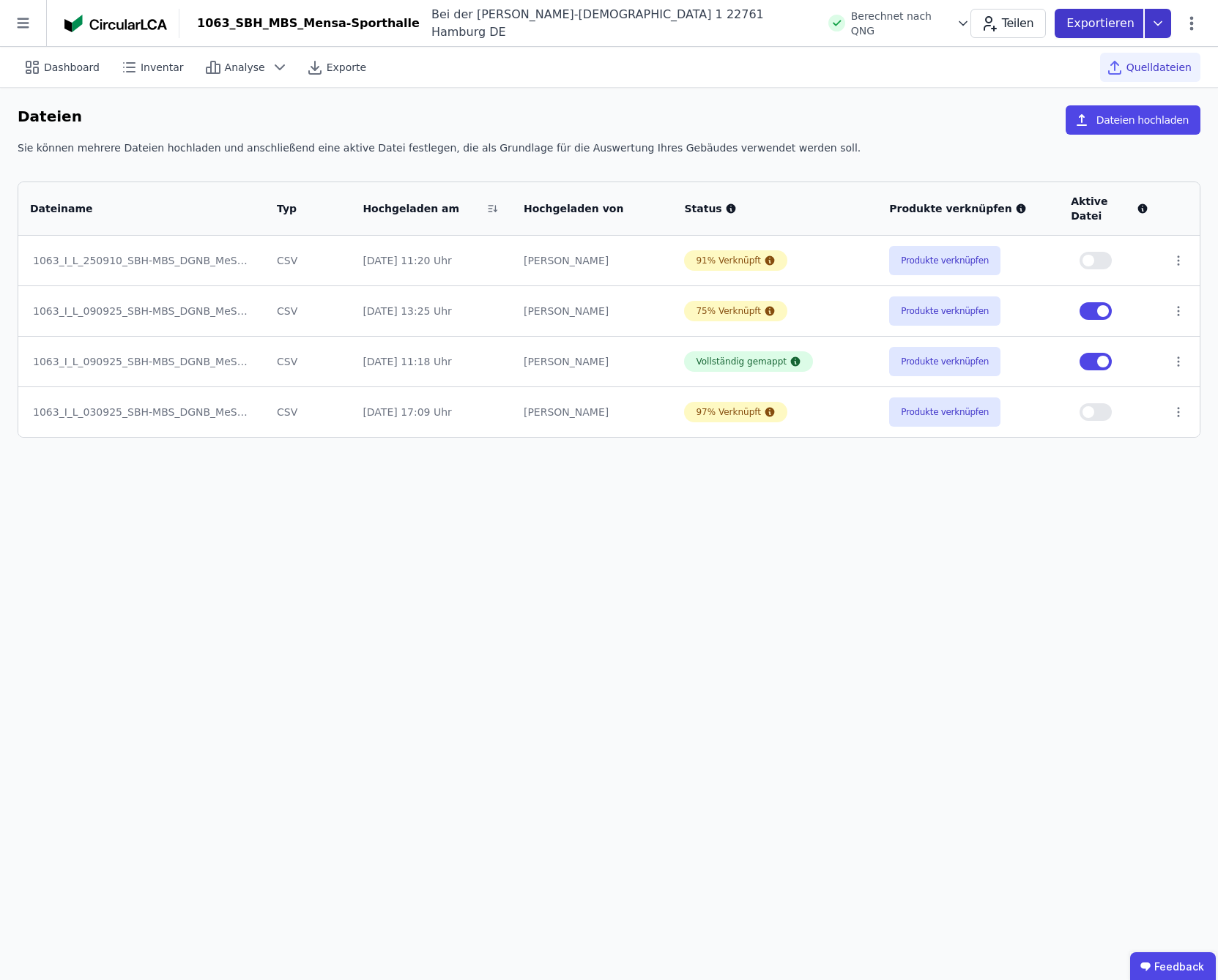
click at [1152, 23] on icon at bounding box center [1158, 23] width 26 height 29
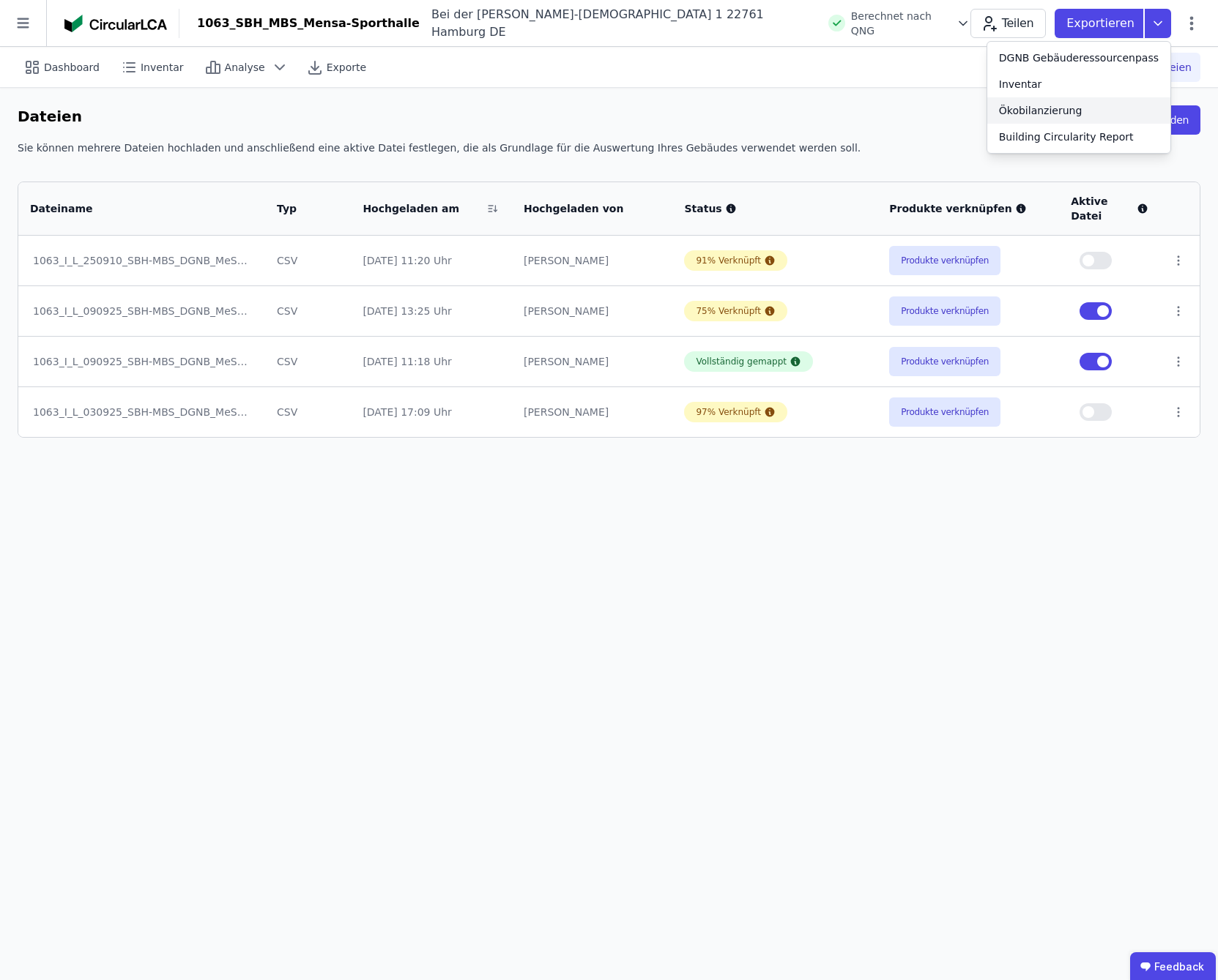
click at [1100, 113] on div "Ökobilanzierung" at bounding box center [1078, 110] width 183 height 26
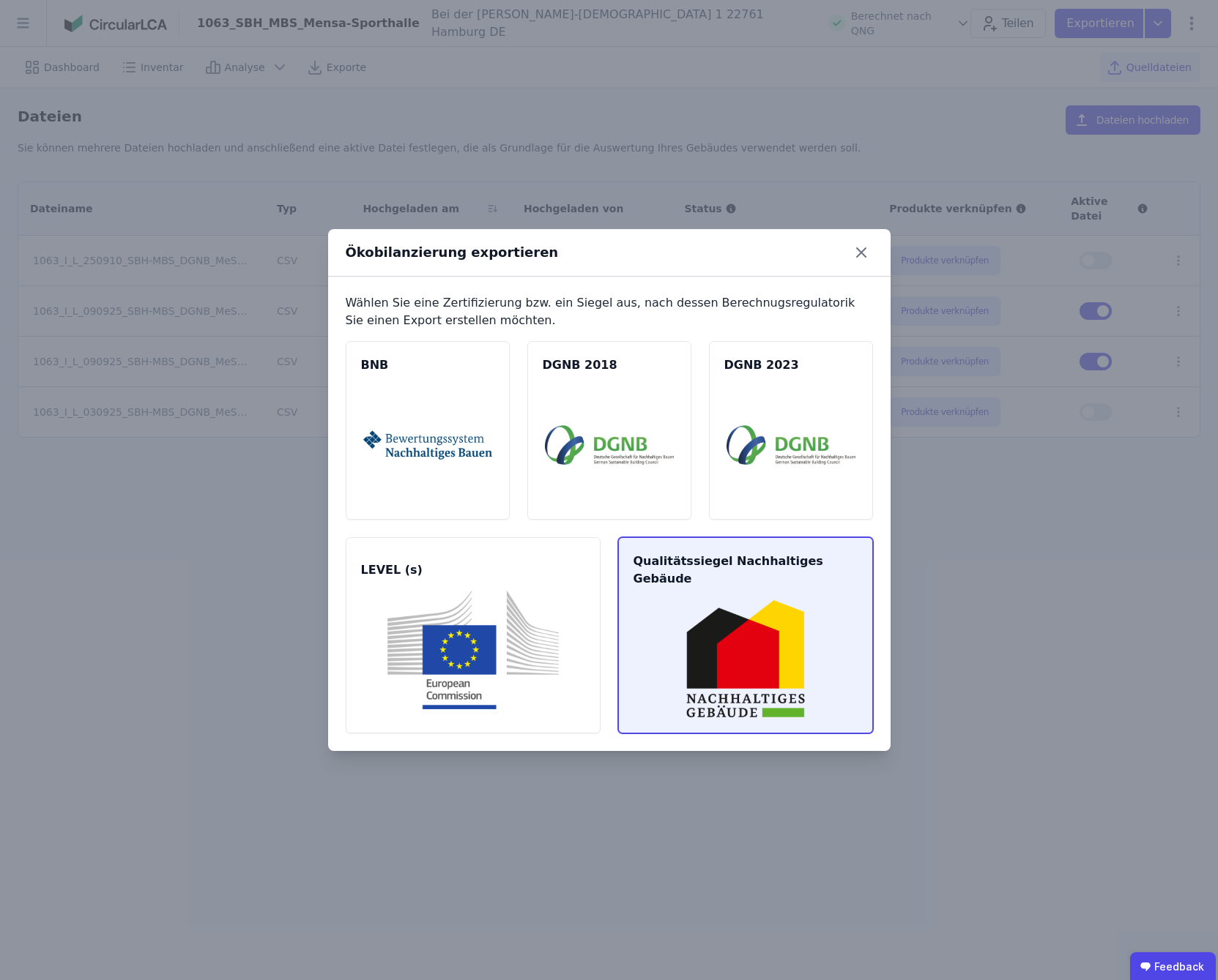
click at [750, 654] on img at bounding box center [745, 659] width 220 height 119
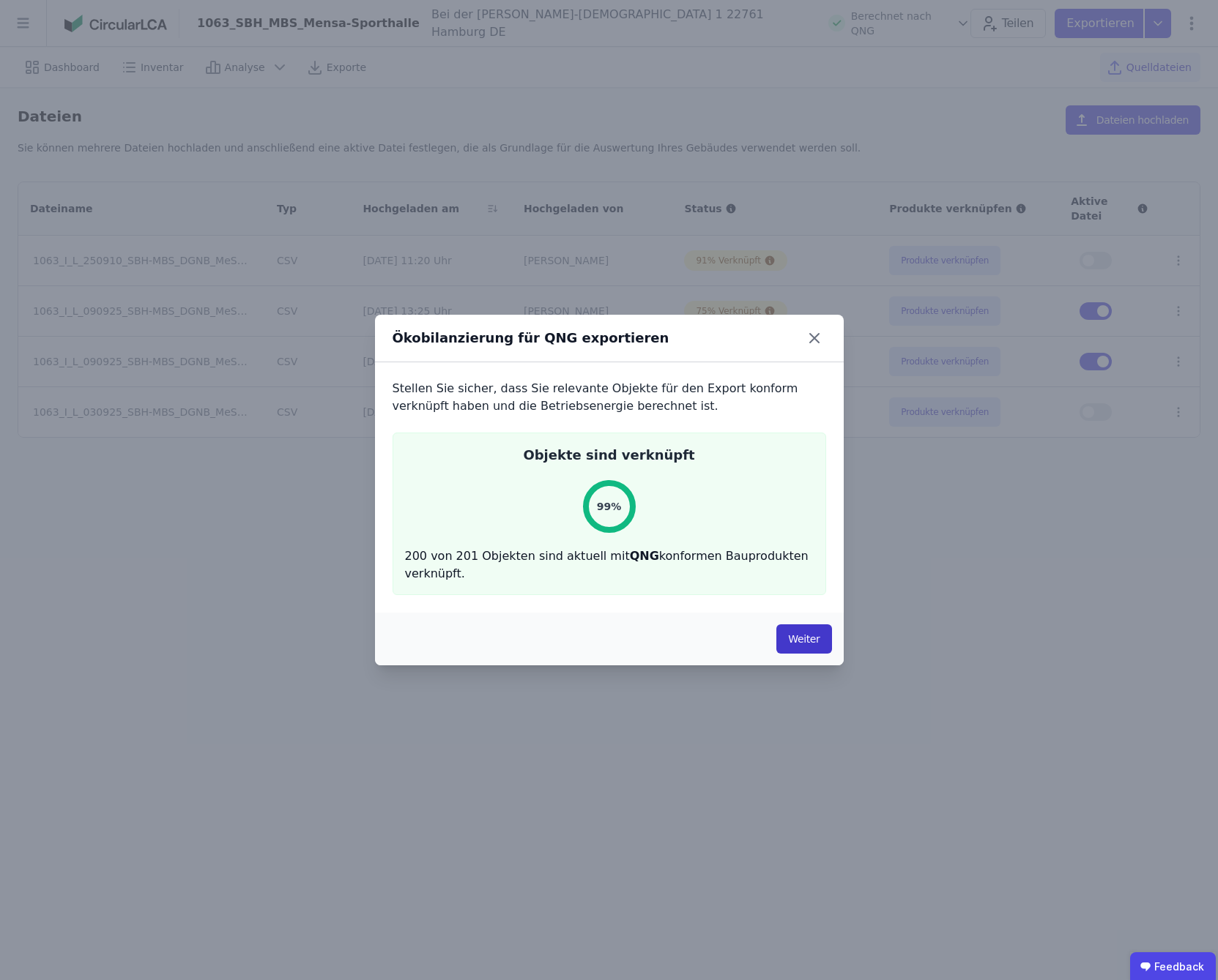
click at [815, 641] on button "Weiter" at bounding box center [804, 638] width 55 height 29
select select "*"
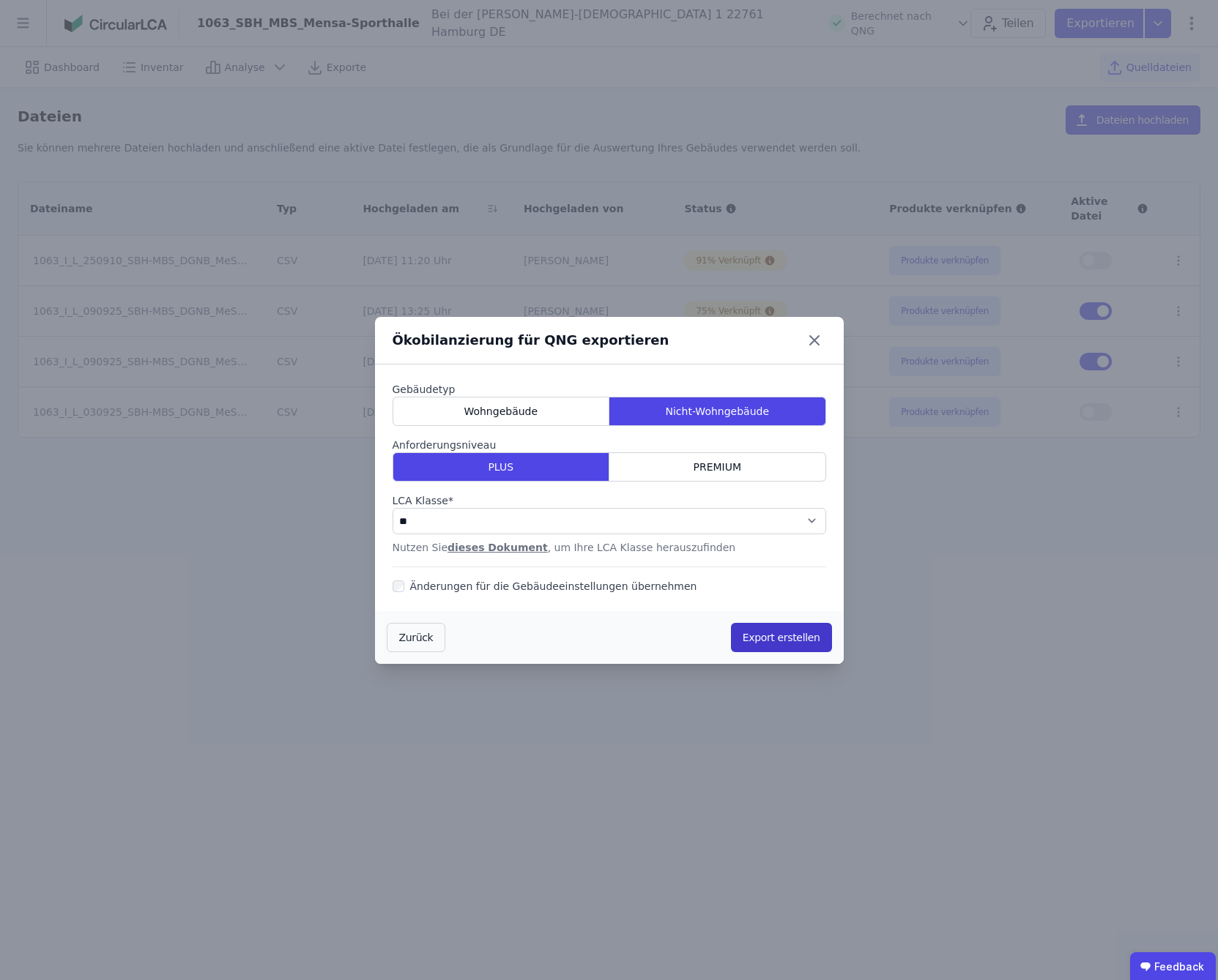
click at [768, 642] on button "Export erstellen" at bounding box center [781, 637] width 101 height 29
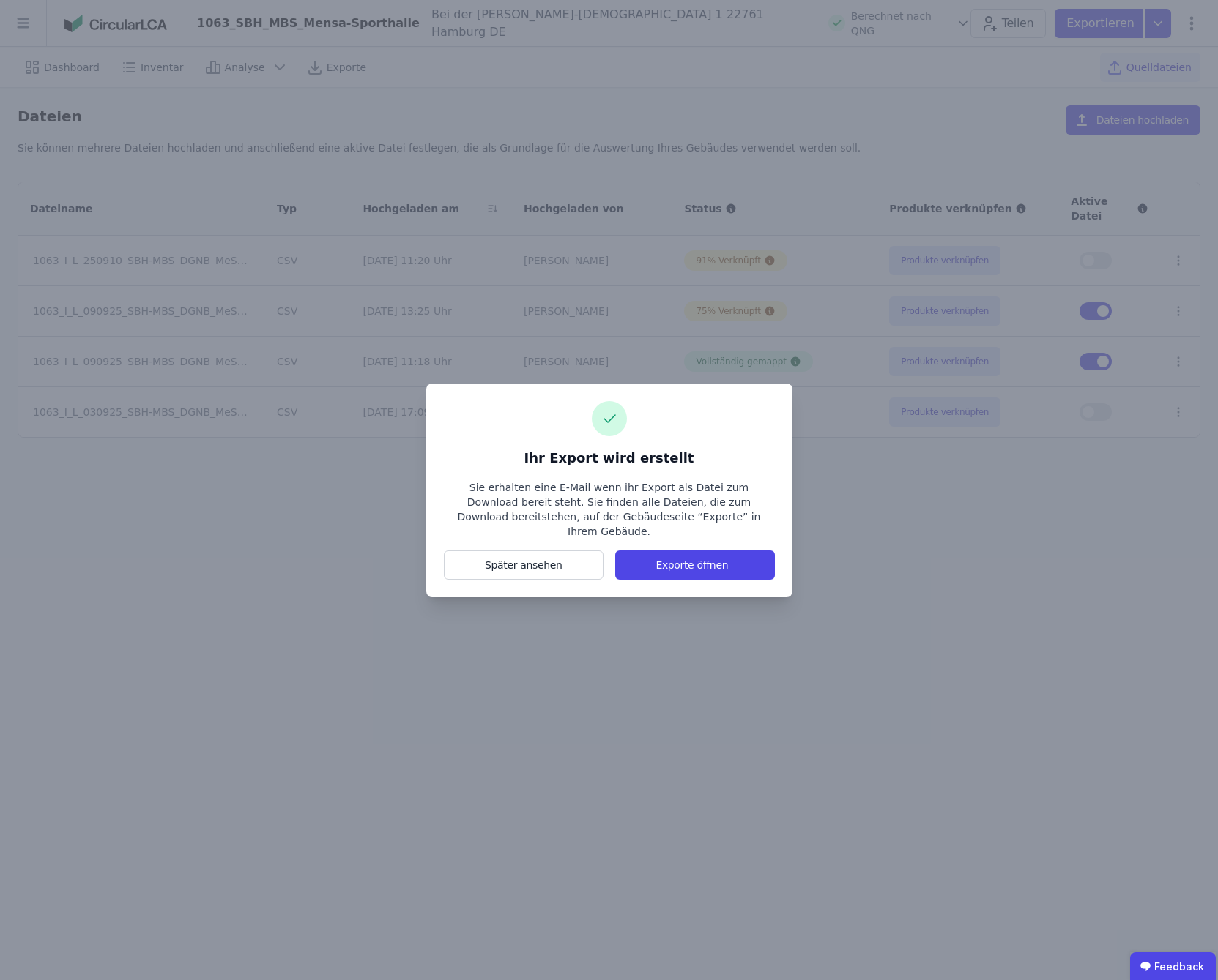
click at [828, 636] on div "Ihr Export wird erstellt Sie erhalten eine E-Mail wenn ihr Export als Datei zum…" at bounding box center [609, 490] width 1218 height 980
click at [978, 797] on div "Ihr Export wird erstellt Sie erhalten eine E-Mail wenn ihr Export als Datei zum…" at bounding box center [609, 490] width 1218 height 980
click at [728, 410] on div "Ihr Export wird erstellt Sie erhalten eine E-Mail wenn ihr Export als Datei zum…" at bounding box center [609, 490] width 330 height 178
click at [572, 565] on button "Später ansehen" at bounding box center [524, 565] width 161 height 29
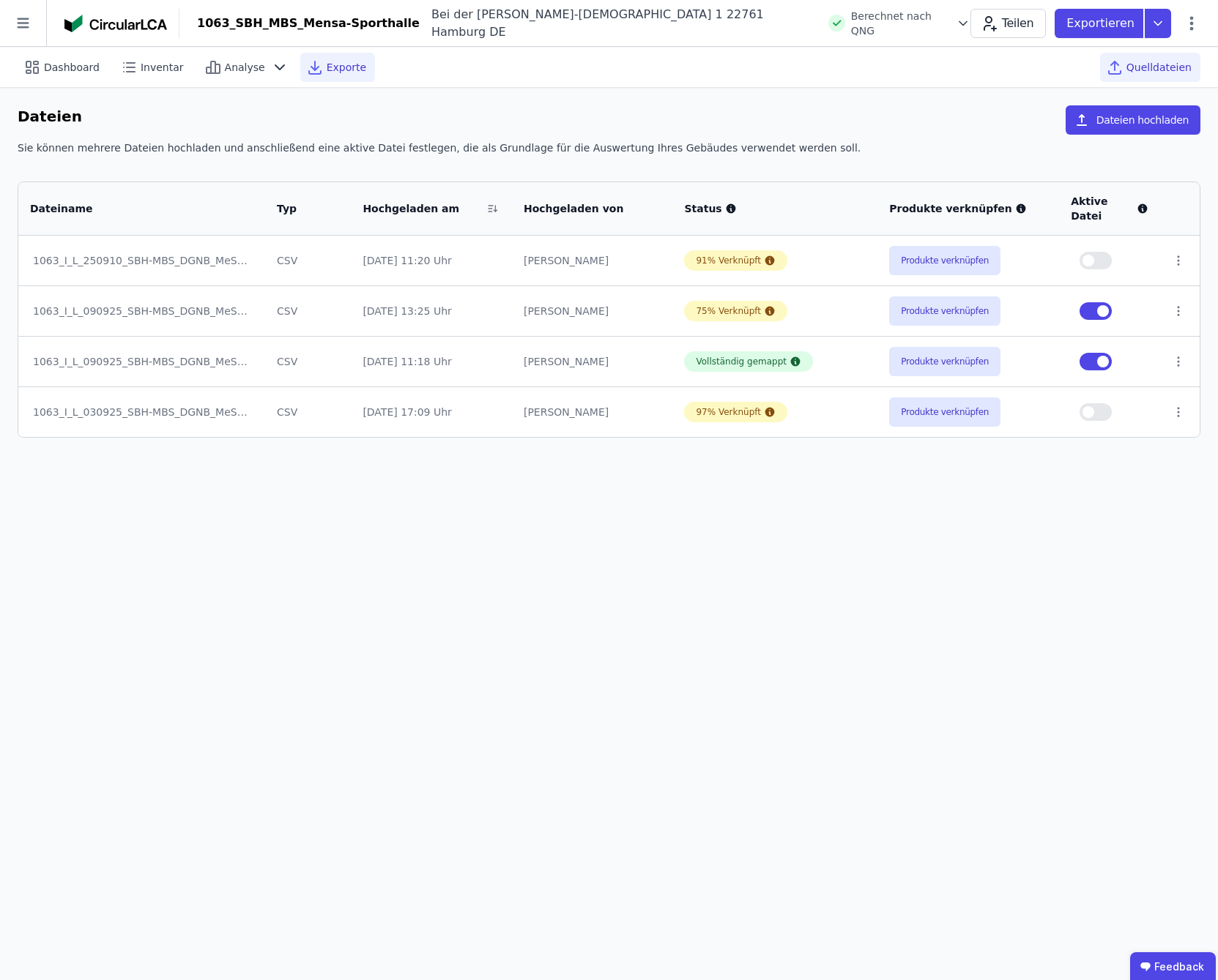
click at [351, 65] on div "Exporte" at bounding box center [337, 67] width 75 height 29
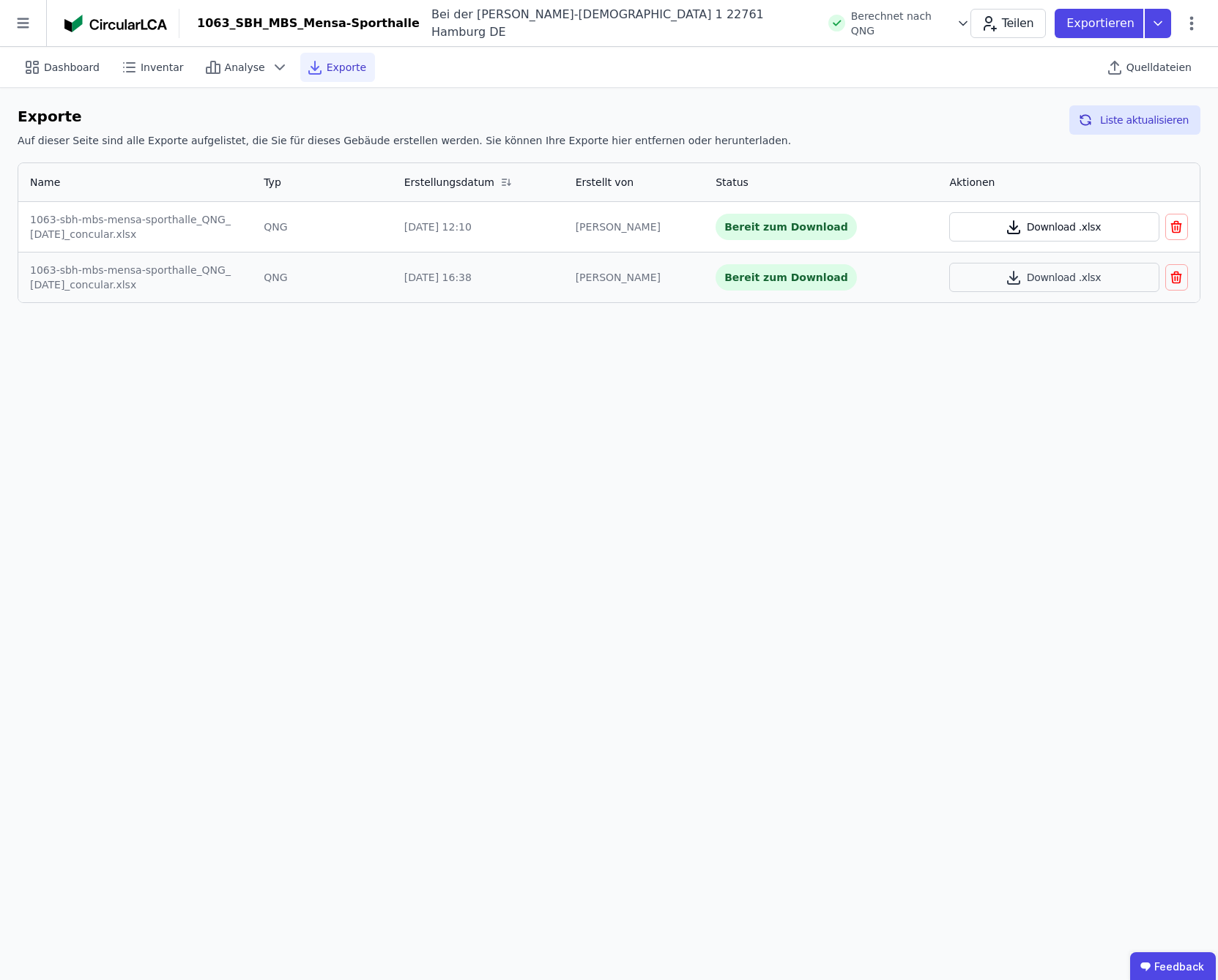
click at [1110, 231] on button "Download .xlsx" at bounding box center [1054, 227] width 210 height 29
click at [1134, 67] on span "Quelldateien" at bounding box center [1159, 68] width 65 height 15
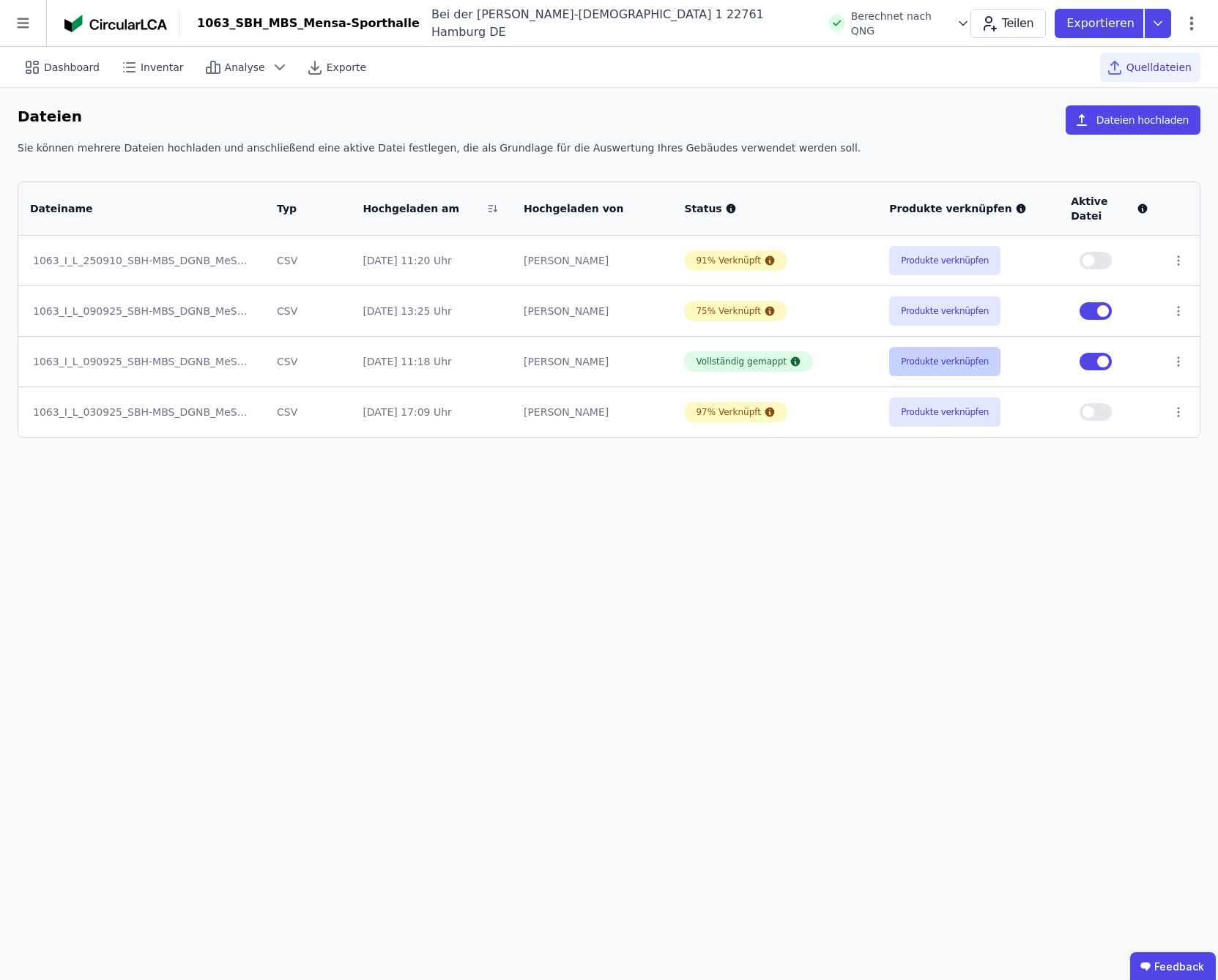
click at [945, 351] on button "Produkte verknüpfen" at bounding box center [944, 362] width 111 height 29
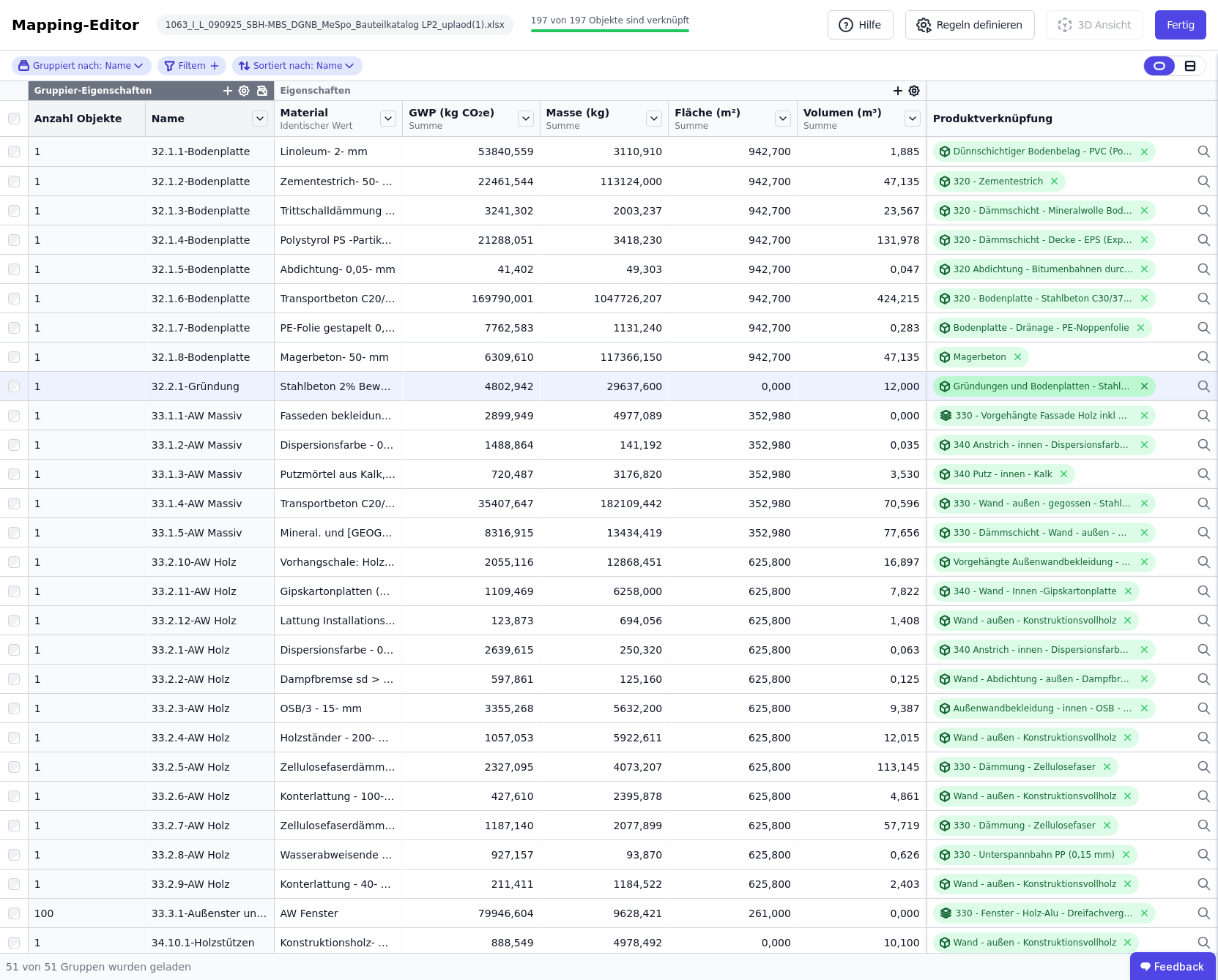
click at [1142, 386] on icon at bounding box center [1144, 386] width 6 height 6
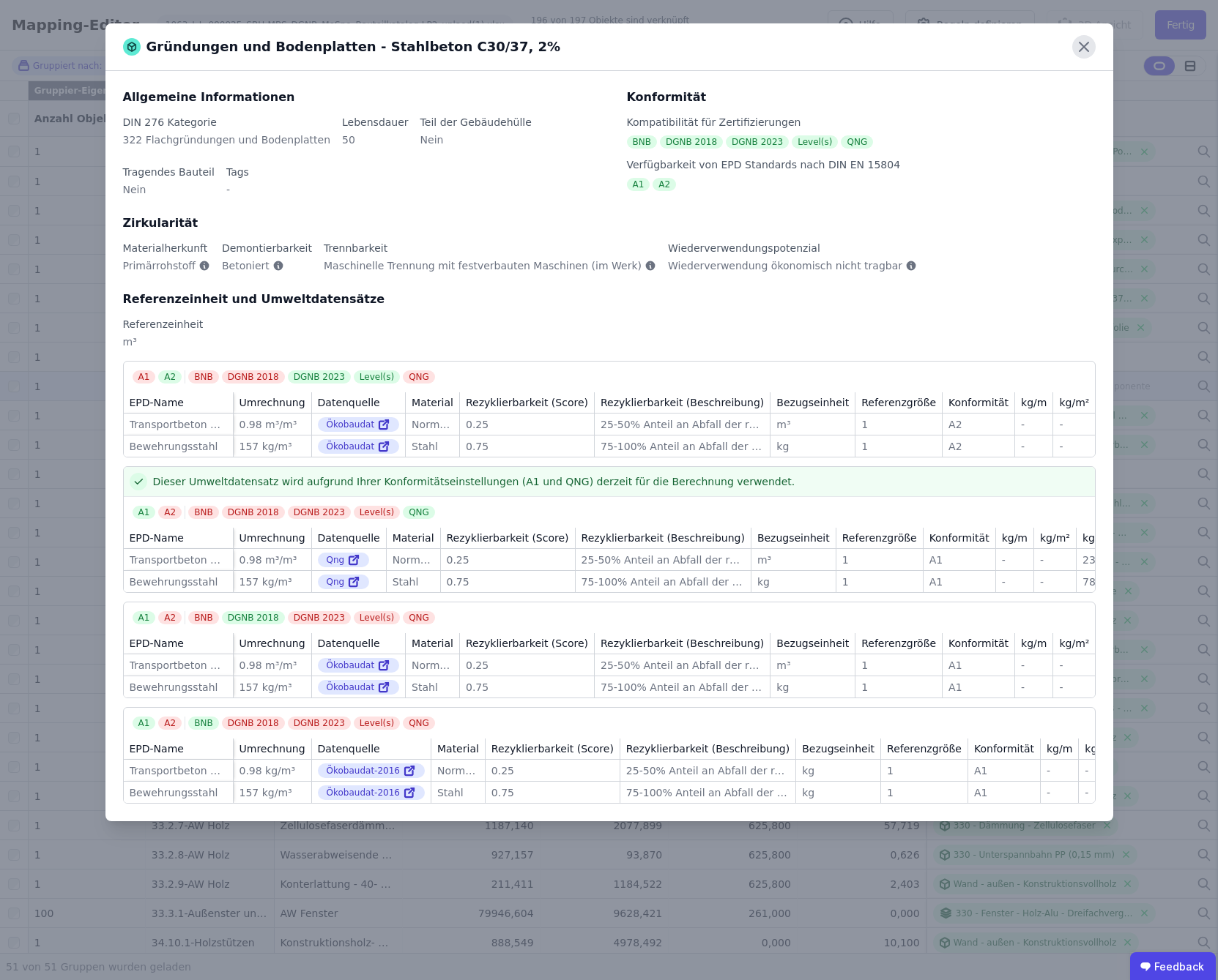
click at [1081, 50] on icon at bounding box center [1083, 46] width 24 height 24
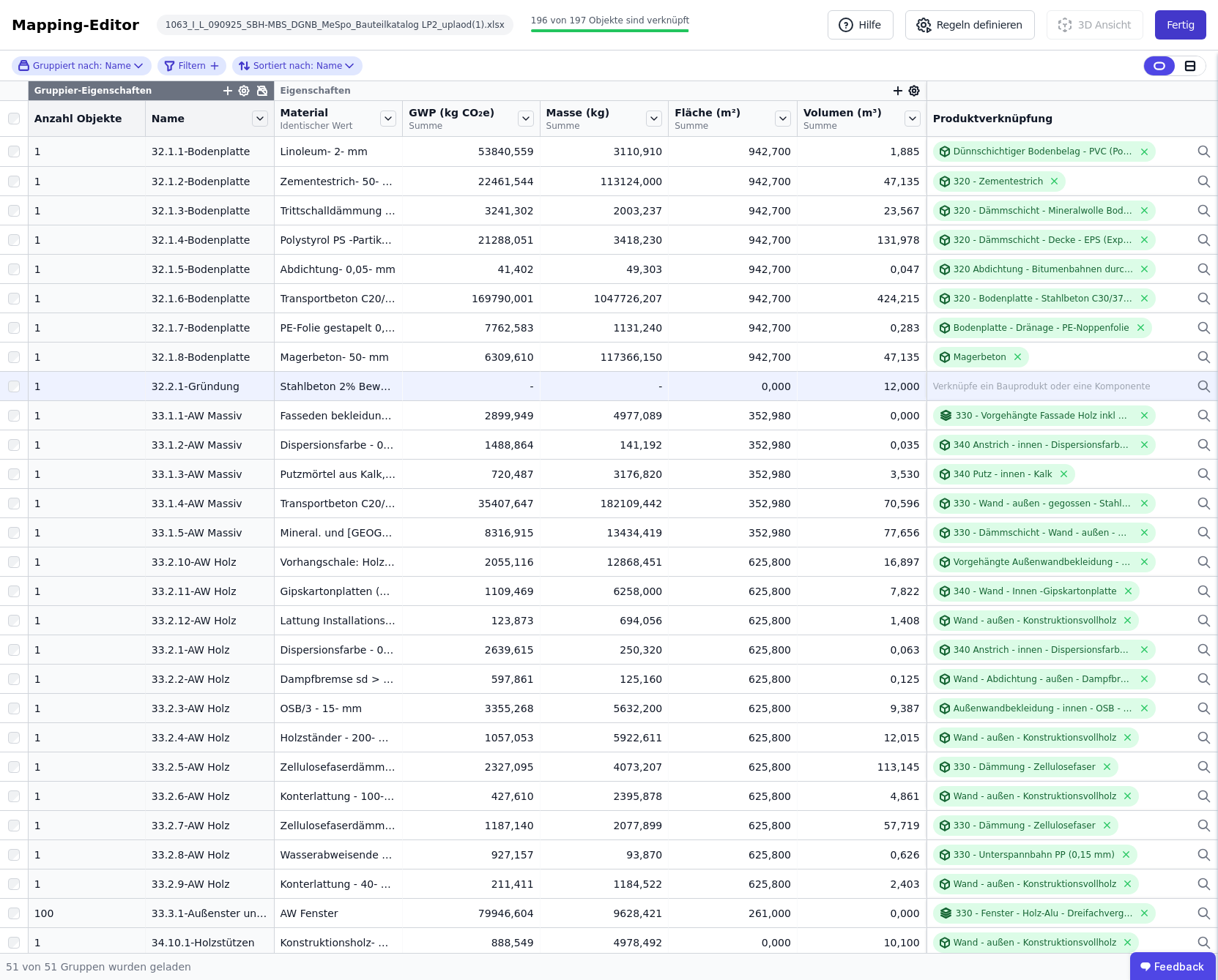
click at [1178, 21] on button "Fertig" at bounding box center [1180, 25] width 51 height 29
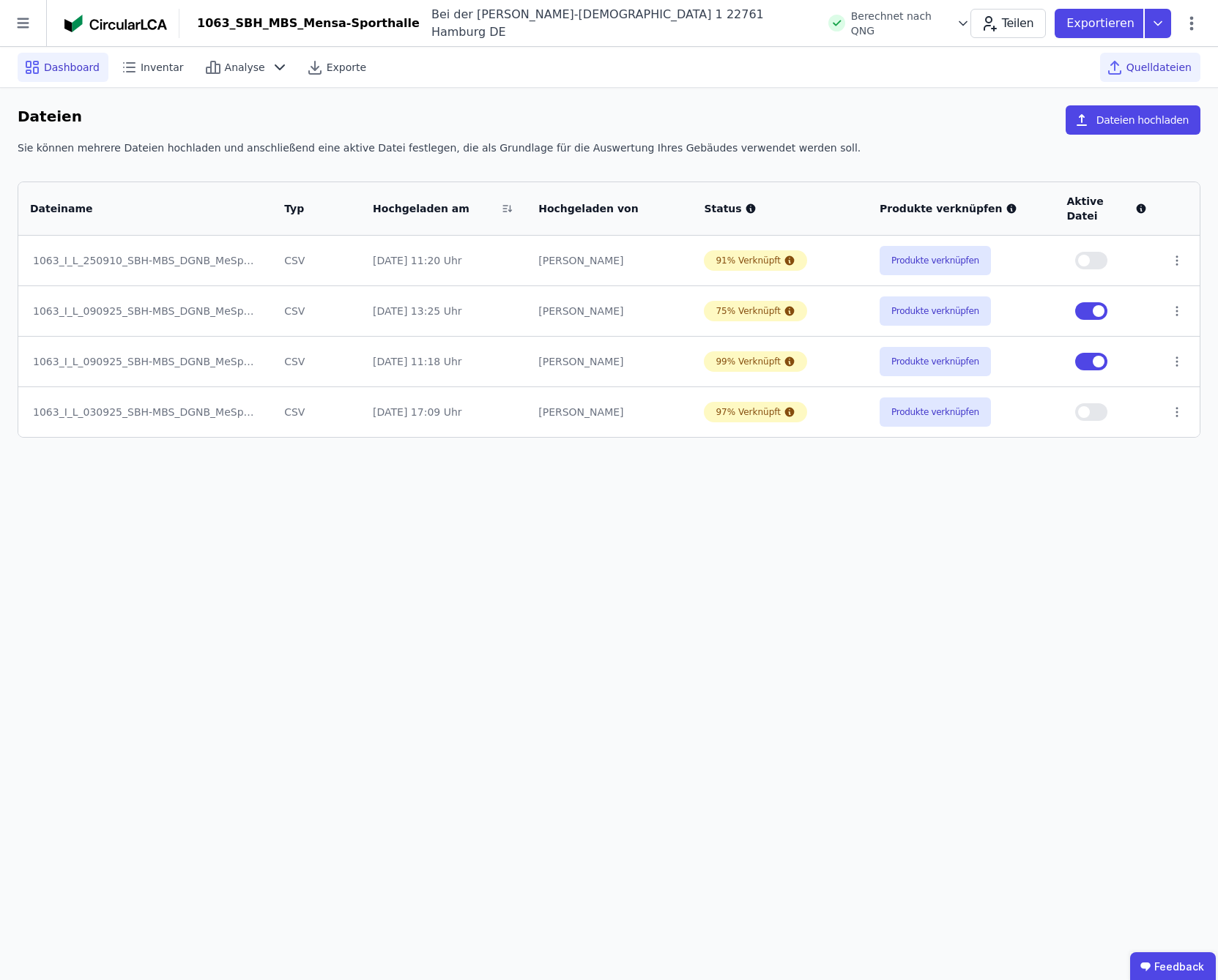
click at [60, 67] on span "Dashboard" at bounding box center [72, 68] width 56 height 15
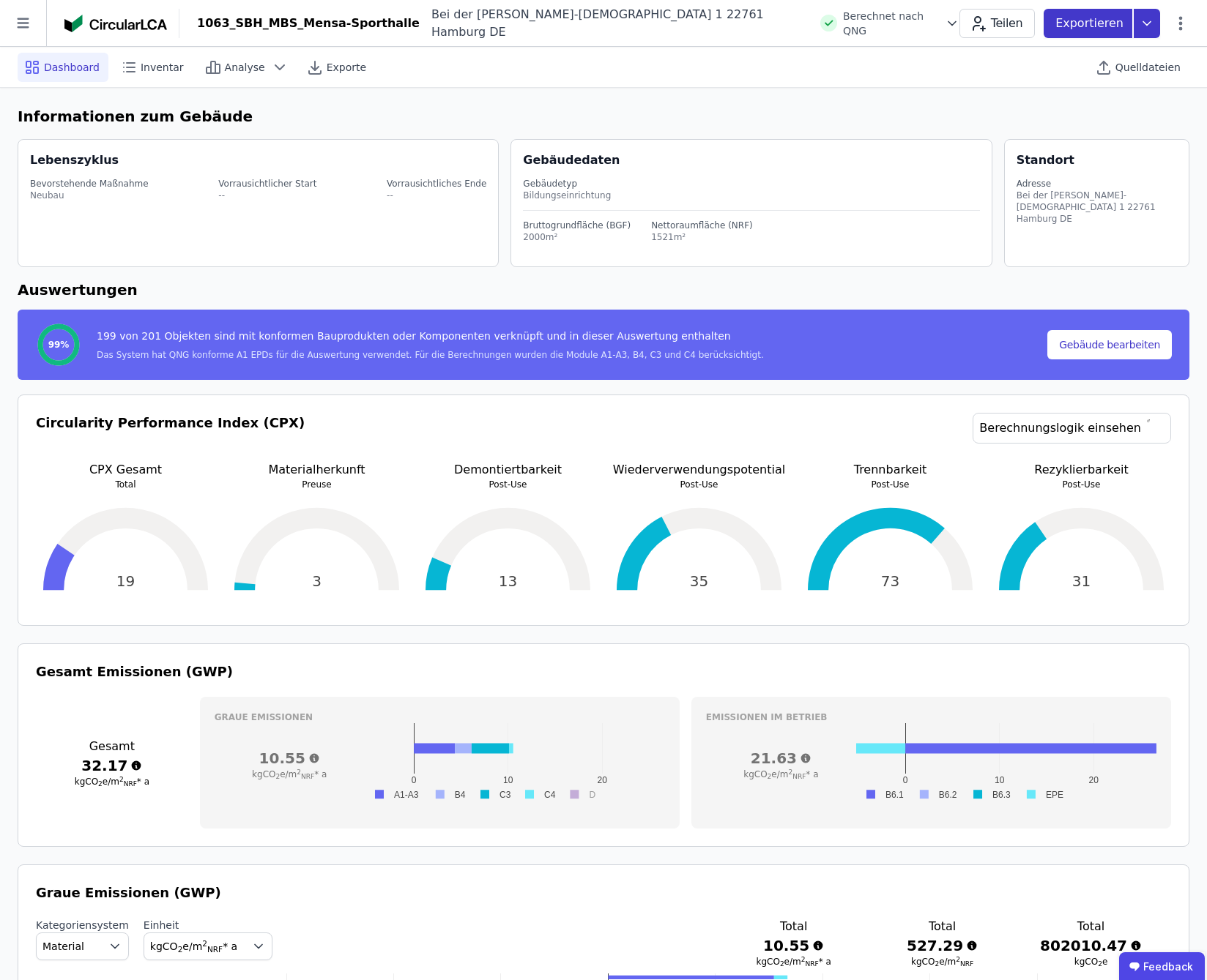
click at [1151, 25] on icon at bounding box center [1147, 23] width 26 height 29
click at [1048, 115] on div "Ökobilanzierung" at bounding box center [1029, 110] width 83 height 15
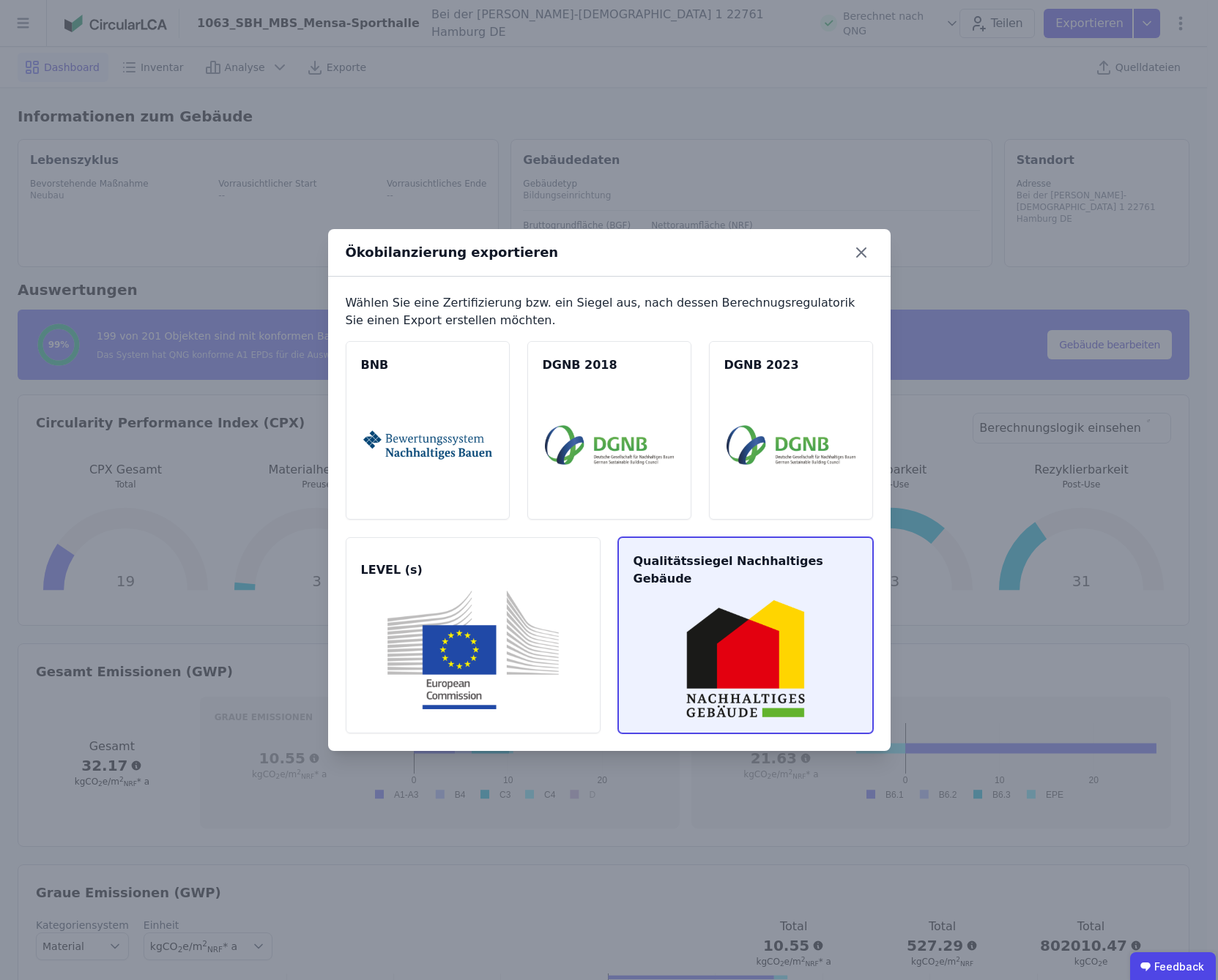
click at [694, 635] on img at bounding box center [745, 659] width 220 height 119
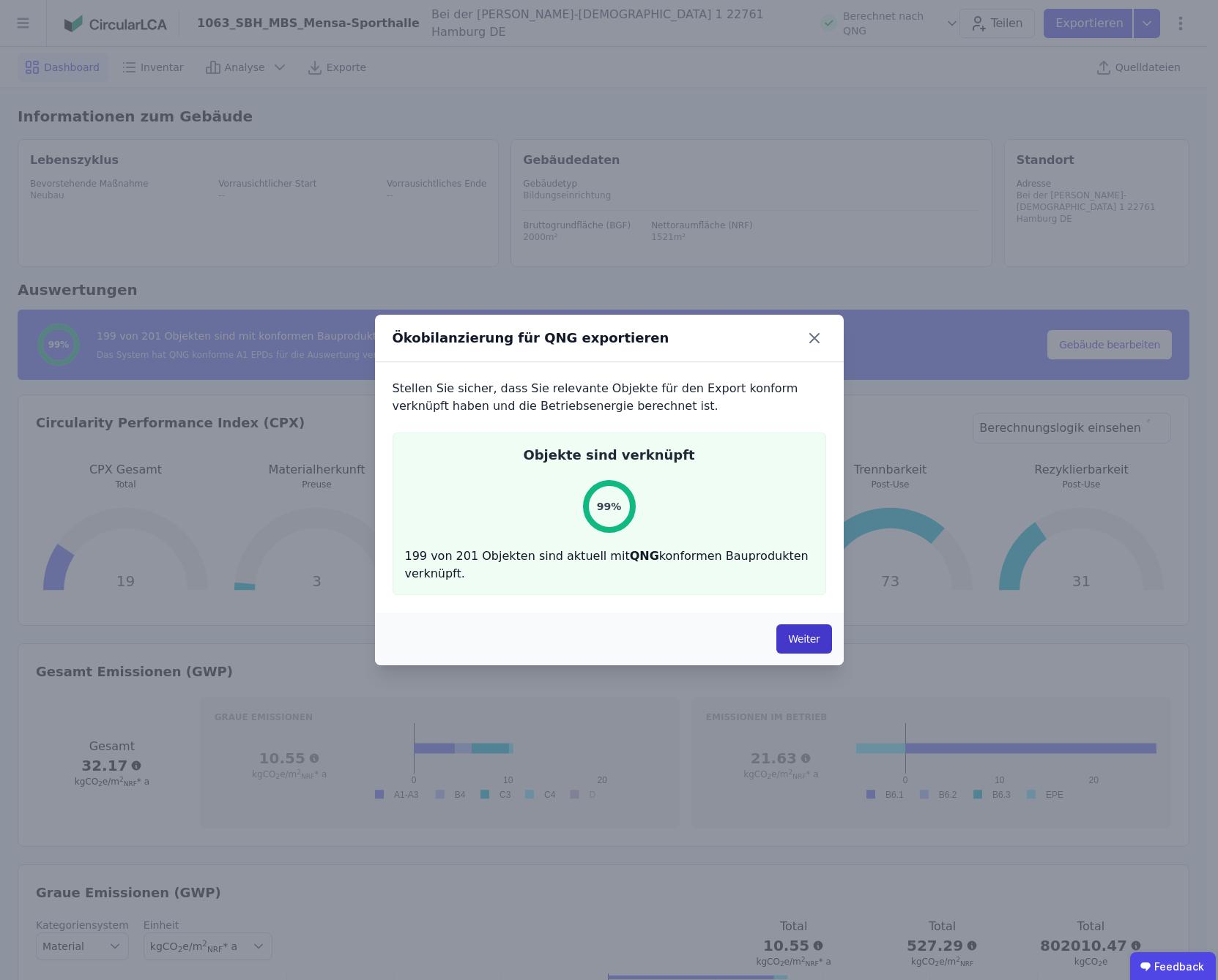
click at [792, 641] on button "Weiter" at bounding box center [804, 638] width 55 height 29
select select "*"
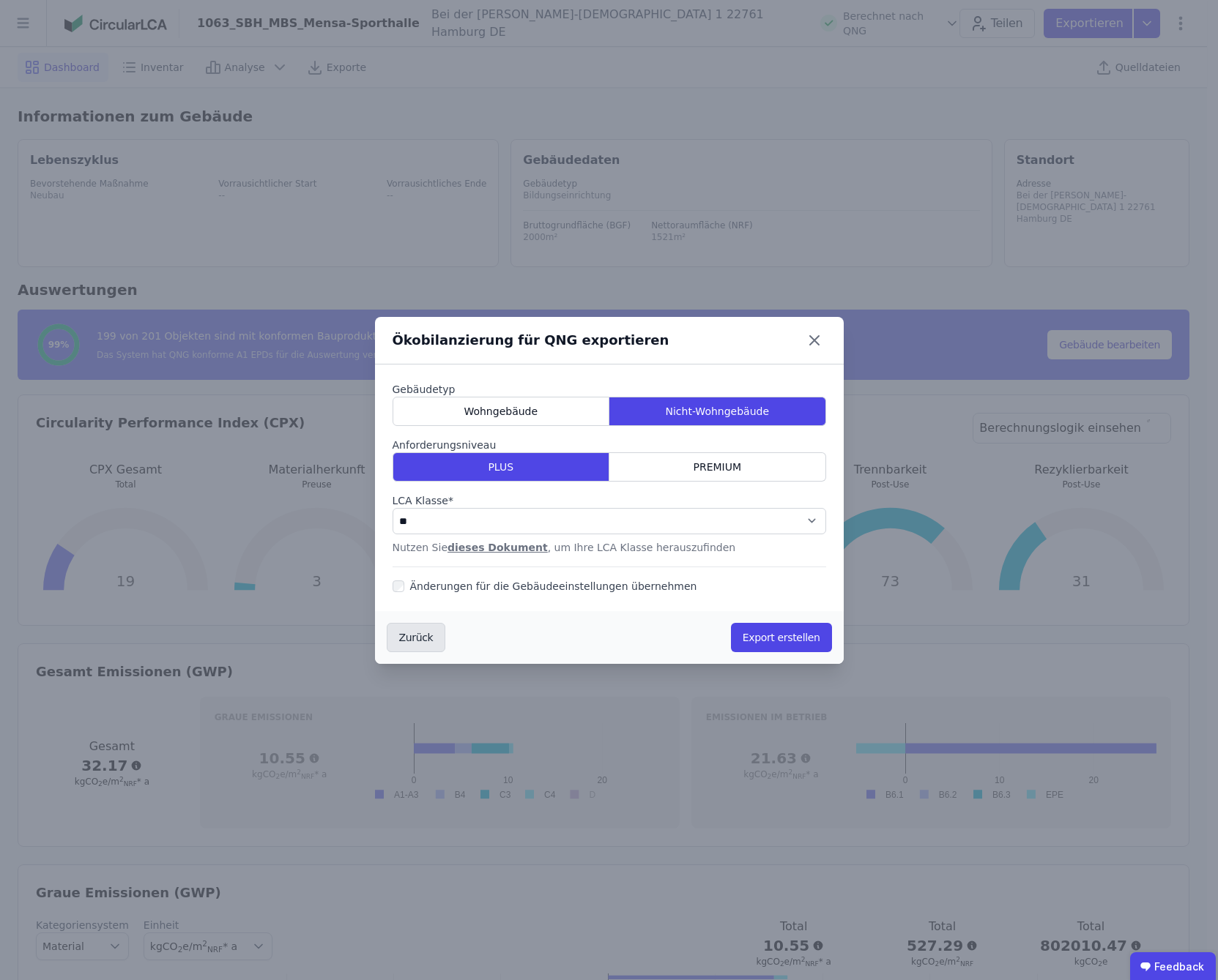
click at [423, 643] on button "Zurück" at bounding box center [415, 637] width 59 height 29
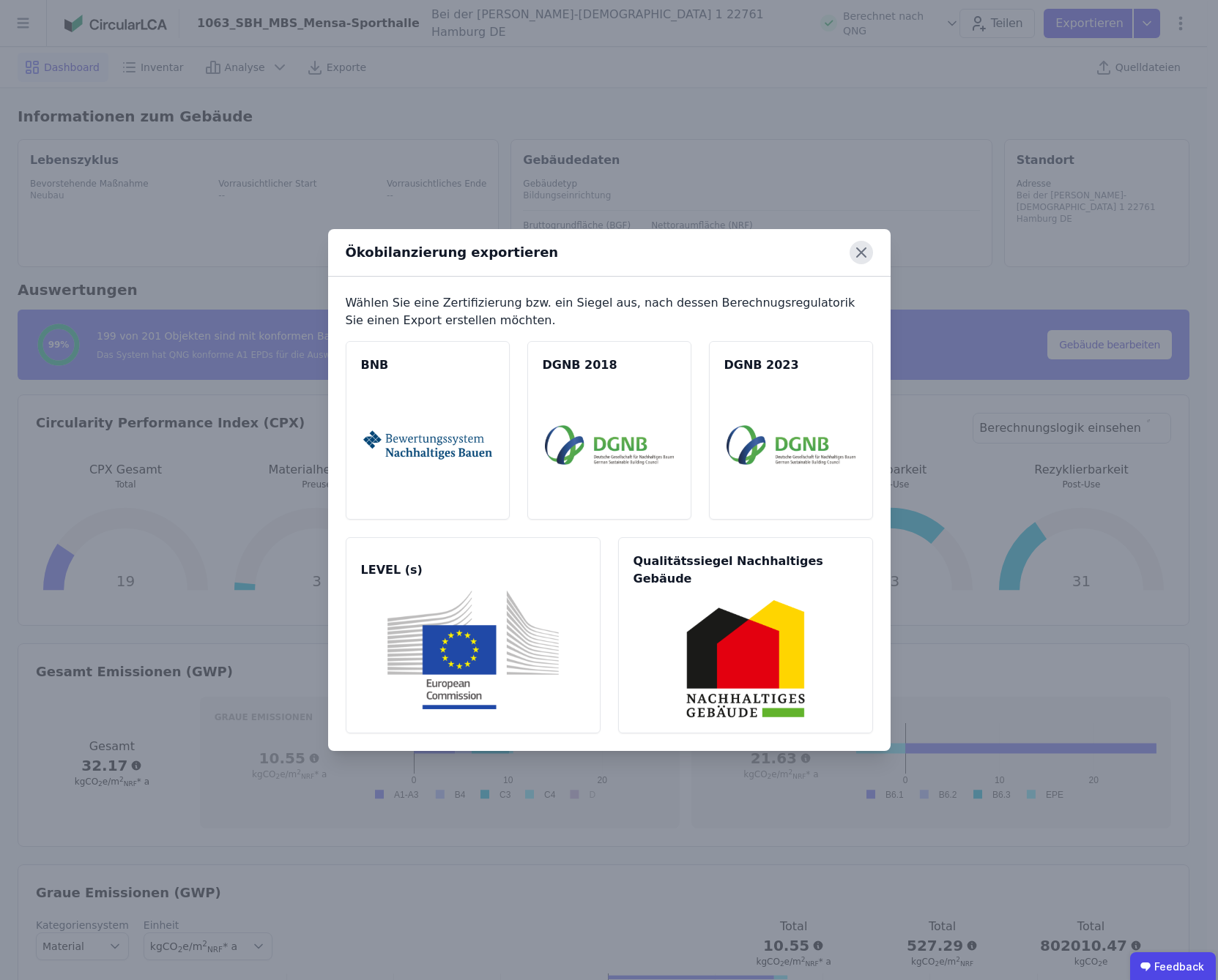
click at [861, 257] on icon at bounding box center [860, 252] width 8 height 8
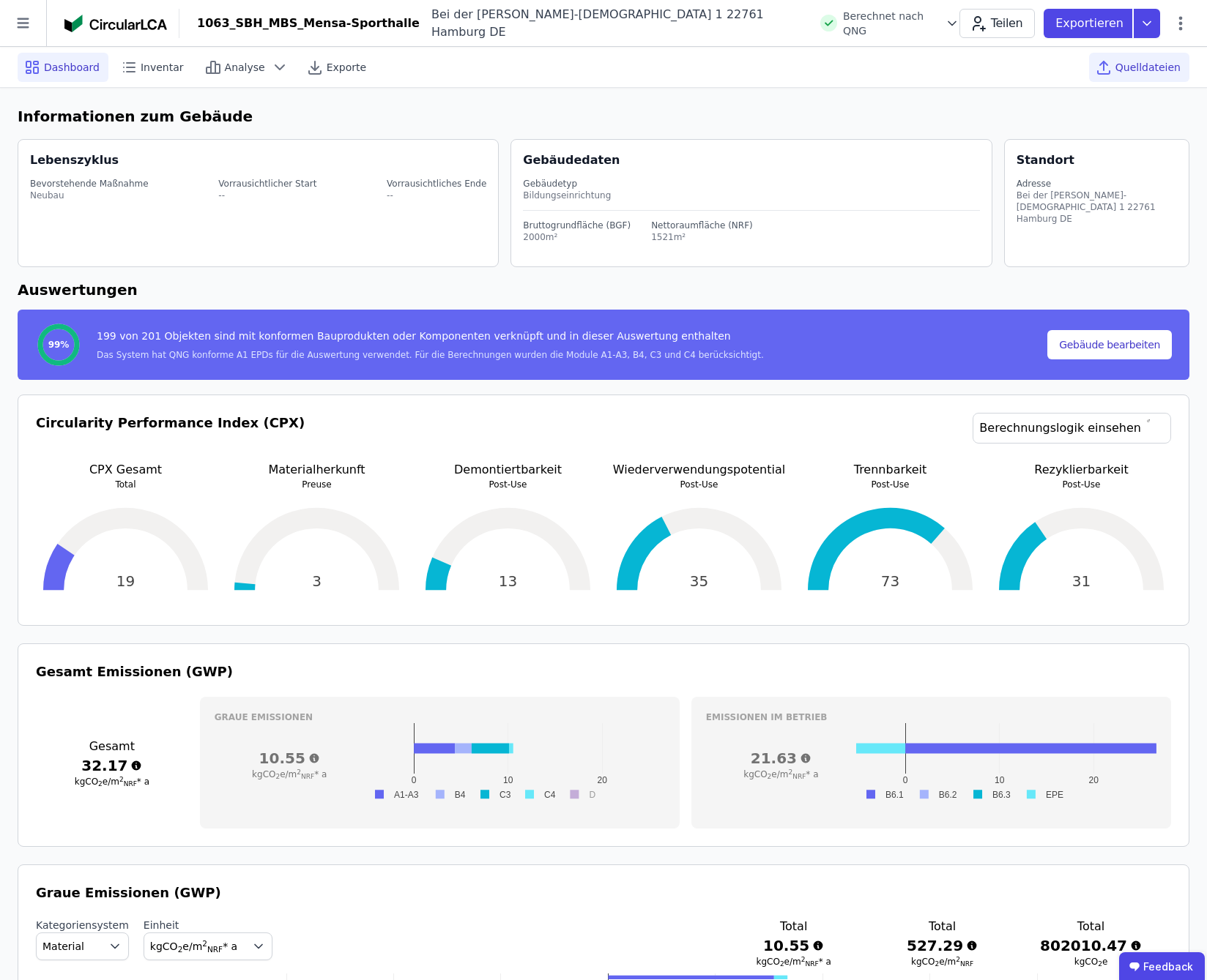
click at [1163, 70] on span "Quelldateien" at bounding box center [1148, 68] width 65 height 15
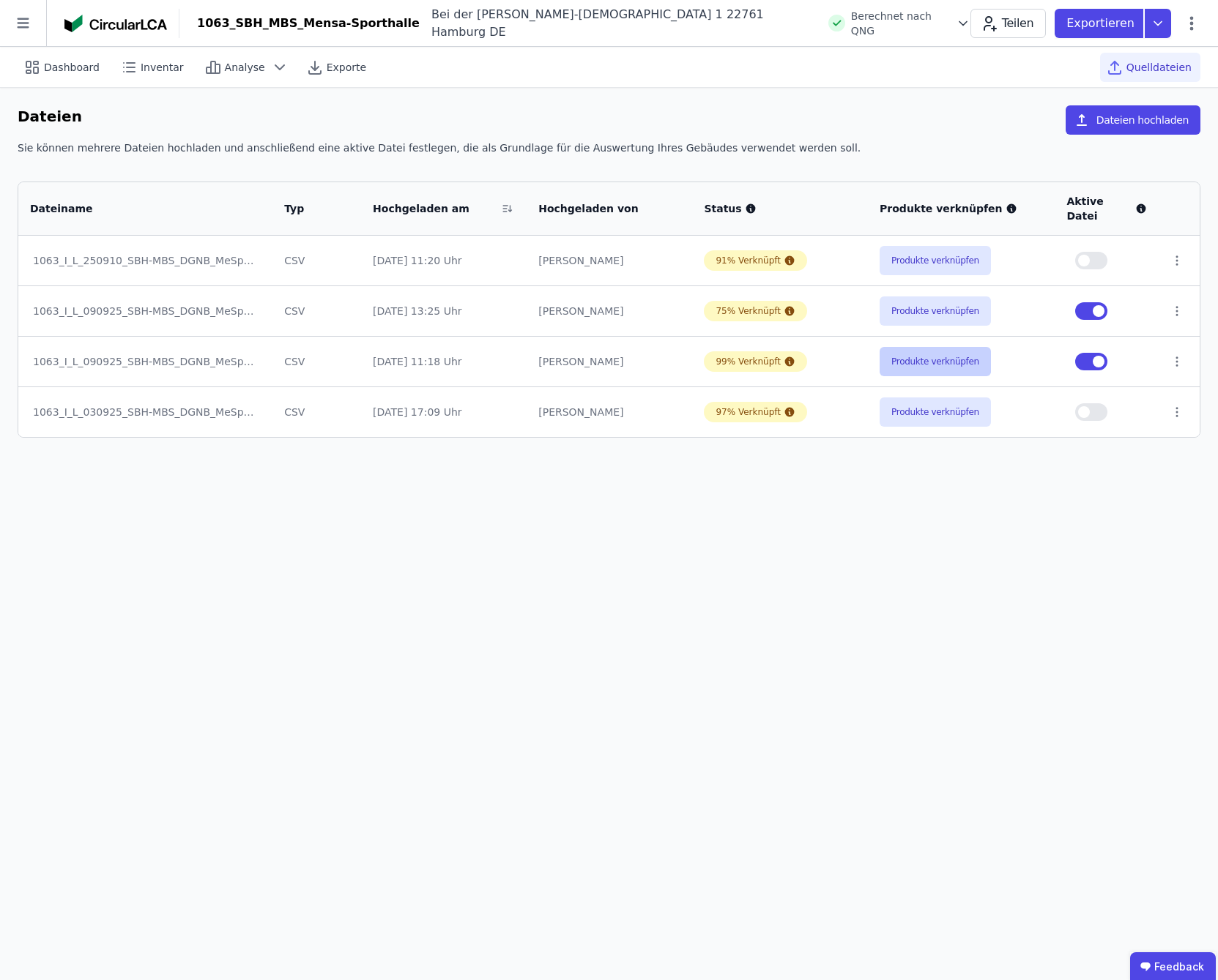
click at [905, 351] on button "Produkte verknüpfen" at bounding box center [935, 362] width 111 height 29
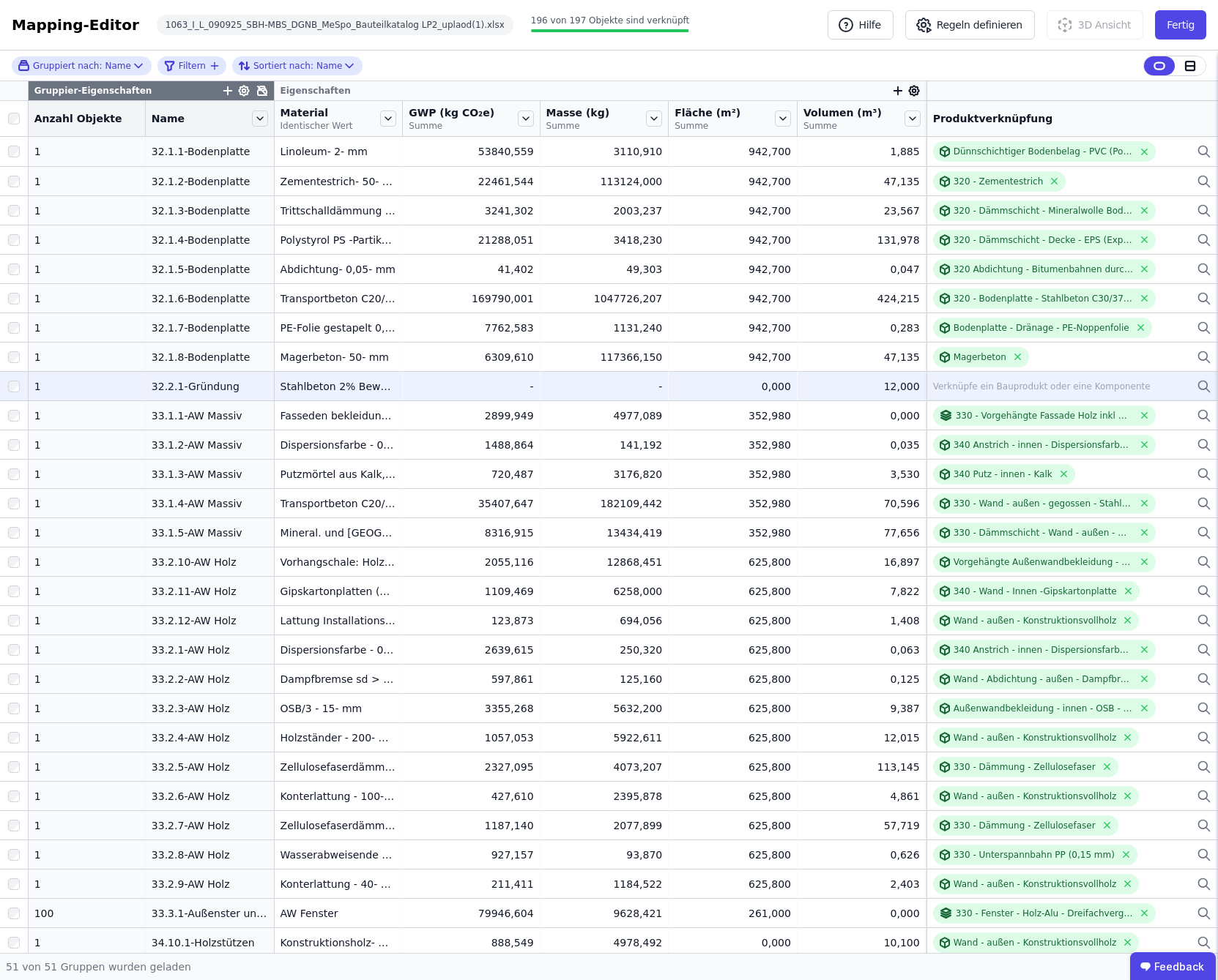
click at [1013, 384] on div "Verknüpfe ein Bauprodukt oder eine Komponente" at bounding box center [1041, 386] width 217 height 11
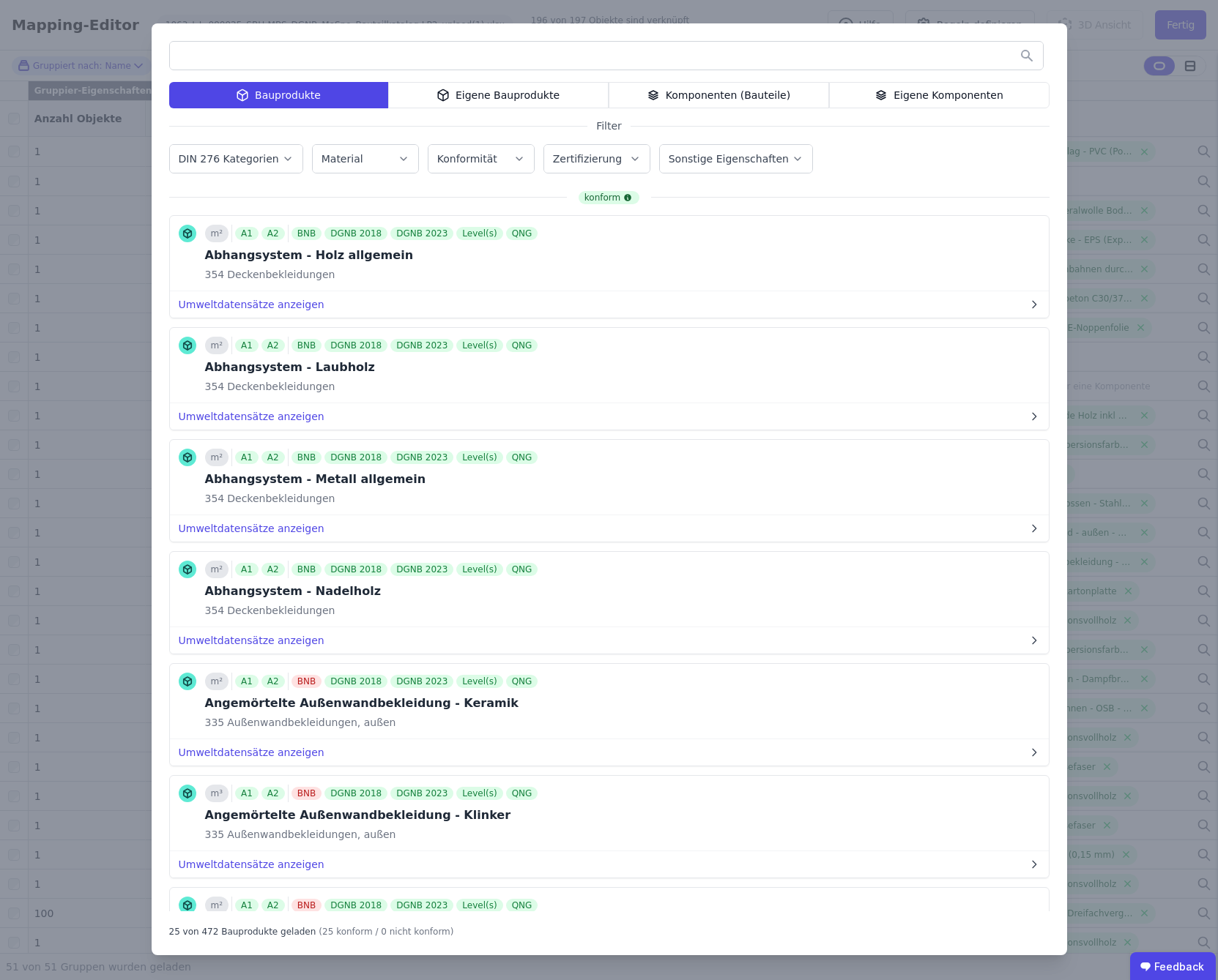
click at [927, 97] on div "Eigene Komponenten" at bounding box center [939, 95] width 220 height 26
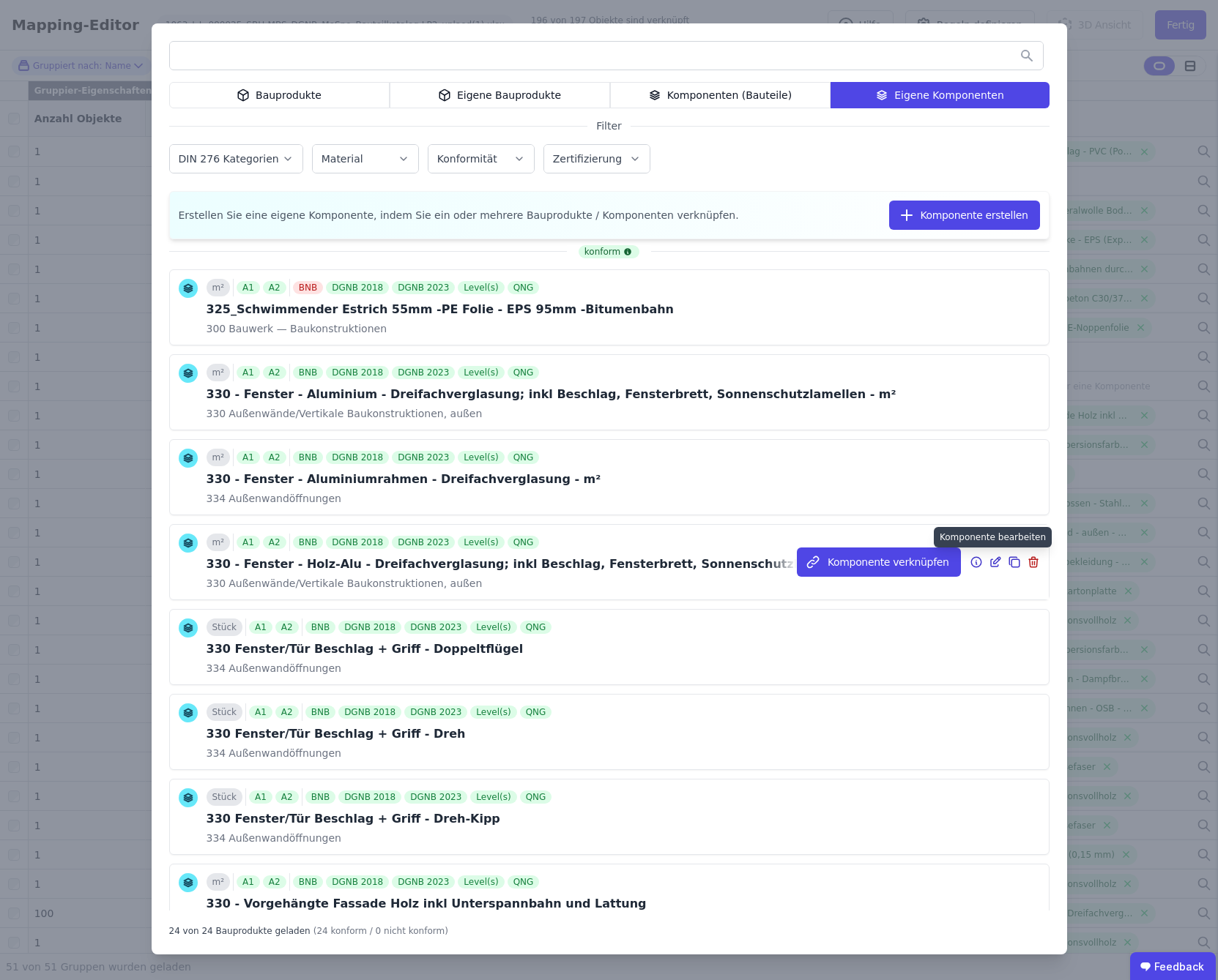
click at [992, 562] on icon at bounding box center [995, 560] width 7 height 7
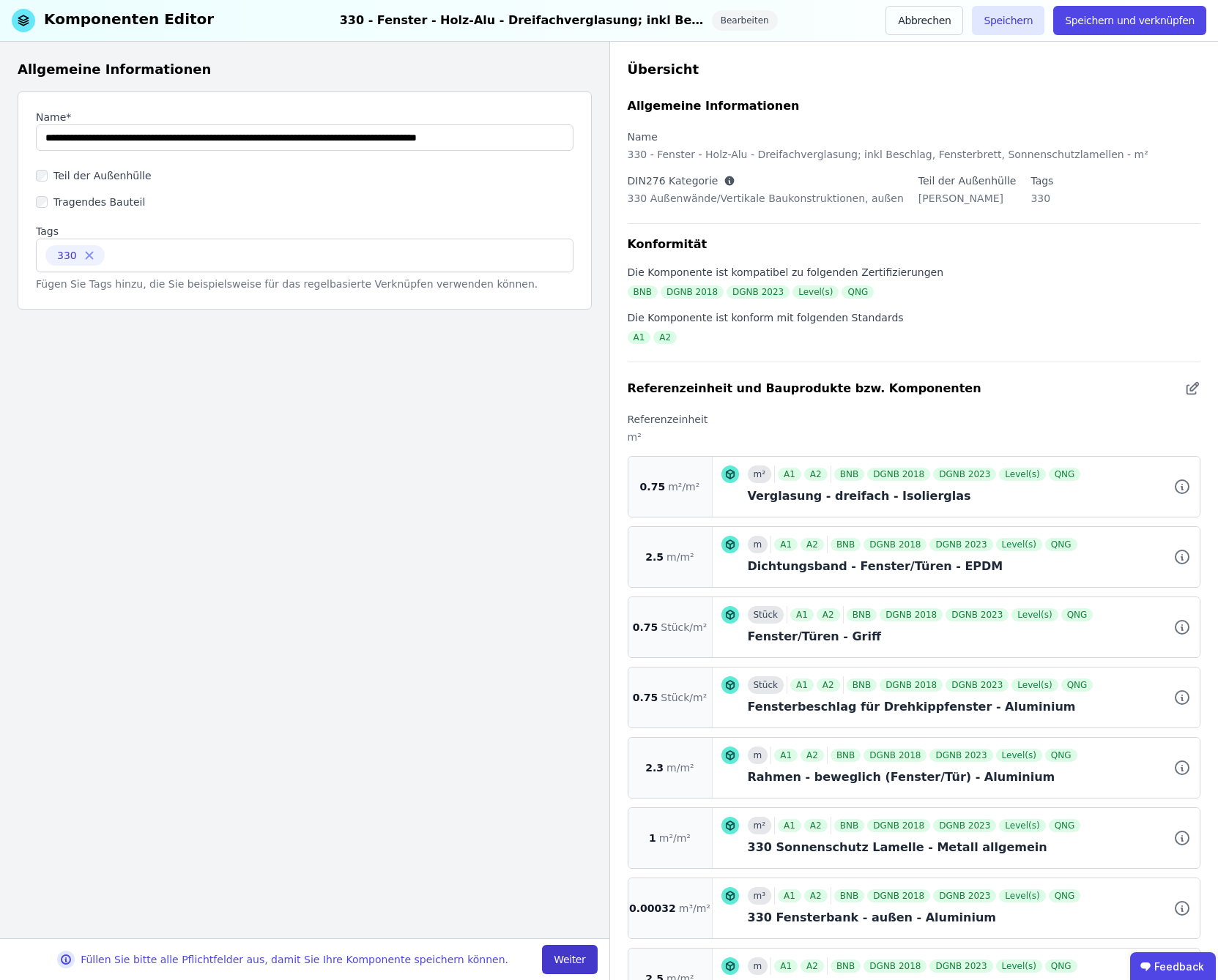
click at [566, 960] on button "Weiter" at bounding box center [569, 959] width 55 height 29
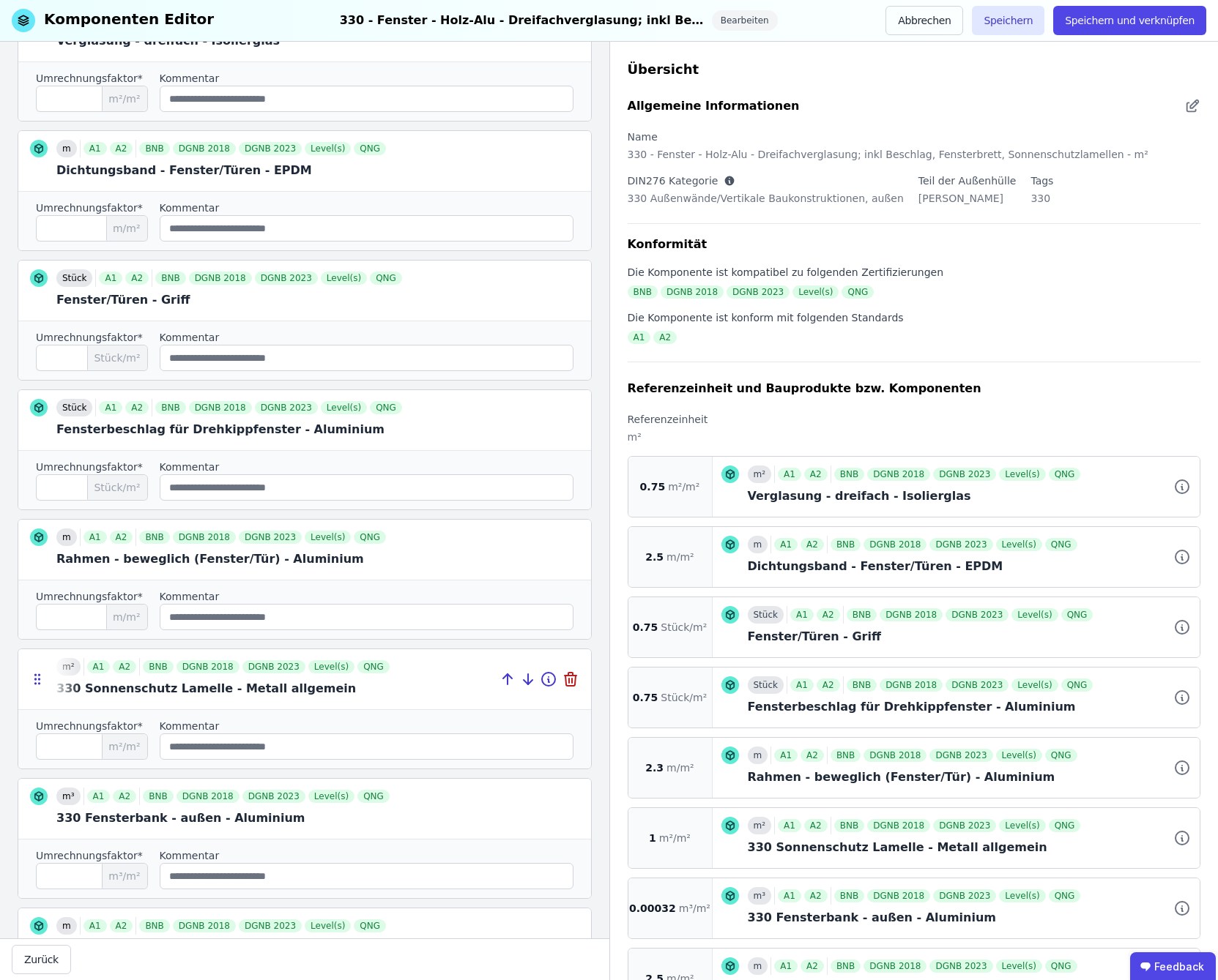
scroll to position [471, 0]
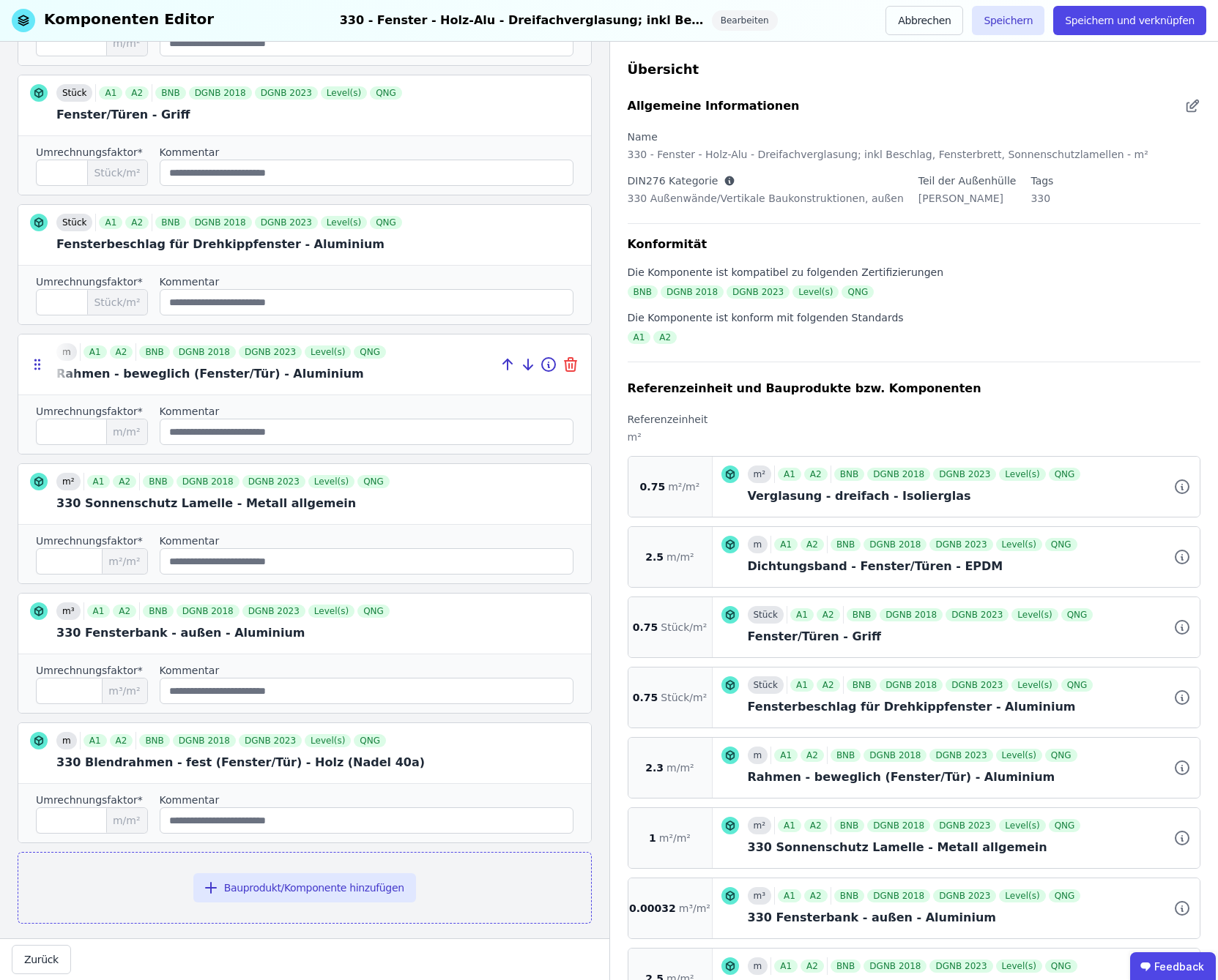
click at [562, 356] on icon at bounding box center [570, 364] width 18 height 18
type input "*"
type input "*******"
type input "***"
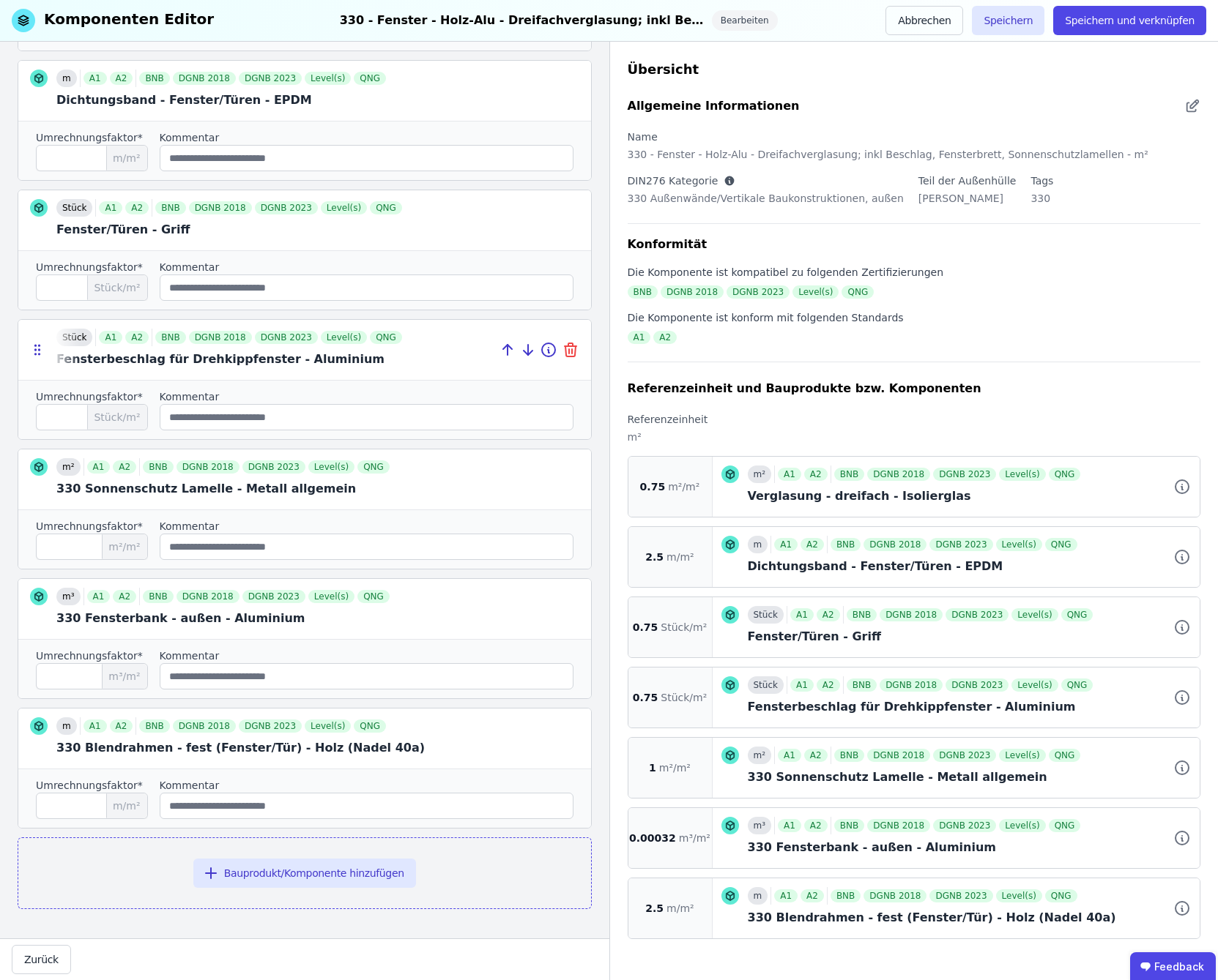
scroll to position [341, 0]
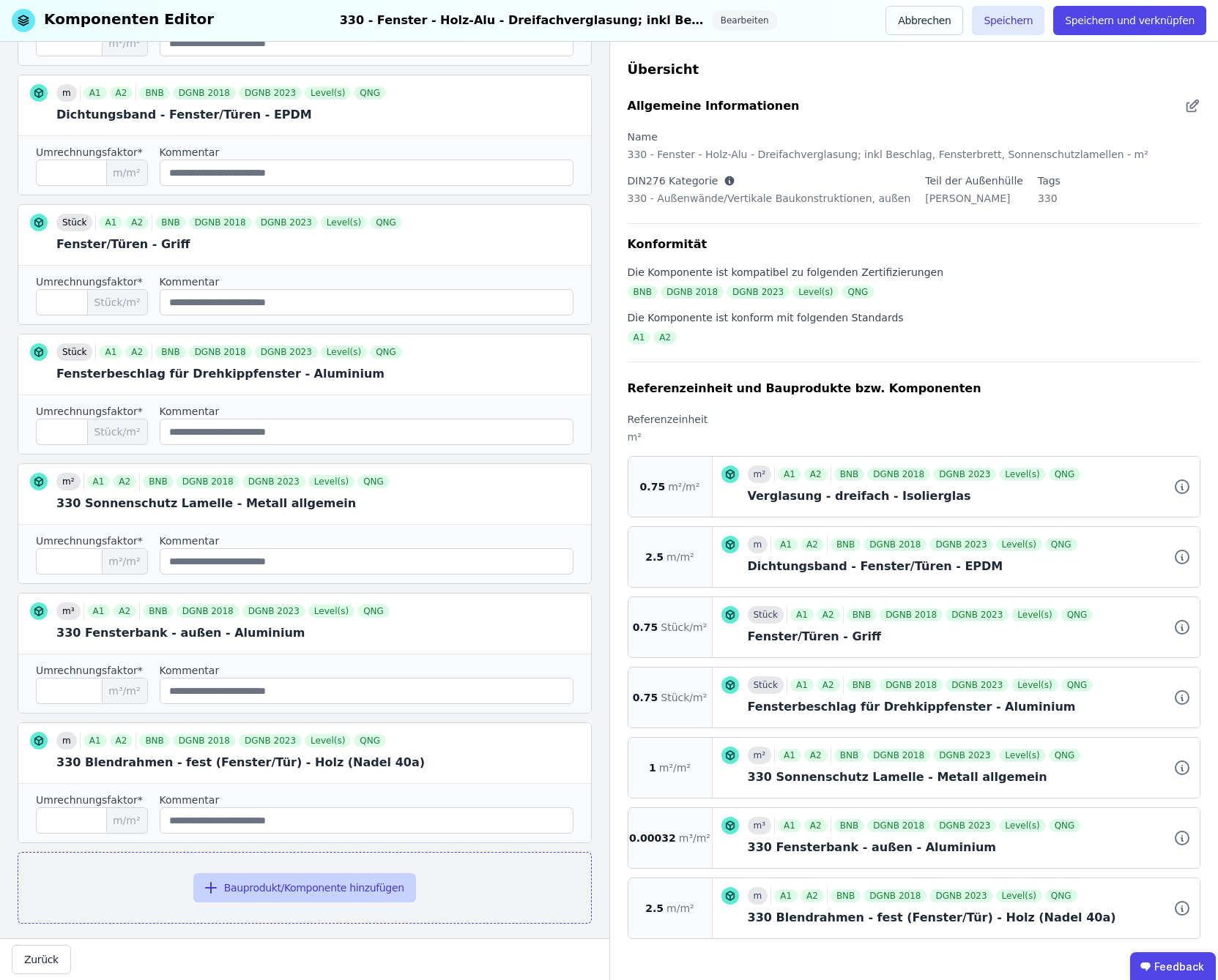
click at [304, 875] on button "Bauprodukt/Komponente hinzufügen" at bounding box center [305, 887] width 223 height 29
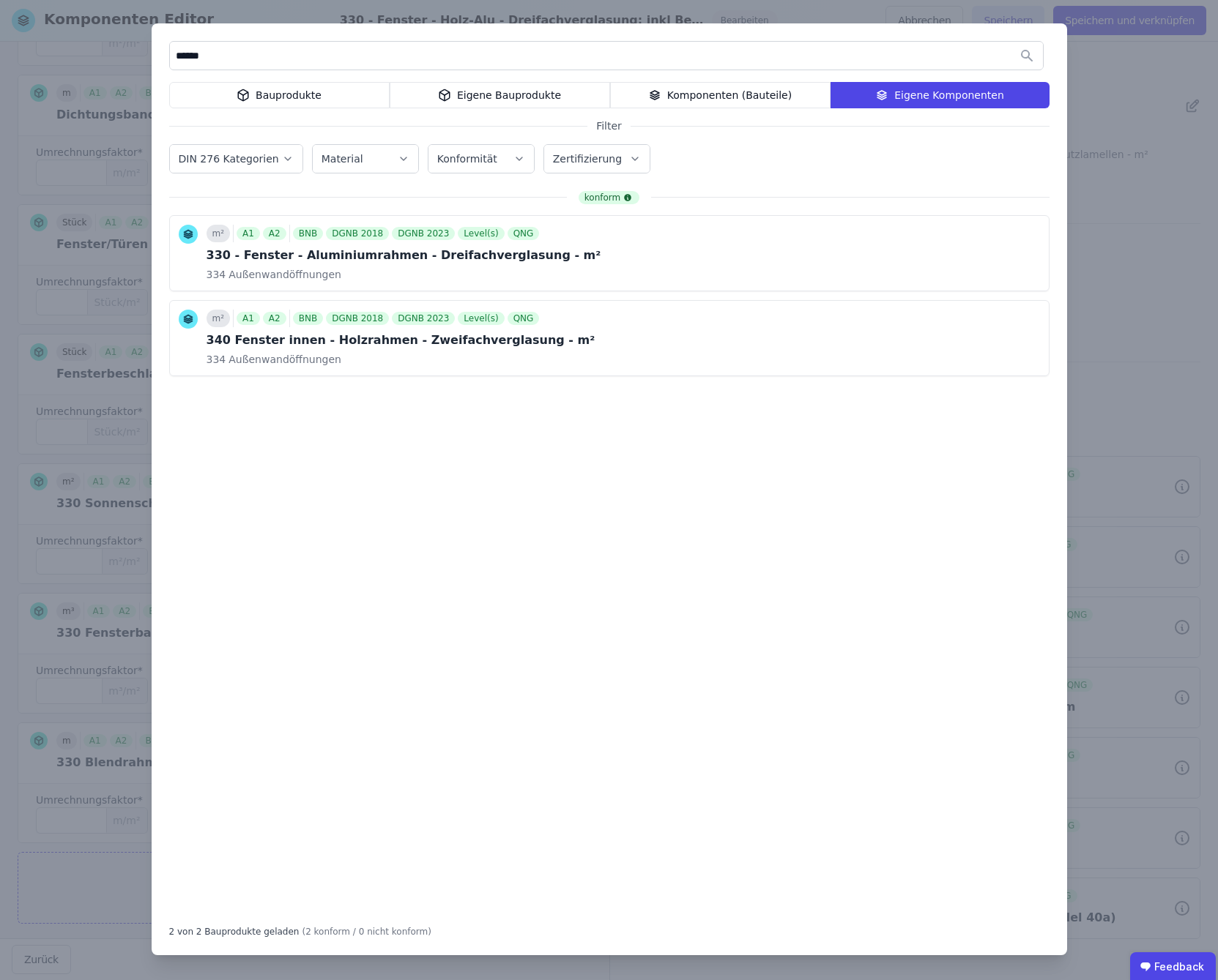
type input "******"
click at [449, 98] on icon at bounding box center [445, 95] width 13 height 18
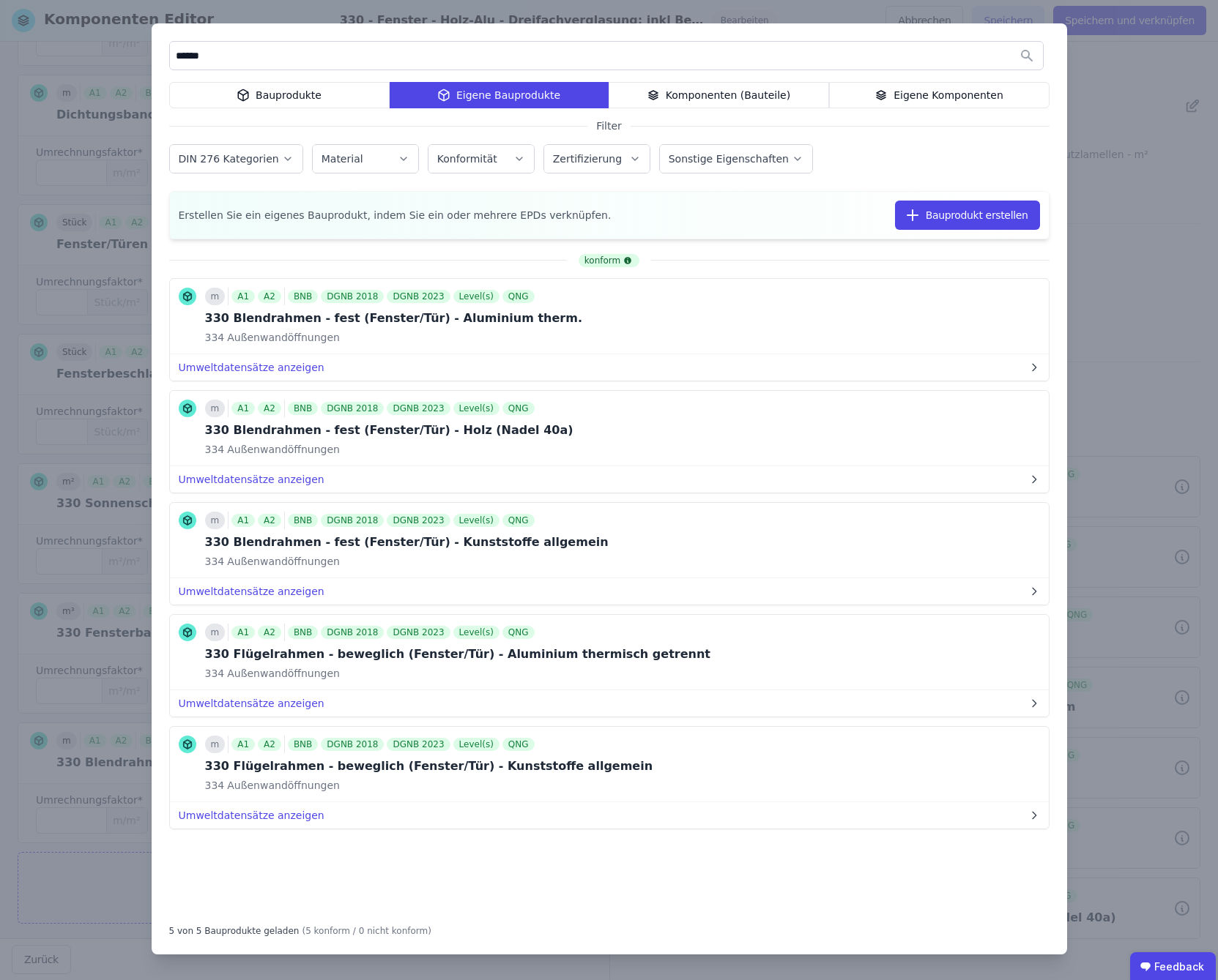
click at [285, 84] on div "Bauprodukte" at bounding box center [279, 95] width 220 height 26
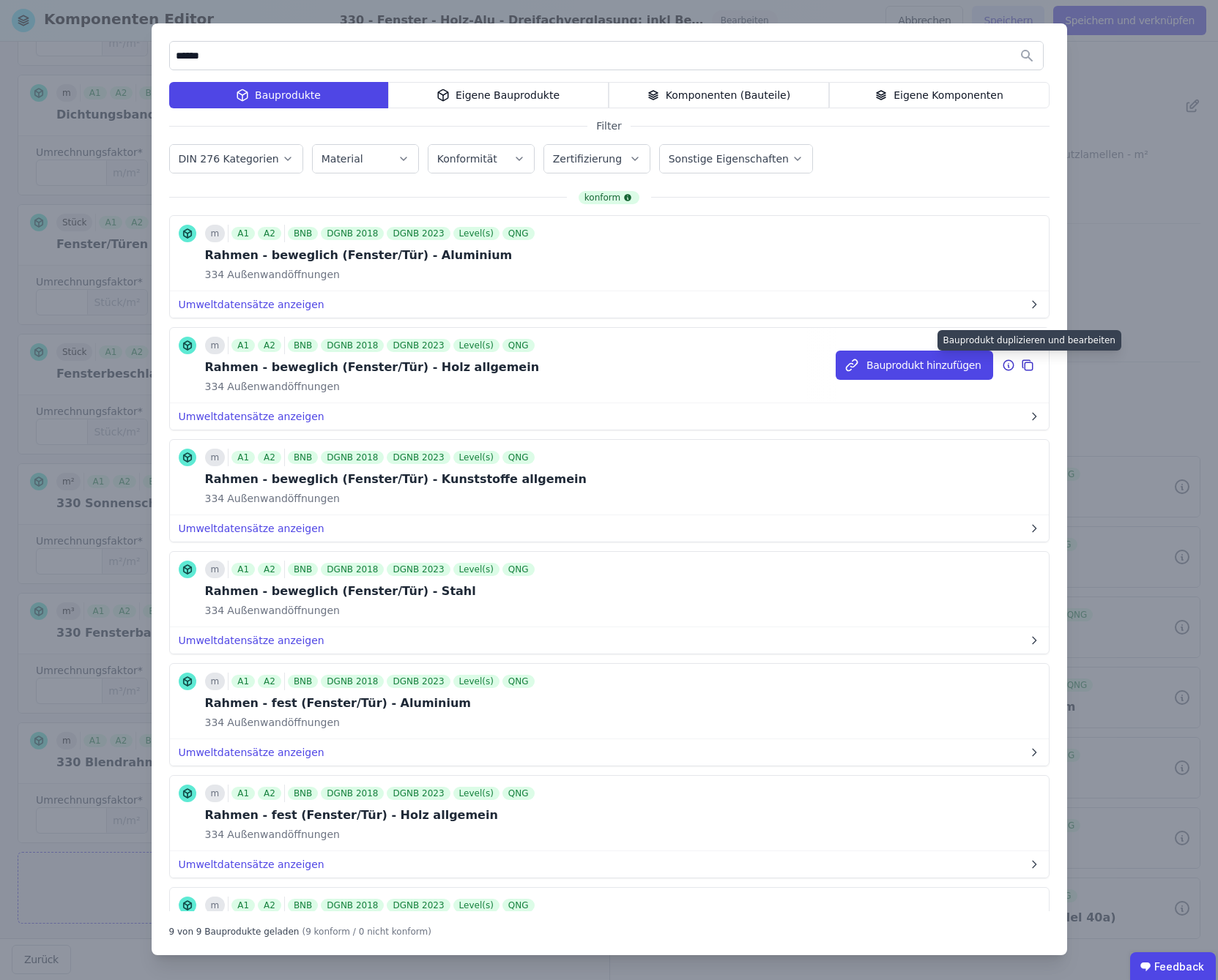
click at [1021, 366] on icon at bounding box center [1027, 365] width 13 height 18
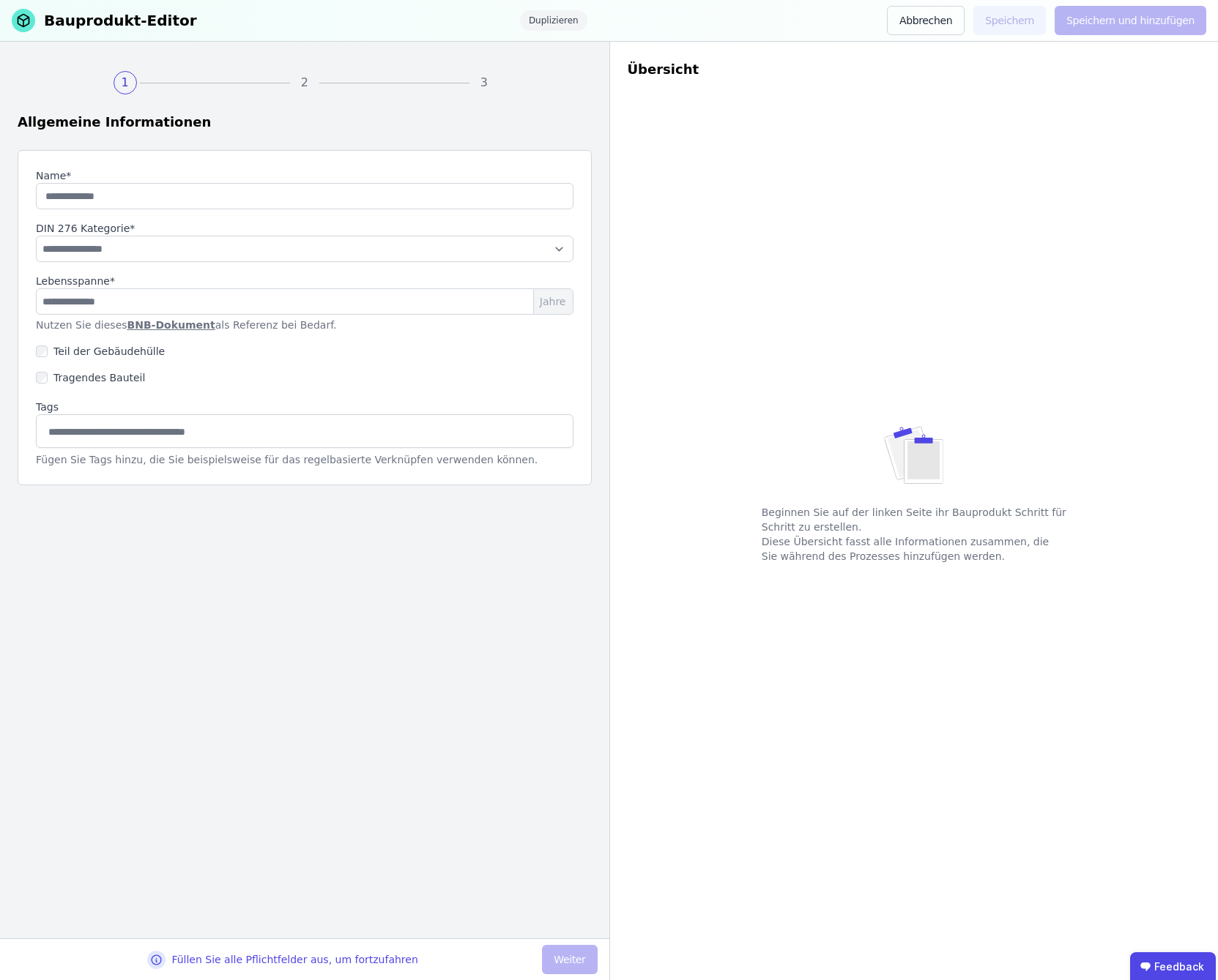
type input "**********"
select select "**********"
type input "**"
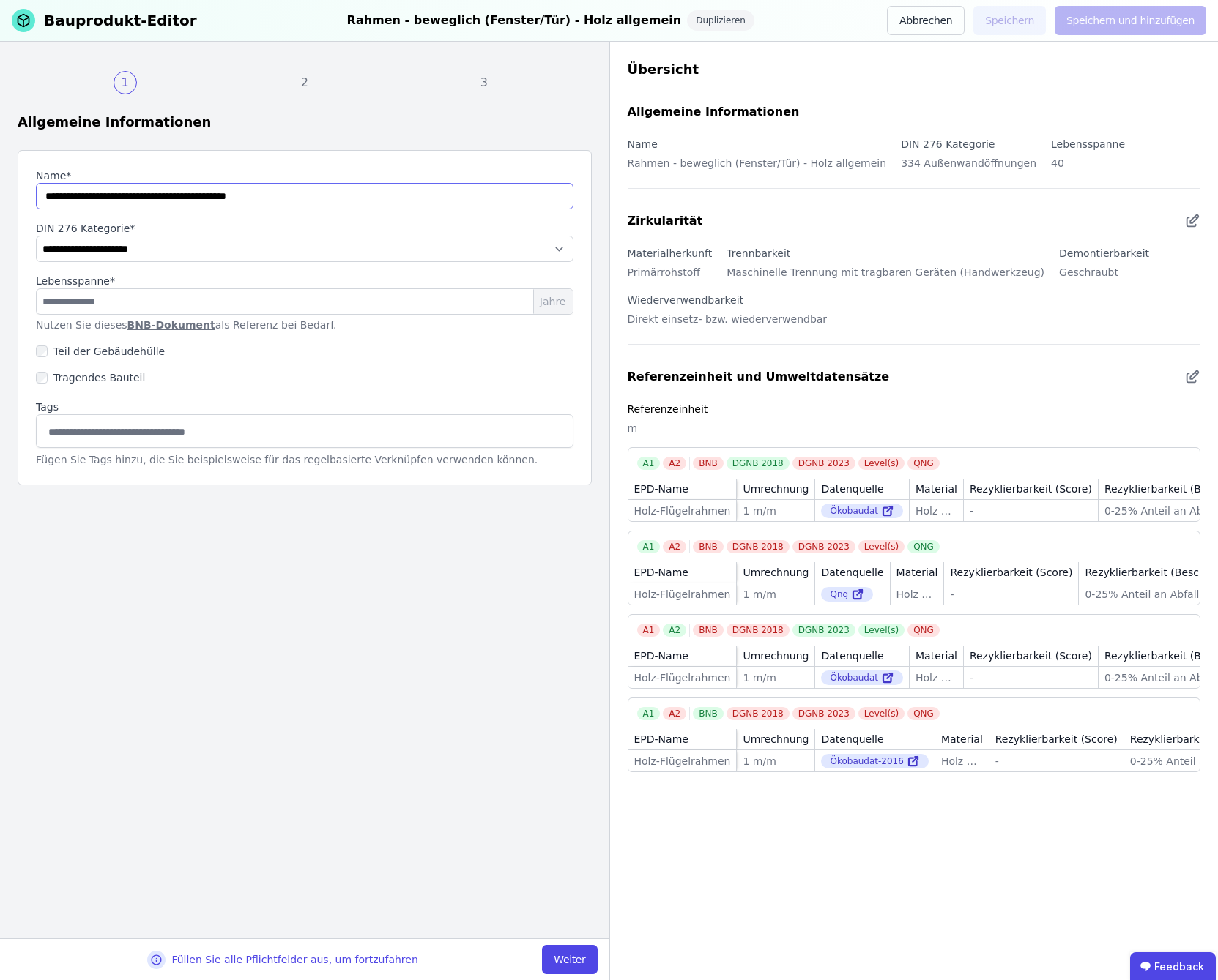
click at [44, 197] on input "string" at bounding box center [304, 196] width 537 height 26
click at [332, 198] on input "string" at bounding box center [304, 196] width 537 height 26
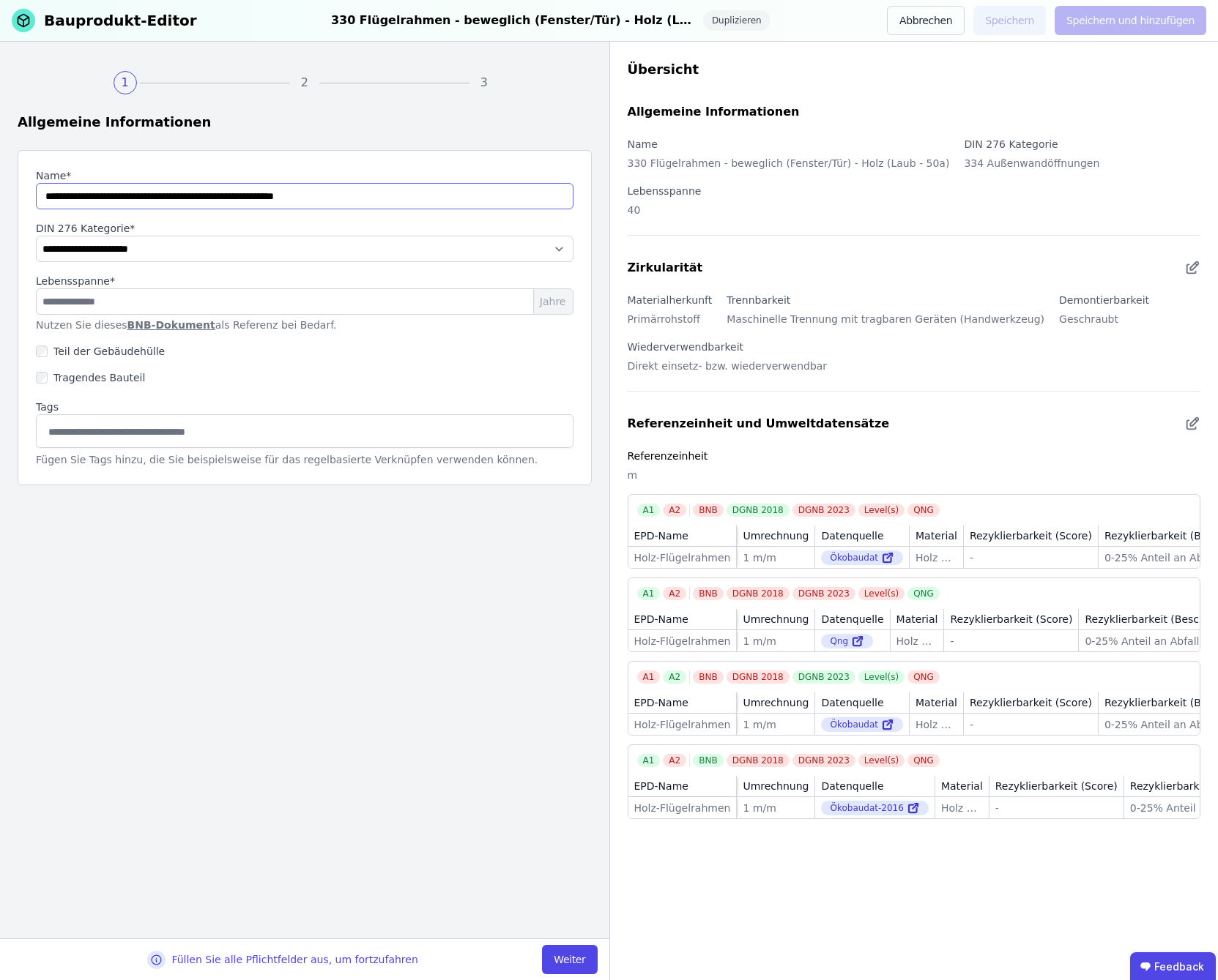
type input "**********"
drag, startPoint x: 77, startPoint y: 302, endPoint x: 31, endPoint y: 303, distance: 46.0
click at [31, 303] on div "**********" at bounding box center [305, 317] width 574 height 335
type input "**"
click at [576, 960] on button "Weiter" at bounding box center [569, 959] width 55 height 29
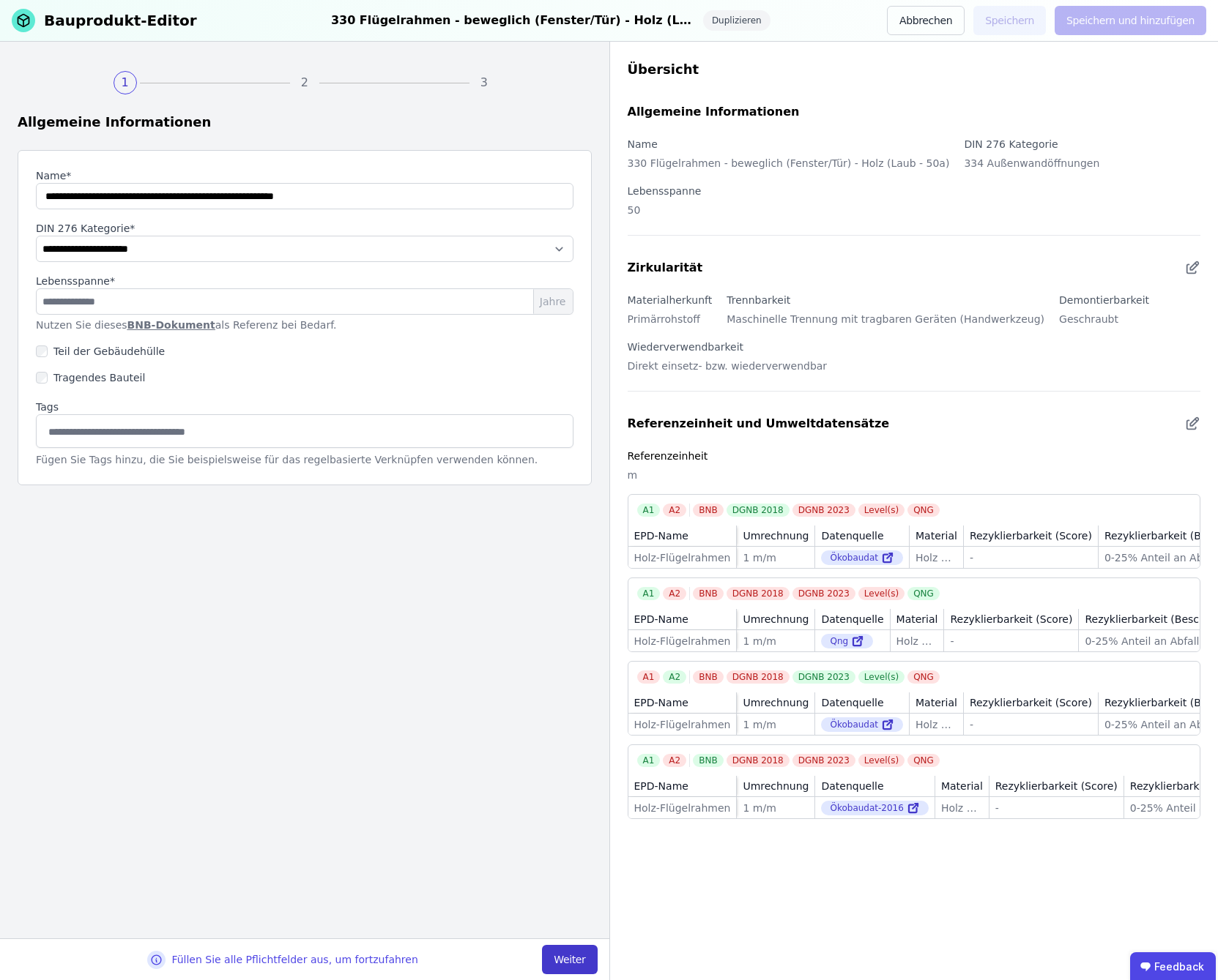
select select "**********"
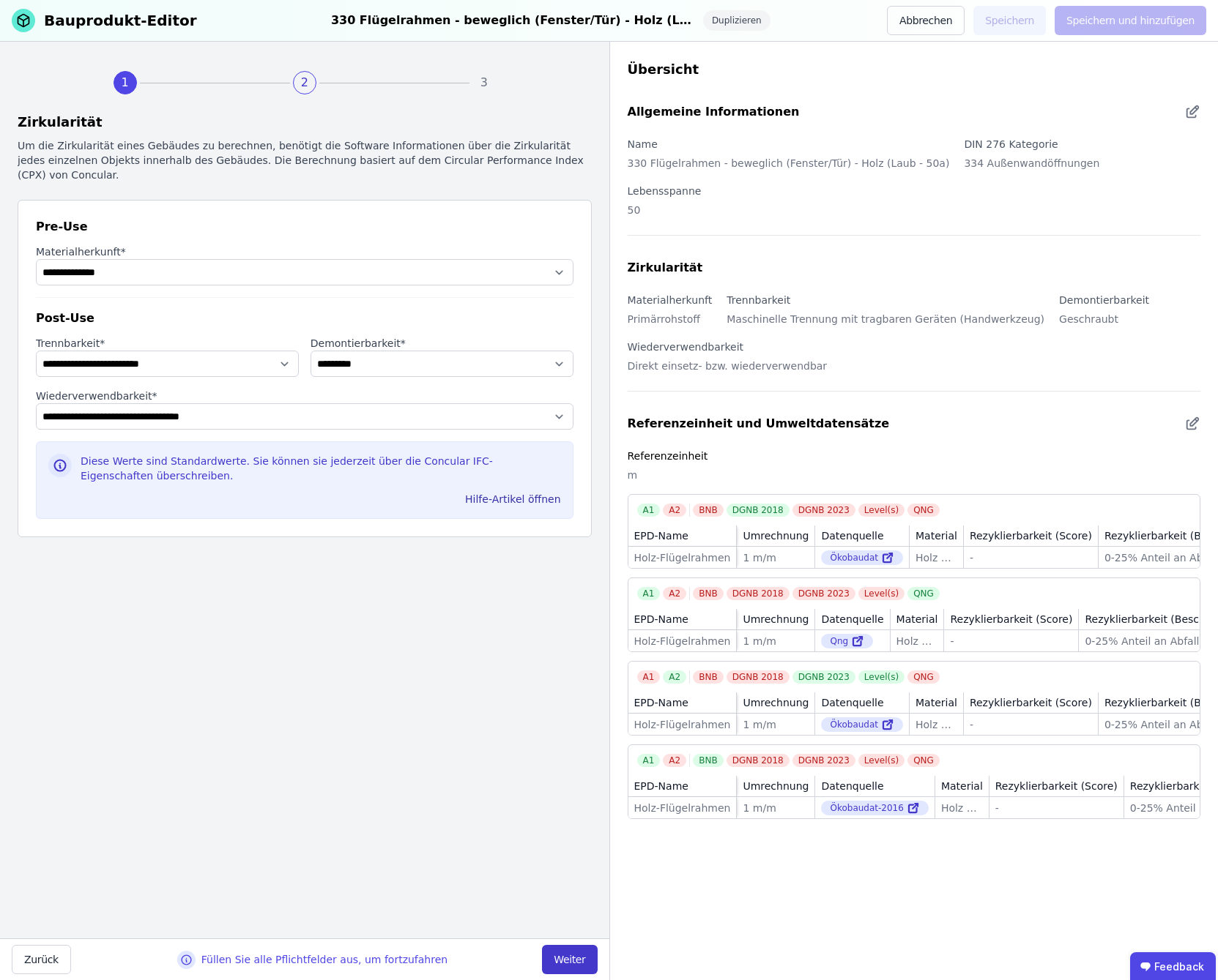
click at [574, 962] on button "Weiter" at bounding box center [569, 959] width 55 height 29
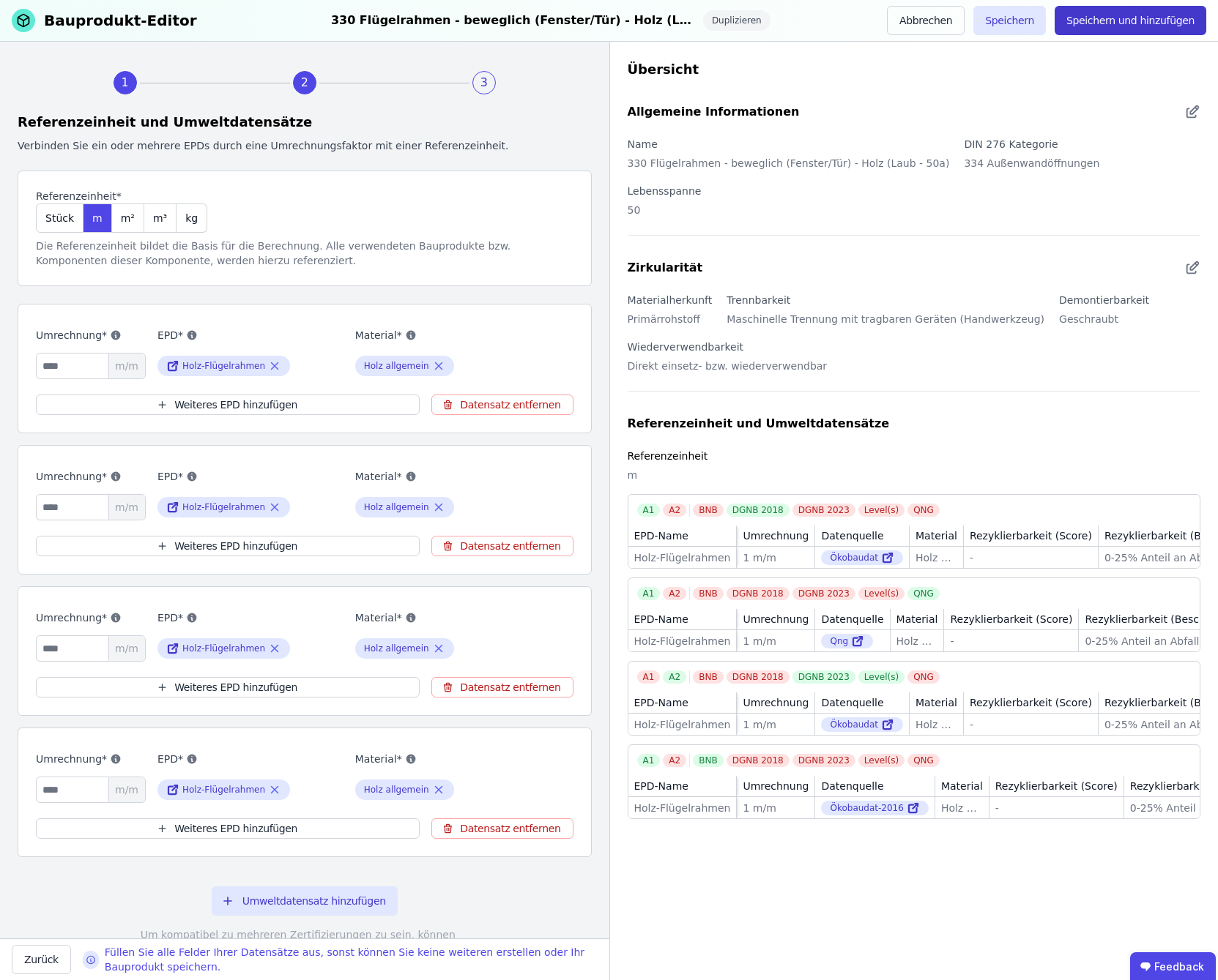
click at [1131, 25] on button "Speichern und hinzufügen" at bounding box center [1130, 20] width 152 height 29
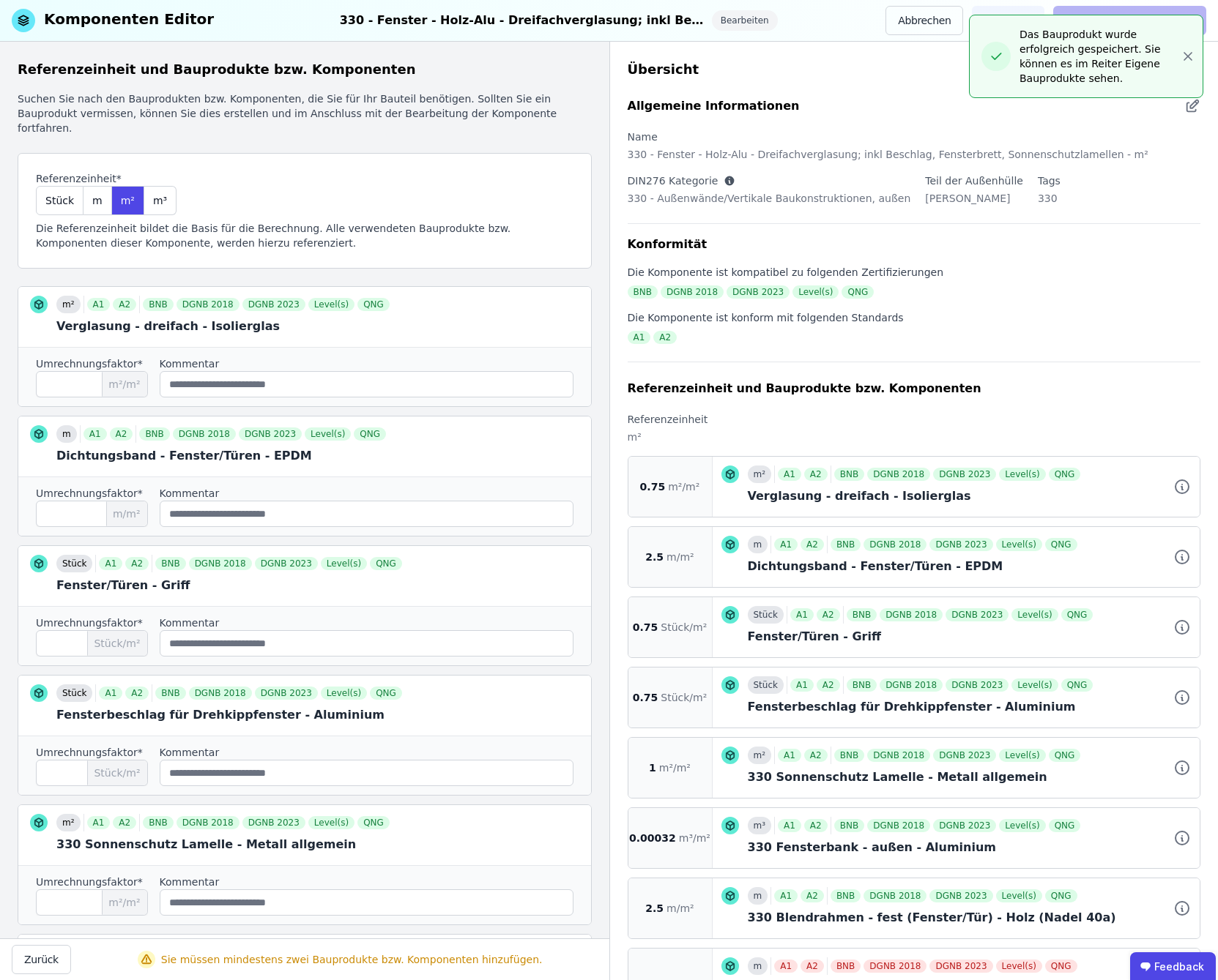
scroll to position [485, 0]
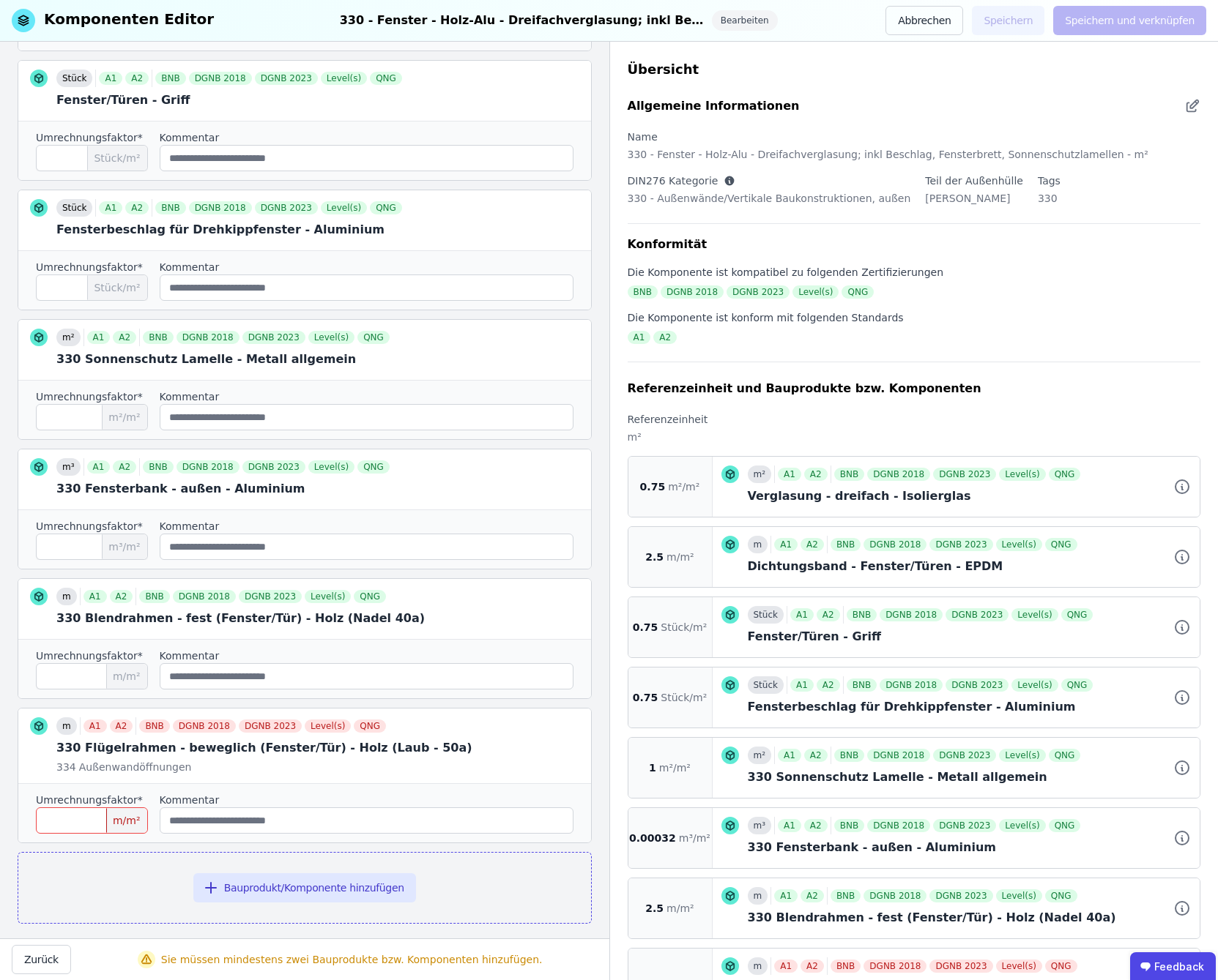
click at [93, 807] on input "number" at bounding box center [92, 820] width 112 height 26
type input "***"
click at [584, 696] on div "Referenzeinheit und Bauprodukte bzw. Komponenten Suchen Sie nach den Bauprodukt…" at bounding box center [304, 490] width 609 height 897
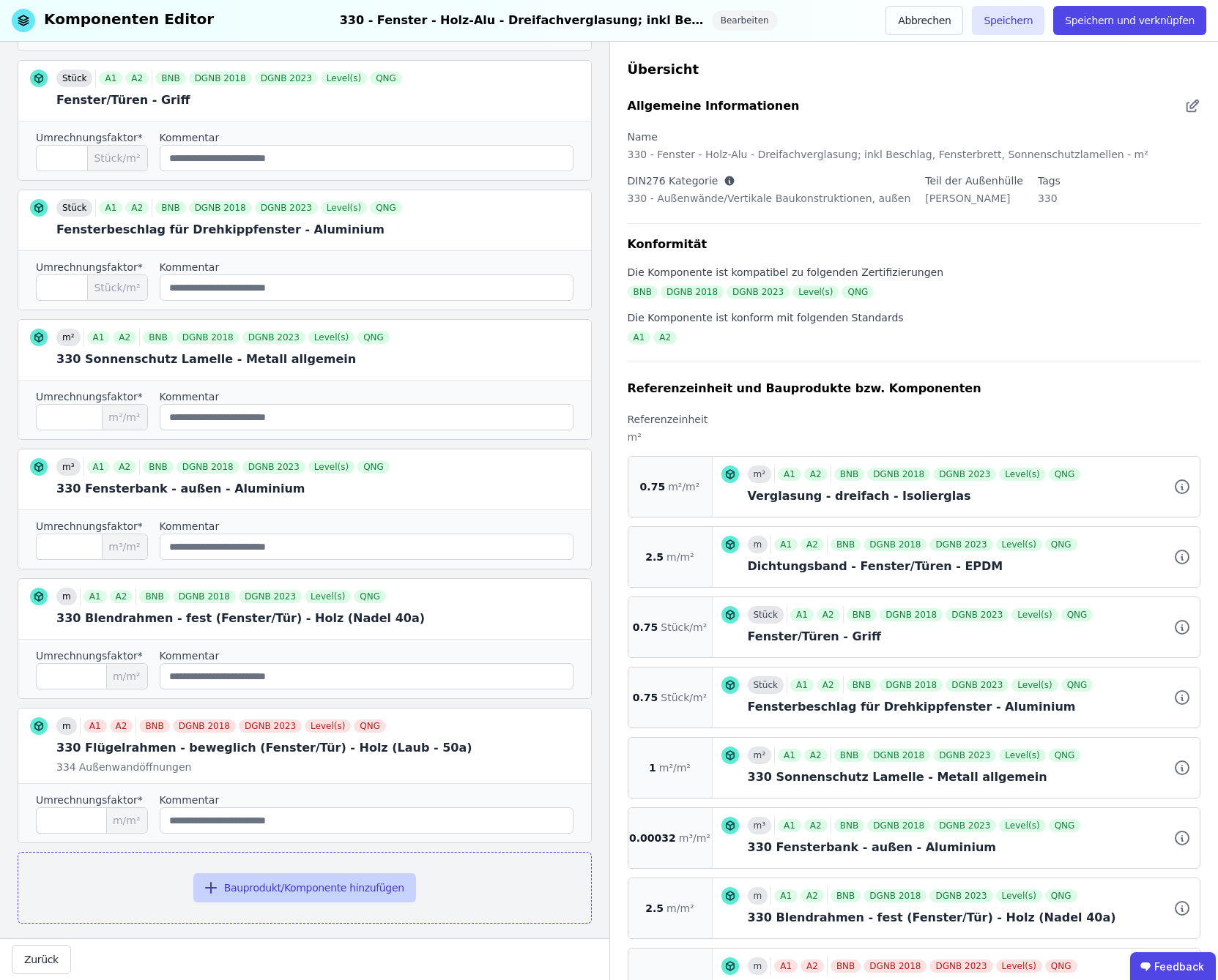
click at [246, 875] on button "Bauprodukt/Komponente hinzufügen" at bounding box center [305, 887] width 223 height 29
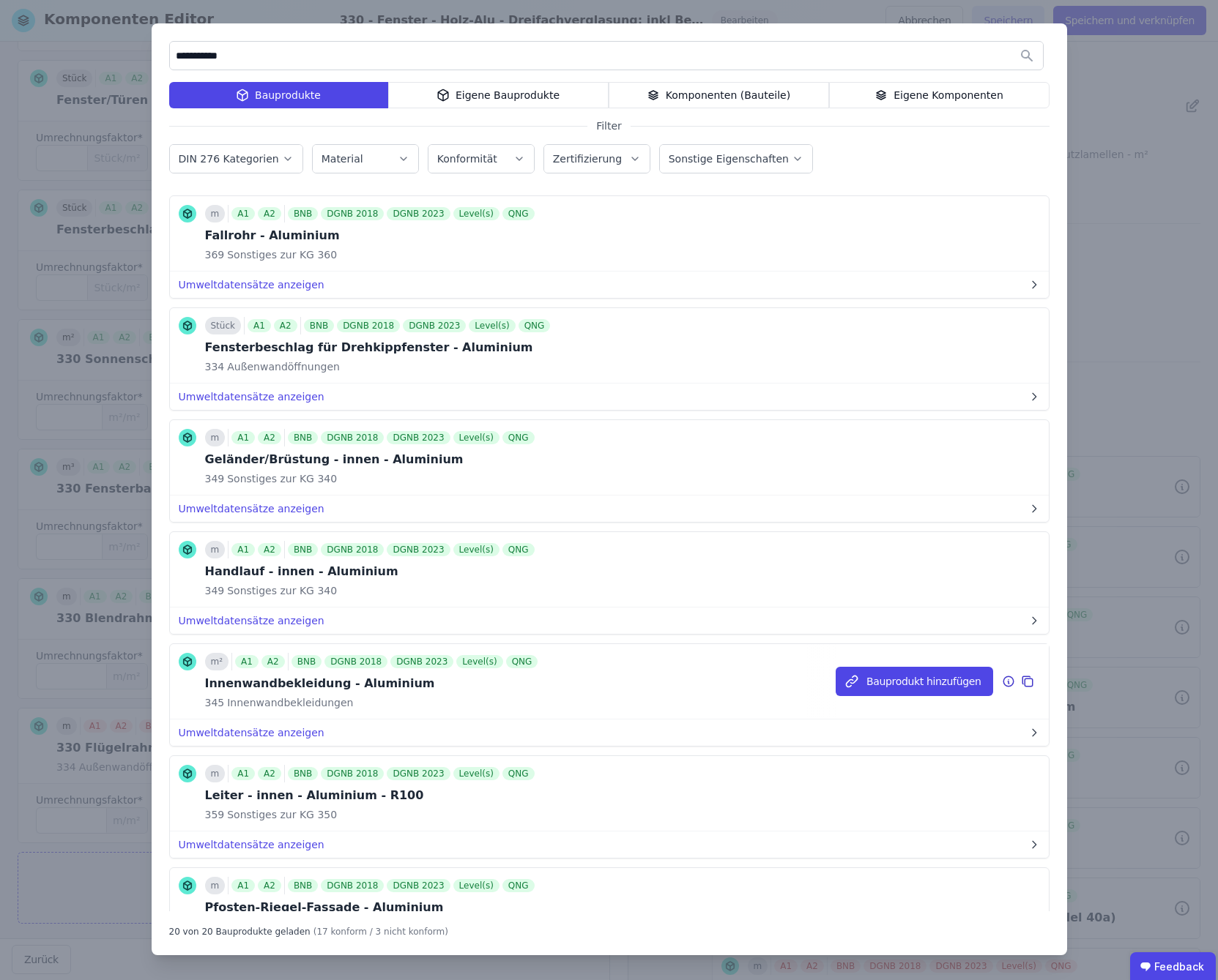
scroll to position [0, 0]
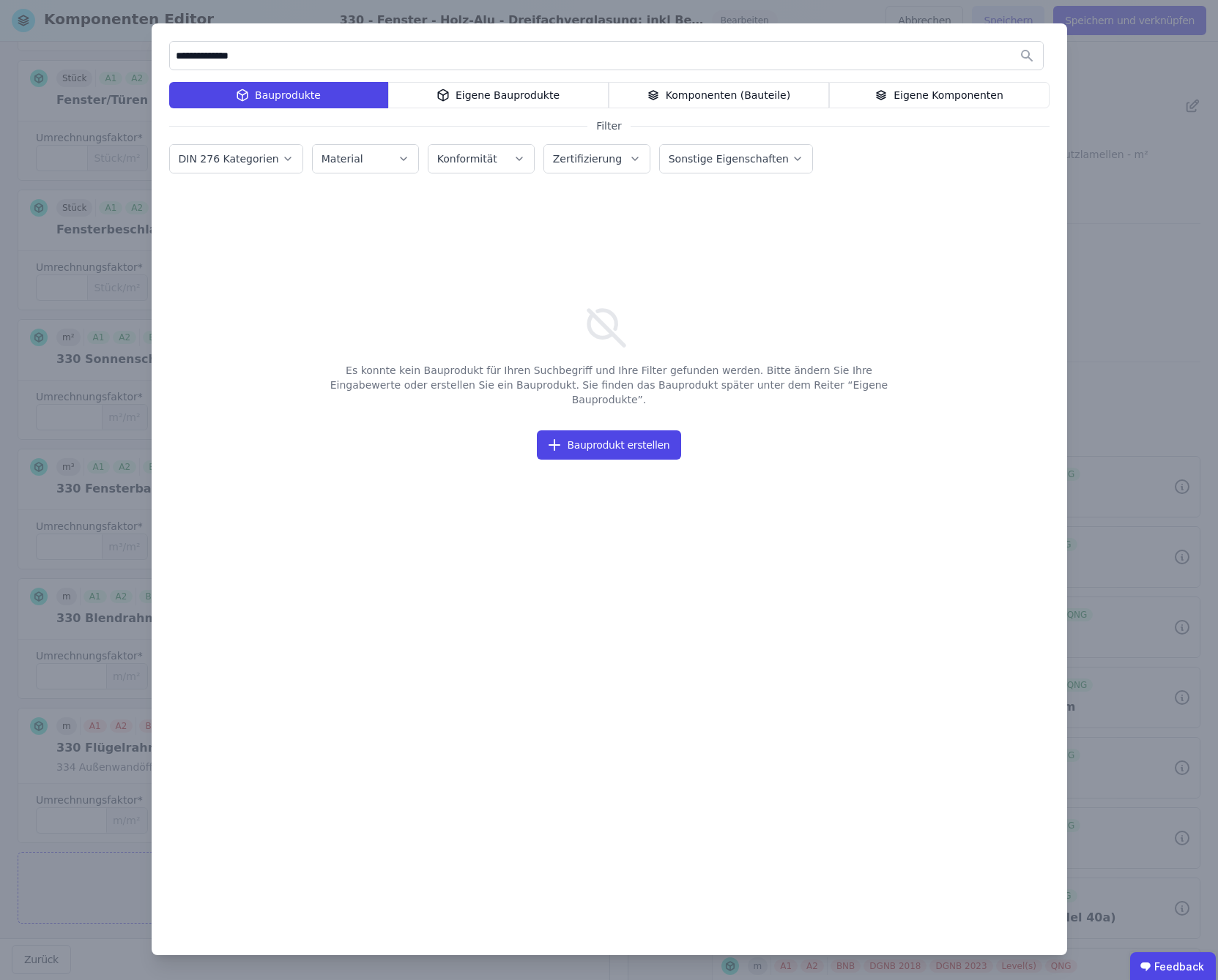
drag, startPoint x: 263, startPoint y: 57, endPoint x: 152, endPoint y: 54, distance: 111.0
click at [152, 54] on div "**********" at bounding box center [609, 489] width 915 height 932
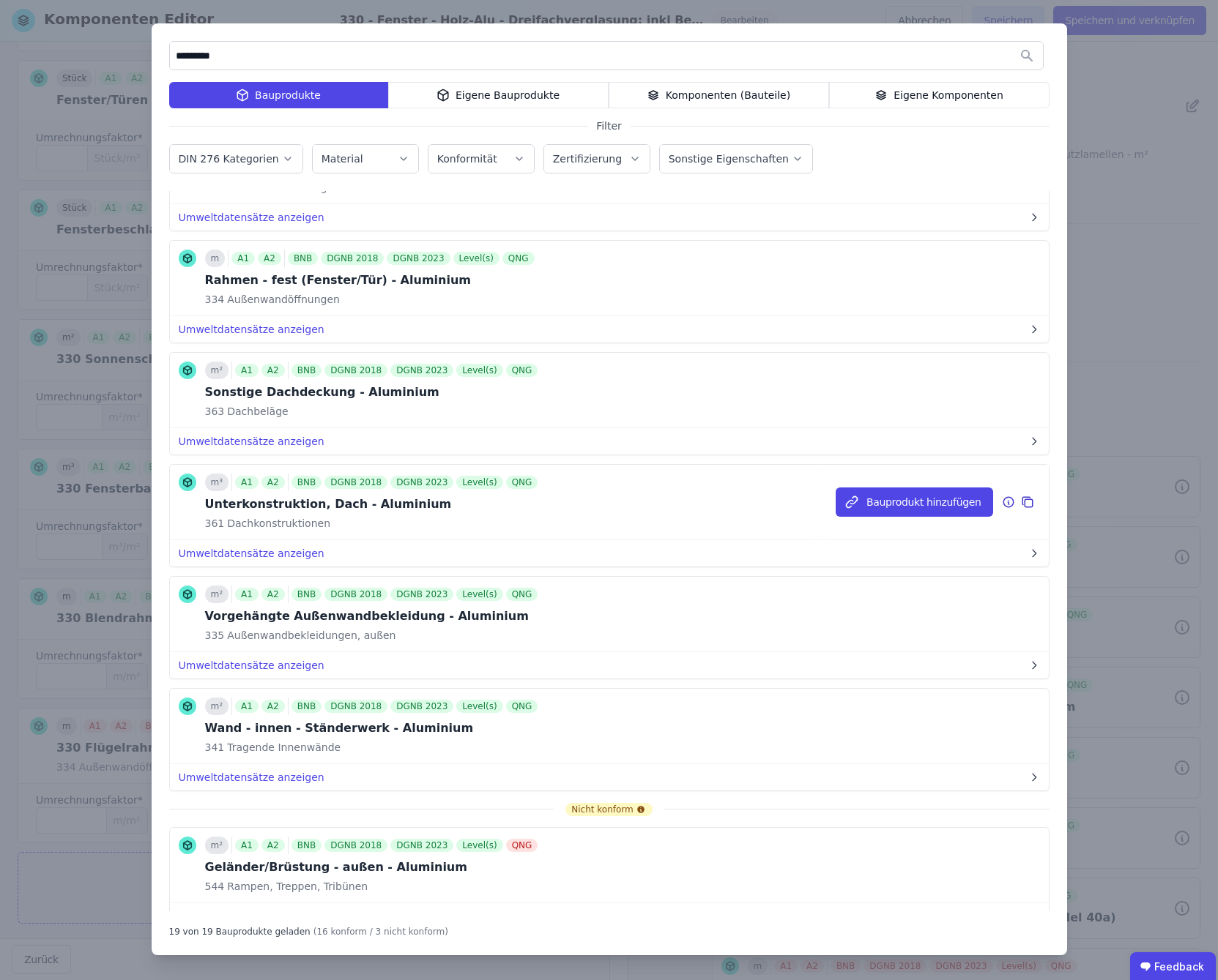
scroll to position [1221, 0]
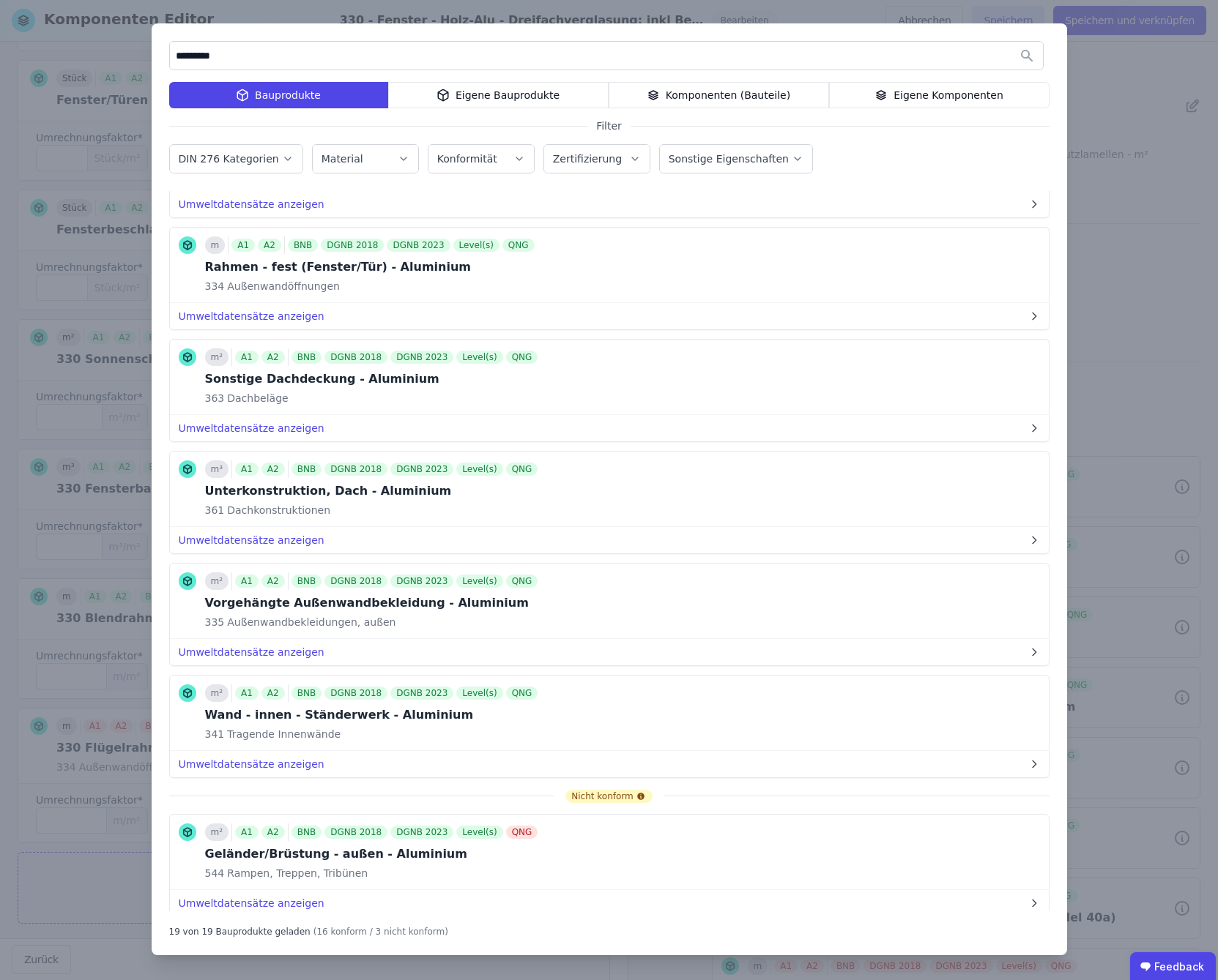
type input "*********"
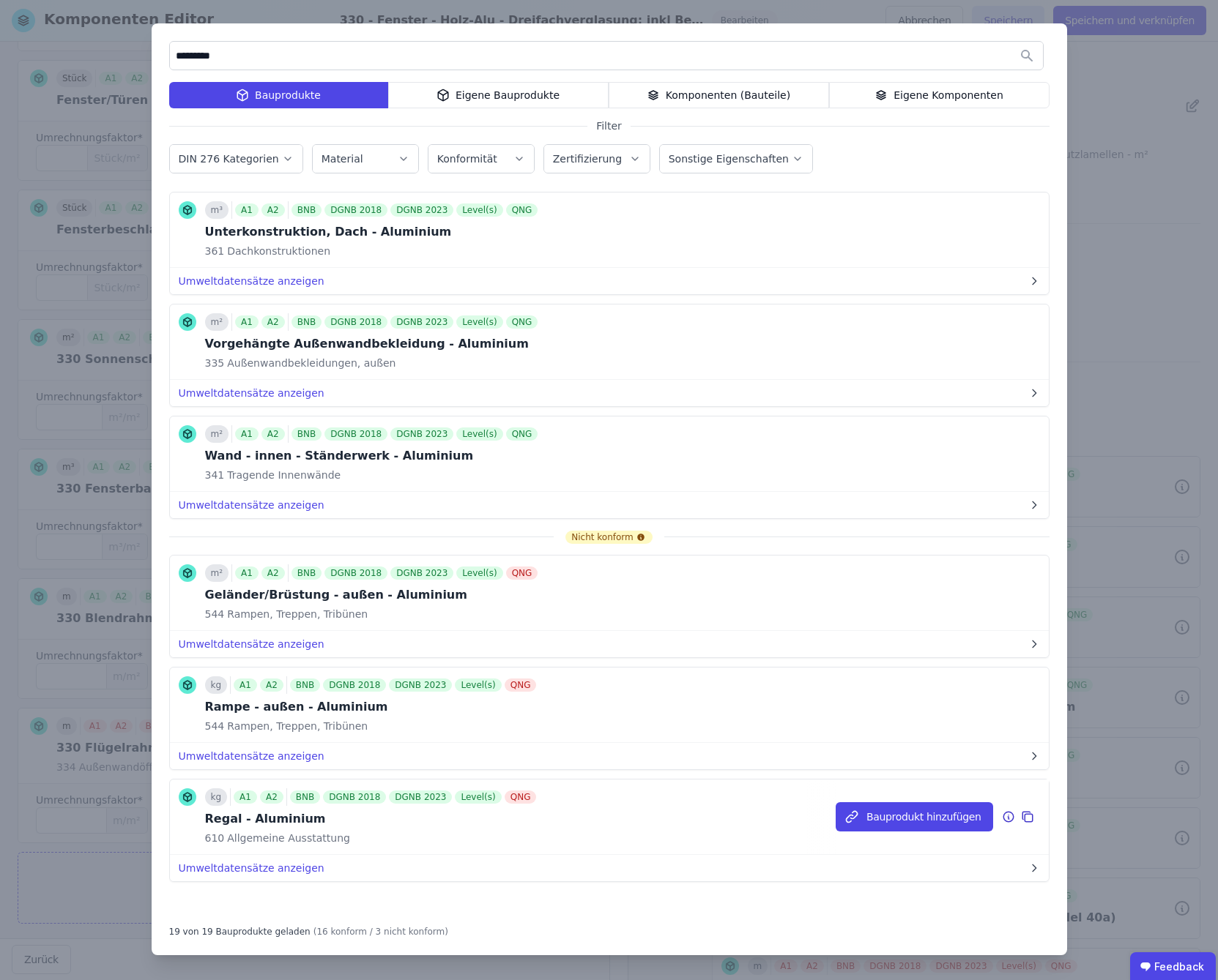
scroll to position [1236, 0]
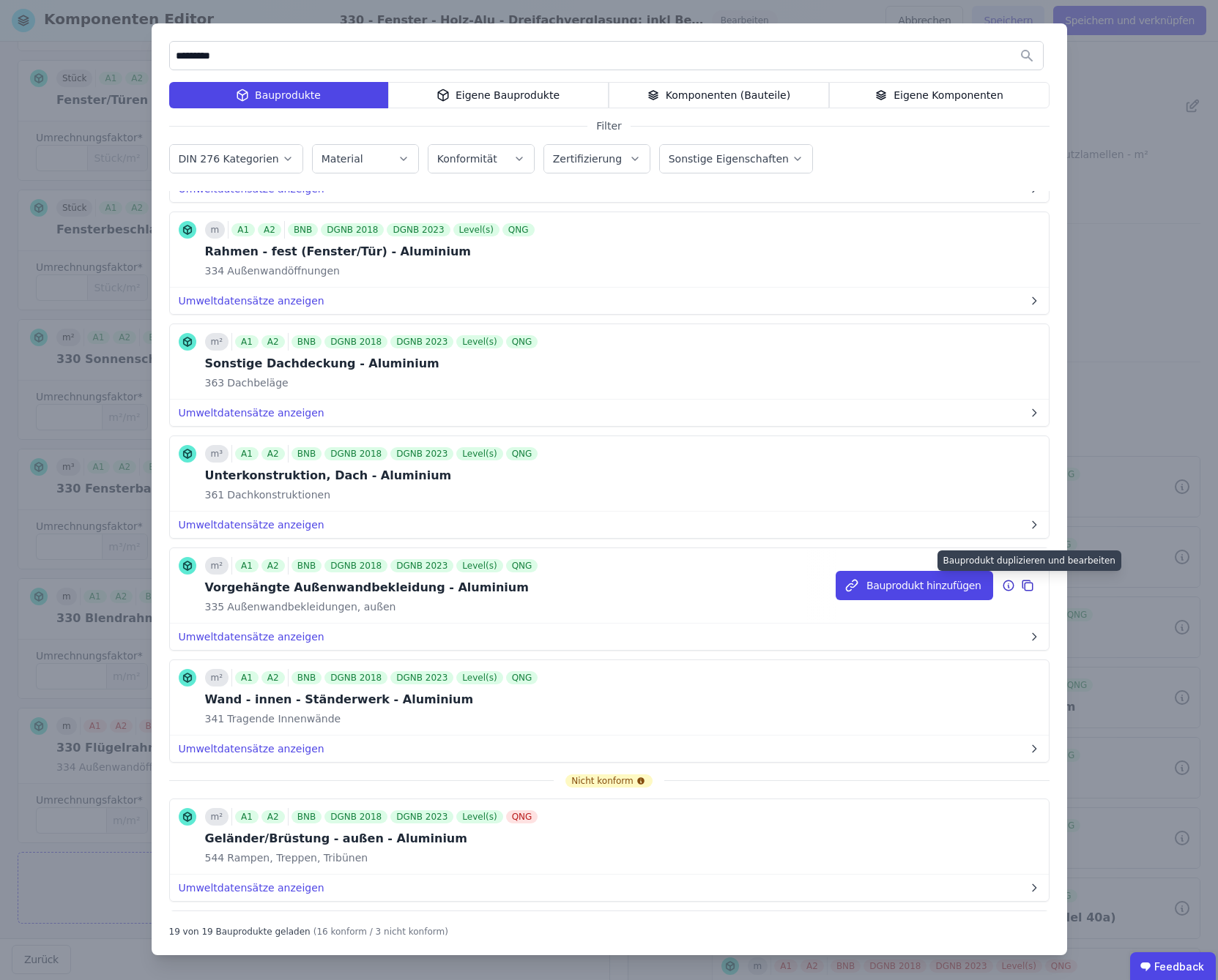
click at [1021, 587] on icon at bounding box center [1027, 585] width 13 height 18
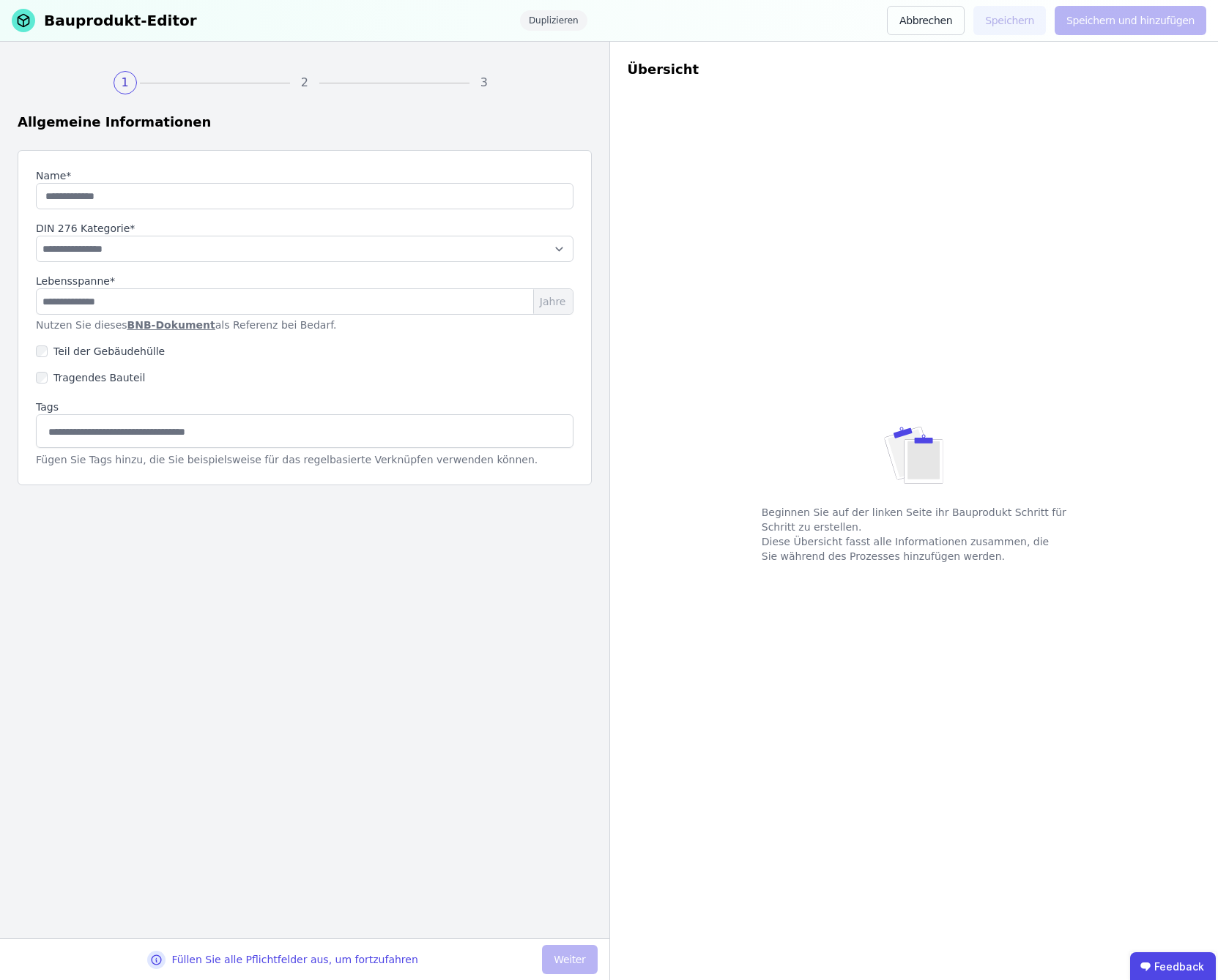
type input "**********"
select select "**********"
type input "**"
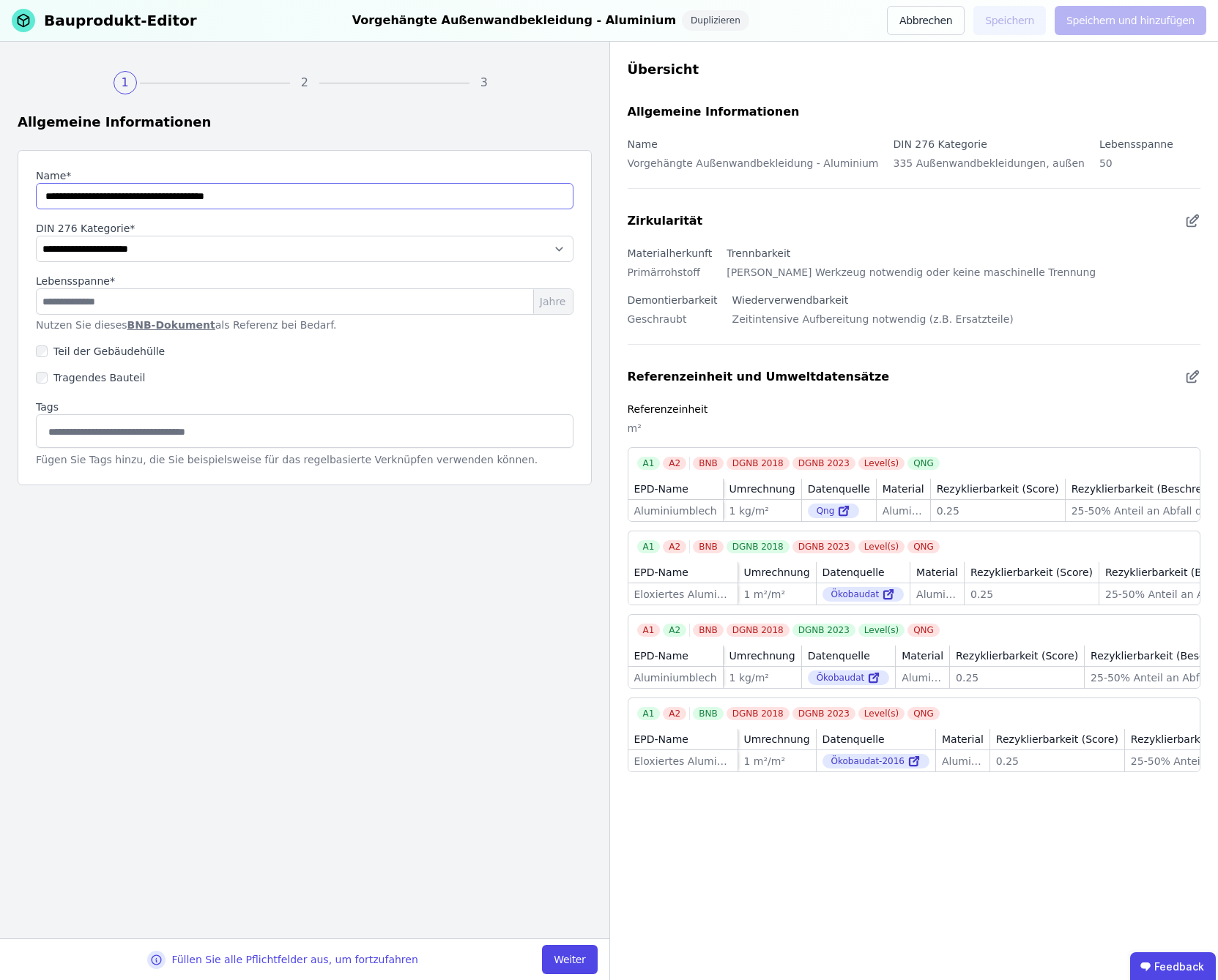
drag, startPoint x: 218, startPoint y: 197, endPoint x: 26, endPoint y: 193, distance: 192.0
click at [0, 197] on html "**********" at bounding box center [609, 490] width 1218 height 980
click at [177, 194] on input "string" at bounding box center [304, 196] width 537 height 26
drag, startPoint x: 121, startPoint y: 201, endPoint x: 128, endPoint y: 200, distance: 7.1
click at [121, 201] on input "string" at bounding box center [304, 196] width 537 height 26
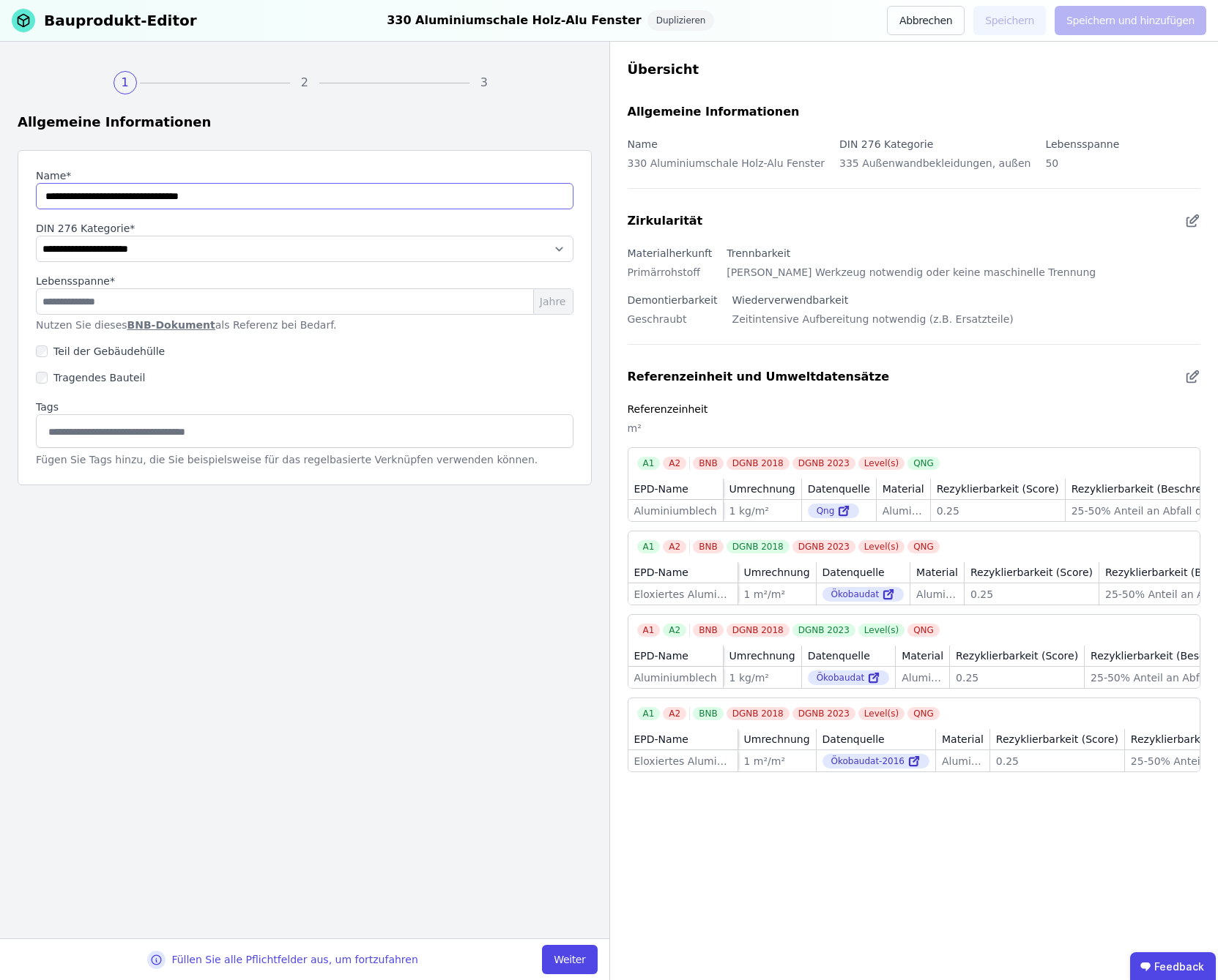
click at [114, 199] on input "string" at bounding box center [304, 196] width 537 height 26
type input "**********"
click at [240, 254] on select "**********" at bounding box center [304, 249] width 537 height 26
select select "**********"
click at [36, 236] on select "**********" at bounding box center [304, 249] width 537 height 26
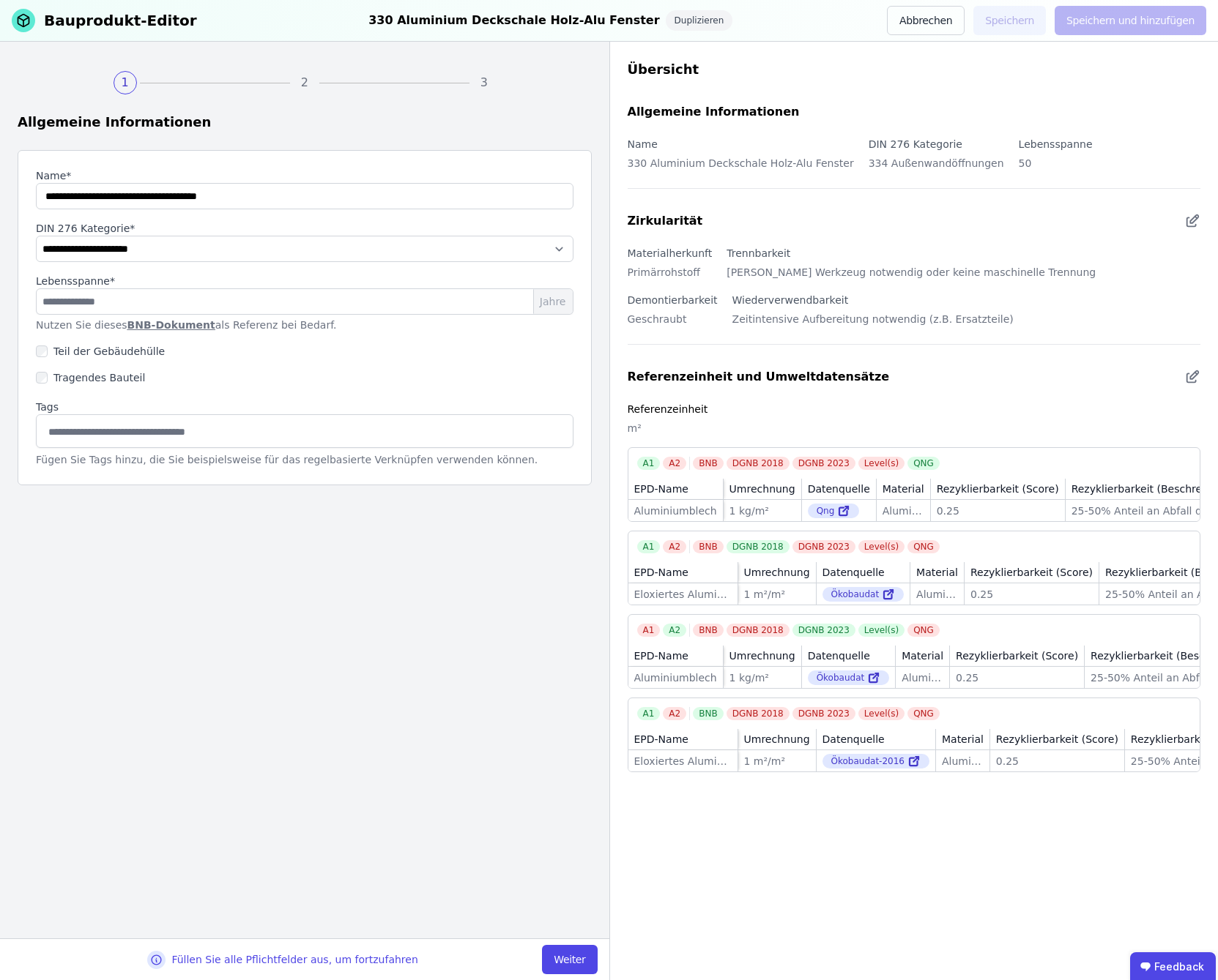
click at [195, 431] on input at bounding box center [304, 431] width 518 height 24
type input "***"
click at [180, 561] on div "**********" at bounding box center [304, 490] width 609 height 897
click at [177, 468] on div "330" at bounding box center [305, 464] width 536 height 26
click at [560, 959] on button "Weiter" at bounding box center [569, 959] width 55 height 29
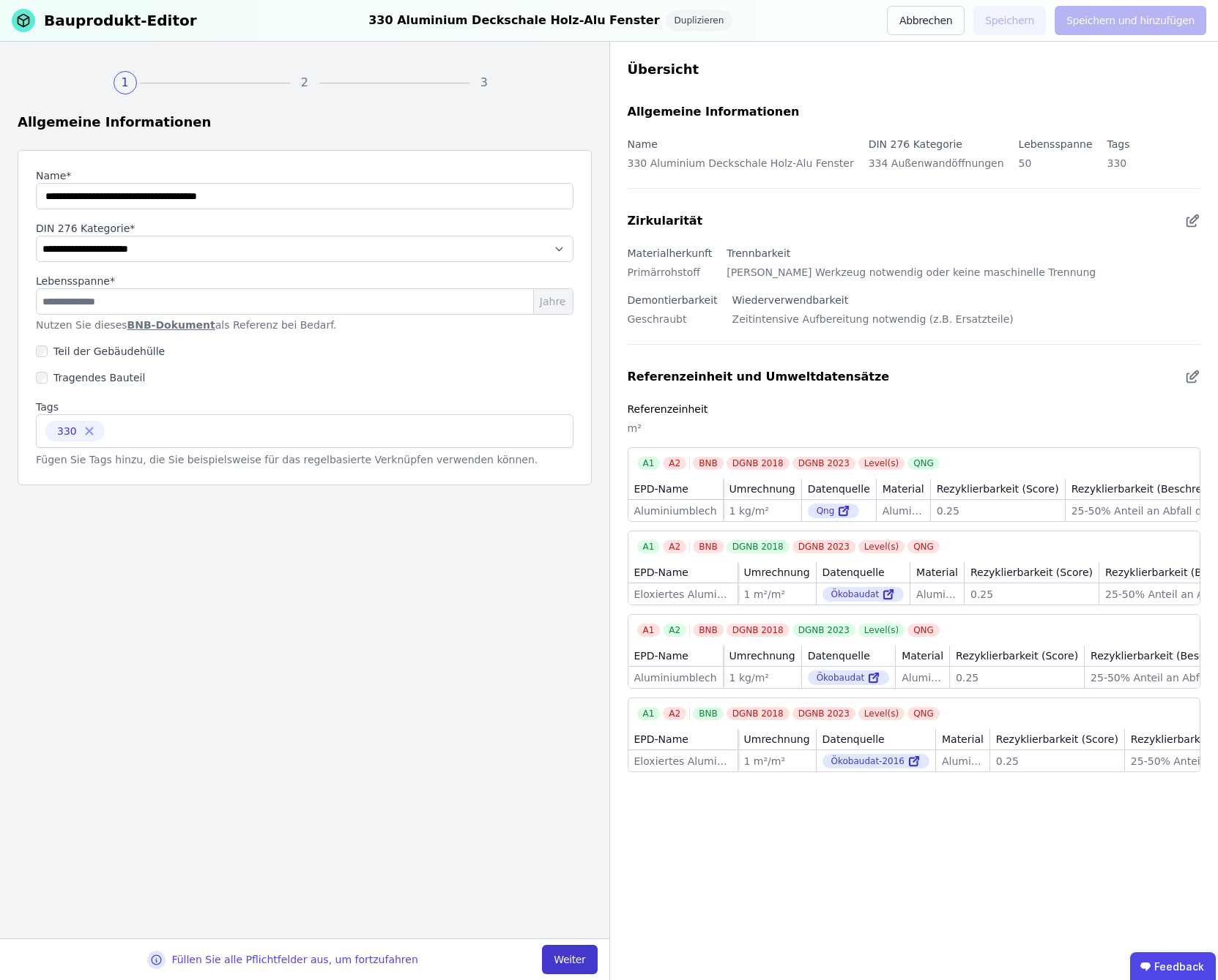
select select "**********"
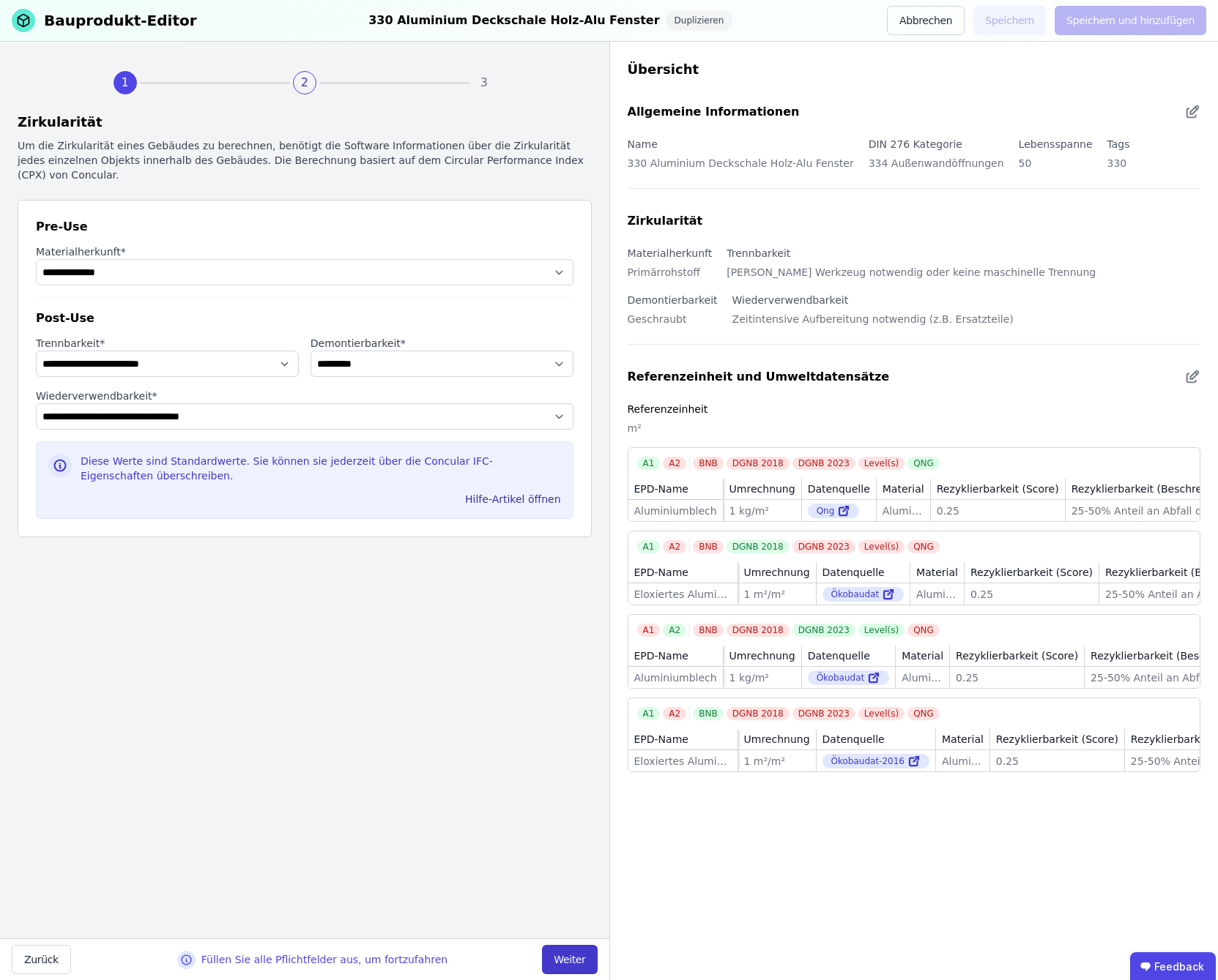
click at [563, 963] on button "Weiter" at bounding box center [569, 959] width 55 height 29
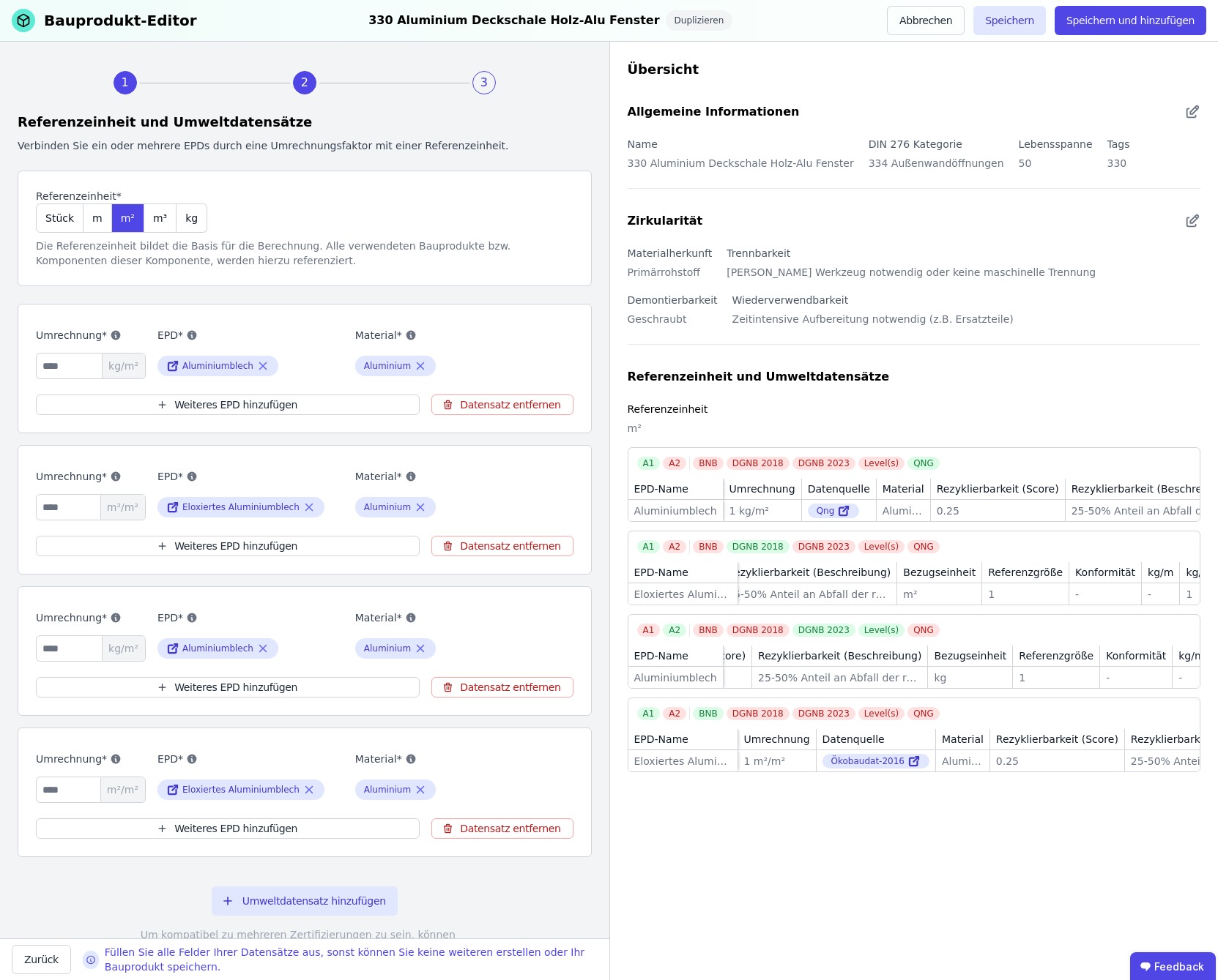
scroll to position [0, 354]
click at [172, 790] on icon at bounding box center [173, 789] width 13 height 18
drag, startPoint x: 71, startPoint y: 504, endPoint x: 6, endPoint y: 507, distance: 65.1
click at [6, 507] on div "1 2 3 Referenzeinheit und Umweltdatensätze Verbinden Sie ein oder mehrere EPDs …" at bounding box center [304, 490] width 609 height 897
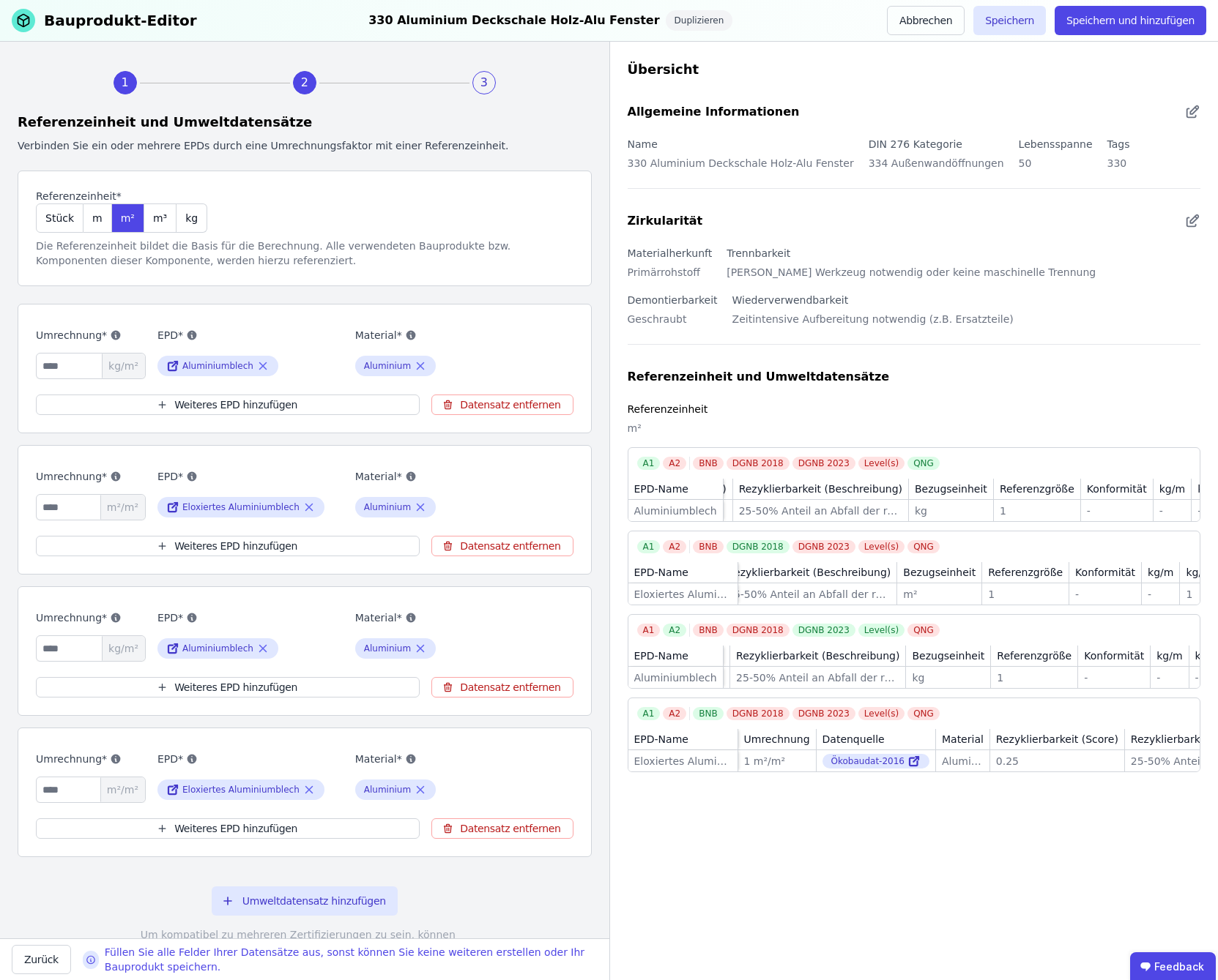
click at [474, 491] on div "Material* Aluminium" at bounding box center [448, 495] width 186 height 54
drag, startPoint x: 66, startPoint y: 510, endPoint x: 17, endPoint y: 510, distance: 49.0
click at [17, 510] on div "1 2 3 Referenzeinheit und Umweltdatensätze Verbinden Sie ein oder mehrere EPDs …" at bounding box center [304, 490] width 609 height 897
type input "*"
click at [1118, 25] on button "Speichern und hinzufügen" at bounding box center [1130, 20] width 152 height 29
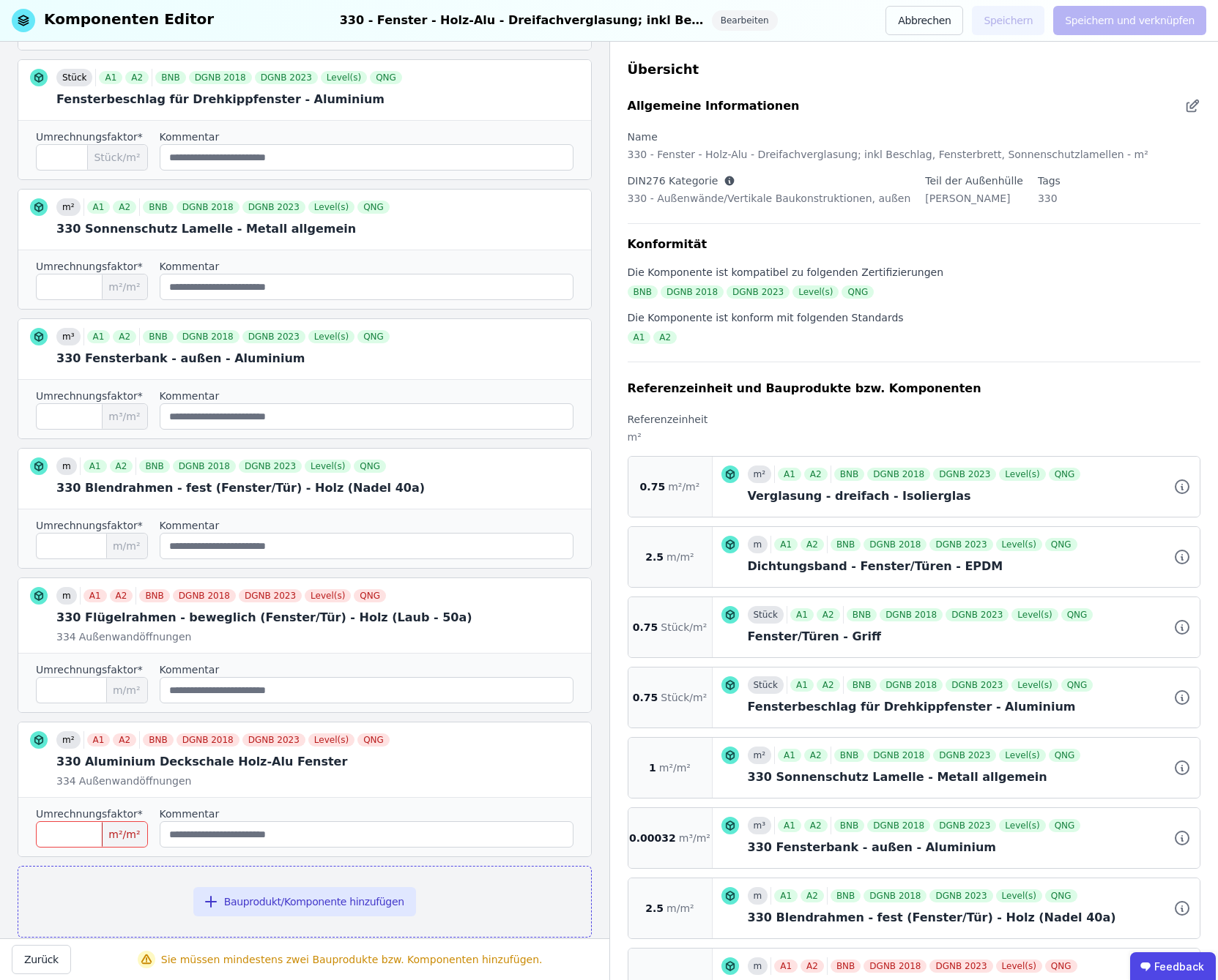
scroll to position [630, 0]
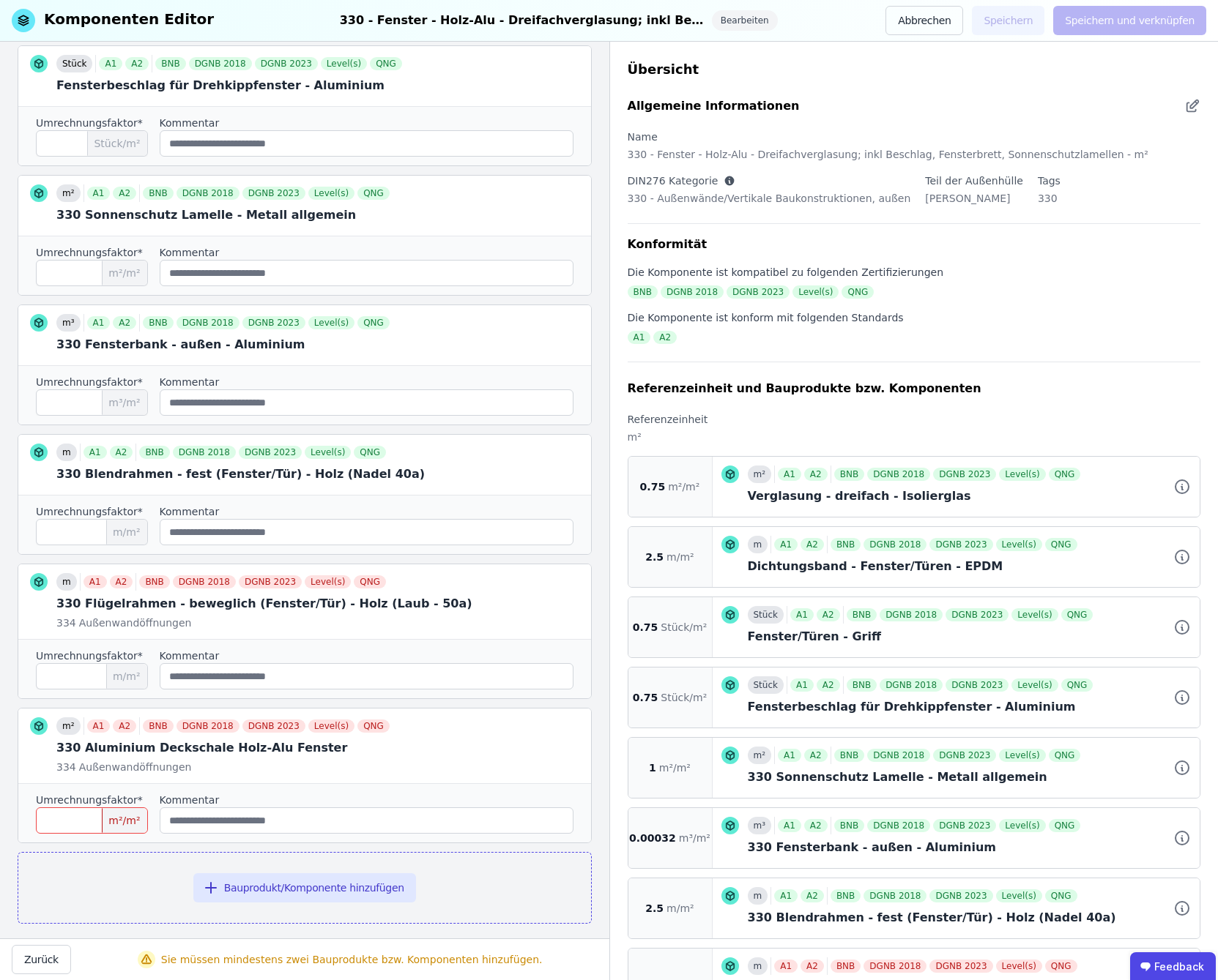
click at [85, 807] on input "number" at bounding box center [92, 820] width 112 height 26
drag, startPoint x: 54, startPoint y: 667, endPoint x: 53, endPoint y: 656, distance: 11.0
click at [53, 664] on input "***" at bounding box center [92, 677] width 112 height 26
type input "***"
click at [74, 807] on input "number" at bounding box center [92, 820] width 112 height 26
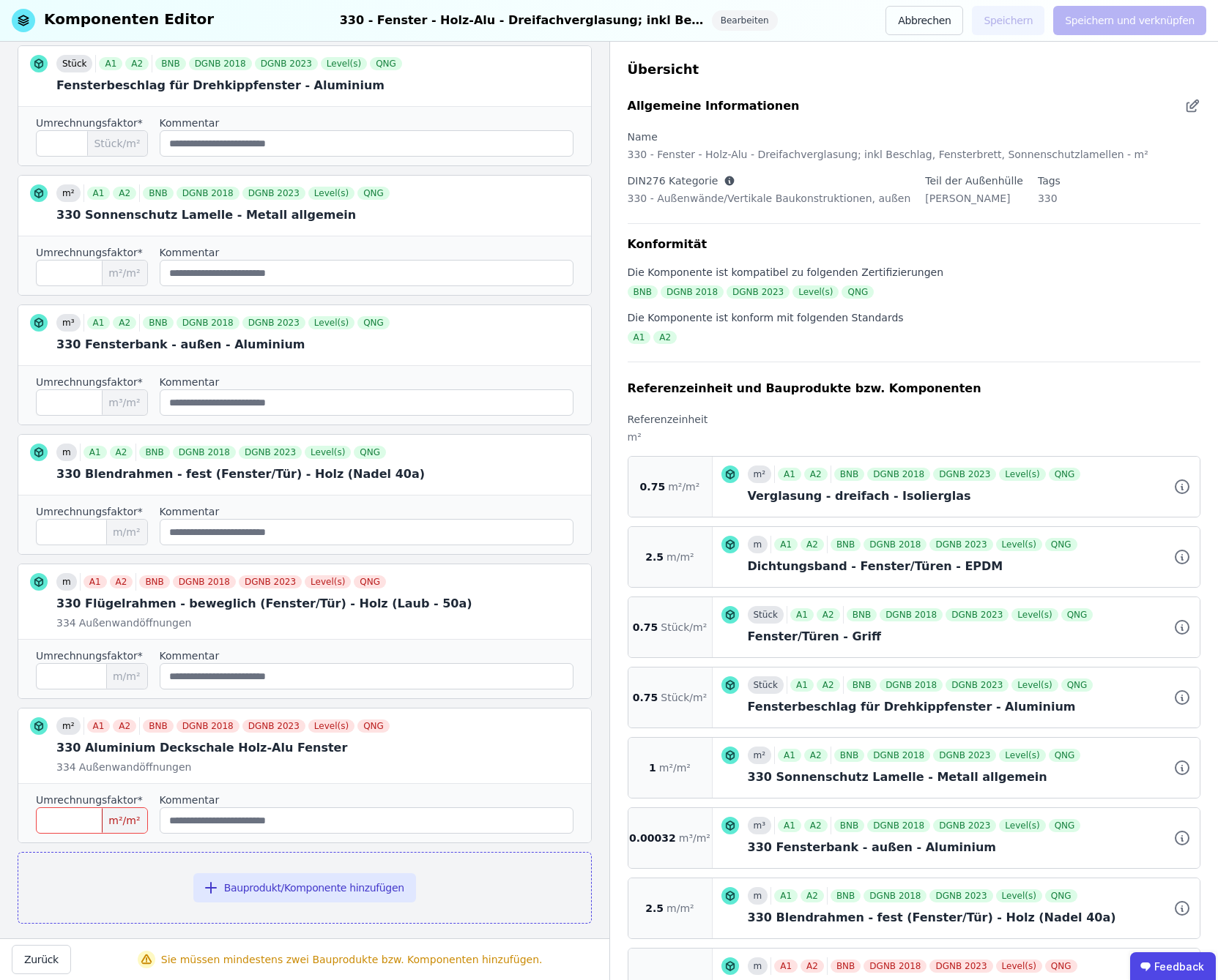
type input "*"
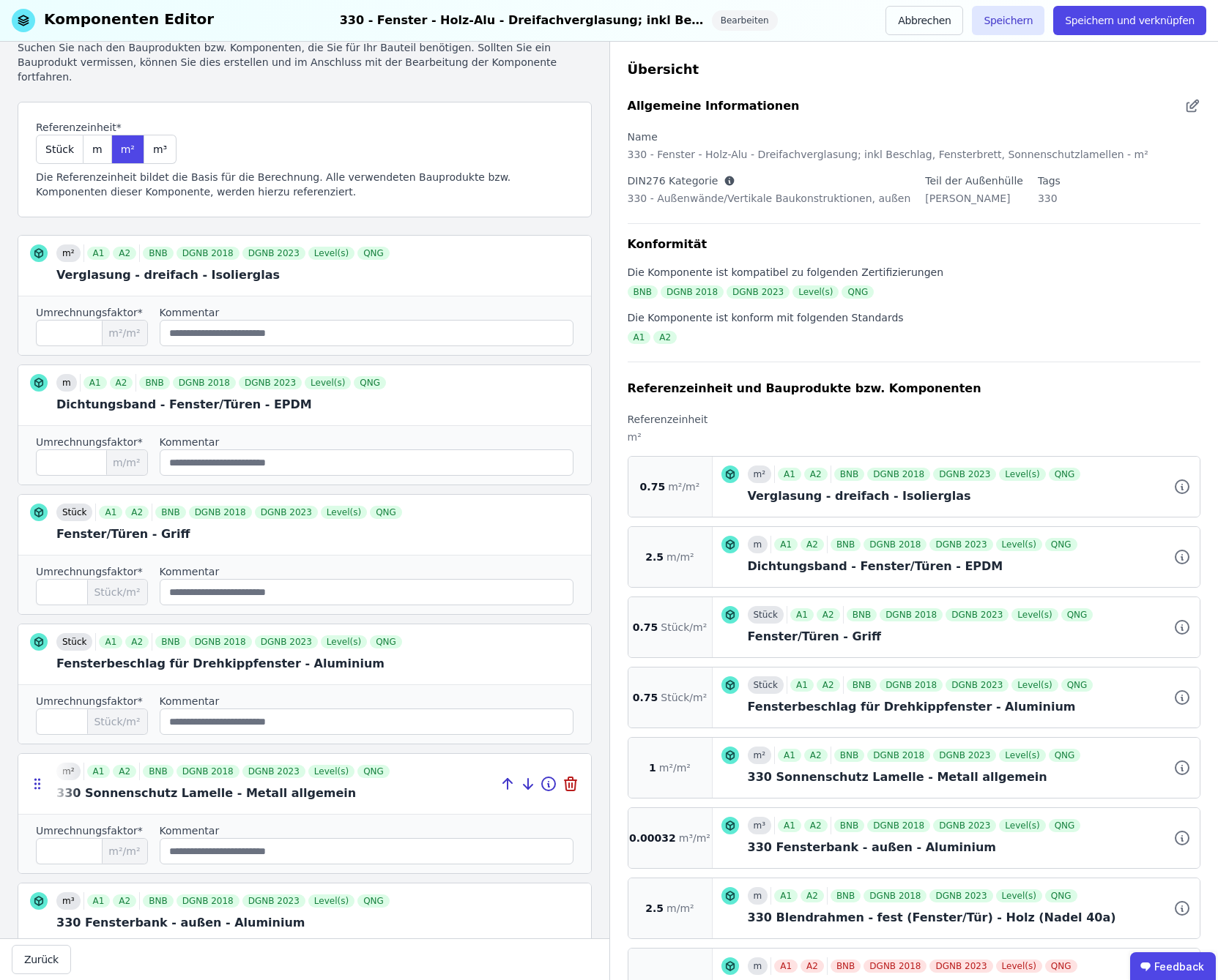
scroll to position [0, 0]
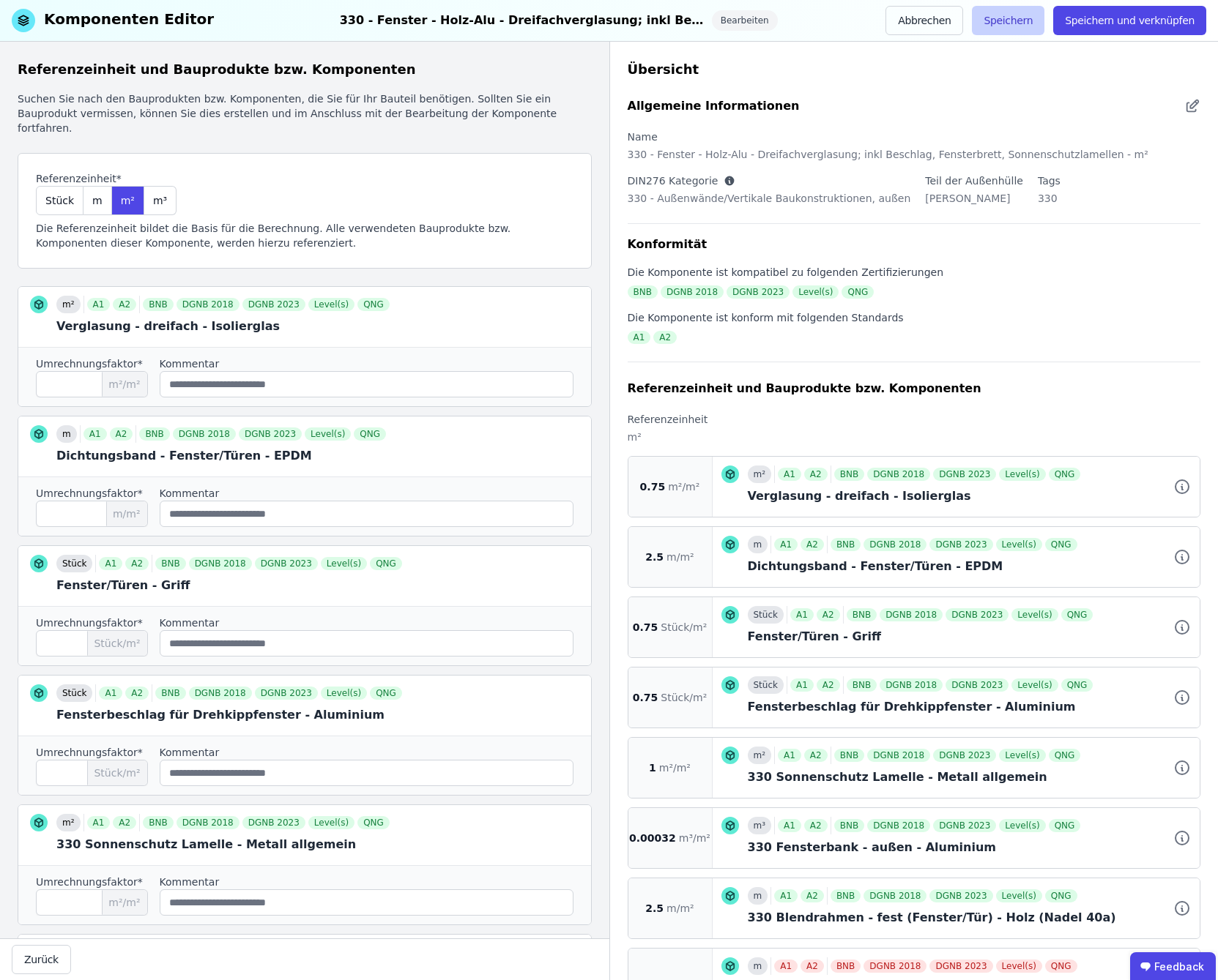
type input "****"
click at [1009, 29] on button "Speichern" at bounding box center [1007, 20] width 73 height 29
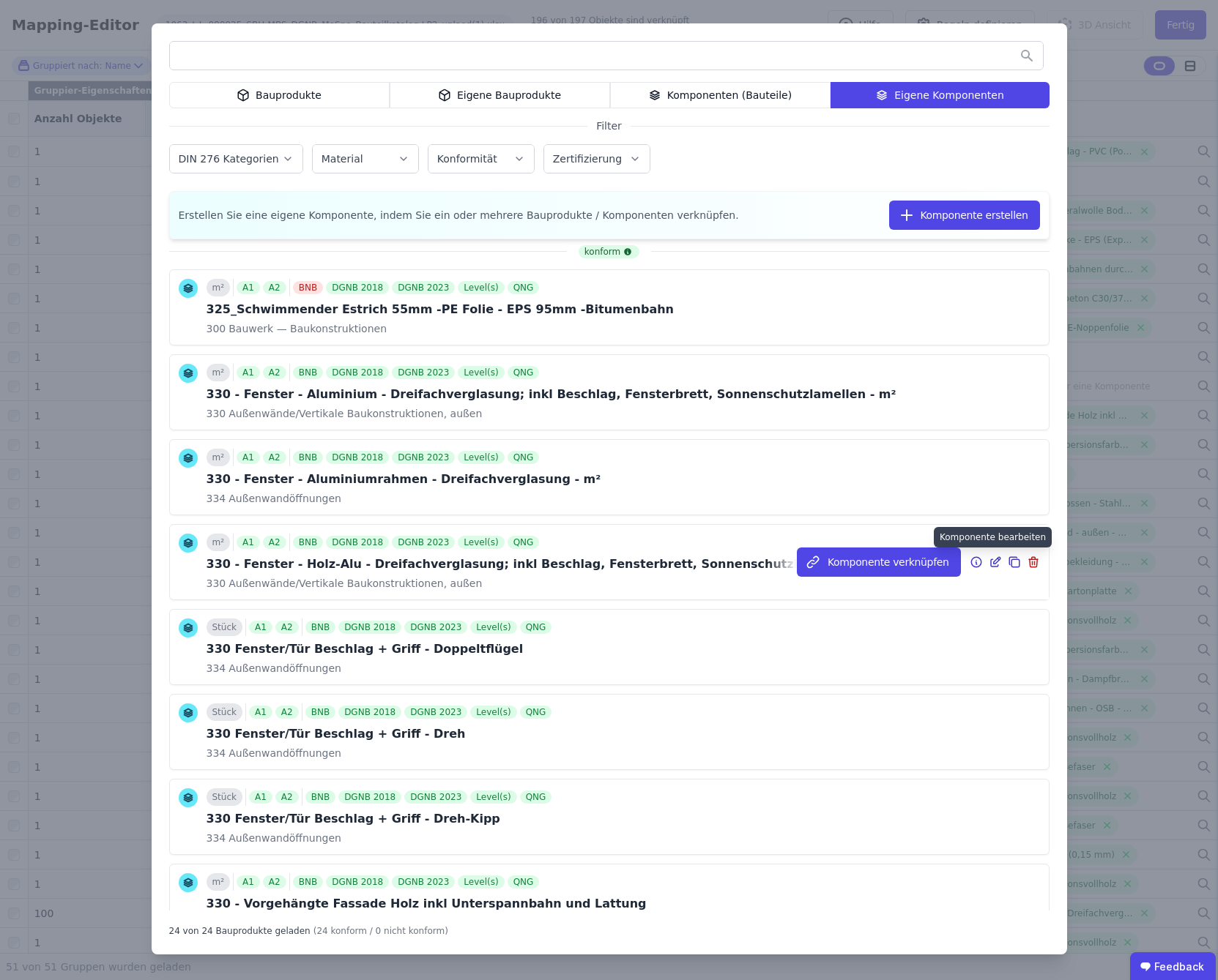
click at [989, 566] on icon at bounding box center [995, 562] width 13 height 18
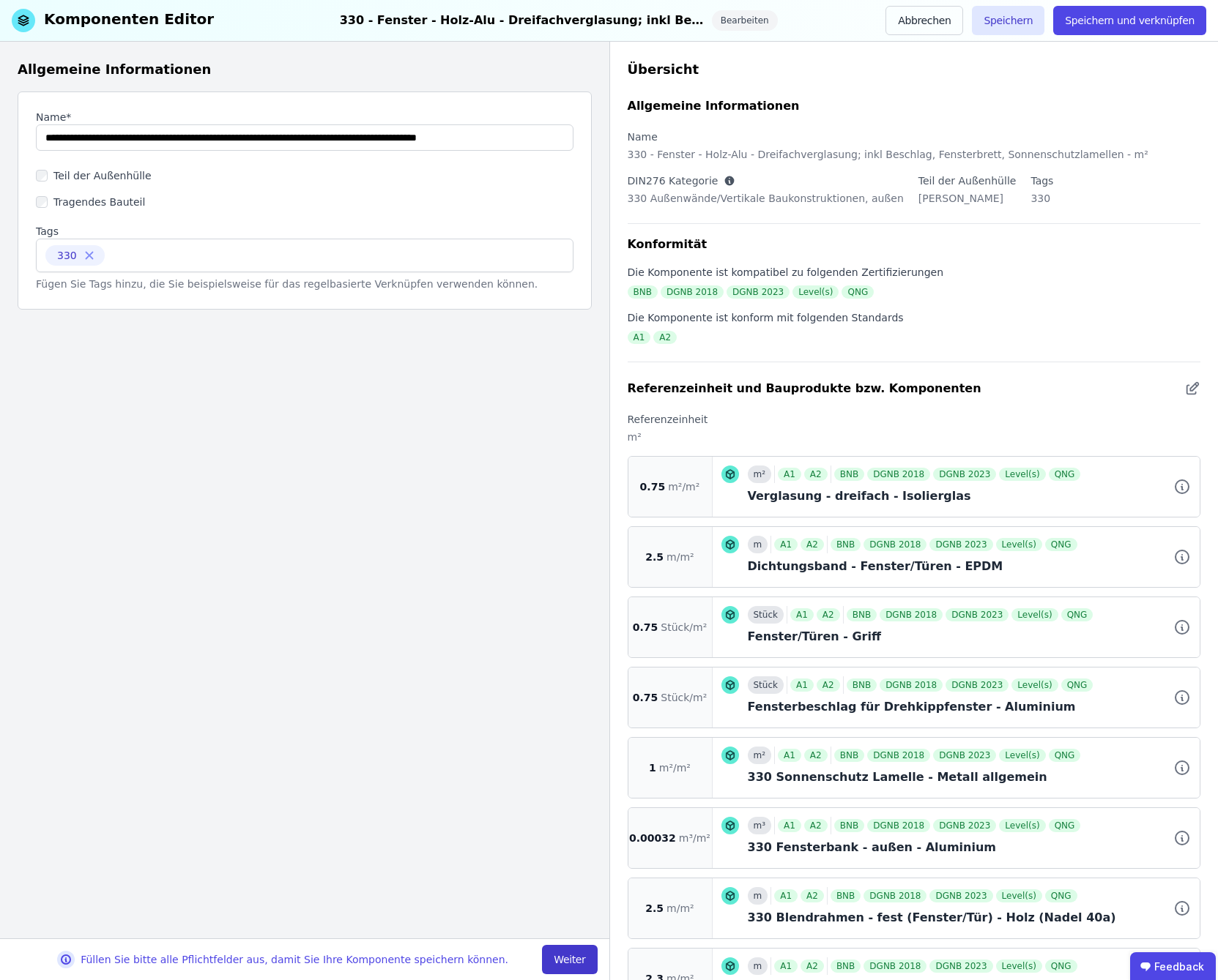
click at [573, 955] on button "Weiter" at bounding box center [569, 959] width 55 height 29
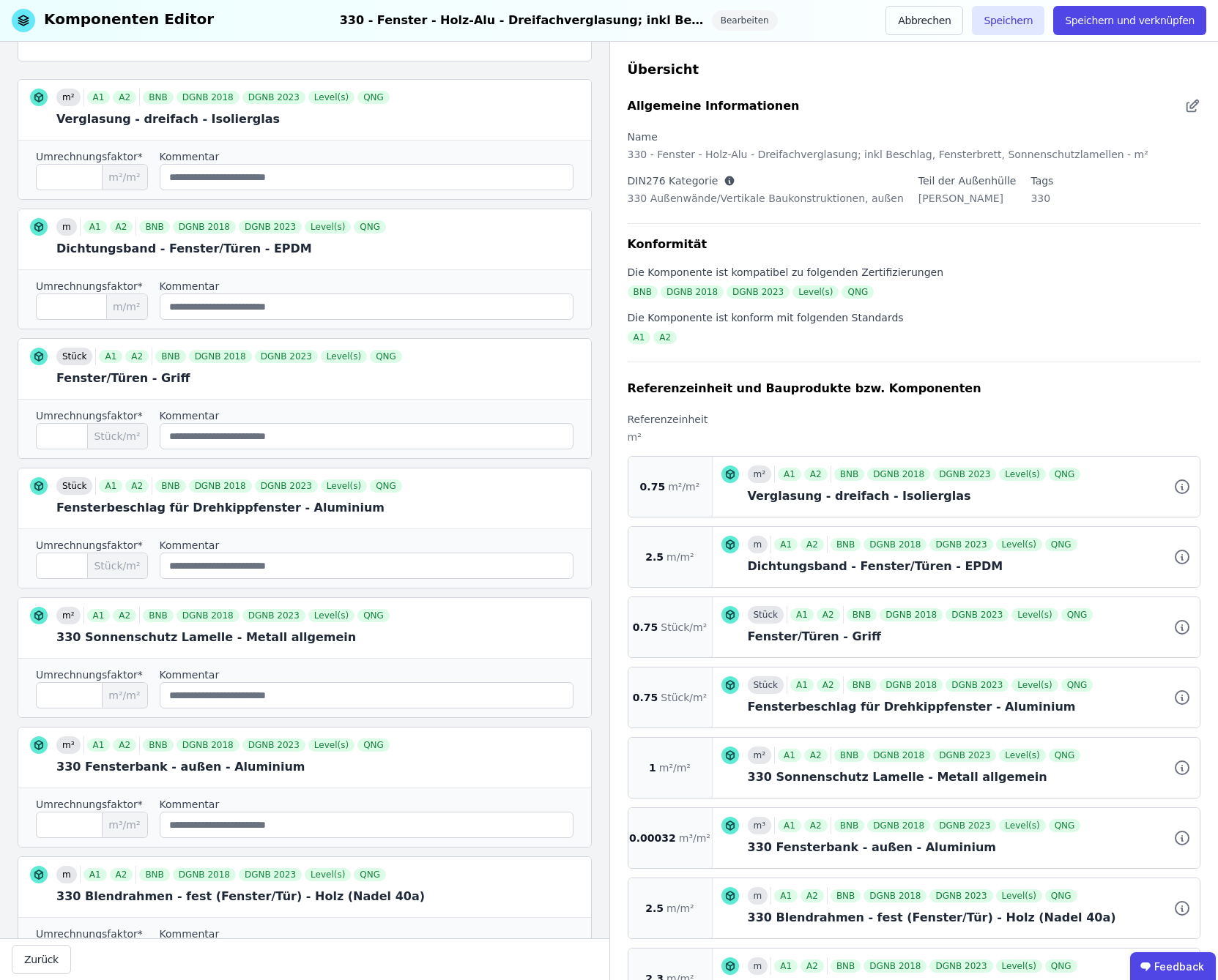
scroll to position [244, 0]
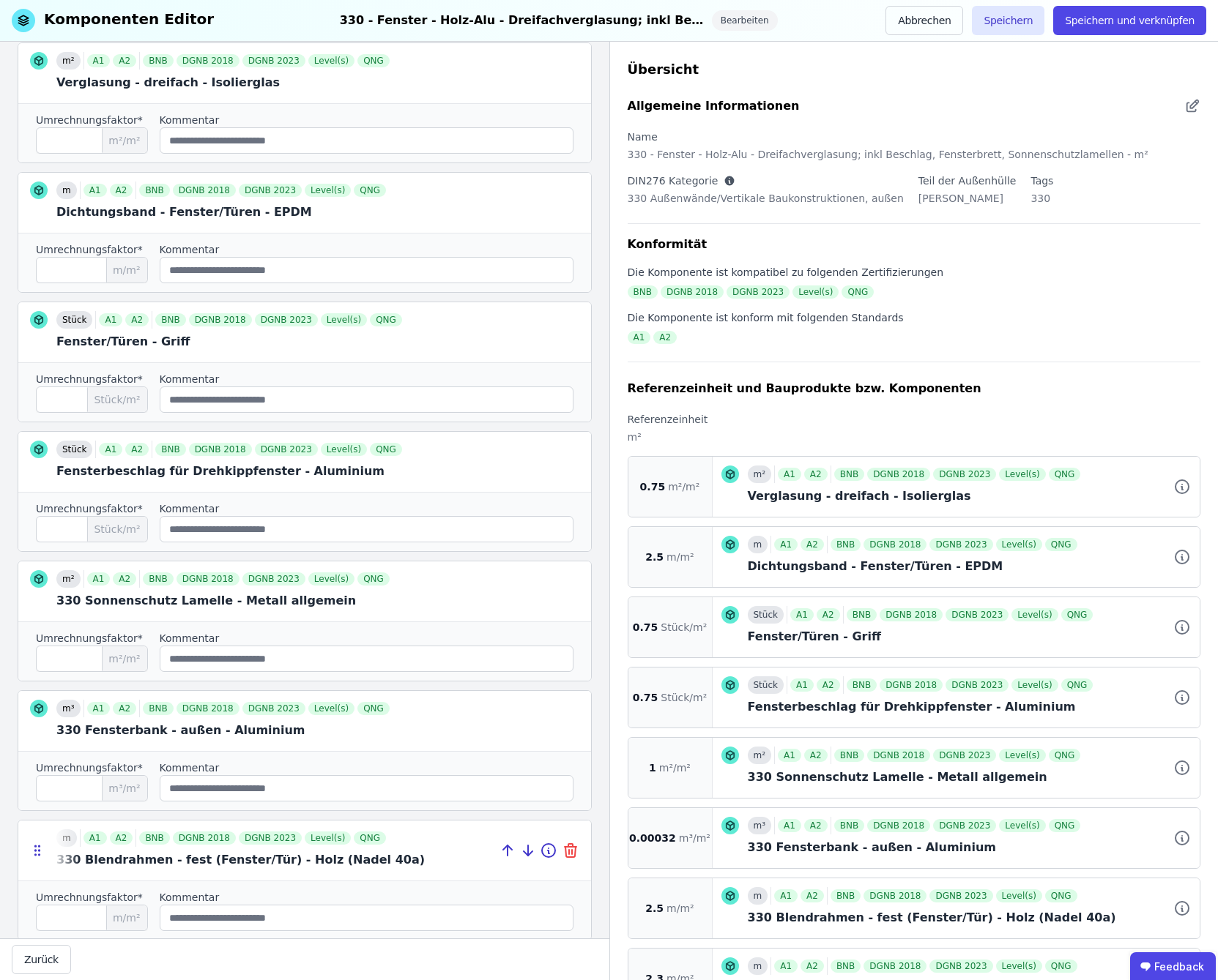
click at [562, 842] on icon at bounding box center [570, 851] width 18 height 18
type input "***"
type input "****"
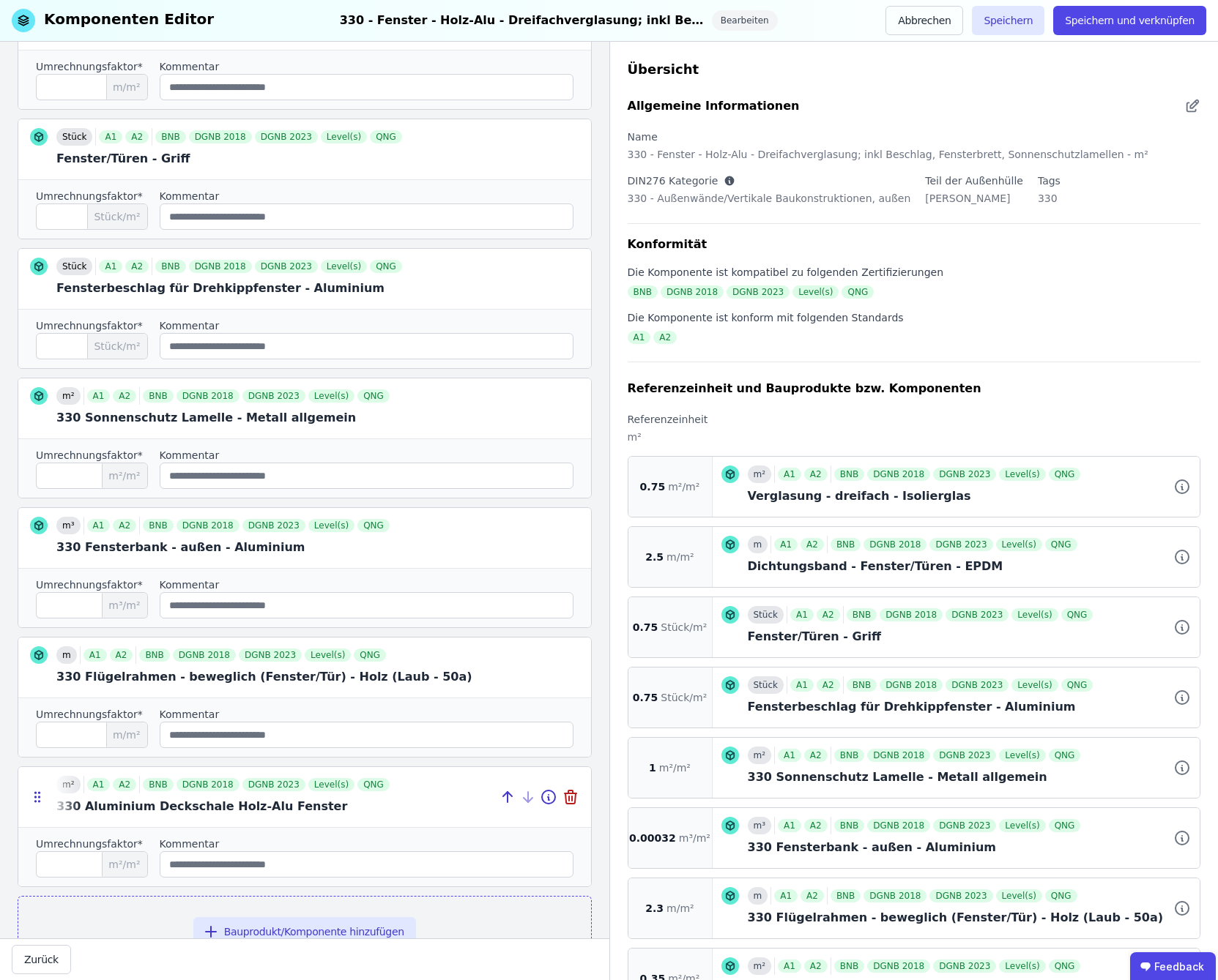
scroll to position [471, 0]
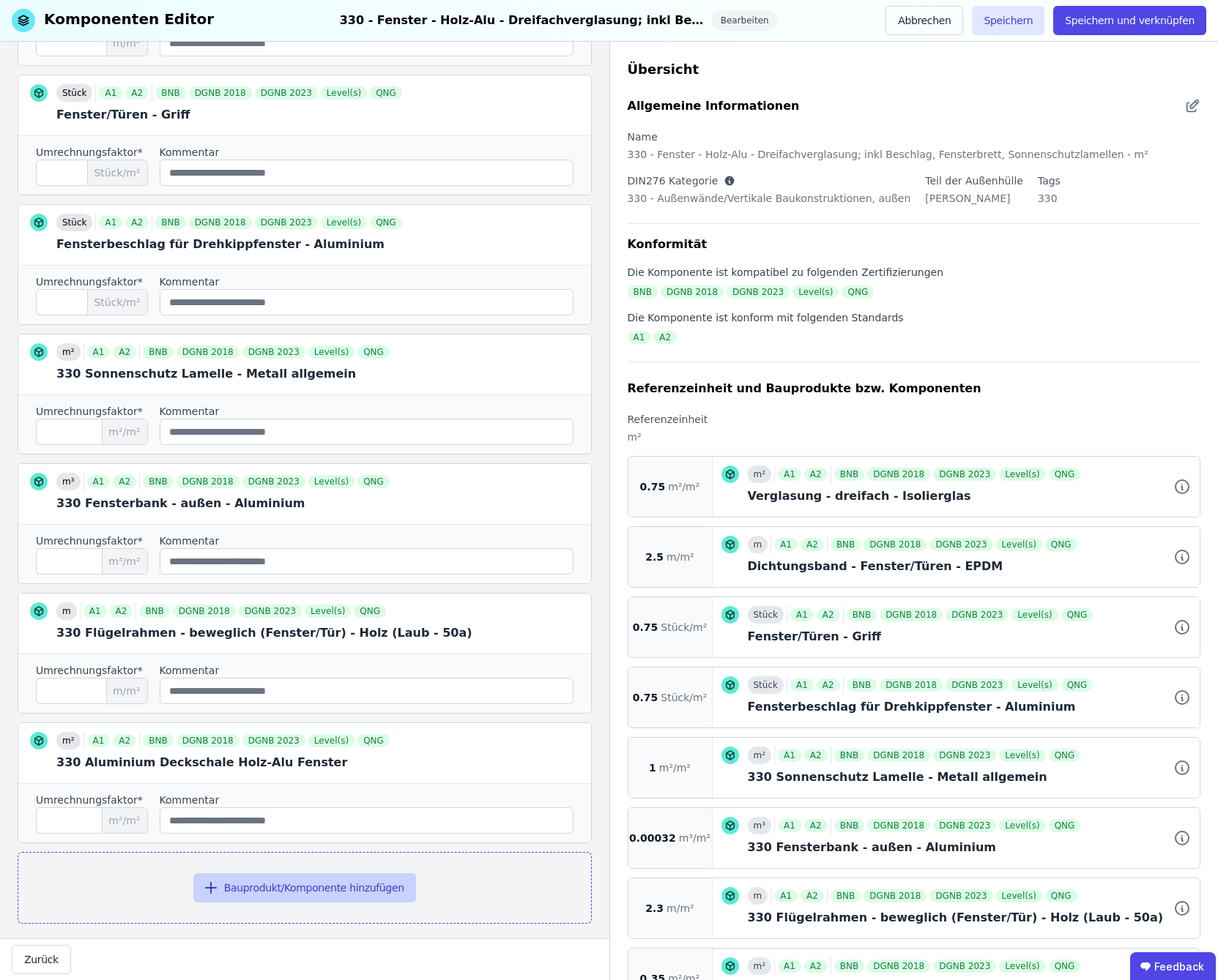
click at [260, 873] on button "Bauprodukt/Komponente hinzufügen" at bounding box center [305, 887] width 223 height 29
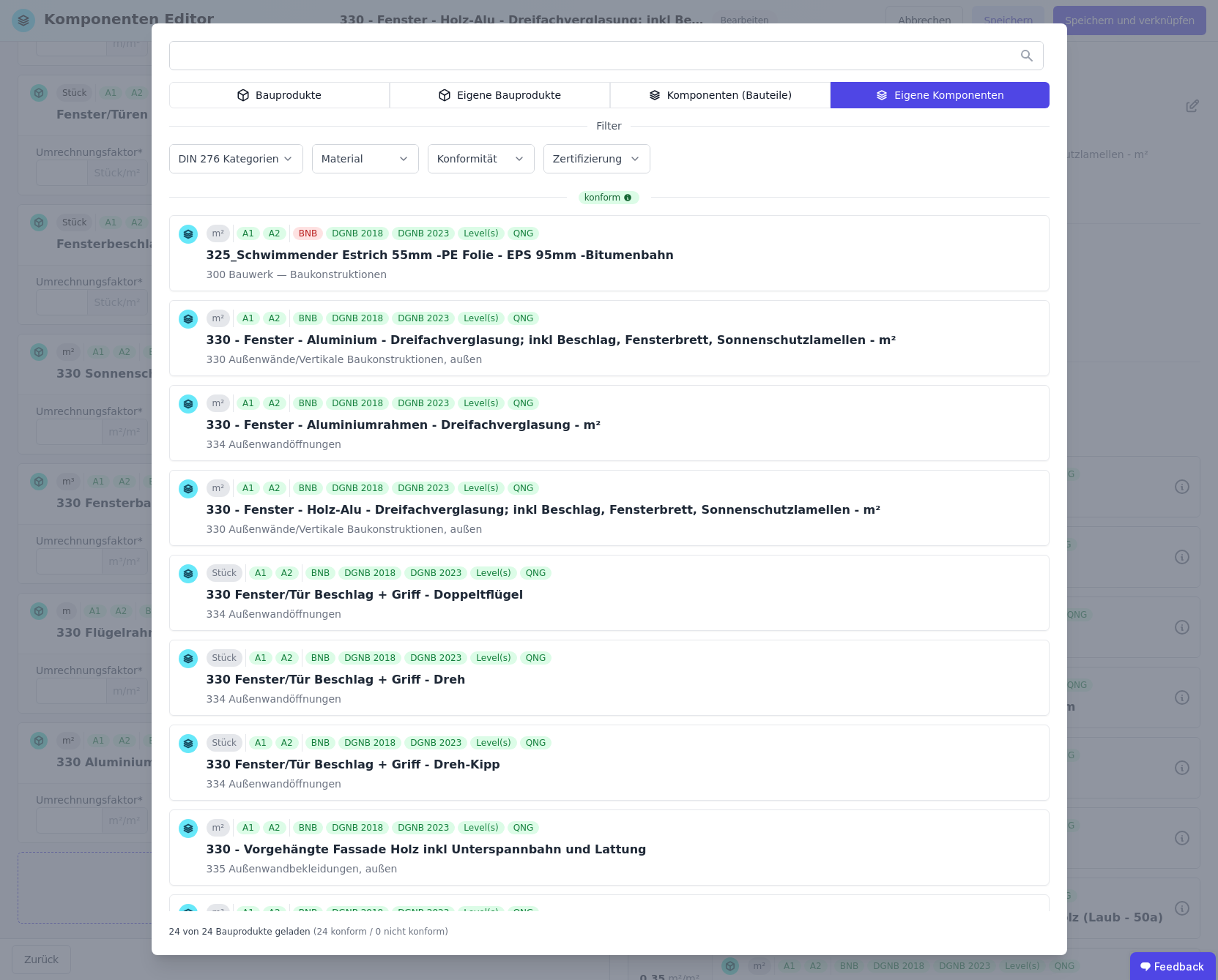
click at [482, 89] on div "Eigene Bauprodukte" at bounding box center [499, 95] width 220 height 26
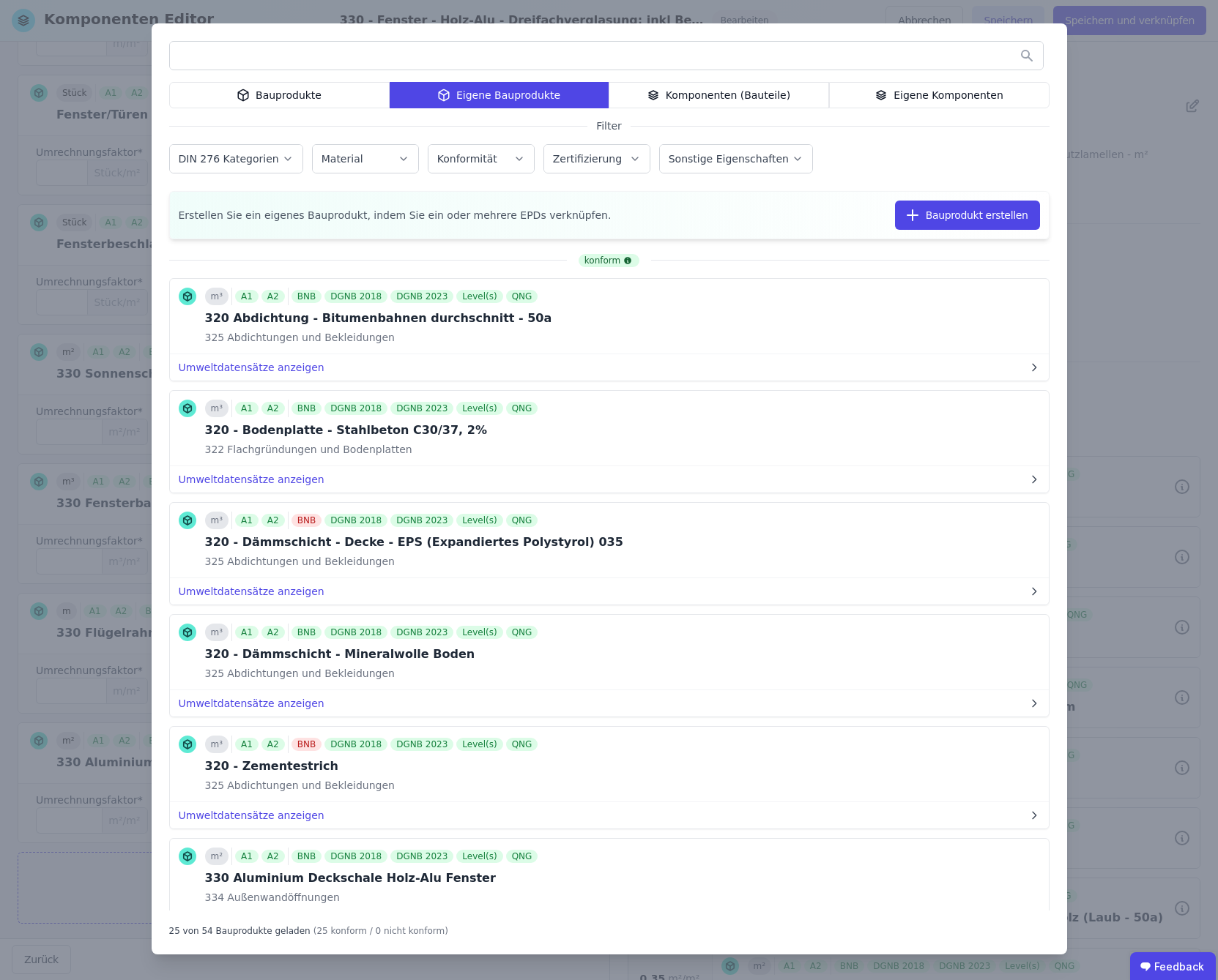
click at [381, 64] on input "text" at bounding box center [606, 56] width 872 height 26
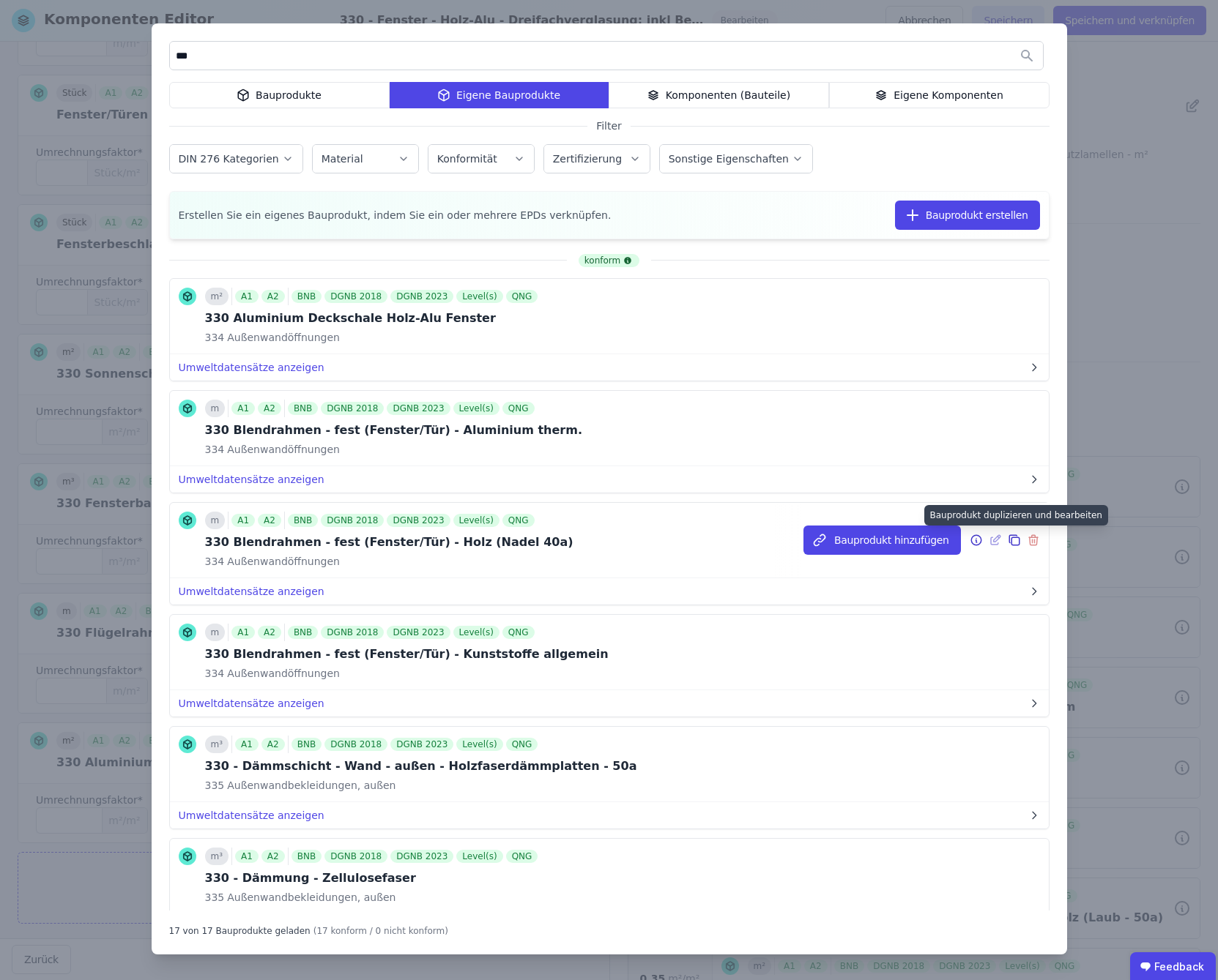
type input "***"
click at [1007, 541] on icon at bounding box center [1014, 540] width 13 height 18
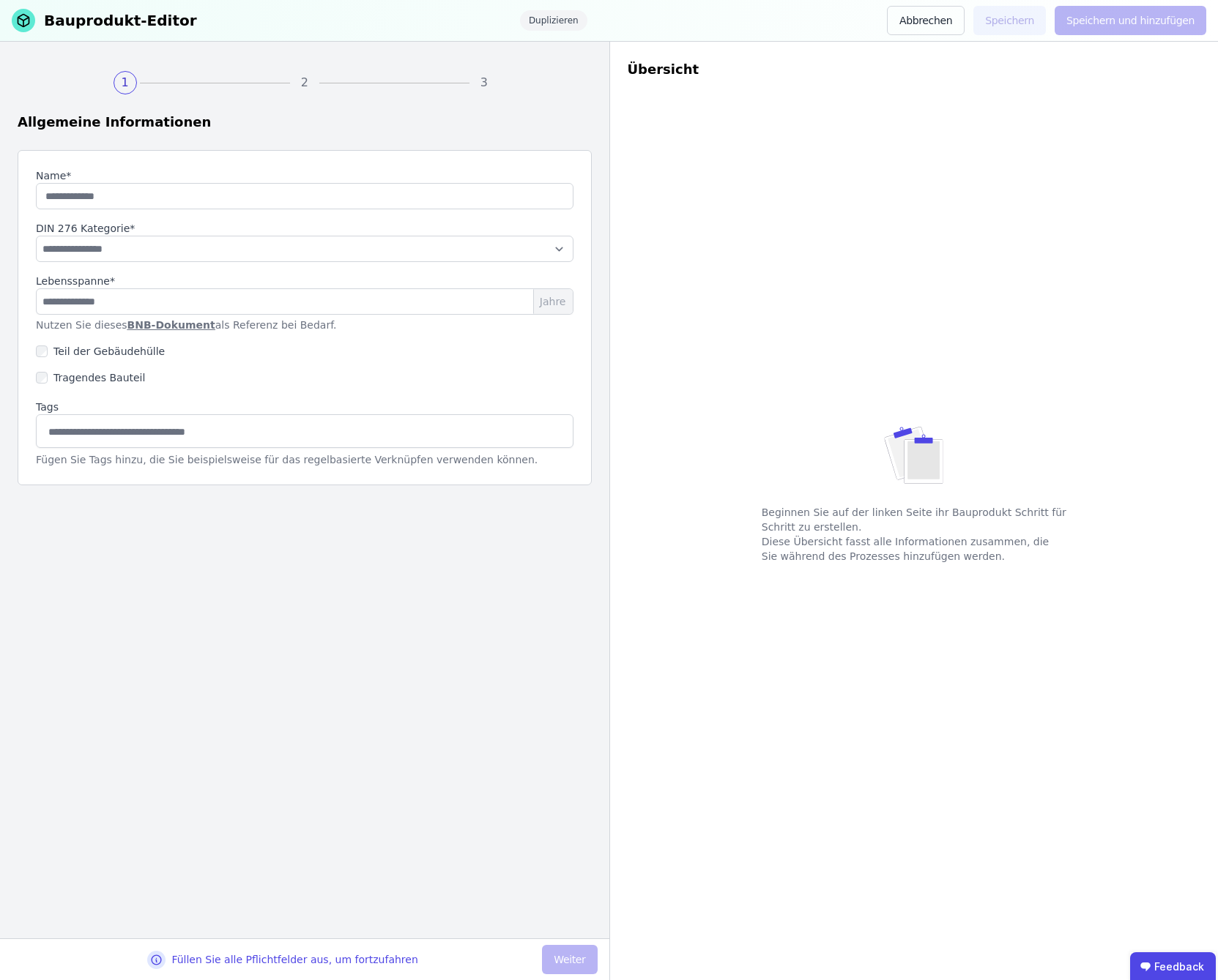
type input "**********"
select select "**********"
type input "**"
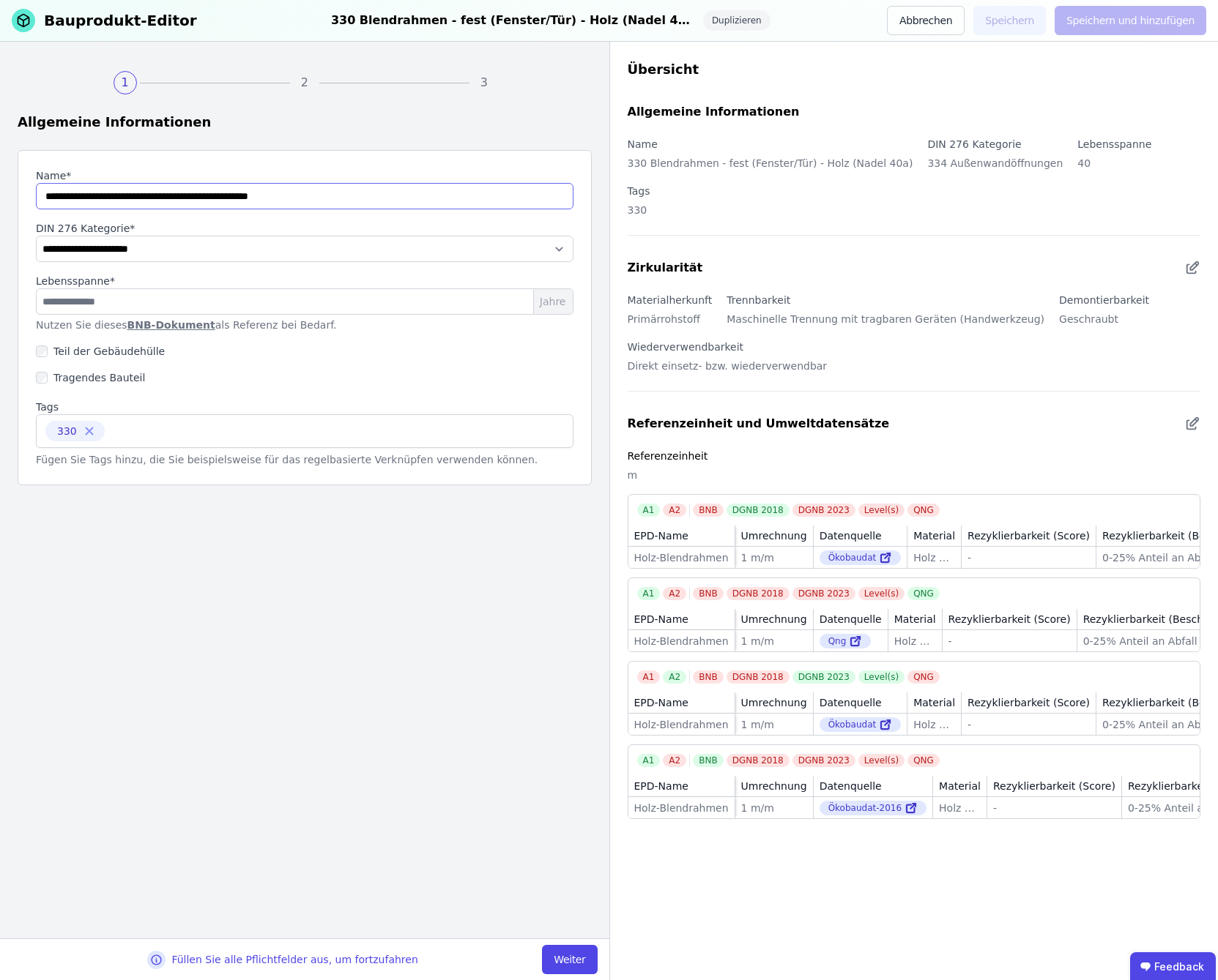
drag, startPoint x: 270, startPoint y: 195, endPoint x: 249, endPoint y: 199, distance: 21.4
click at [249, 199] on input "string" at bounding box center [304, 196] width 537 height 26
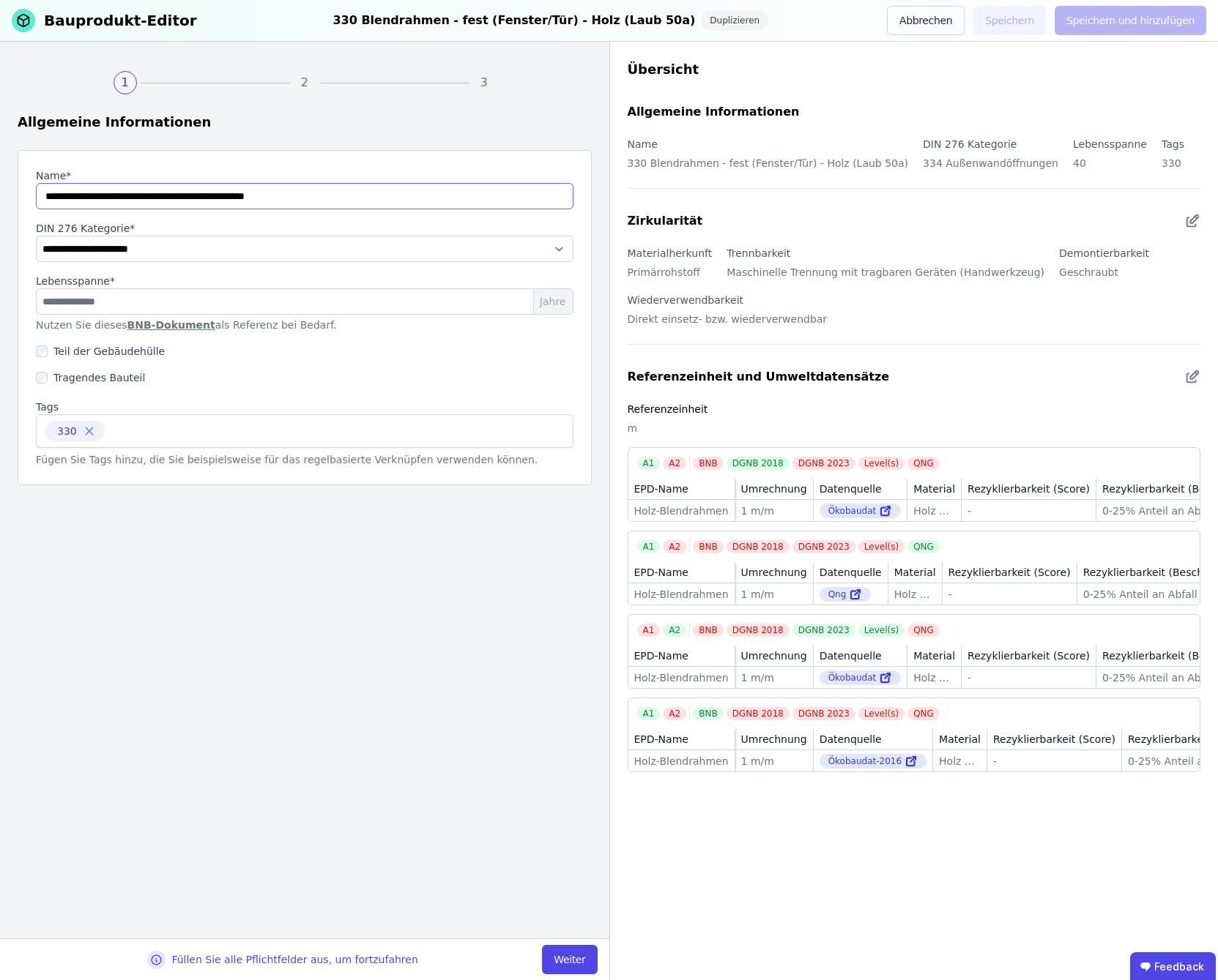
type input "**********"
drag, startPoint x: 60, startPoint y: 303, endPoint x: 64, endPoint y: 79, distance: 224.0
click at [30, 301] on div "**********" at bounding box center [305, 317] width 574 height 335
type input "**"
click at [575, 954] on button "Weiter" at bounding box center [569, 959] width 55 height 29
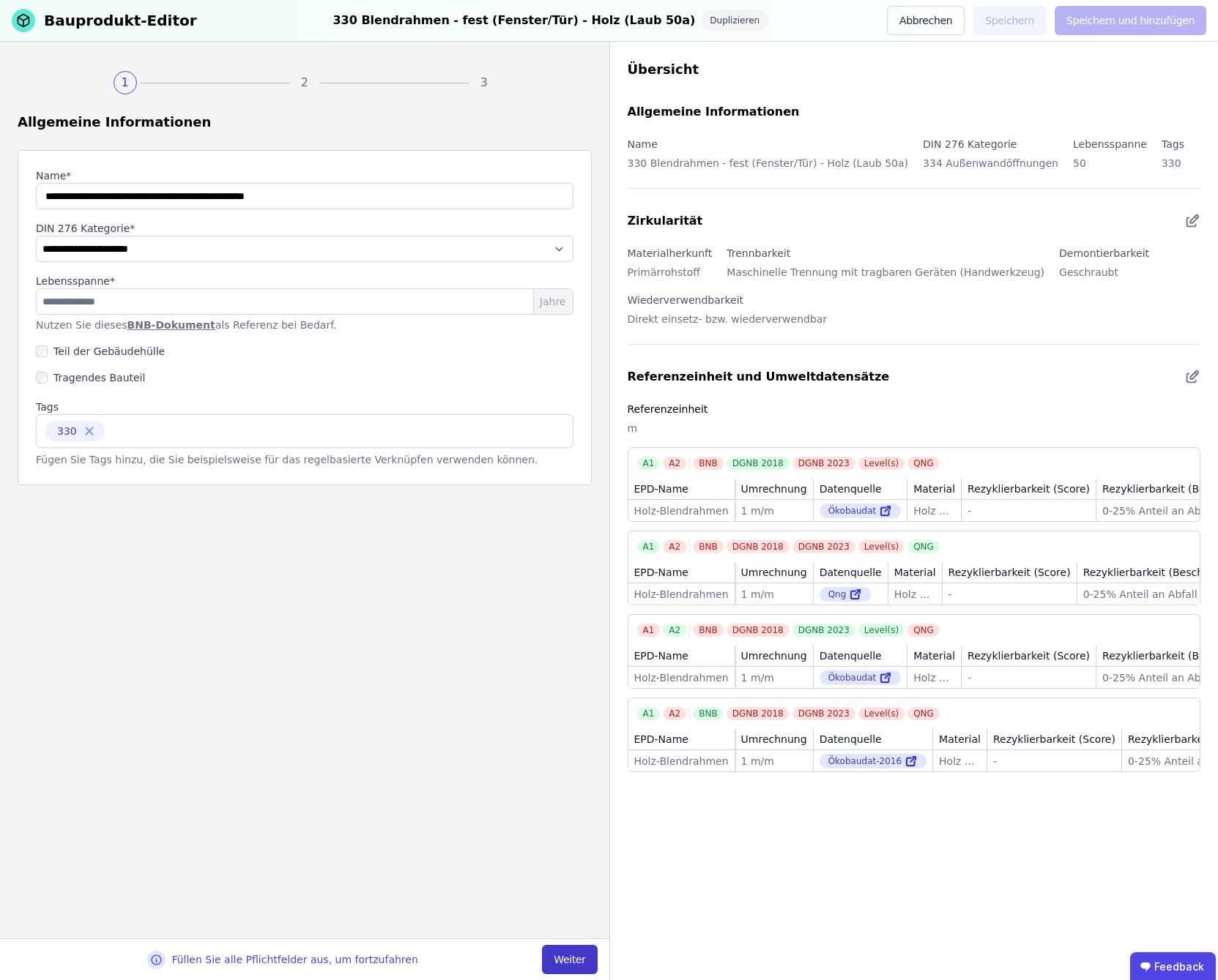
select select "**********"
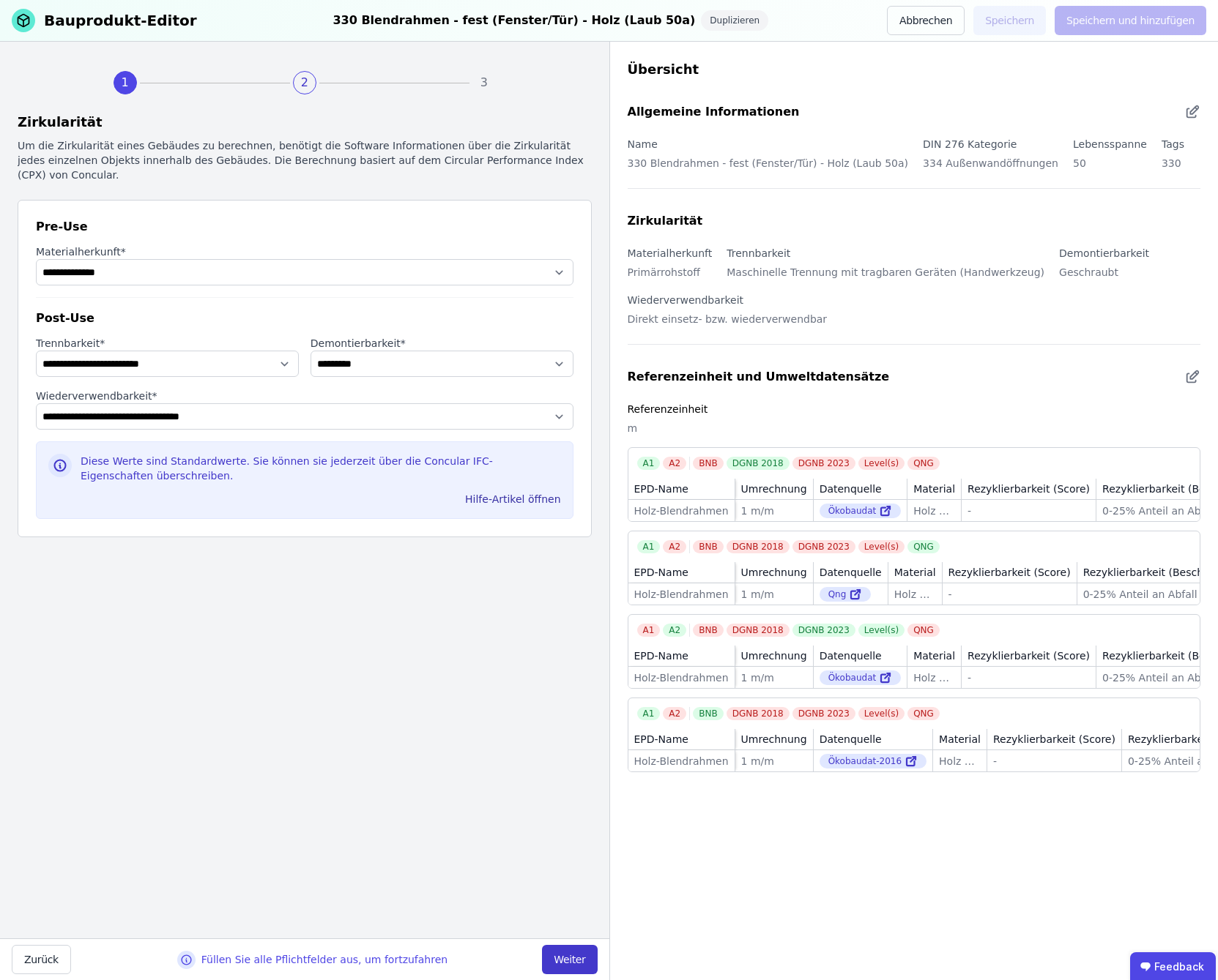
click at [578, 960] on button "Weiter" at bounding box center [569, 959] width 55 height 29
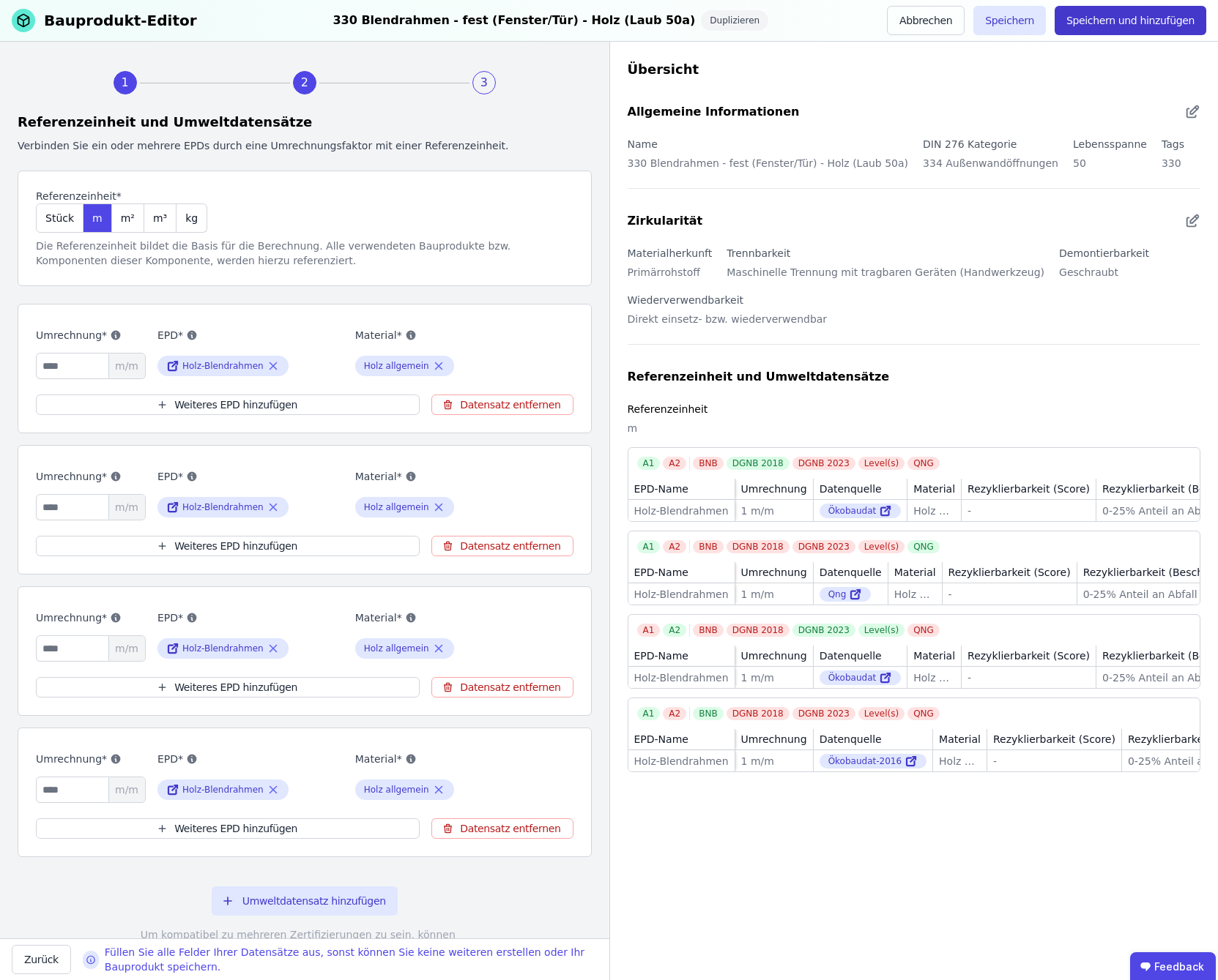
click at [1133, 21] on button "Speichern und hinzufügen" at bounding box center [1130, 20] width 152 height 29
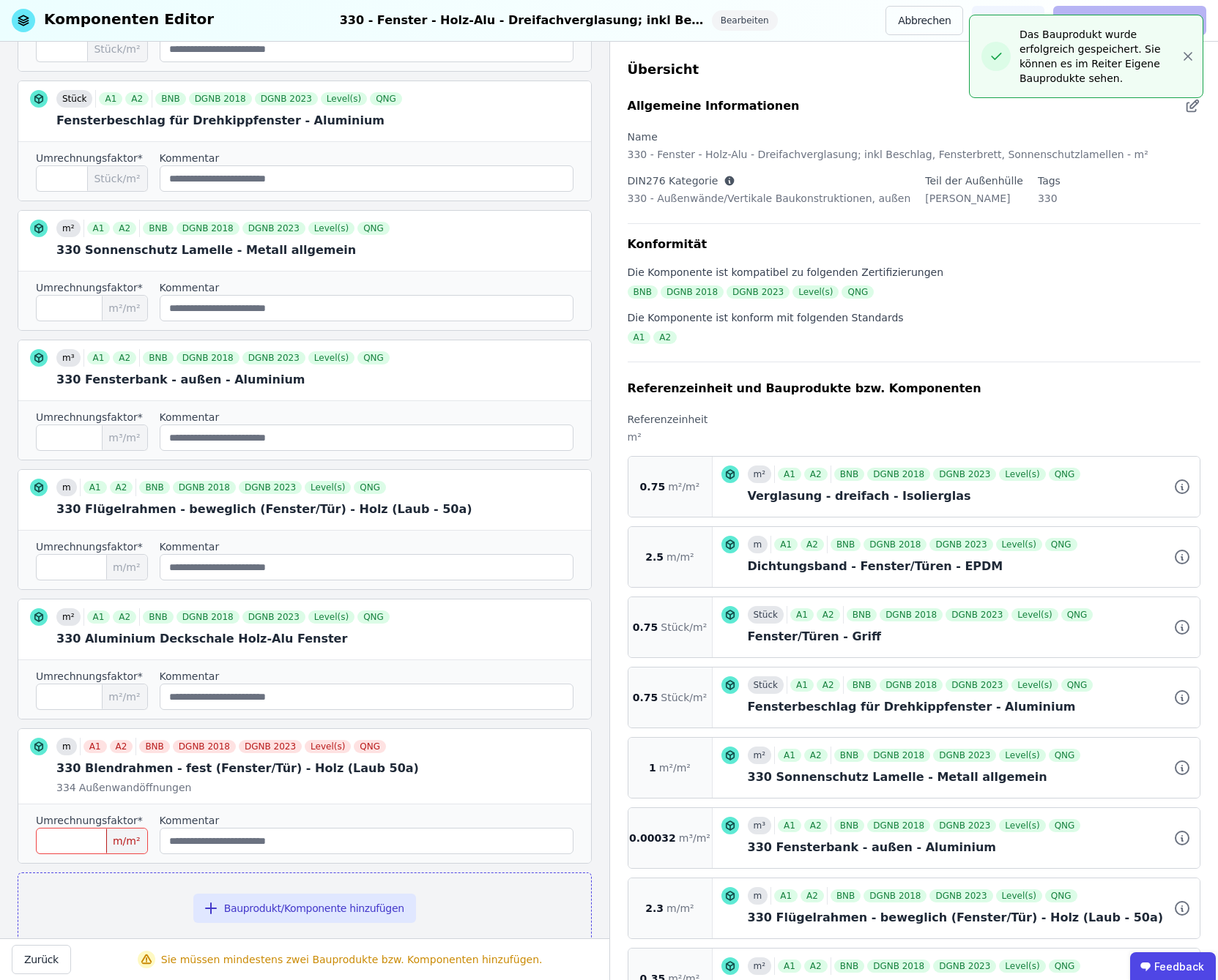
scroll to position [615, 0]
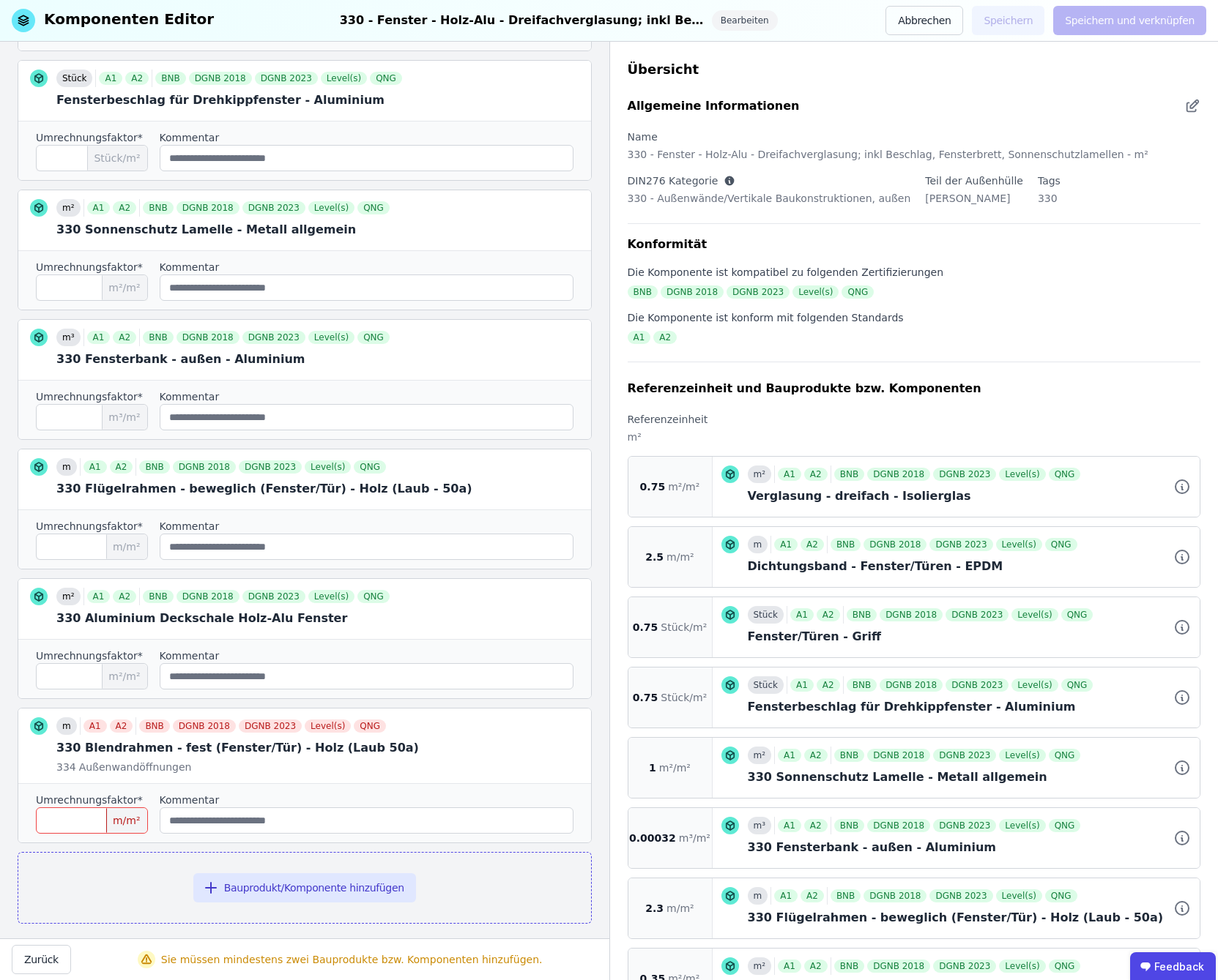
click at [83, 811] on input "number" at bounding box center [92, 820] width 112 height 26
type input "*"
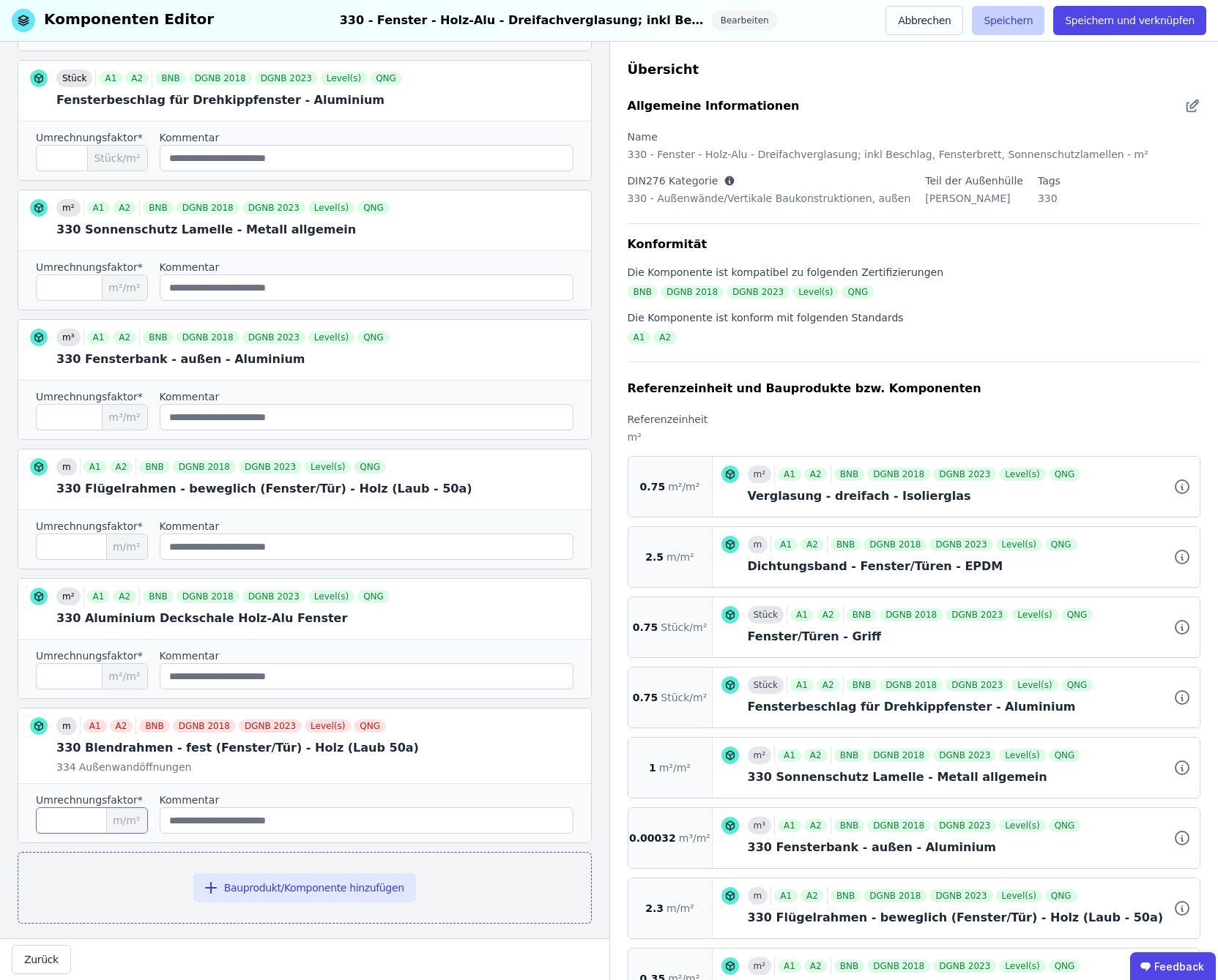
type input "***"
click at [1023, 29] on button "Speichern" at bounding box center [1007, 20] width 73 height 29
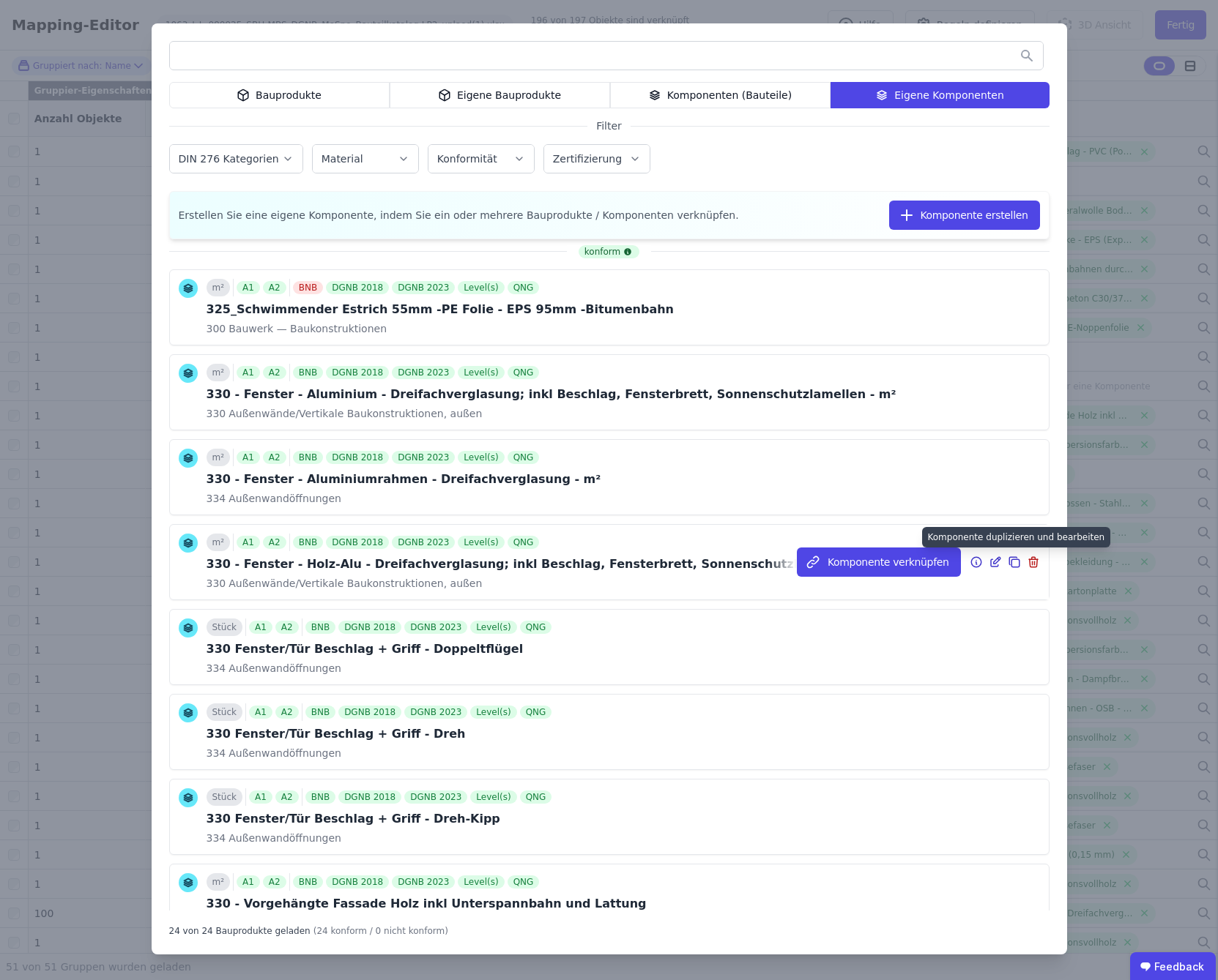
click at [1007, 563] on icon at bounding box center [1014, 562] width 13 height 18
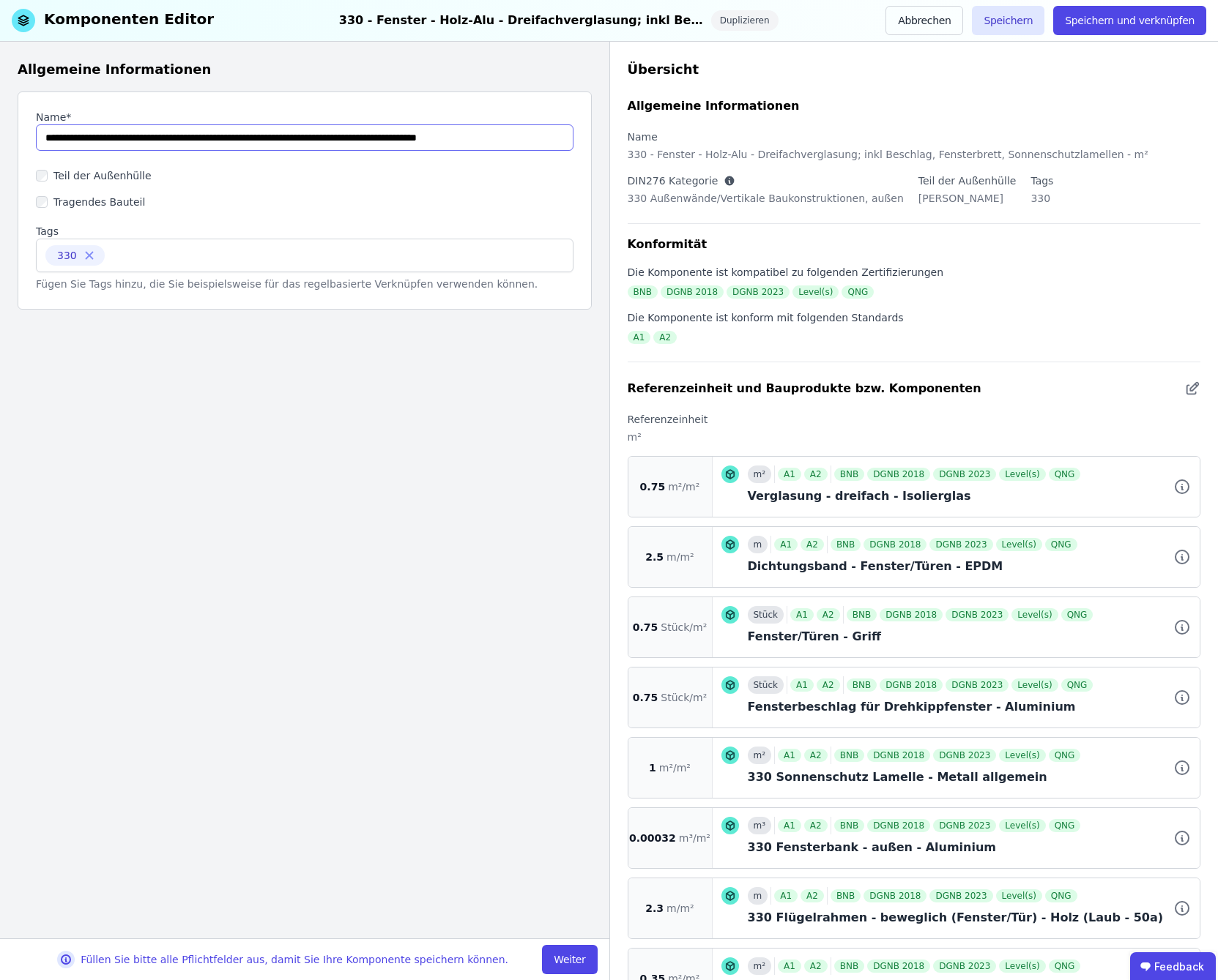
drag, startPoint x: 379, startPoint y: 142, endPoint x: 479, endPoint y: 138, distance: 100.1
click at [479, 138] on input "string" at bounding box center [304, 138] width 537 height 26
type input "**********"
click at [560, 959] on button "Weiter" at bounding box center [569, 959] width 55 height 29
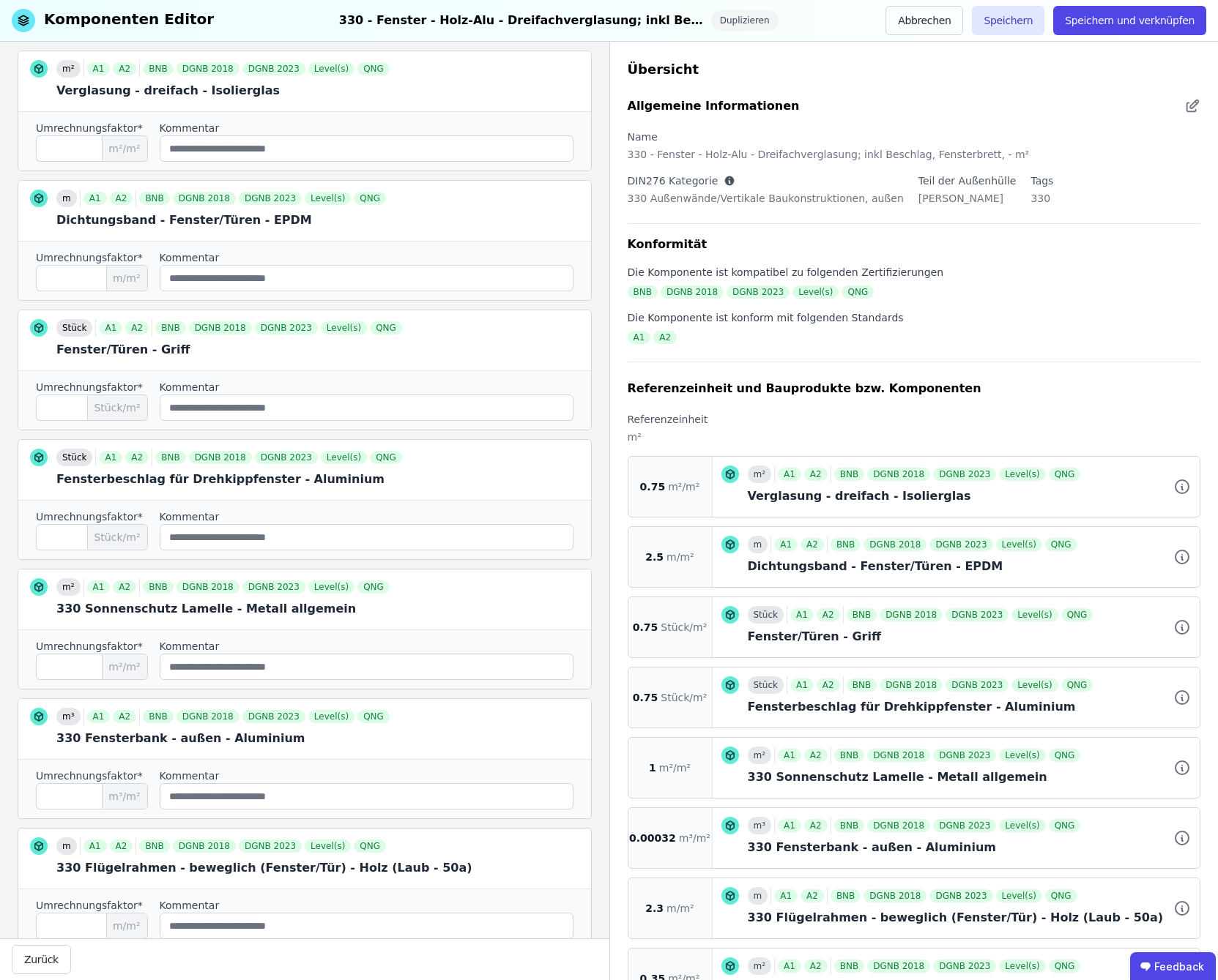
scroll to position [244, 0]
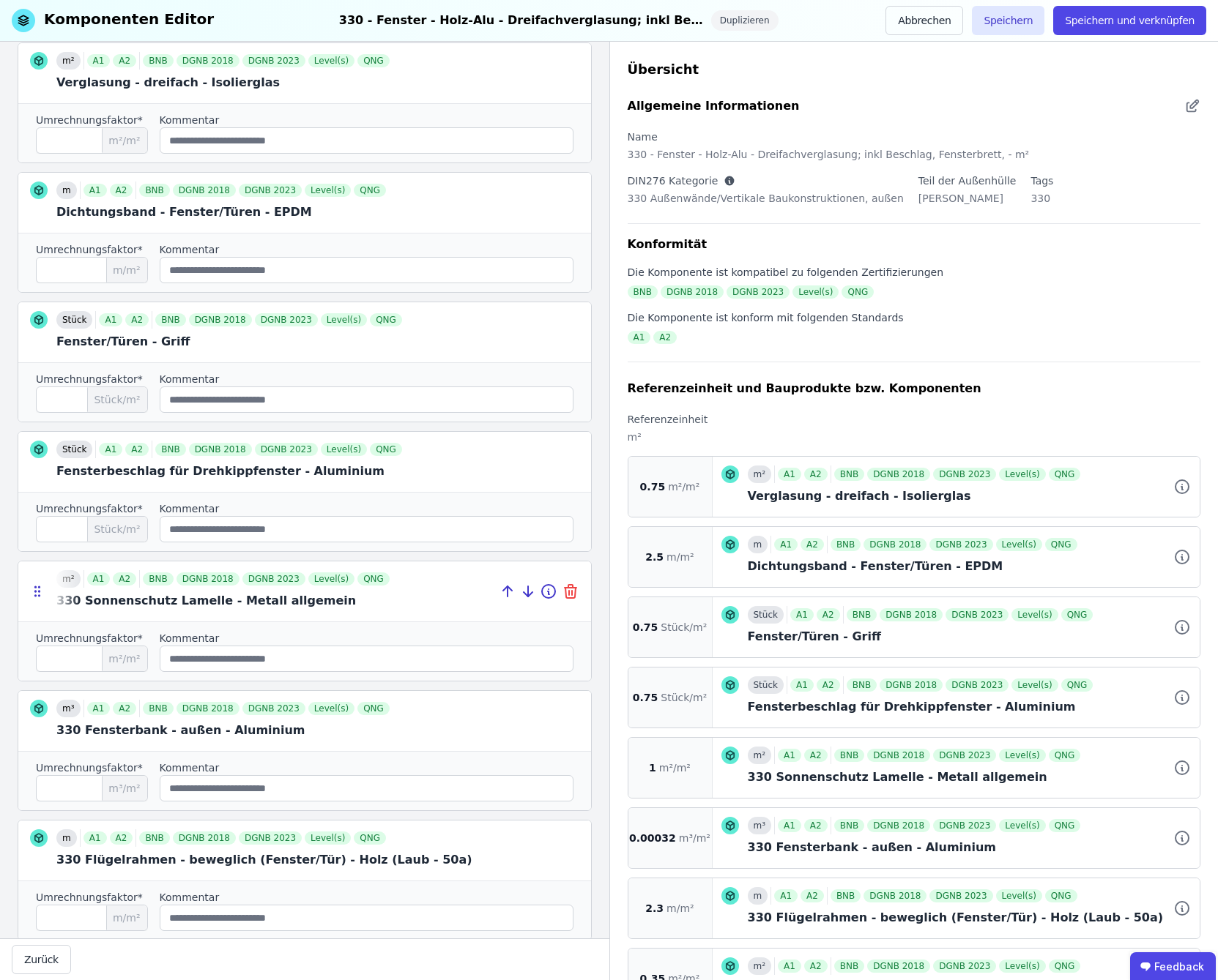
click at [562, 583] on icon at bounding box center [570, 591] width 18 height 18
type input "*******"
type input "***"
type input "****"
type input "***"
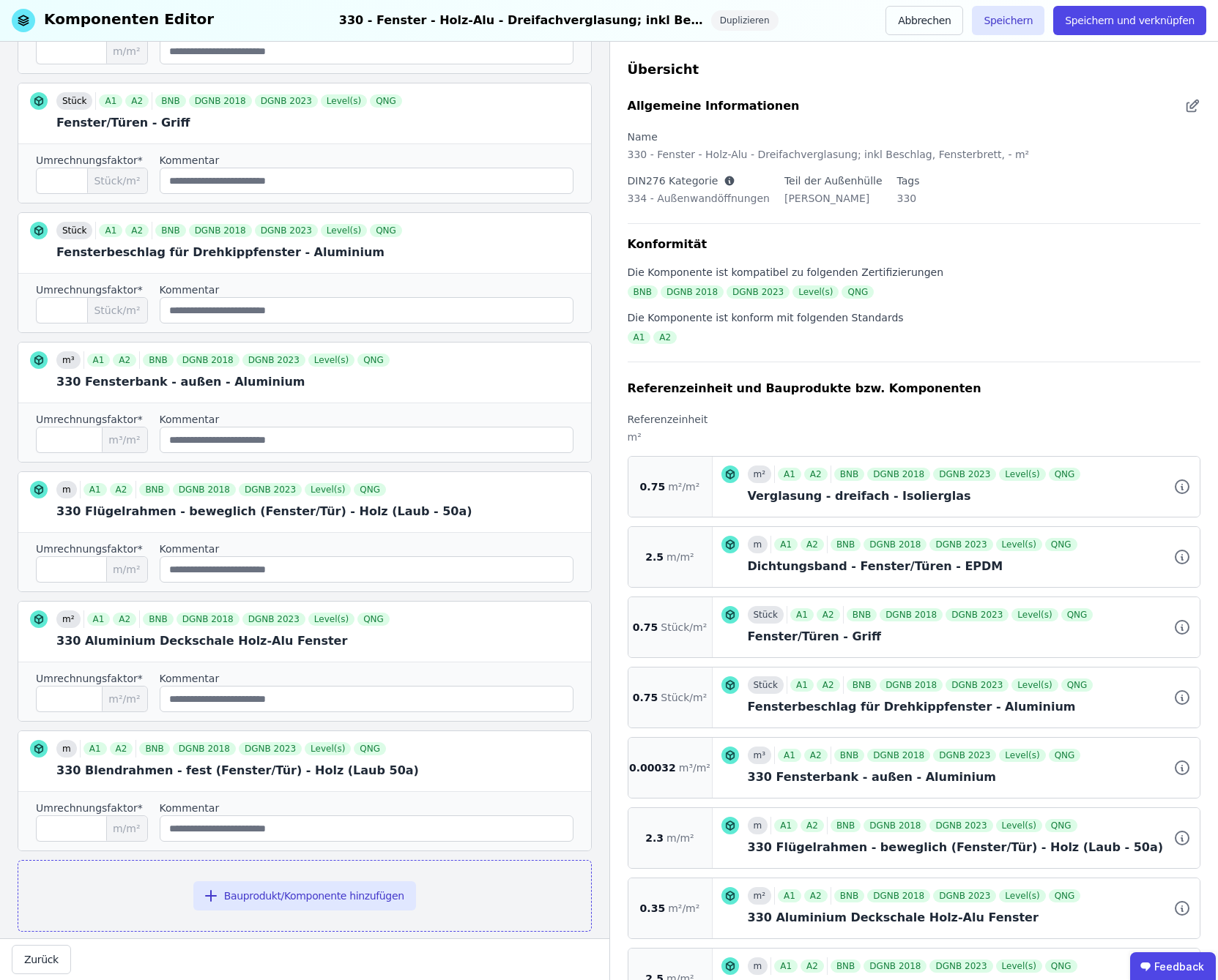
scroll to position [471, 0]
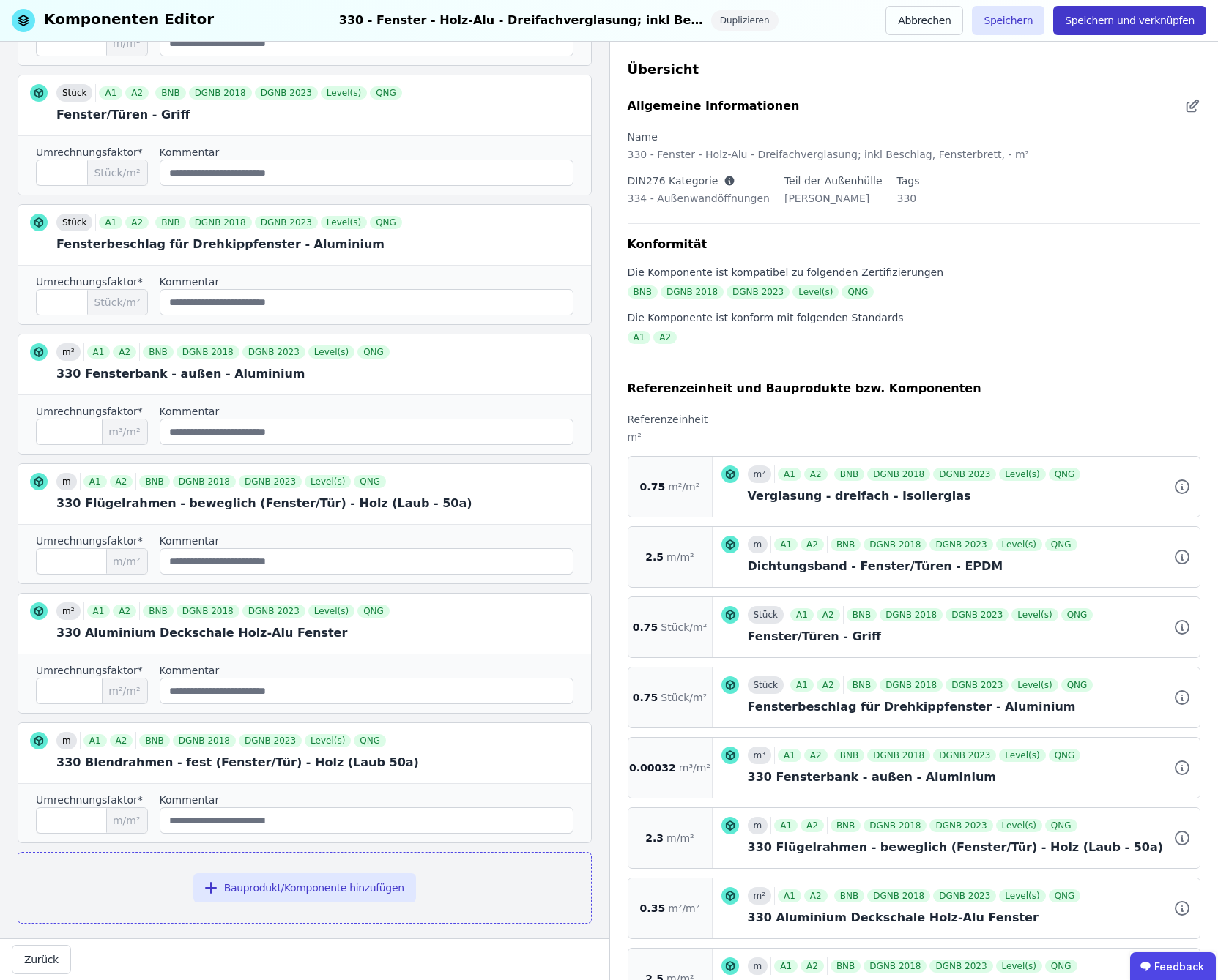
click at [1121, 24] on button "Speichern und verknüpfen" at bounding box center [1129, 20] width 153 height 29
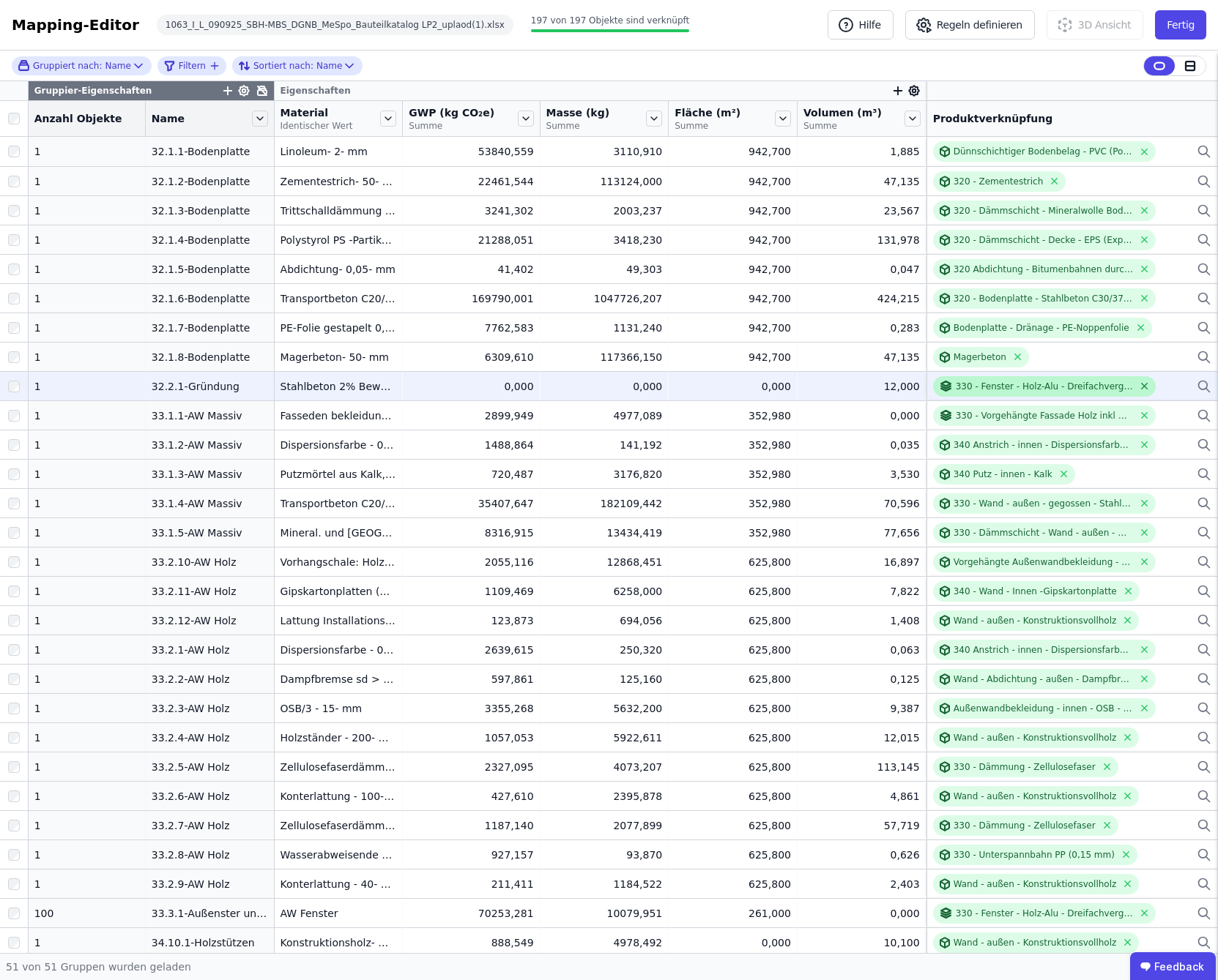
click at [1142, 385] on icon at bounding box center [1144, 386] width 6 height 6
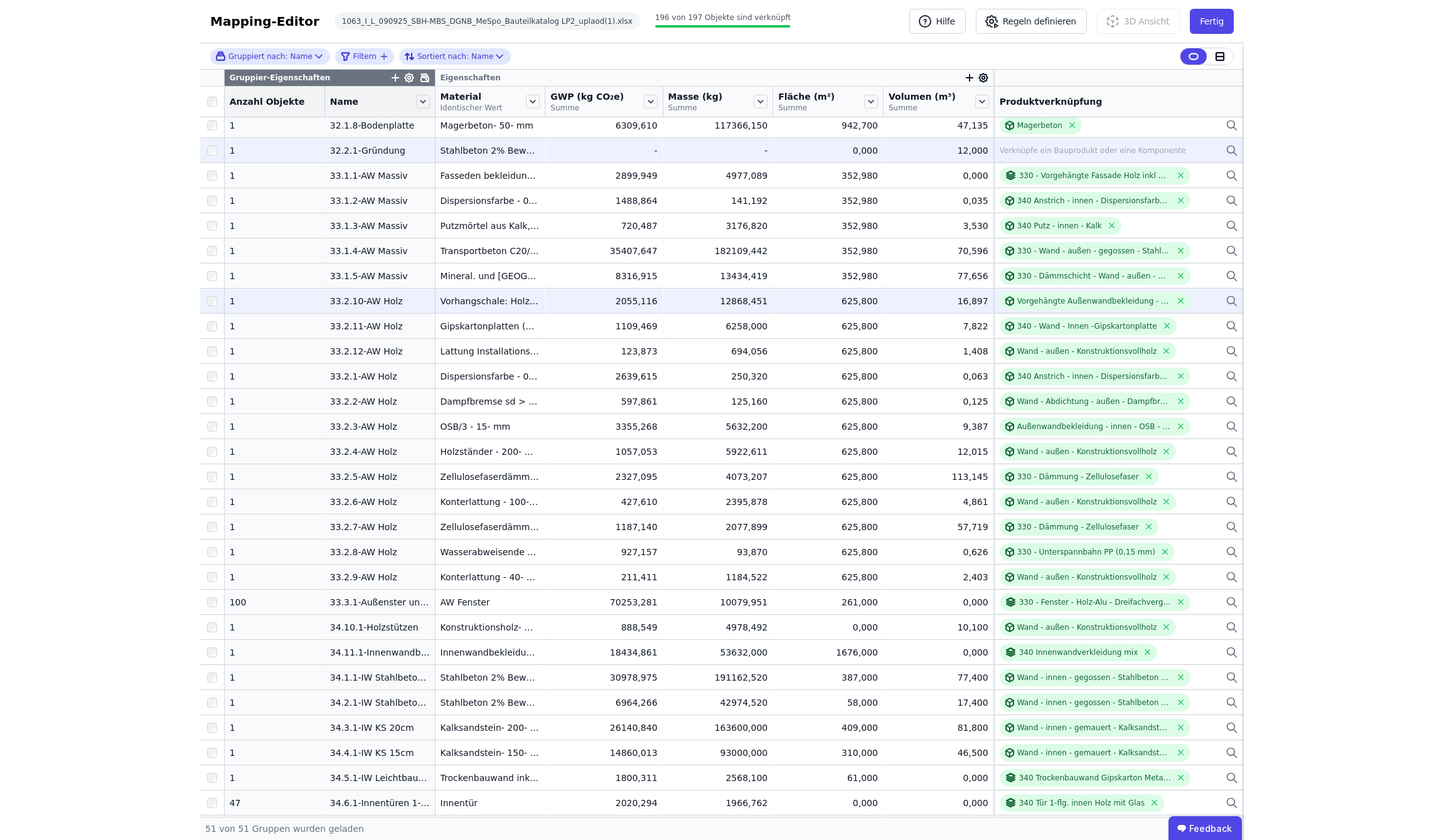
scroll to position [209, 0]
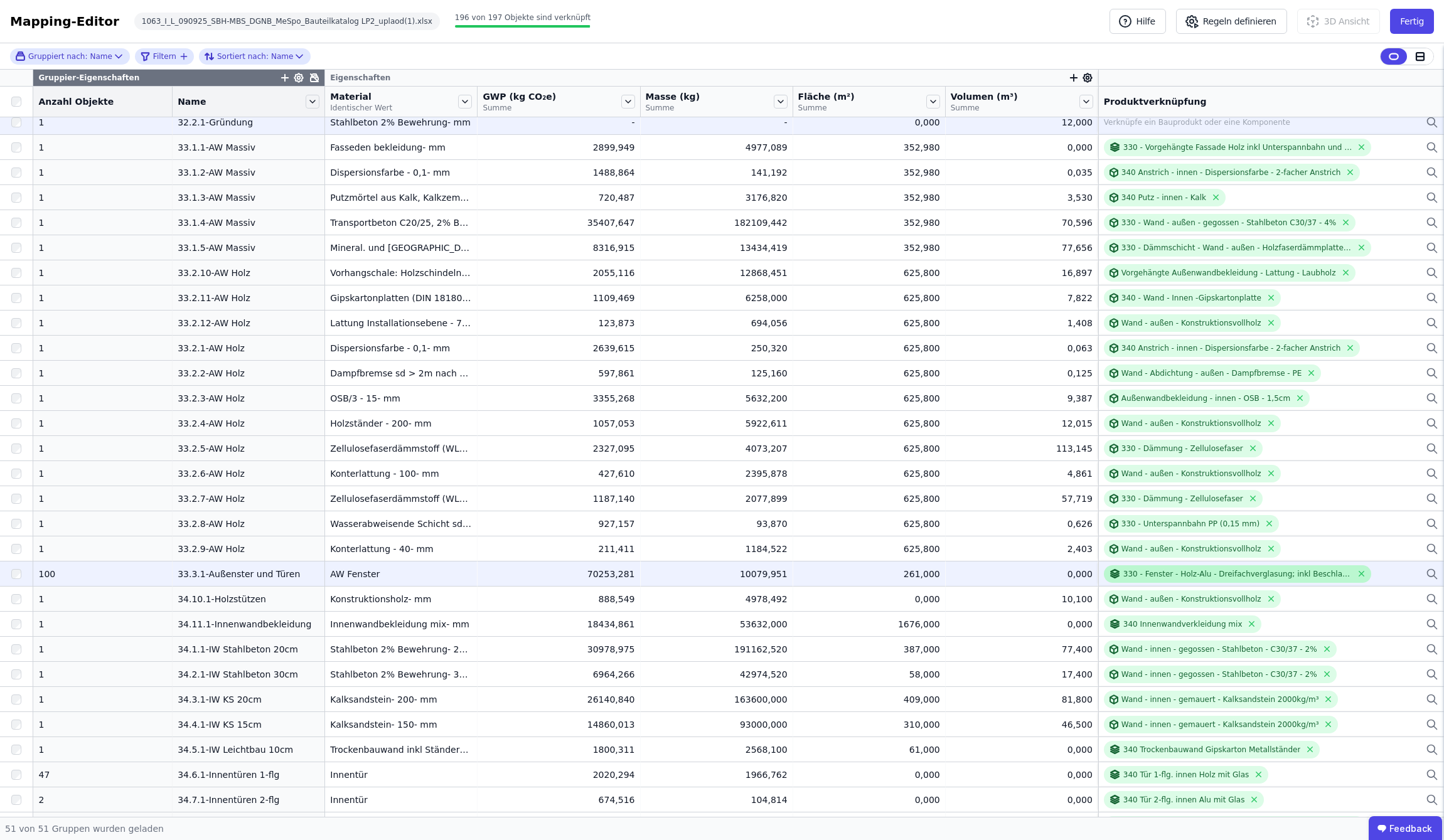
click at [1043, 575] on div "330 - Fenster - Holz-Alu - Dreifachverglasung; inkl Beschlag, Fensterbrett, Son…" at bounding box center [1238, 574] width 229 height 10
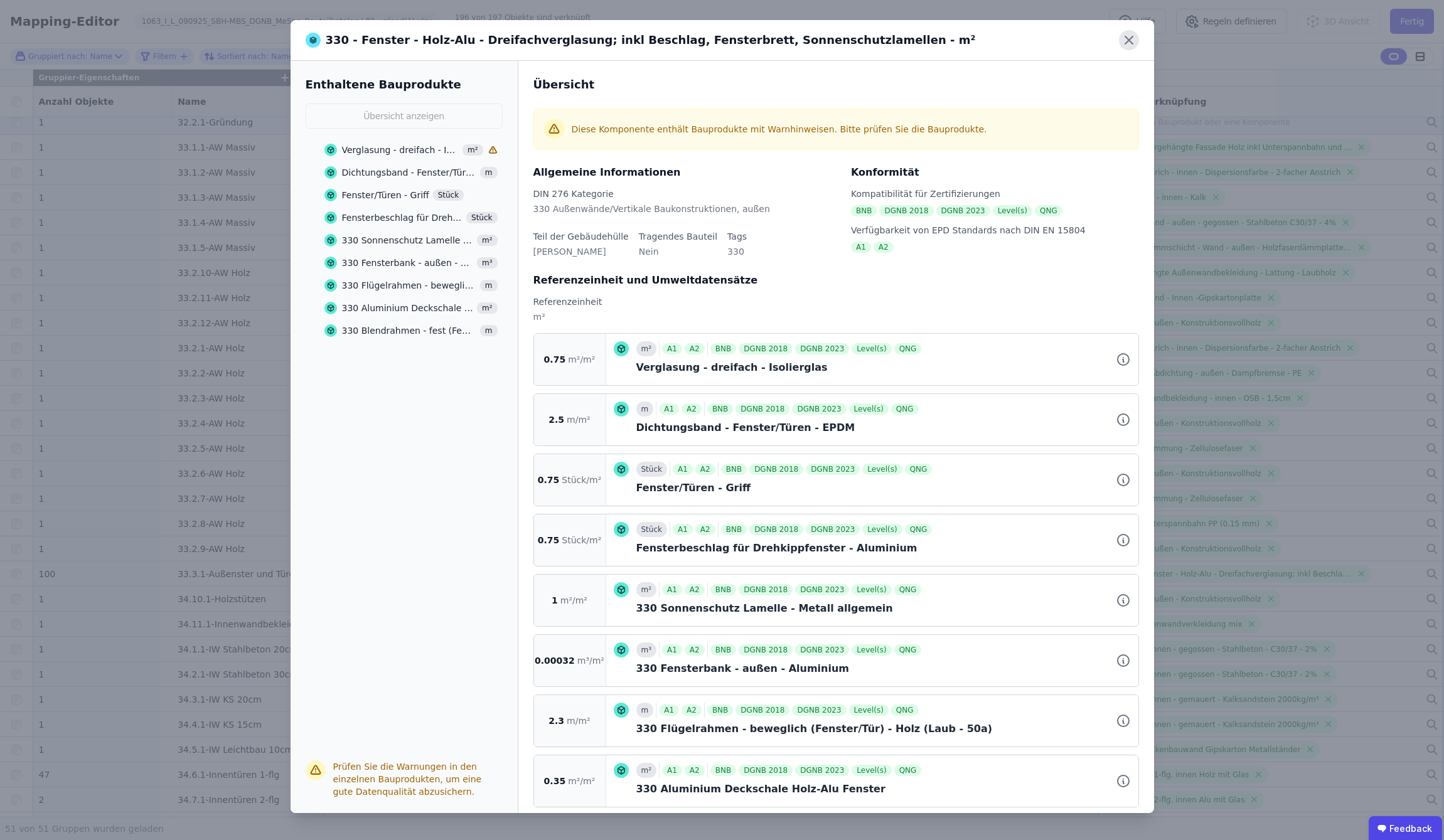
click at [1043, 39] on icon at bounding box center [1129, 40] width 20 height 20
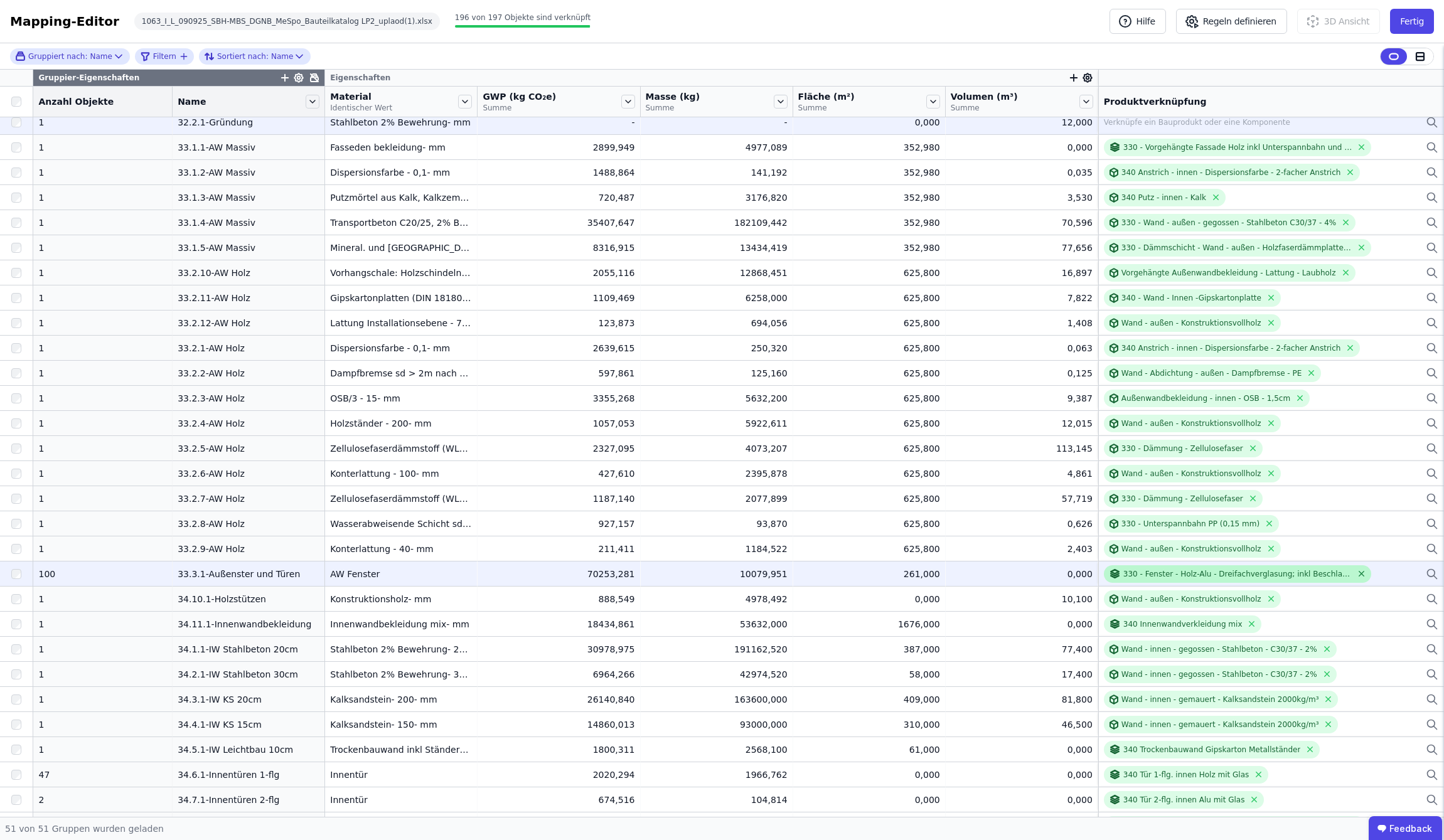
click at [1043, 575] on icon at bounding box center [1361, 574] width 10 height 10
click at [1043, 575] on div "Verknüpfe ein Bauprodukt oder eine Komponente" at bounding box center [1197, 574] width 186 height 10
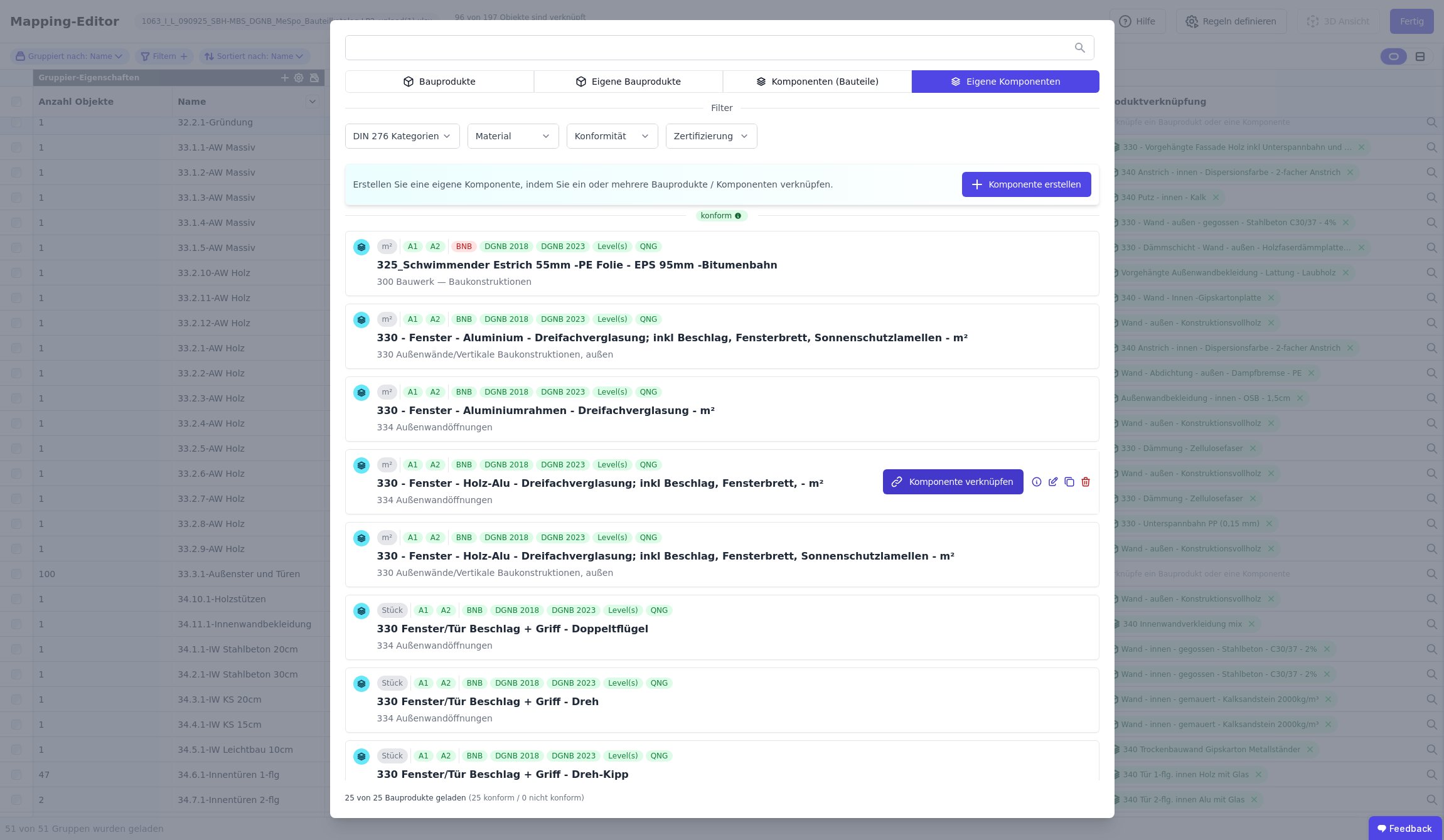
click at [930, 485] on button "Komponente verknüpfen" at bounding box center [953, 482] width 141 height 25
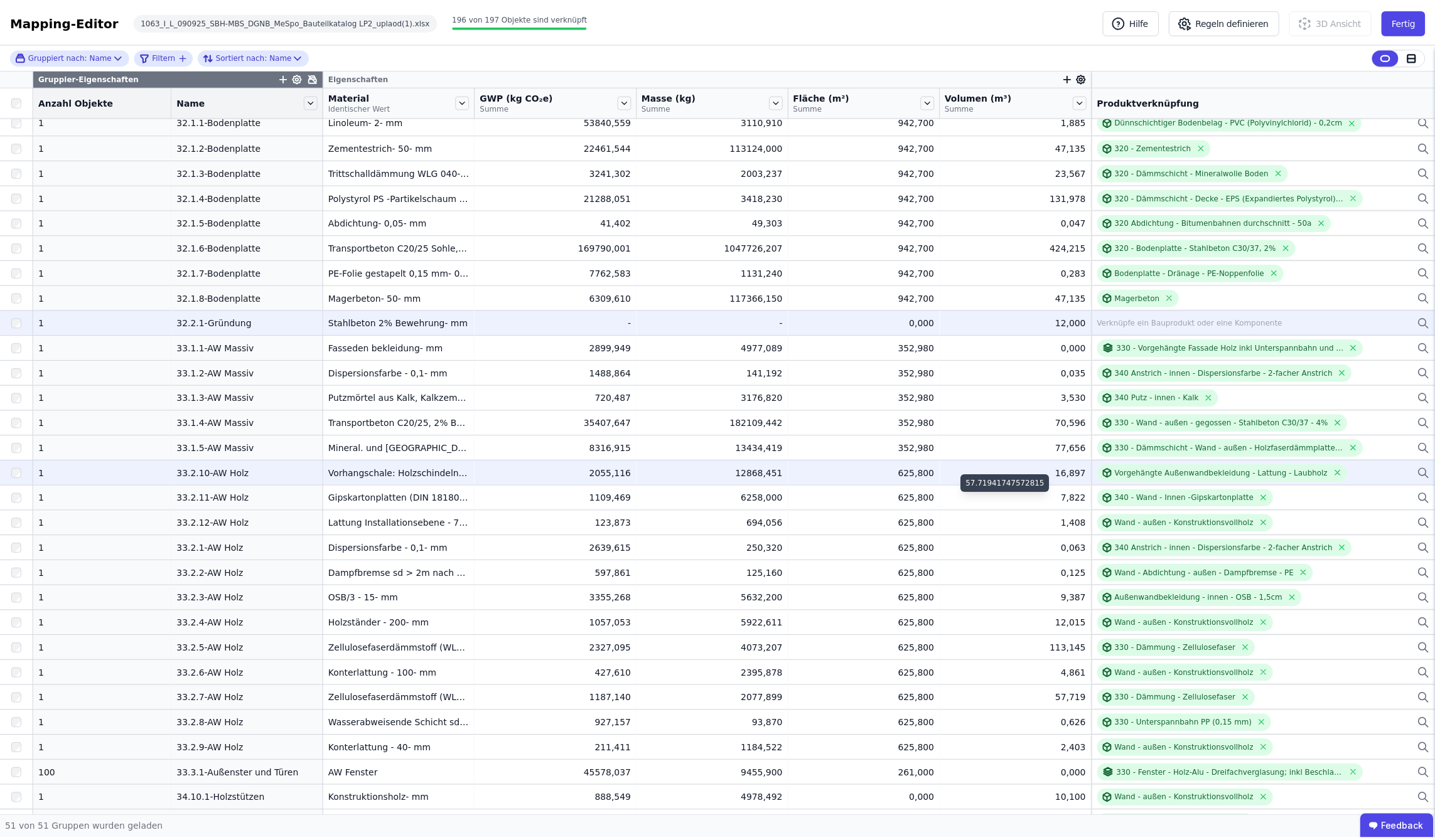
scroll to position [0, 0]
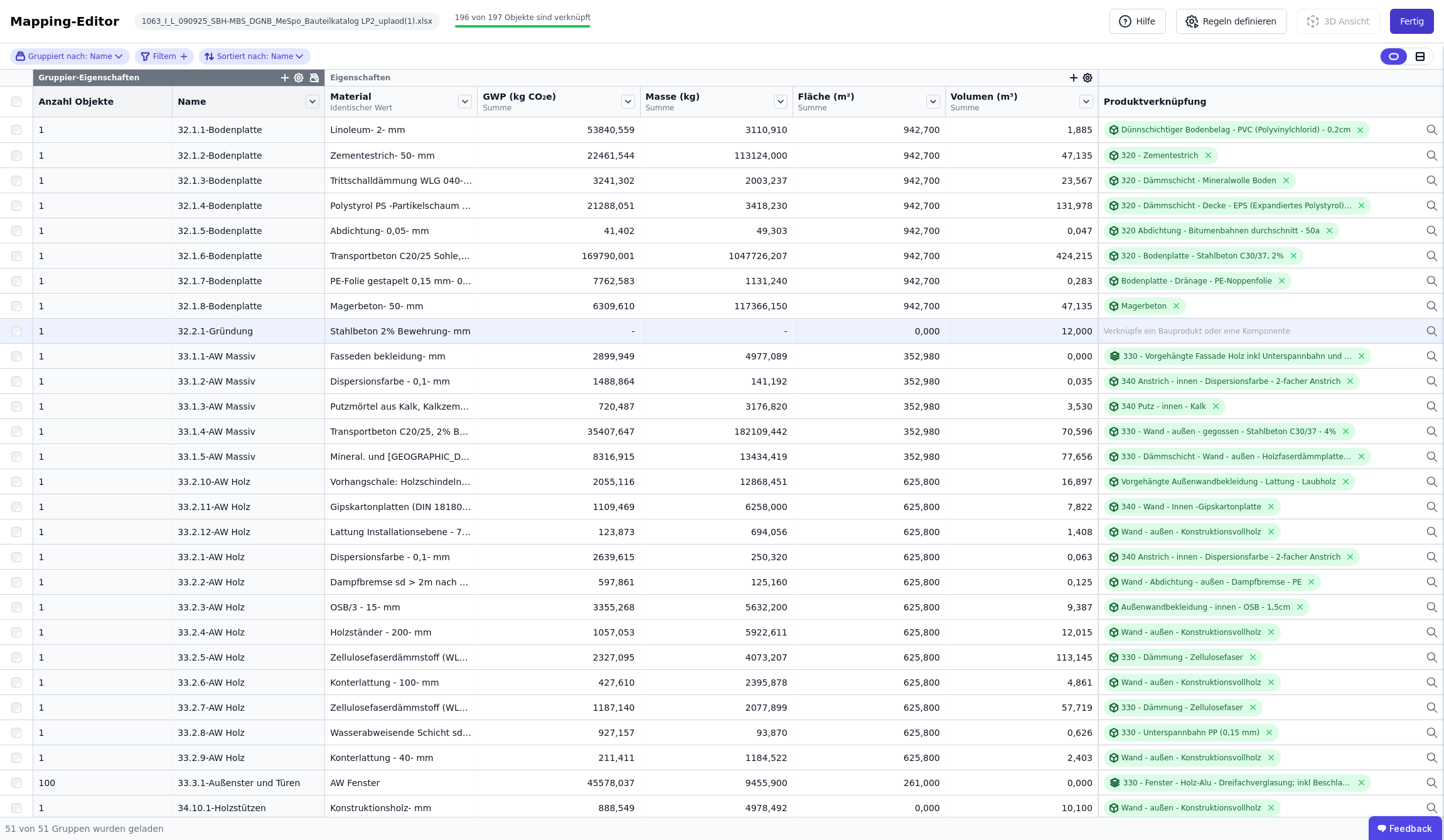
click at [1043, 18] on button "Fertig" at bounding box center [1412, 21] width 44 height 25
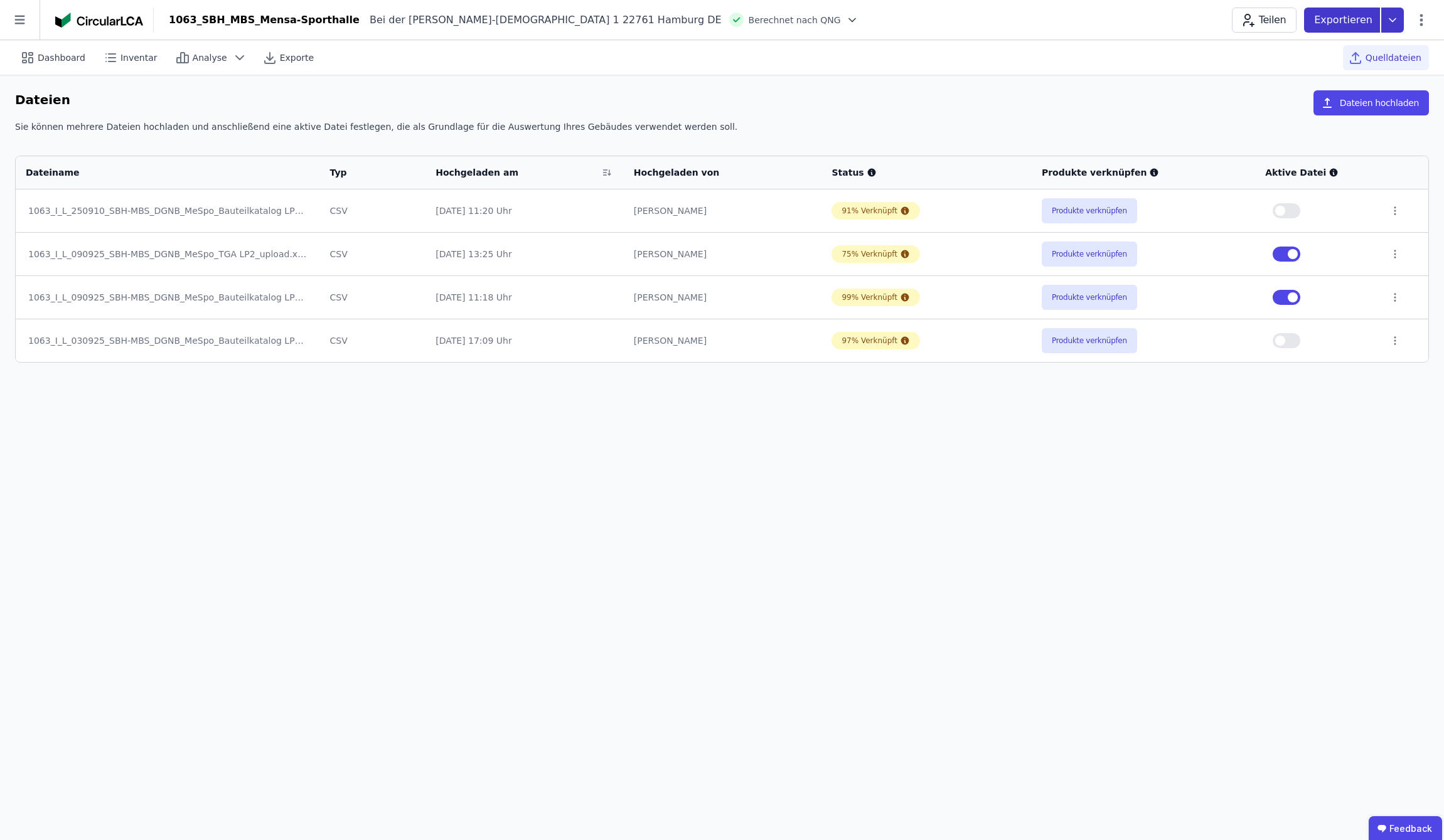
click at [1043, 18] on icon at bounding box center [1393, 19] width 23 height 25
click at [1043, 99] on div "Ökobilanzierung" at bounding box center [1292, 95] width 71 height 13
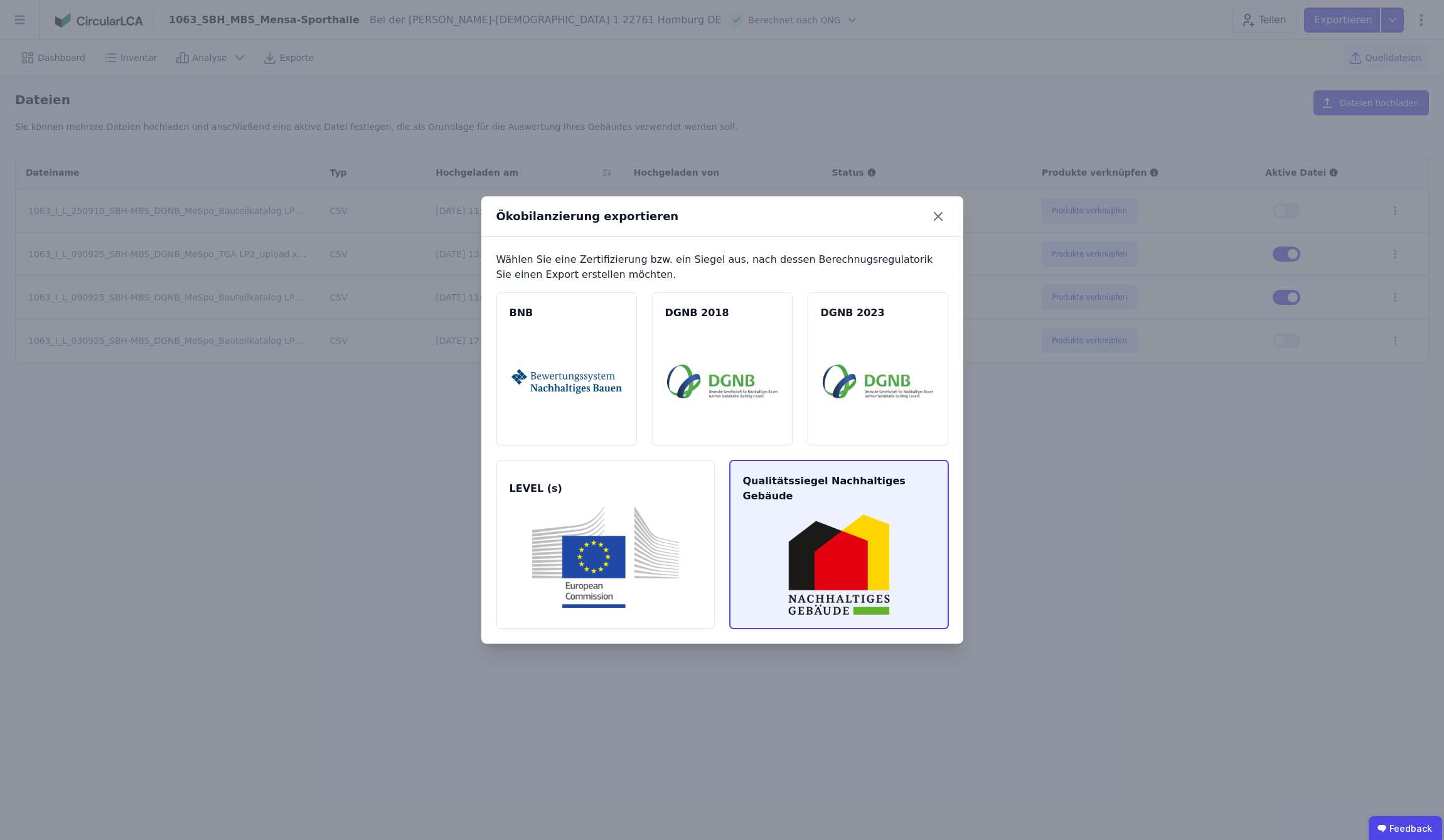
click at [842, 551] on img at bounding box center [839, 565] width 189 height 102
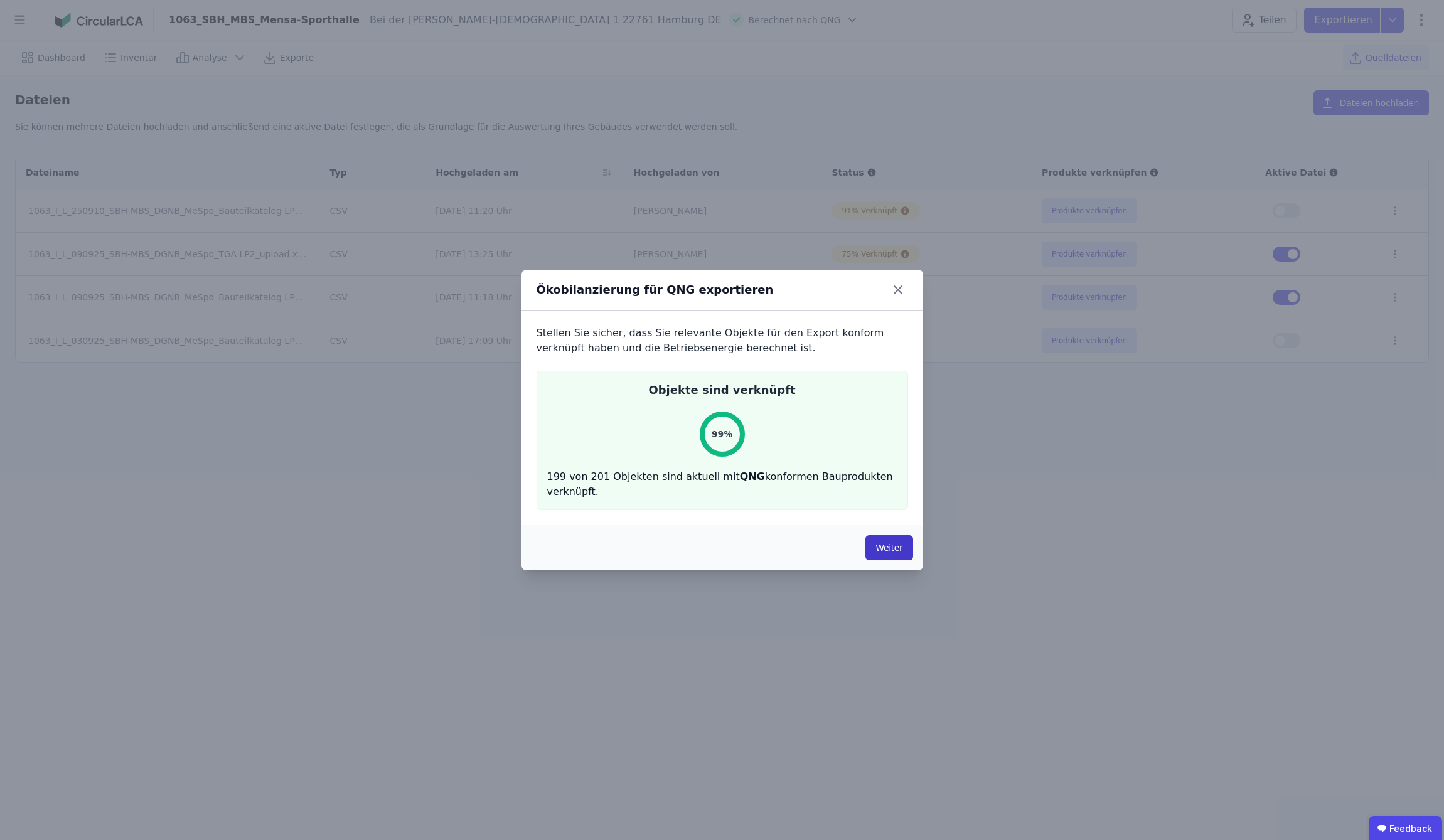
click at [881, 552] on button "Weiter" at bounding box center [889, 547] width 47 height 25
select select "*"
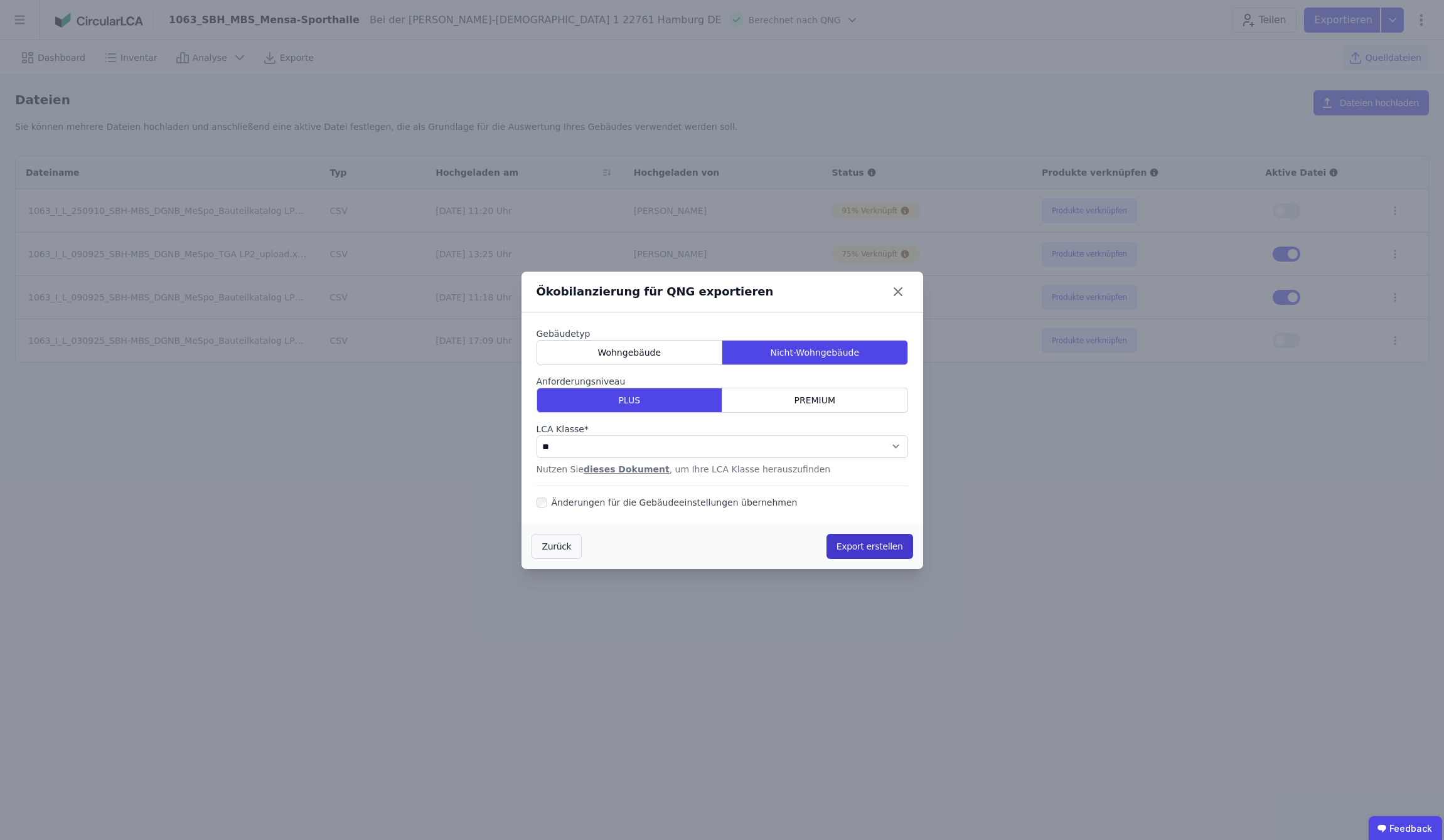
click at [860, 552] on button "Export erstellen" at bounding box center [869, 546] width 87 height 25
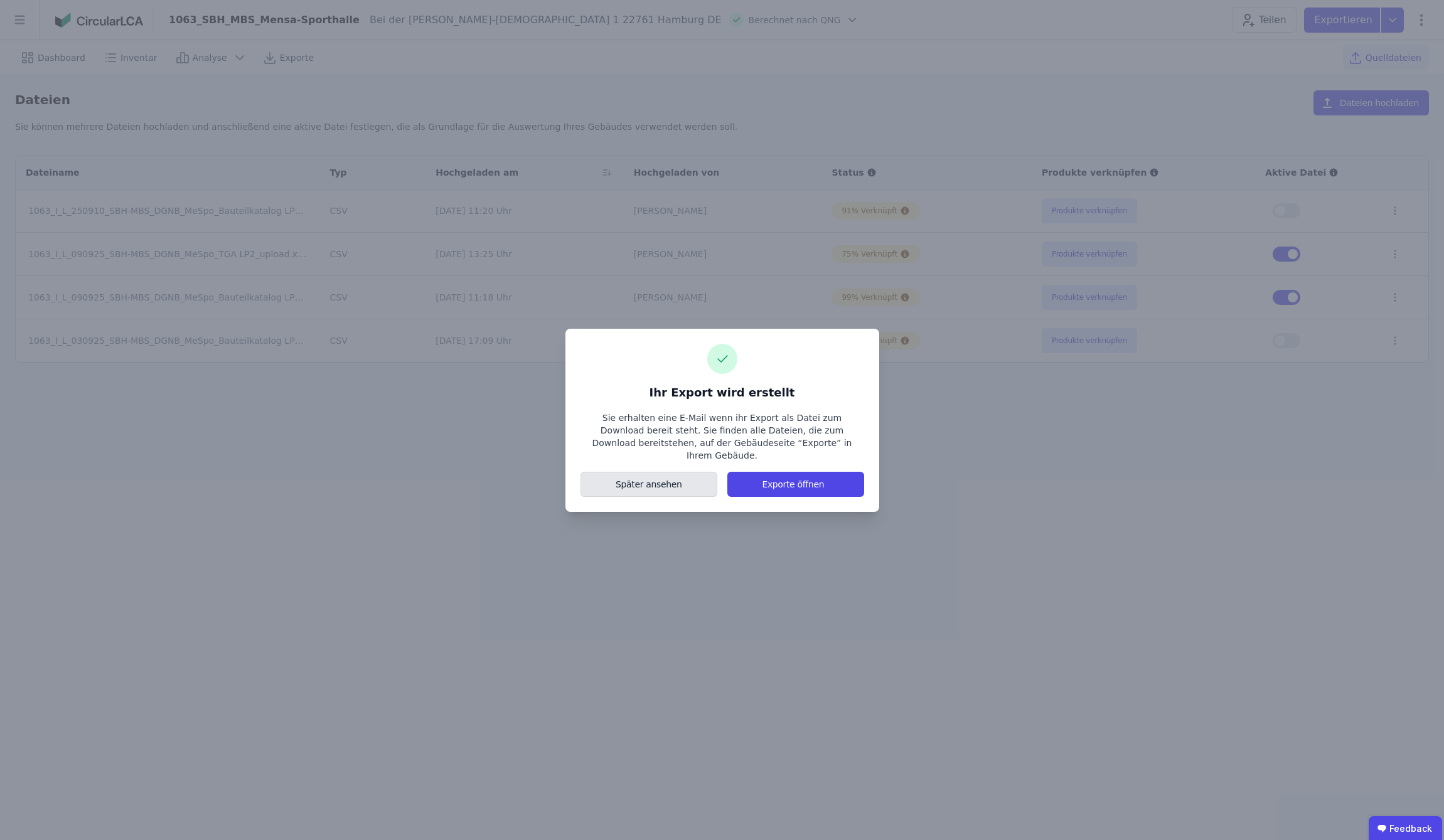
click at [651, 480] on button "Später ansehen" at bounding box center [649, 484] width 138 height 25
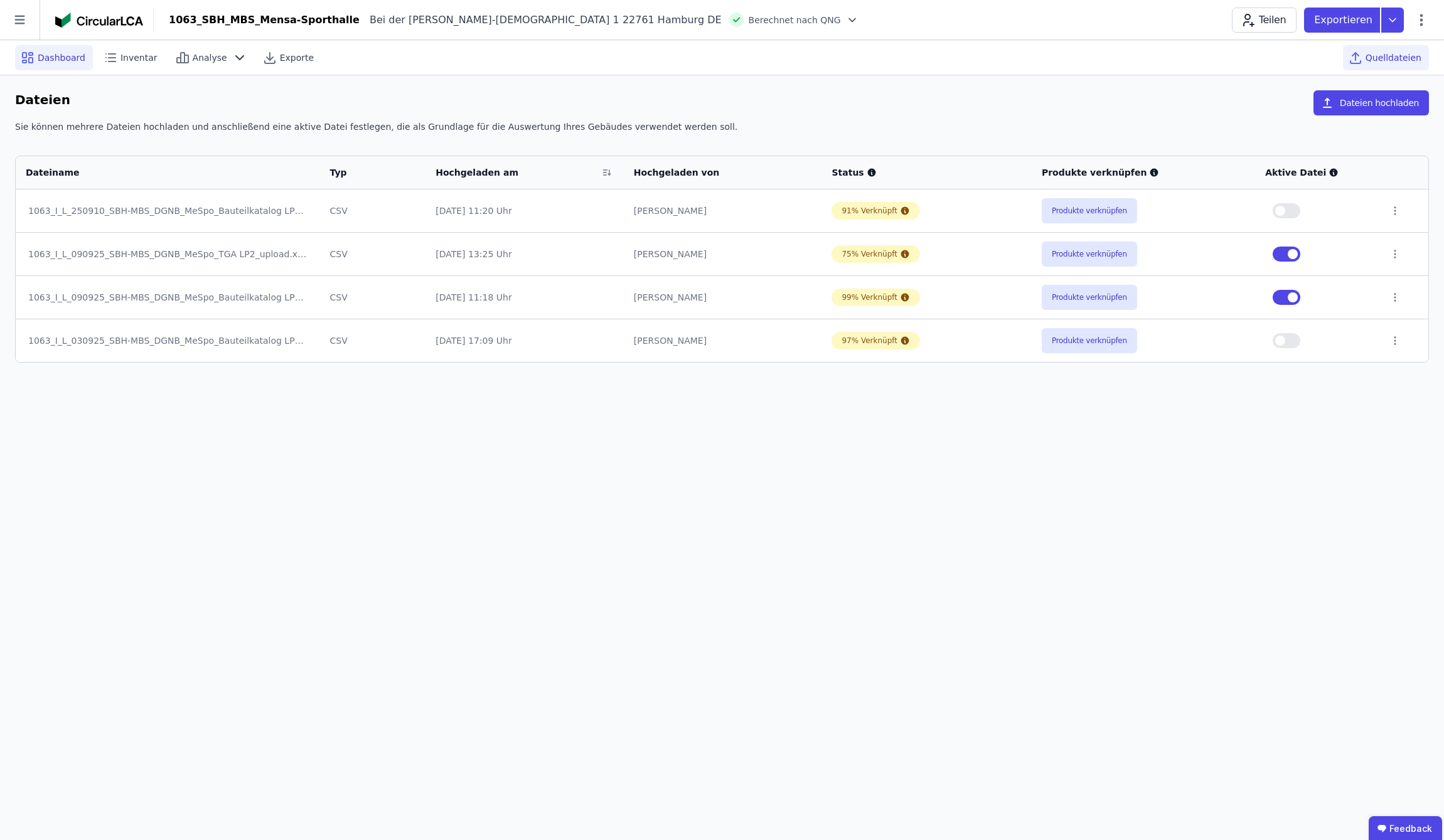
click at [59, 59] on span "Dashboard" at bounding box center [62, 58] width 48 height 13
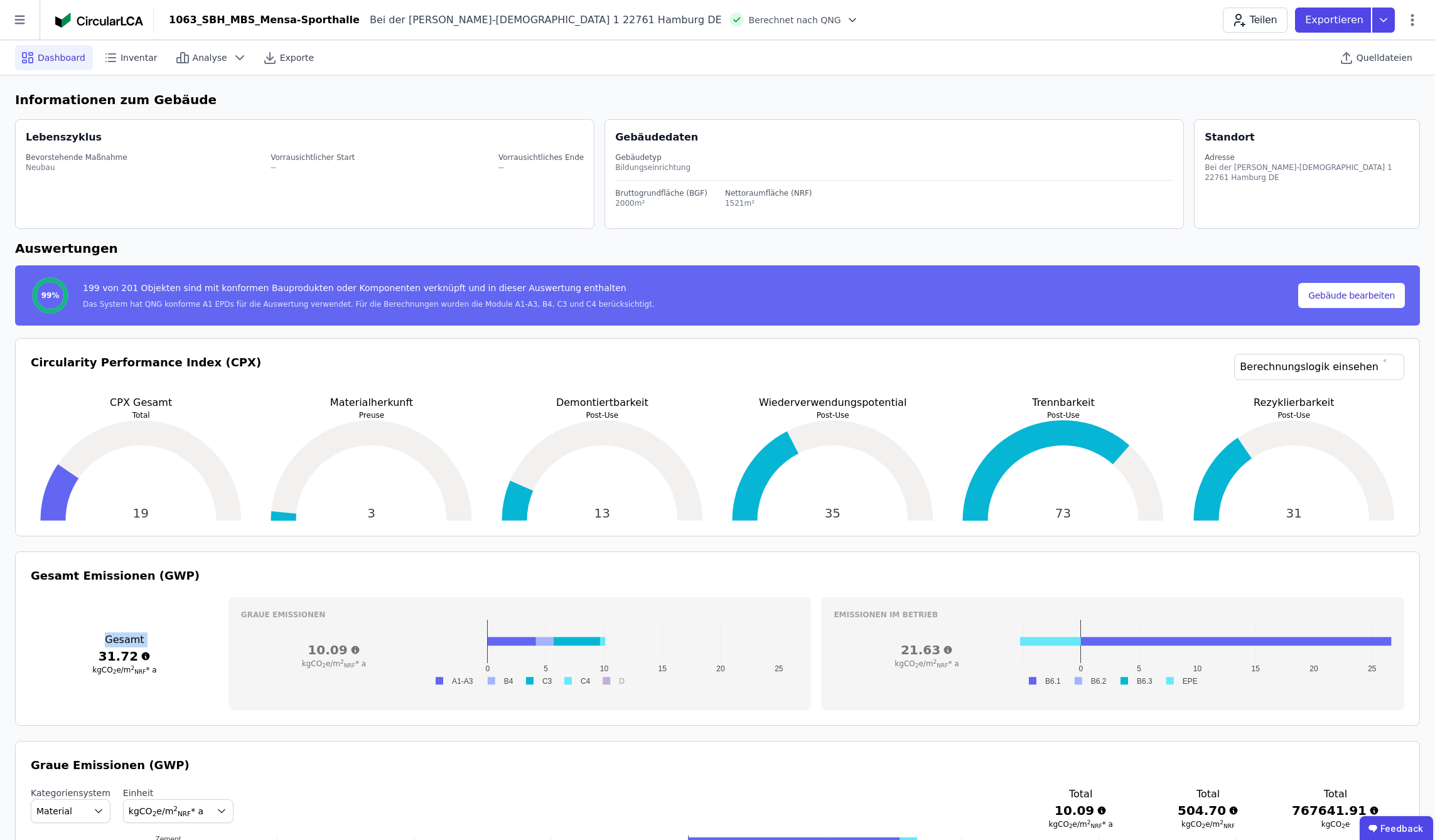
drag, startPoint x: 104, startPoint y: 658, endPoint x: 74, endPoint y: 626, distance: 43.9
click at [74, 626] on div "Gesamt 31.72 kgCO 2 e/m 2 NRF * a" at bounding box center [125, 654] width 188 height 113
click at [163, 626] on div "Gesamt 31.72 kgCO 2 e/m 2 NRF * a" at bounding box center [125, 654] width 188 height 113
click at [48, 664] on h3 "31.72" at bounding box center [125, 656] width 188 height 18
click at [204, 58] on span "Analyse" at bounding box center [210, 58] width 35 height 13
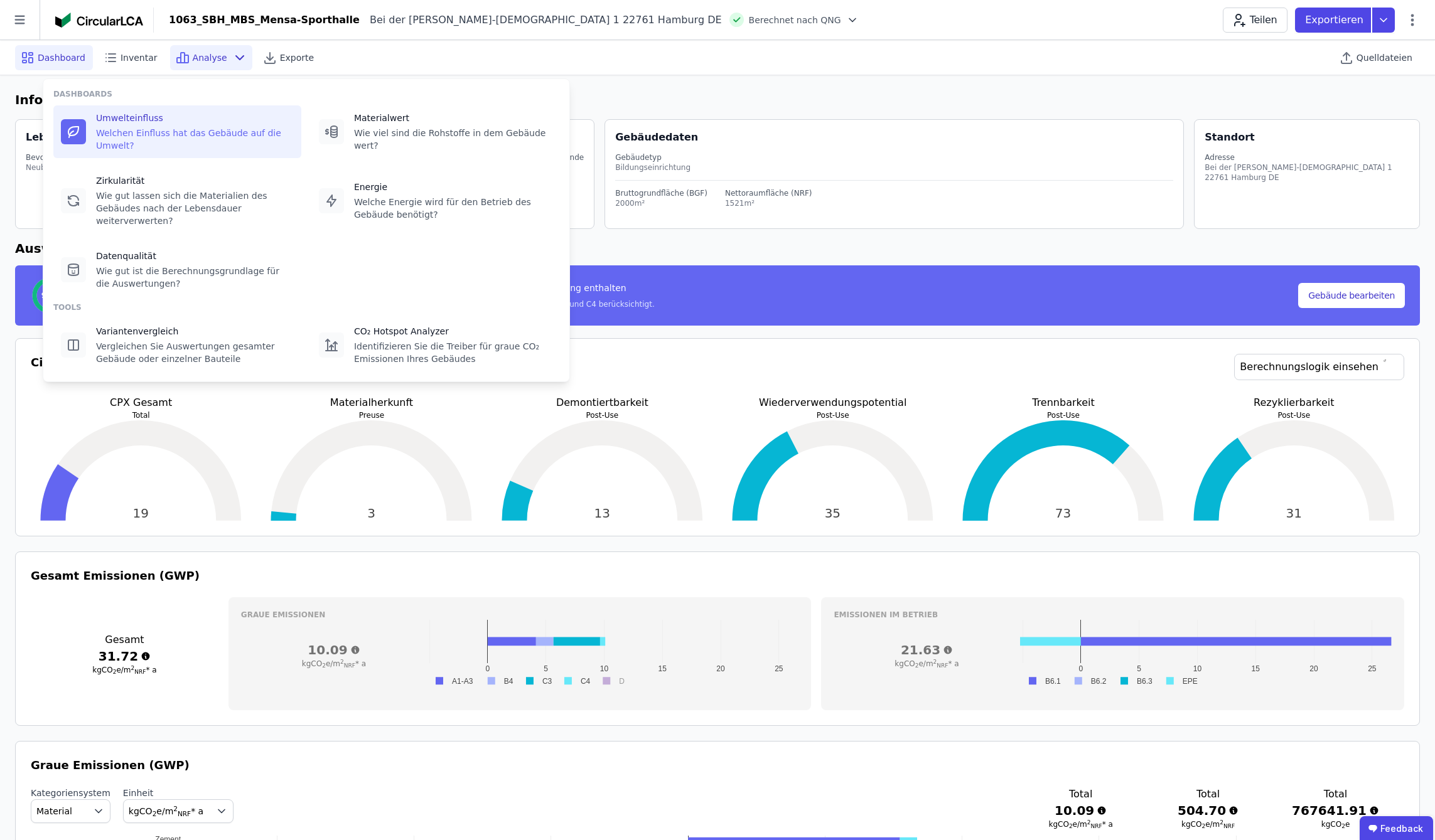
click at [169, 130] on div "Welchen Einfluss hat das Gebäude auf die Umwelt?" at bounding box center [195, 139] width 197 height 25
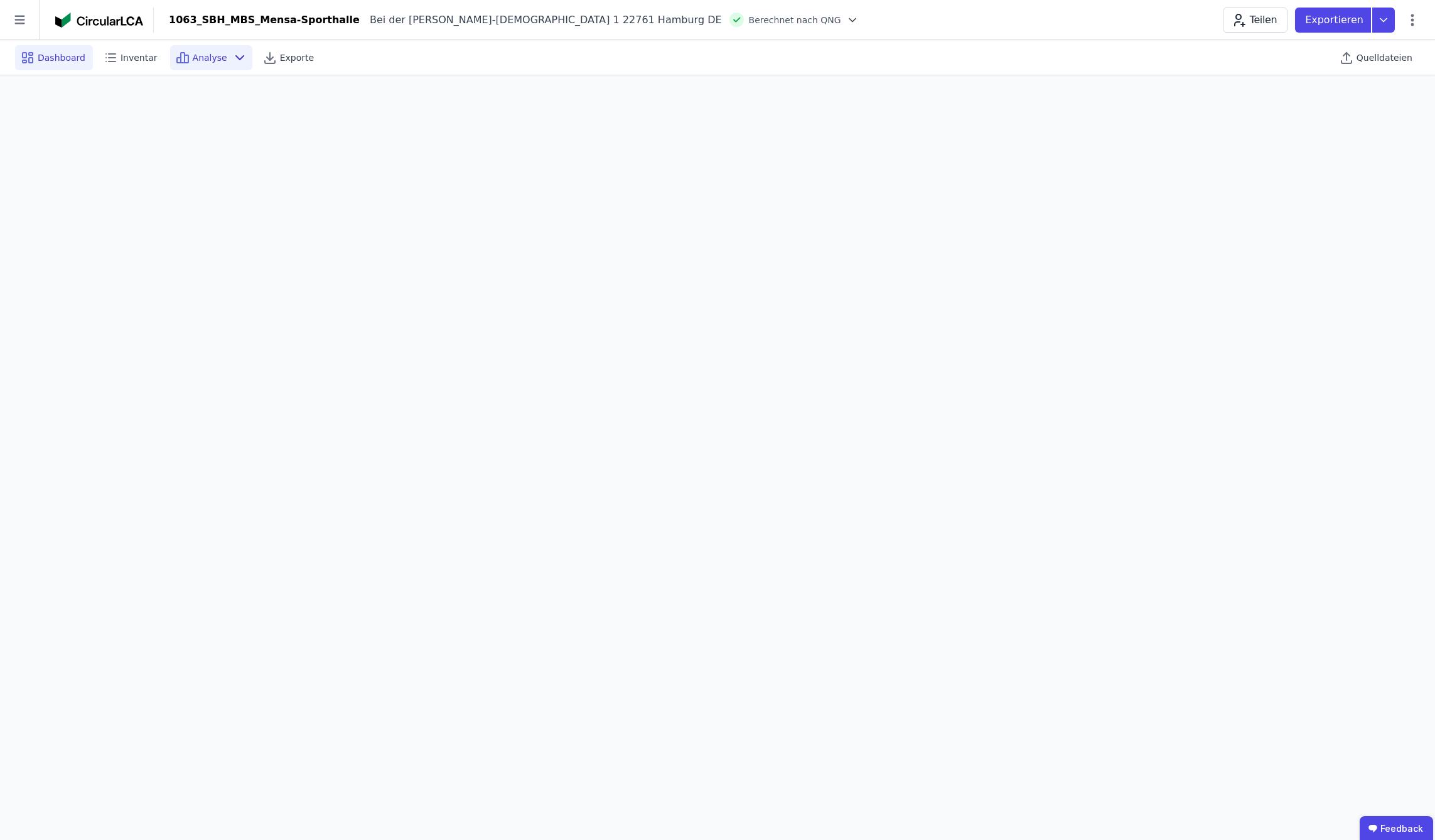
click at [62, 57] on span "Dashboard" at bounding box center [62, 58] width 48 height 13
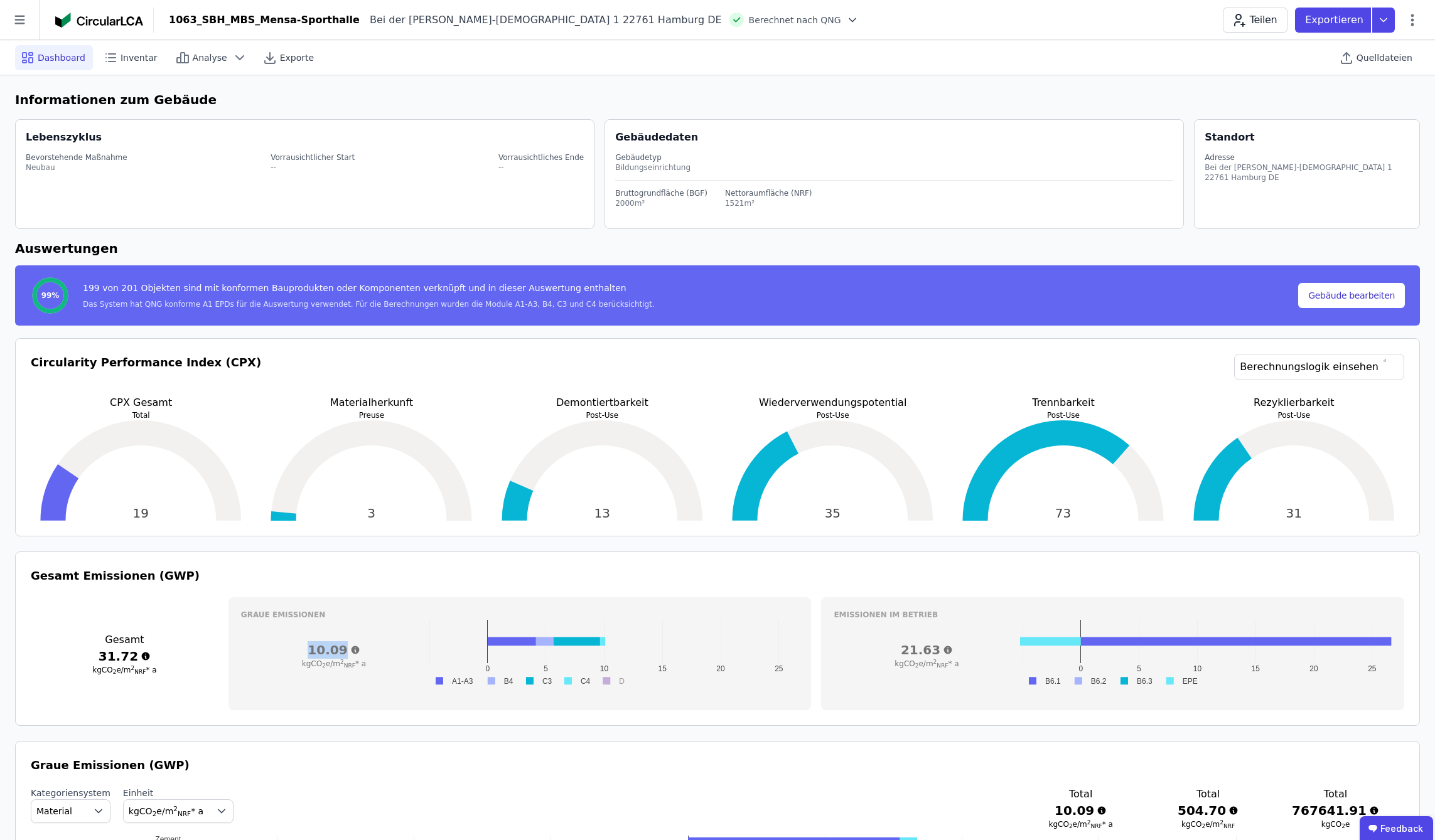
drag, startPoint x: 314, startPoint y: 650, endPoint x: 342, endPoint y: 653, distance: 28.2
click at [342, 653] on h3 "10.09" at bounding box center [334, 650] width 186 height 18
drag, startPoint x: 1378, startPoint y: 62, endPoint x: 1374, endPoint y: 70, distance: 8.9
click at [1043, 62] on span "Quelldateien" at bounding box center [1384, 58] width 56 height 13
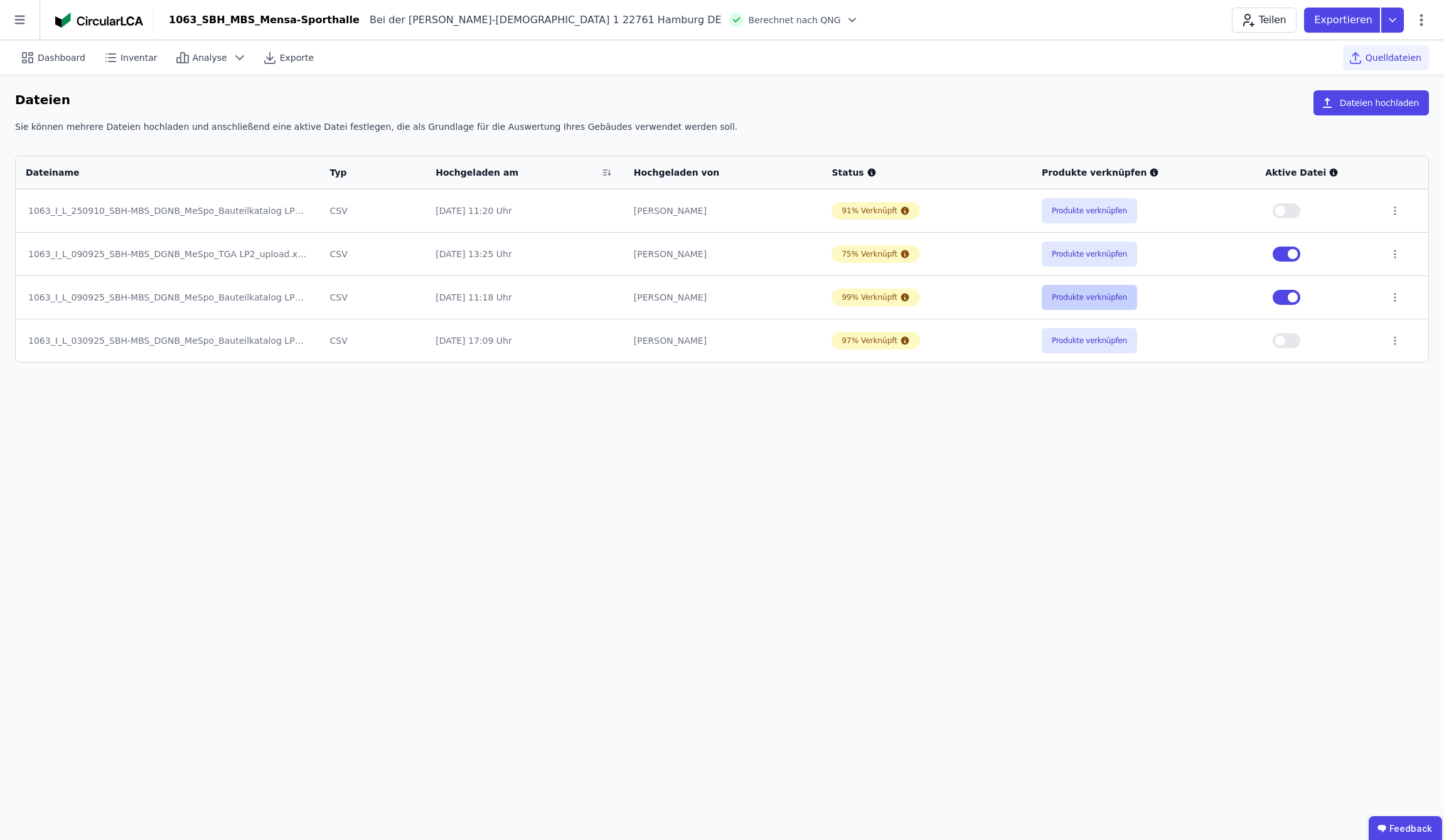
click at [1043, 299] on button "Produkte verknüpfen" at bounding box center [1089, 297] width 96 height 25
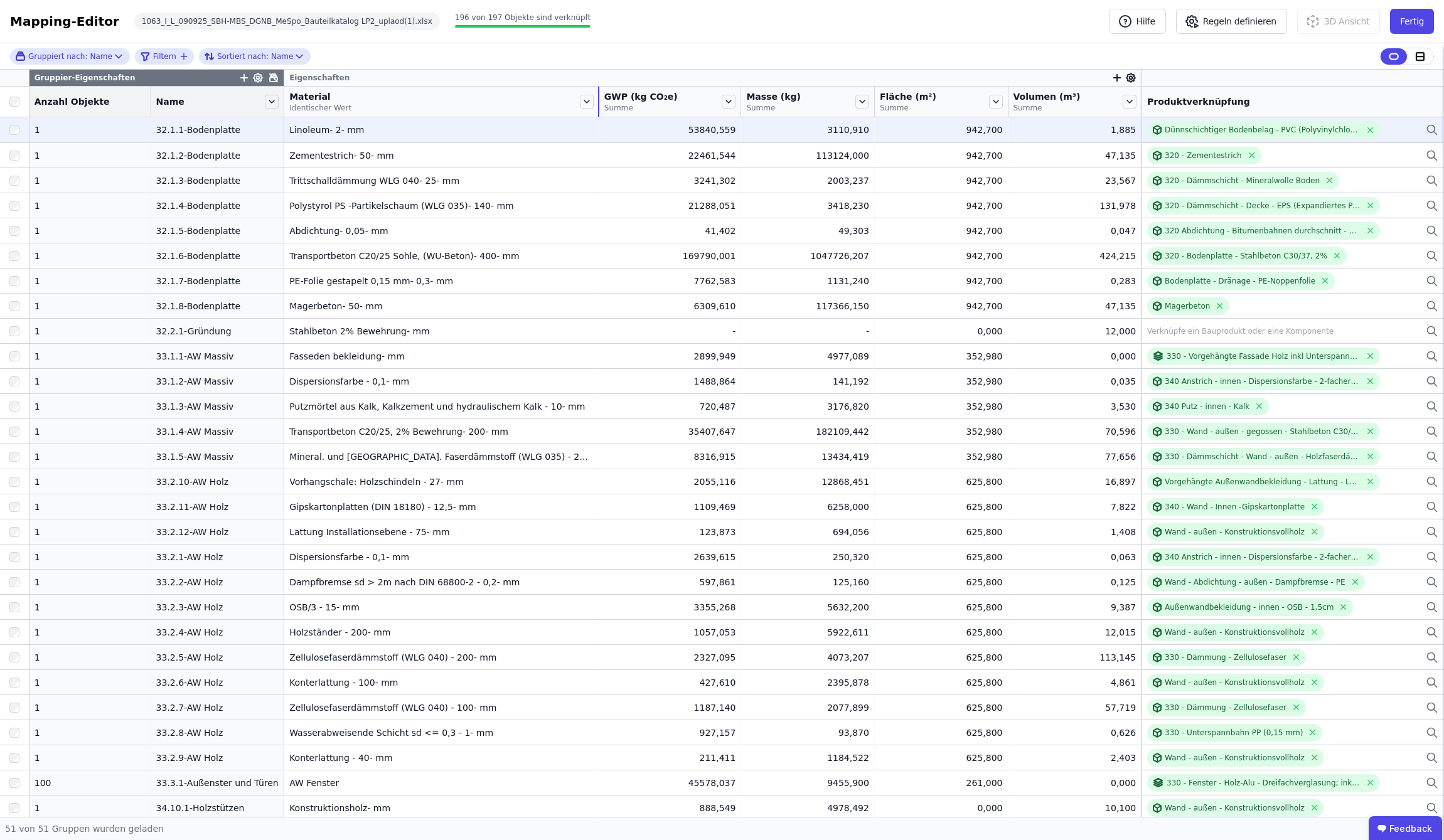
drag, startPoint x: 461, startPoint y: 100, endPoint x: 585, endPoint y: 135, distance: 128.8
click at [587, 131] on table "Gruppier-Eigenschaften Eigenschaften Anzahl Objekte Name Material Identischer W…" at bounding box center [722, 733] width 1444 height 1328
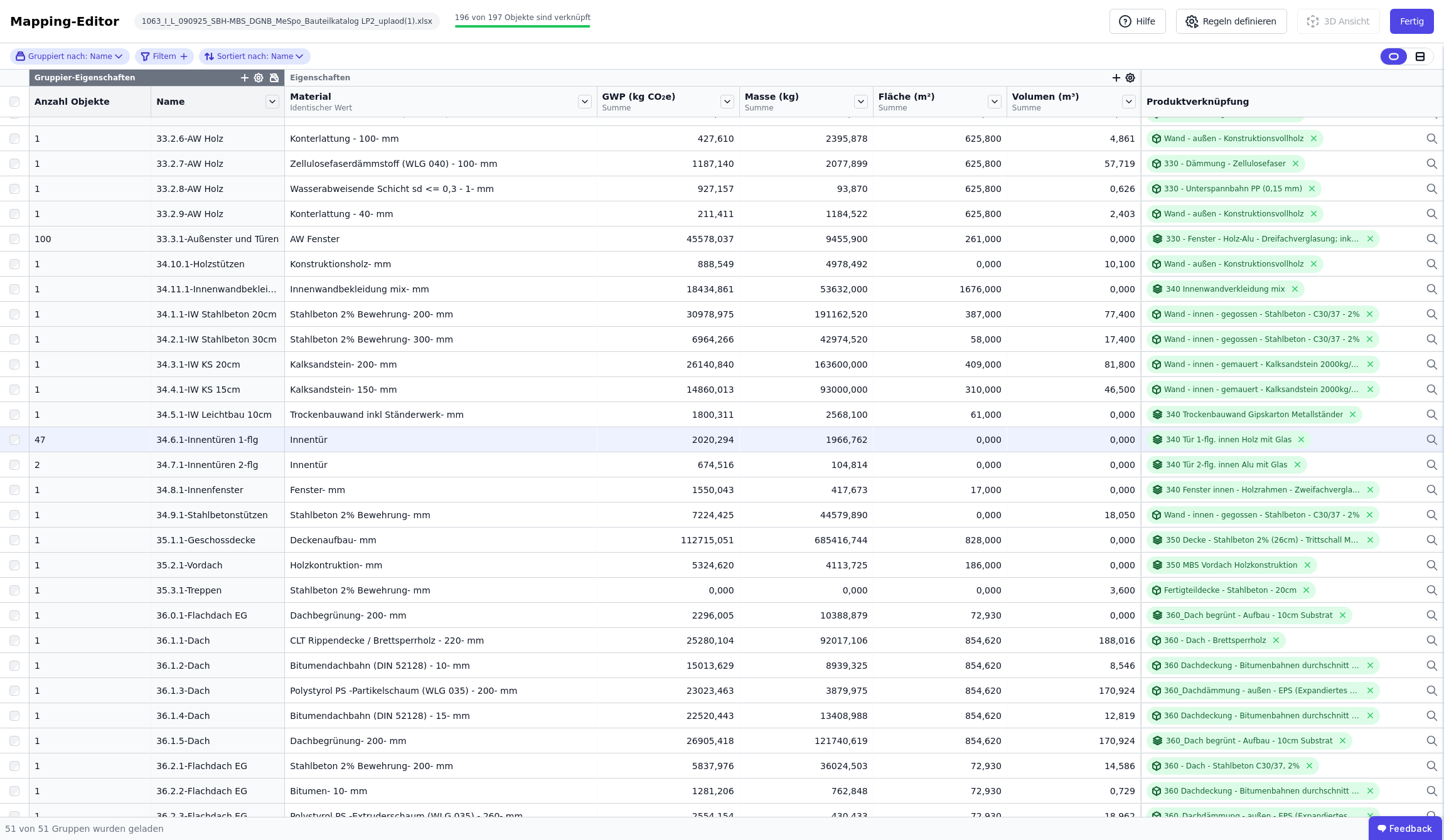
scroll to position [581, 0]
